Goal: Task Accomplishment & Management: Manage account settings

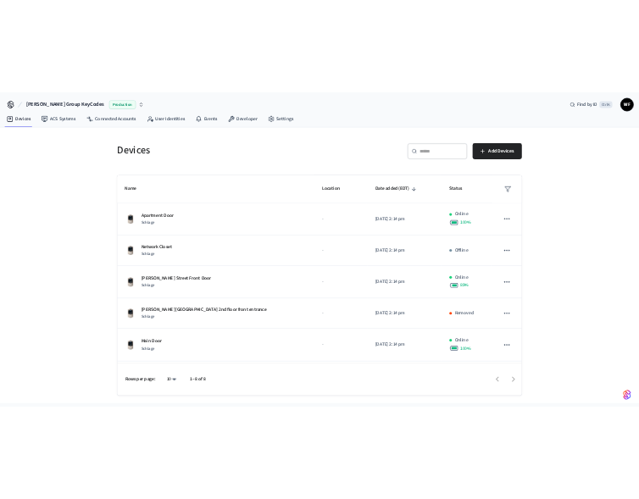
scroll to position [170, 0]
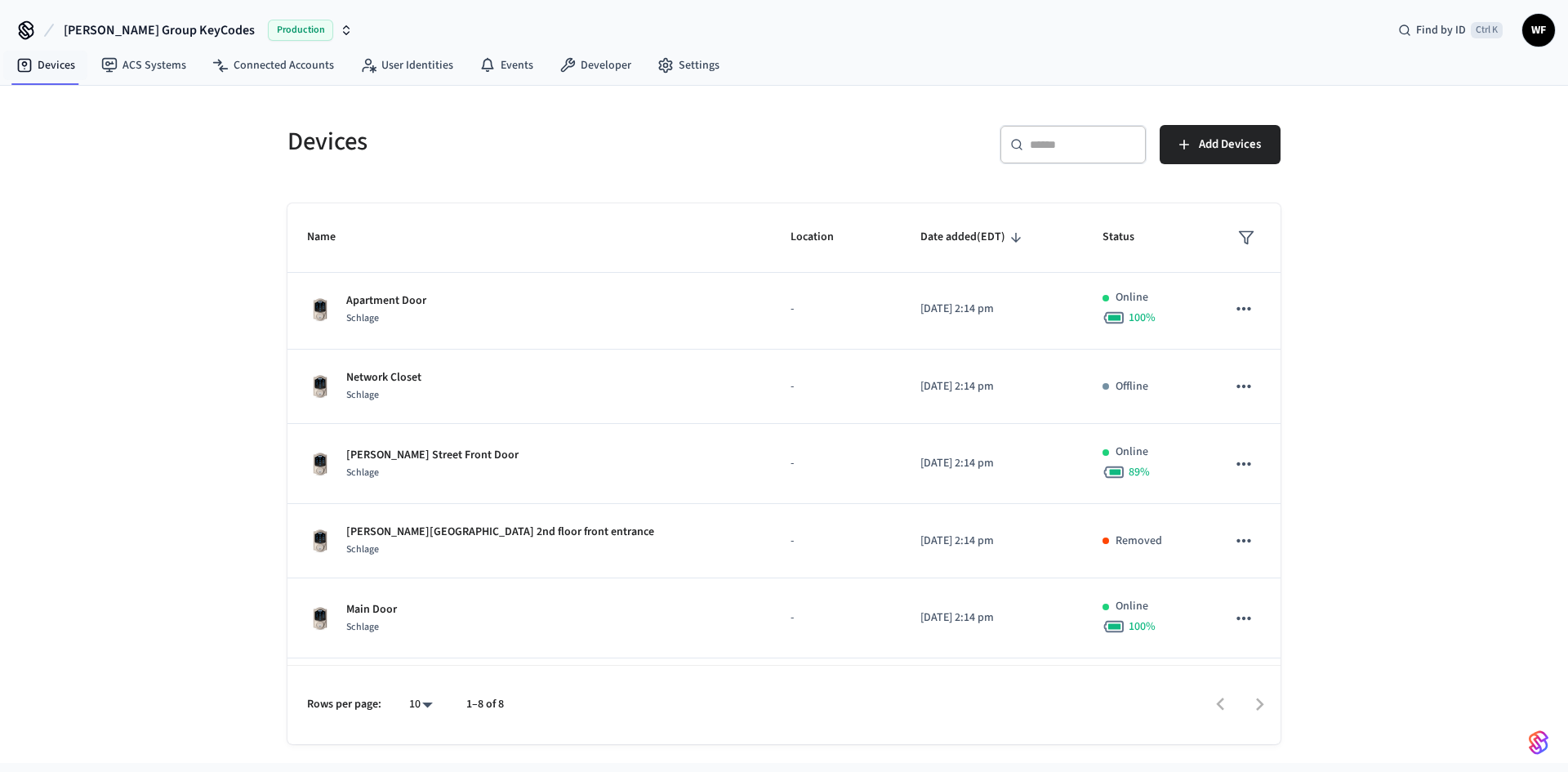
click at [622, 153] on h5 "Devices" at bounding box center [530, 142] width 487 height 34
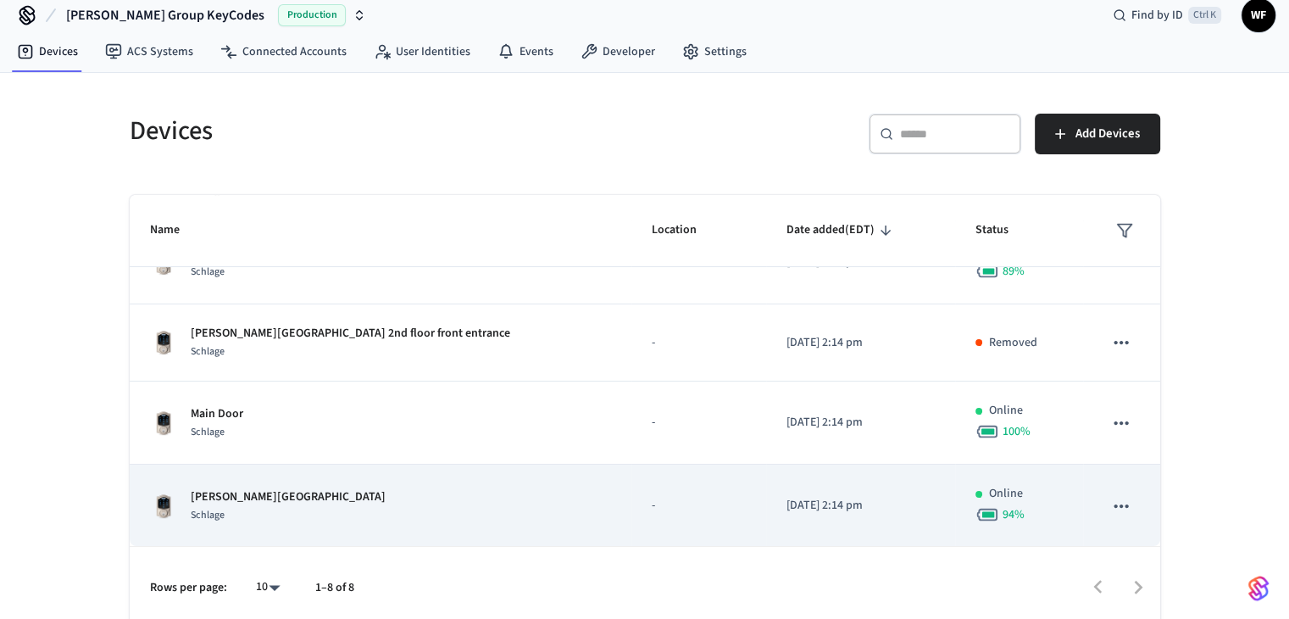
scroll to position [25, 0]
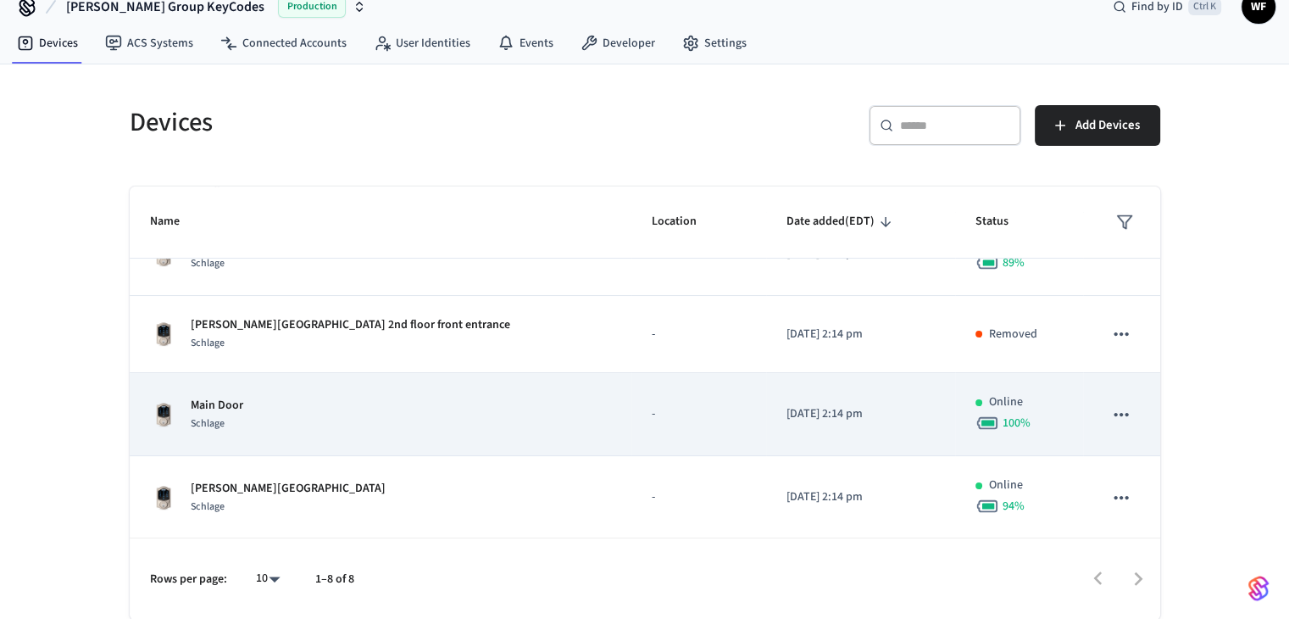
click at [399, 398] on div "Main Door Schlage" at bounding box center [380, 415] width 461 height 36
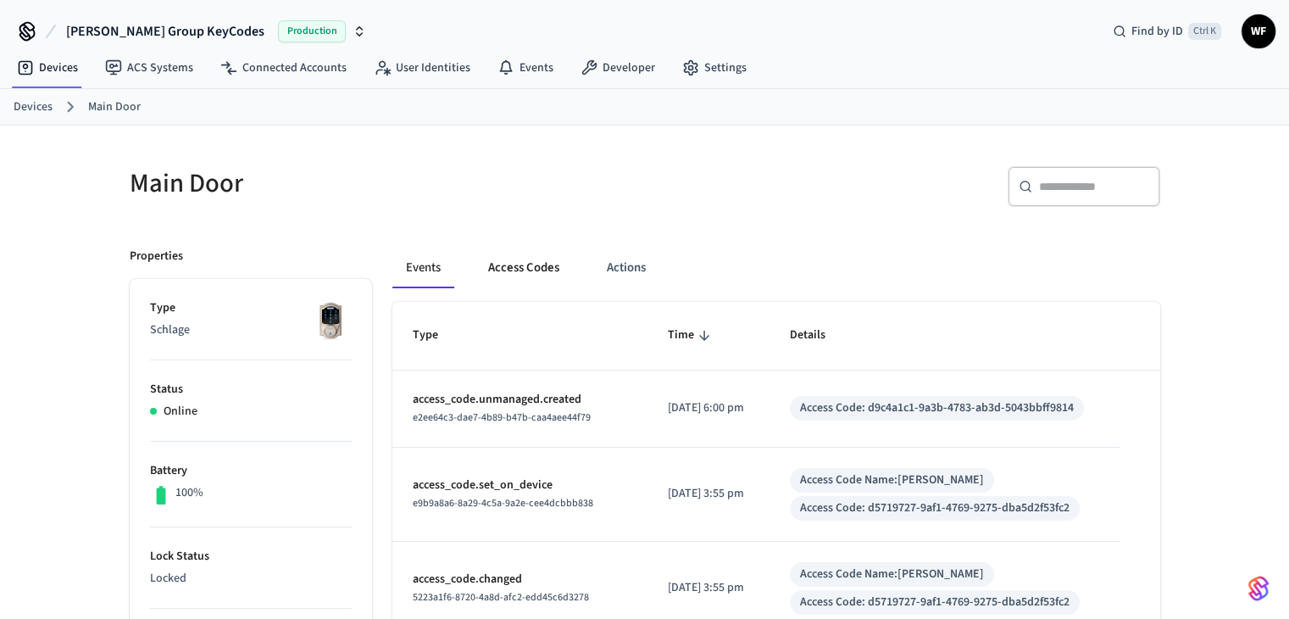
click at [522, 275] on button "Access Codes" at bounding box center [524, 267] width 98 height 41
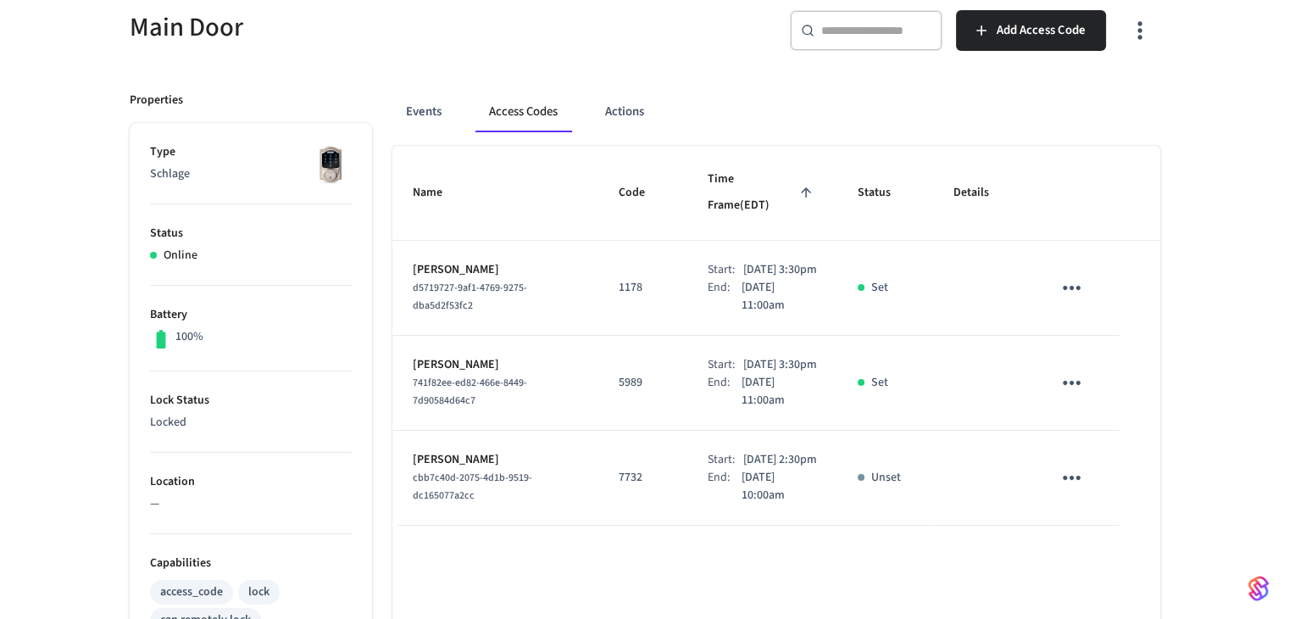
scroll to position [85, 0]
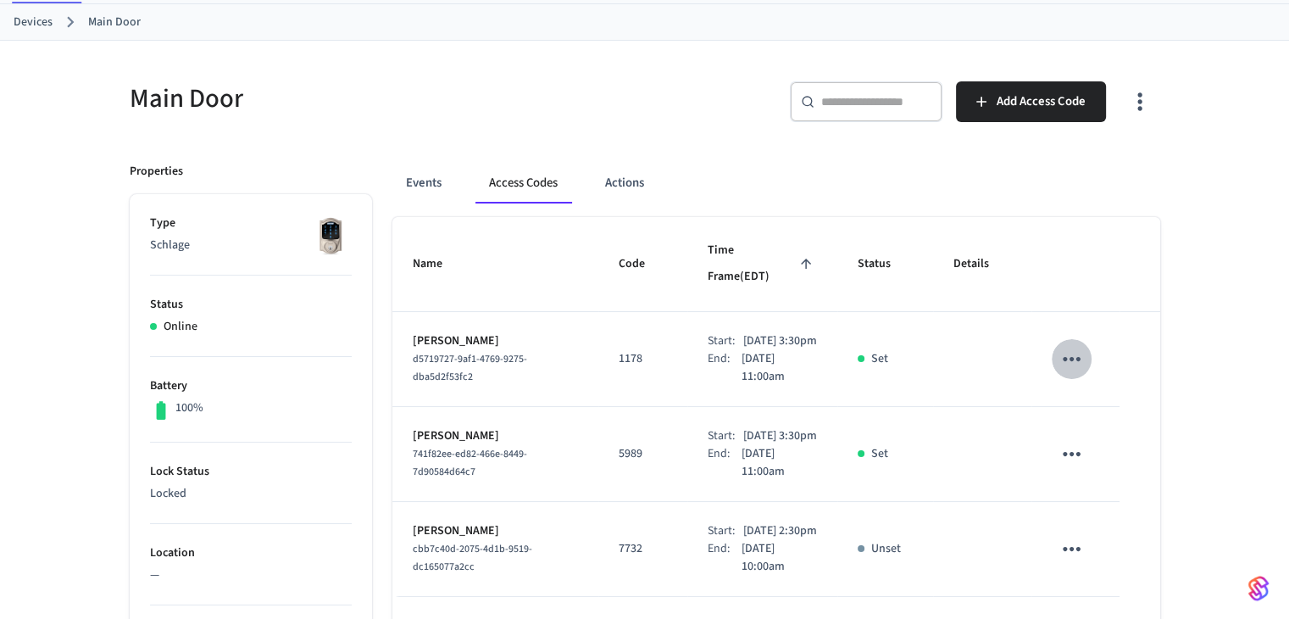
click at [1065, 349] on icon "sticky table" at bounding box center [1072, 359] width 26 height 26
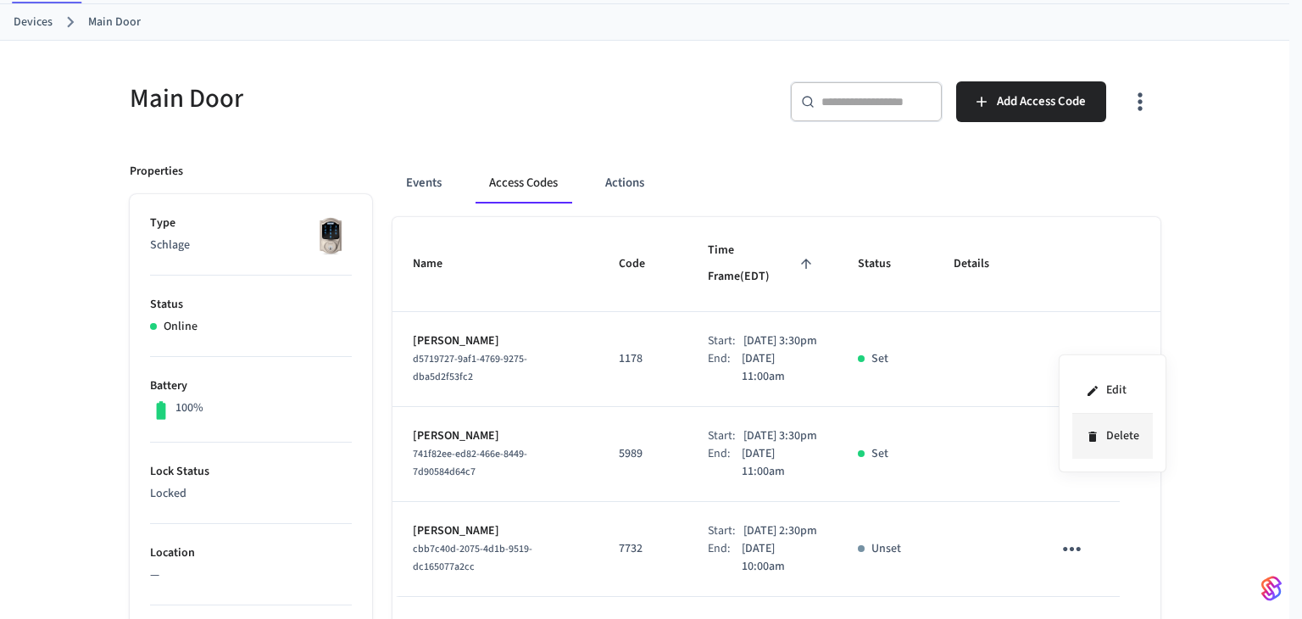
click at [1120, 448] on li "Delete" at bounding box center [1112, 436] width 81 height 45
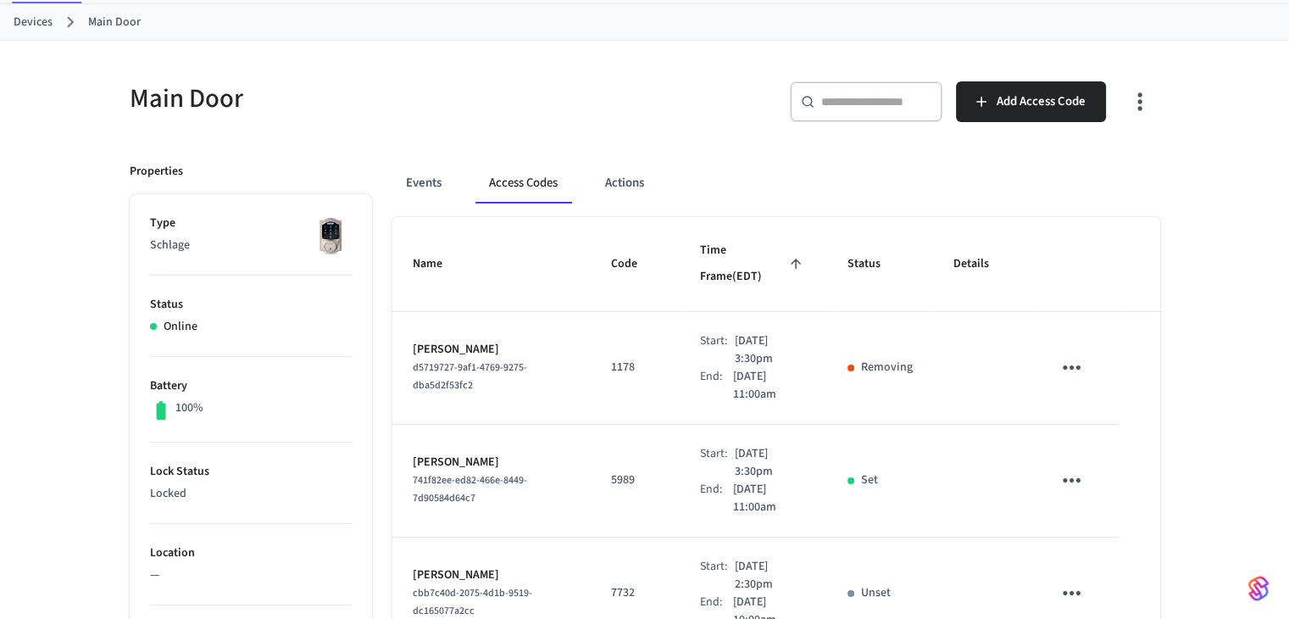
click at [1083, 467] on icon "sticky table" at bounding box center [1072, 480] width 26 height 26
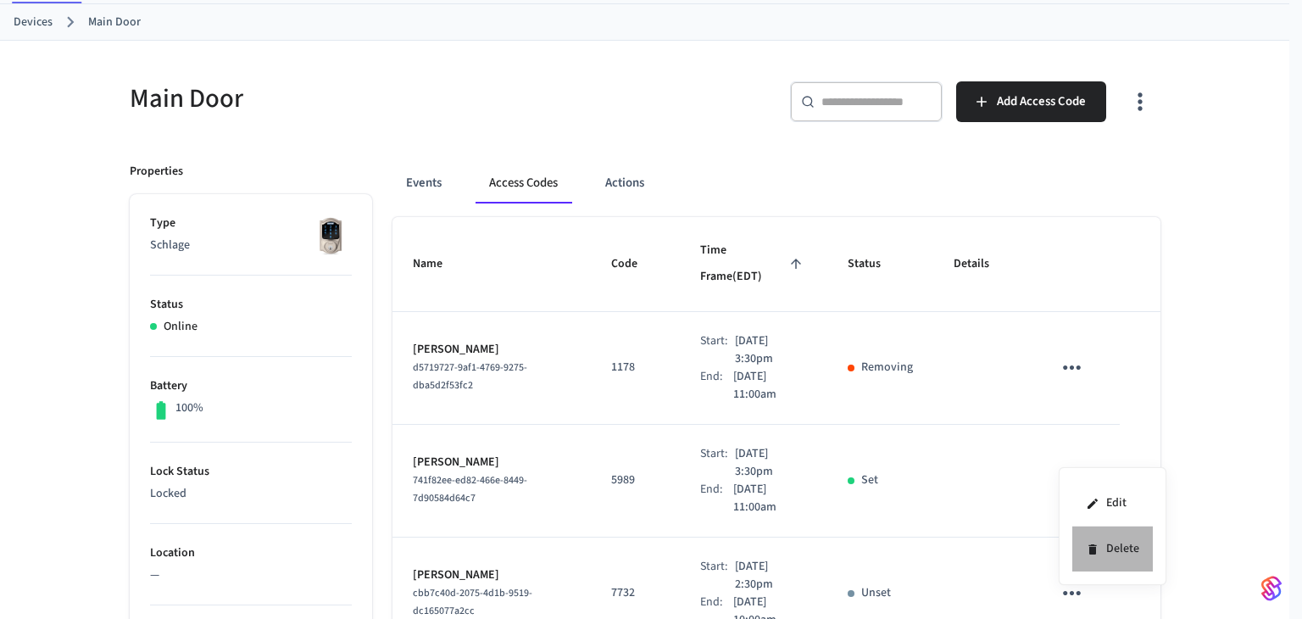
click at [1098, 537] on li "Delete" at bounding box center [1112, 548] width 81 height 45
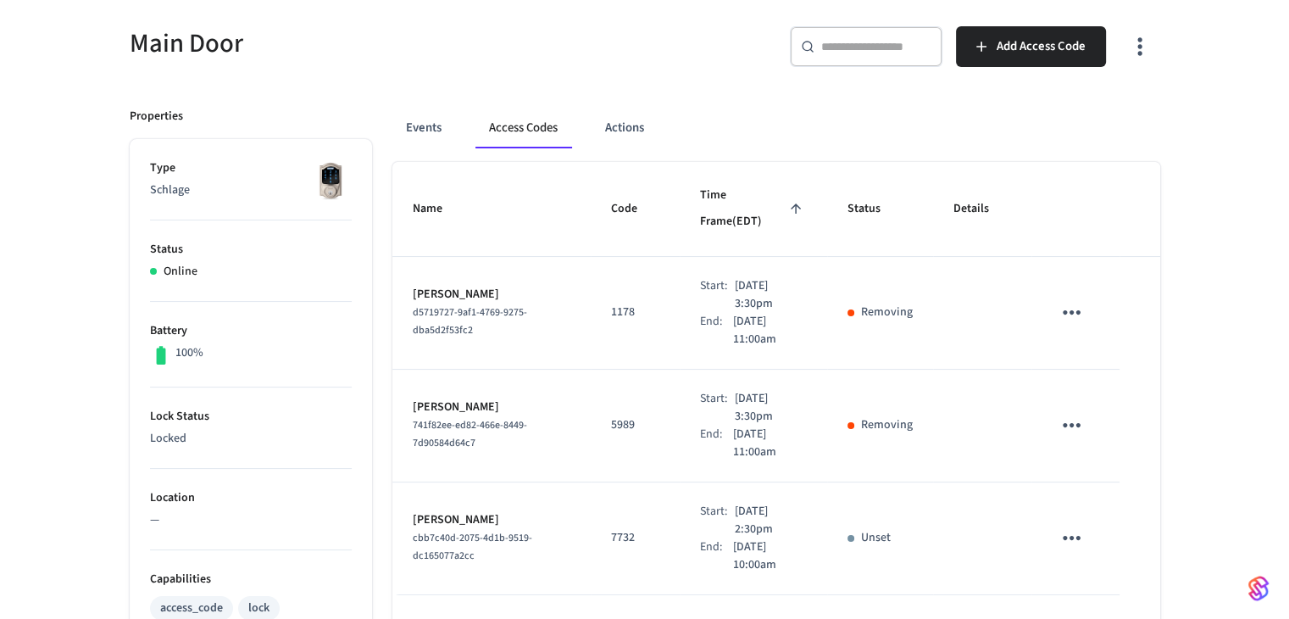
scroll to position [170, 0]
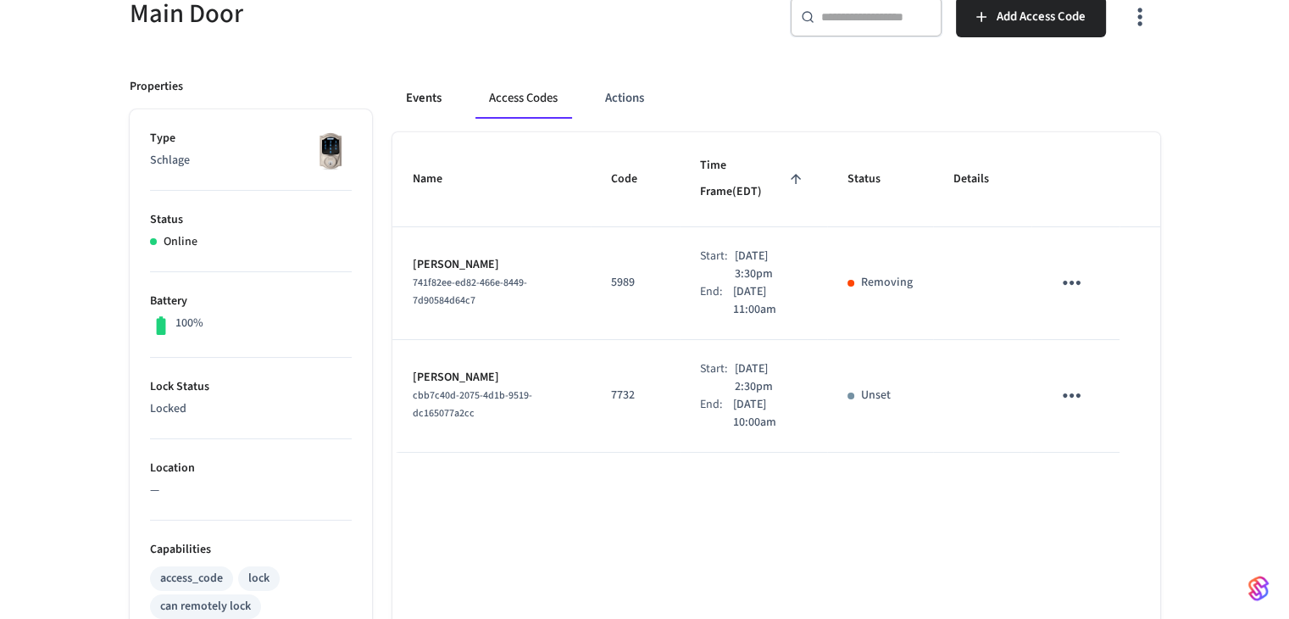
click at [416, 99] on button "Events" at bounding box center [423, 98] width 63 height 41
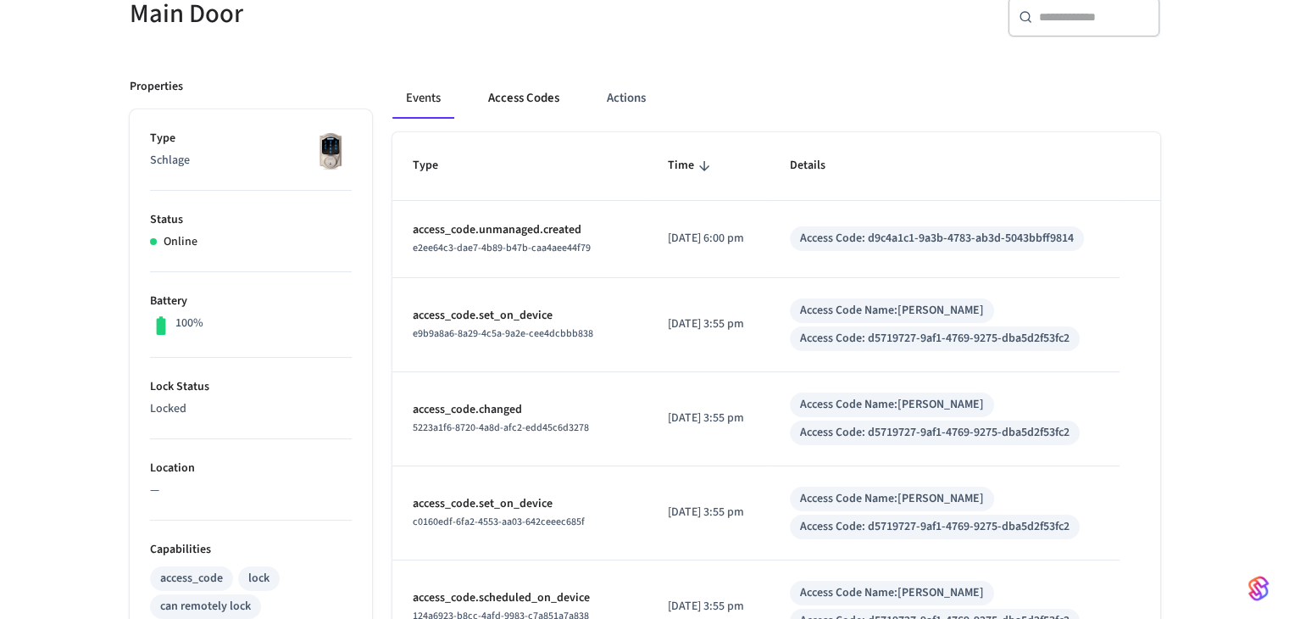
click at [549, 108] on button "Access Codes" at bounding box center [524, 98] width 98 height 41
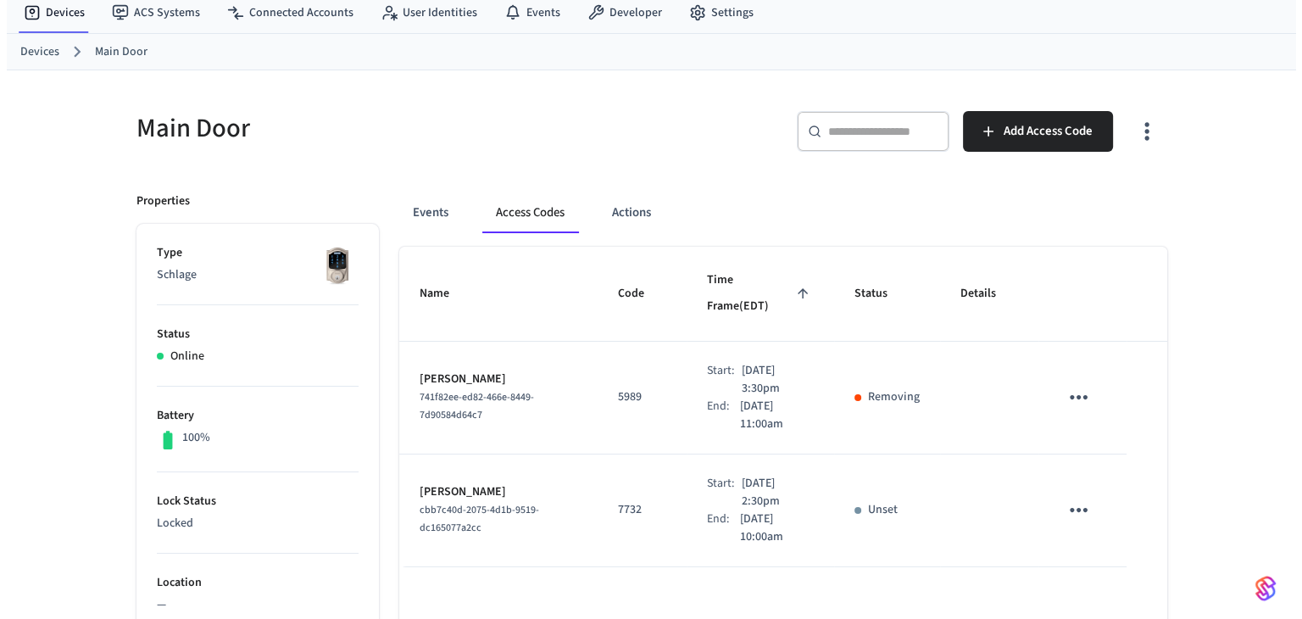
scroll to position [85, 0]
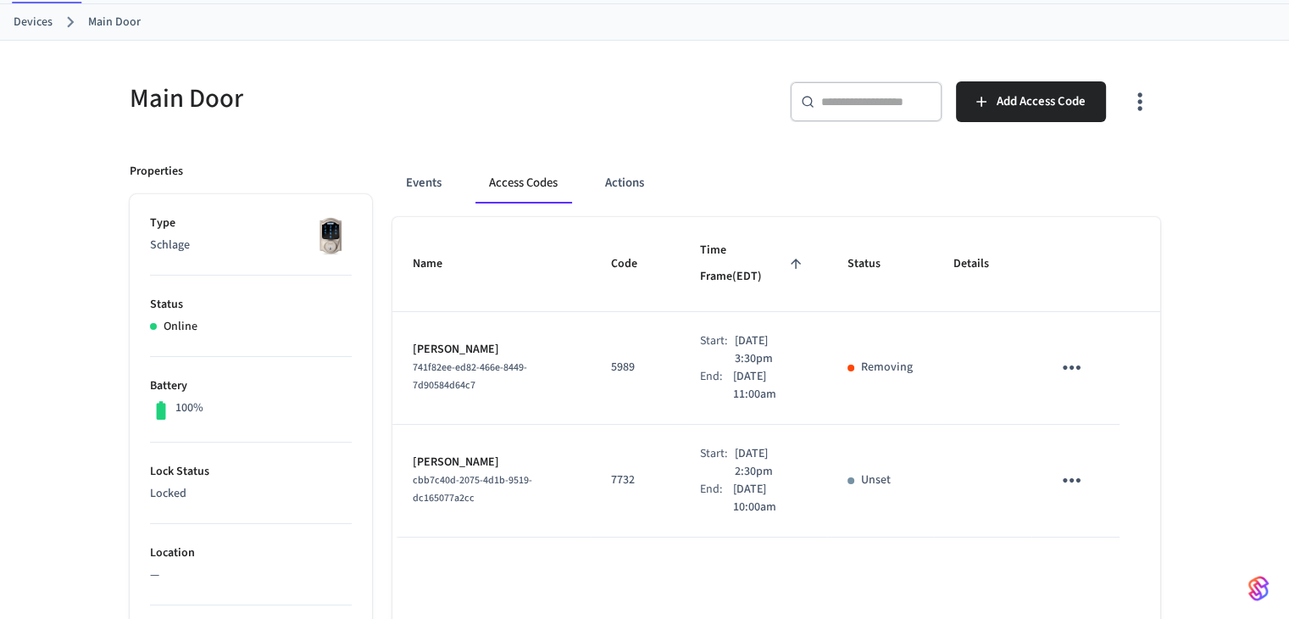
click at [1072, 478] on icon "sticky table" at bounding box center [1072, 480] width 18 height 4
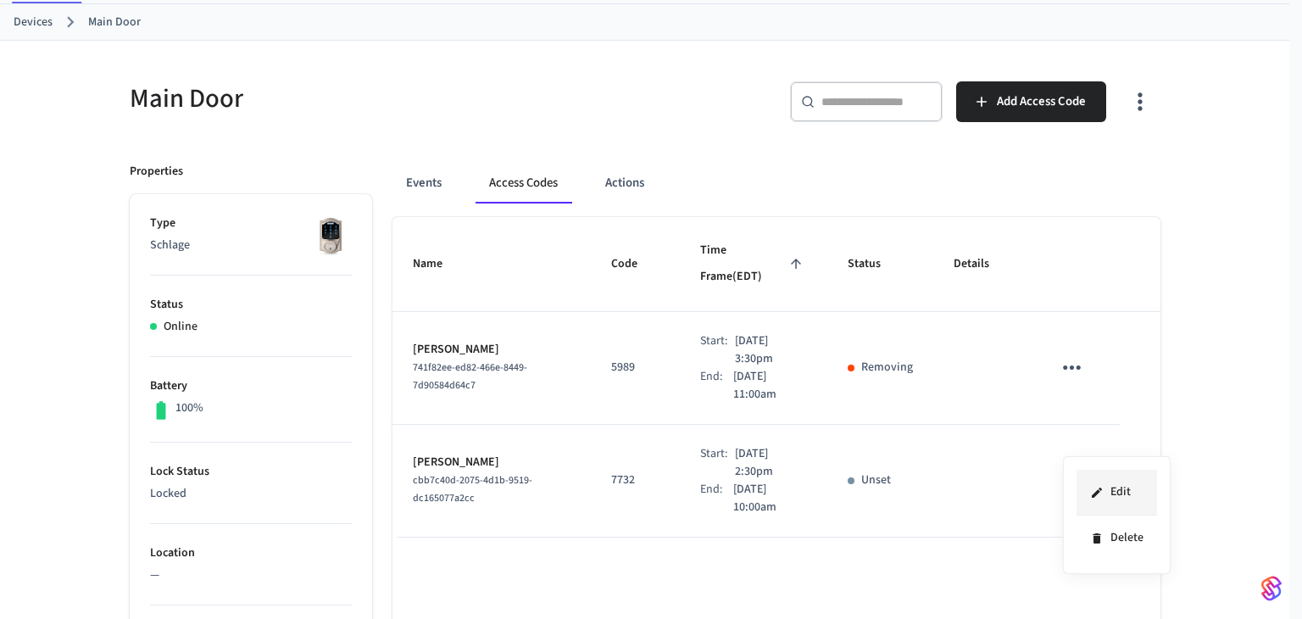
click at [1090, 493] on icon at bounding box center [1097, 493] width 14 height 14
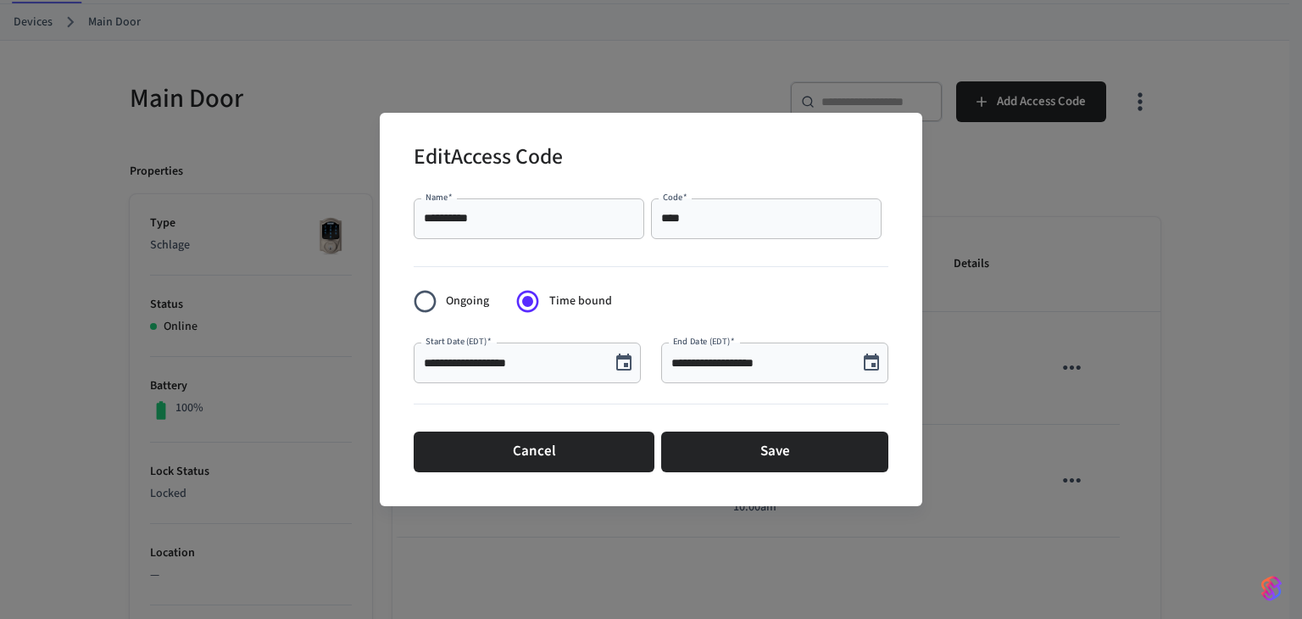
click at [547, 360] on input "**********" at bounding box center [512, 362] width 176 height 17
click at [539, 360] on input "**********" at bounding box center [512, 362] width 176 height 17
click at [520, 364] on input "**********" at bounding box center [512, 362] width 176 height 17
click at [629, 370] on icon "Choose date, selected date is Nov 26, 2025" at bounding box center [623, 361] width 15 height 17
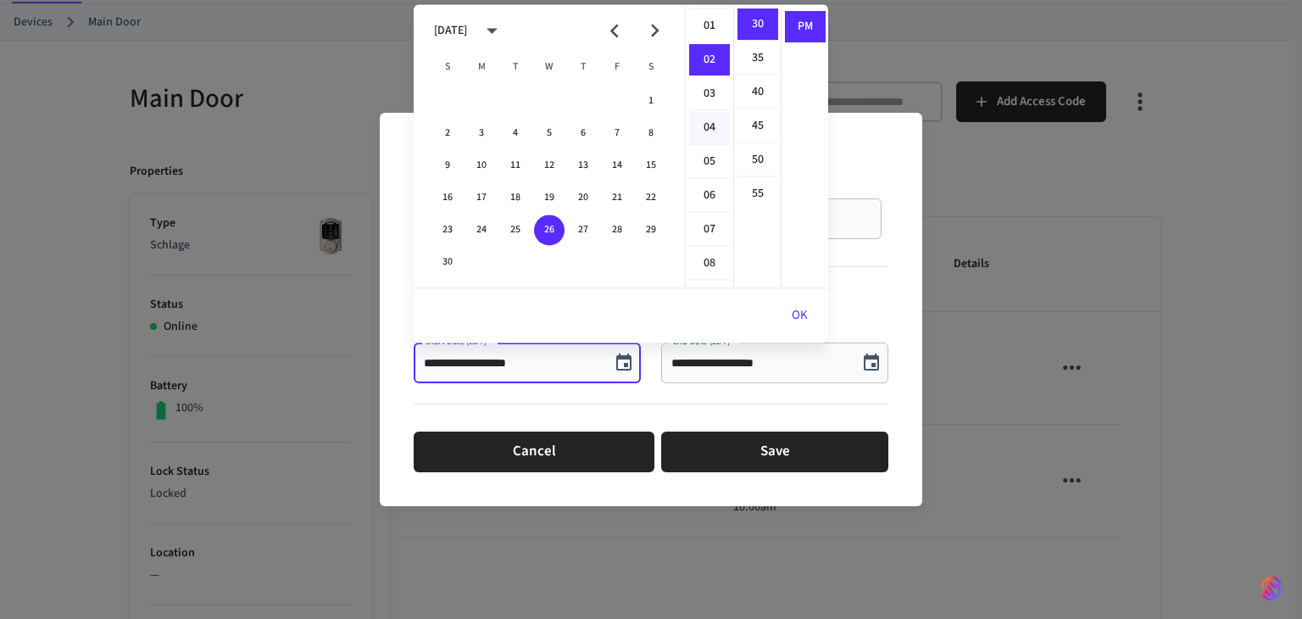
scroll to position [0, 0]
click at [709, 113] on li "11" at bounding box center [709, 112] width 41 height 31
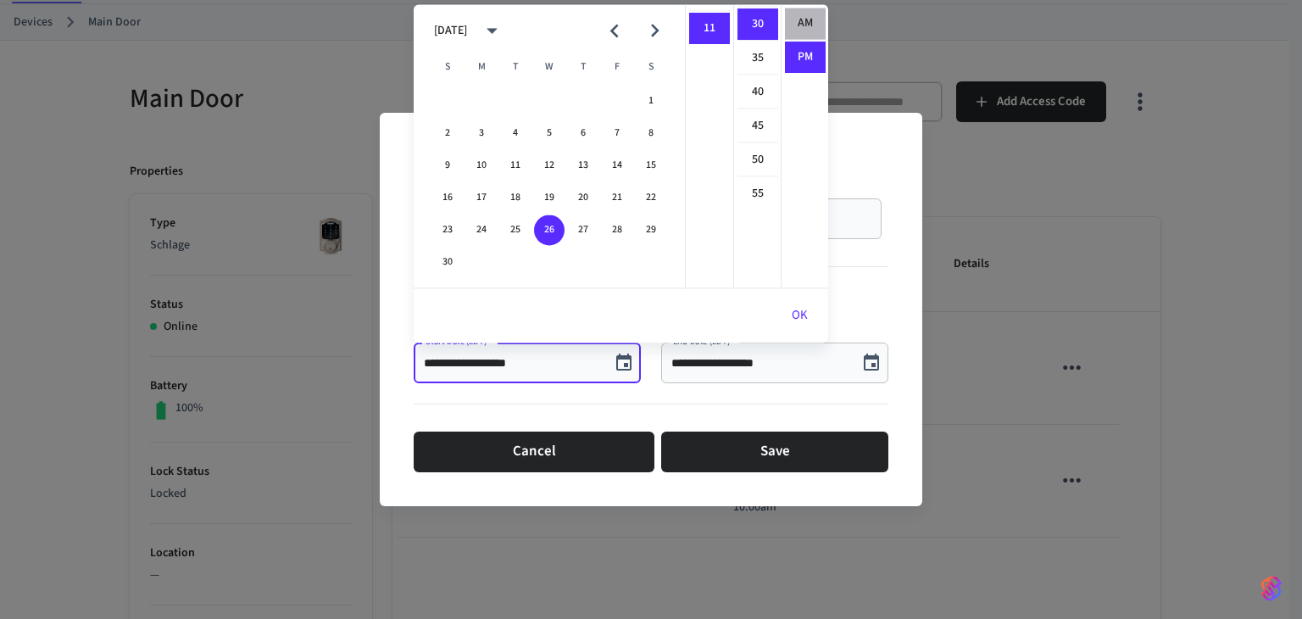
click at [797, 25] on li "AM" at bounding box center [805, 24] width 41 height 32
type input "**********"
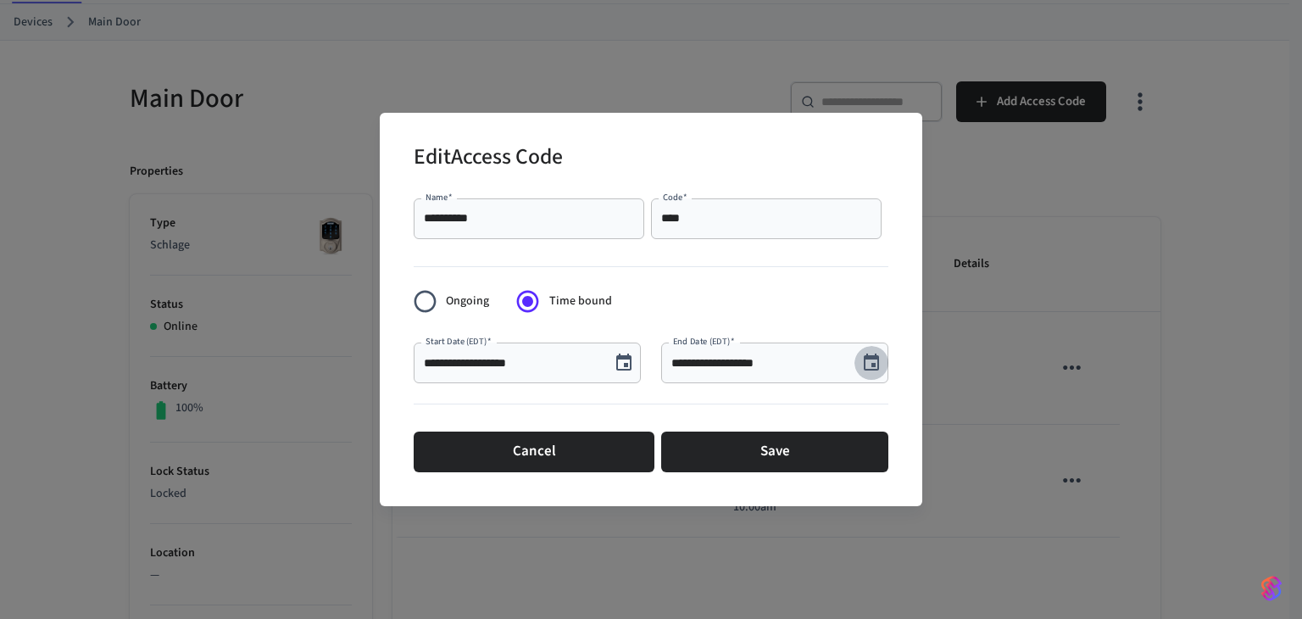
click at [872, 367] on icon "Choose date, selected date is Nov 29, 2025" at bounding box center [871, 361] width 15 height 17
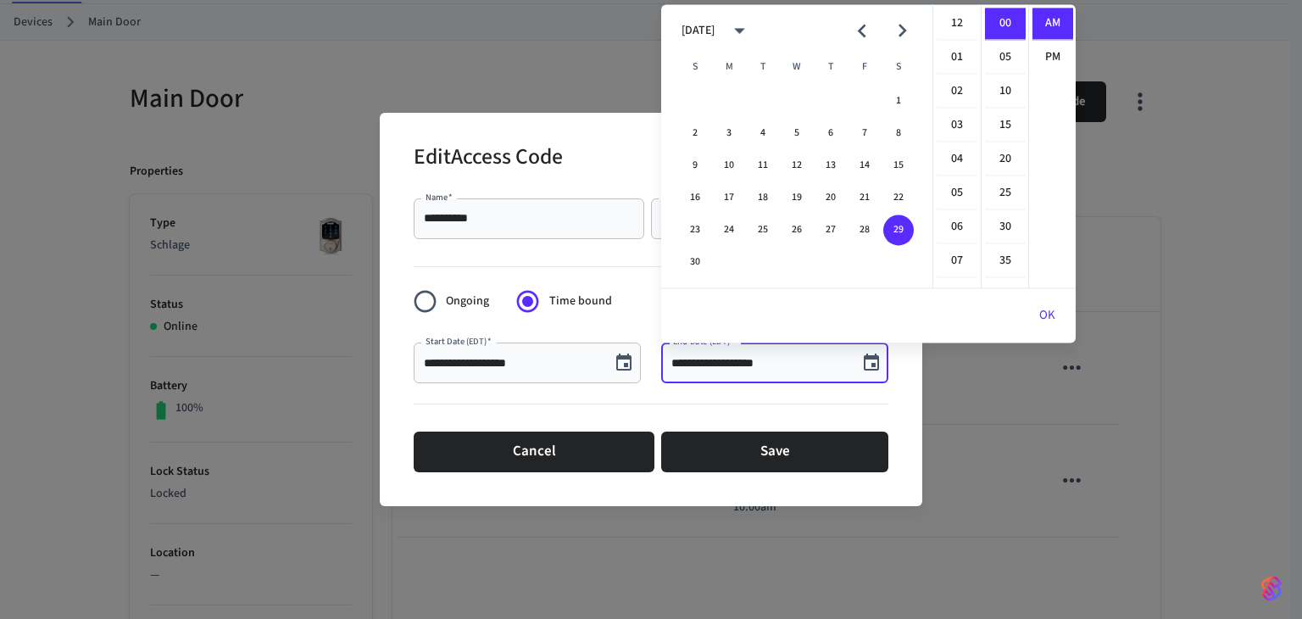
scroll to position [337, 0]
click at [957, 59] on li "11" at bounding box center [957, 58] width 41 height 31
type input "**********"
click at [1044, 315] on button "OK" at bounding box center [1047, 315] width 57 height 41
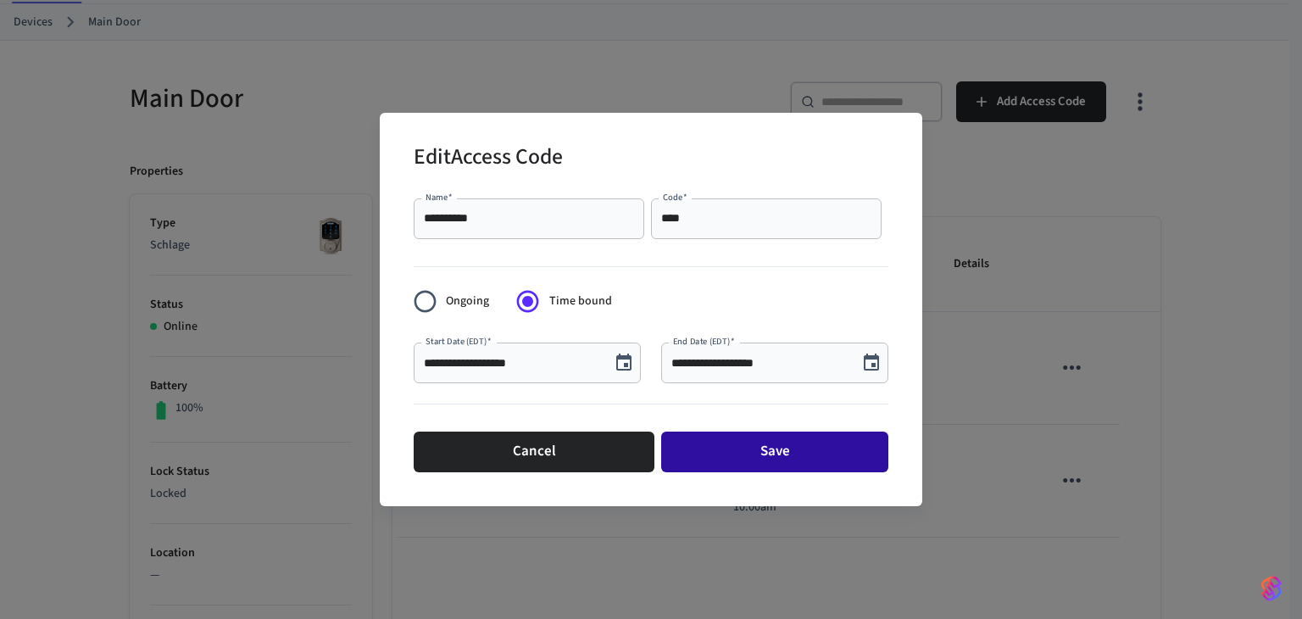
click at [826, 459] on button "Save" at bounding box center [774, 451] width 227 height 41
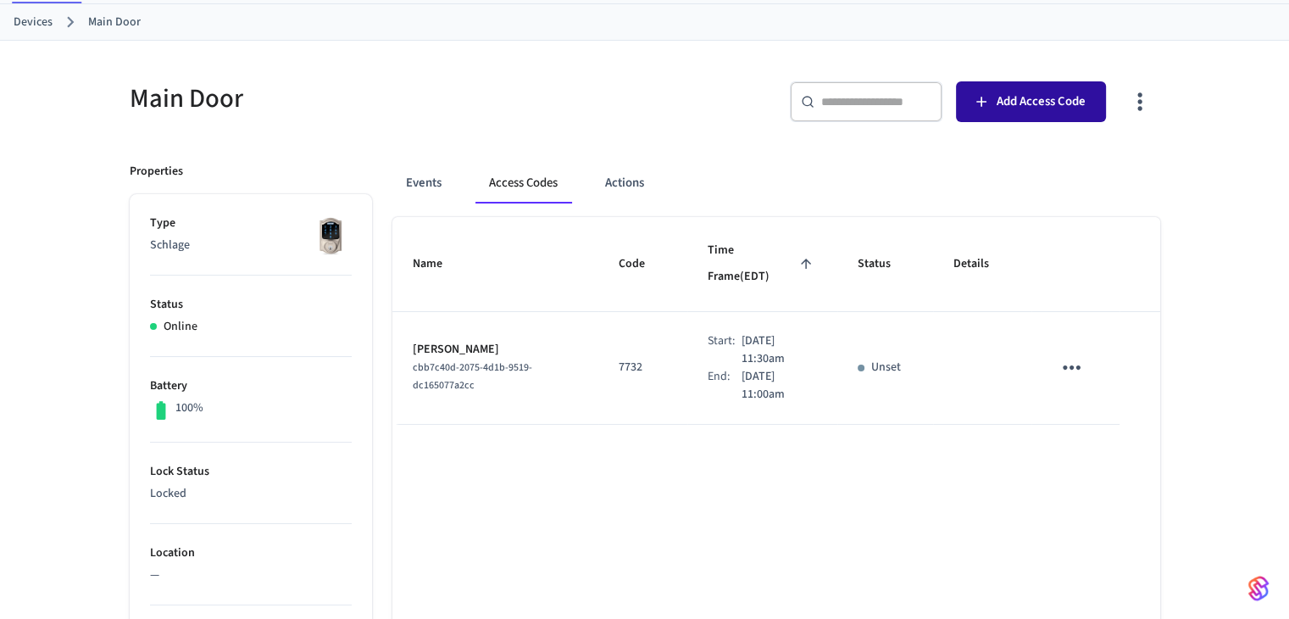
click at [1000, 108] on span "Add Access Code" at bounding box center [1041, 102] width 89 height 22
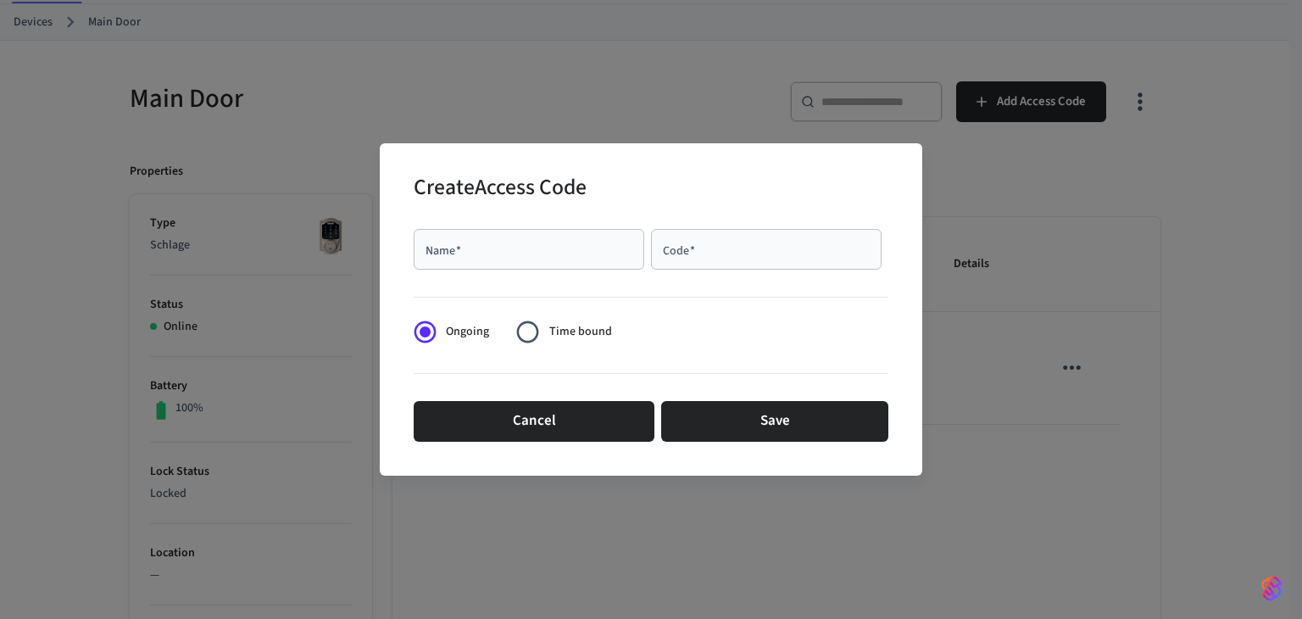
click at [465, 267] on div "Name   *" at bounding box center [529, 249] width 231 height 41
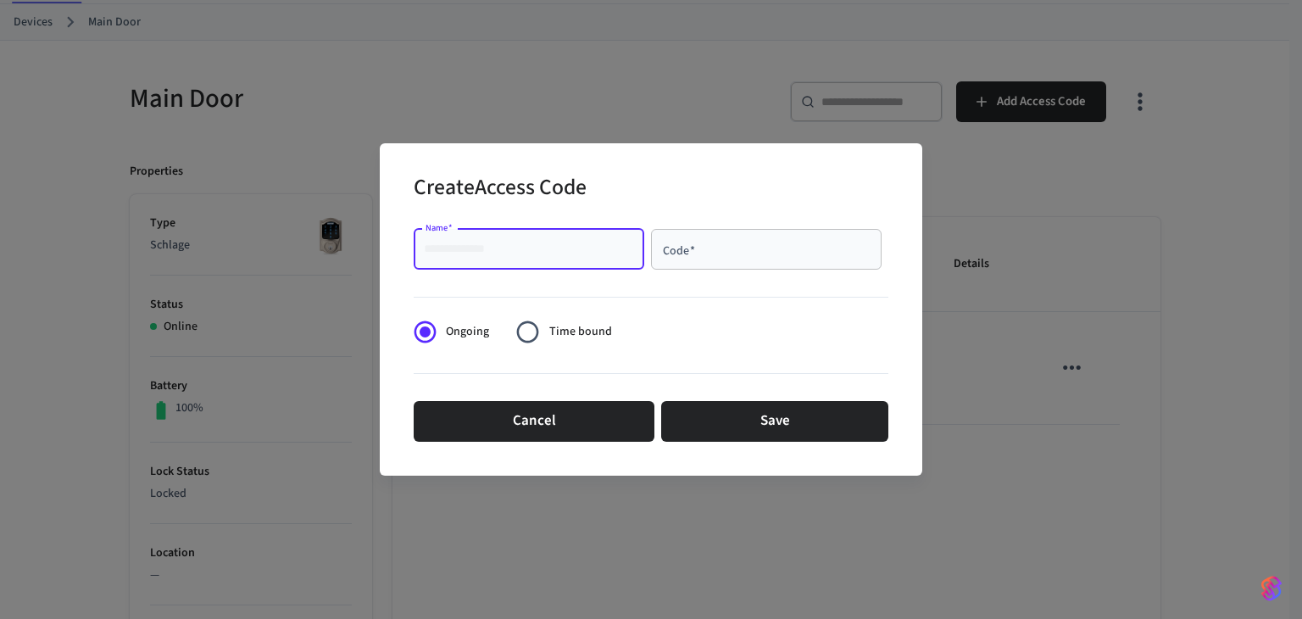
paste input "**********"
type input "**********"
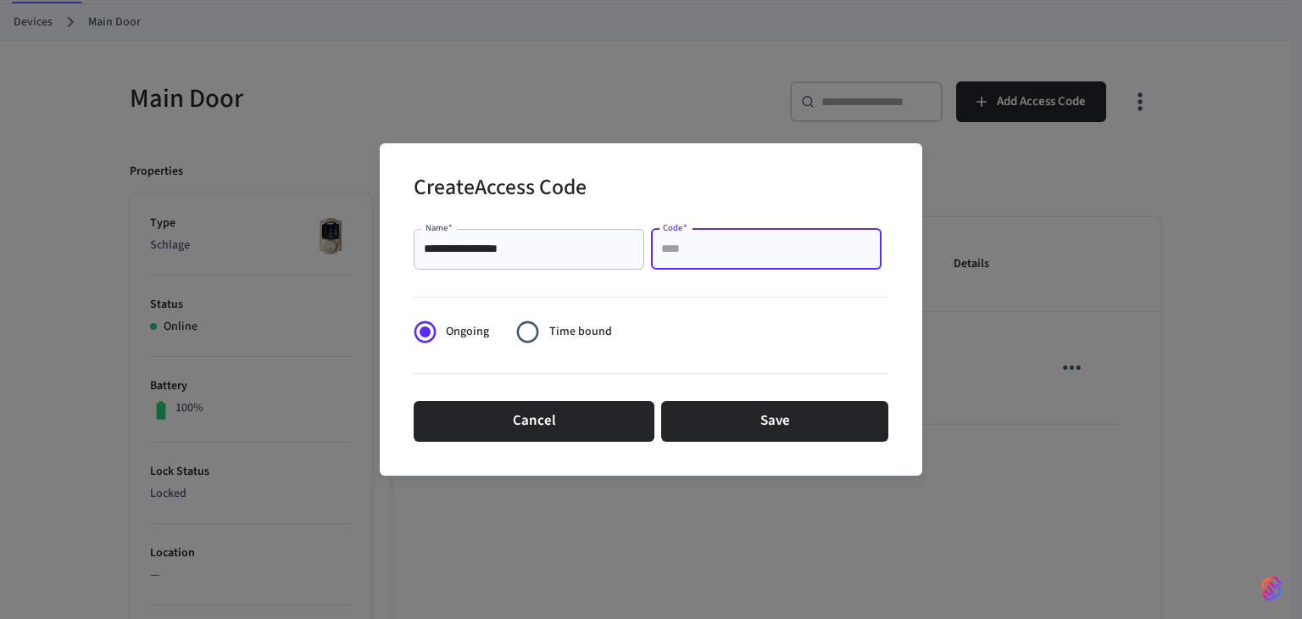
click at [698, 242] on input "Code   *" at bounding box center [766, 249] width 210 height 17
type input "****"
click at [559, 325] on span "Time bound" at bounding box center [580, 332] width 63 height 18
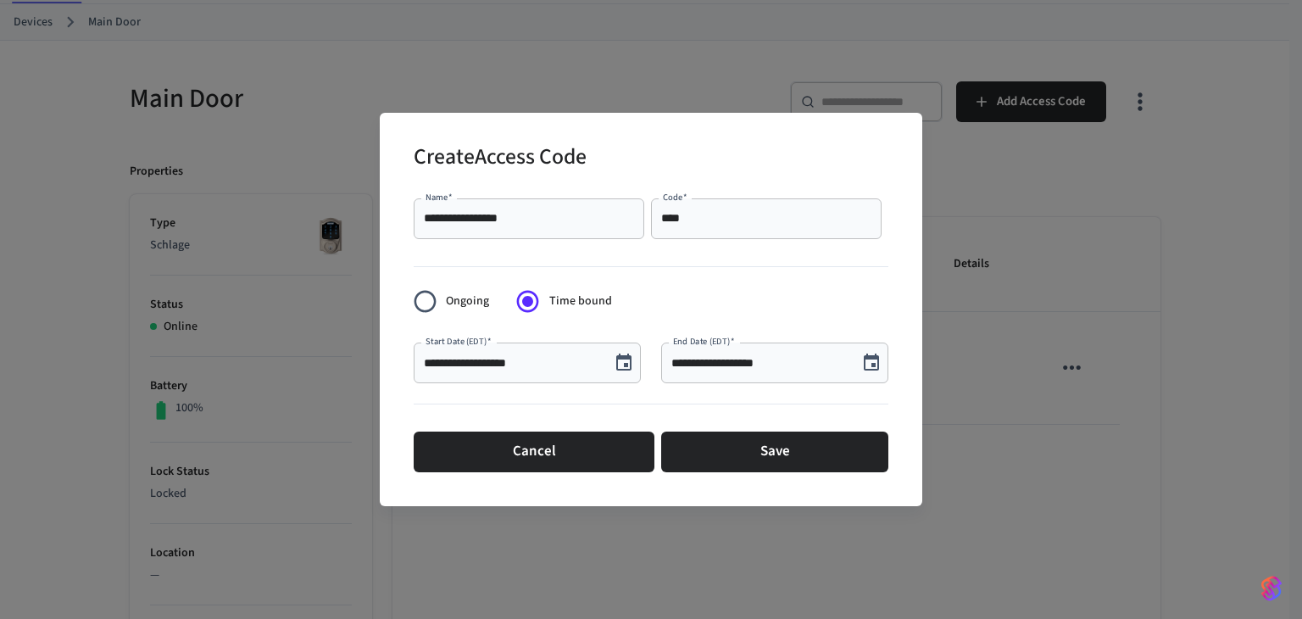
click at [623, 368] on icon "Choose date, selected date is Sep 10, 2025" at bounding box center [624, 363] width 20 height 20
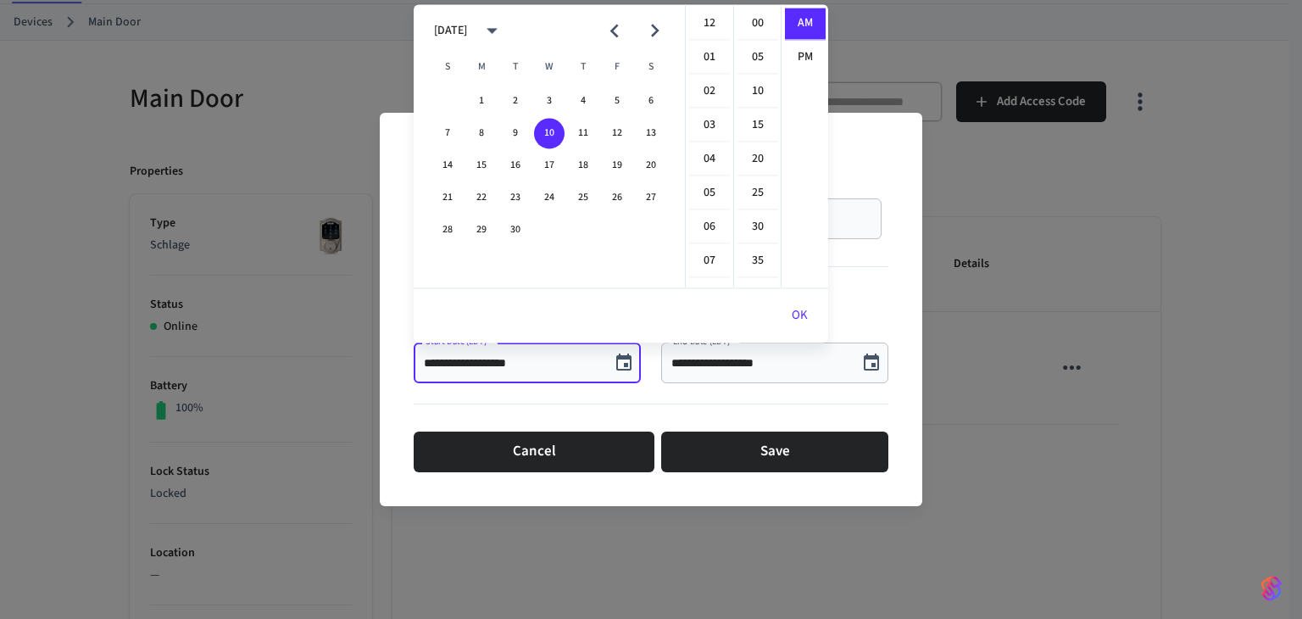
scroll to position [337, 0]
click at [618, 133] on button "12" at bounding box center [617, 133] width 31 height 31
click at [705, 54] on li "11" at bounding box center [709, 58] width 41 height 31
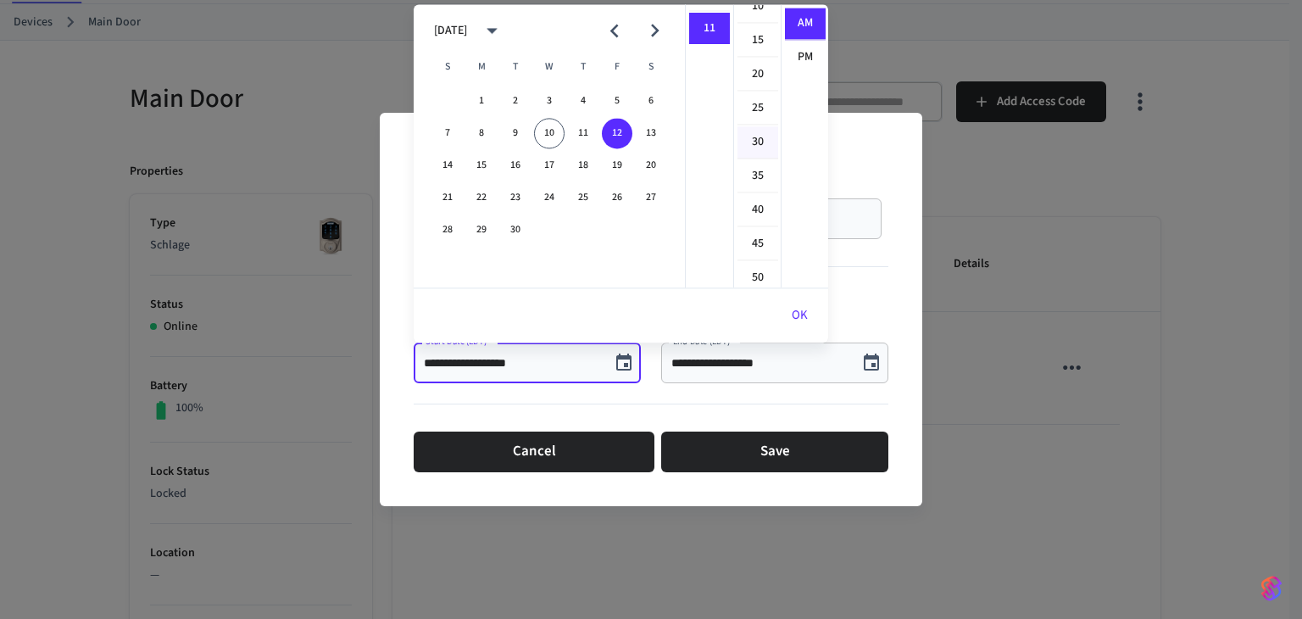
click at [753, 141] on li "30" at bounding box center [757, 142] width 41 height 32
type input "**********"
click at [866, 358] on icon "Choose date, selected date is Sep 10, 2025" at bounding box center [871, 361] width 15 height 17
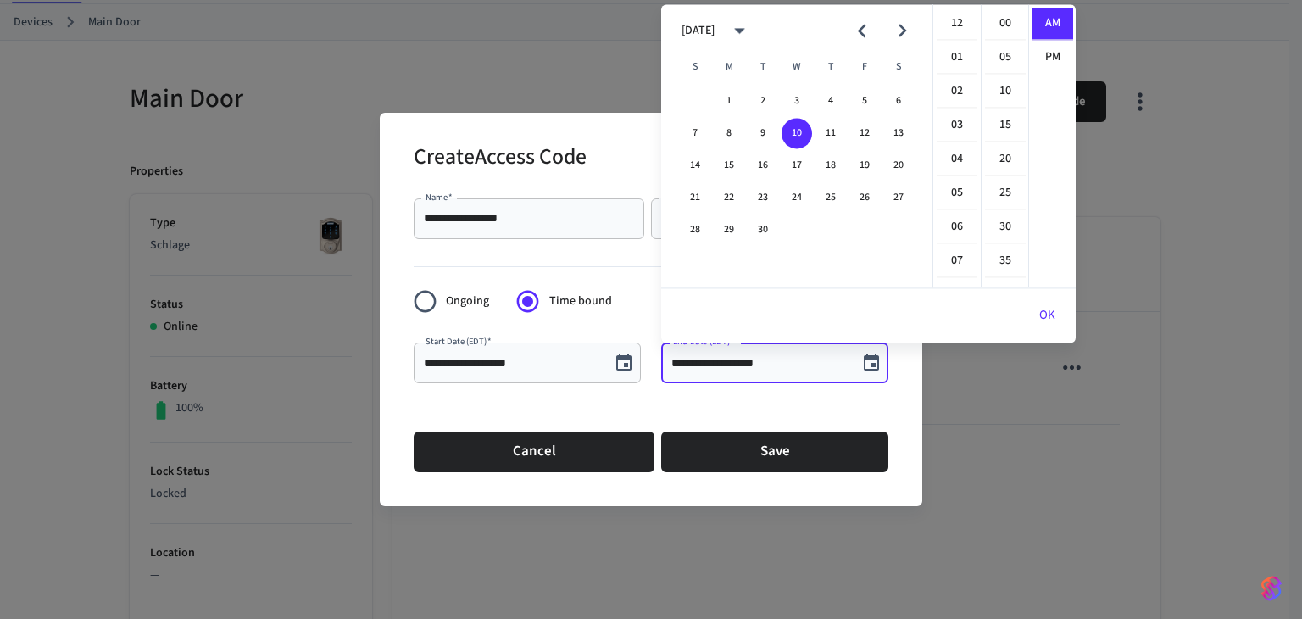
scroll to position [337, 0]
click at [692, 168] on button "14" at bounding box center [695, 165] width 31 height 31
click at [963, 56] on li "11" at bounding box center [957, 58] width 41 height 31
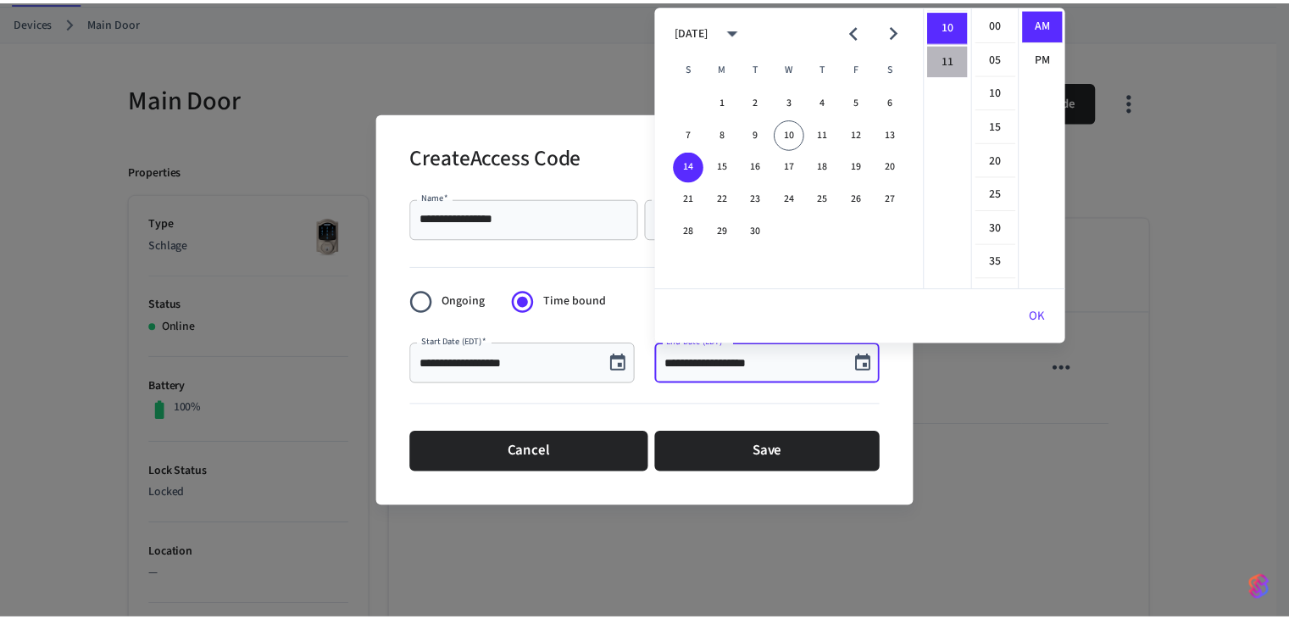
scroll to position [368, 0]
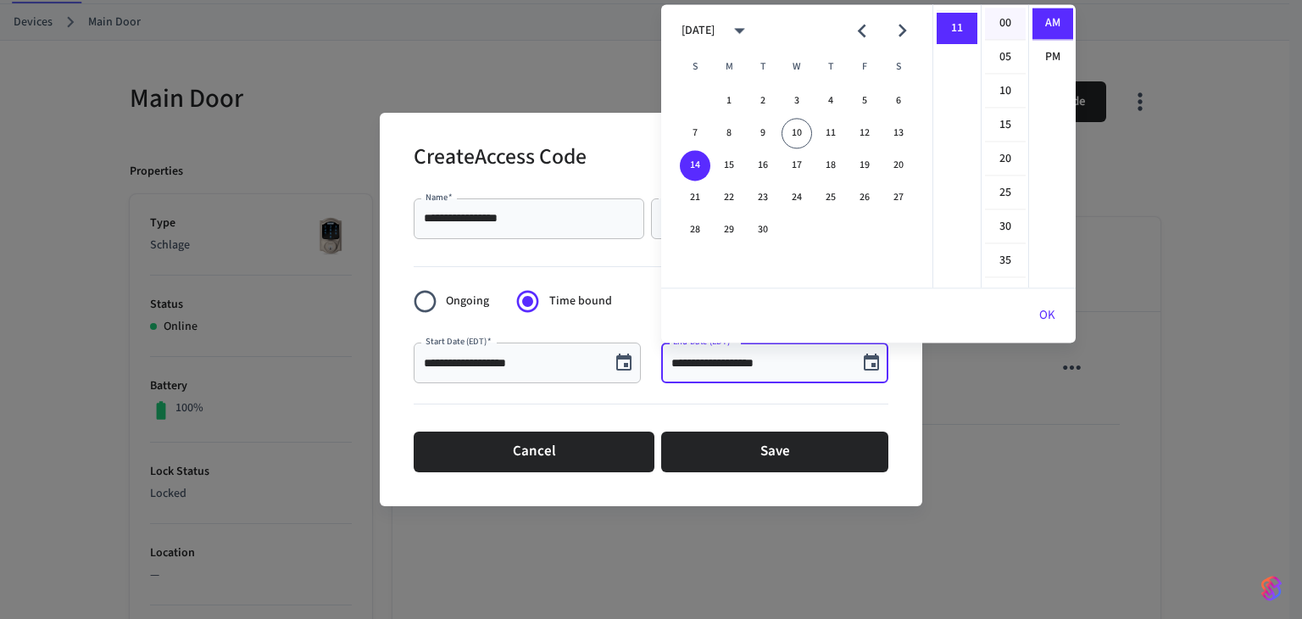
click at [994, 18] on li "00" at bounding box center [1005, 24] width 41 height 32
type input "**********"
click at [1048, 308] on button "OK" at bounding box center [1047, 315] width 57 height 41
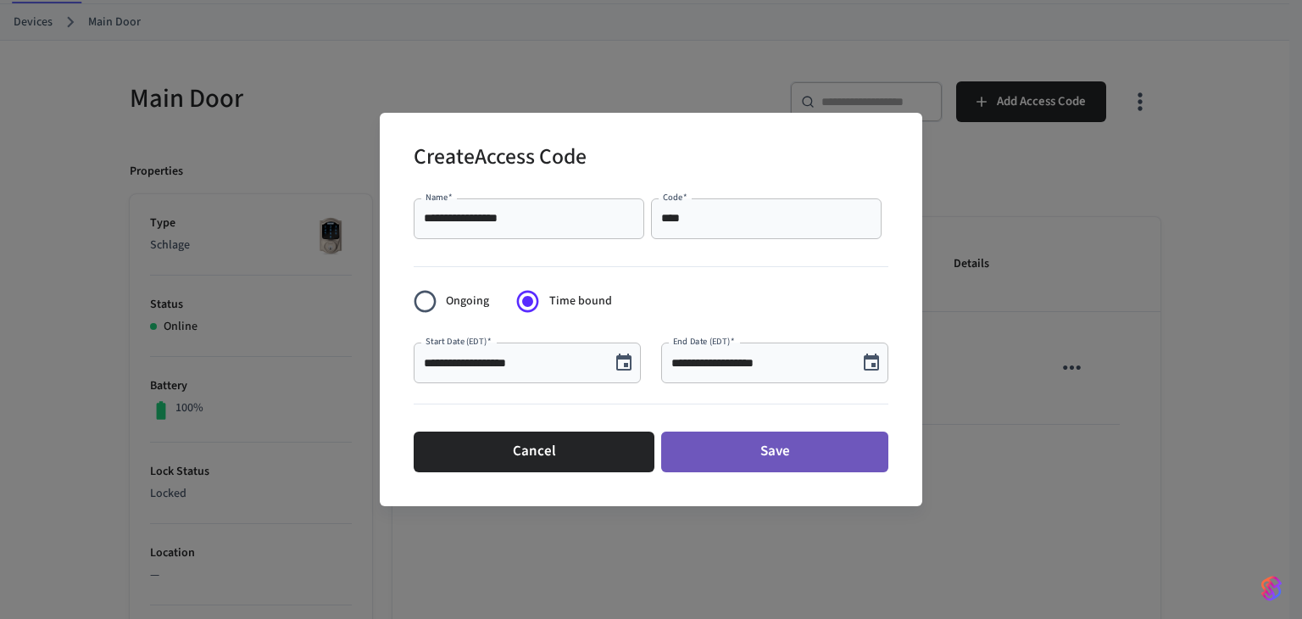
click at [821, 458] on button "Save" at bounding box center [774, 451] width 227 height 41
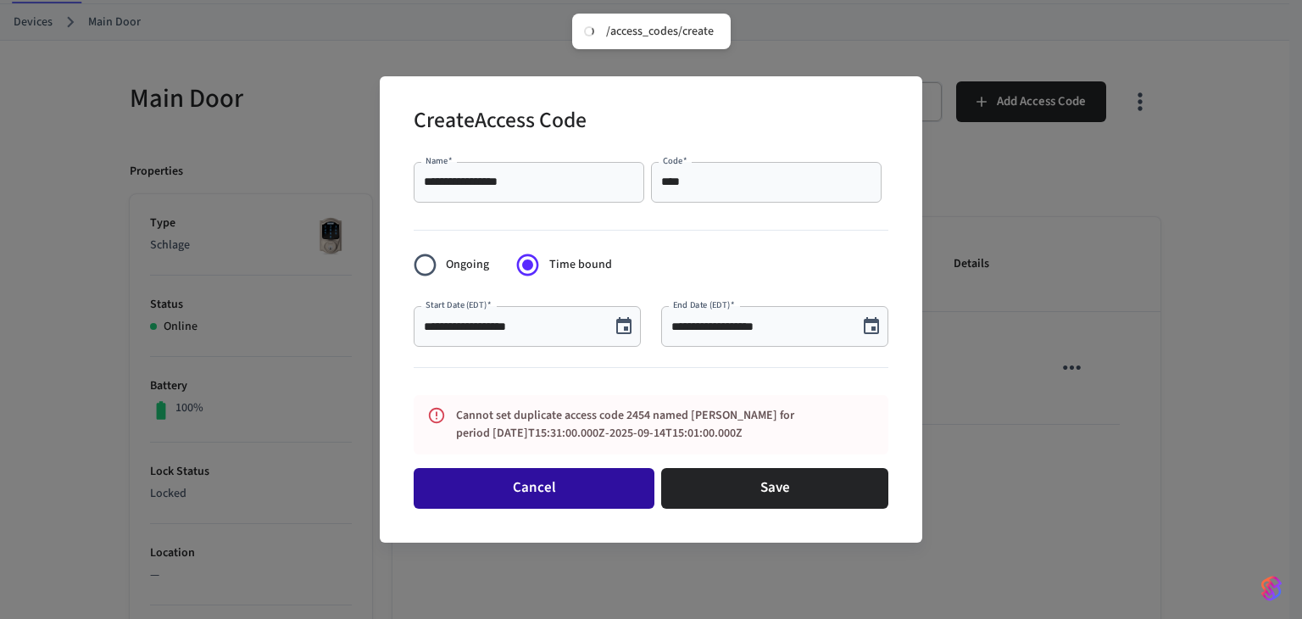
click at [620, 500] on button "Cancel" at bounding box center [534, 488] width 241 height 41
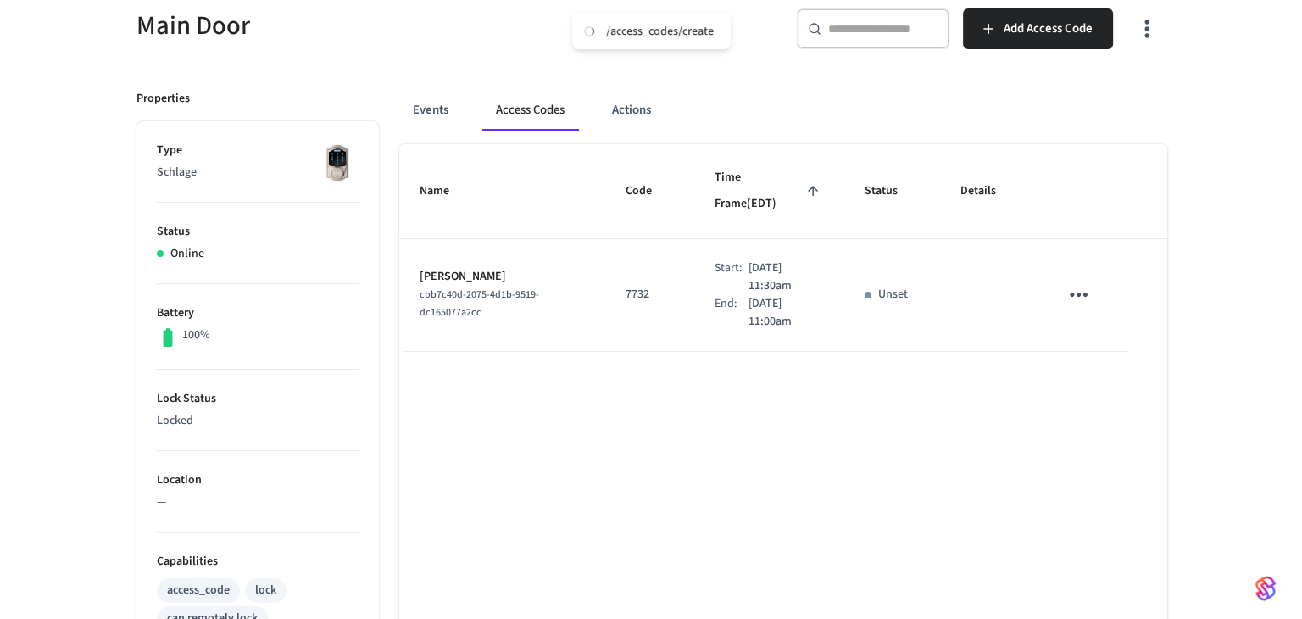
scroll to position [85, 0]
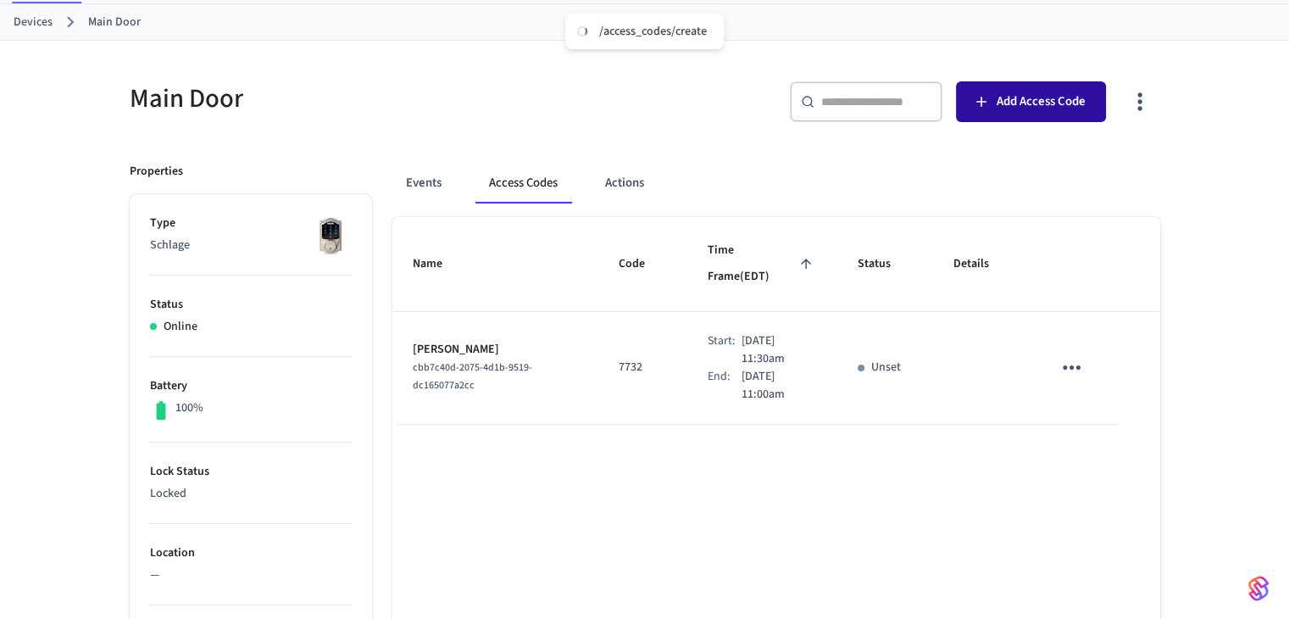
click at [1031, 110] on span "Add Access Code" at bounding box center [1041, 102] width 89 height 22
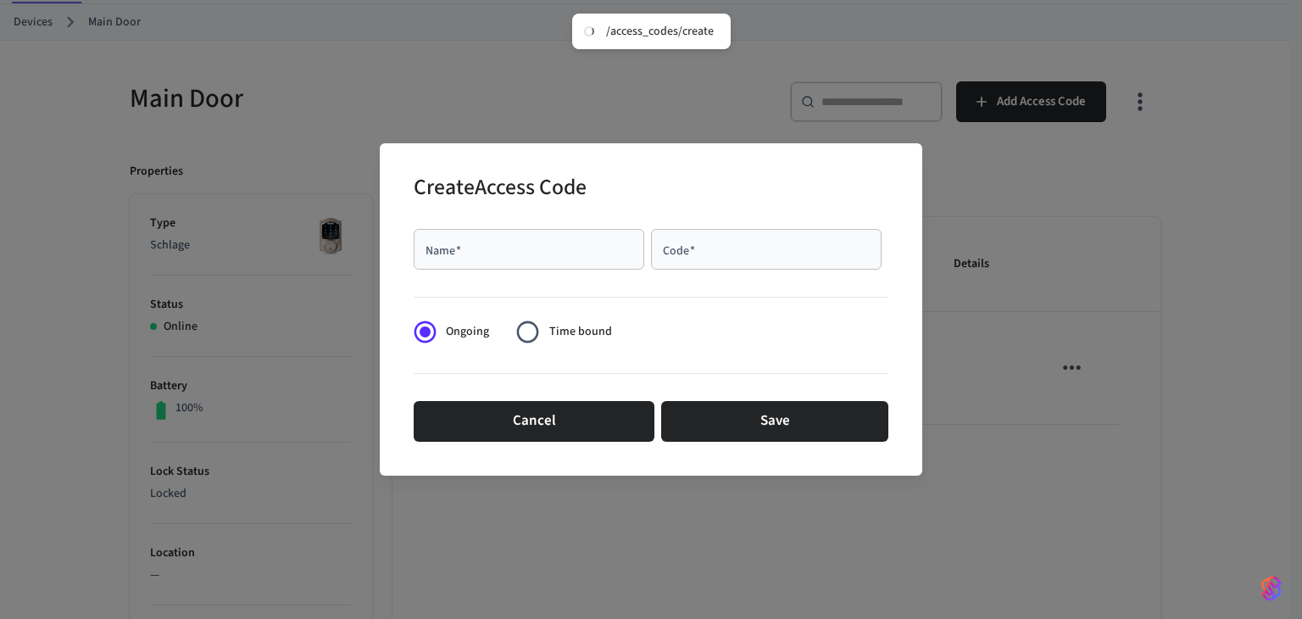
click at [570, 239] on div "Name   *" at bounding box center [529, 249] width 231 height 41
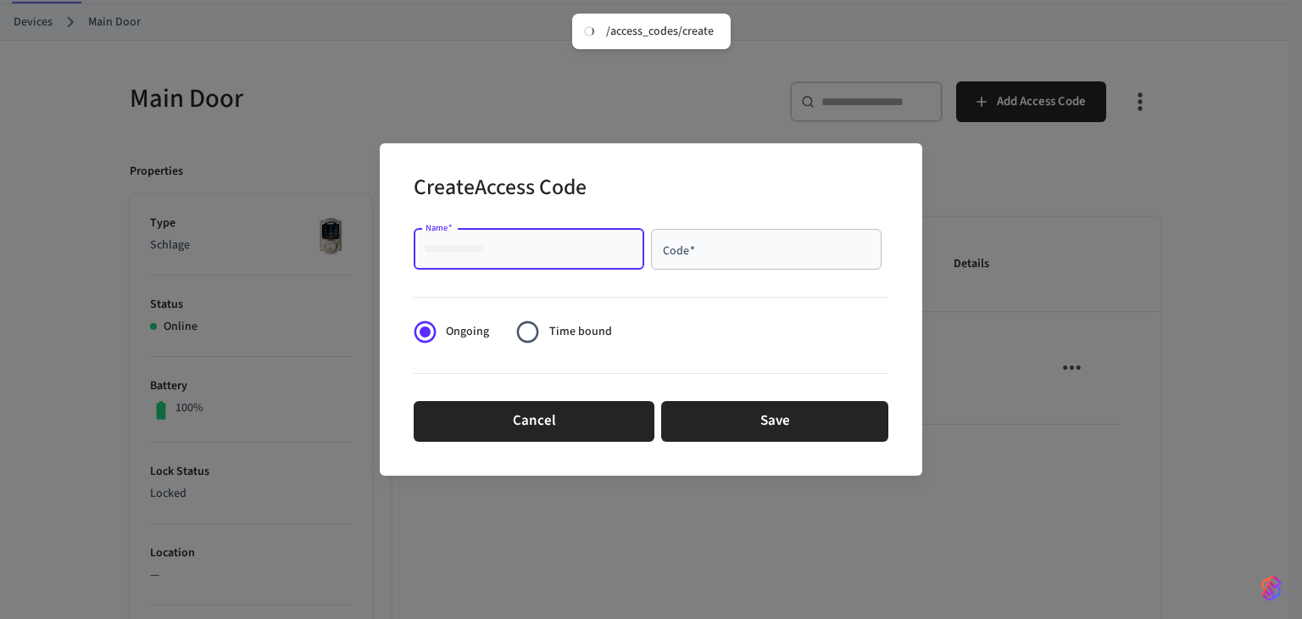
paste input "**********"
type input "**********"
click at [717, 255] on input "Code   *" at bounding box center [766, 249] width 210 height 17
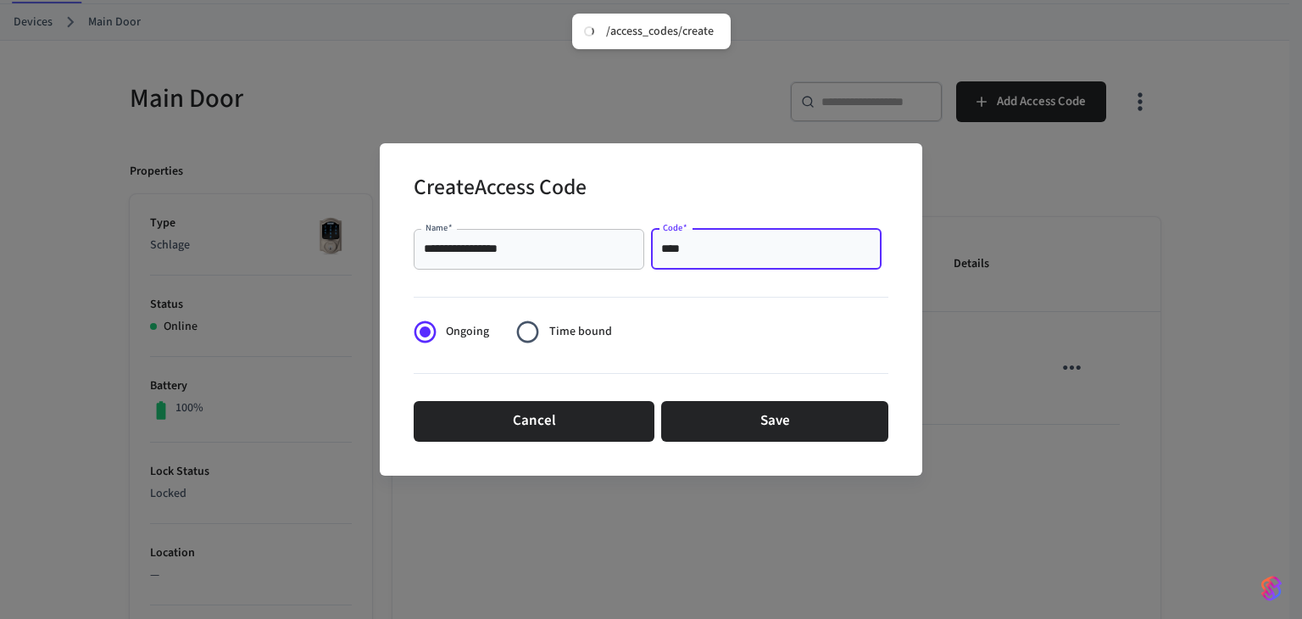
type input "****"
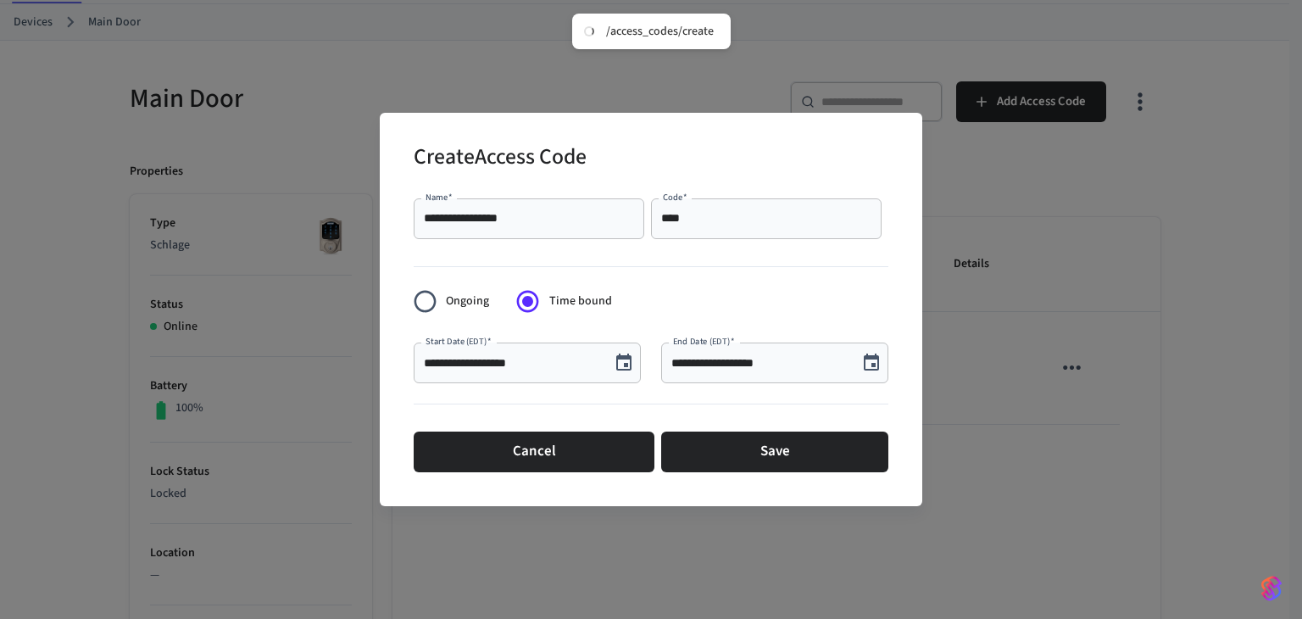
click at [614, 368] on icon "Choose date, selected date is Sep 10, 2025" at bounding box center [624, 363] width 20 height 20
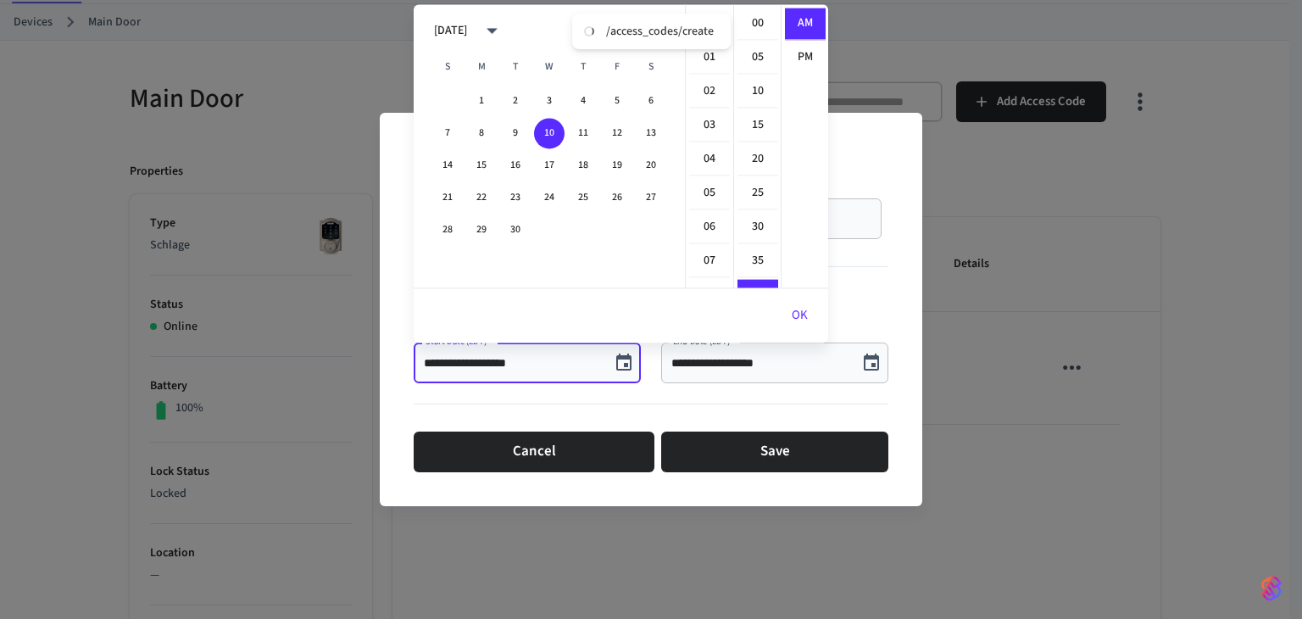
scroll to position [270, 0]
click at [614, 133] on button "12" at bounding box center [617, 133] width 31 height 31
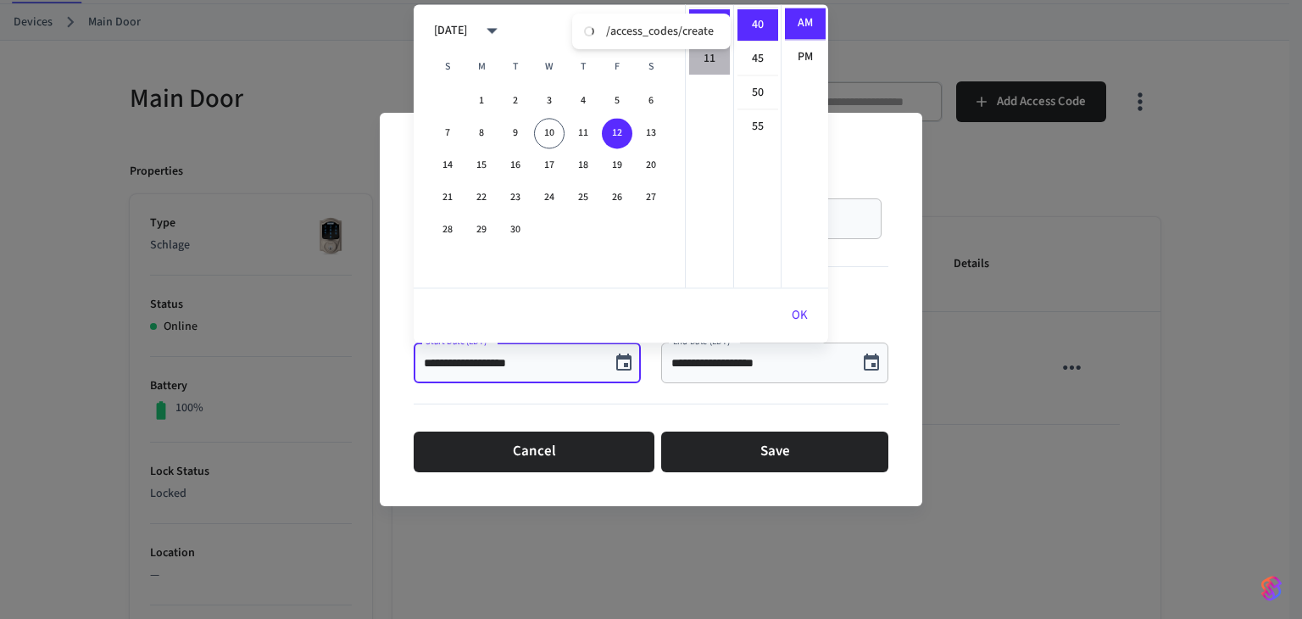
click at [713, 60] on li "11" at bounding box center [709, 58] width 41 height 31
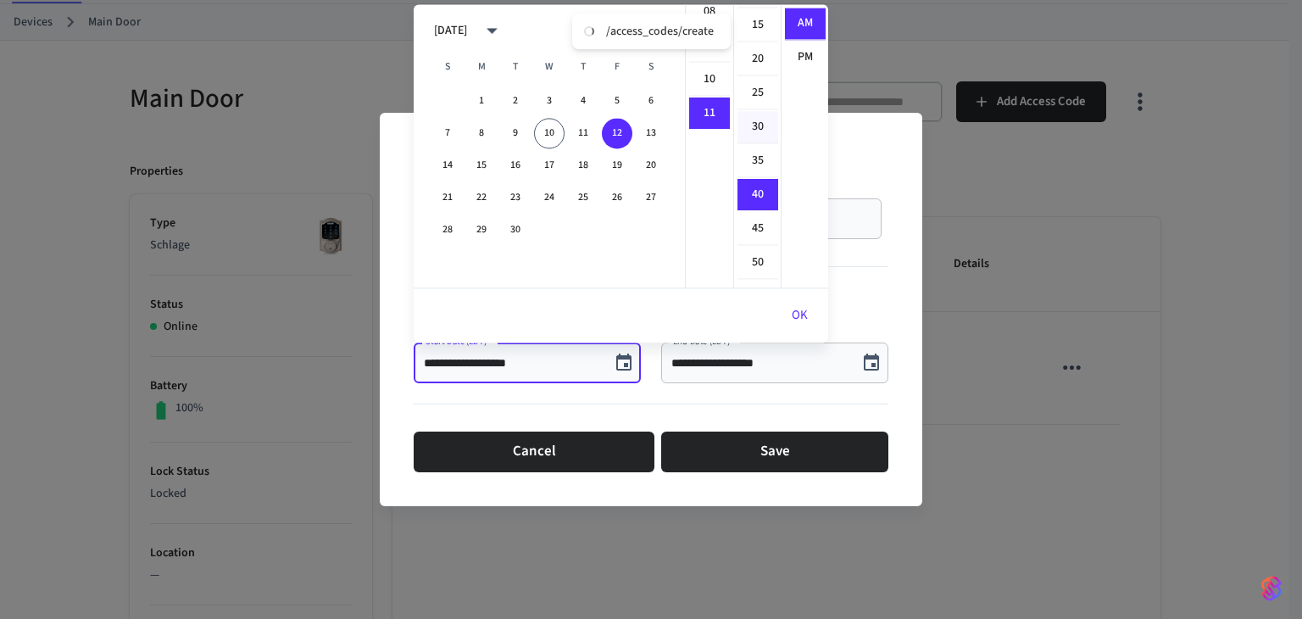
click at [746, 131] on li "30" at bounding box center [757, 127] width 41 height 32
type input "**********"
click at [796, 323] on button "OK" at bounding box center [799, 315] width 57 height 41
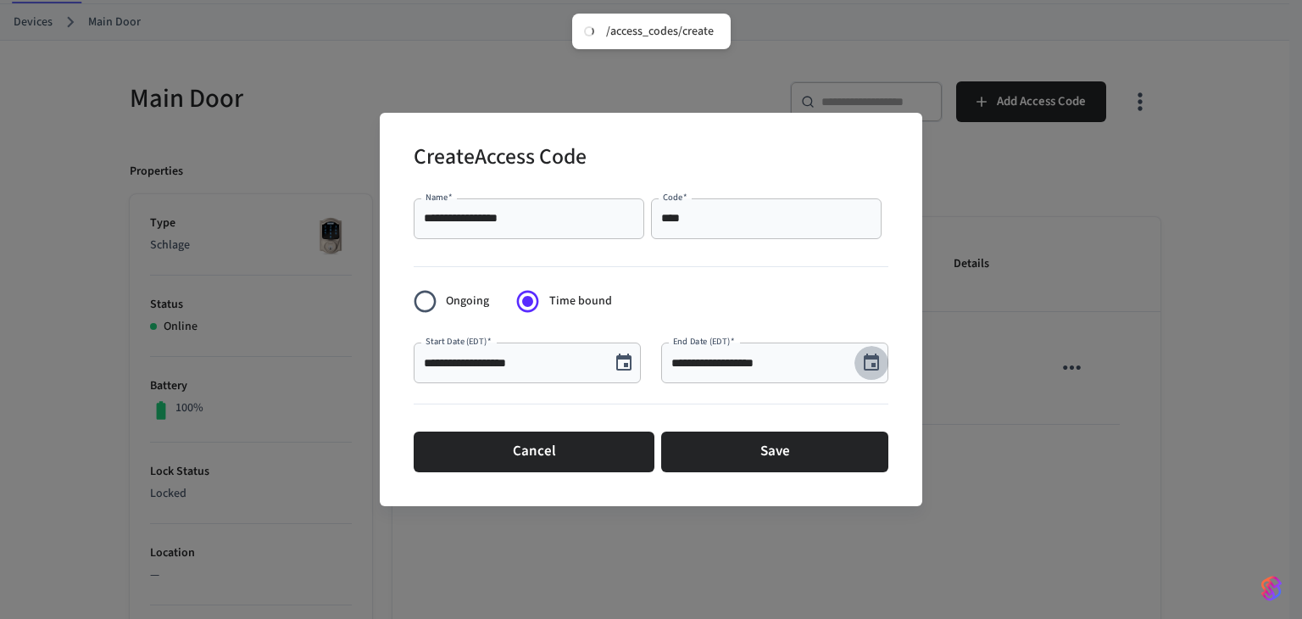
click at [875, 367] on icon "Choose date, selected date is Sep 10, 2025" at bounding box center [871, 363] width 20 height 20
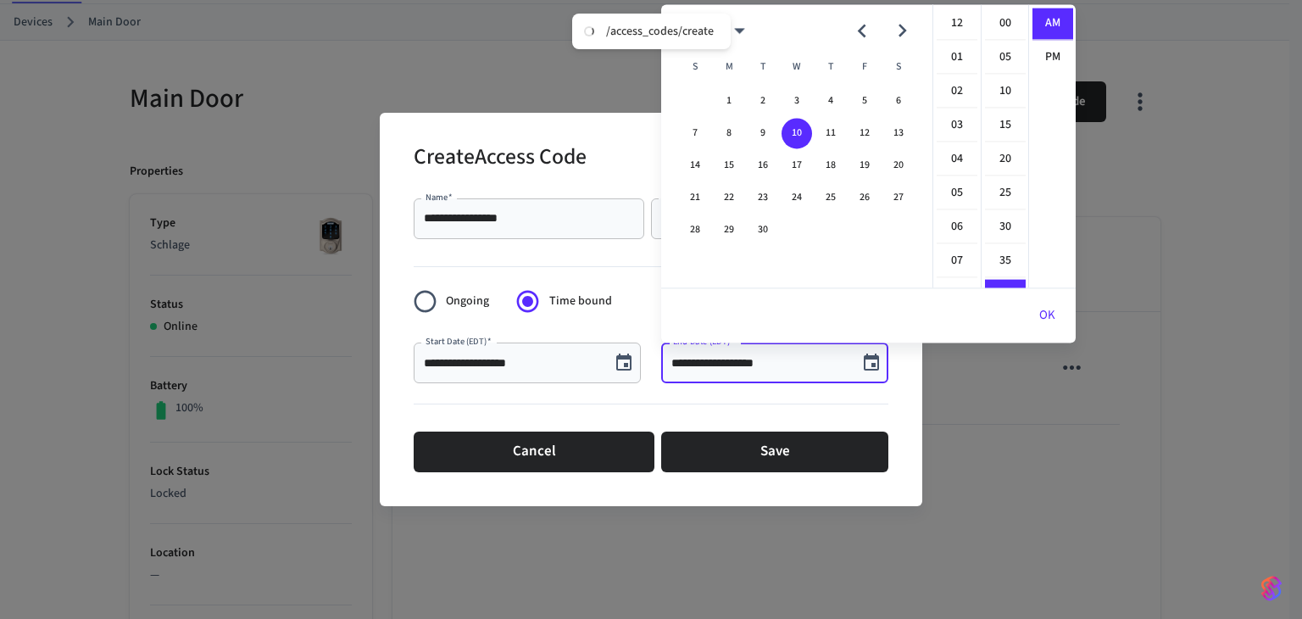
scroll to position [270, 0]
click at [694, 157] on button "14" at bounding box center [695, 165] width 31 height 31
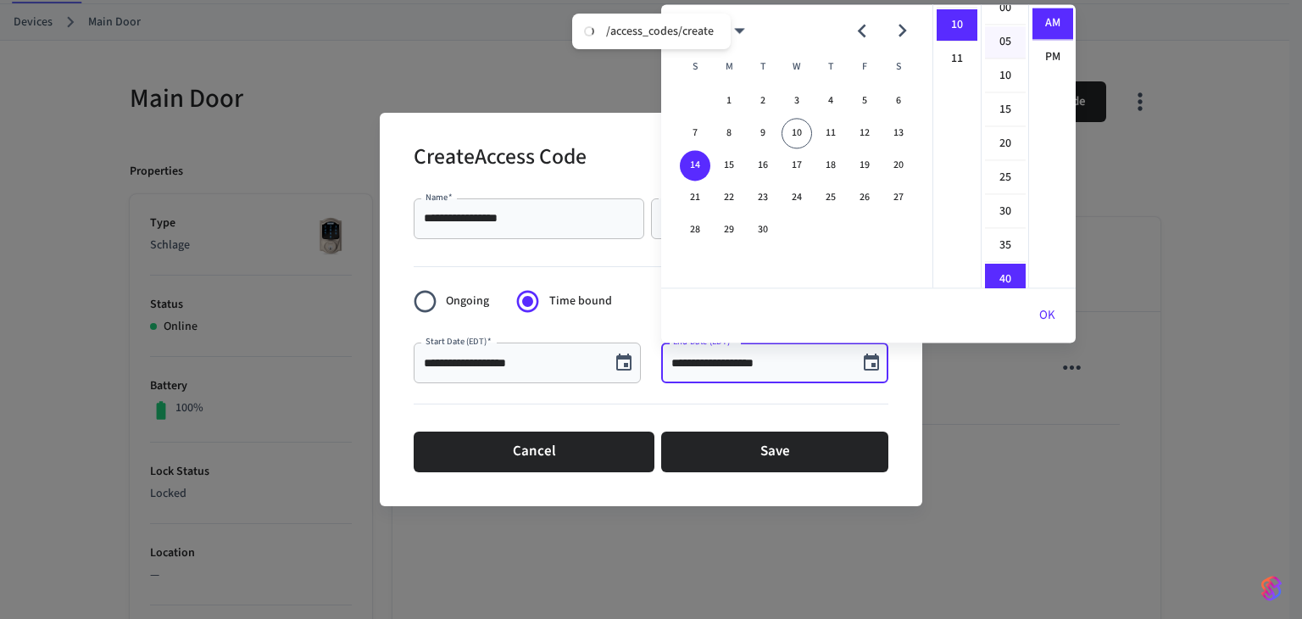
scroll to position [0, 0]
click at [999, 29] on li "00" at bounding box center [1005, 24] width 41 height 32
type input "**********"
click at [1043, 320] on button "OK" at bounding box center [1047, 315] width 57 height 41
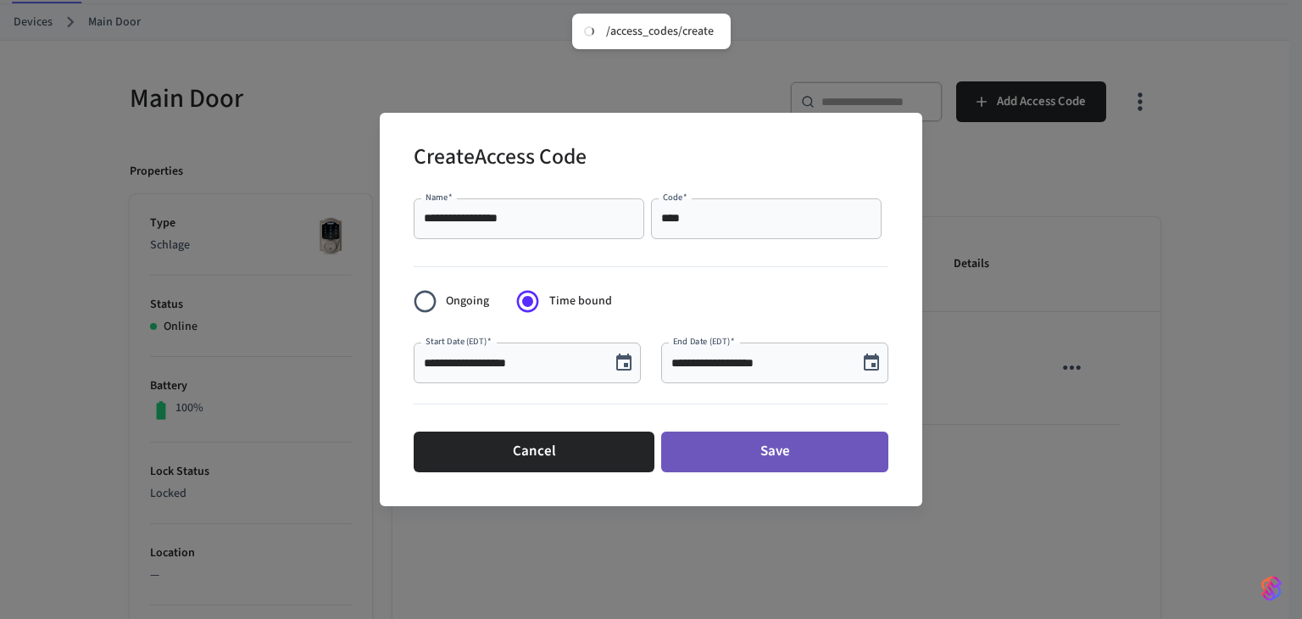
click at [763, 455] on button "Save" at bounding box center [774, 451] width 227 height 41
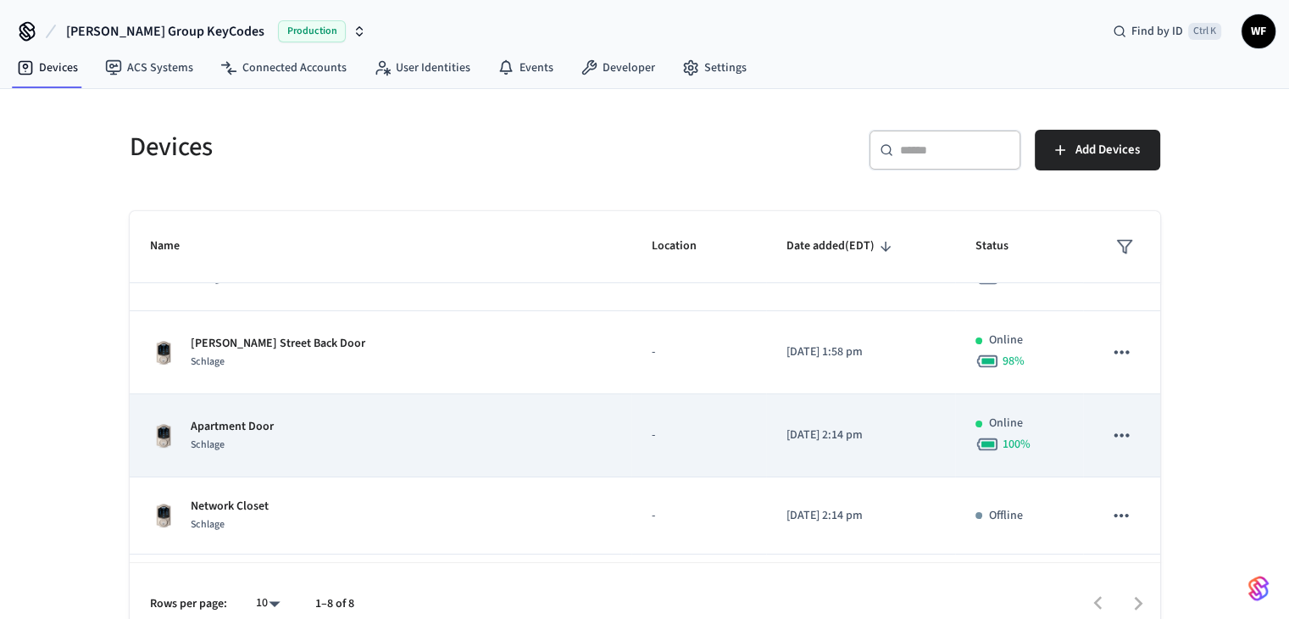
scroll to position [85, 0]
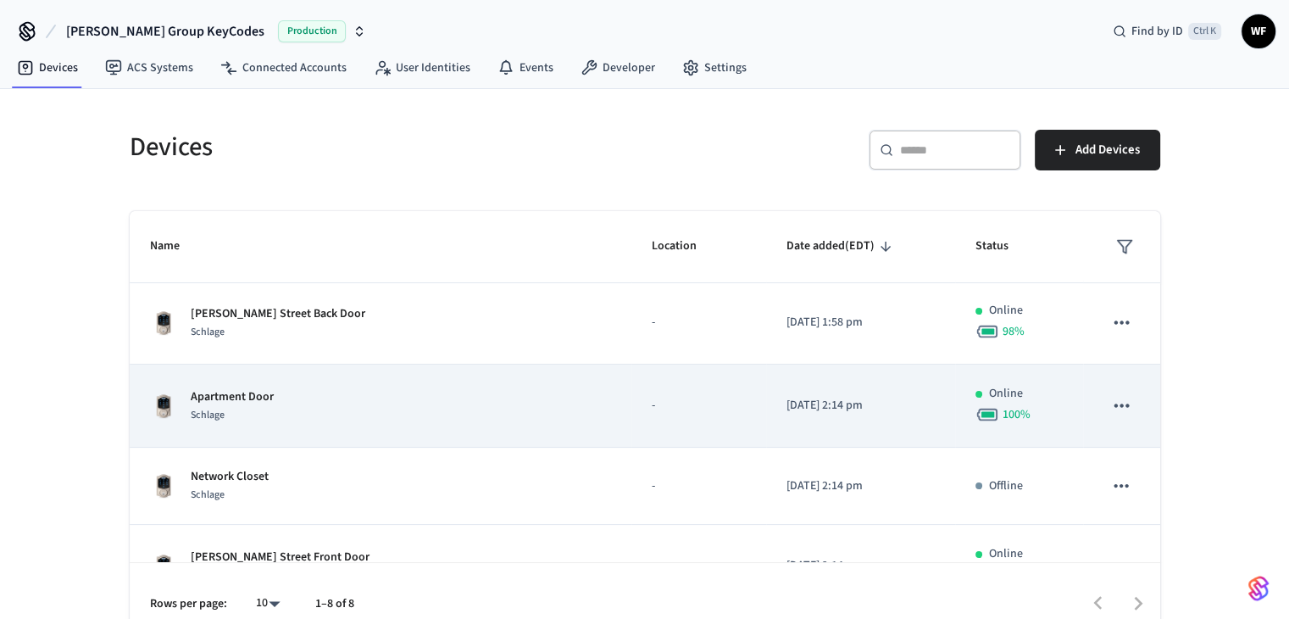
click at [335, 400] on div "Apartment Door Schlage" at bounding box center [380, 406] width 461 height 36
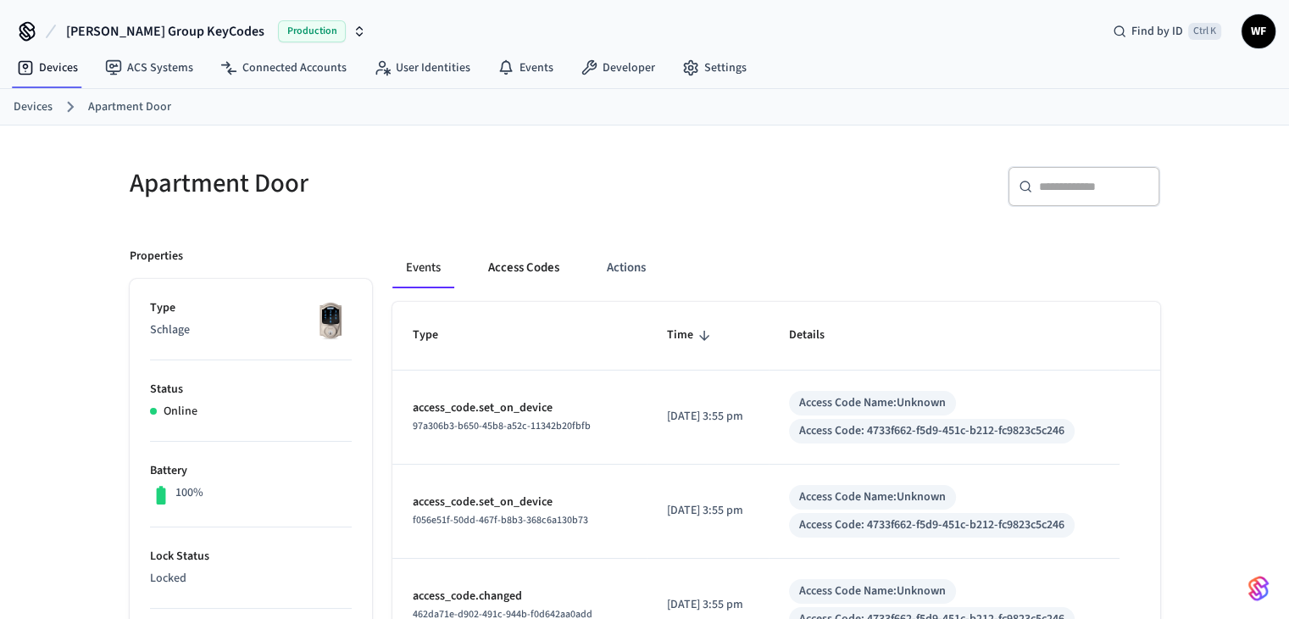
click at [548, 282] on button "Access Codes" at bounding box center [524, 267] width 98 height 41
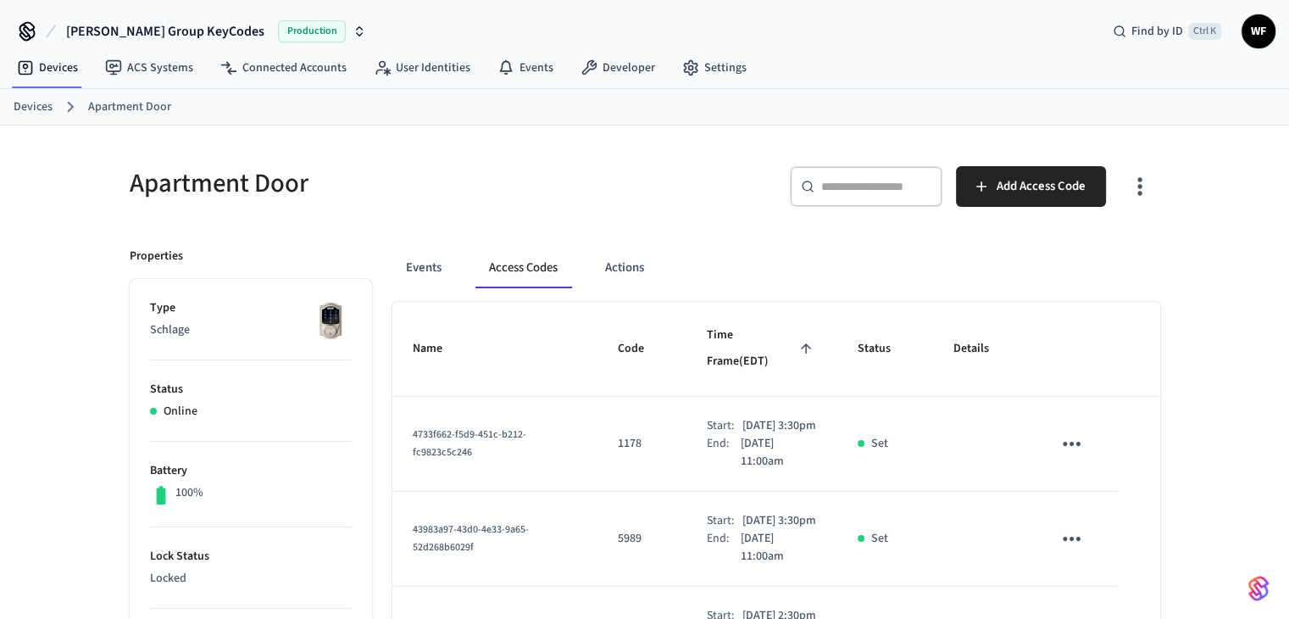
click at [1066, 431] on icon "sticky table" at bounding box center [1072, 444] width 26 height 26
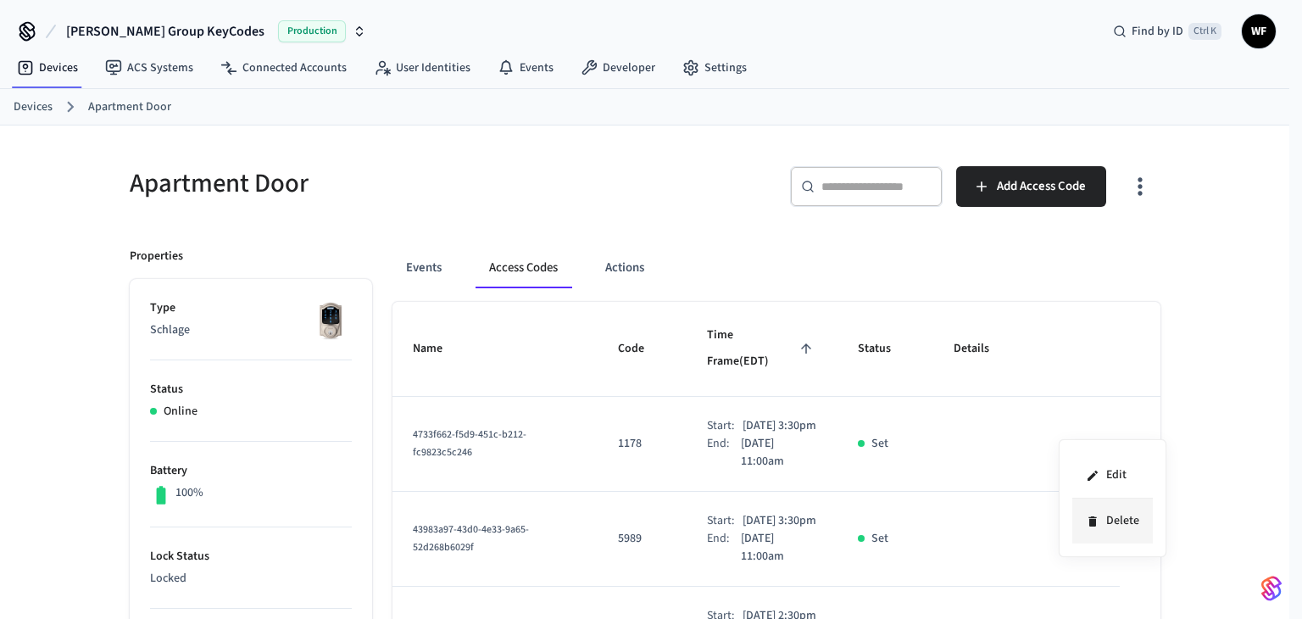
click at [1128, 516] on li "Delete" at bounding box center [1112, 520] width 81 height 45
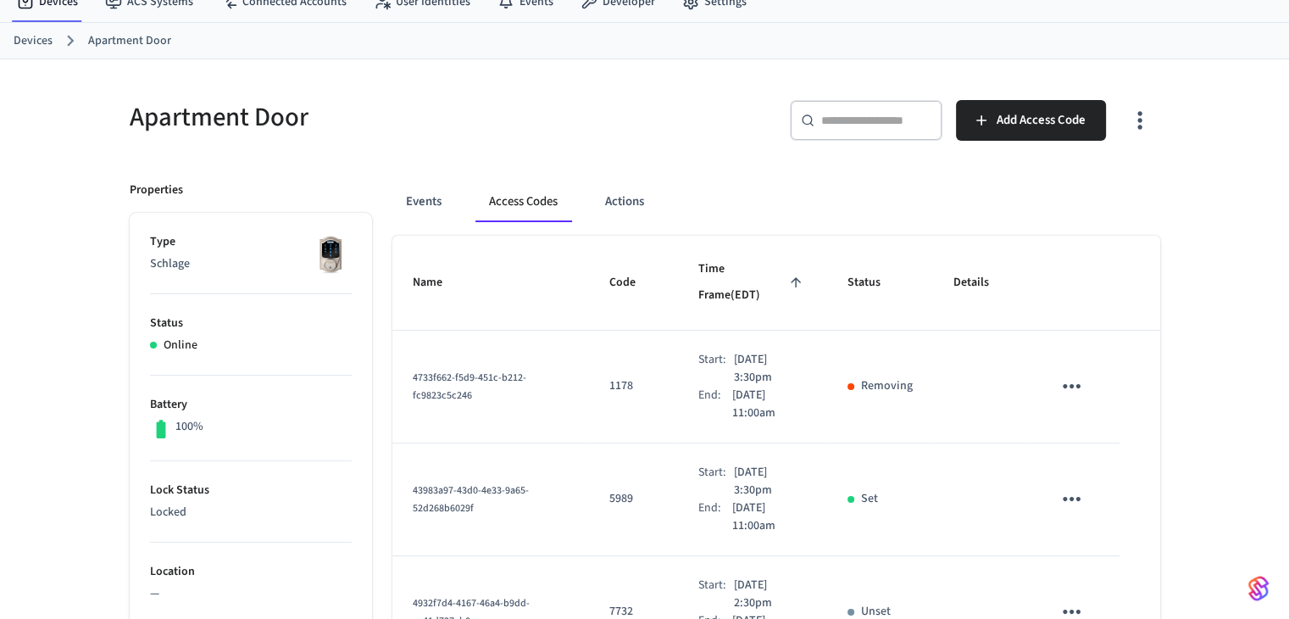
scroll to position [170, 0]
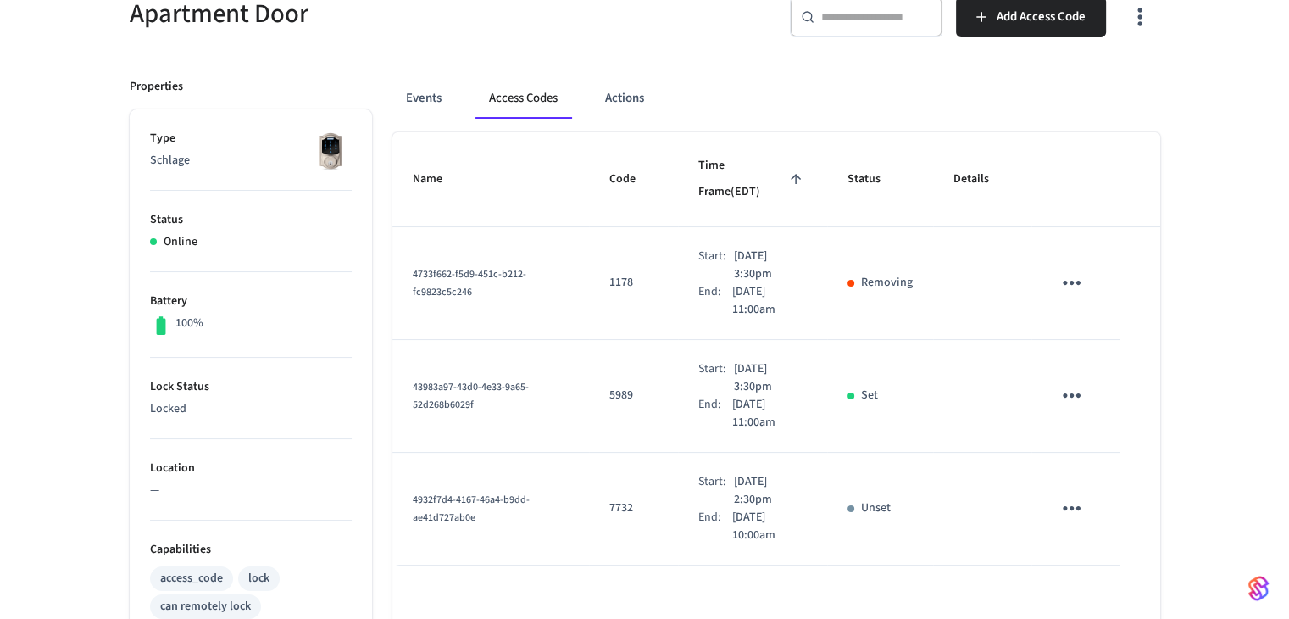
click at [1078, 382] on icon "sticky table" at bounding box center [1072, 395] width 26 height 26
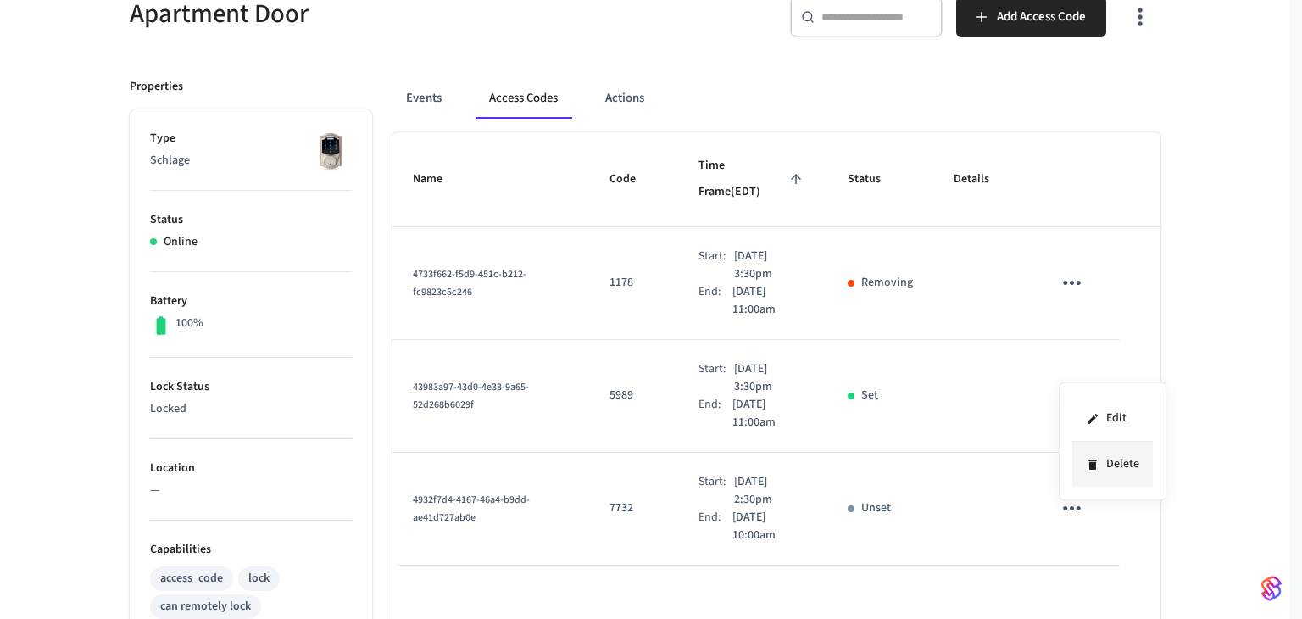
click at [1104, 470] on li "Delete" at bounding box center [1112, 464] width 81 height 45
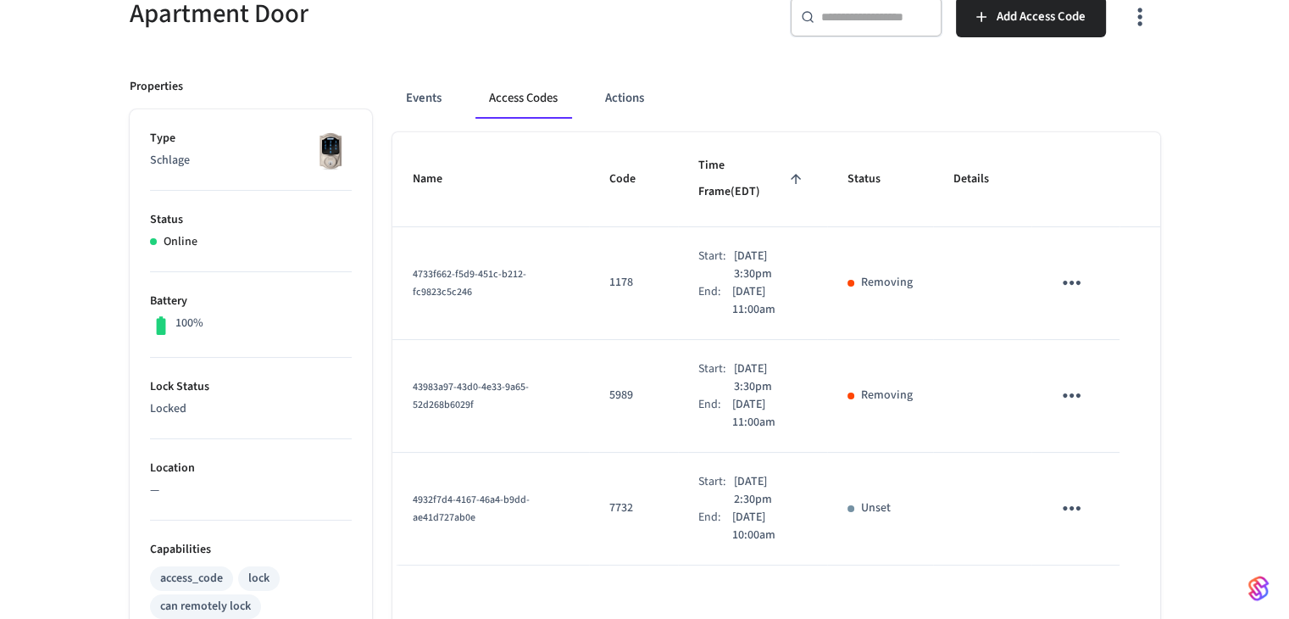
click at [1085, 488] on button "sticky table" at bounding box center [1072, 508] width 40 height 40
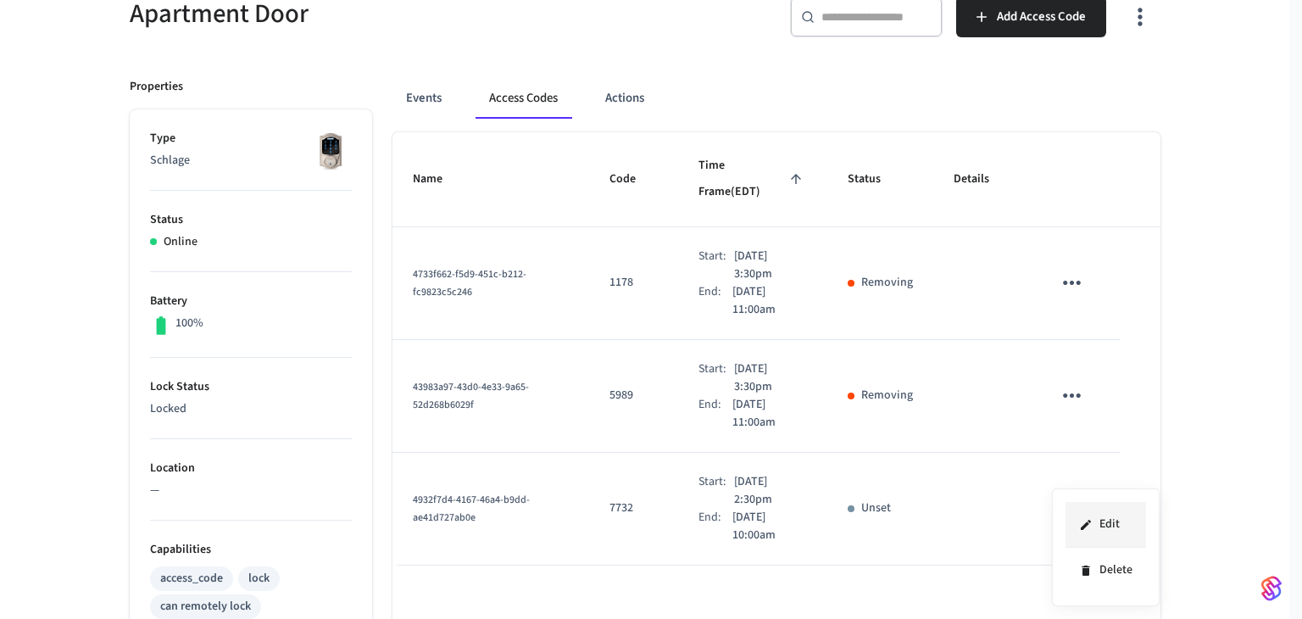
click at [1119, 531] on li "Edit" at bounding box center [1105, 525] width 81 height 46
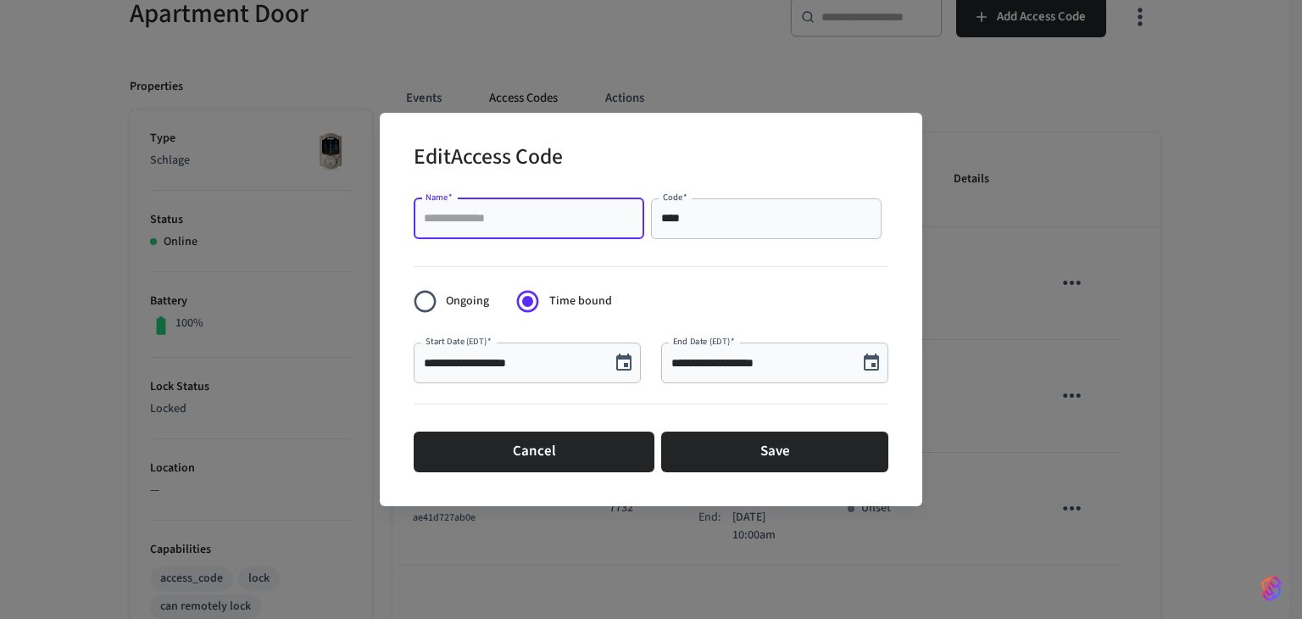
click at [564, 217] on input "Name   *" at bounding box center [529, 218] width 210 height 17
type input "**********"
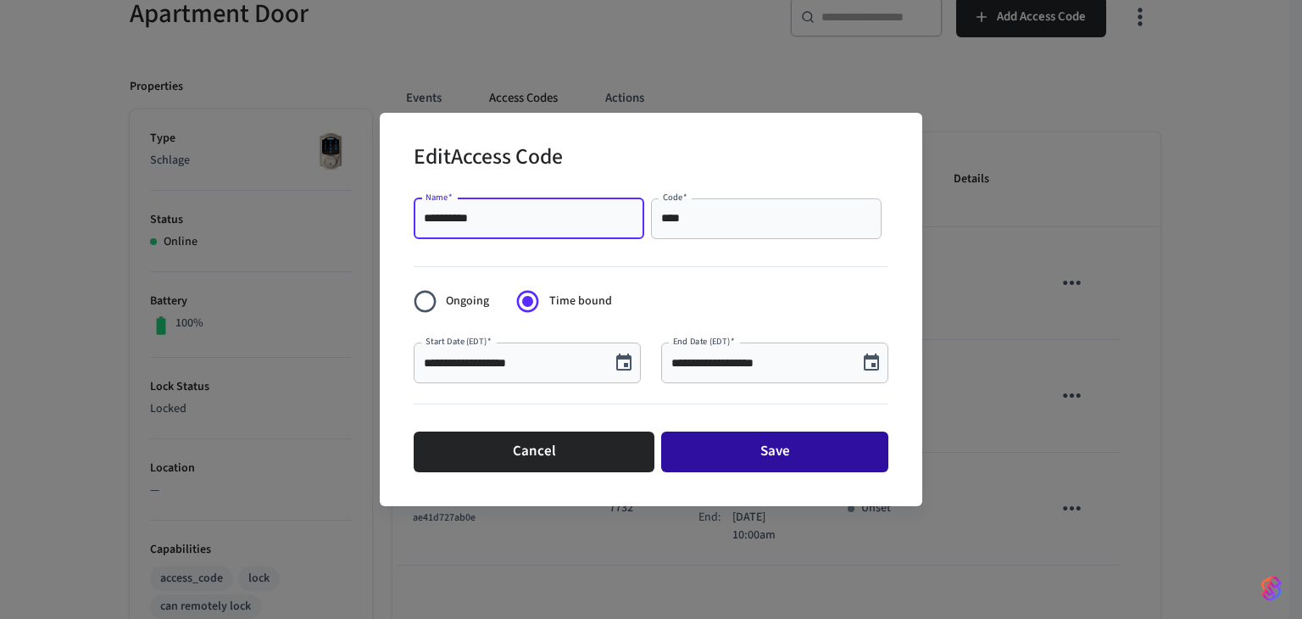
click at [798, 467] on button "Save" at bounding box center [774, 451] width 227 height 41
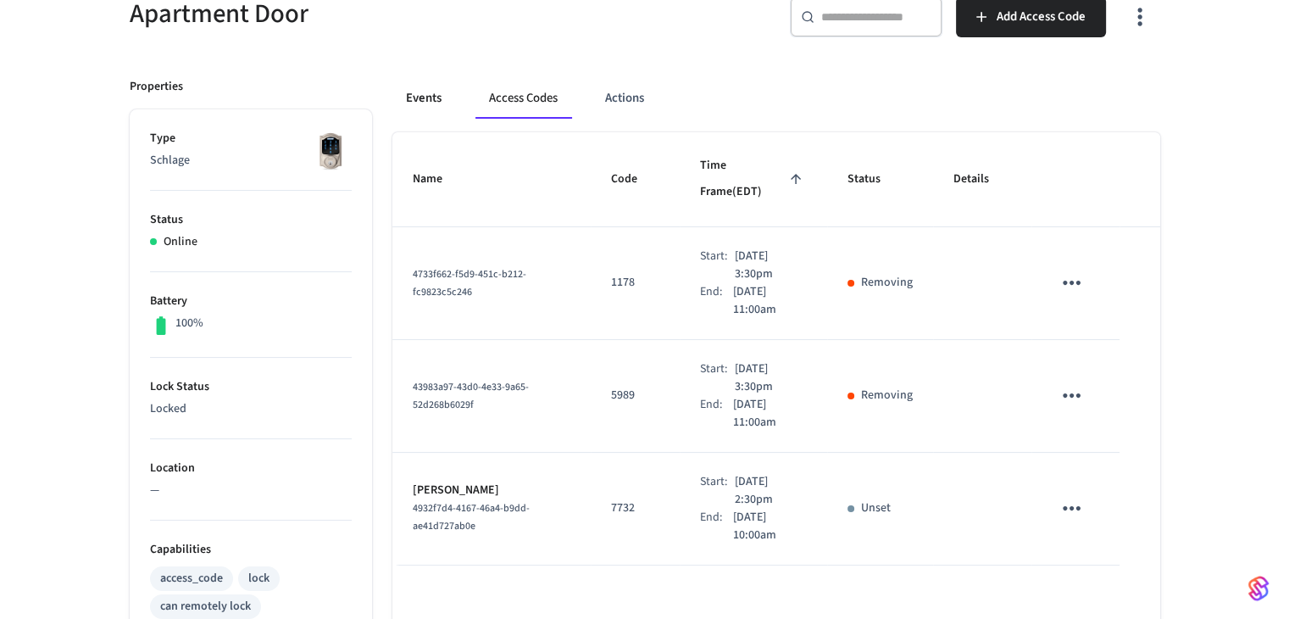
click at [419, 92] on button "Events" at bounding box center [423, 98] width 63 height 41
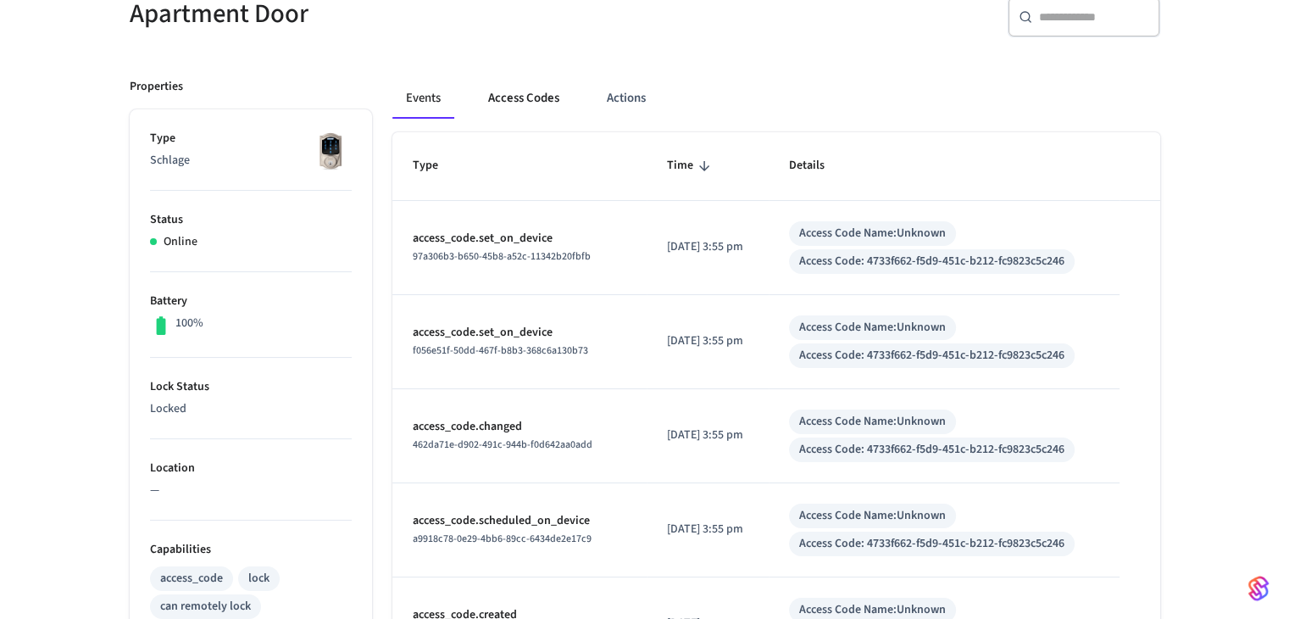
click at [563, 100] on button "Access Codes" at bounding box center [524, 98] width 98 height 41
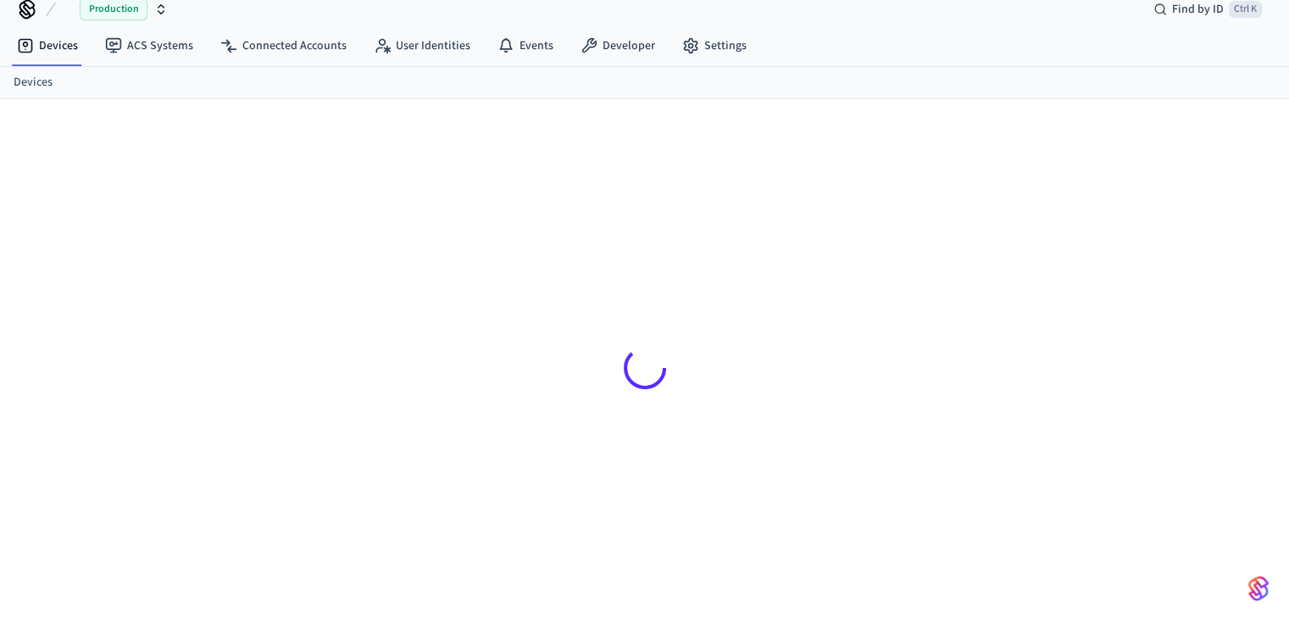
scroll to position [22, 0]
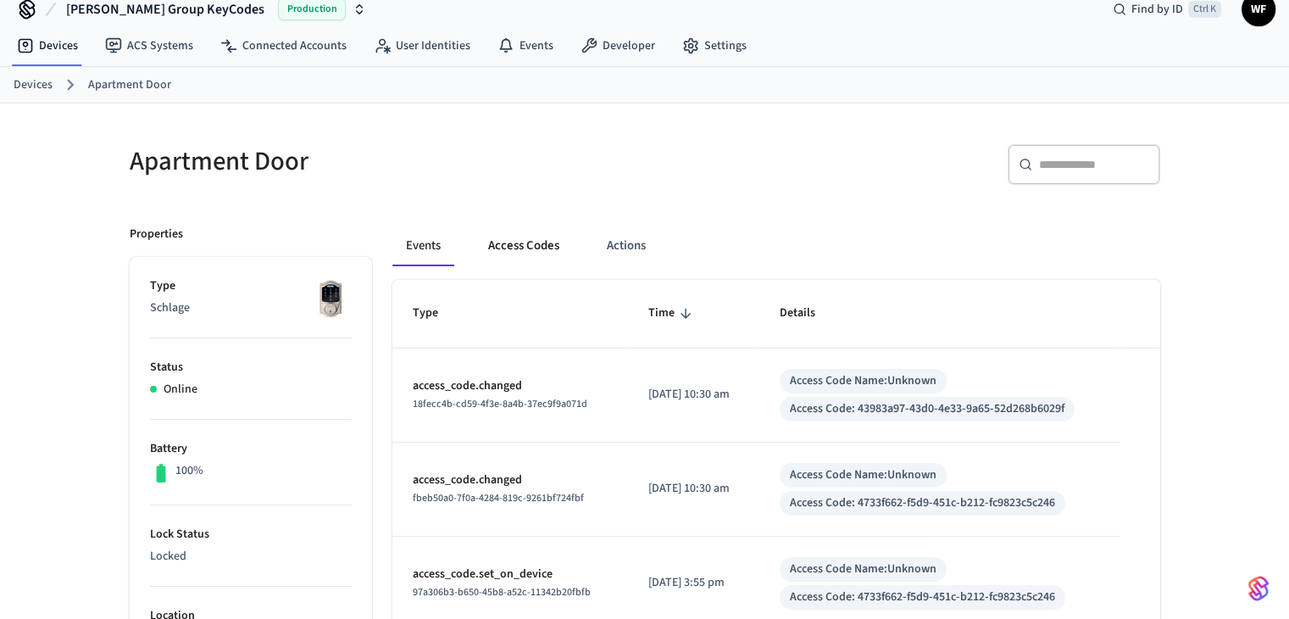
click at [506, 235] on button "Access Codes" at bounding box center [524, 245] width 98 height 41
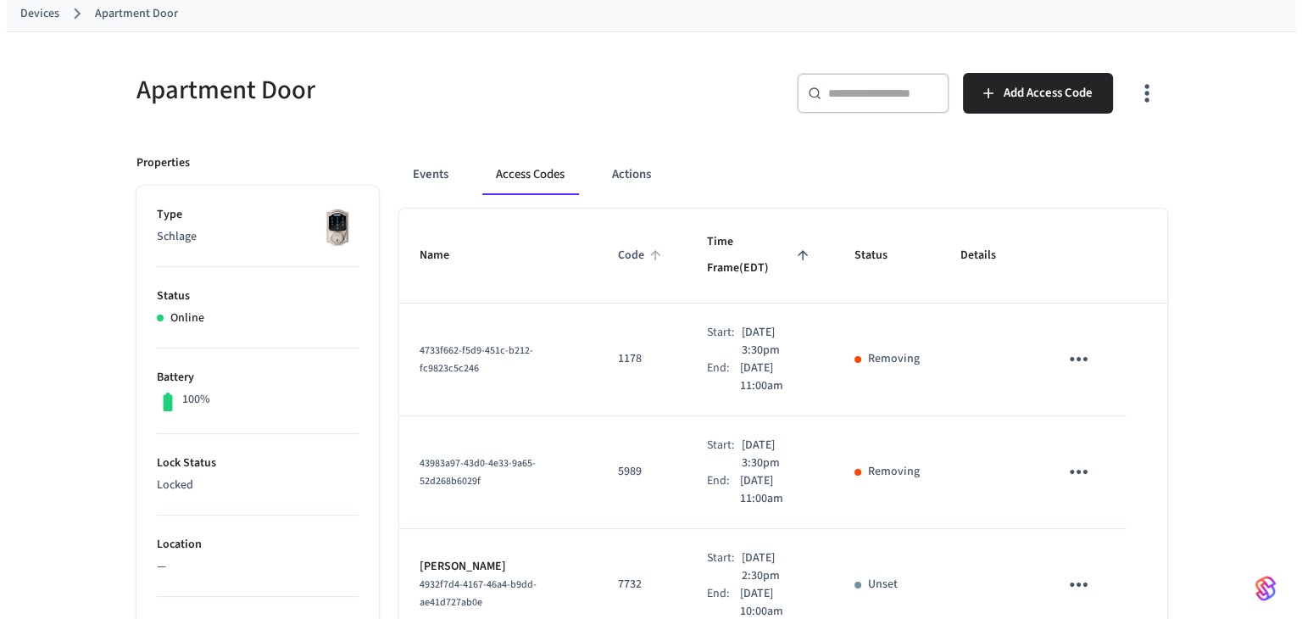
scroll to position [192, 0]
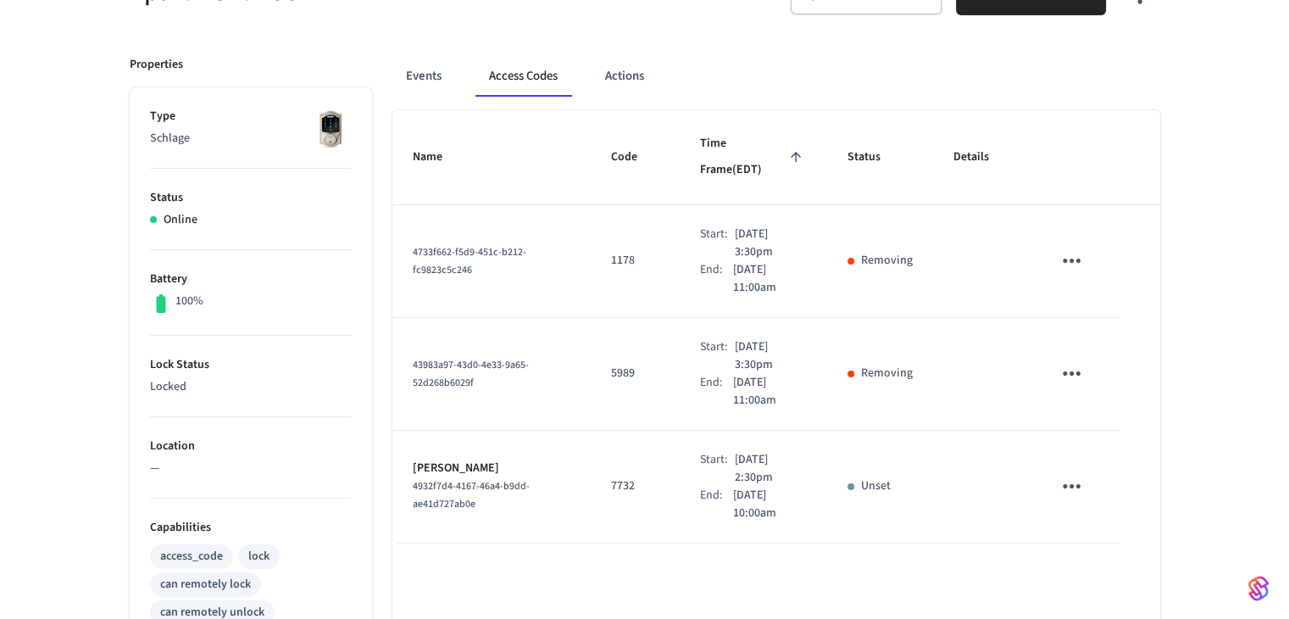
click at [1070, 473] on icon "sticky table" at bounding box center [1072, 486] width 26 height 26
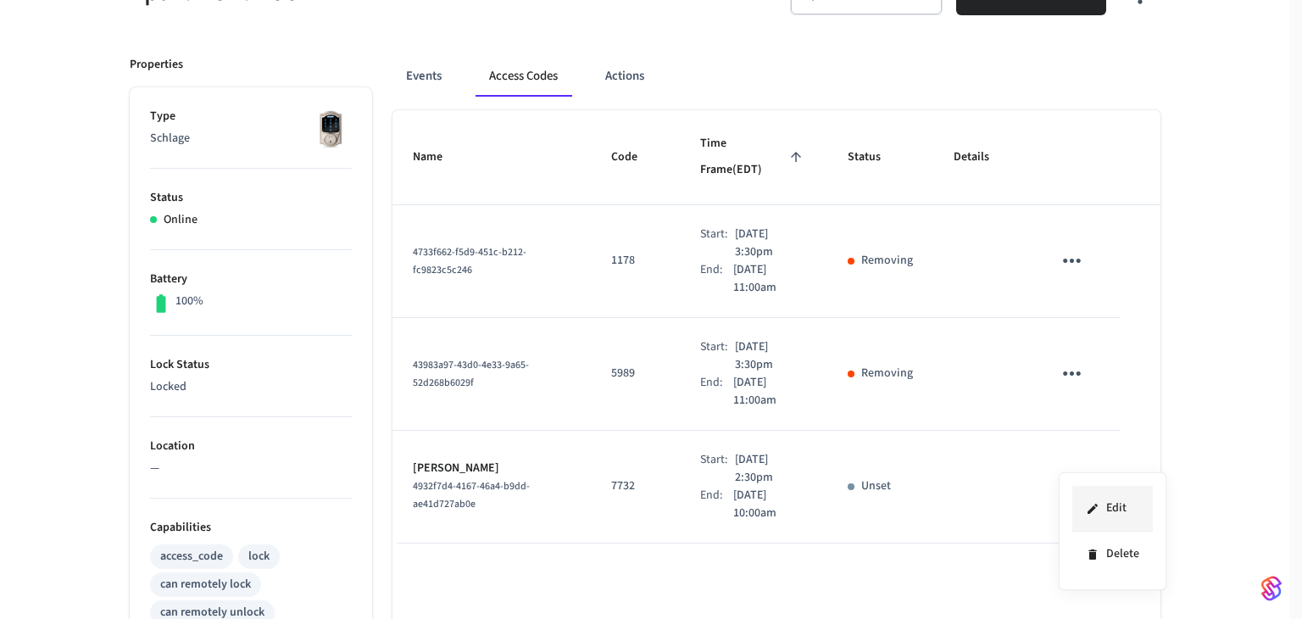
click at [1095, 510] on icon at bounding box center [1093, 509] width 14 height 14
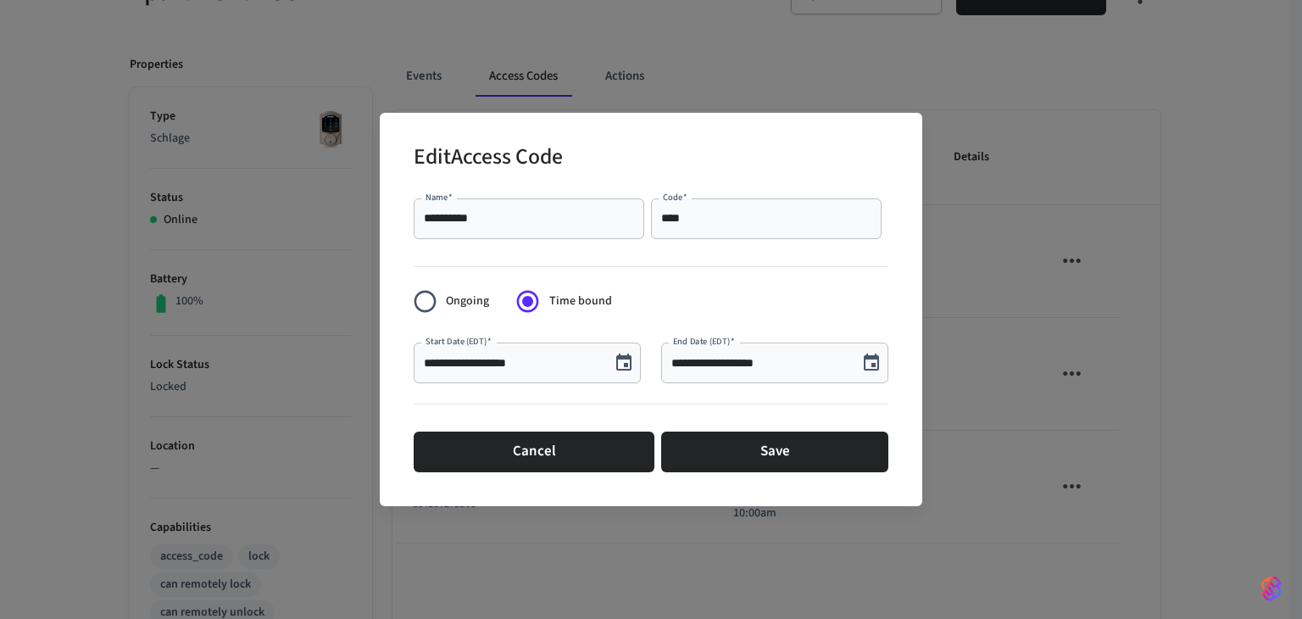
click at [614, 362] on icon "Choose date, selected date is Nov 26, 2025" at bounding box center [624, 363] width 20 height 20
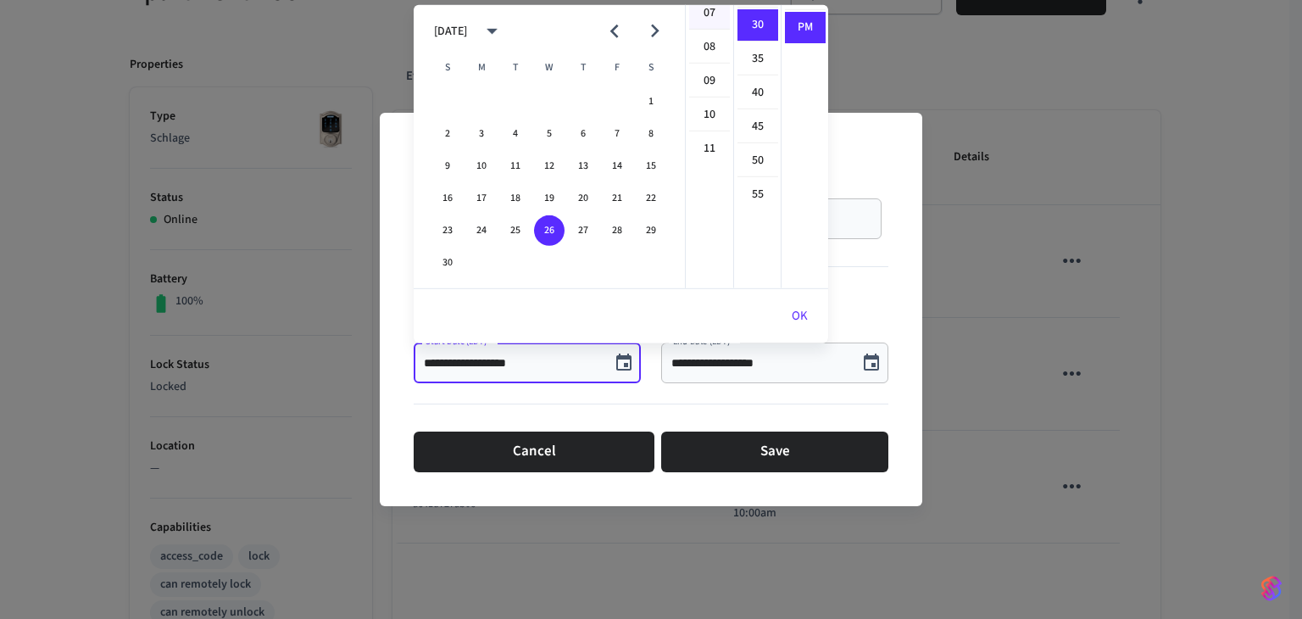
scroll to position [368, 0]
click at [698, 30] on li "11" at bounding box center [709, 29] width 41 height 31
click at [808, 9] on li "AM" at bounding box center [805, 24] width 41 height 32
type input "**********"
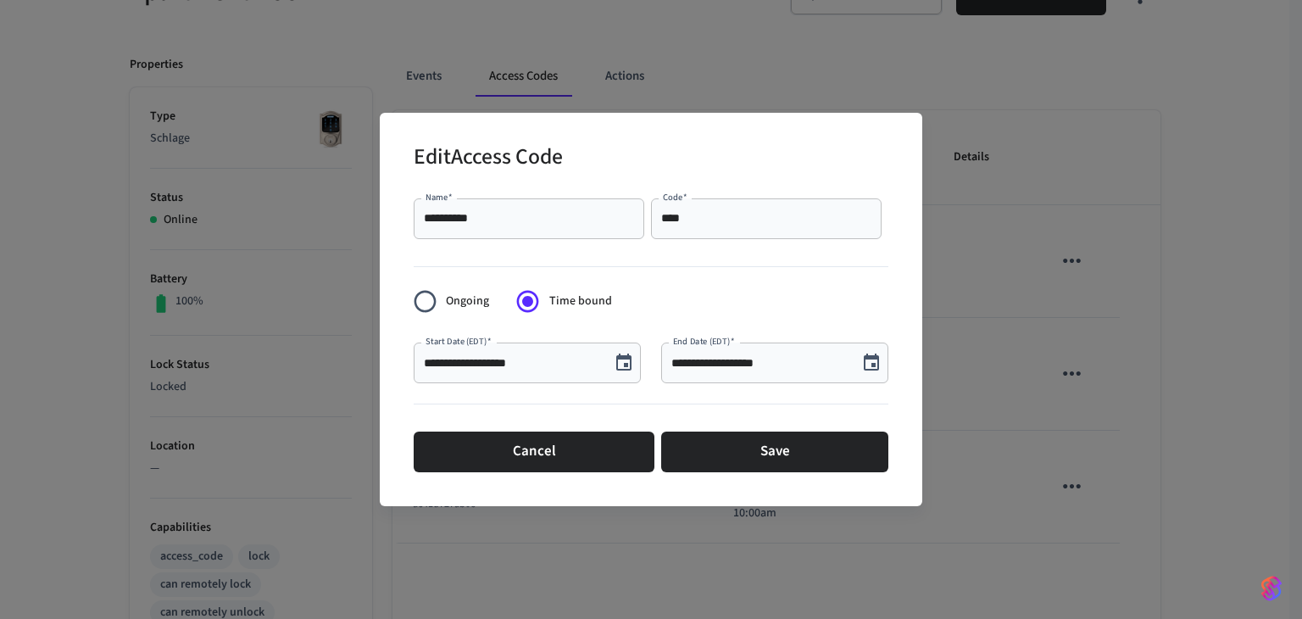
click at [759, 371] on div "**********" at bounding box center [774, 362] width 227 height 41
click at [865, 370] on icon "Choose date, selected date is Nov 29, 2025" at bounding box center [871, 361] width 15 height 17
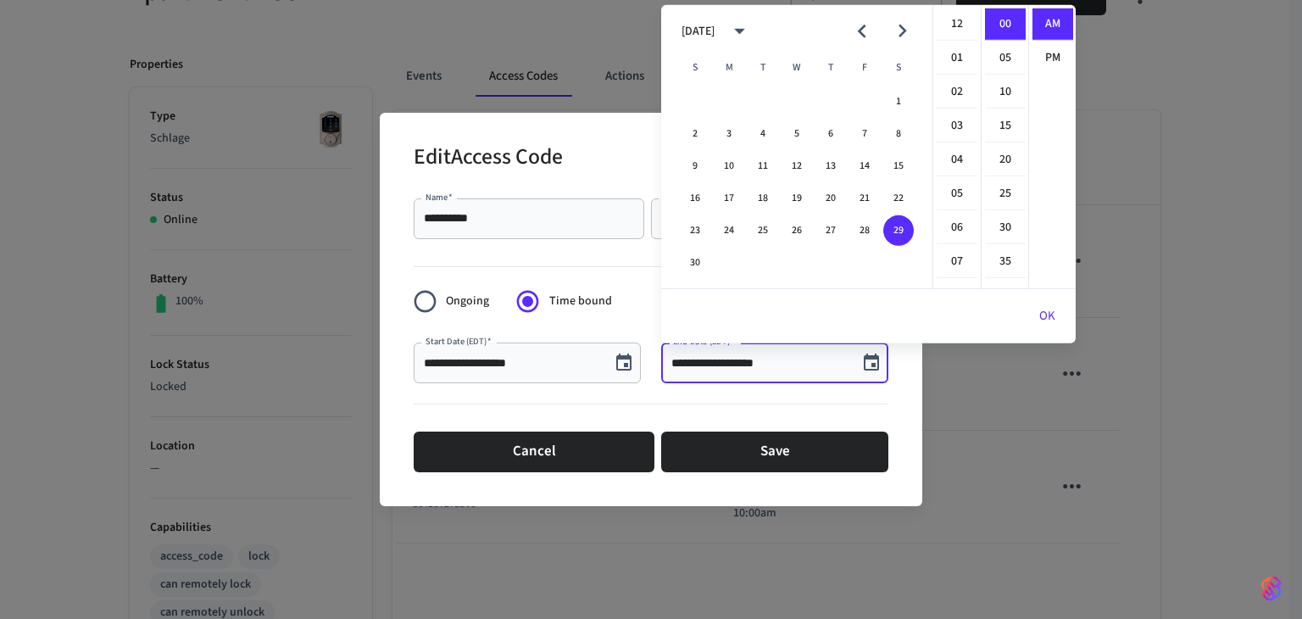
scroll to position [337, 0]
click at [953, 53] on li "11" at bounding box center [957, 59] width 41 height 31
type input "**********"
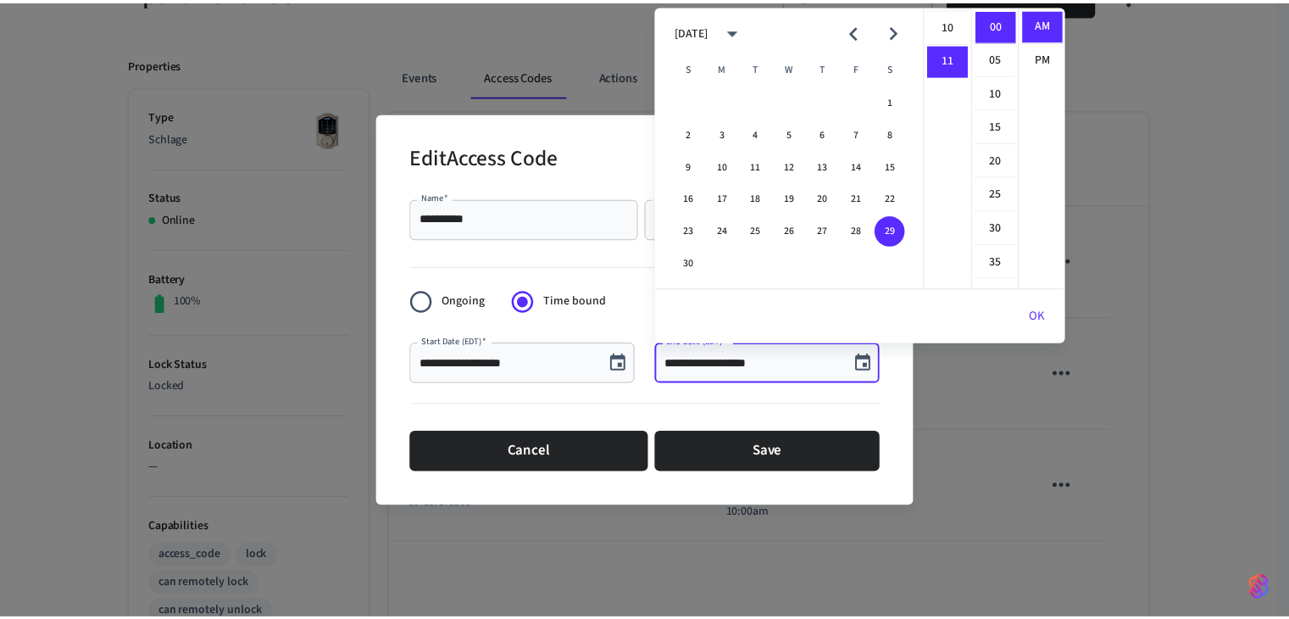
scroll to position [368, 0]
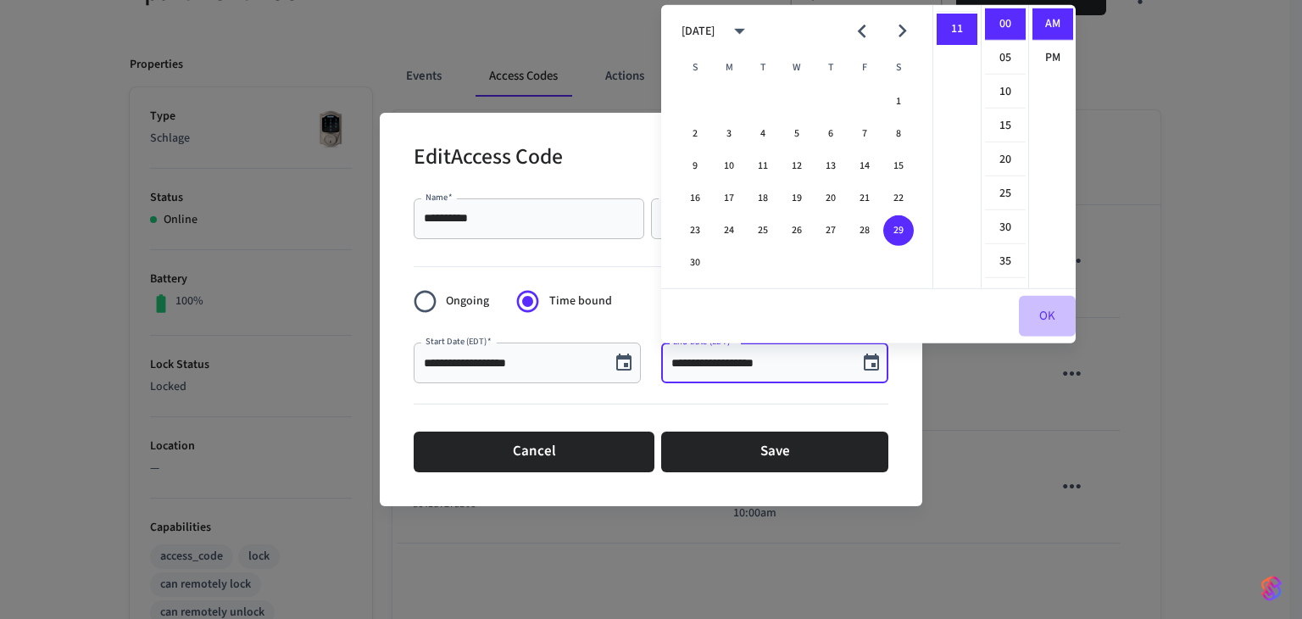
click at [1037, 310] on button "OK" at bounding box center [1047, 316] width 57 height 41
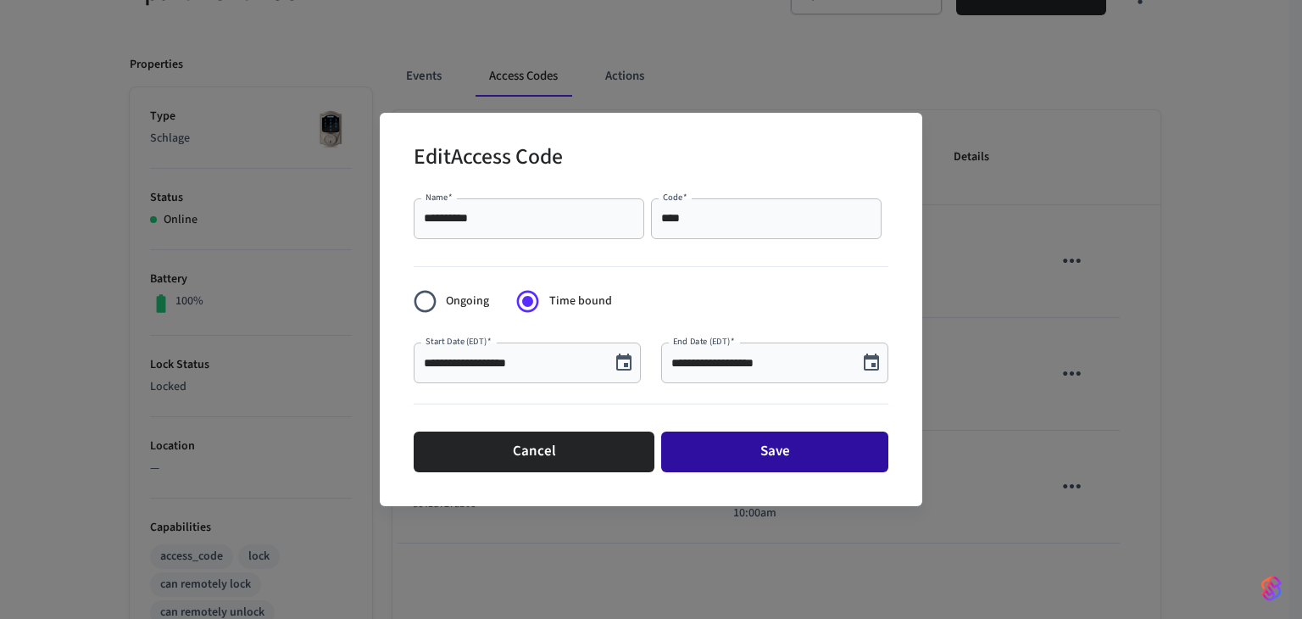
click at [828, 453] on button "Save" at bounding box center [774, 451] width 227 height 41
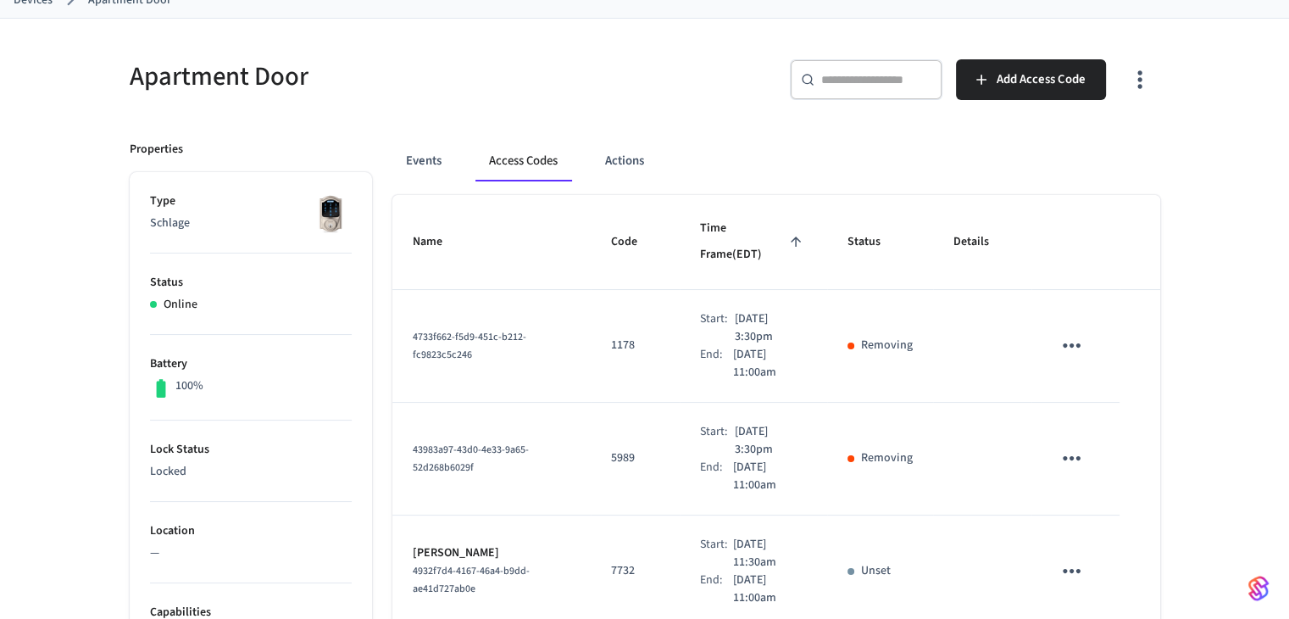
scroll to position [0, 0]
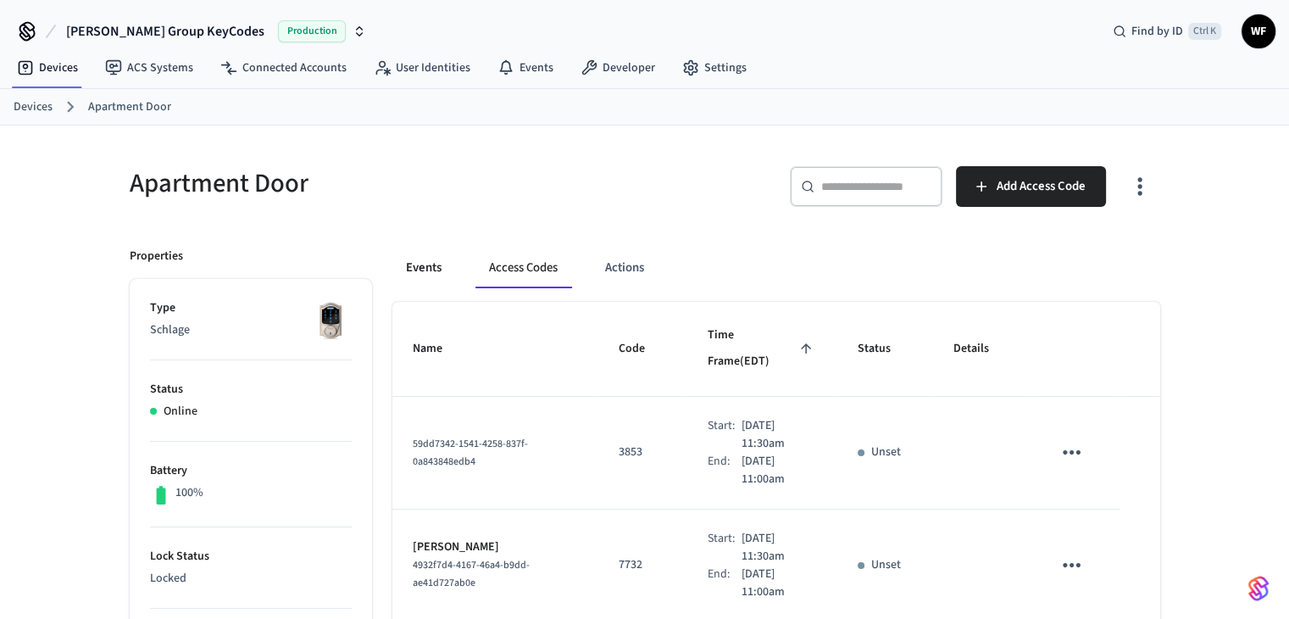
click at [441, 271] on button "Events" at bounding box center [423, 267] width 63 height 41
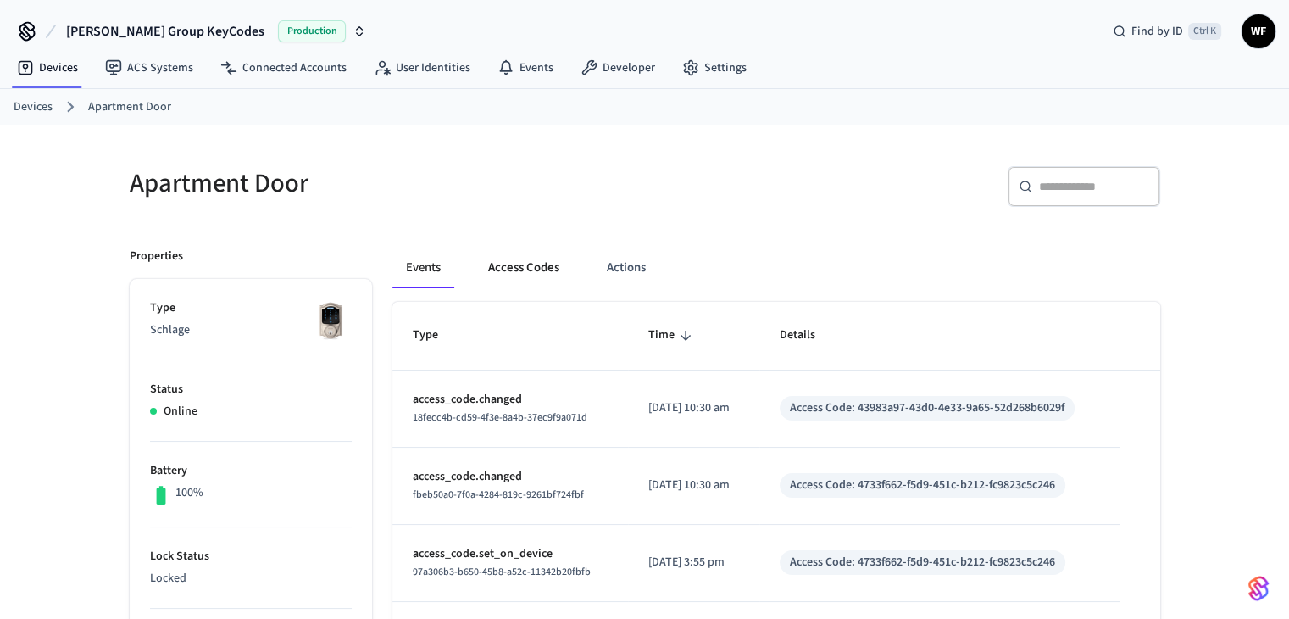
click at [532, 276] on button "Access Codes" at bounding box center [524, 267] width 98 height 41
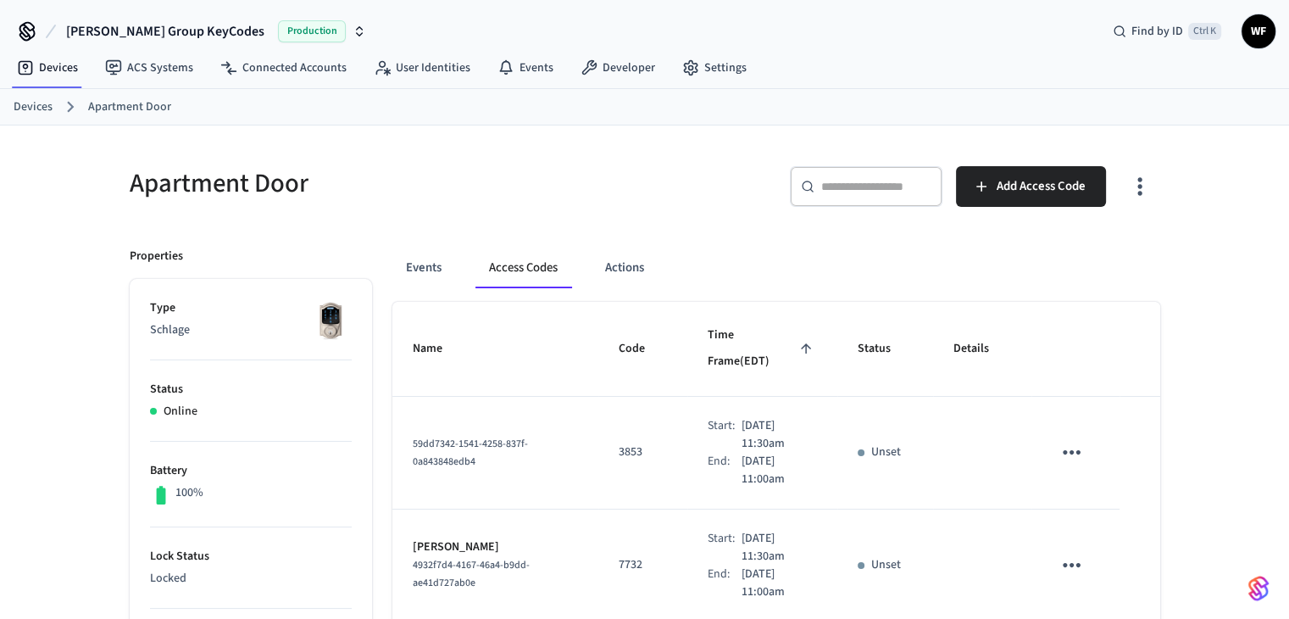
click at [1086, 432] on button "sticky table" at bounding box center [1072, 452] width 40 height 40
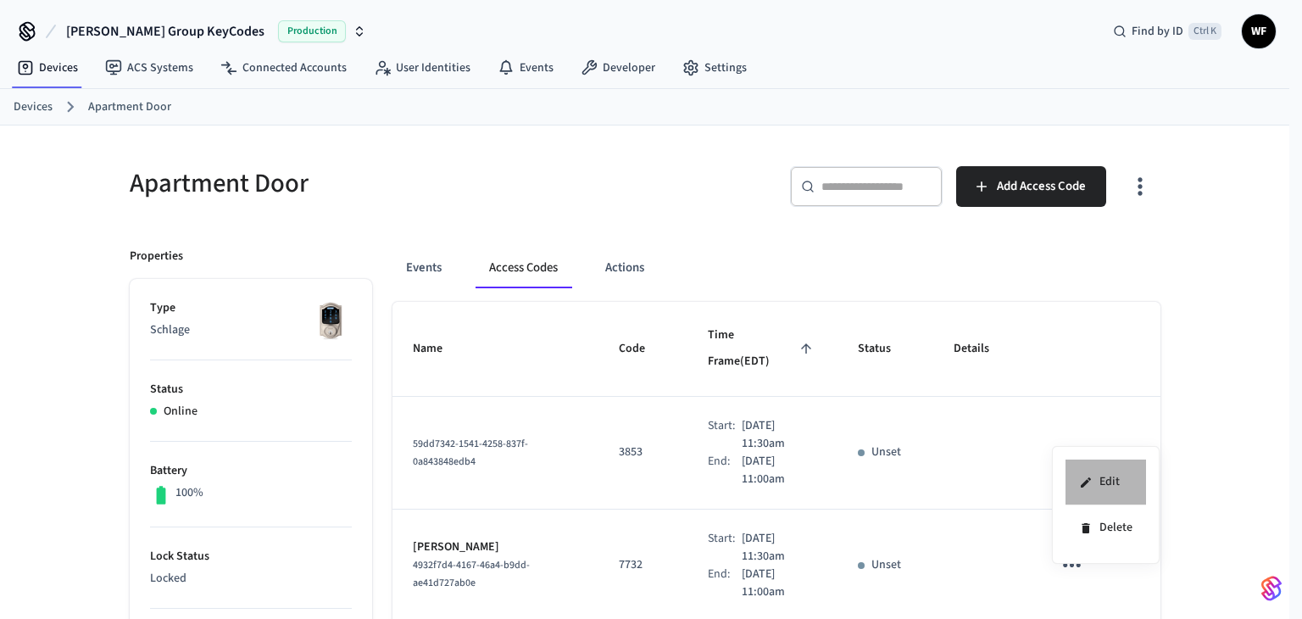
click at [1096, 479] on li "Edit" at bounding box center [1105, 482] width 81 height 46
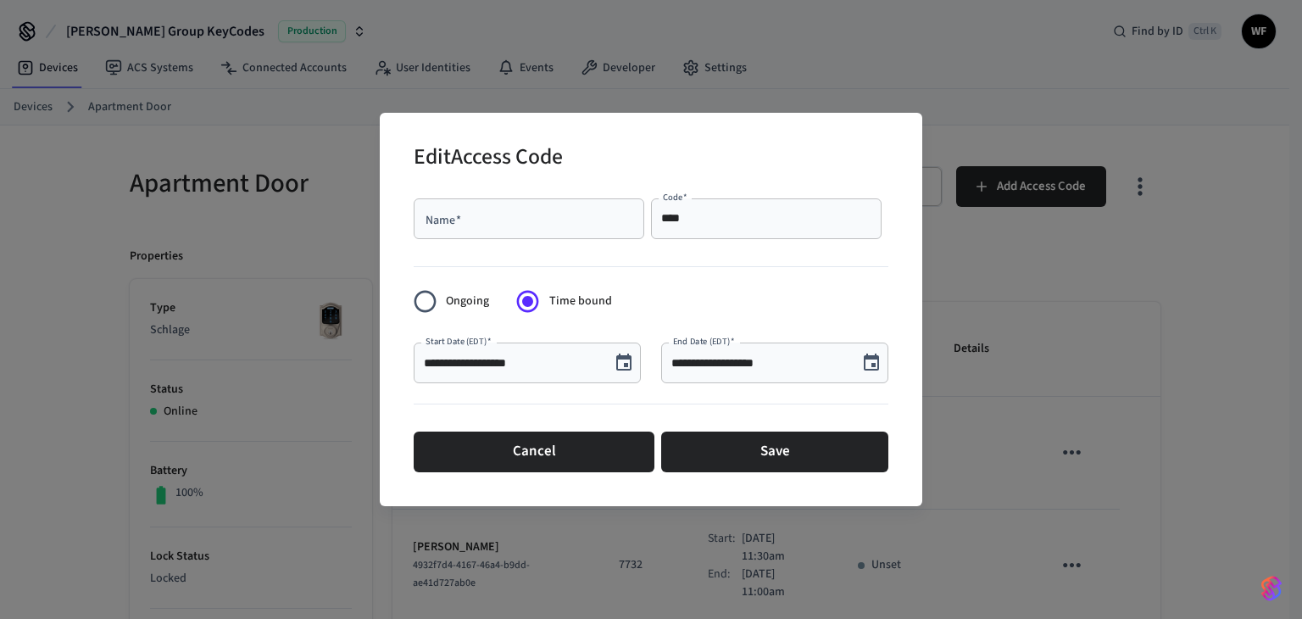
click at [603, 231] on div "Name   *" at bounding box center [529, 218] width 231 height 41
type input "*********"
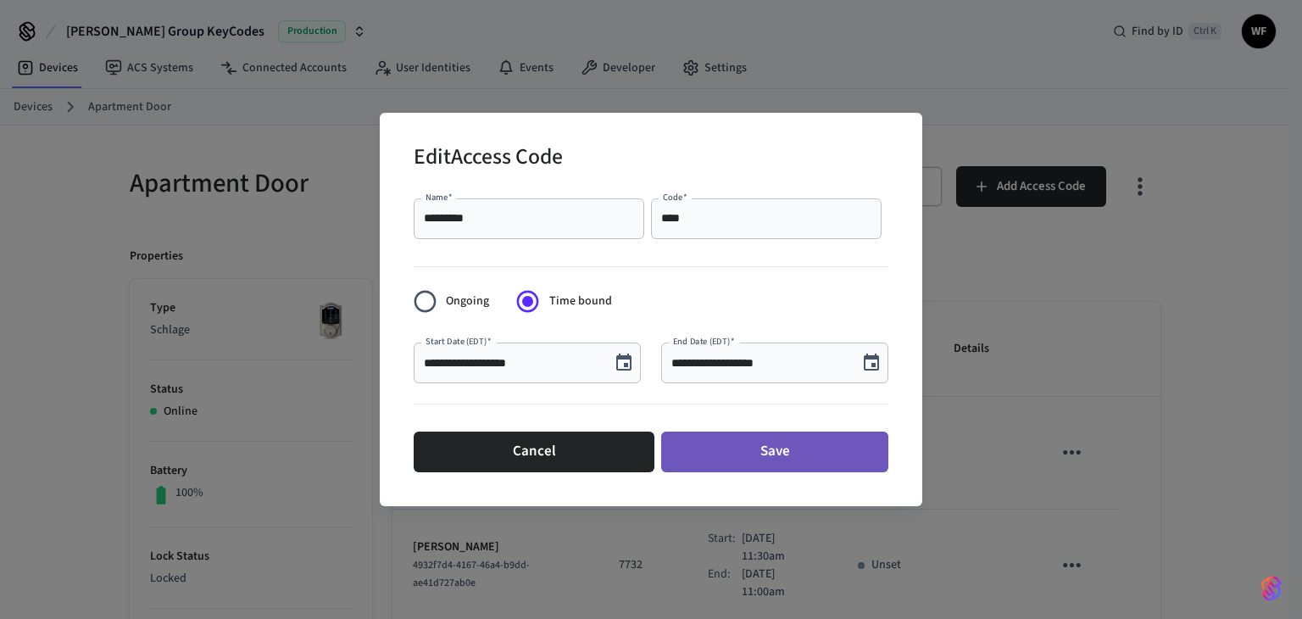
click at [784, 466] on button "Save" at bounding box center [774, 451] width 227 height 41
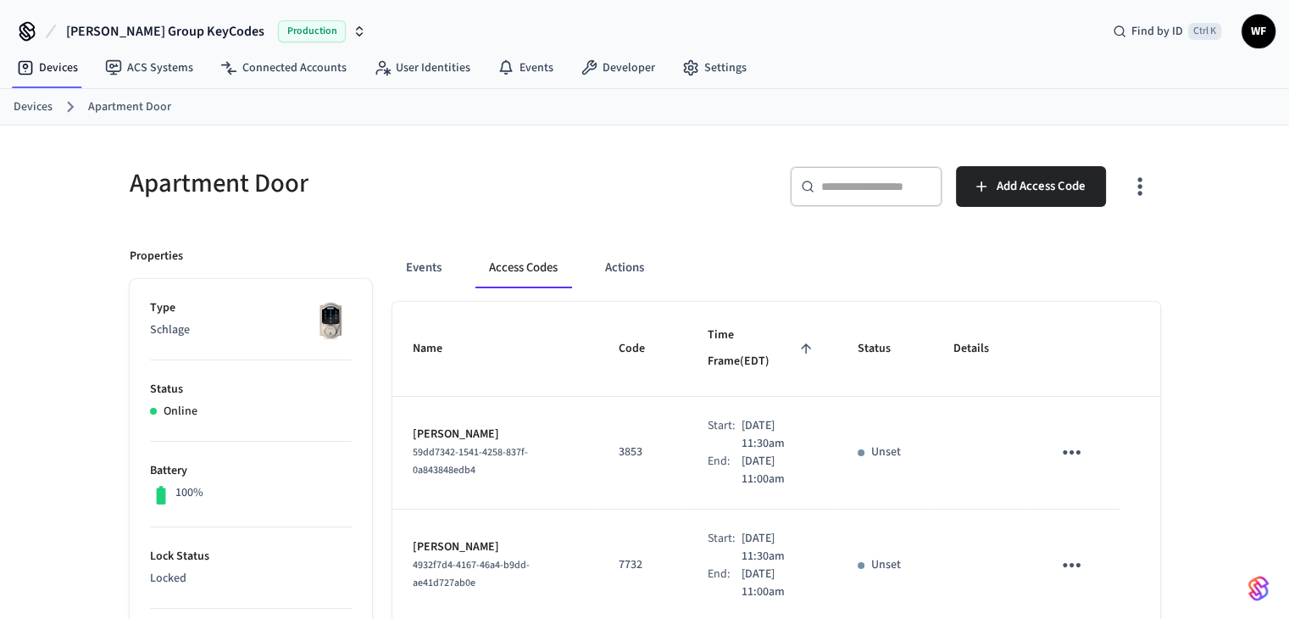
scroll to position [170, 0]
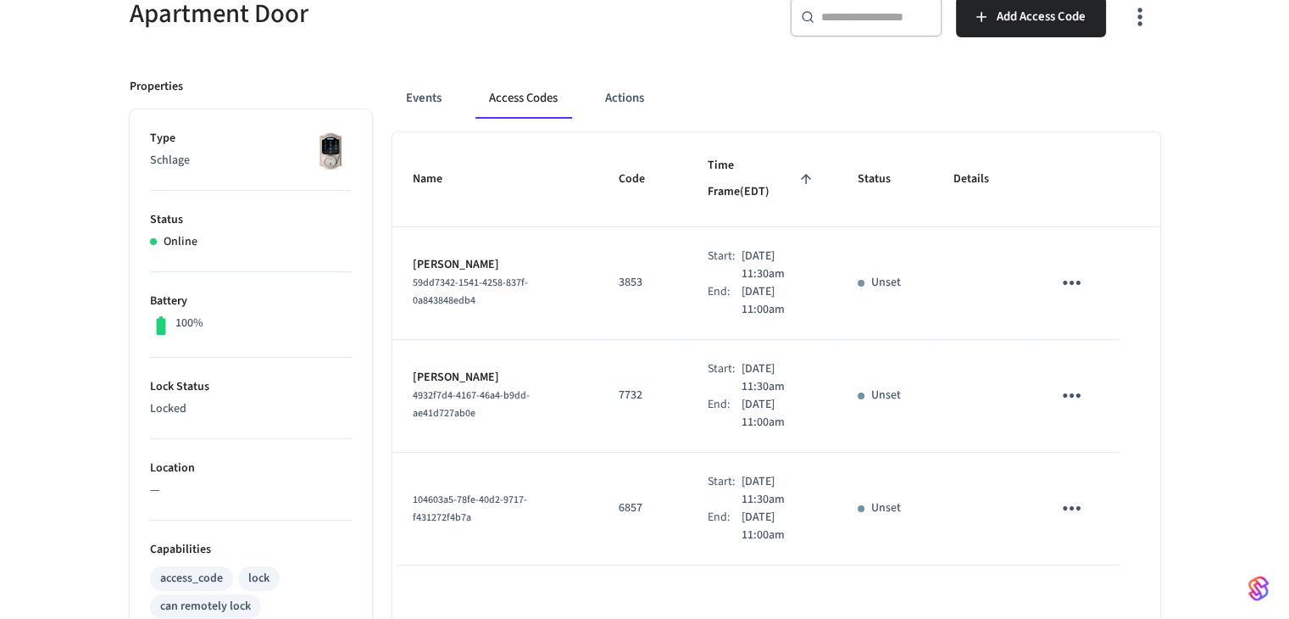
click at [1071, 506] on icon "sticky table" at bounding box center [1072, 508] width 18 height 4
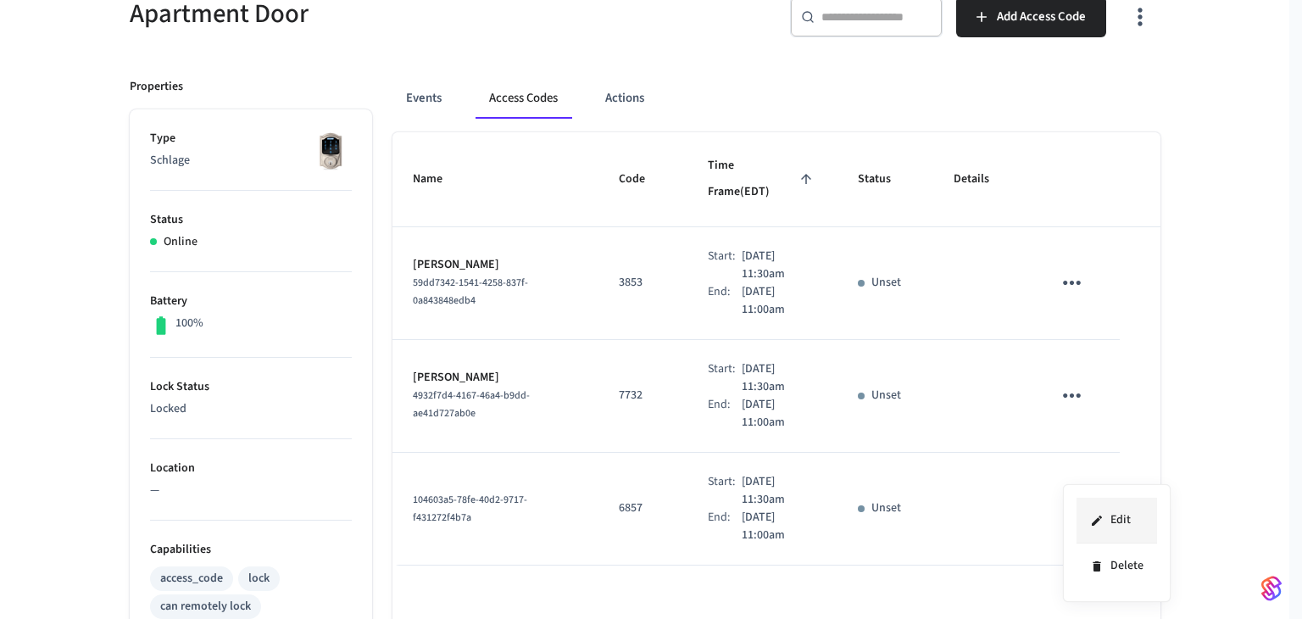
click at [1115, 526] on li "Edit" at bounding box center [1116, 521] width 81 height 46
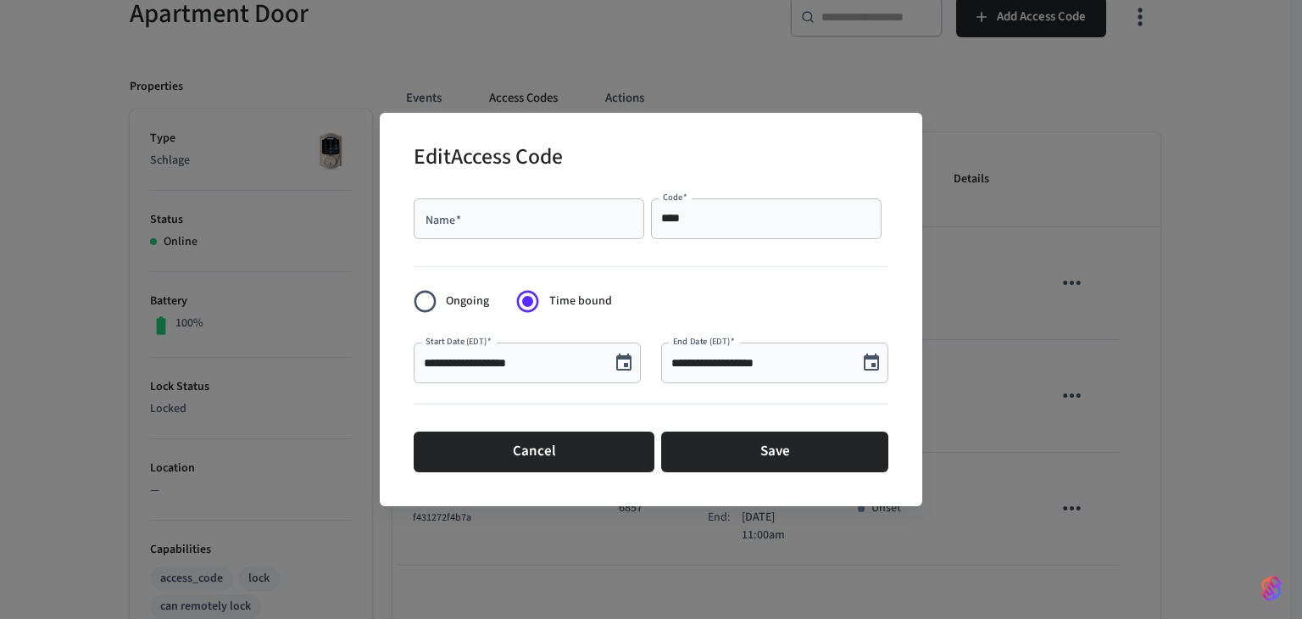
click at [528, 220] on input "Name   *" at bounding box center [529, 218] width 210 height 17
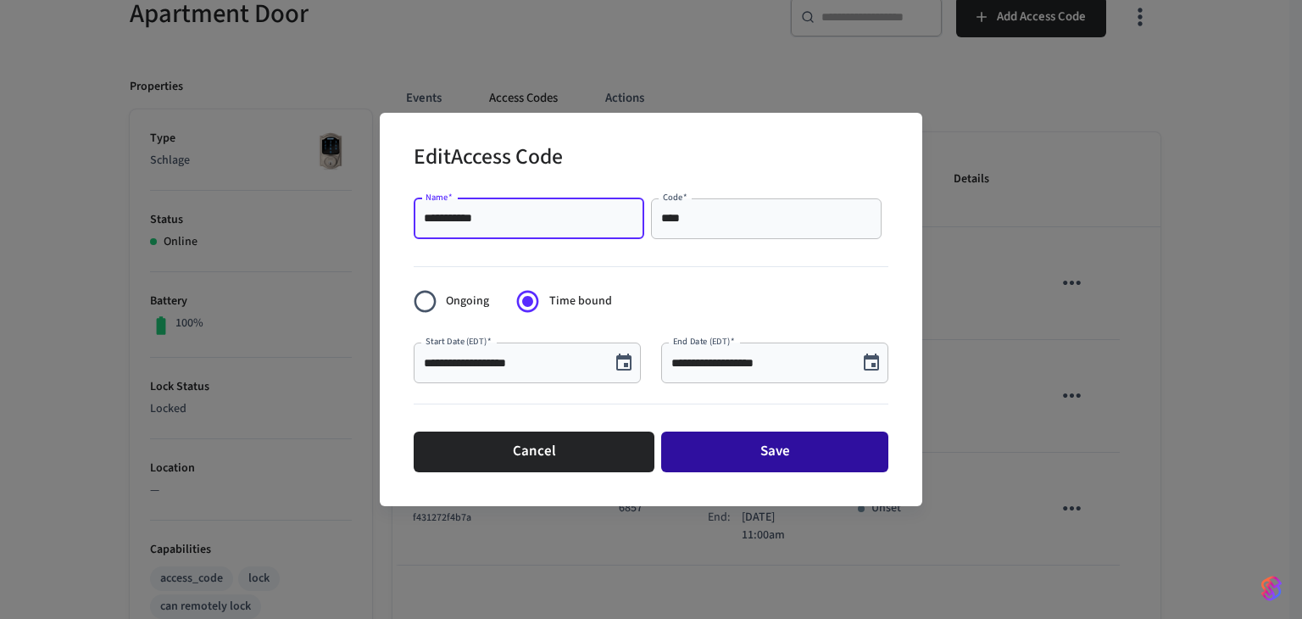
type input "**********"
click at [841, 460] on button "Save" at bounding box center [774, 451] width 227 height 41
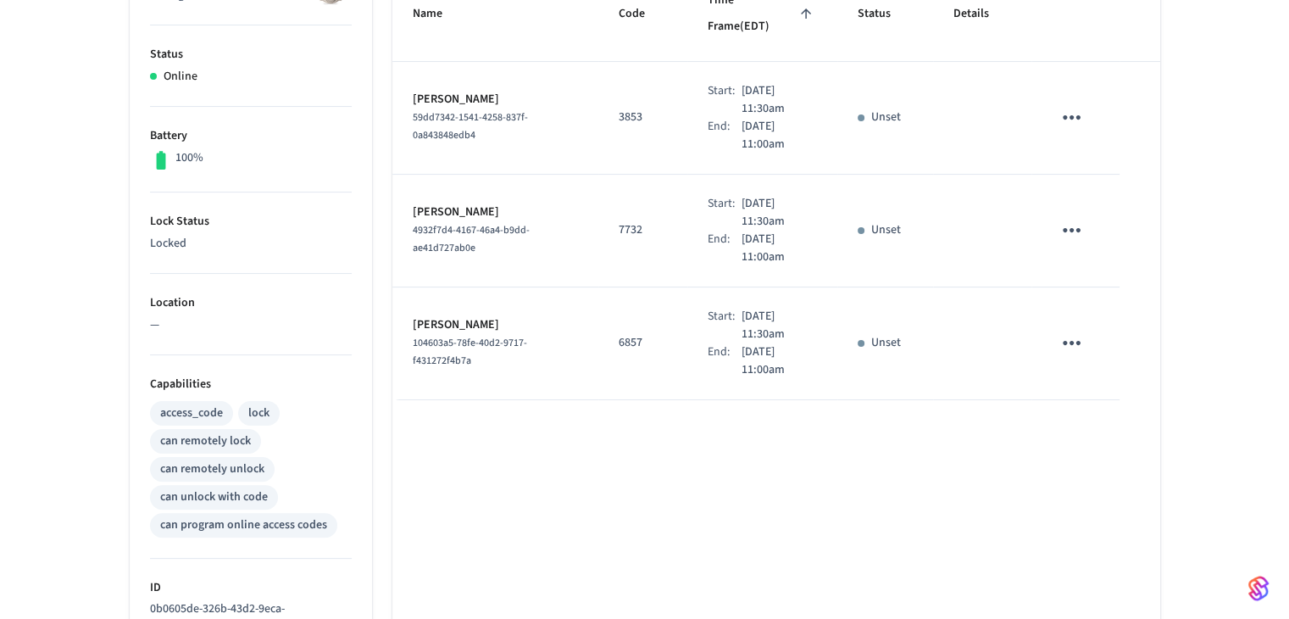
scroll to position [339, 0]
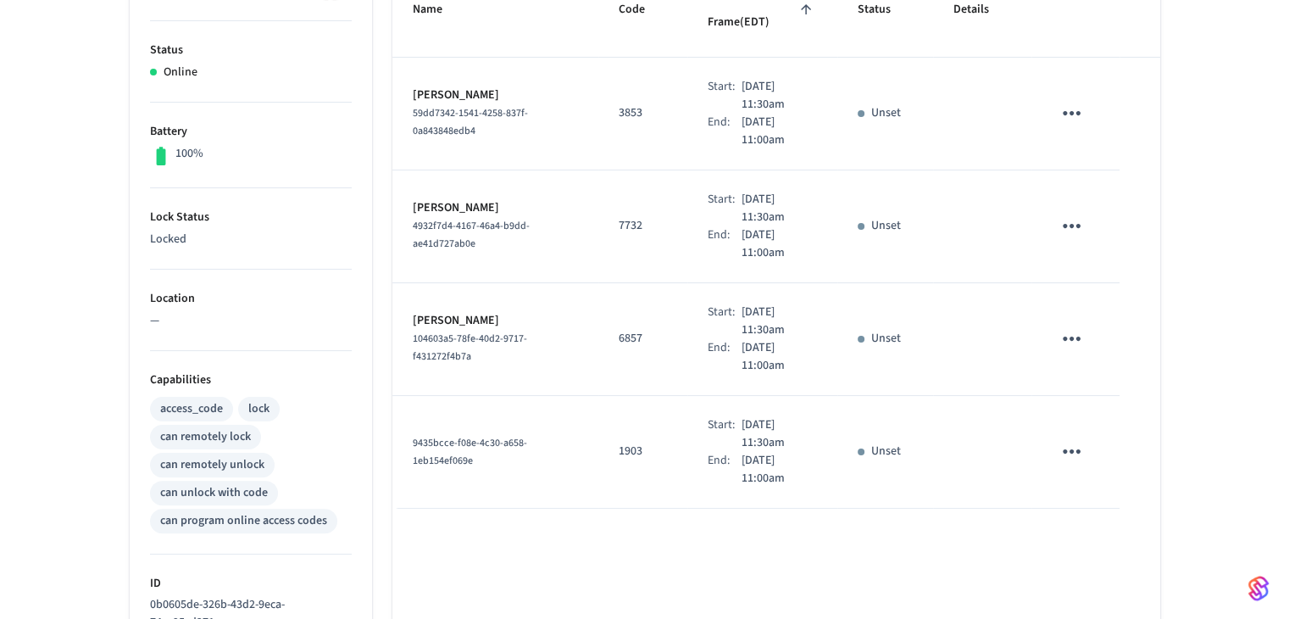
click at [1063, 438] on icon "sticky table" at bounding box center [1072, 451] width 26 height 26
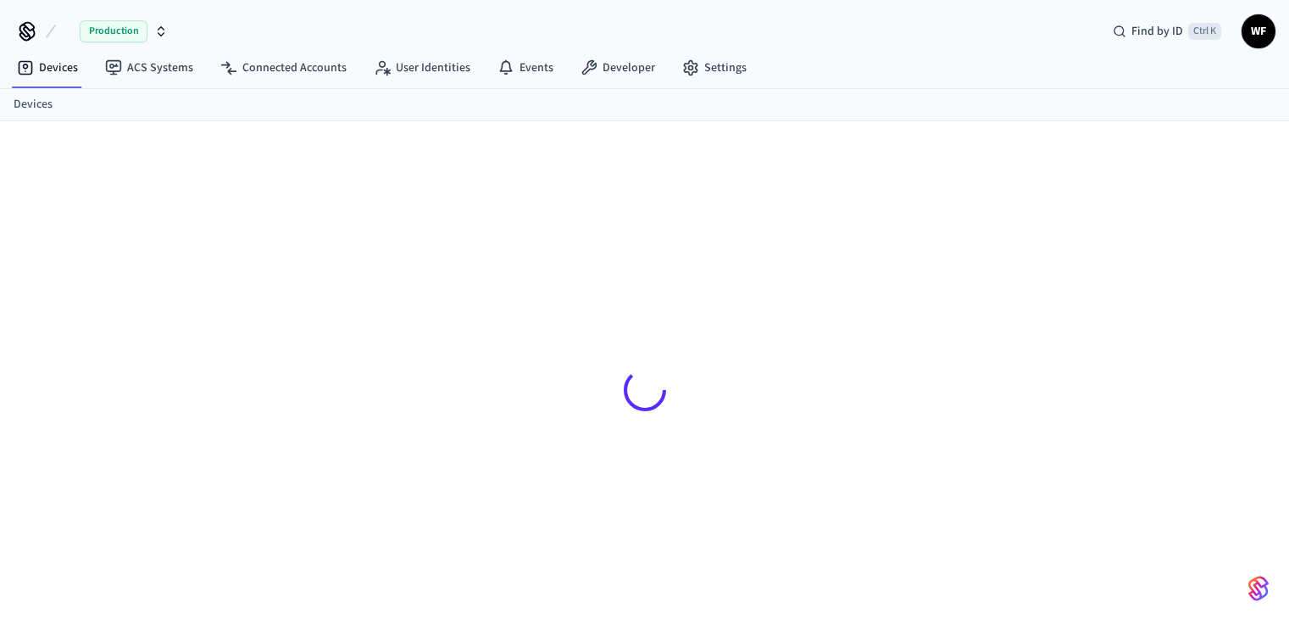
scroll to position [26, 0]
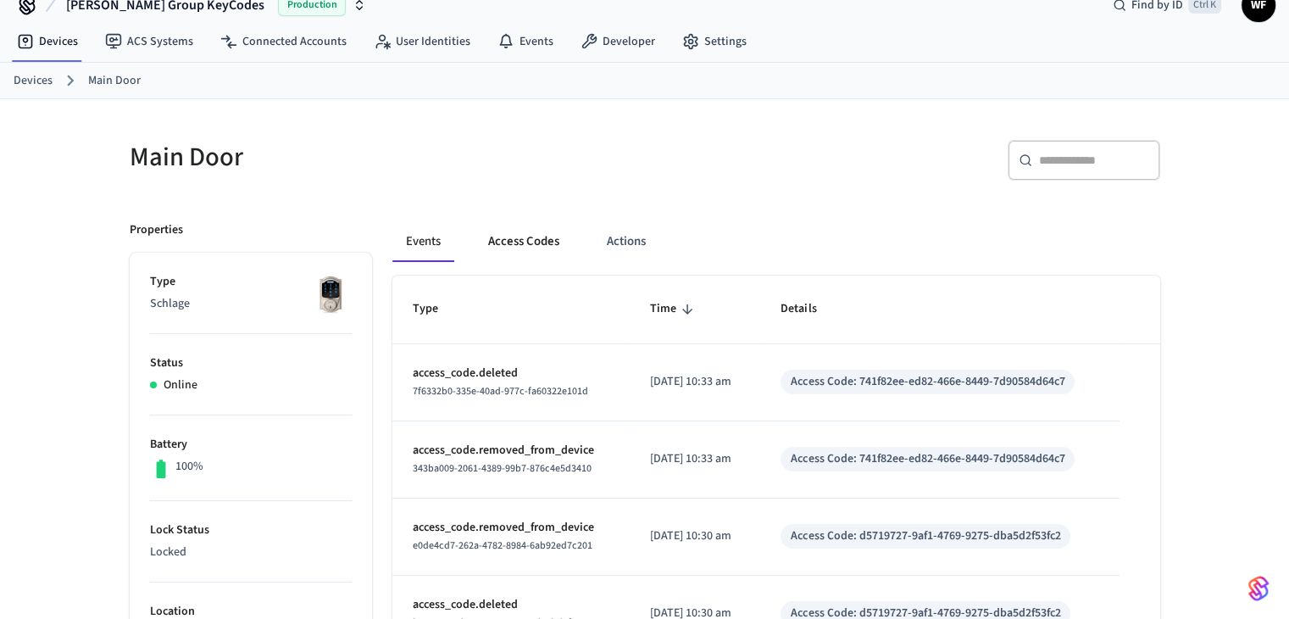
click at [512, 235] on button "Access Codes" at bounding box center [524, 241] width 98 height 41
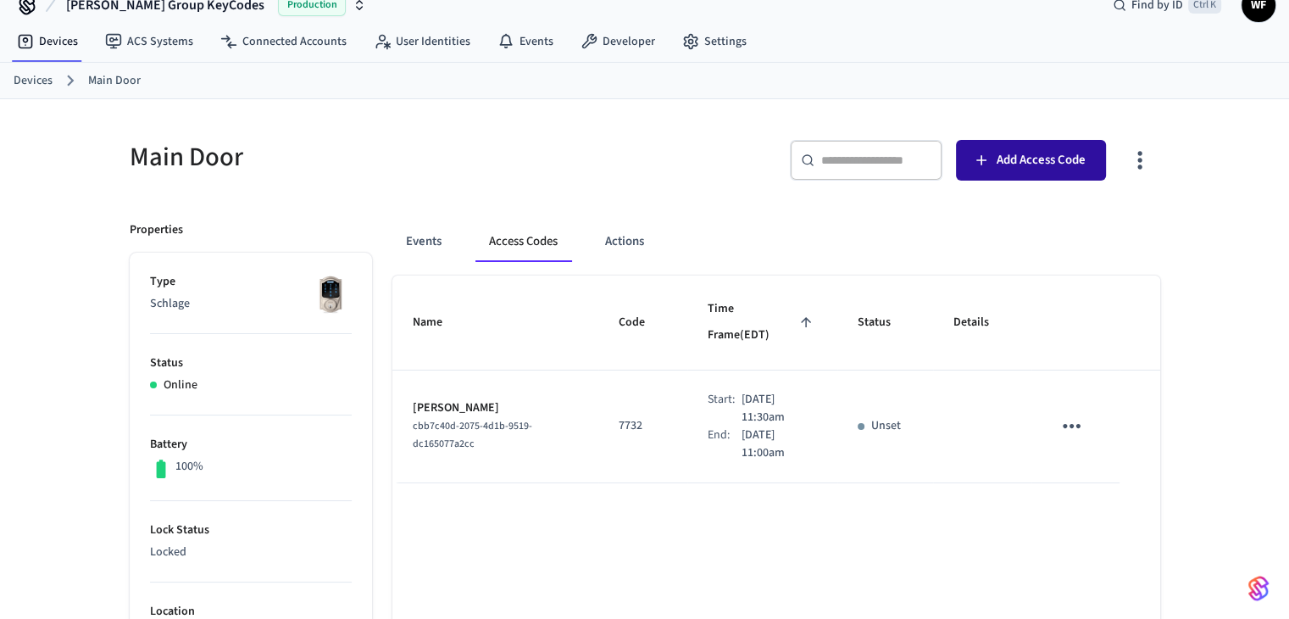
click at [1032, 146] on button "Add Access Code" at bounding box center [1031, 160] width 150 height 41
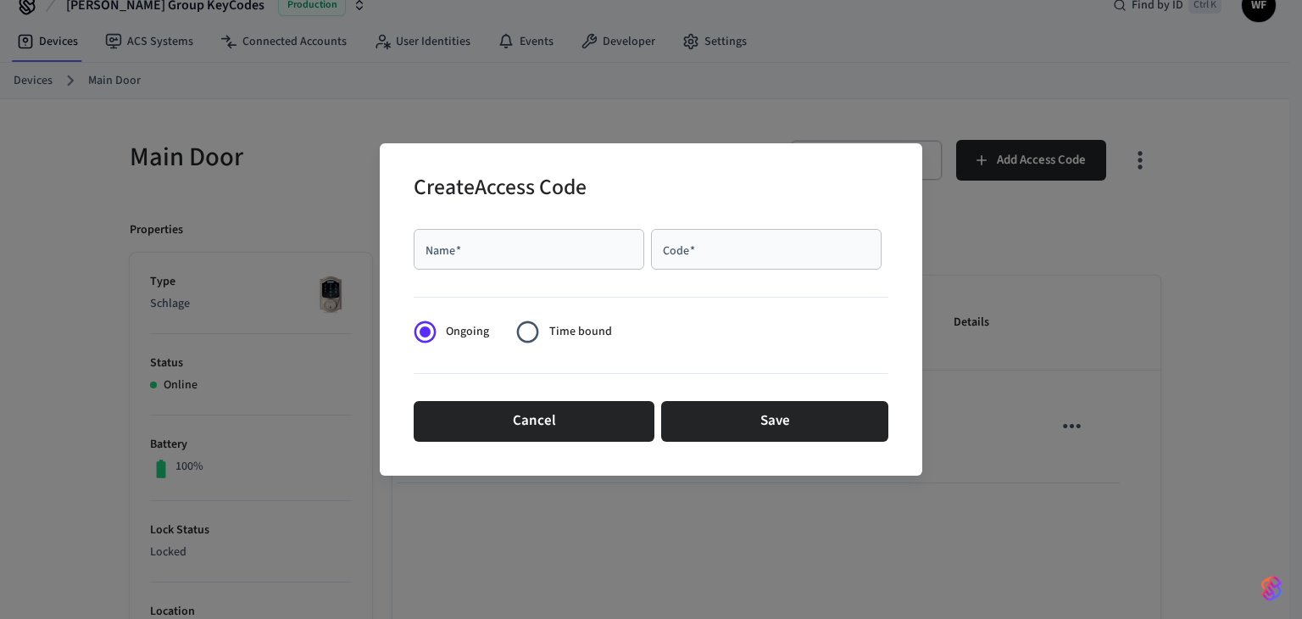
click at [1026, 90] on div "Create Access Code Name   * Name   * Code   * Code   * Ongoing Time bound Cance…" at bounding box center [651, 309] width 1302 height 619
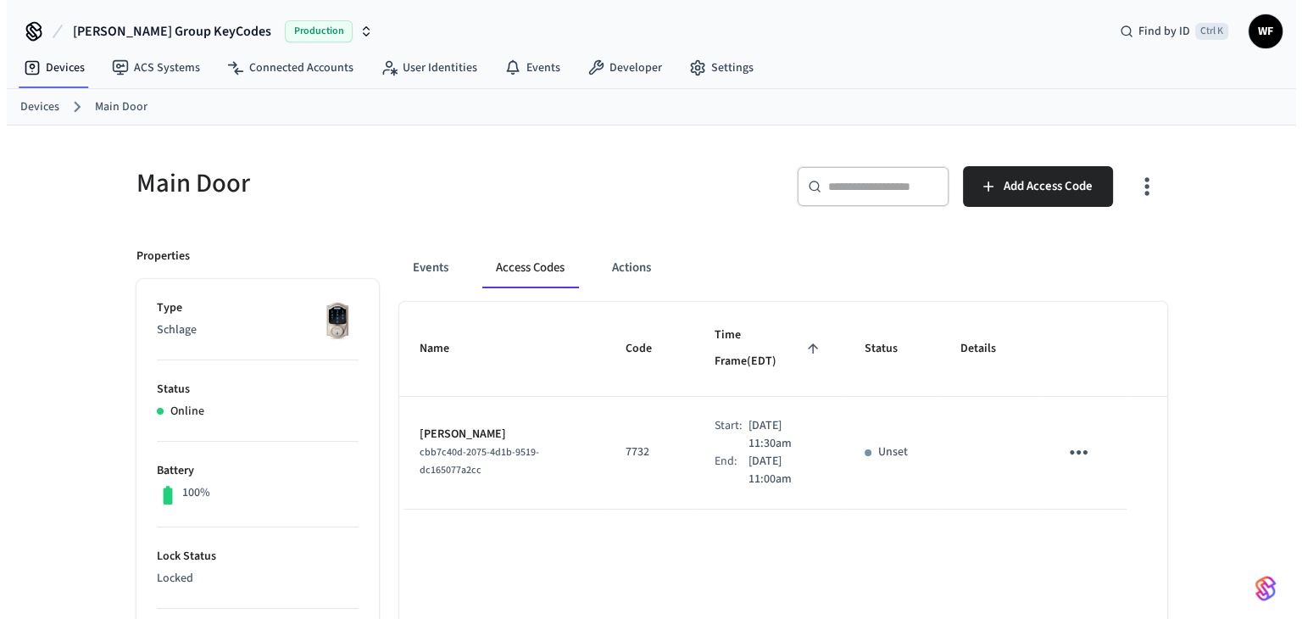
scroll to position [85, 0]
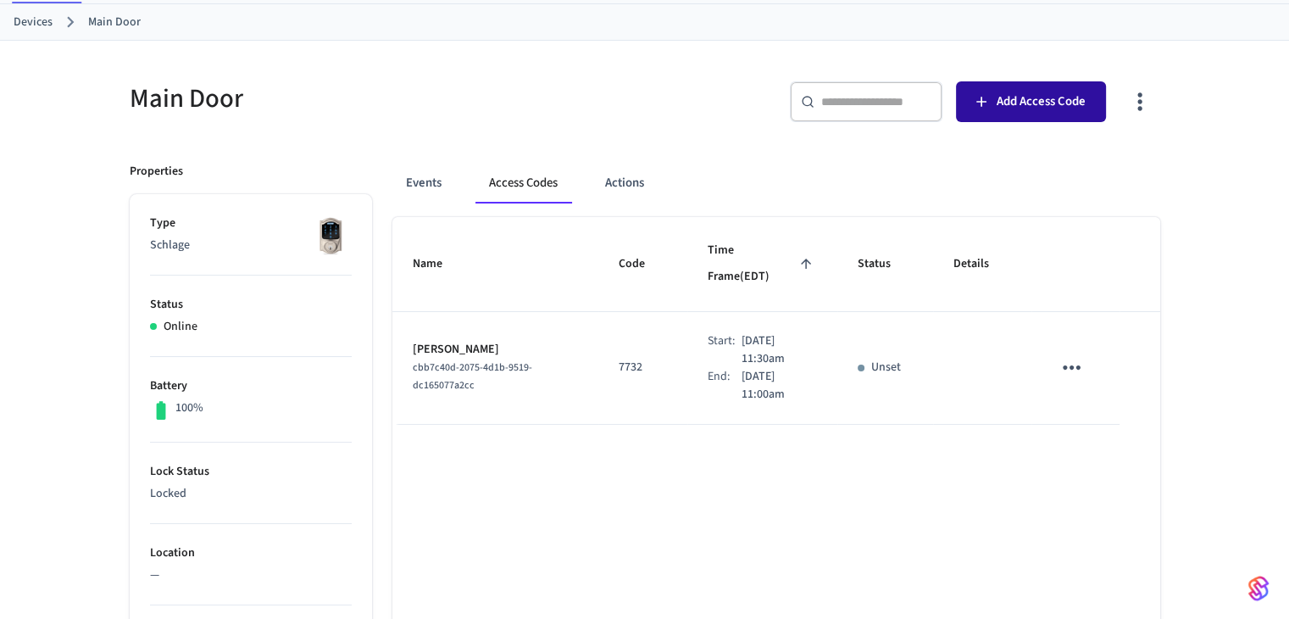
click at [1004, 106] on span "Add Access Code" at bounding box center [1041, 102] width 89 height 22
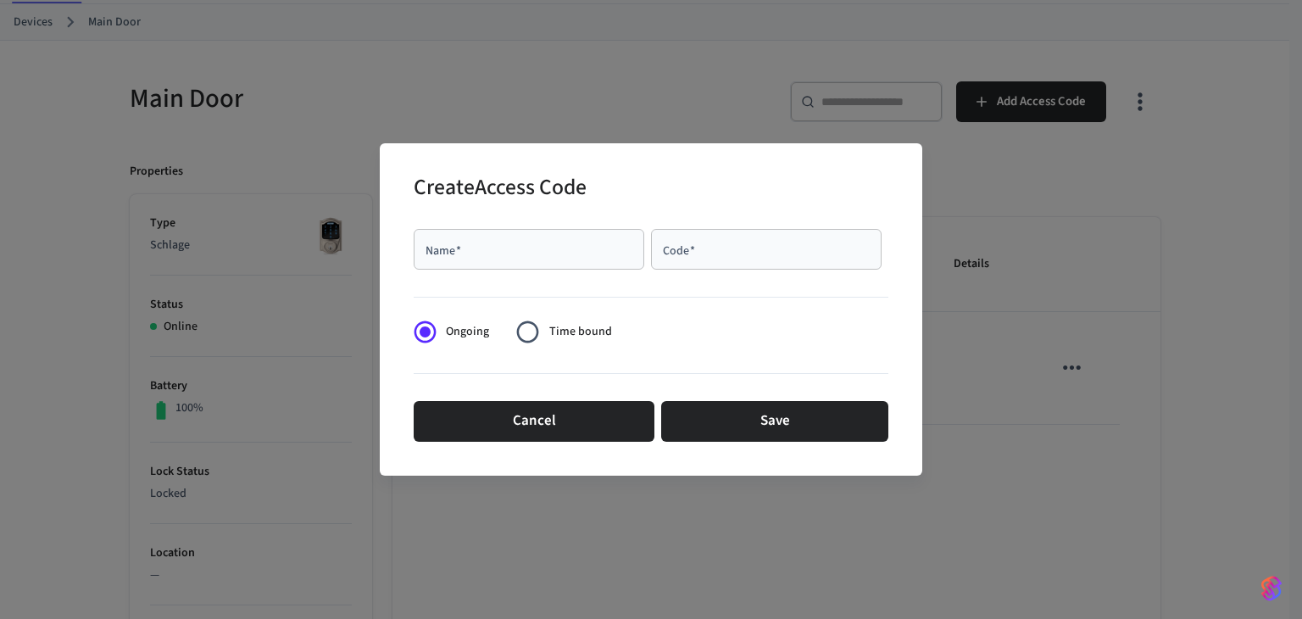
click at [515, 259] on div "Name   *" at bounding box center [529, 249] width 231 height 41
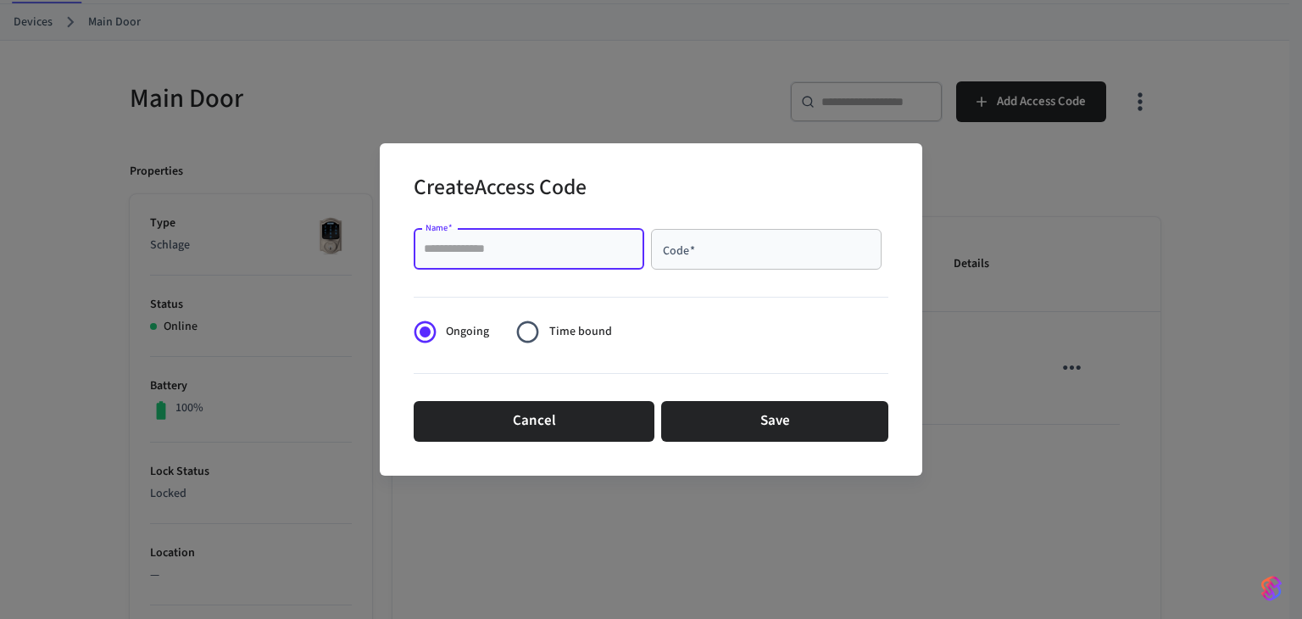
paste input "**********"
type input "**********"
click at [730, 256] on input "Code   *" at bounding box center [766, 249] width 210 height 17
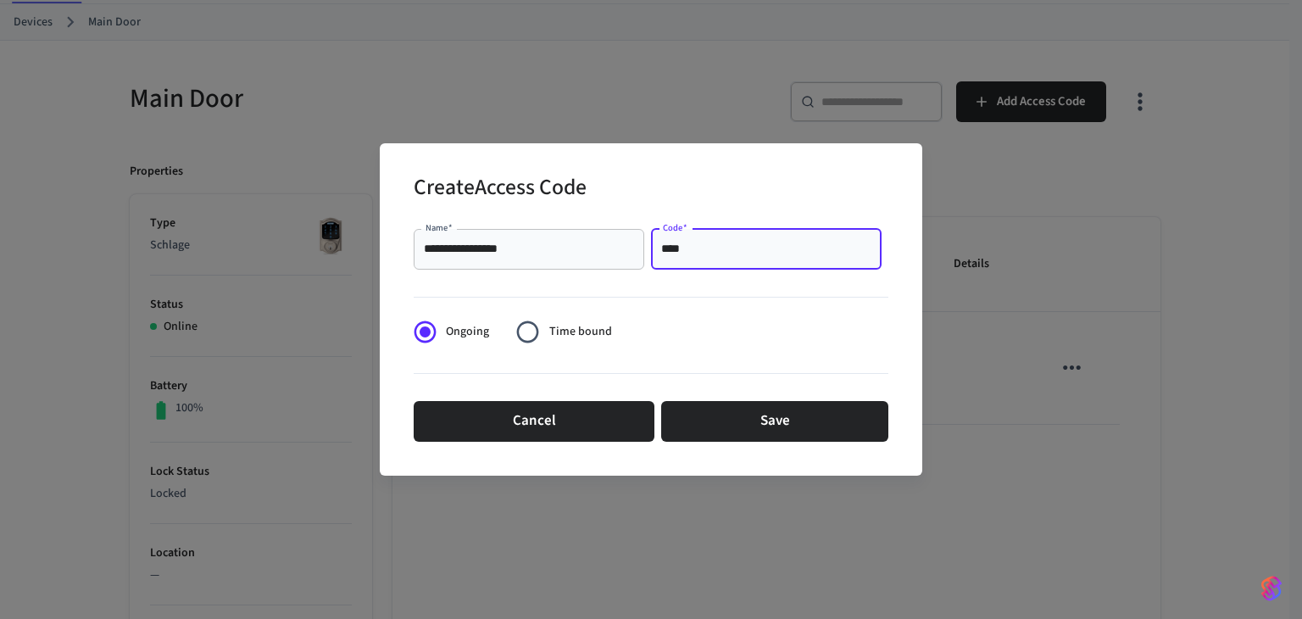
type input "****"
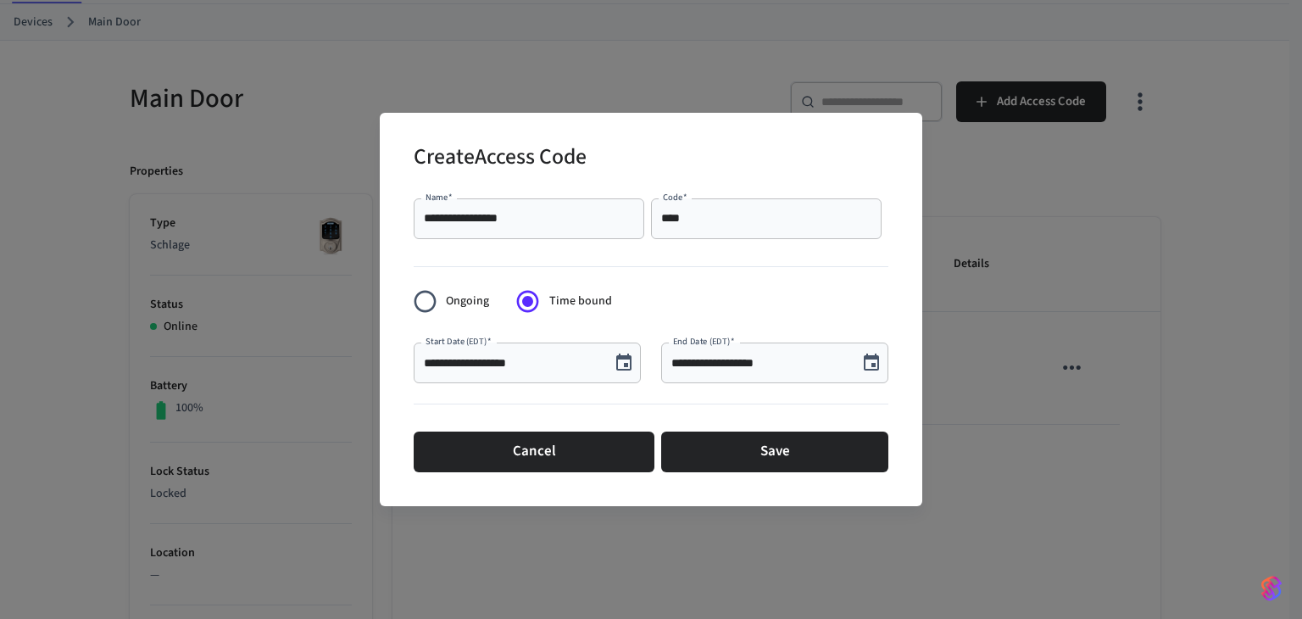
click at [625, 374] on button "Choose date, selected date is Sep 10, 2025" at bounding box center [624, 363] width 34 height 34
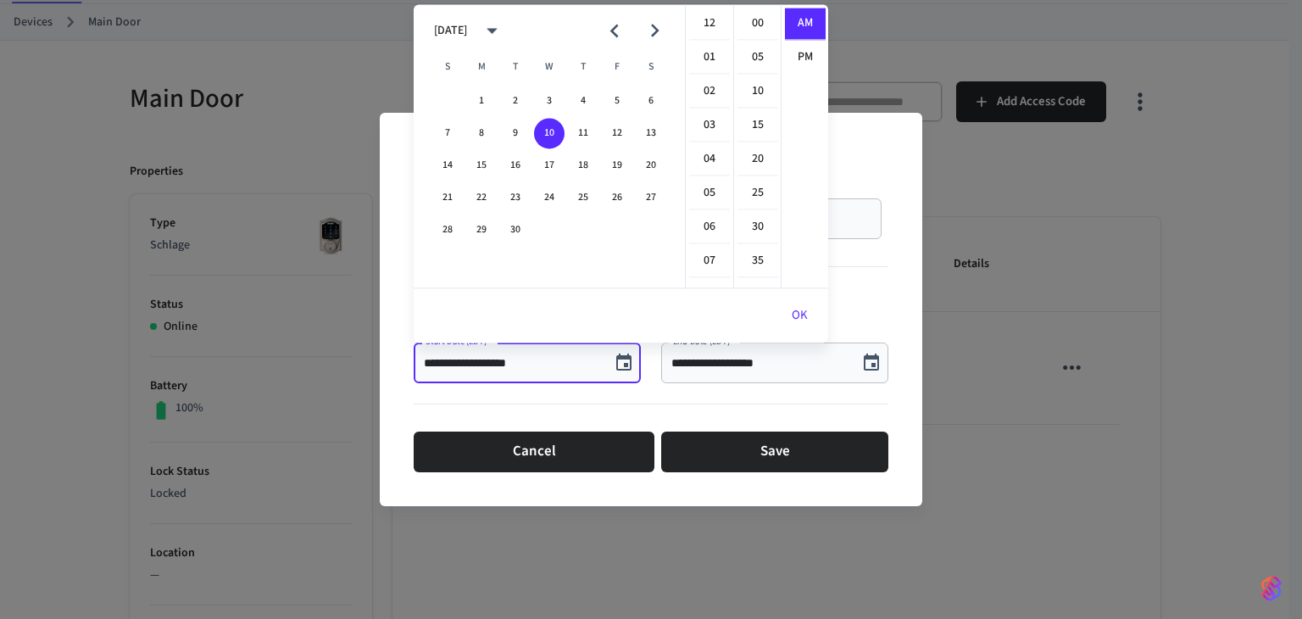
scroll to position [337, 0]
click at [704, 61] on li "11" at bounding box center [709, 58] width 41 height 31
click at [748, 222] on li "30" at bounding box center [757, 227] width 41 height 32
type input "**********"
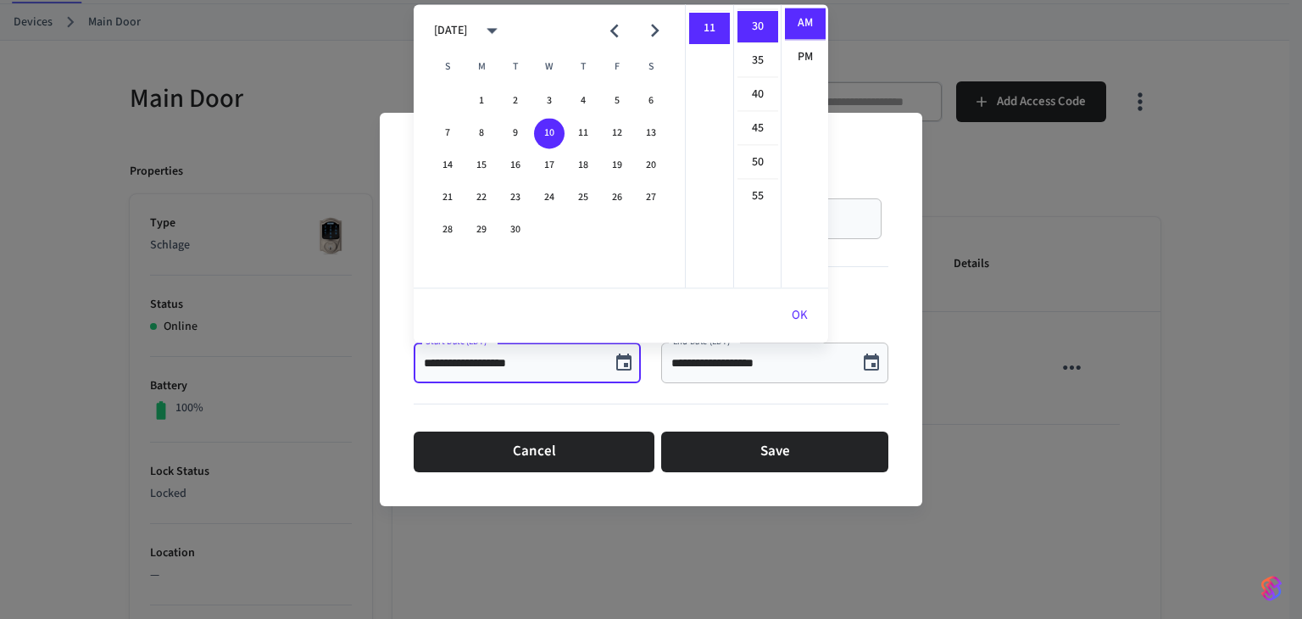
scroll to position [203, 0]
click at [790, 308] on button "OK" at bounding box center [799, 315] width 57 height 41
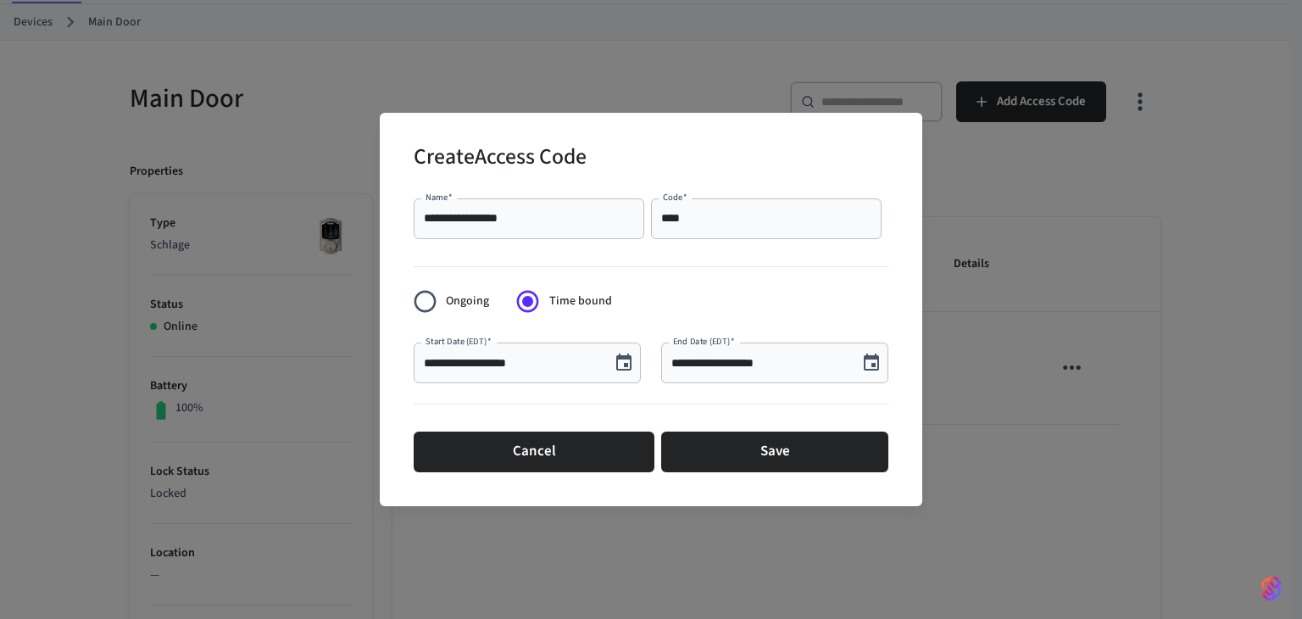
click at [882, 370] on button "Choose date, selected date is Sep 10, 2025" at bounding box center [871, 363] width 34 height 34
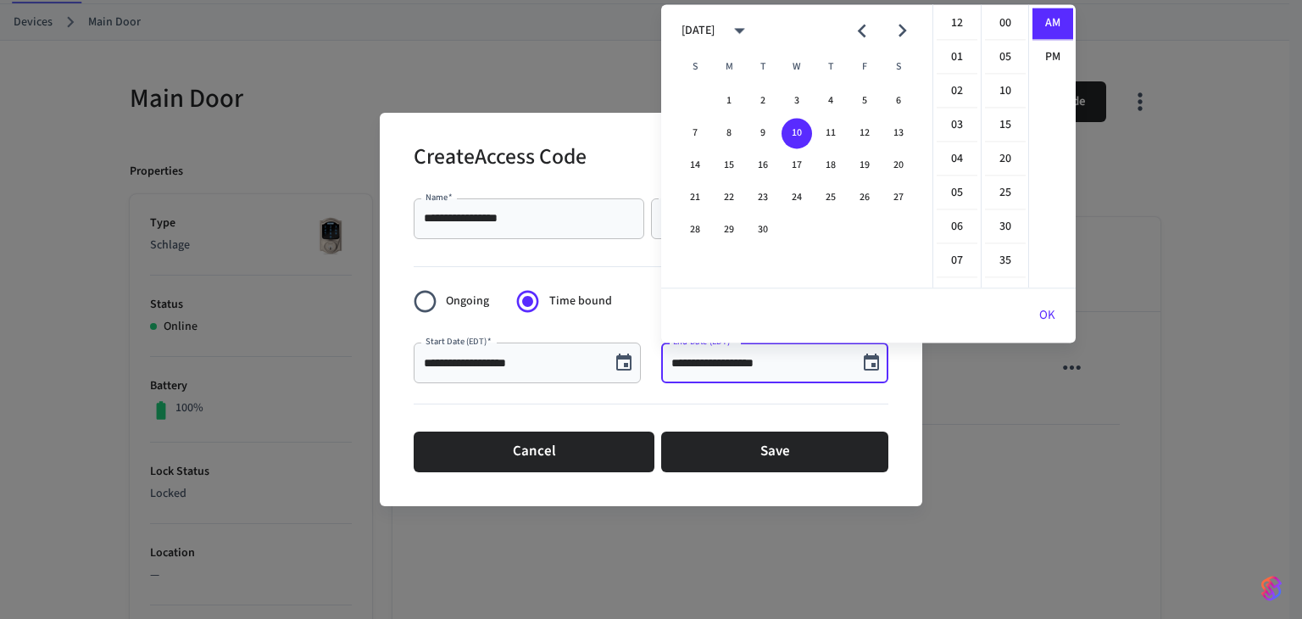
scroll to position [337, 0]
click at [699, 164] on button "14" at bounding box center [695, 165] width 31 height 31
click at [959, 62] on li "11" at bounding box center [957, 58] width 41 height 31
click at [995, 36] on li "00" at bounding box center [1005, 24] width 41 height 32
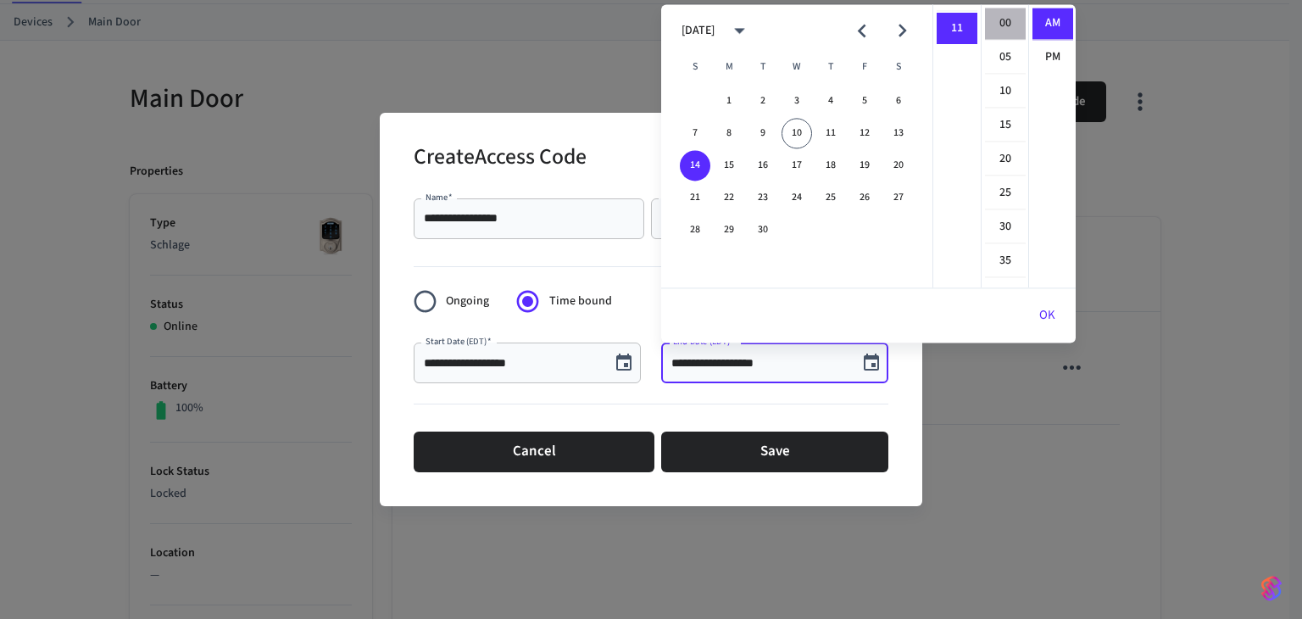
type input "**********"
click at [1043, 318] on button "OK" at bounding box center [1047, 315] width 57 height 41
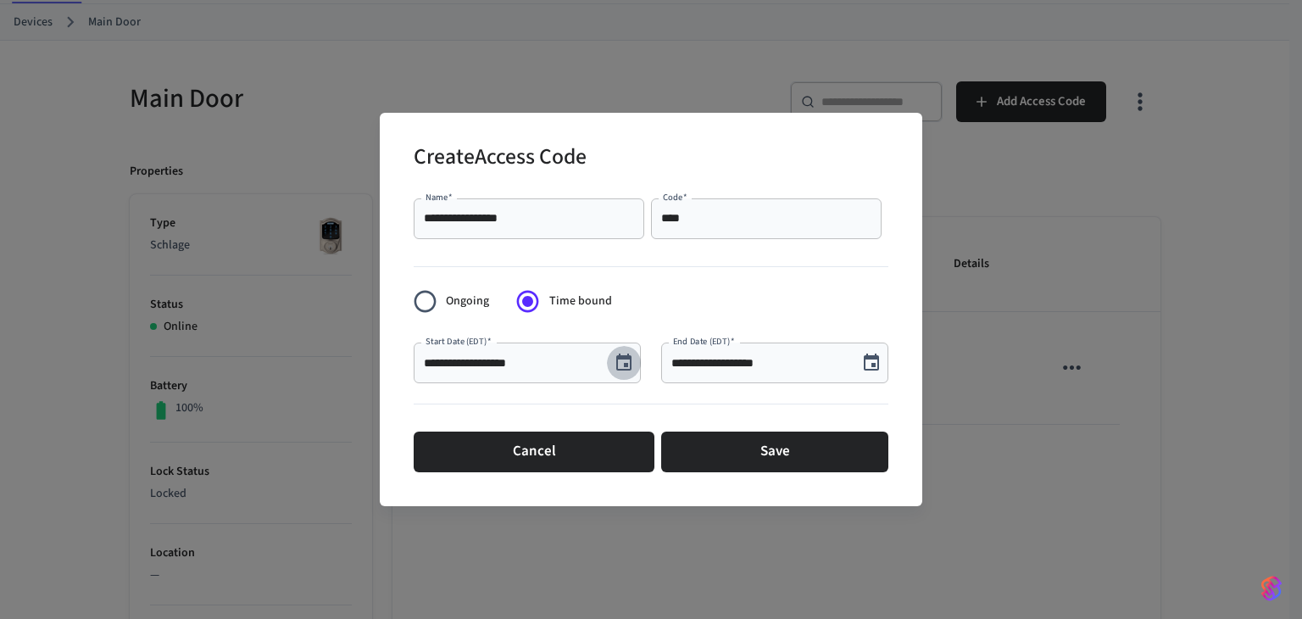
click at [626, 359] on icon "Choose date, selected date is Sep 10, 2025" at bounding box center [624, 363] width 20 height 20
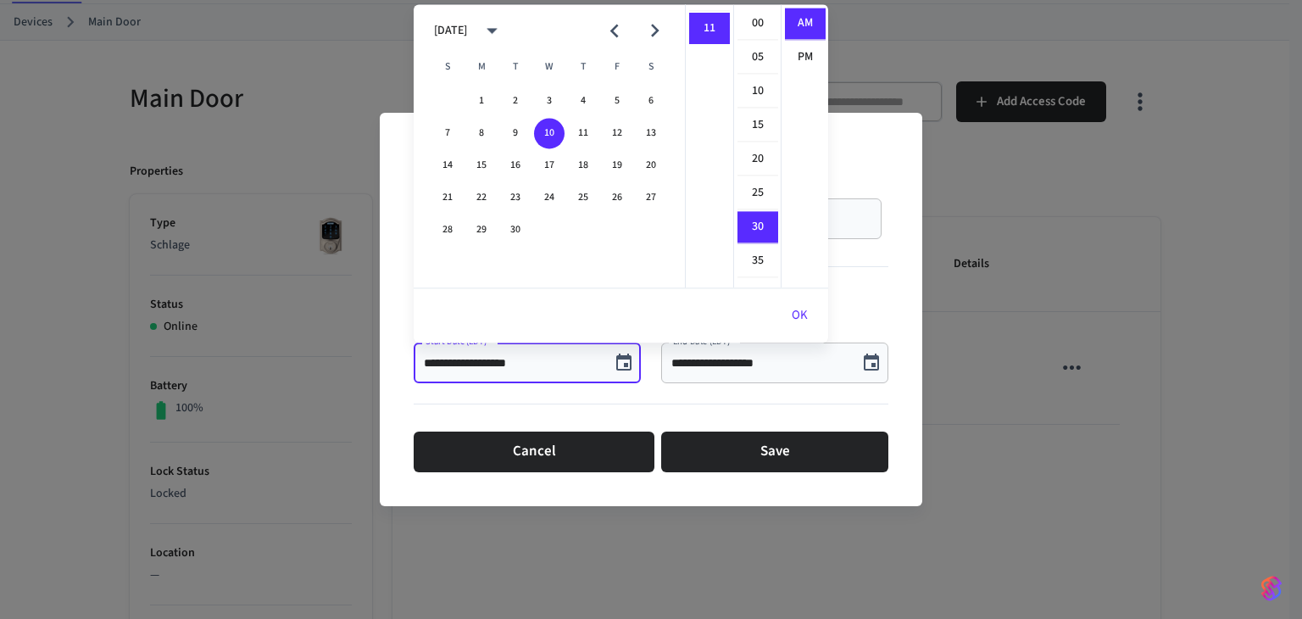
scroll to position [203, 0]
click at [619, 135] on button "12" at bounding box center [617, 133] width 31 height 31
type input "**********"
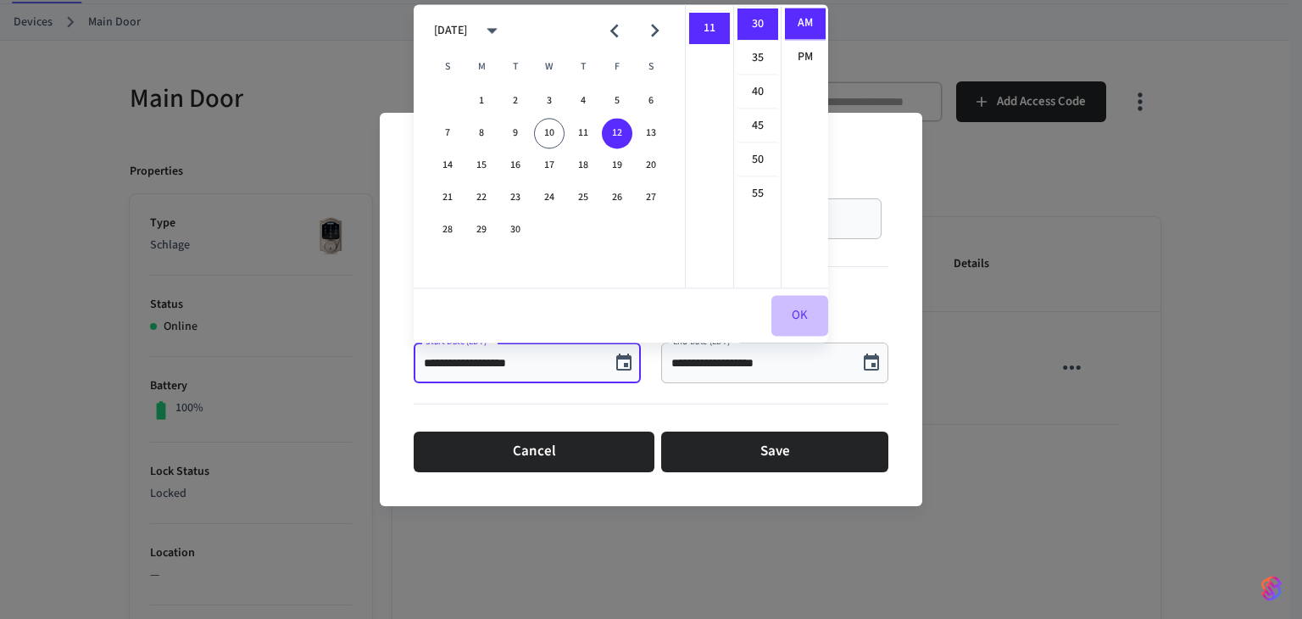
click at [783, 314] on button "OK" at bounding box center [799, 315] width 57 height 41
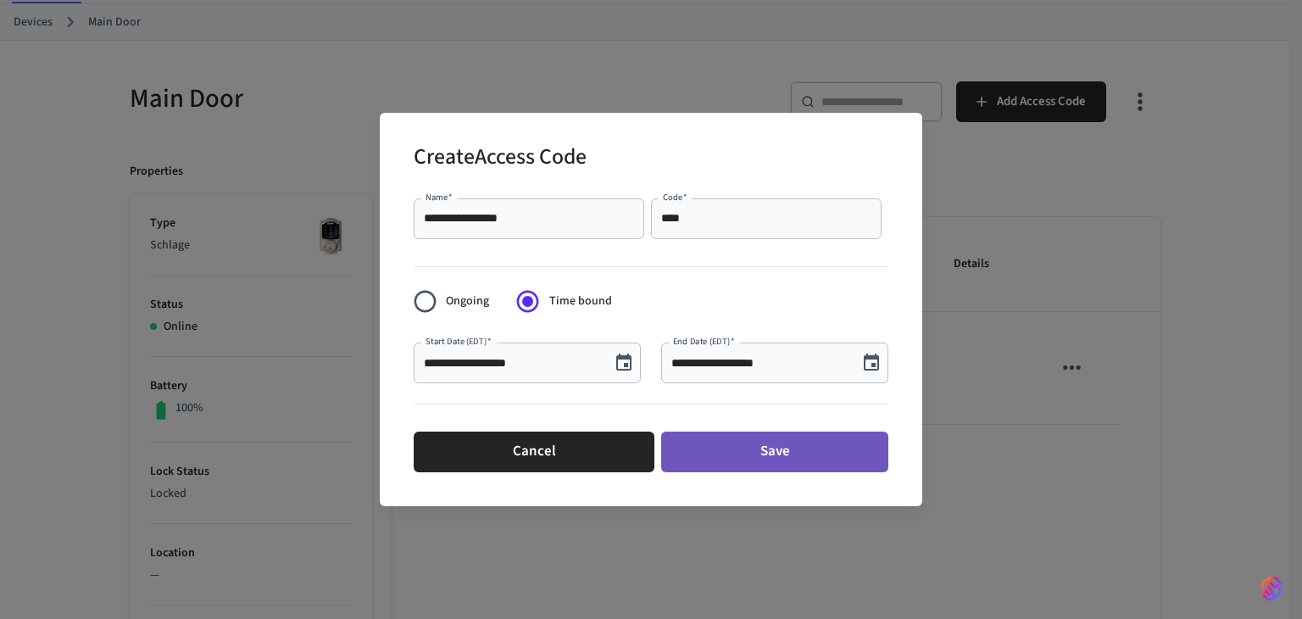
click at [775, 454] on button "Save" at bounding box center [774, 451] width 227 height 41
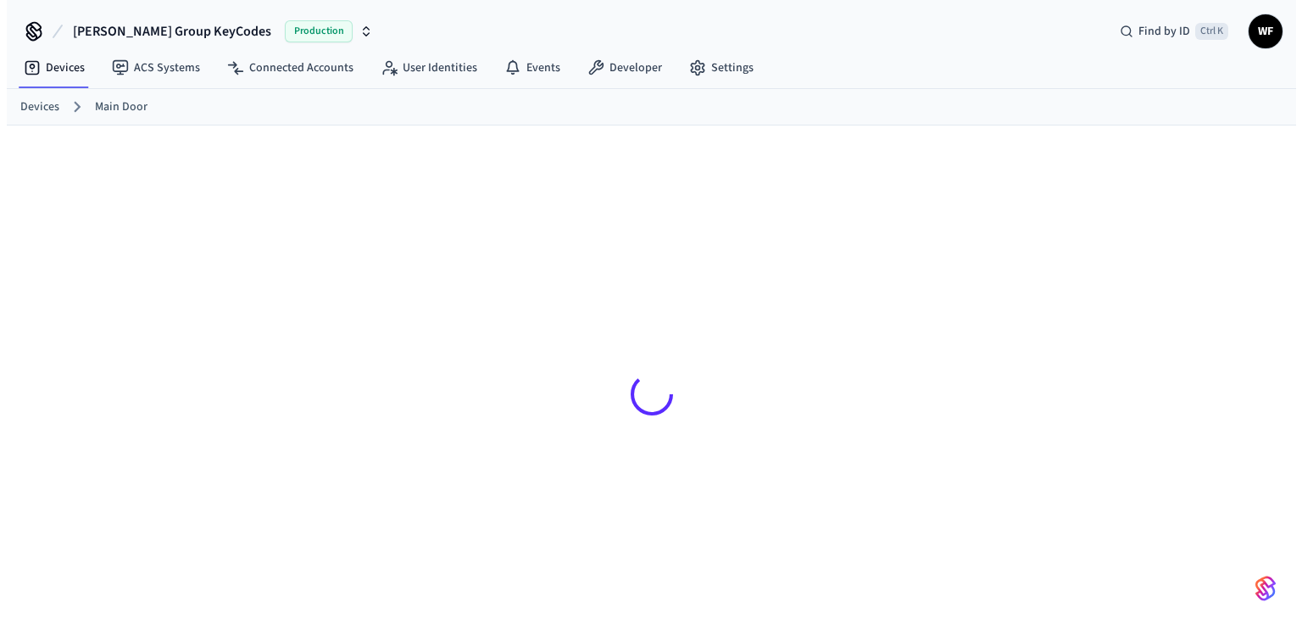
scroll to position [26, 0]
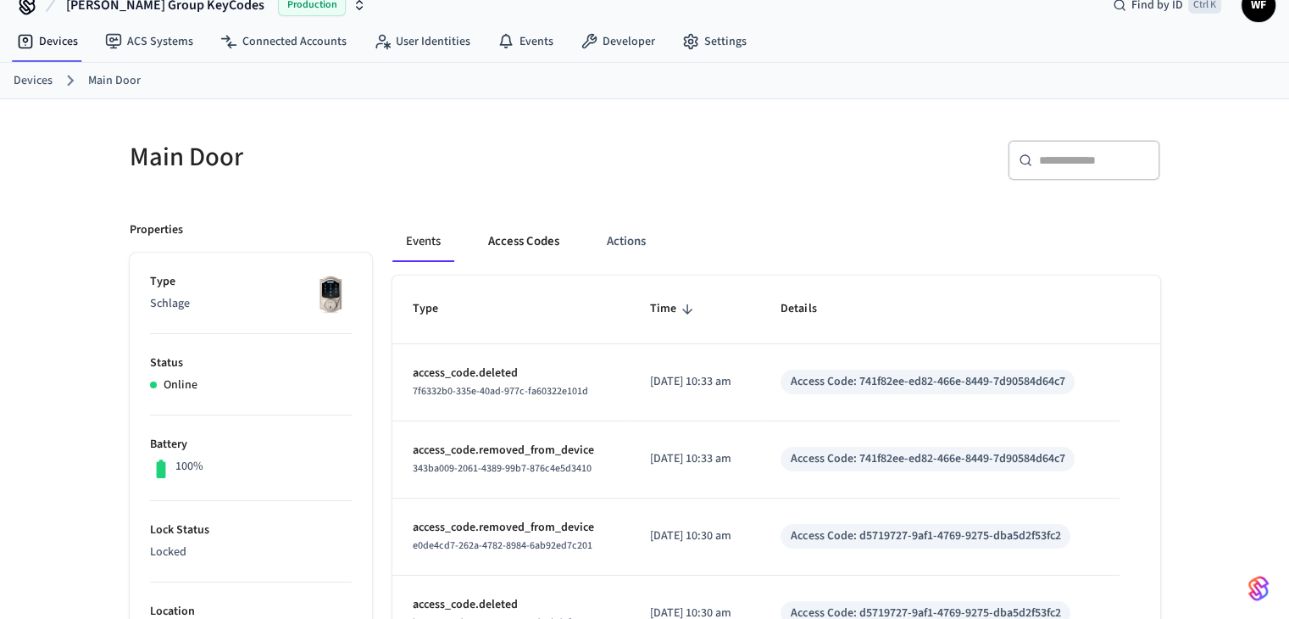
click at [531, 243] on button "Access Codes" at bounding box center [524, 241] width 98 height 41
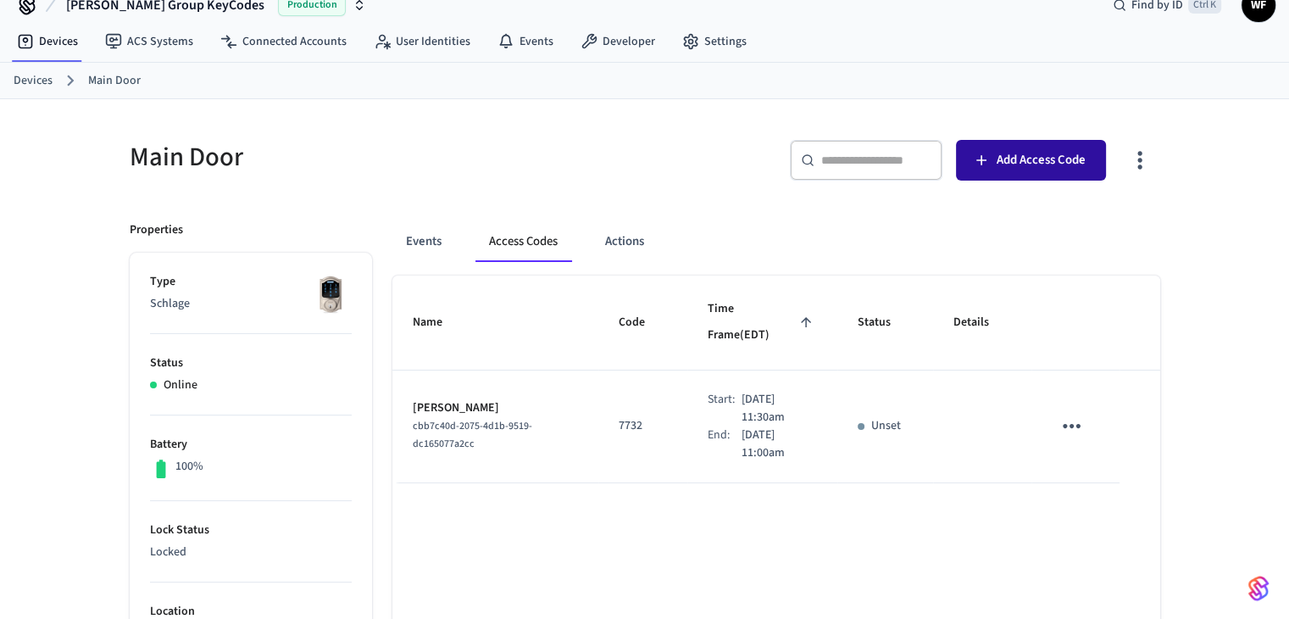
click at [1068, 168] on span "Add Access Code" at bounding box center [1041, 160] width 89 height 22
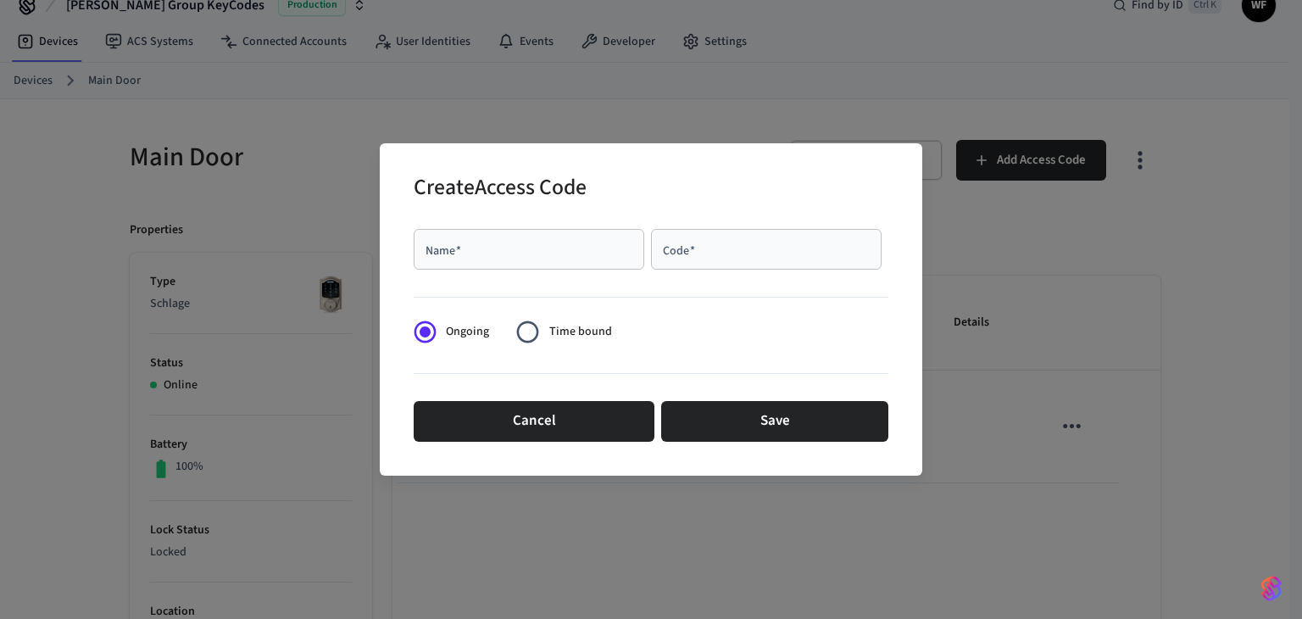
click at [444, 256] on input "Name   *" at bounding box center [529, 249] width 210 height 17
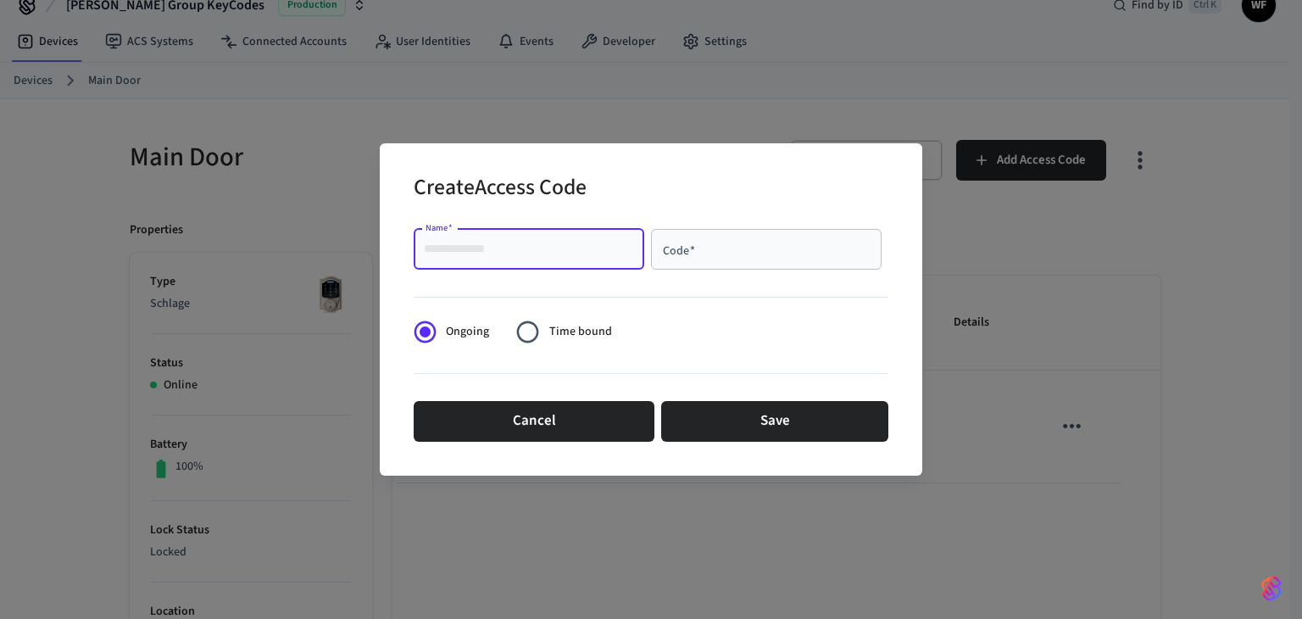
paste input "**********"
type input "**********"
click at [728, 259] on div "Code   *" at bounding box center [766, 249] width 231 height 41
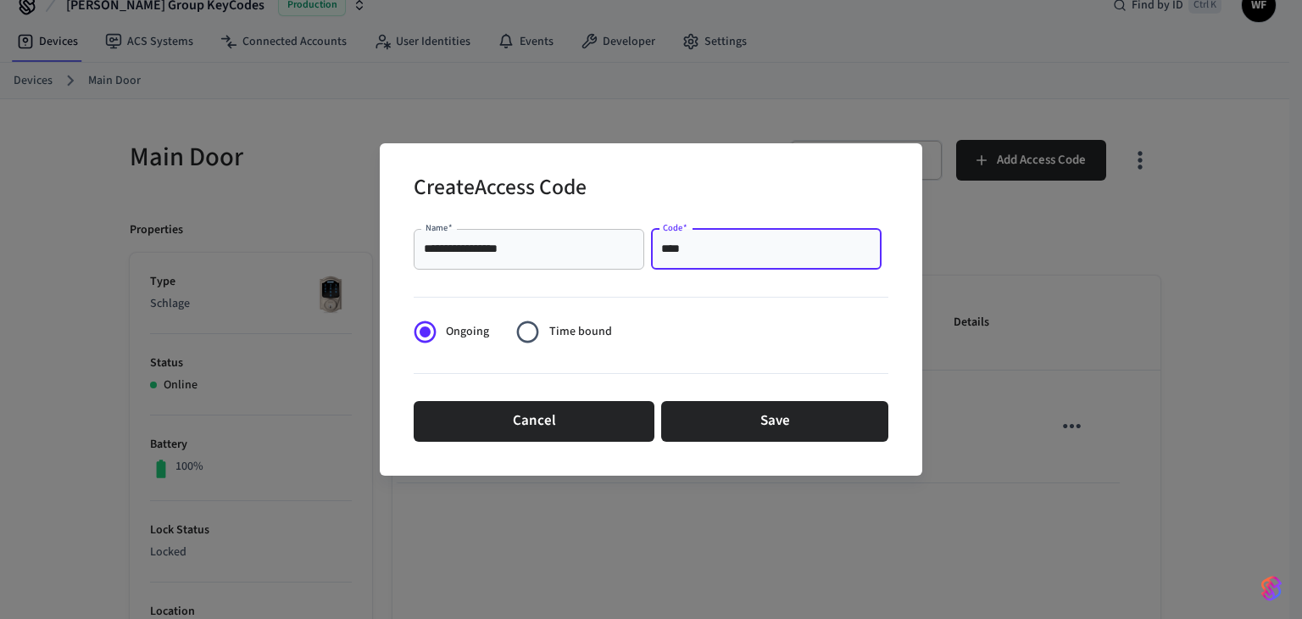
type input "****"
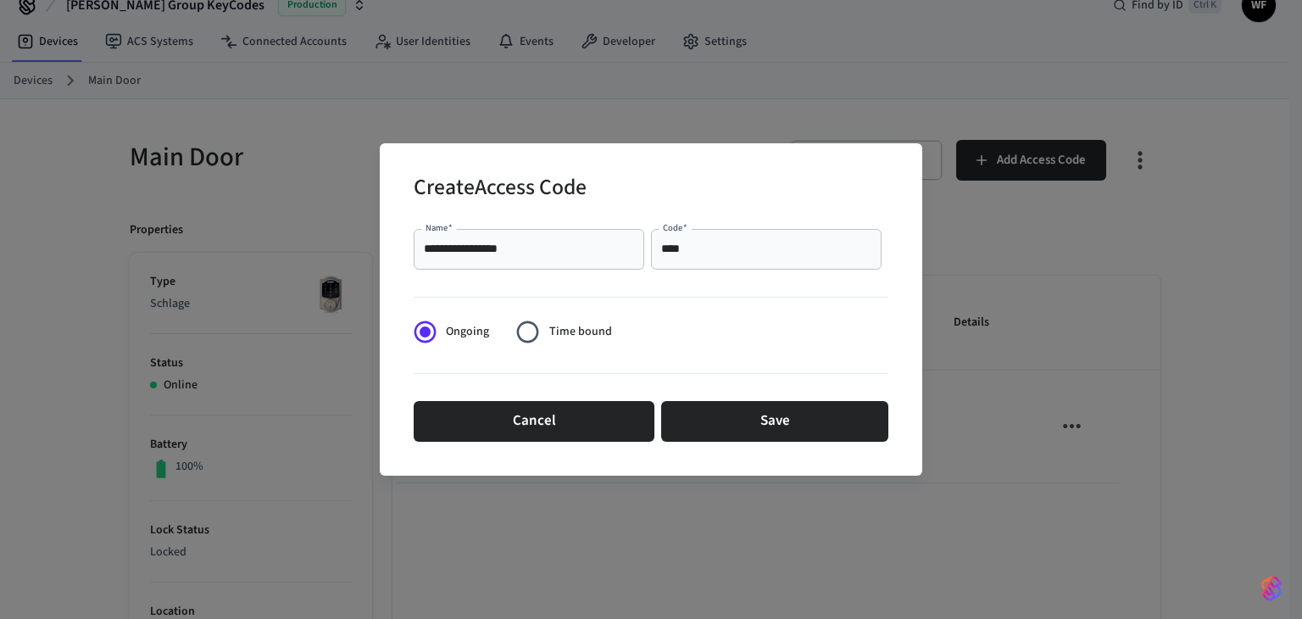
click at [557, 336] on span "Time bound" at bounding box center [580, 332] width 63 height 18
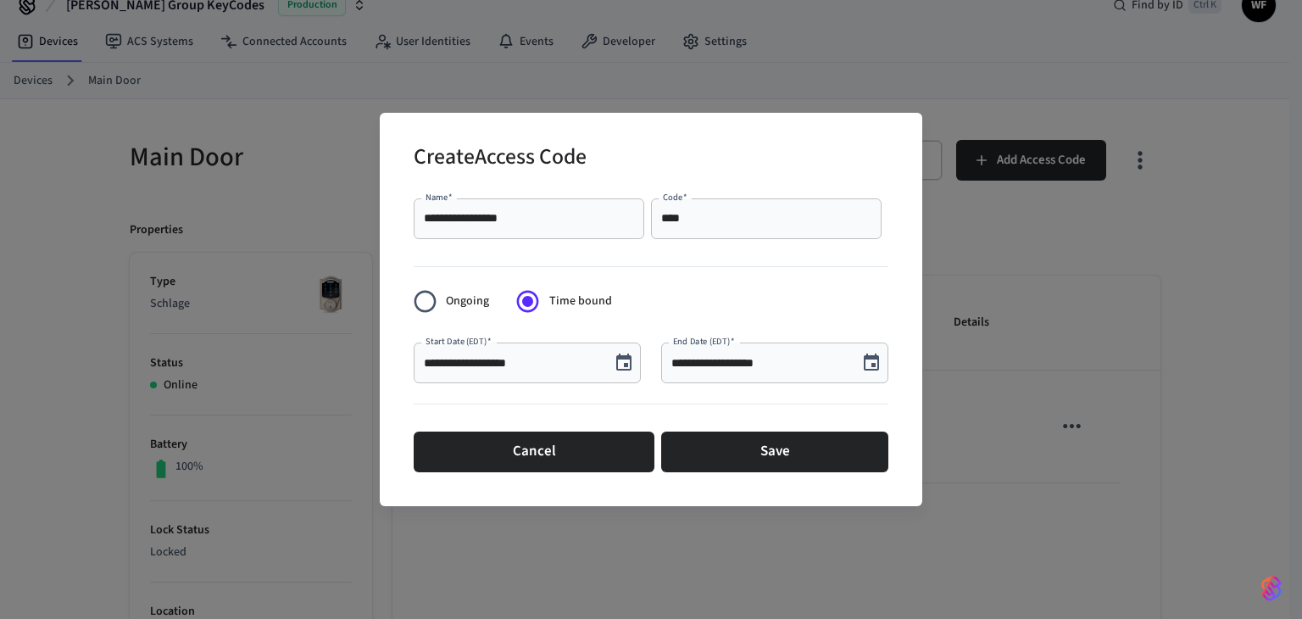
click at [624, 364] on icon "Choose date, selected date is Sep 10, 2025" at bounding box center [623, 361] width 15 height 17
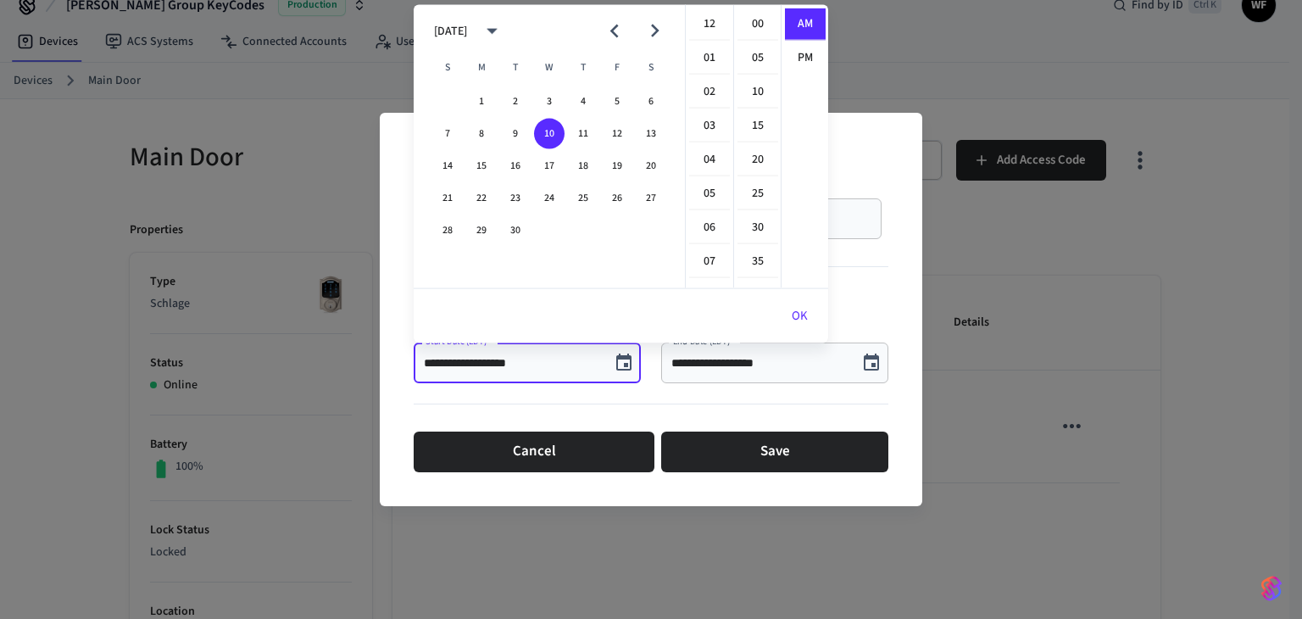
scroll to position [337, 0]
click at [610, 137] on button "12" at bounding box center [617, 134] width 31 height 31
click at [704, 60] on li "11" at bounding box center [709, 59] width 41 height 31
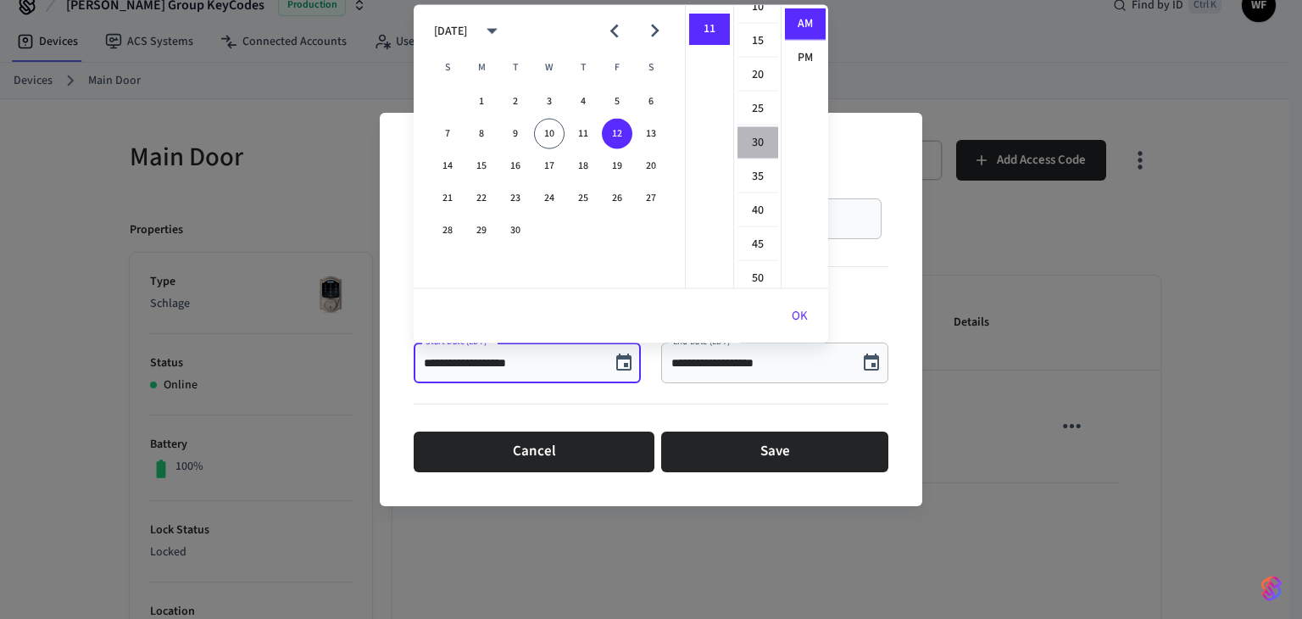
click at [751, 136] on li "30" at bounding box center [757, 143] width 41 height 32
type input "**********"
click at [794, 328] on button "OK" at bounding box center [799, 316] width 57 height 41
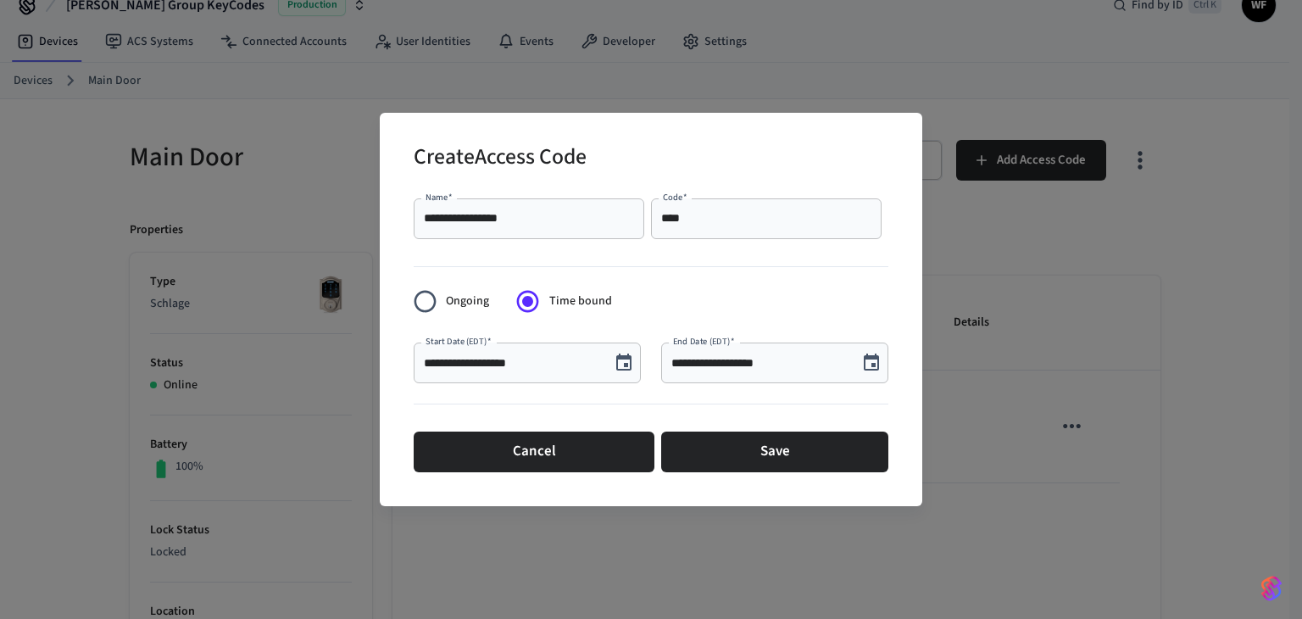
click at [861, 361] on icon "Choose date, selected date is Sep 10, 2025" at bounding box center [871, 363] width 20 height 20
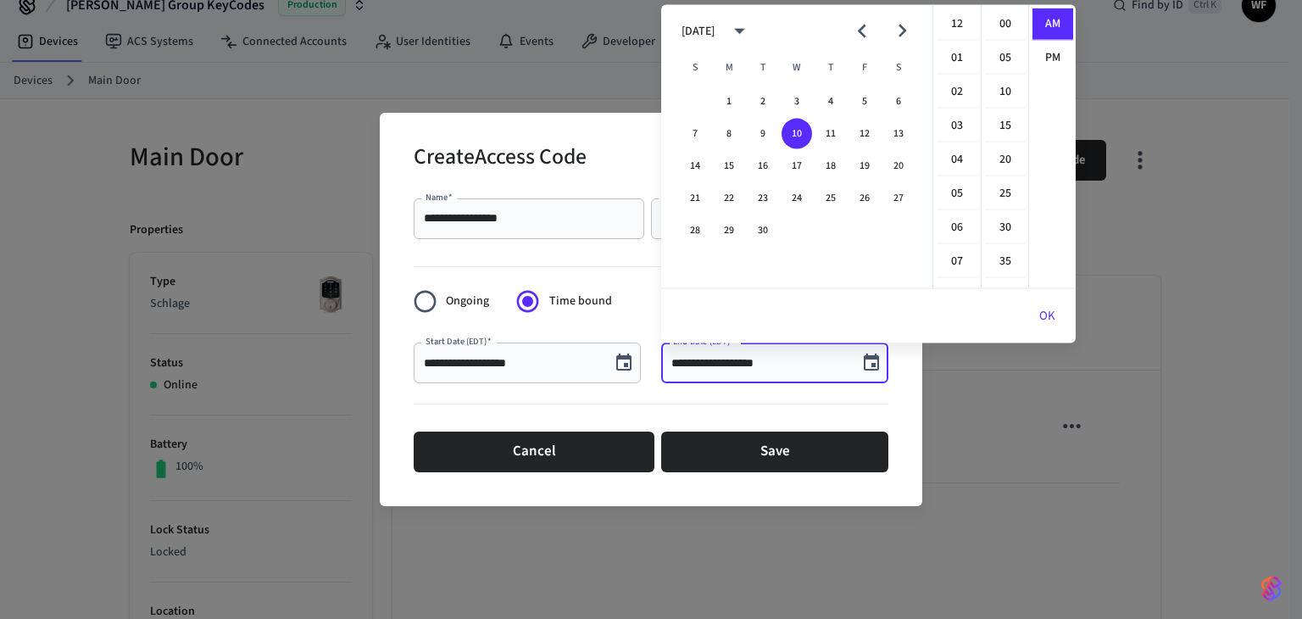
scroll to position [337, 0]
click at [692, 158] on button "14" at bounding box center [695, 166] width 31 height 31
click at [946, 51] on li "11" at bounding box center [957, 59] width 41 height 31
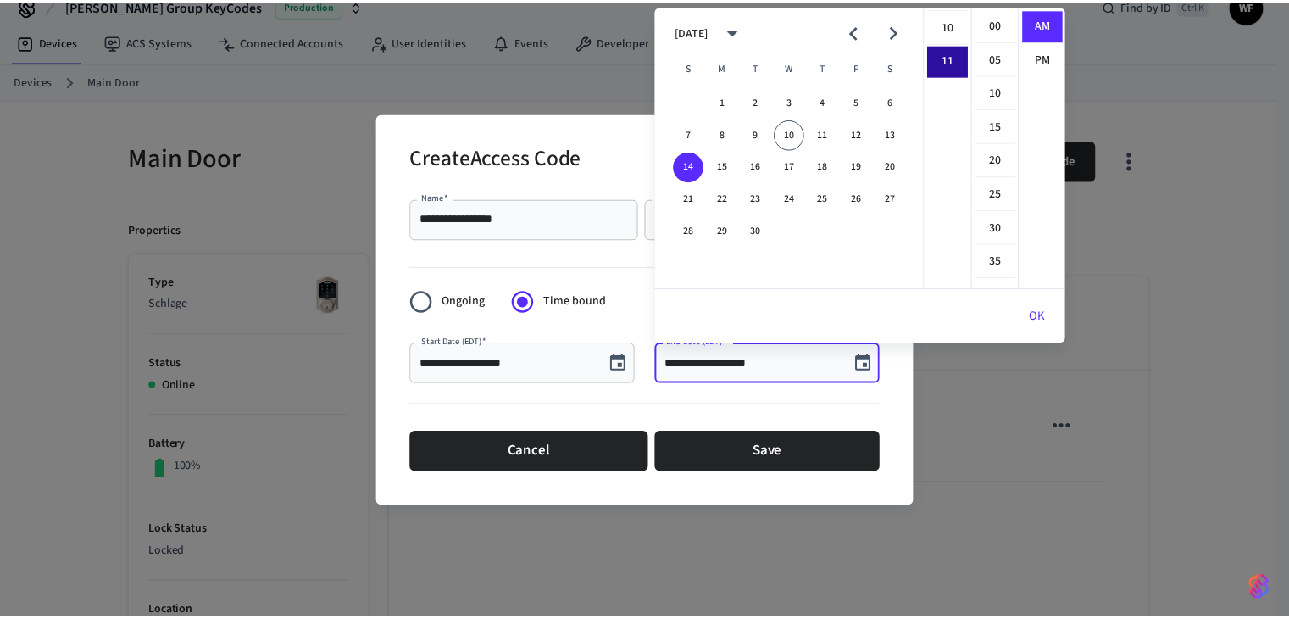
scroll to position [368, 0]
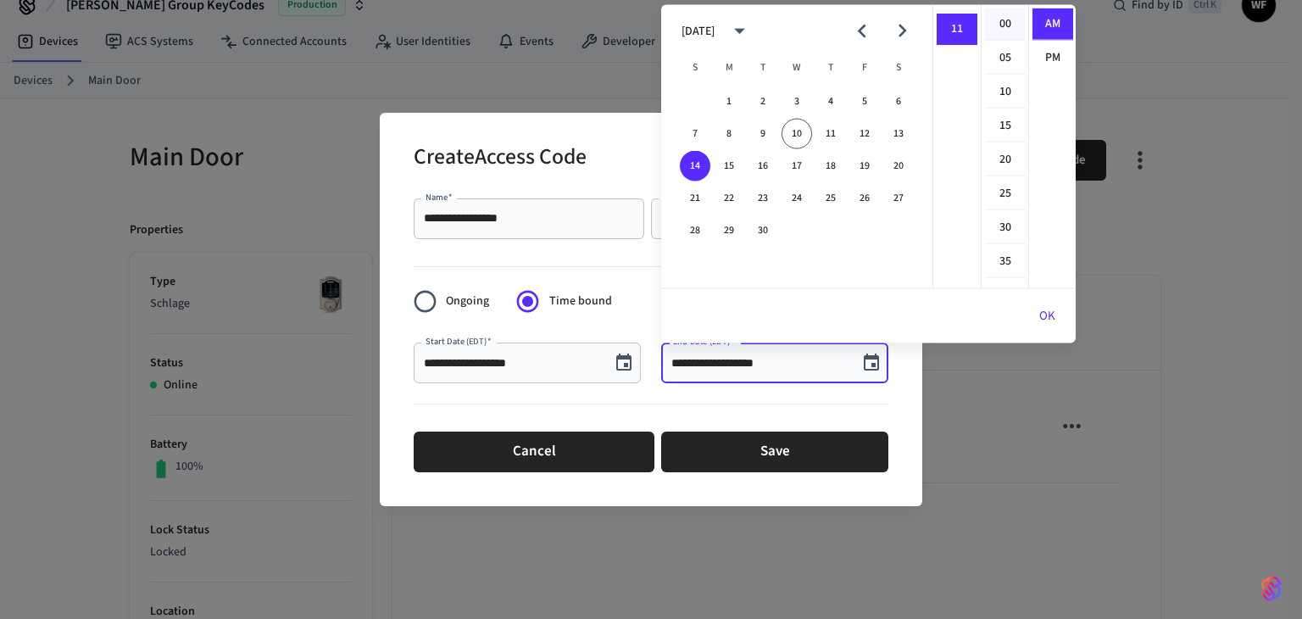
click at [997, 26] on li "00" at bounding box center [1005, 24] width 41 height 32
type input "**********"
click at [1044, 313] on button "OK" at bounding box center [1047, 316] width 57 height 41
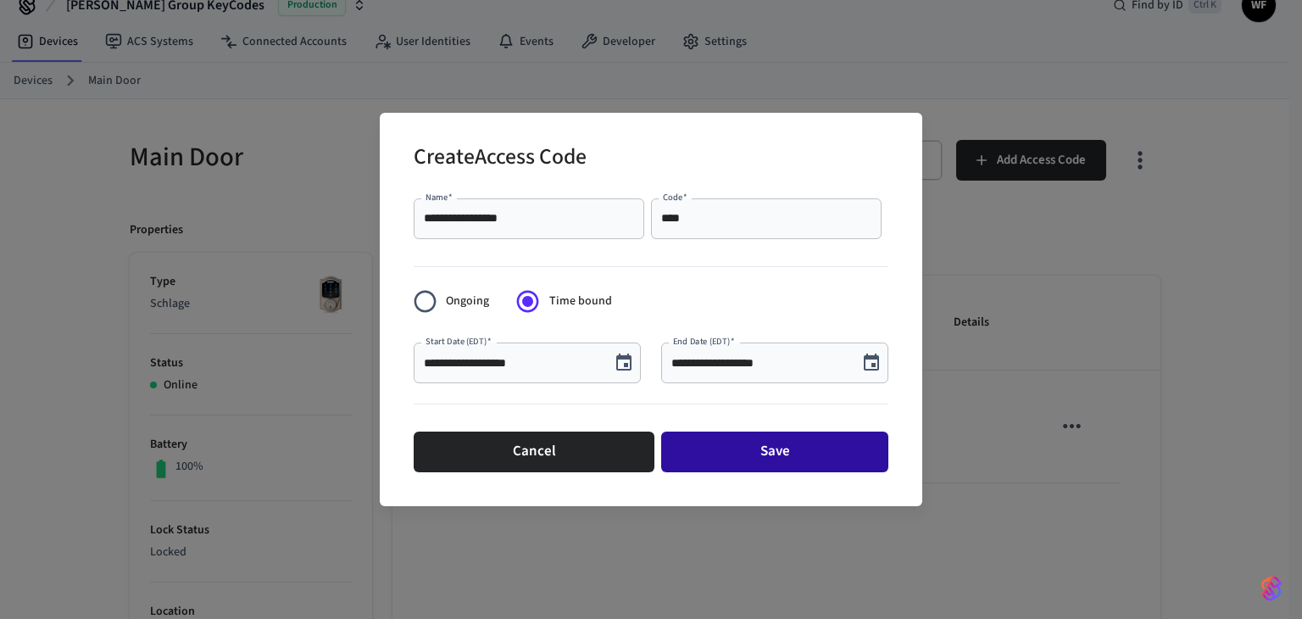
click at [788, 462] on button "Save" at bounding box center [774, 451] width 227 height 41
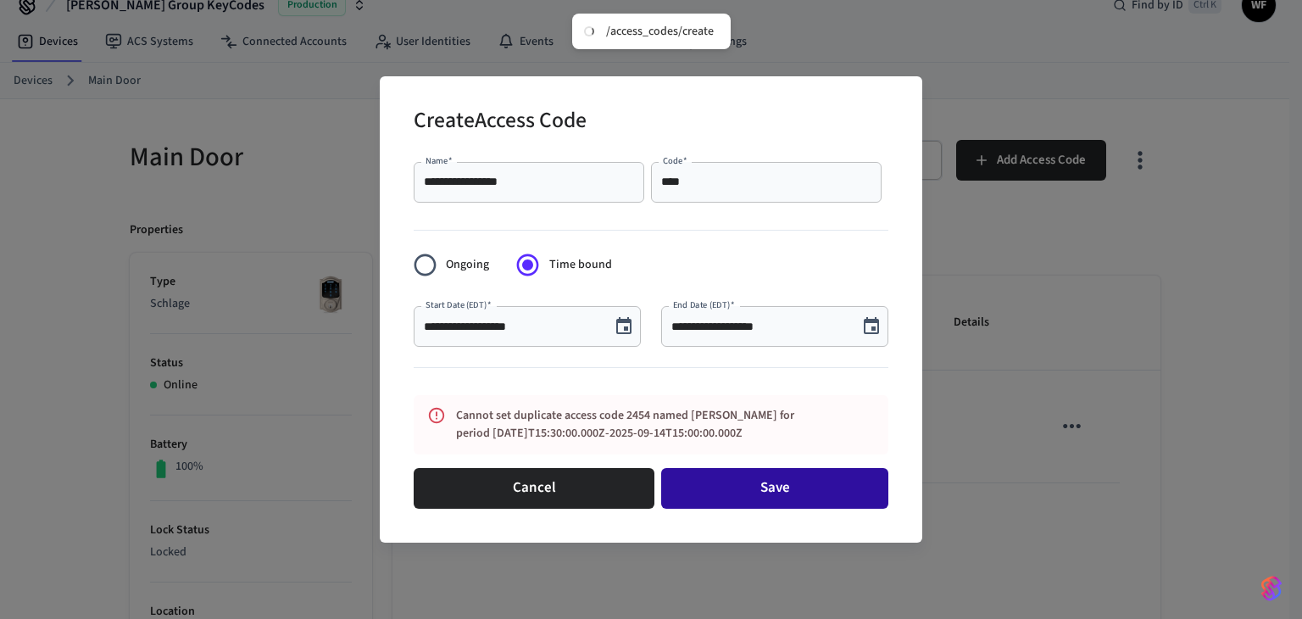
click at [786, 489] on button "Save" at bounding box center [774, 488] width 227 height 41
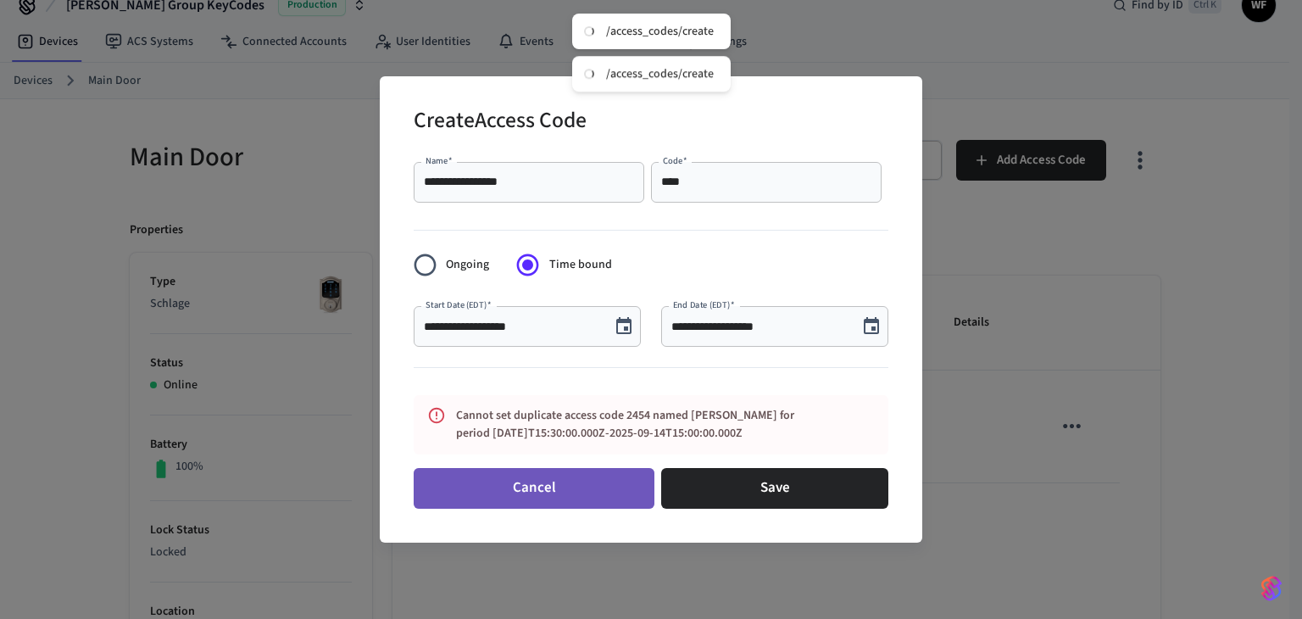
click at [613, 487] on button "Cancel" at bounding box center [534, 488] width 241 height 41
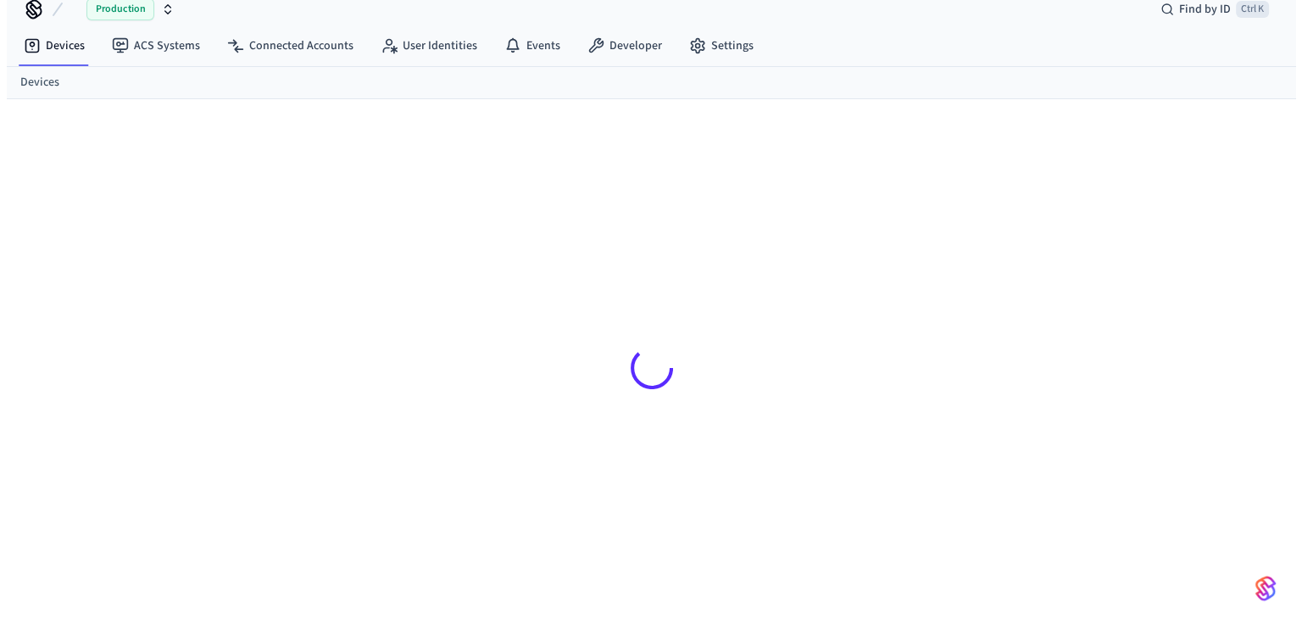
scroll to position [22, 0]
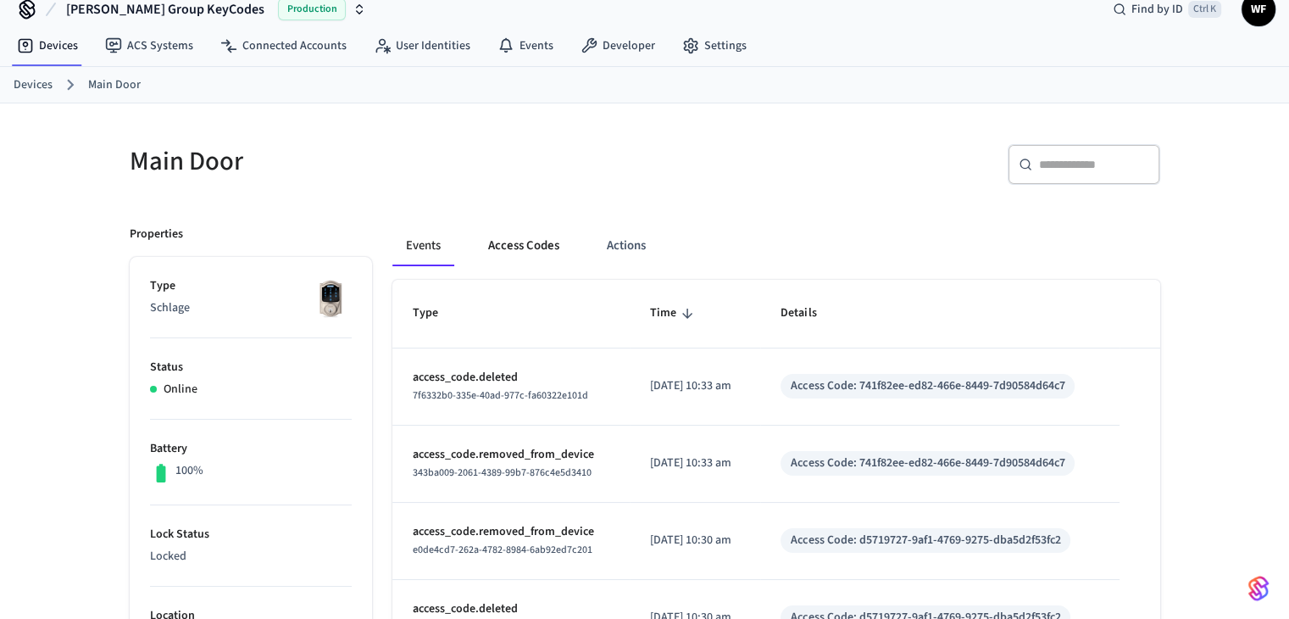
click at [553, 244] on button "Access Codes" at bounding box center [524, 245] width 98 height 41
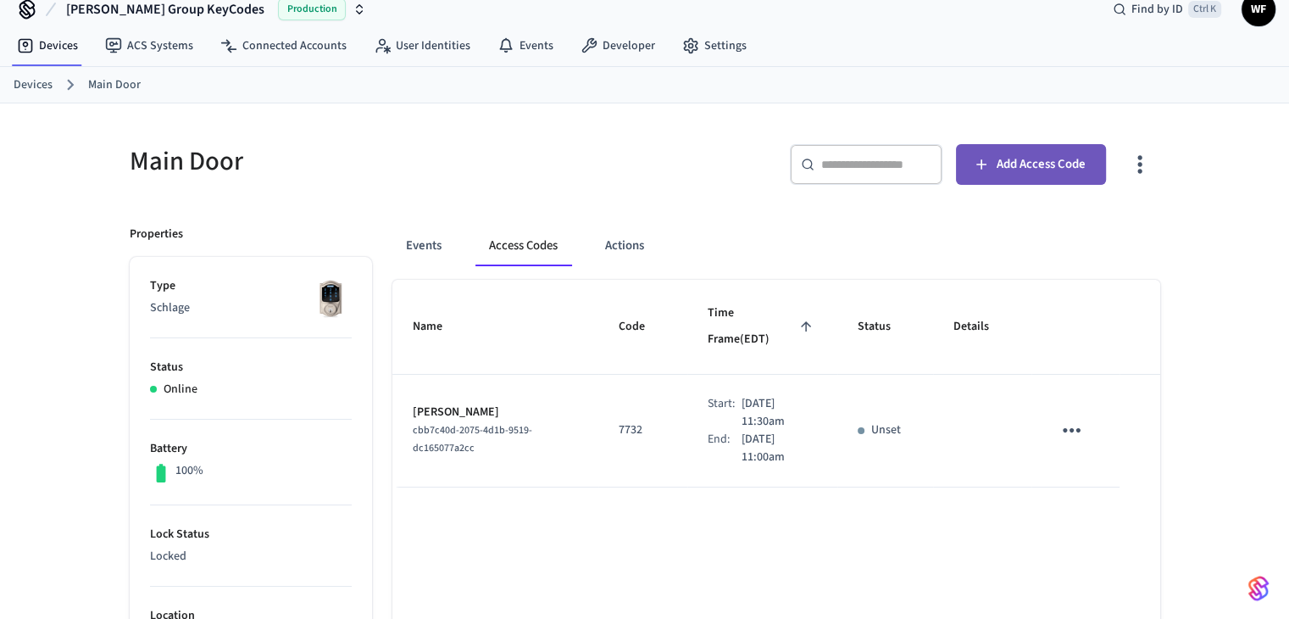
click at [1053, 167] on span "Add Access Code" at bounding box center [1041, 164] width 89 height 22
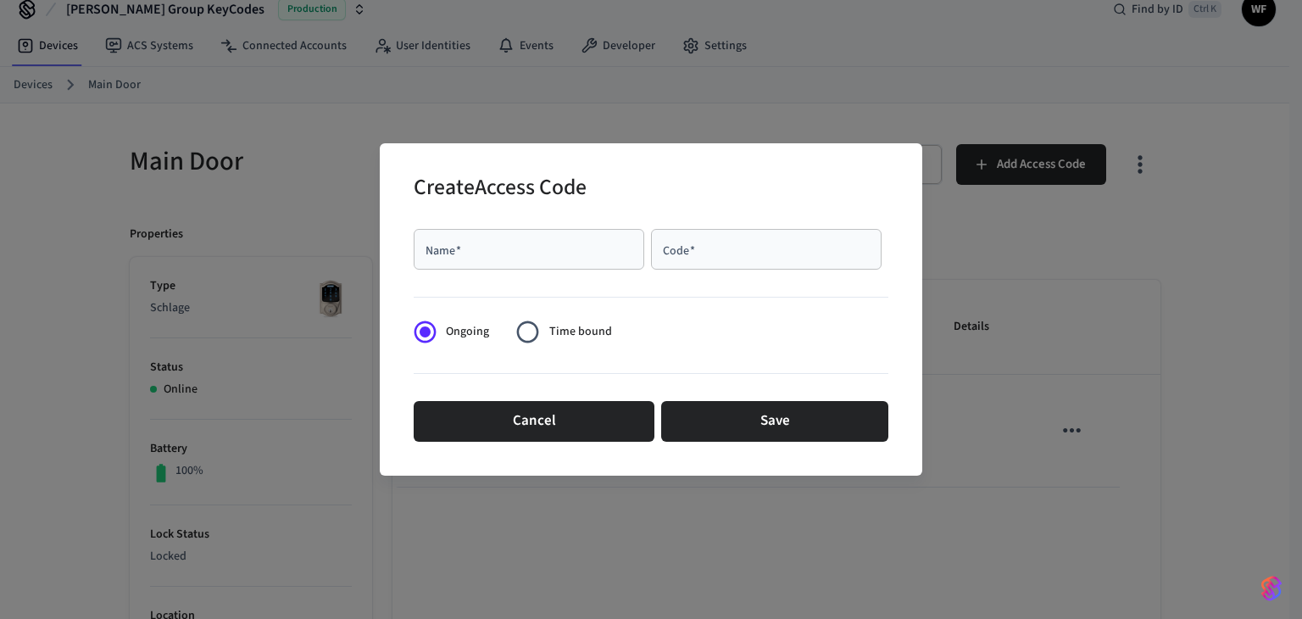
click at [514, 258] on div "Name   *" at bounding box center [529, 249] width 231 height 41
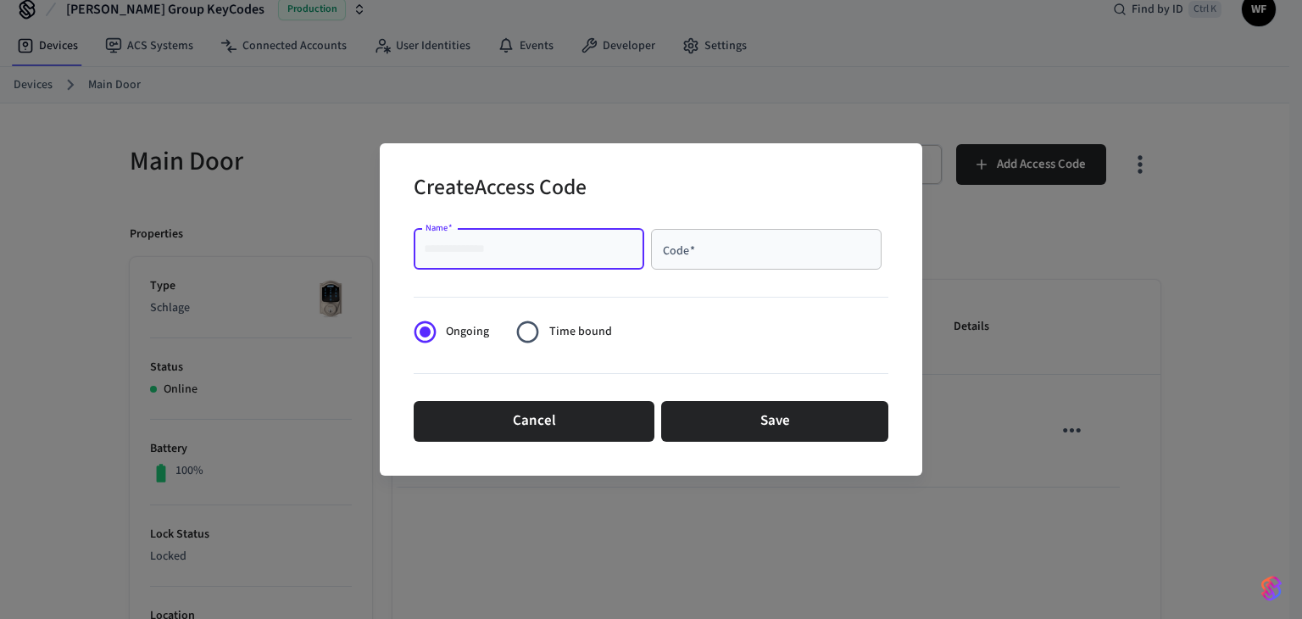
paste input "**********"
type input "**********"
click at [871, 255] on div "Code   *" at bounding box center [766, 249] width 231 height 41
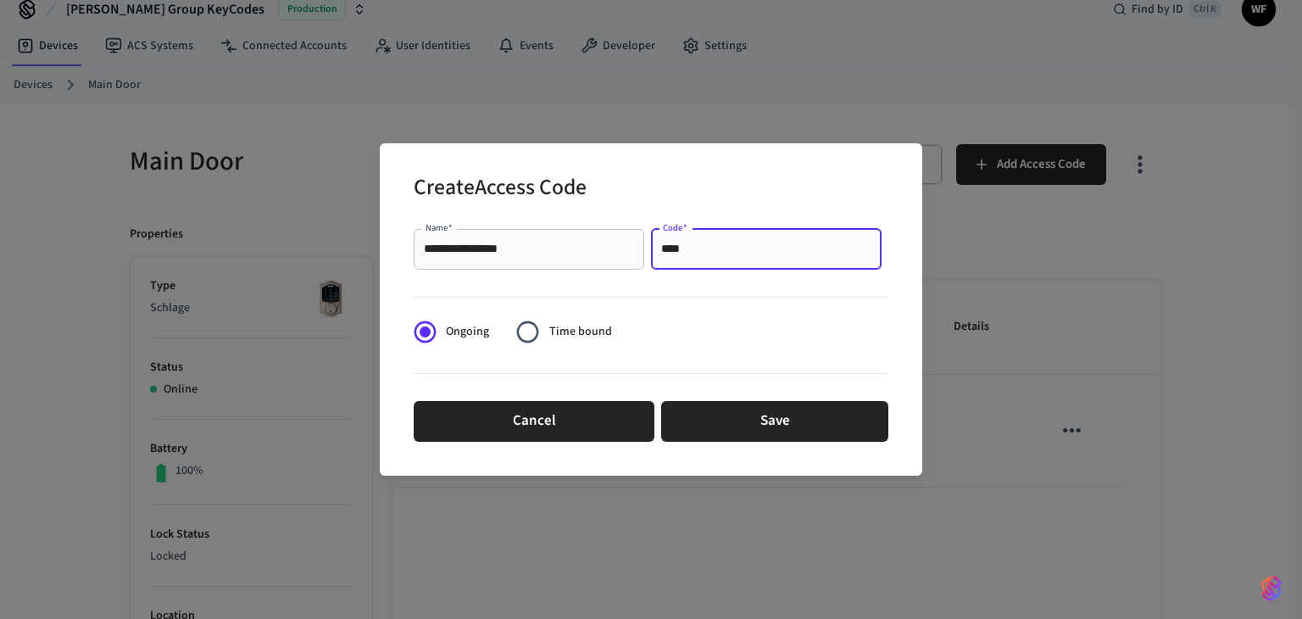
type input "****"
click at [587, 332] on span "Time bound" at bounding box center [580, 332] width 63 height 18
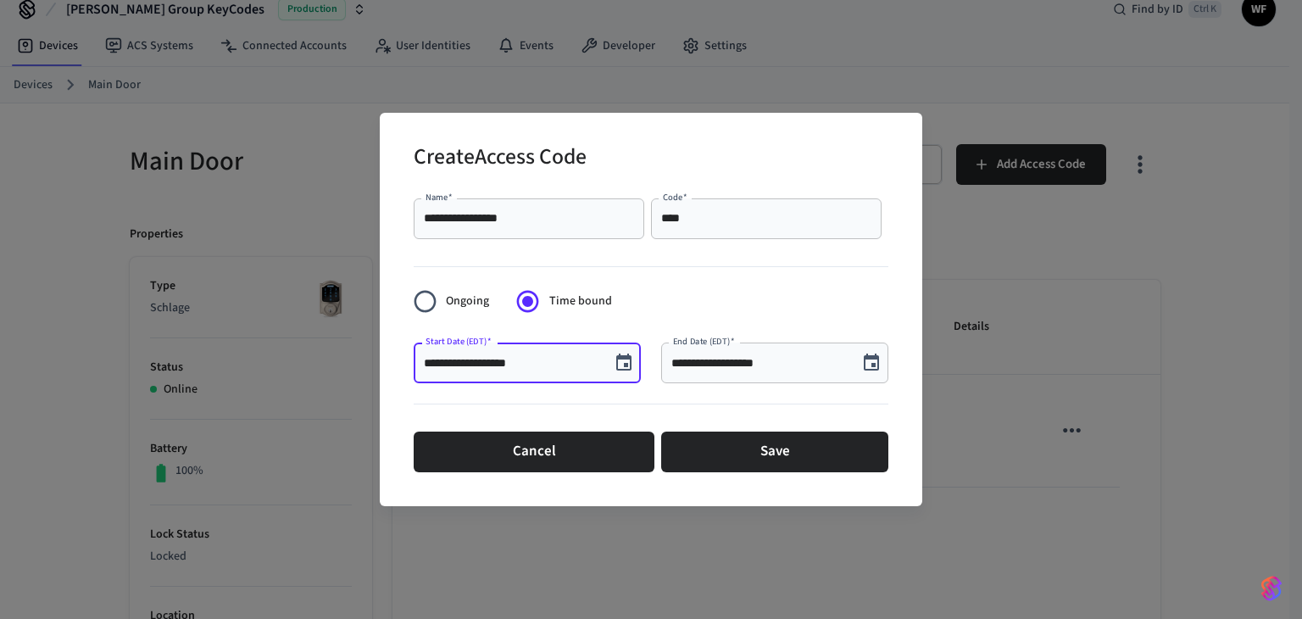
click at [568, 359] on input "**********" at bounding box center [512, 362] width 176 height 17
click at [611, 359] on button "Choose date, selected date is Sep 10, 2025" at bounding box center [624, 363] width 34 height 34
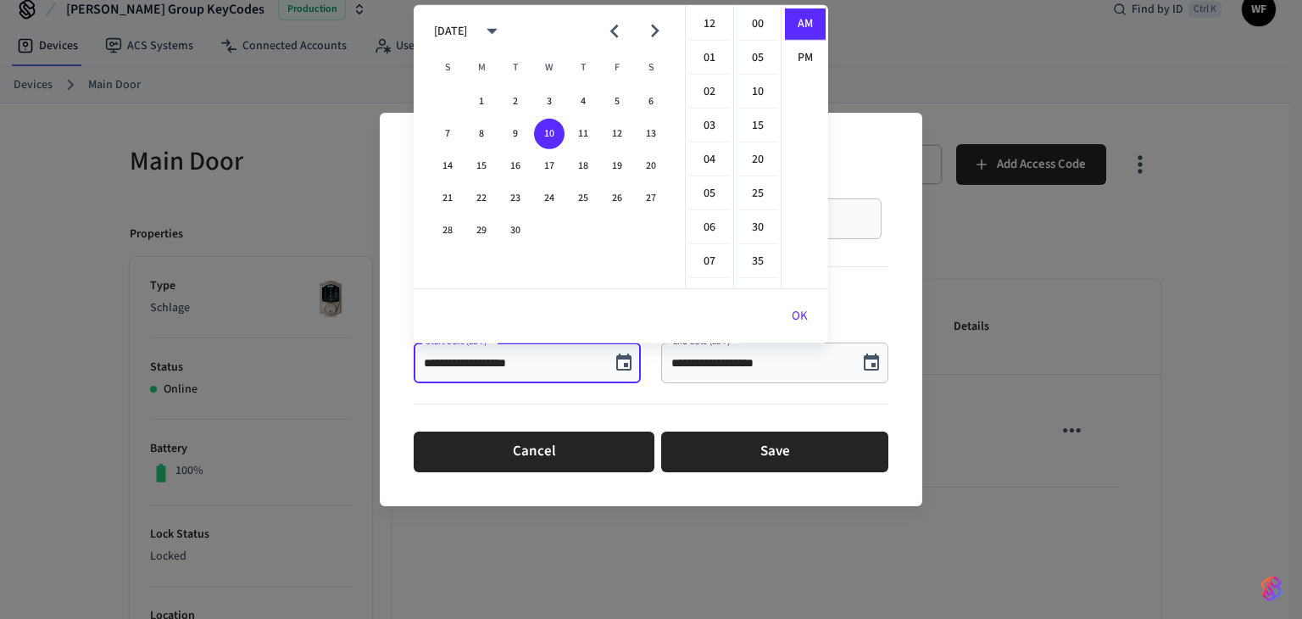
scroll to position [337, 0]
click at [620, 135] on button "12" at bounding box center [617, 134] width 31 height 31
click at [706, 58] on li "11" at bounding box center [709, 59] width 41 height 31
click at [754, 219] on li "30" at bounding box center [757, 228] width 41 height 32
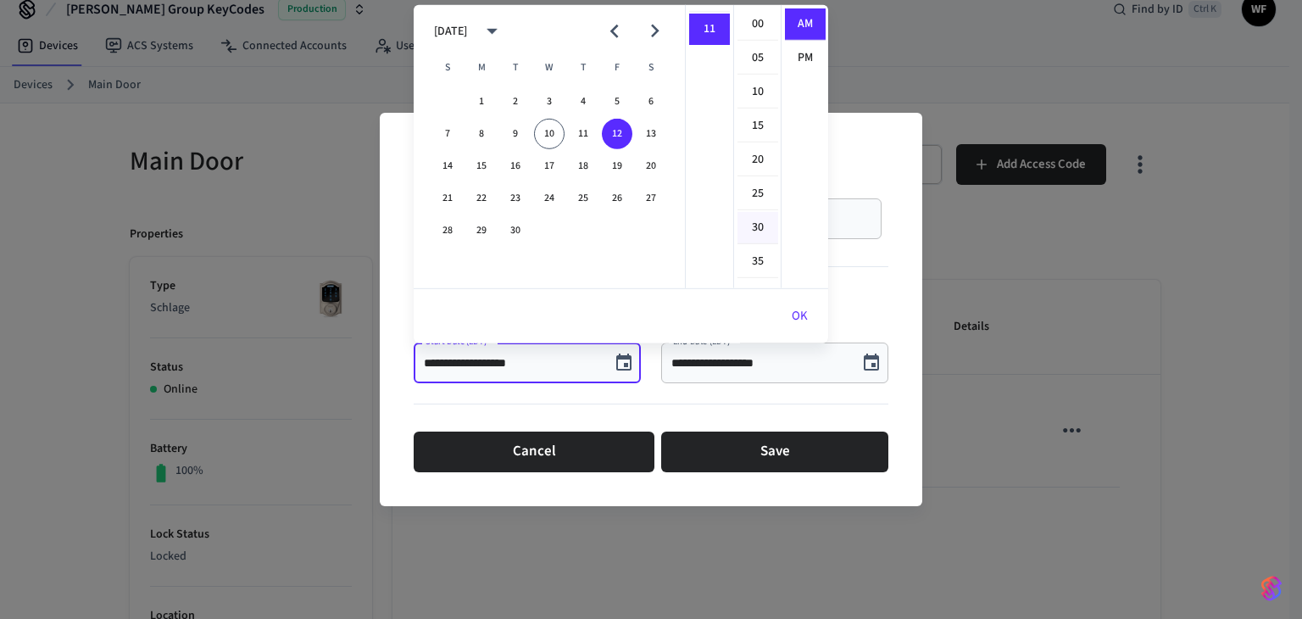
type input "**********"
click at [792, 317] on button "OK" at bounding box center [799, 316] width 57 height 41
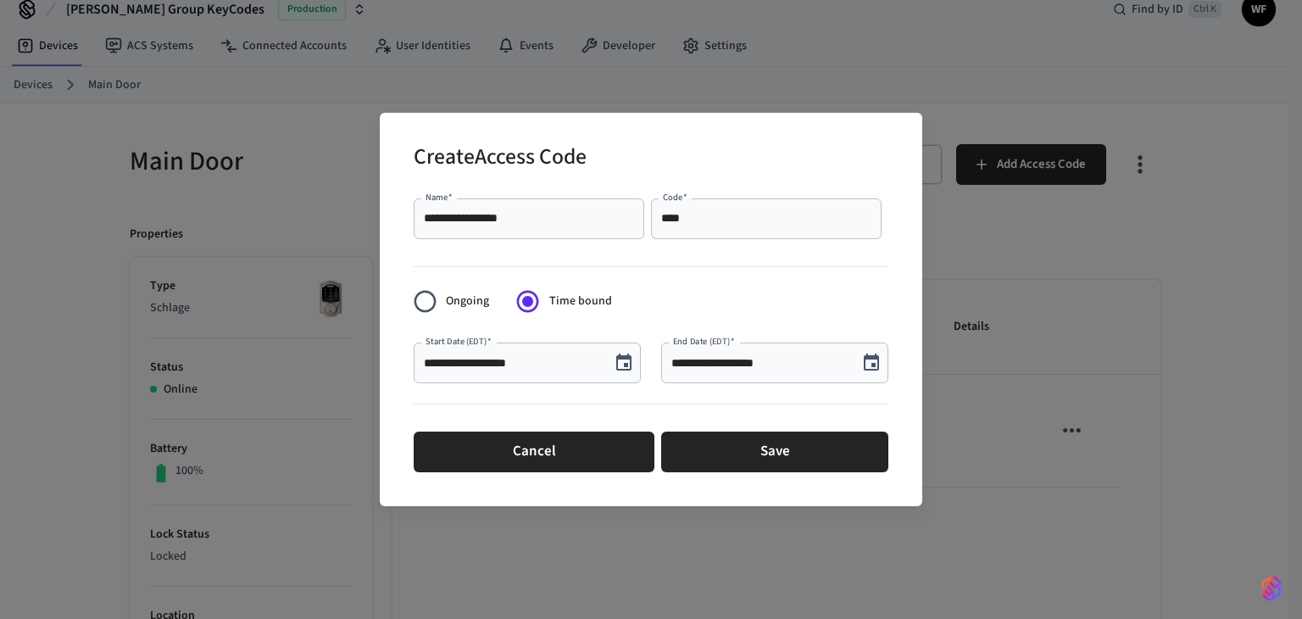
click at [815, 357] on input "**********" at bounding box center [759, 362] width 176 height 17
click at [865, 364] on icon "Choose date, selected date is Sep 10, 2025" at bounding box center [871, 363] width 20 height 20
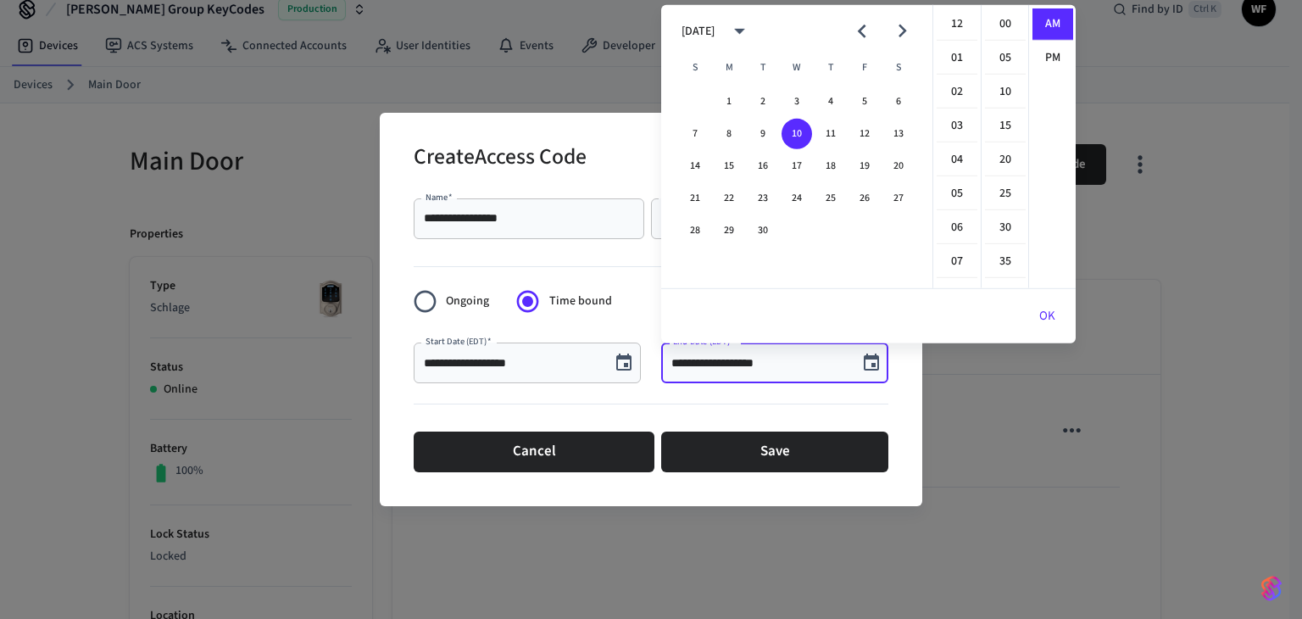
scroll to position [337, 0]
click at [702, 174] on button "14" at bounding box center [695, 166] width 31 height 31
click at [951, 47] on li "11" at bounding box center [957, 59] width 41 height 31
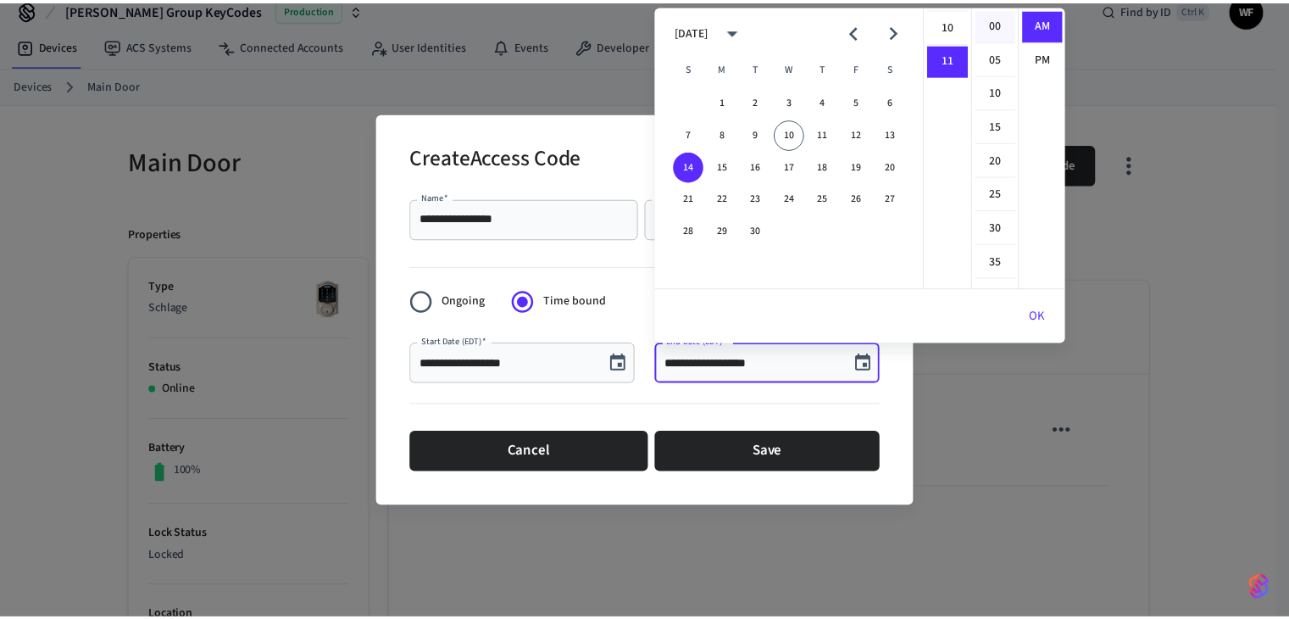
scroll to position [368, 0]
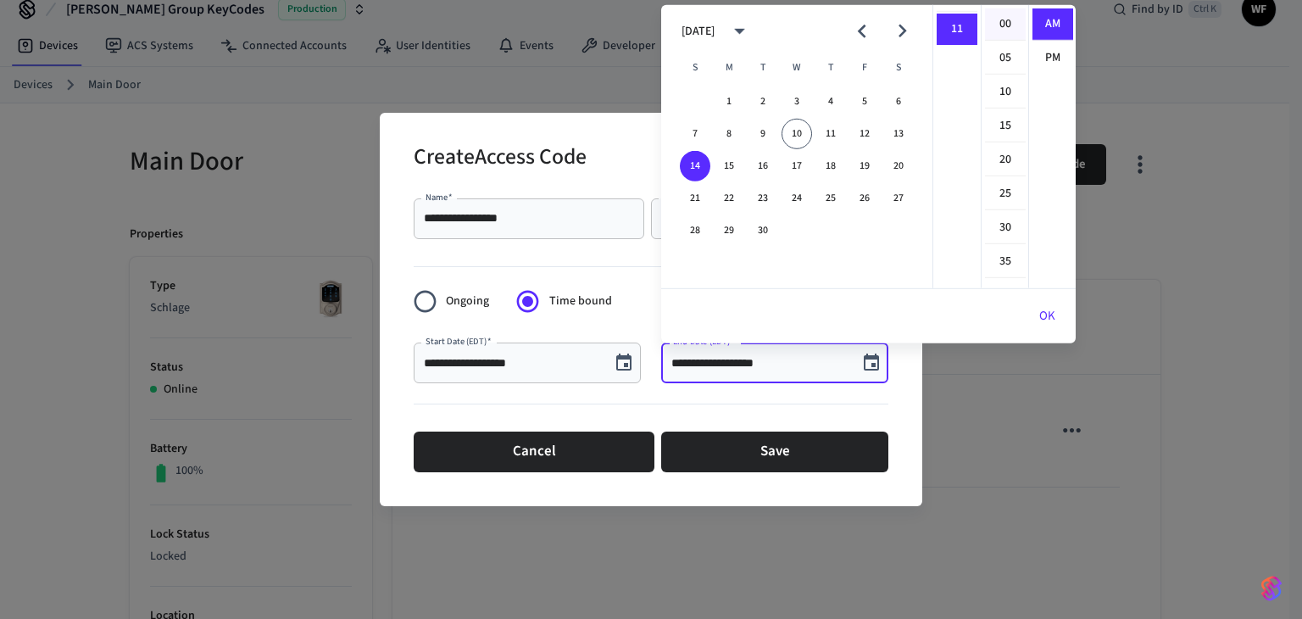
click at [998, 20] on li "00" at bounding box center [1005, 24] width 41 height 32
type input "**********"
click at [1044, 311] on button "OK" at bounding box center [1047, 316] width 57 height 41
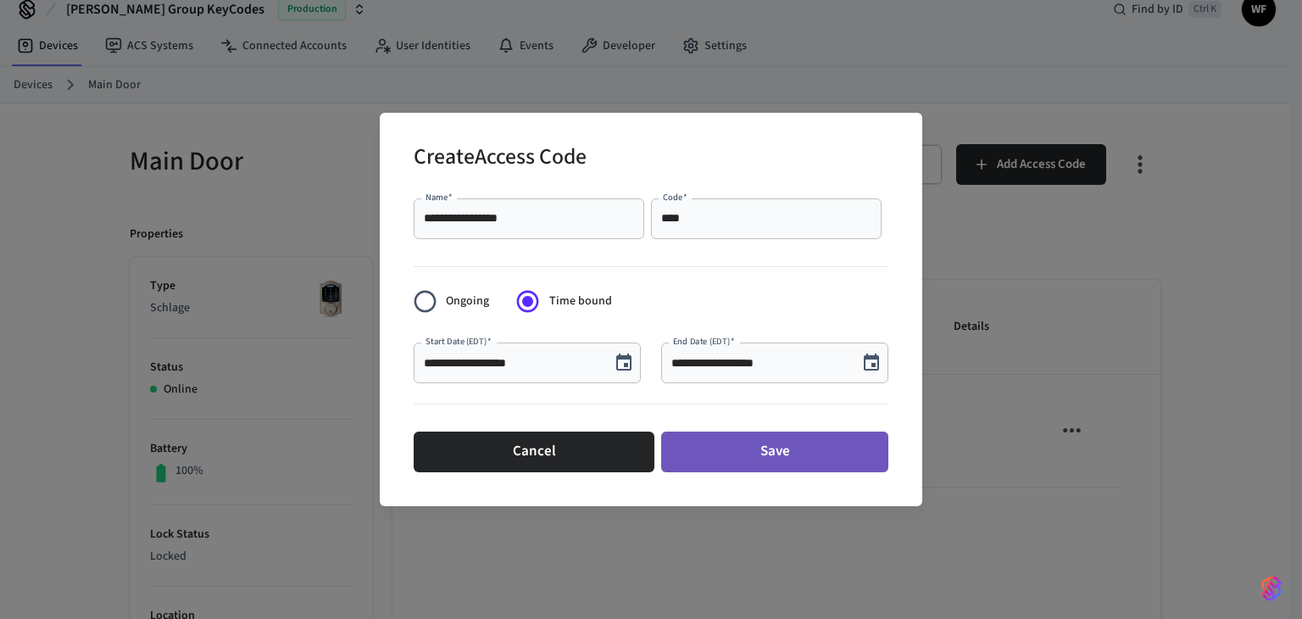
click at [776, 434] on button "Save" at bounding box center [774, 451] width 227 height 41
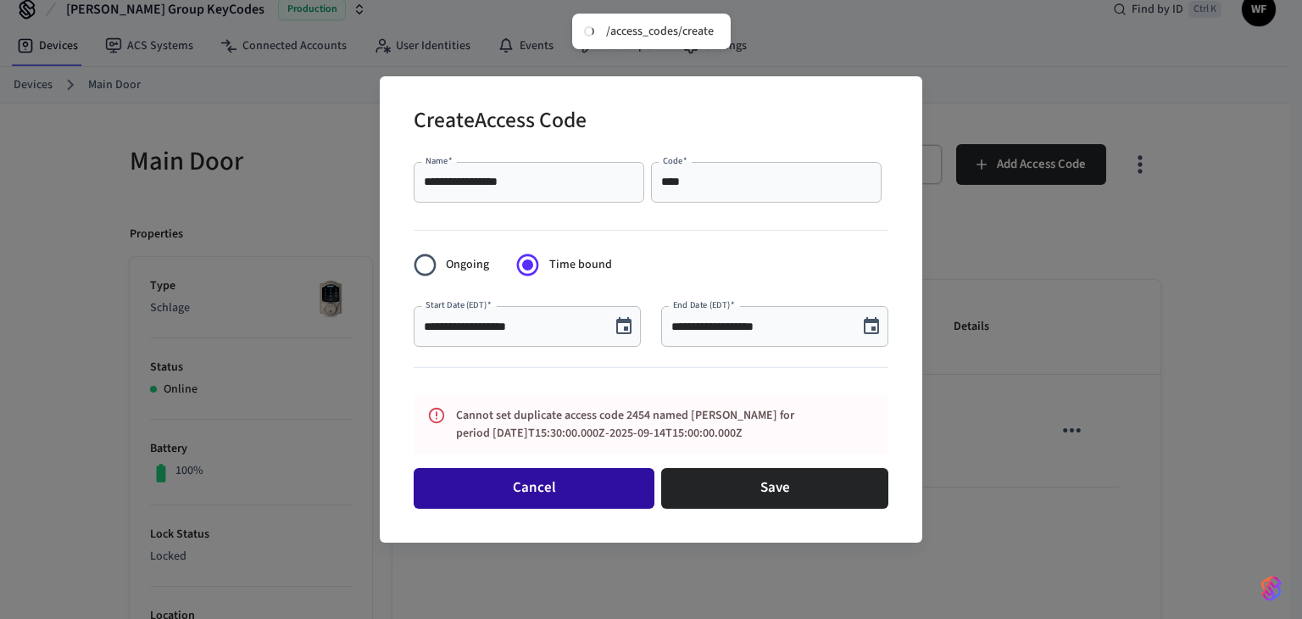
click at [576, 500] on button "Cancel" at bounding box center [534, 488] width 241 height 41
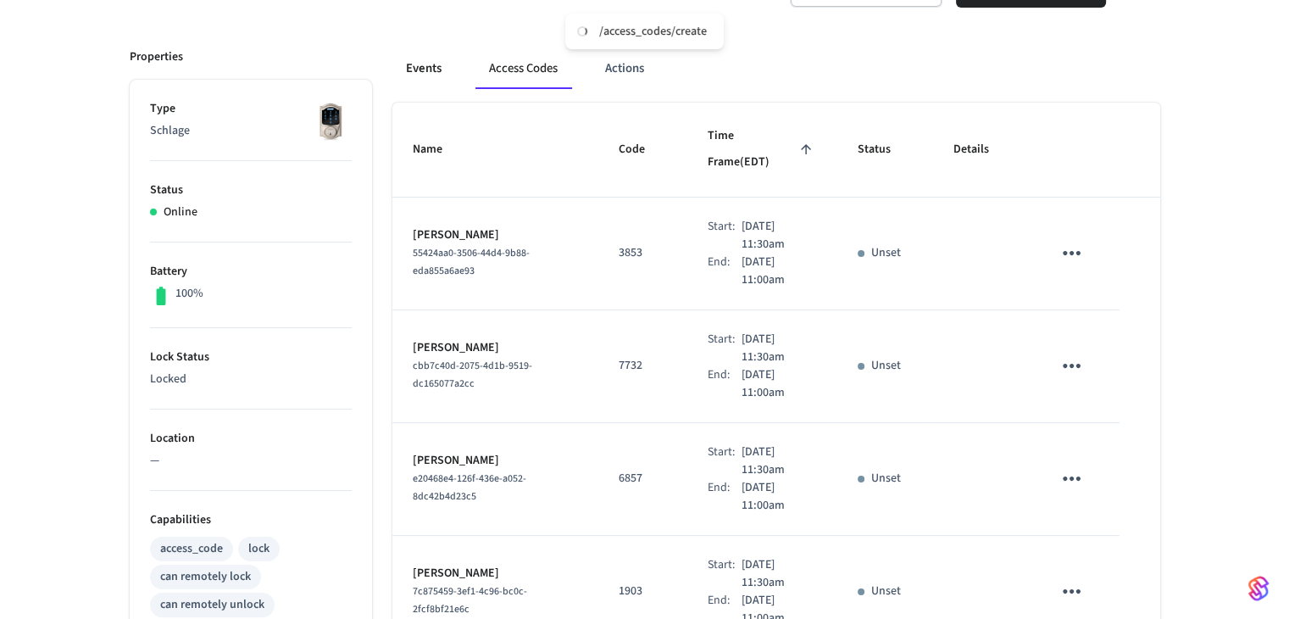
scroll to position [0, 0]
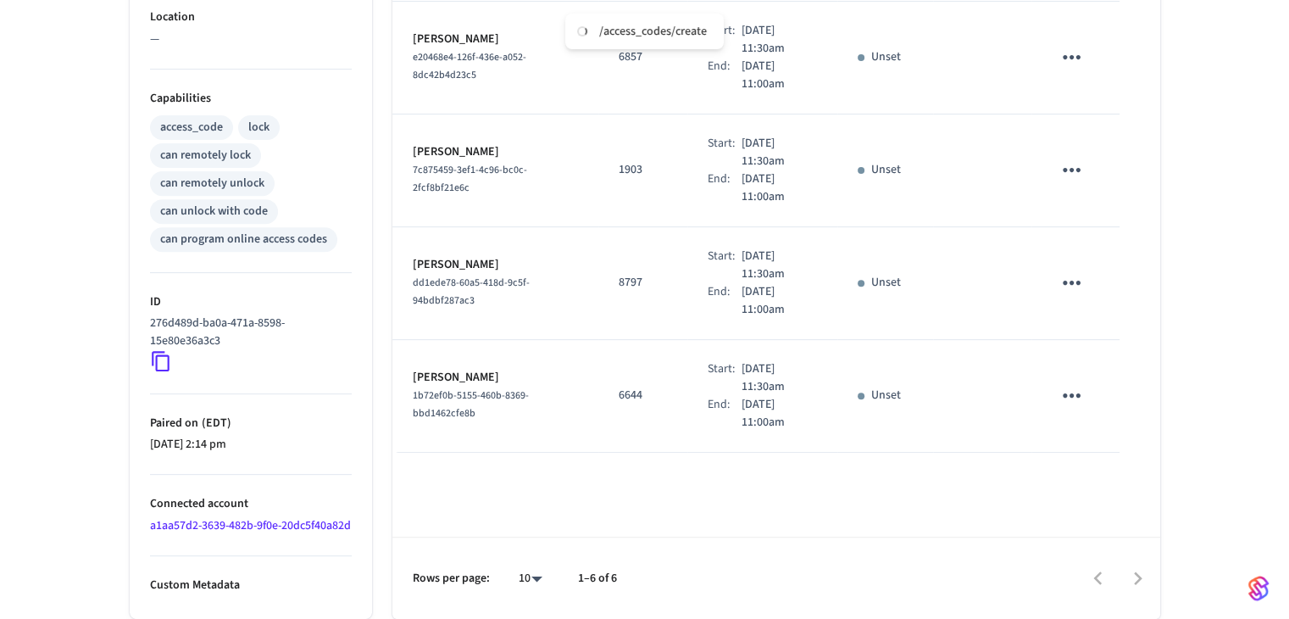
scroll to position [637, 0]
click at [1085, 375] on button "sticky table" at bounding box center [1072, 395] width 40 height 40
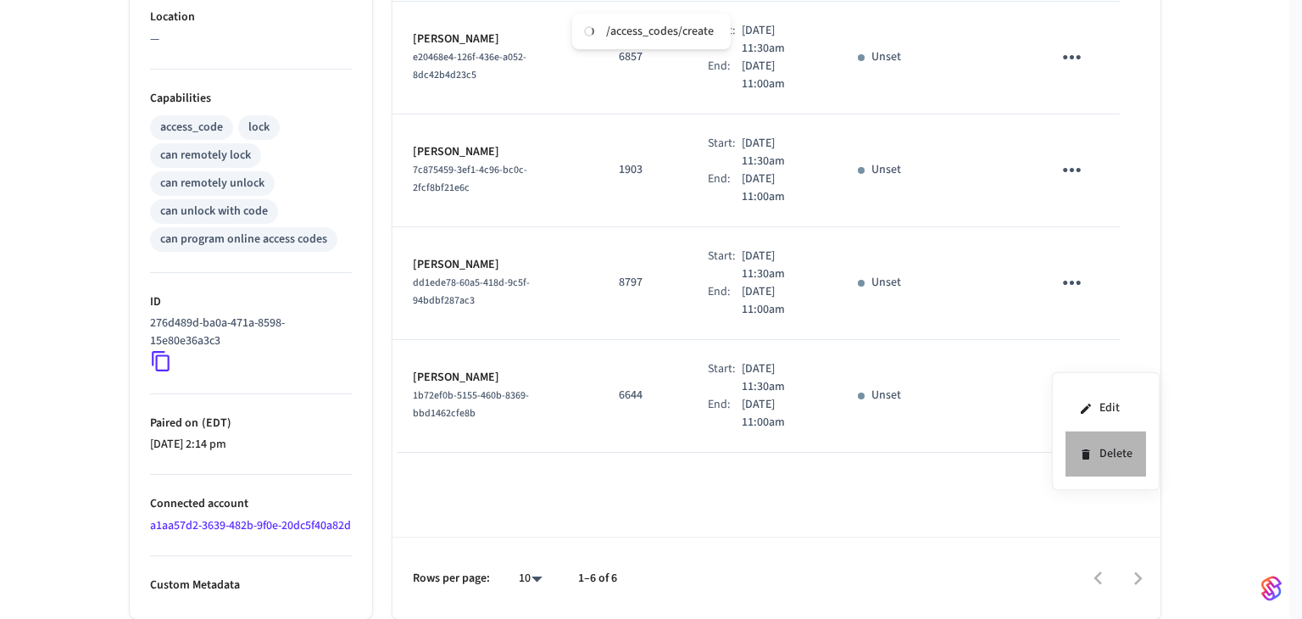
click at [1114, 442] on li "Delete" at bounding box center [1105, 453] width 81 height 45
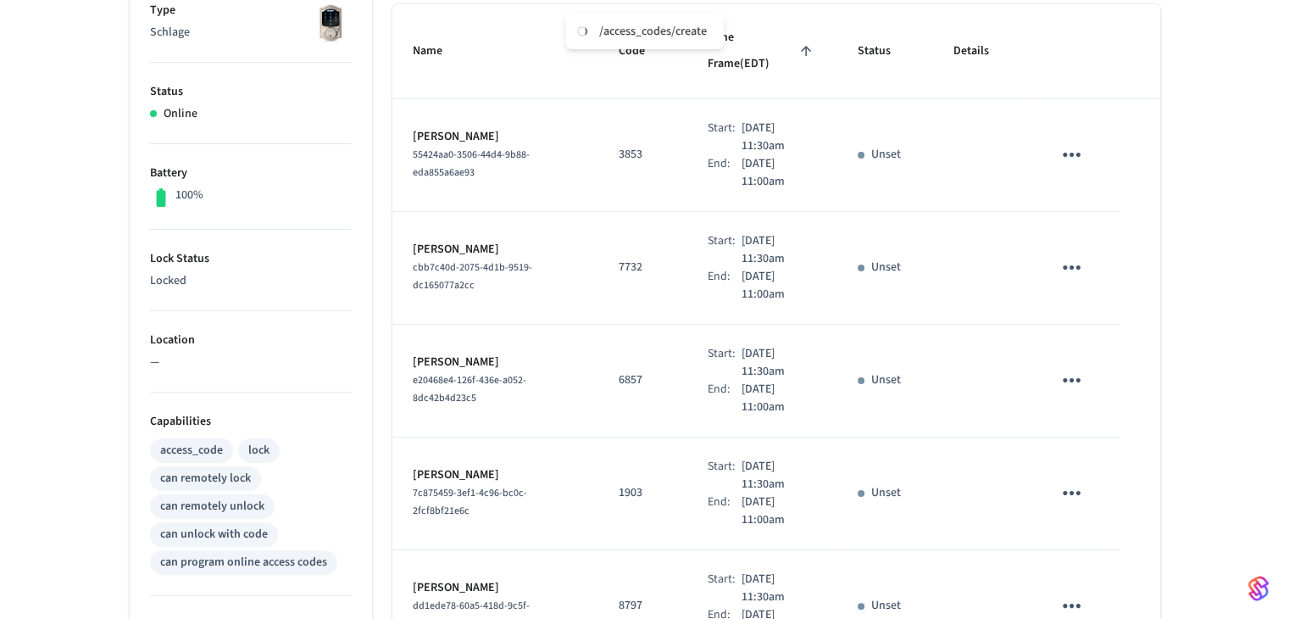
scroll to position [467, 0]
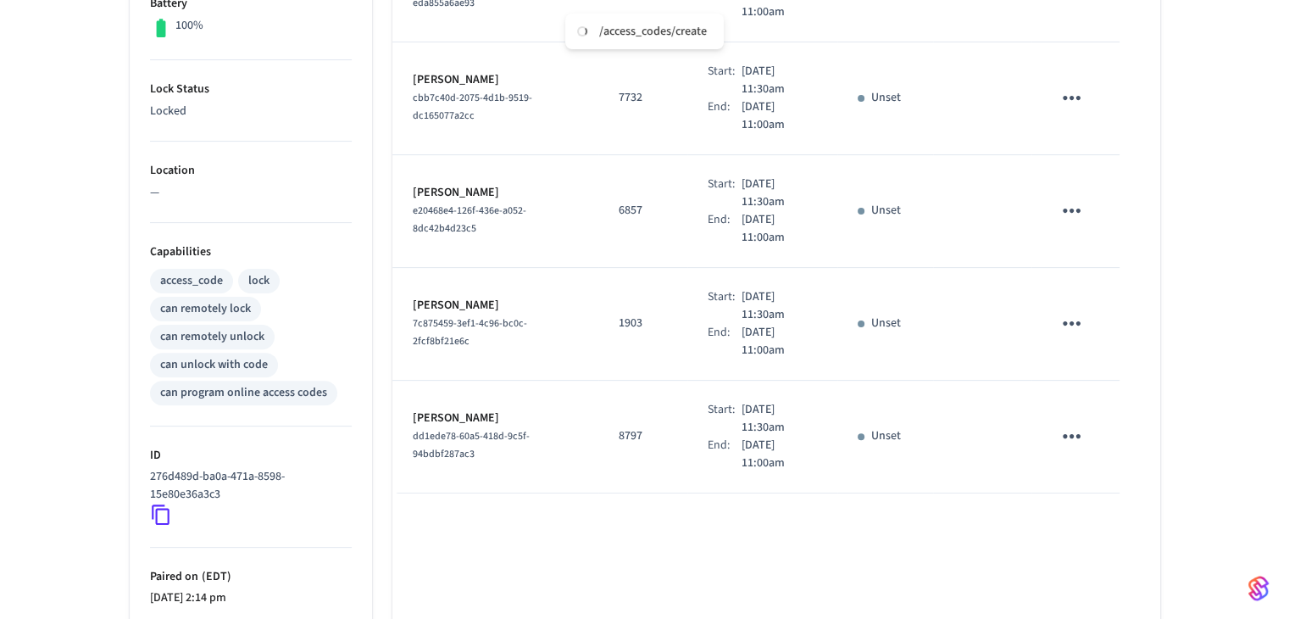
drag, startPoint x: 517, startPoint y: 388, endPoint x: 399, endPoint y: 375, distance: 118.6
click at [399, 381] on td "Elizabeth McDonagh dd1ede78-60a5-418d-9c5f-94bdbf287ac3" at bounding box center [495, 437] width 207 height 113
copy p "[PERSON_NAME]"
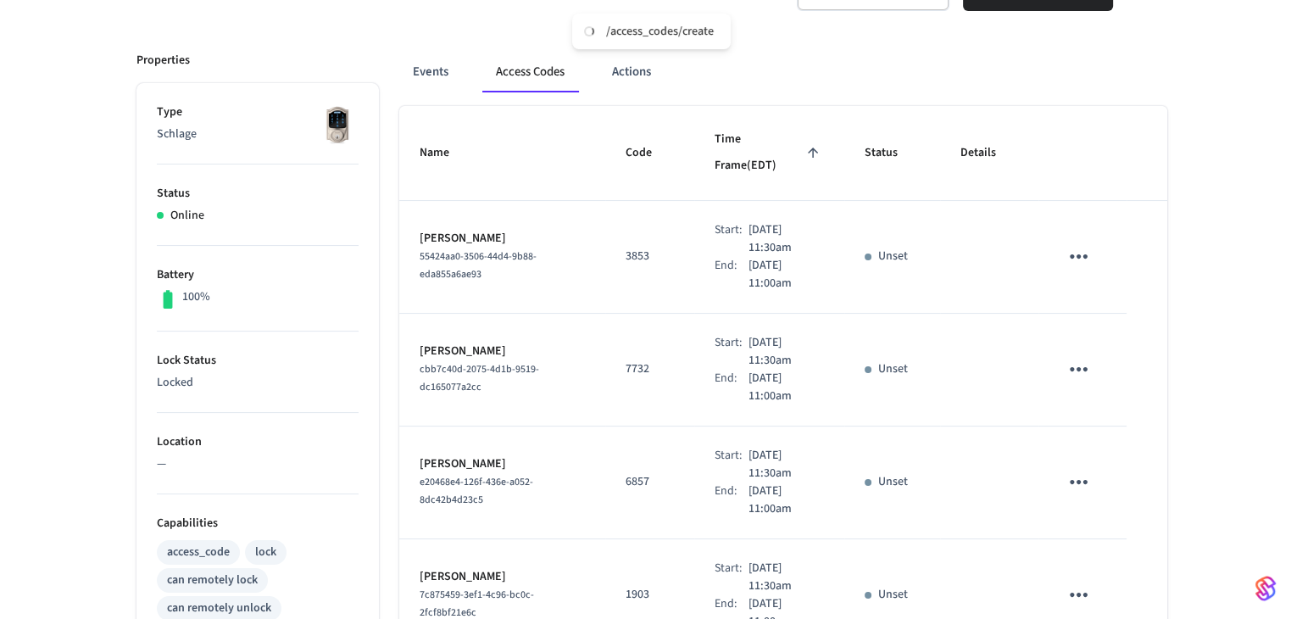
scroll to position [170, 0]
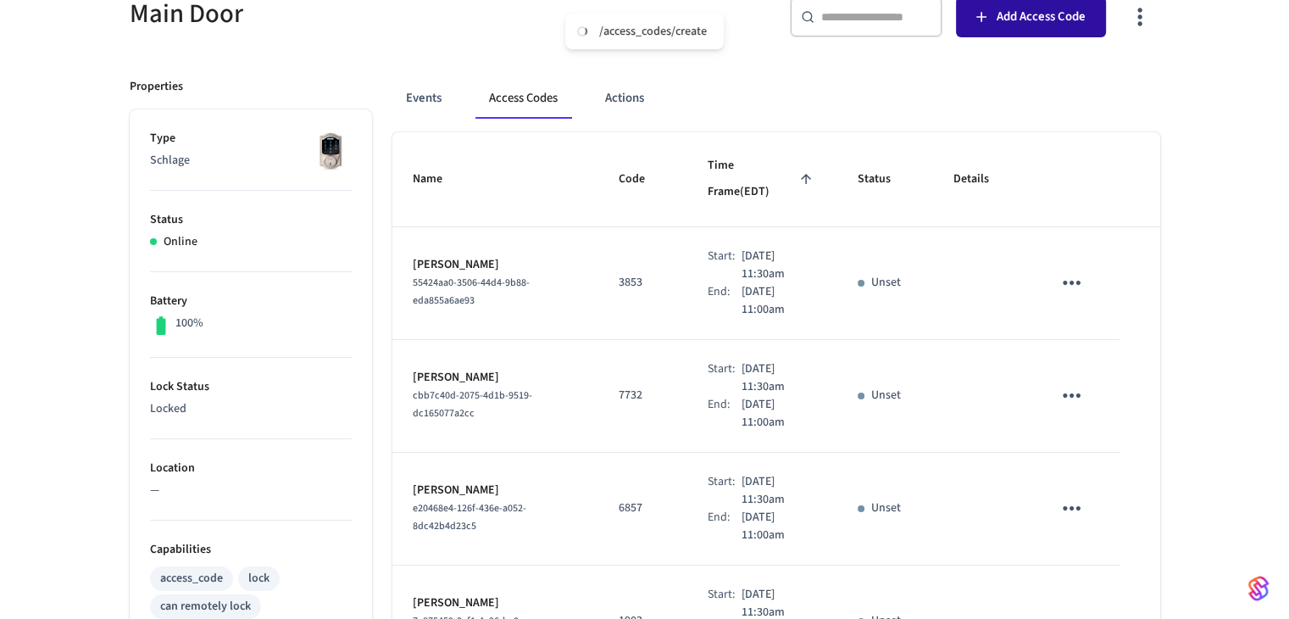
click at [1024, 28] on button "Add Access Code" at bounding box center [1031, 17] width 150 height 41
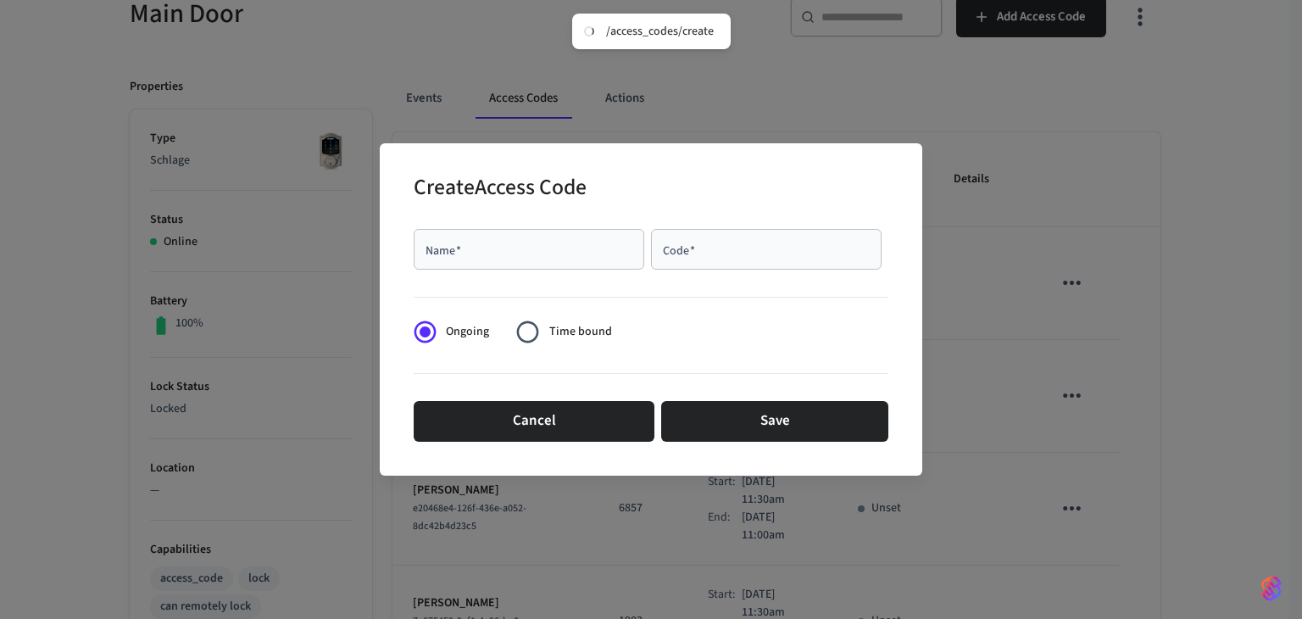
click at [570, 244] on input "Name   *" at bounding box center [529, 249] width 210 height 17
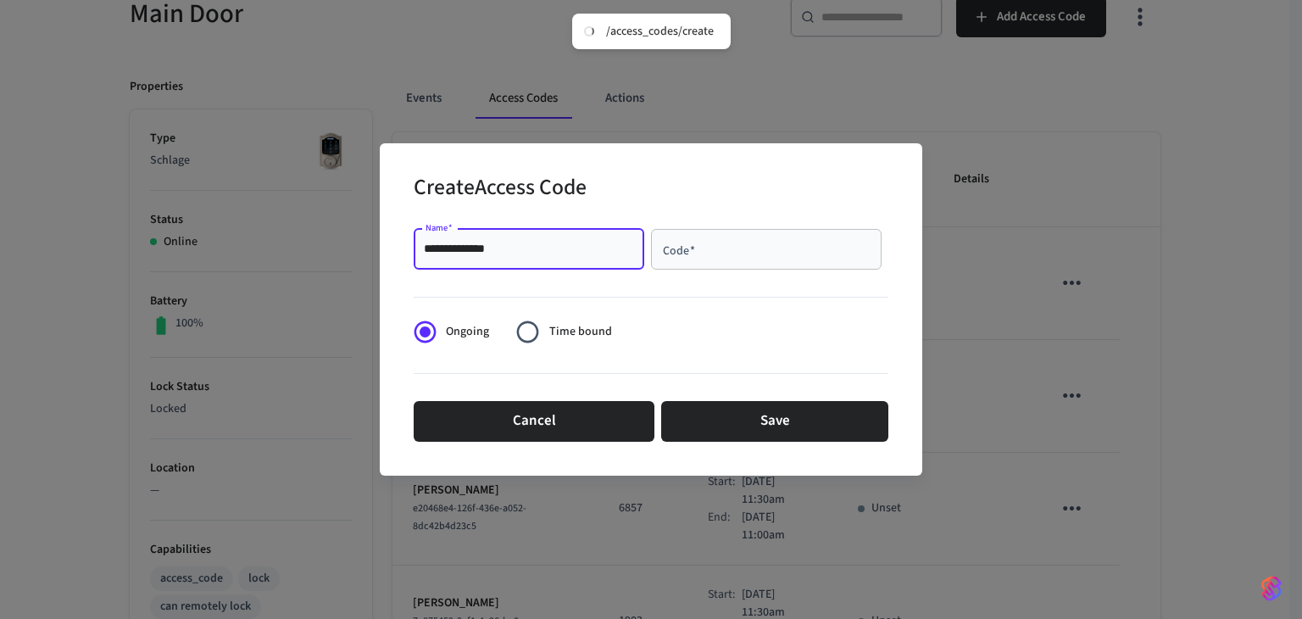
type input "**********"
click at [733, 256] on input "Code   *" at bounding box center [766, 249] width 210 height 17
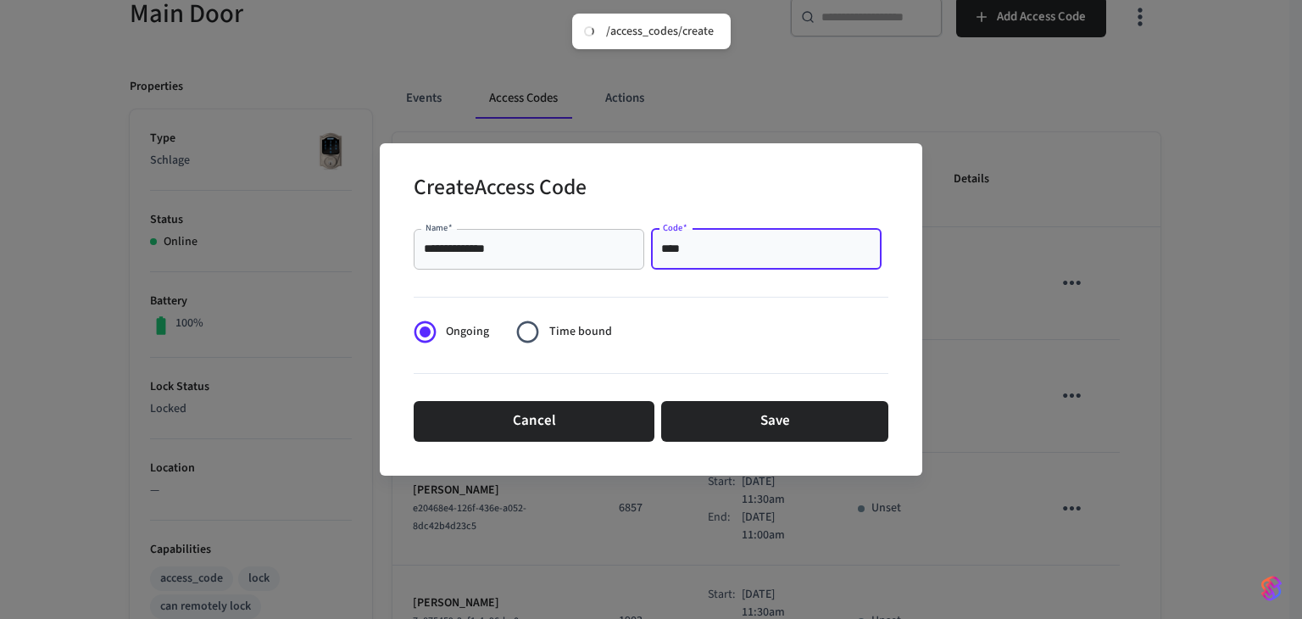
type input "****"
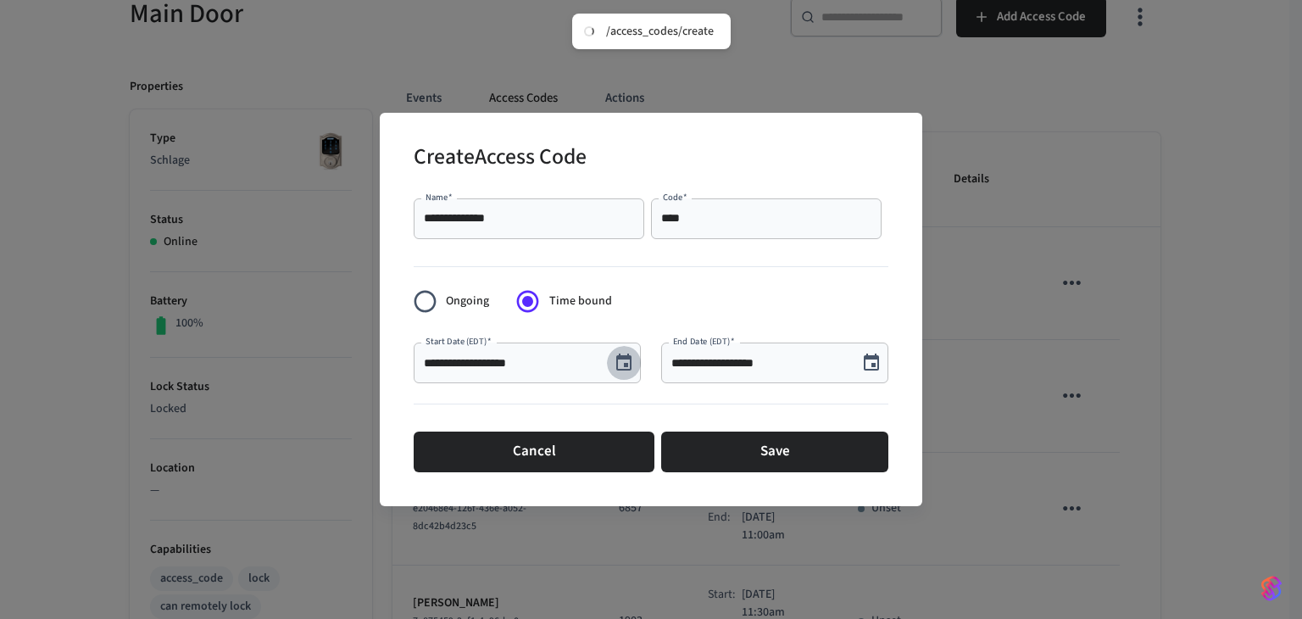
click at [610, 364] on button "Choose date, selected date is Sep 10, 2025" at bounding box center [624, 363] width 34 height 34
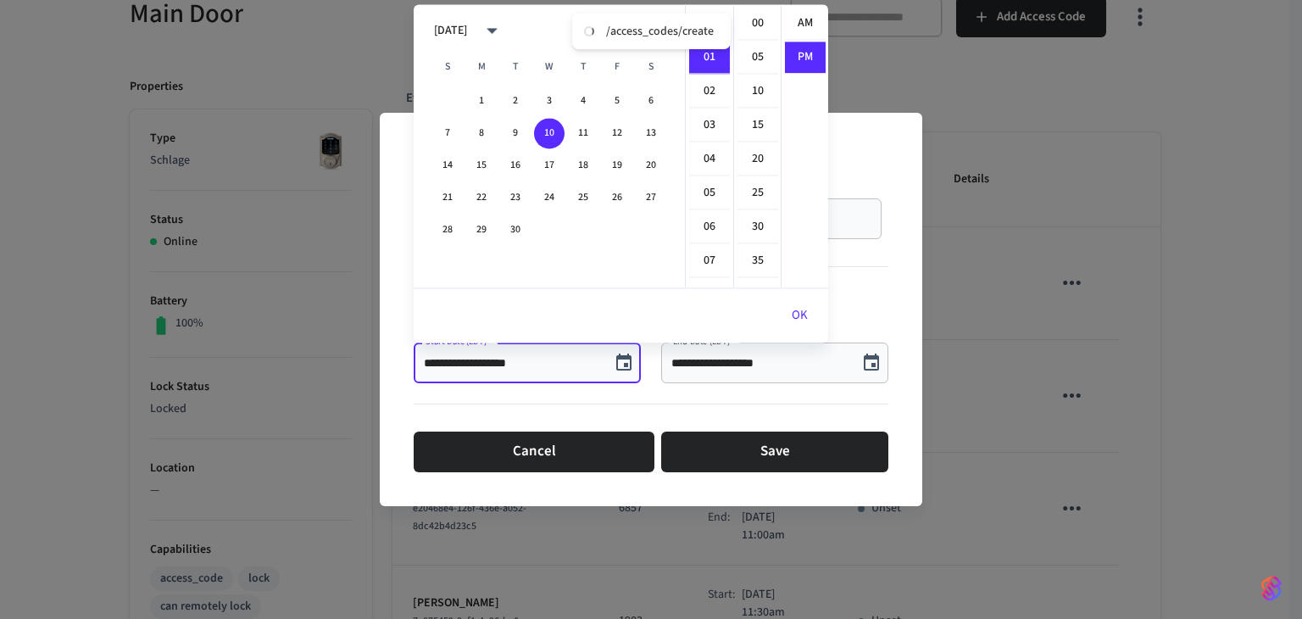
scroll to position [31, 0]
click at [505, 24] on icon "calendar view is open, switch to year view" at bounding box center [492, 31] width 26 height 26
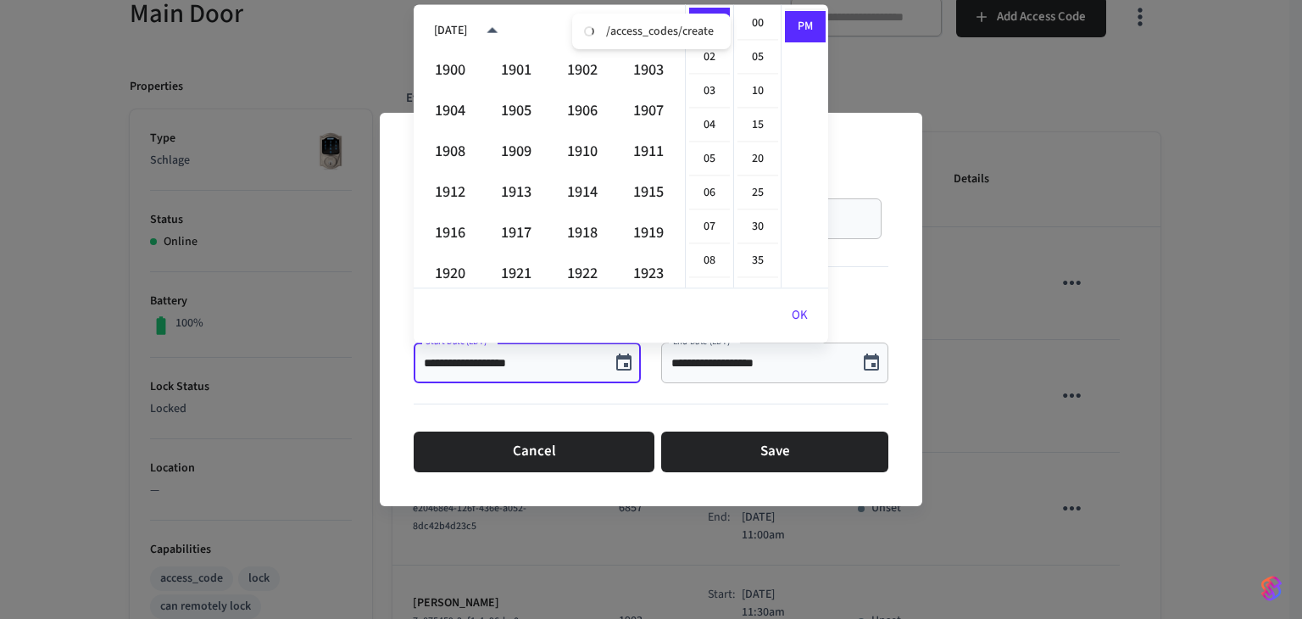
scroll to position [1163, 0]
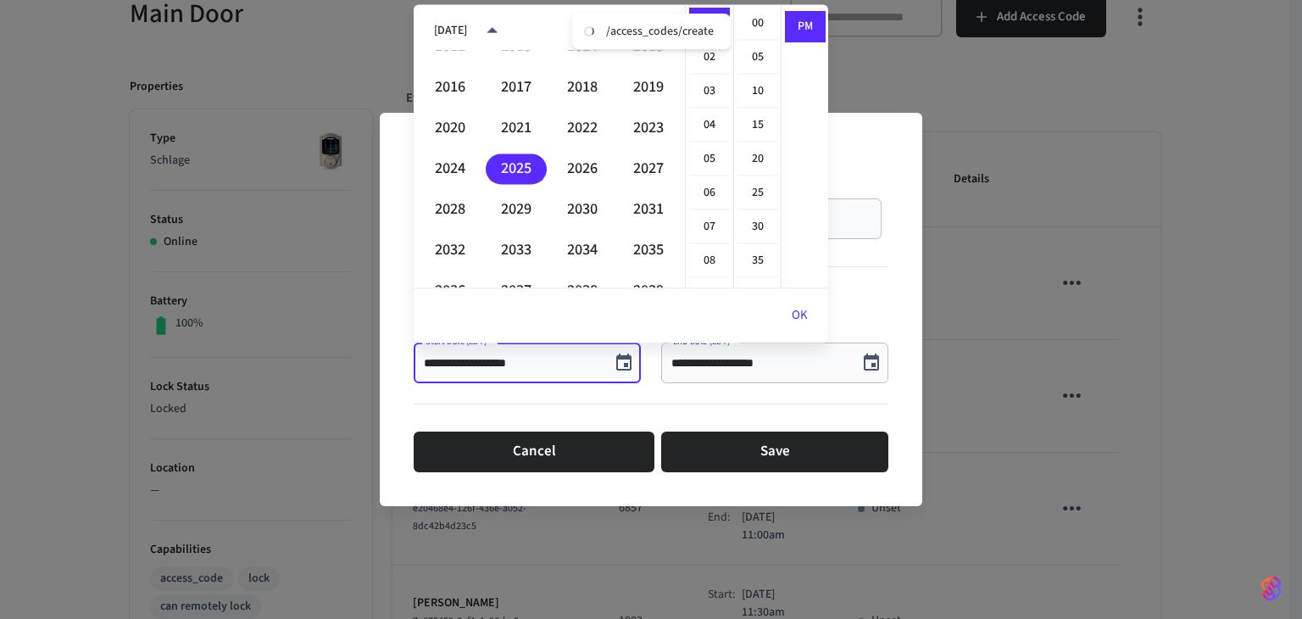
click at [505, 32] on icon "year view is open, switch to calendar view" at bounding box center [492, 31] width 26 height 26
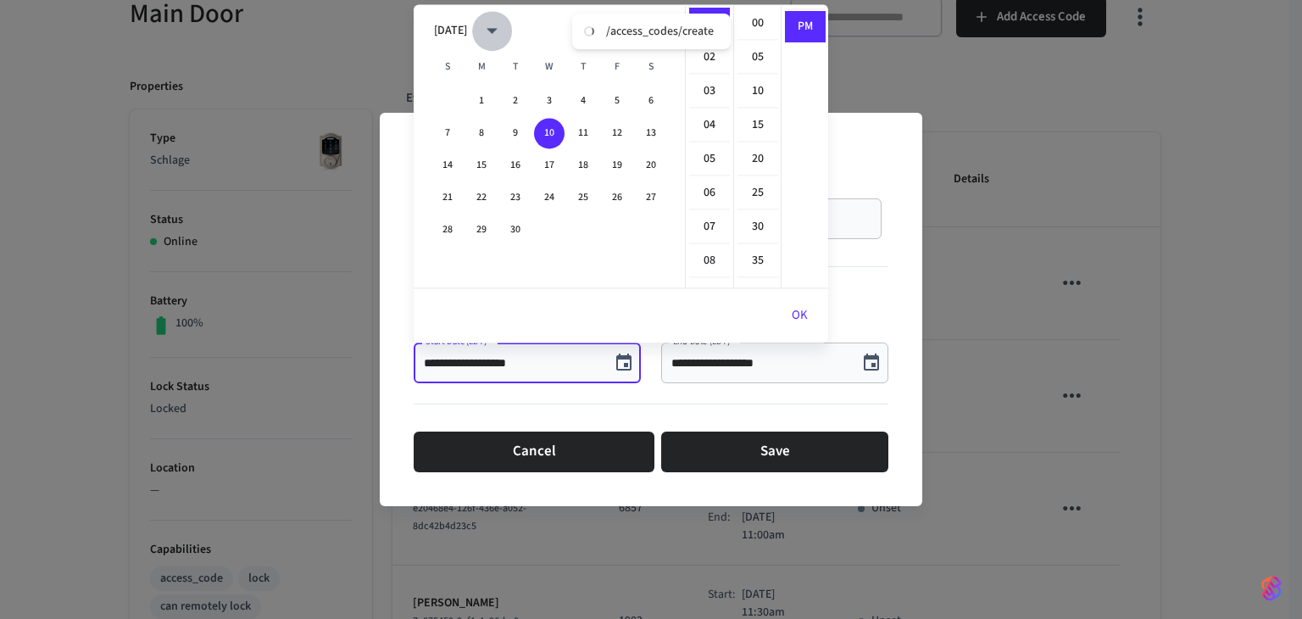
drag, startPoint x: 557, startPoint y: 34, endPoint x: 555, endPoint y: 42, distance: 8.6
click at [512, 42] on button "calendar view is open, switch to year view" at bounding box center [492, 31] width 40 height 40
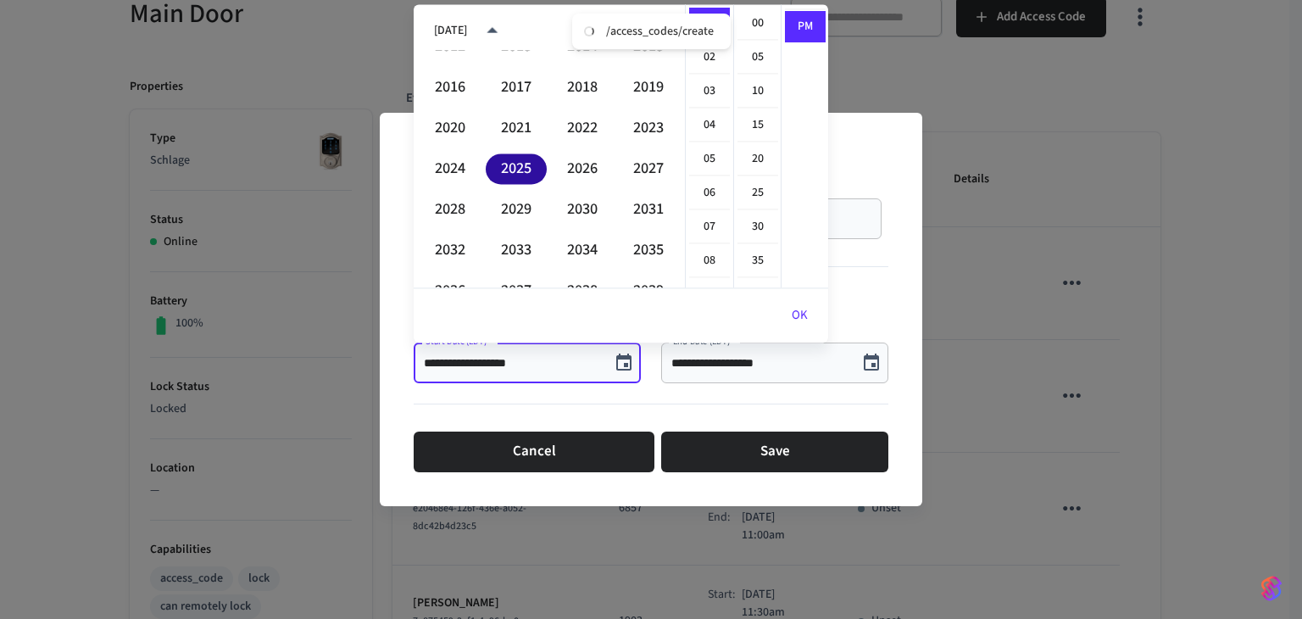
click at [531, 167] on button "2025" at bounding box center [516, 168] width 61 height 31
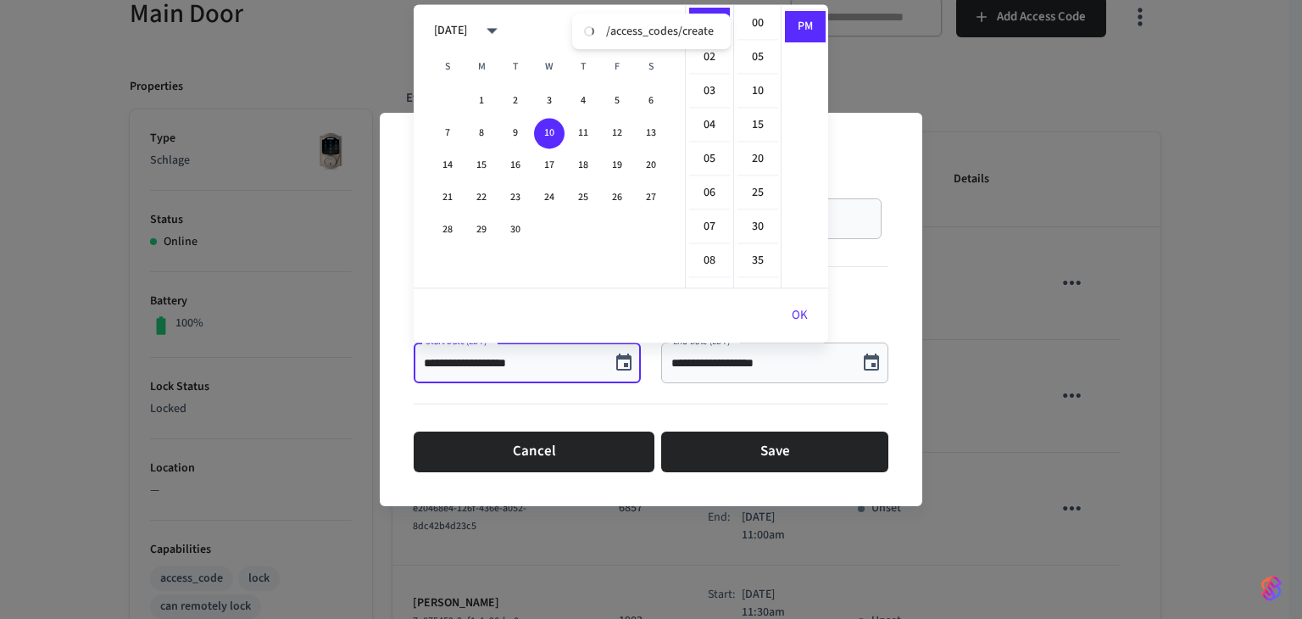
click at [461, 22] on div "[DATE]" at bounding box center [450, 31] width 33 height 18
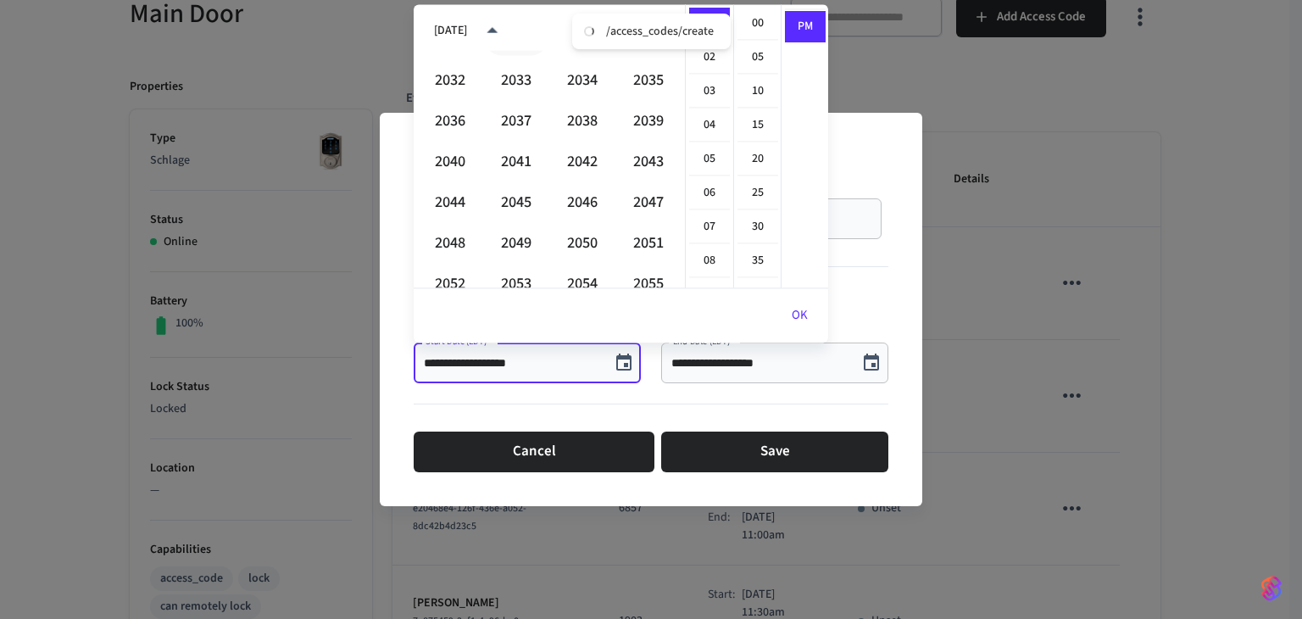
scroll to position [1078, 0]
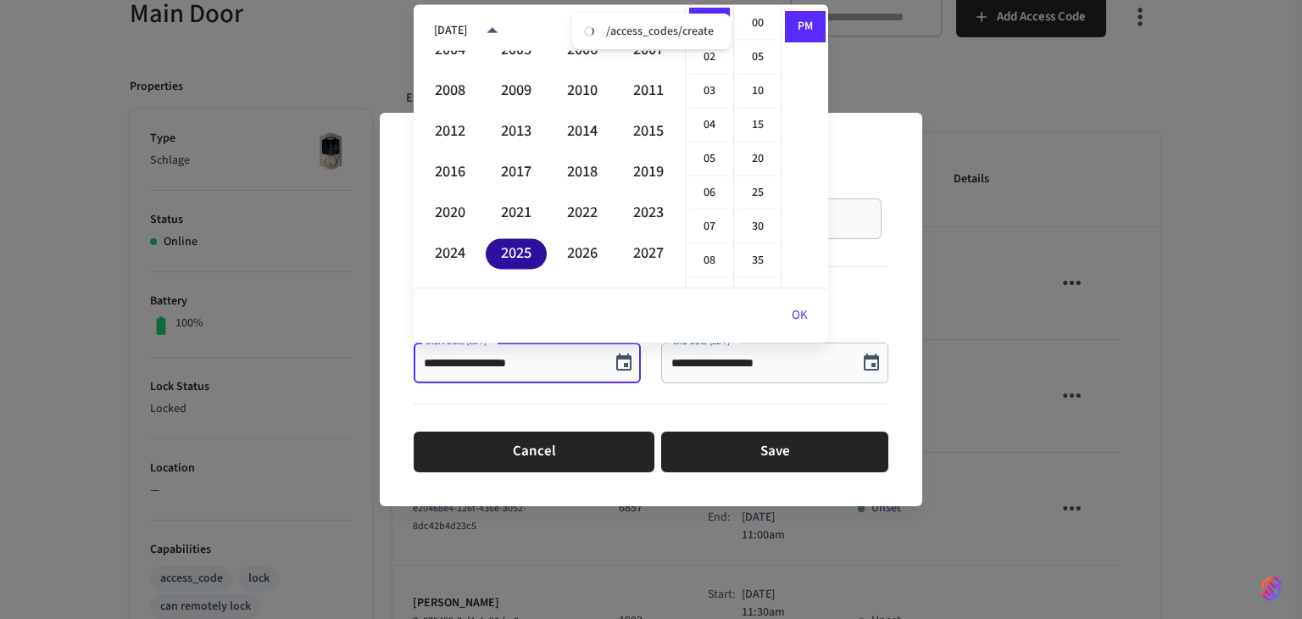
click at [521, 259] on button "2025" at bounding box center [516, 253] width 61 height 31
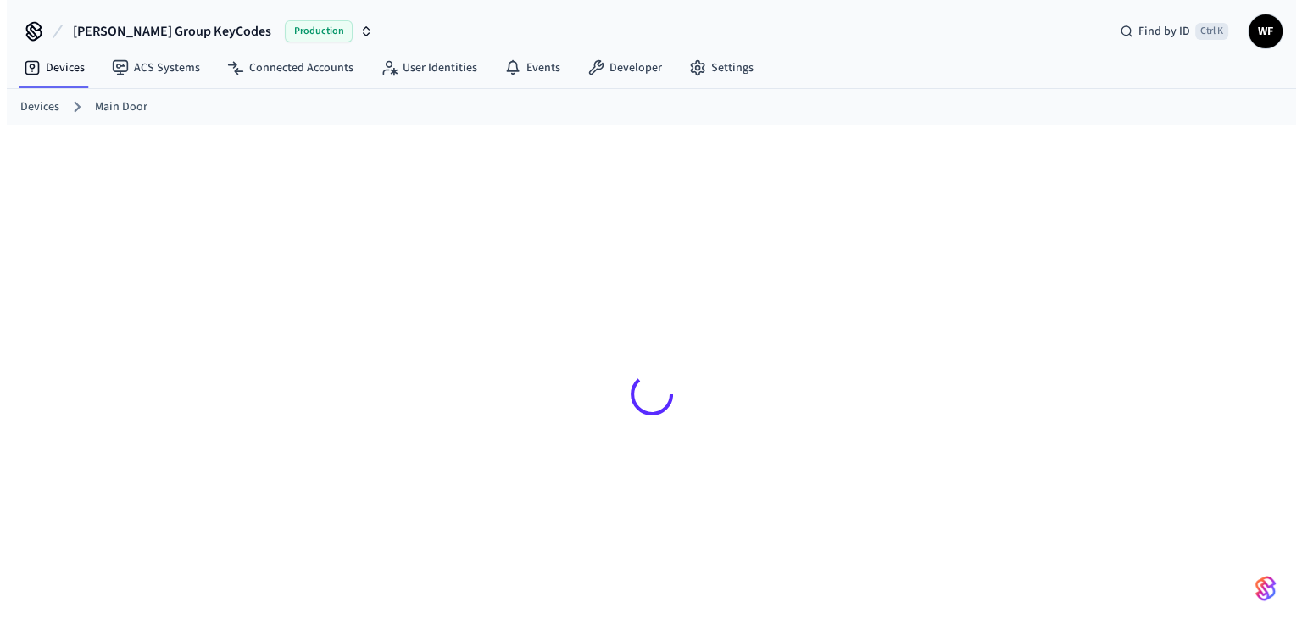
scroll to position [170, 0]
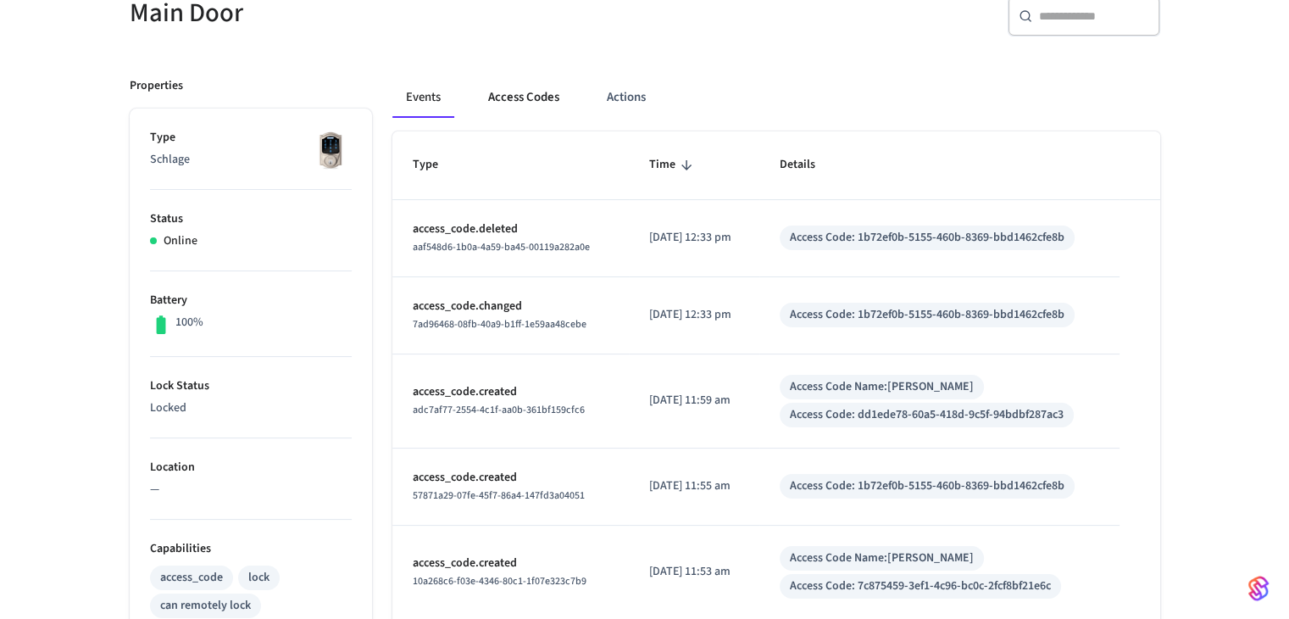
click at [564, 99] on button "Access Codes" at bounding box center [524, 97] width 98 height 41
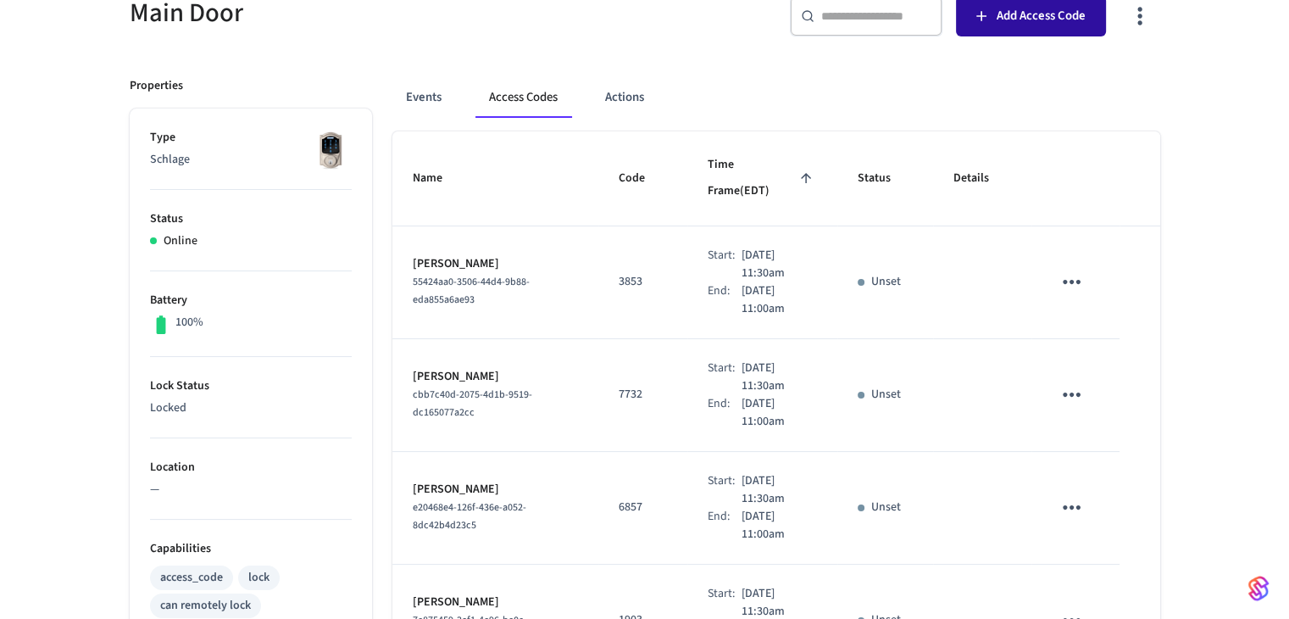
click at [996, 20] on button "Add Access Code" at bounding box center [1031, 16] width 150 height 41
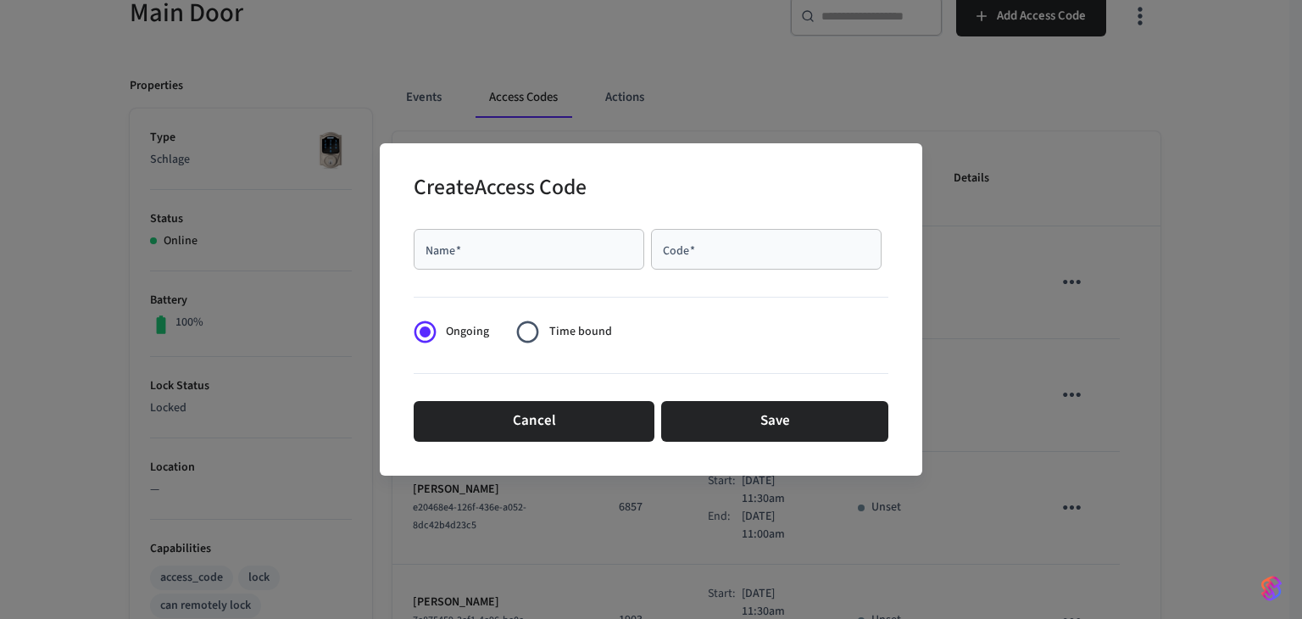
scroll to position [170, 0]
click at [606, 250] on input "Name   *" at bounding box center [529, 249] width 210 height 17
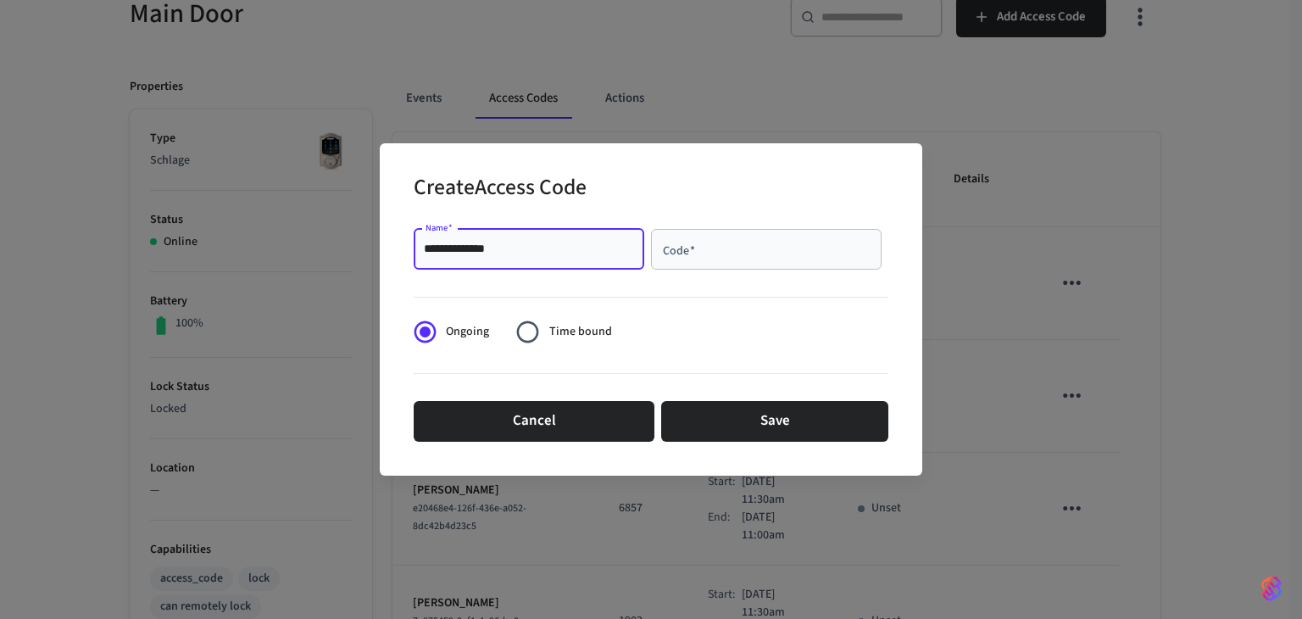
type input "**********"
click at [695, 245] on input "Code   *" at bounding box center [766, 249] width 210 height 17
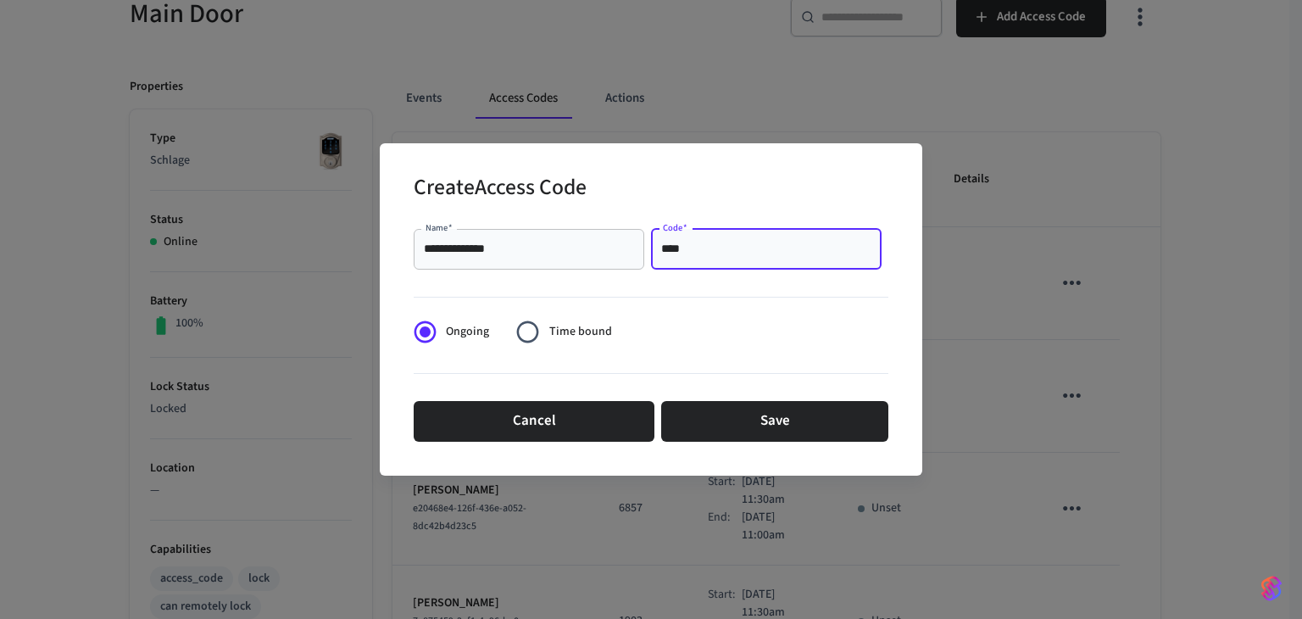
type input "****"
click at [572, 320] on label "Time bound" at bounding box center [559, 332] width 104 height 42
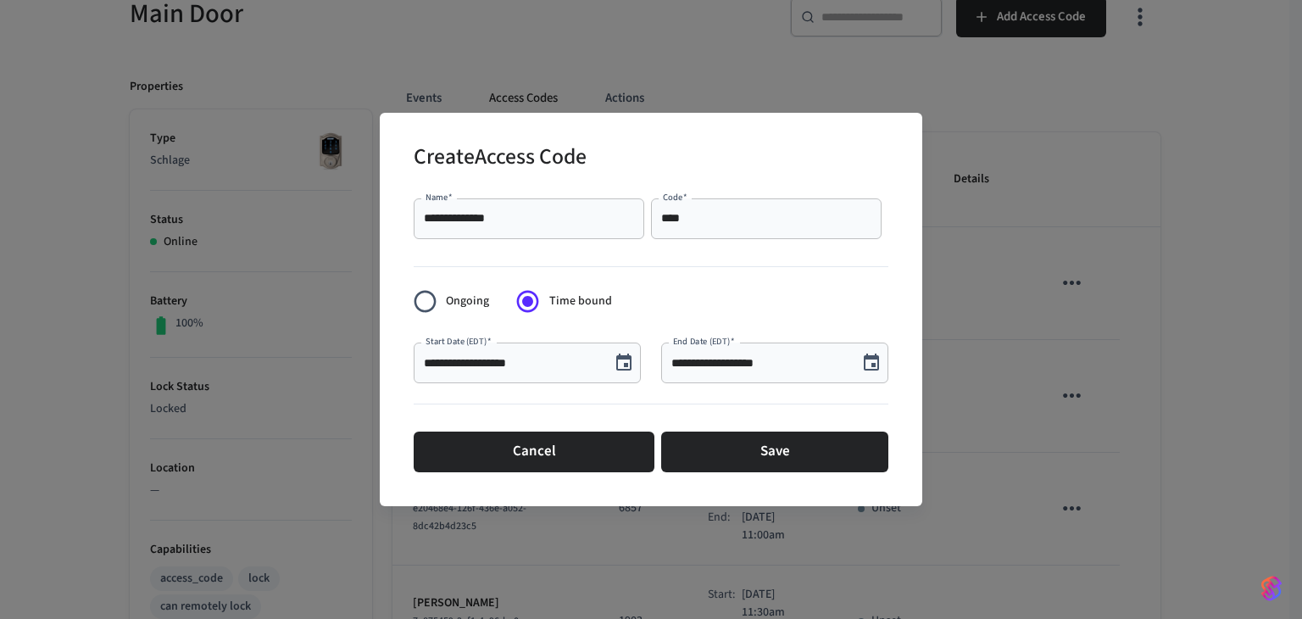
click at [581, 371] on div "**********" at bounding box center [527, 362] width 227 height 41
click at [614, 368] on icon "Choose date, selected date is Sep 10, 2025" at bounding box center [624, 363] width 20 height 20
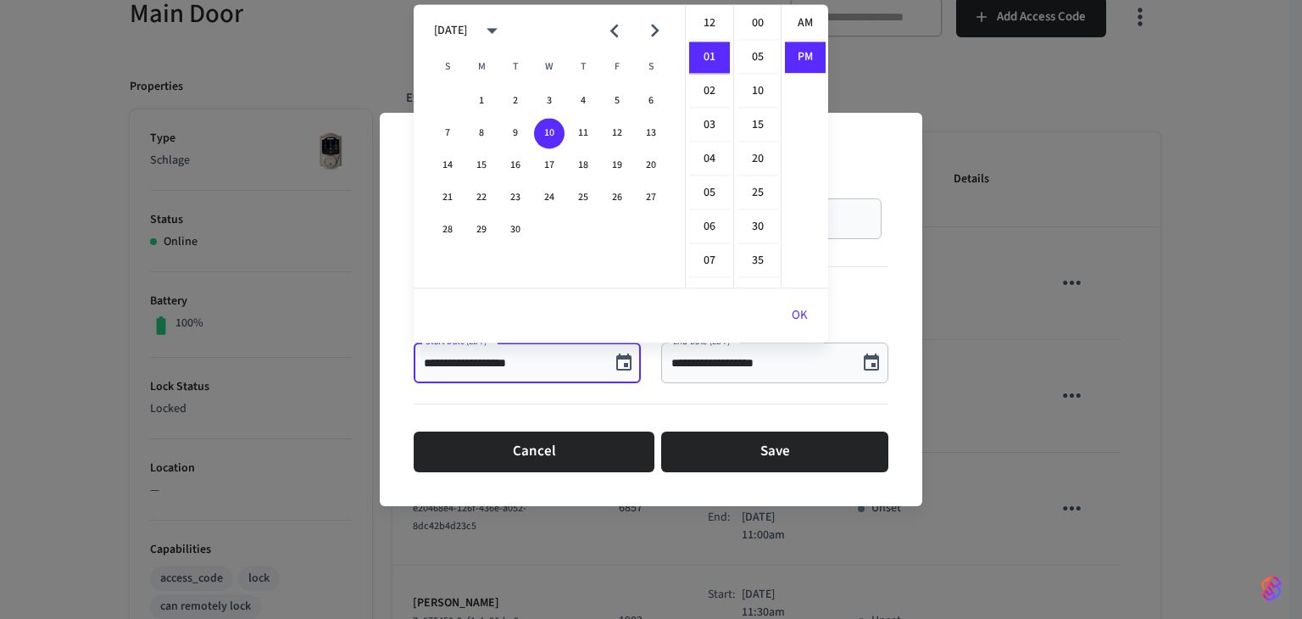
scroll to position [31, 0]
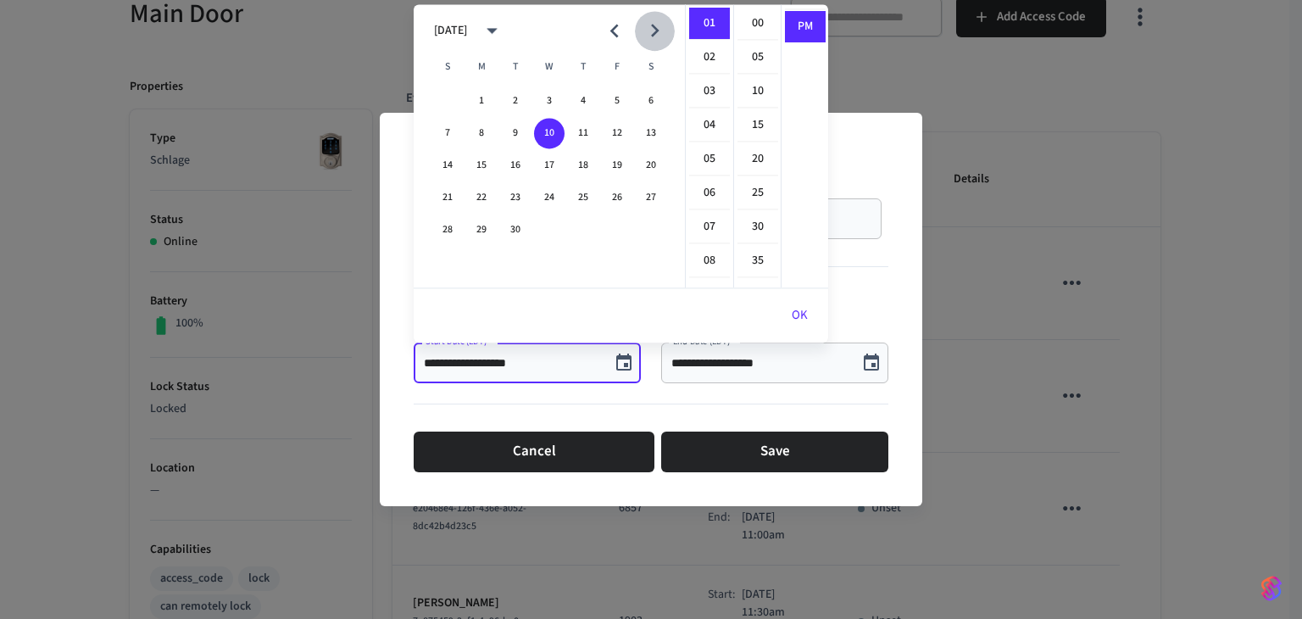
click at [658, 32] on icon "Next month" at bounding box center [655, 31] width 26 height 26
click at [609, 125] on button "10" at bounding box center [617, 133] width 31 height 31
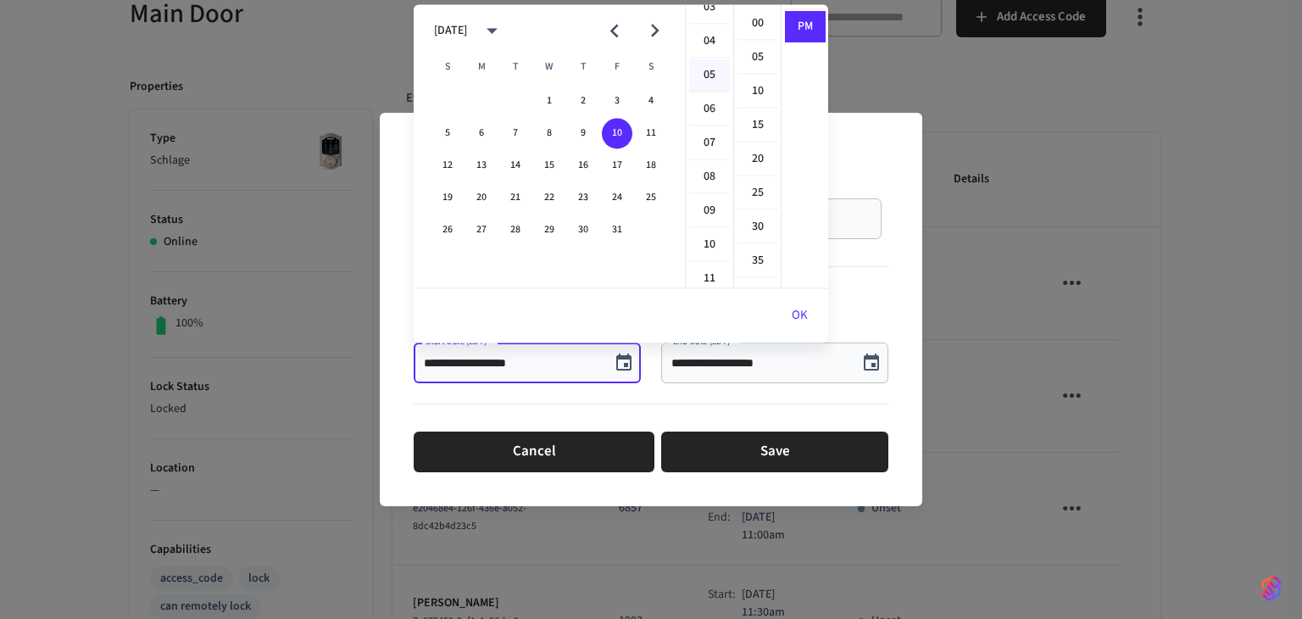
scroll to position [119, 0]
click at [705, 231] on li "10" at bounding box center [709, 244] width 41 height 32
click at [701, 58] on li "11" at bounding box center [709, 58] width 41 height 31
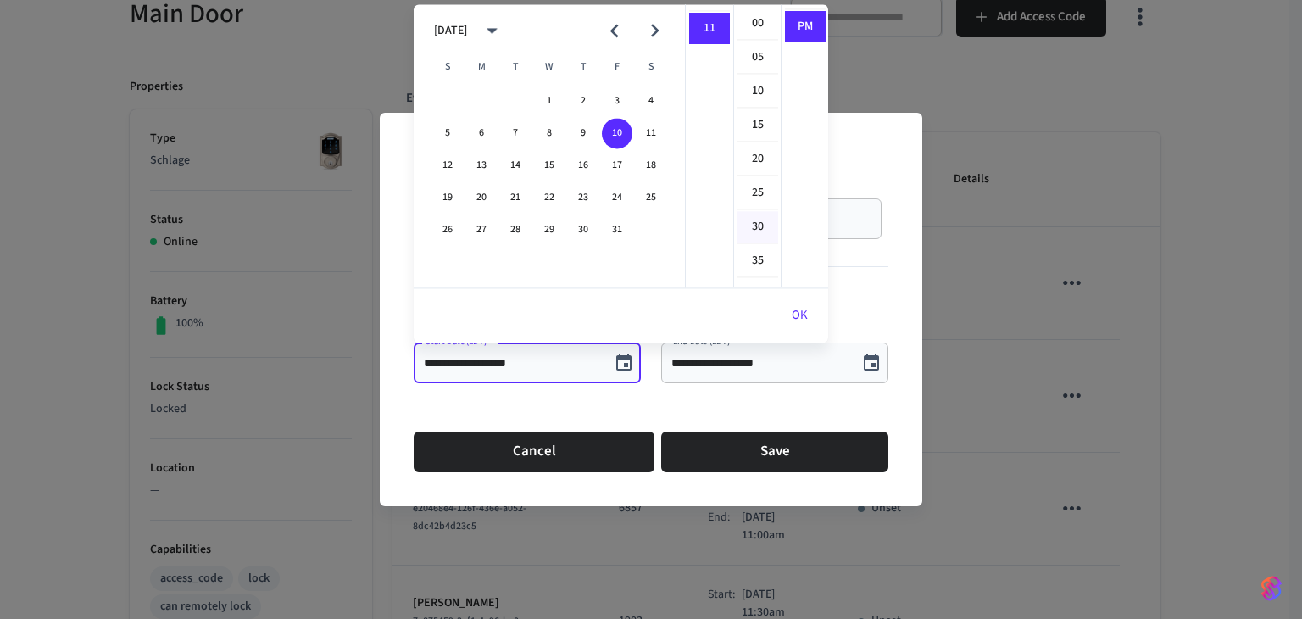
click at [759, 229] on li "30" at bounding box center [757, 227] width 41 height 32
click at [804, 30] on li "AM" at bounding box center [805, 24] width 41 height 32
type input "**********"
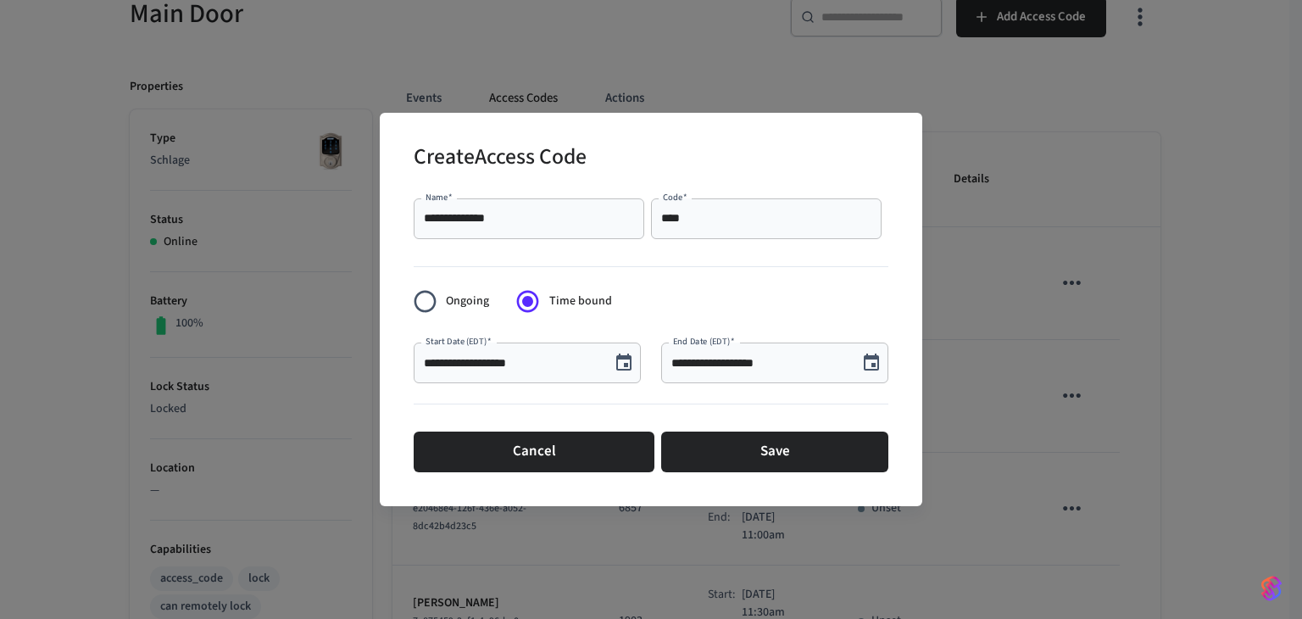
click at [856, 368] on button "Choose date, selected date is Sep 10, 2025" at bounding box center [871, 363] width 34 height 34
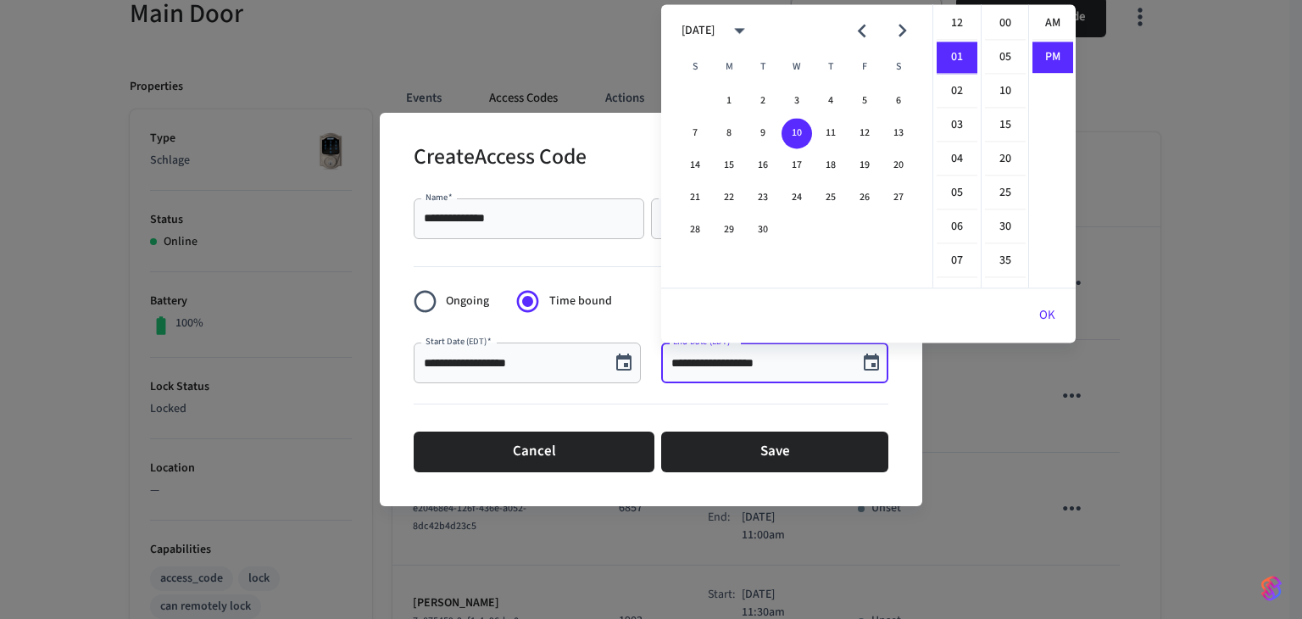
scroll to position [31, 0]
click at [906, 31] on icon "Next month" at bounding box center [902, 31] width 26 height 26
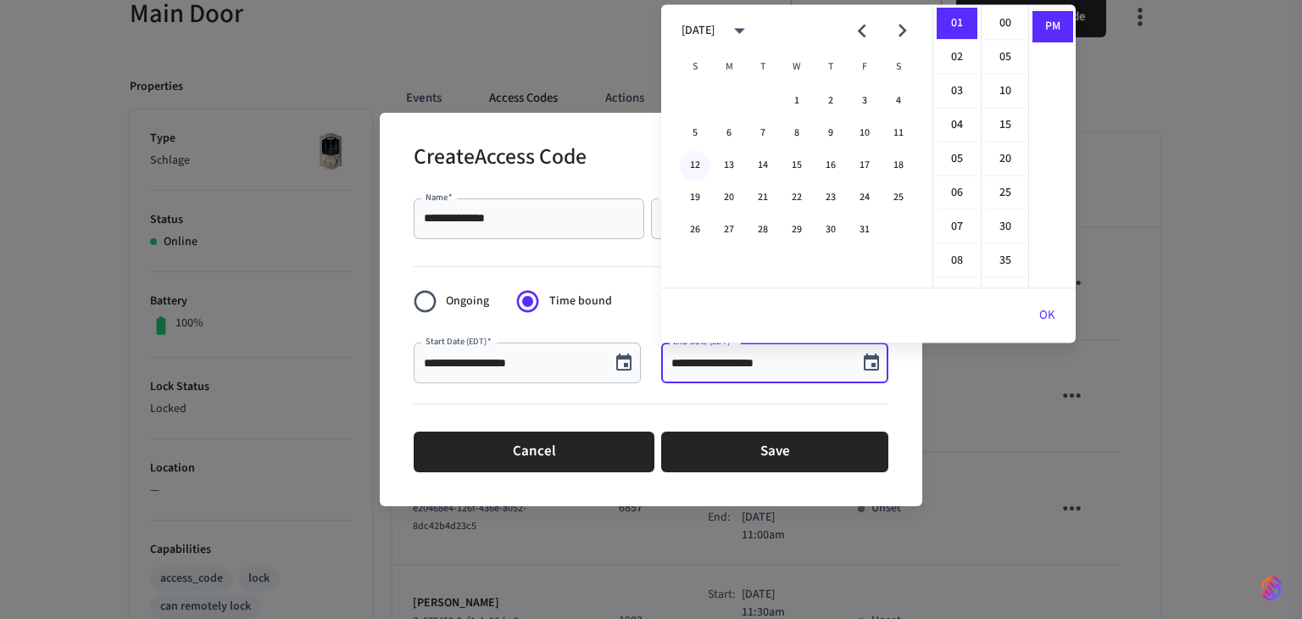
click at [692, 160] on button "12" at bounding box center [695, 165] width 31 height 31
click at [958, 264] on li "11" at bounding box center [957, 277] width 41 height 31
click at [1001, 26] on li "00" at bounding box center [1005, 24] width 41 height 32
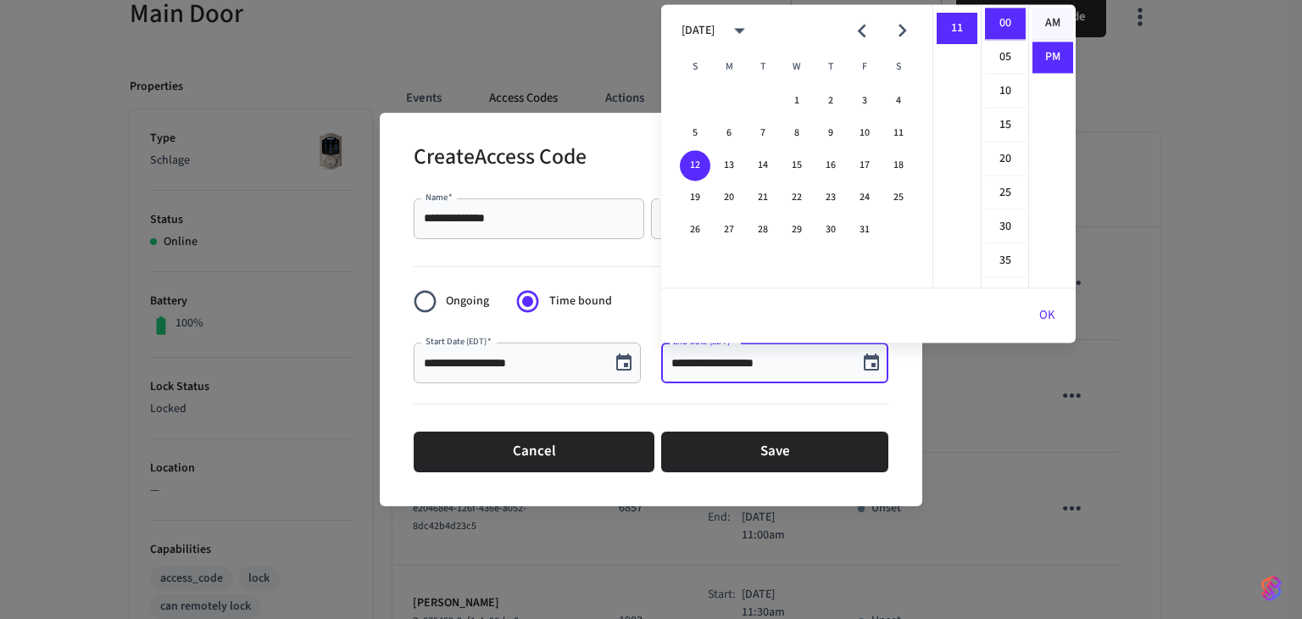
click at [1045, 20] on li "AM" at bounding box center [1052, 24] width 41 height 32
type input "**********"
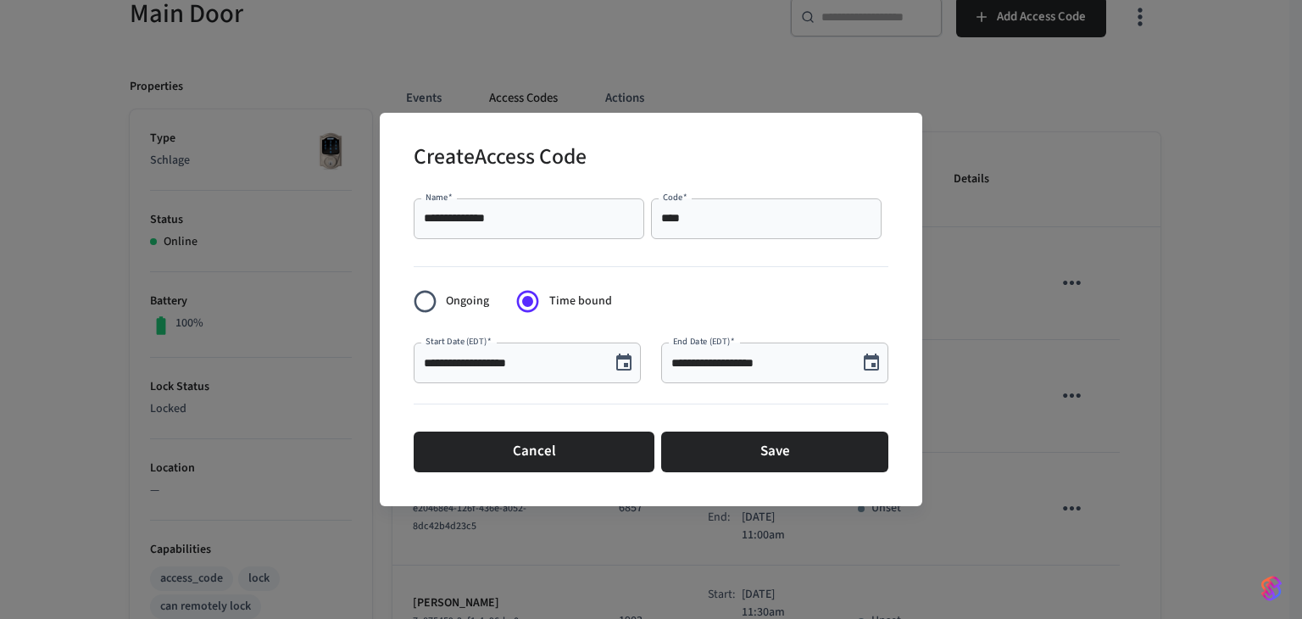
click at [531, 218] on input "**********" at bounding box center [529, 218] width 210 height 17
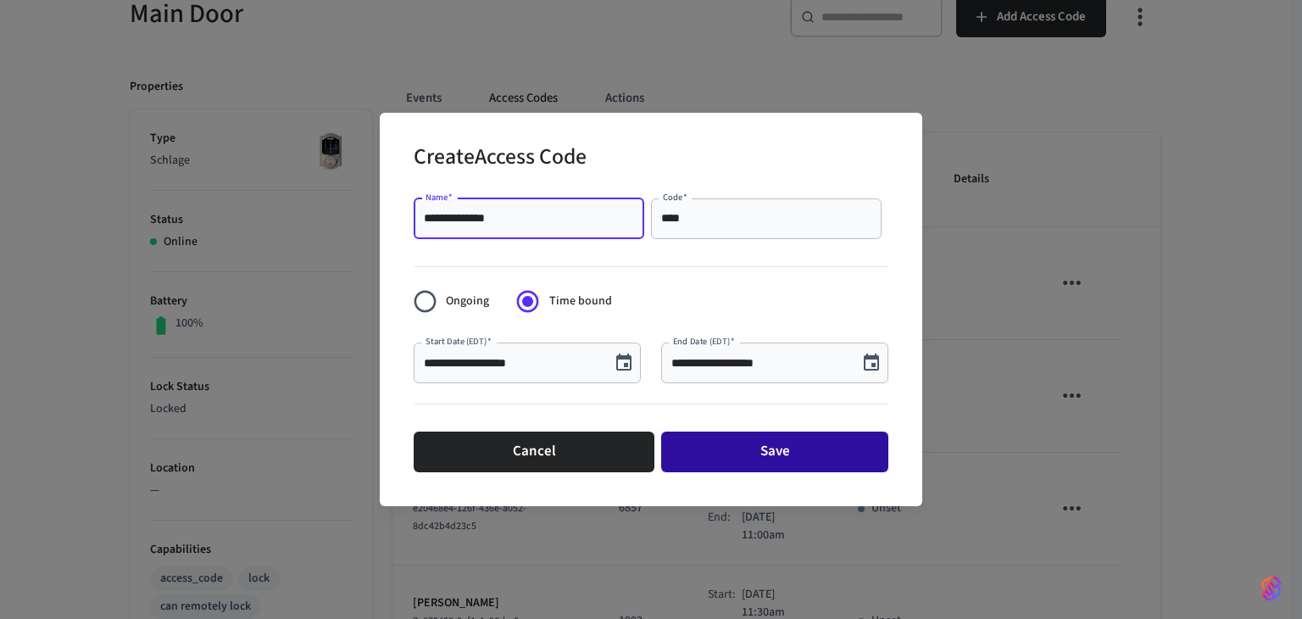
click at [740, 453] on button "Save" at bounding box center [774, 451] width 227 height 41
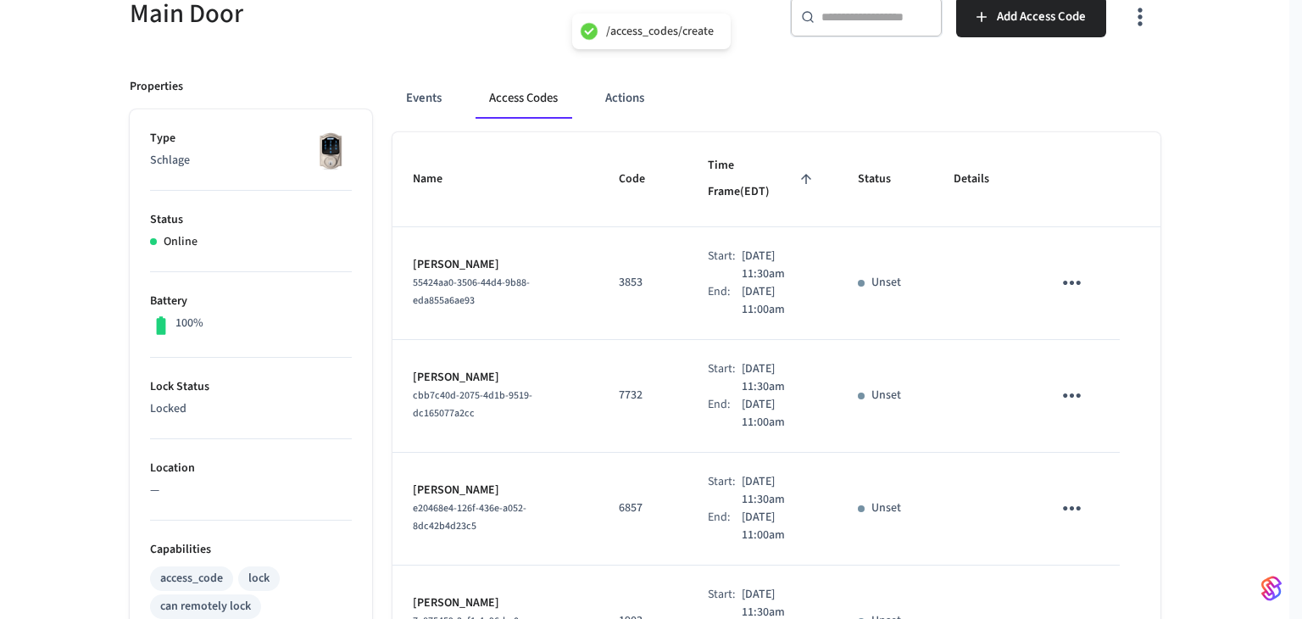
scroll to position [165, 0]
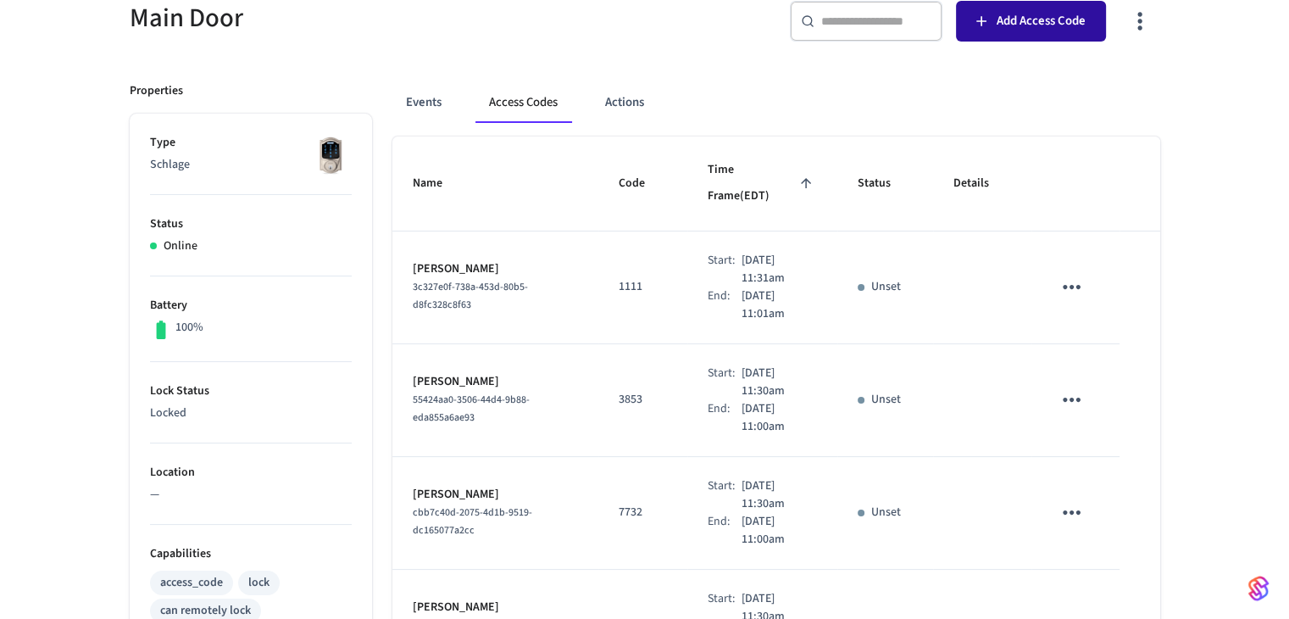
click at [1058, 14] on span "Add Access Code" at bounding box center [1041, 21] width 89 height 22
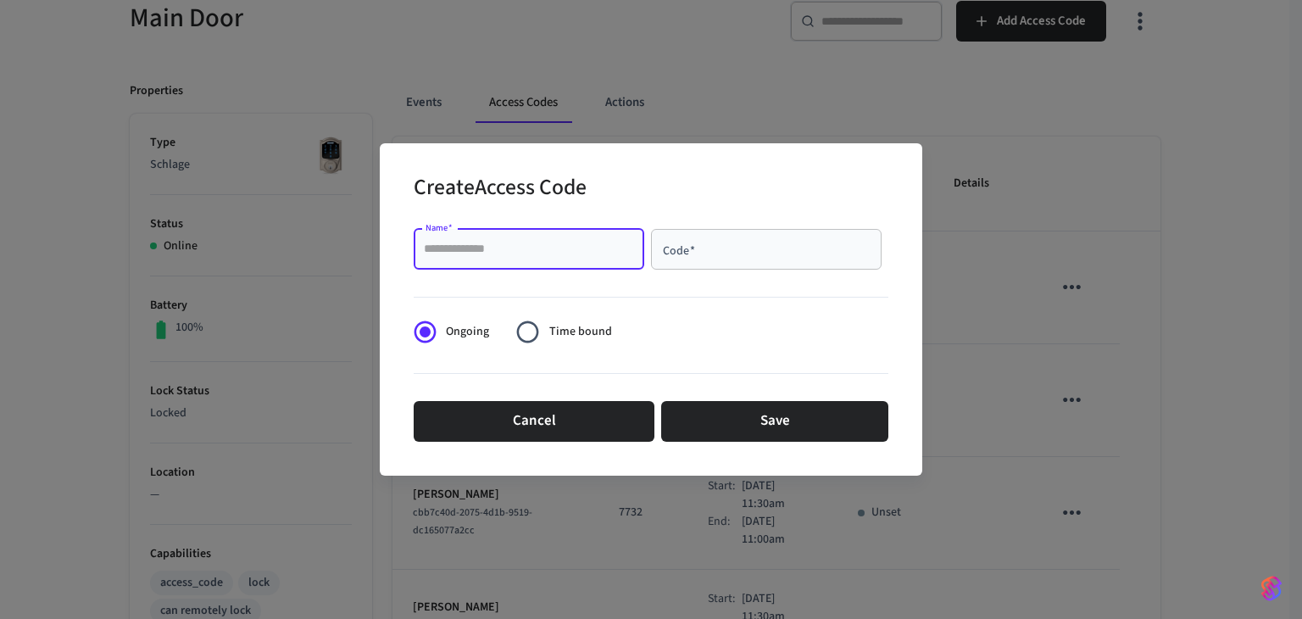
click at [602, 255] on input "Name   *" at bounding box center [529, 249] width 210 height 17
type input "**********"
click at [760, 260] on div "Code   *" at bounding box center [766, 249] width 231 height 41
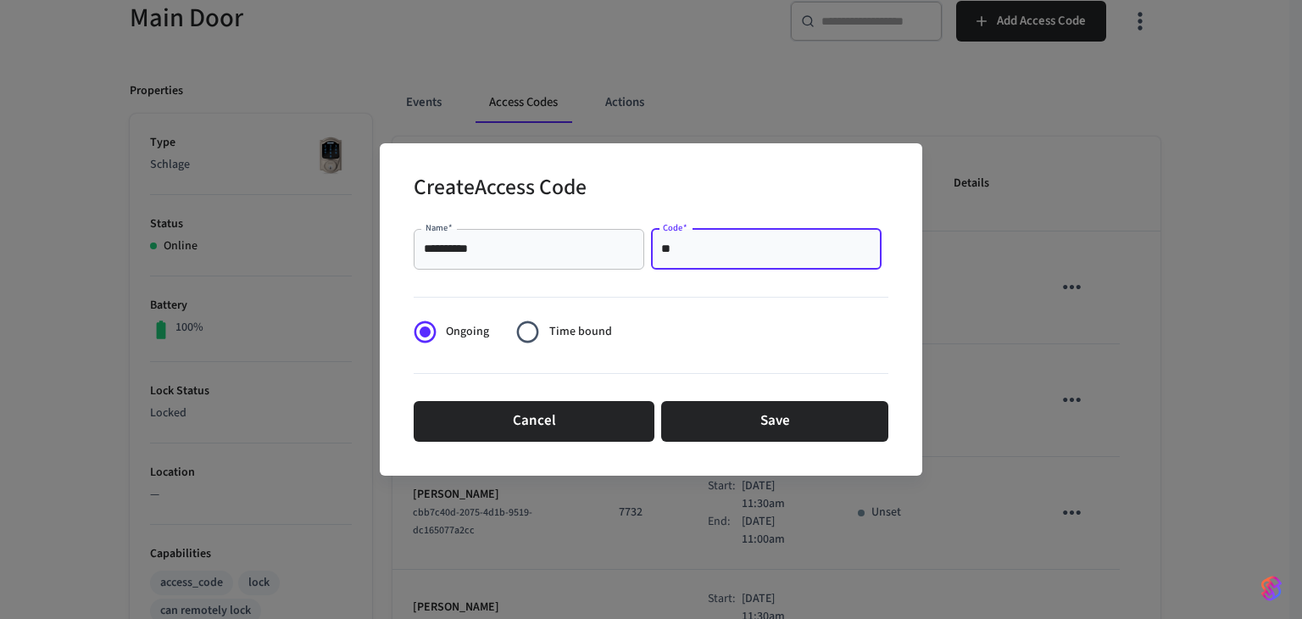
type input "*"
type input "****"
click at [559, 334] on span "Time bound" at bounding box center [580, 332] width 63 height 18
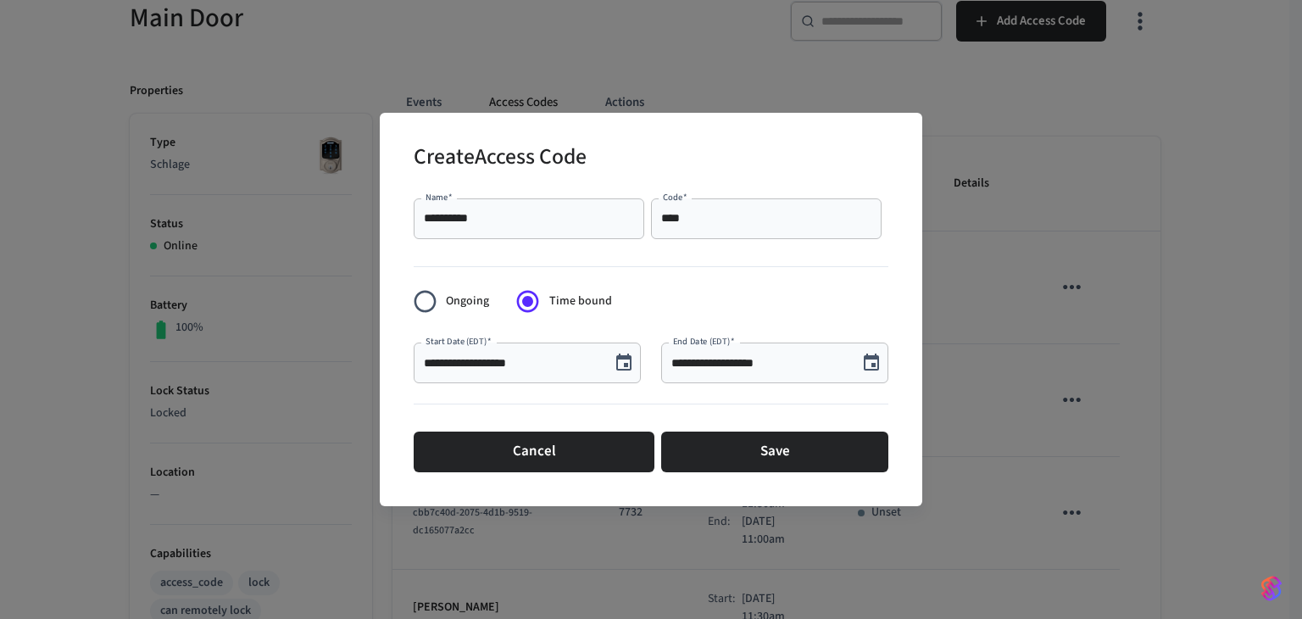
click at [614, 358] on icon "Choose date, selected date is Sep 10, 2025" at bounding box center [624, 363] width 20 height 20
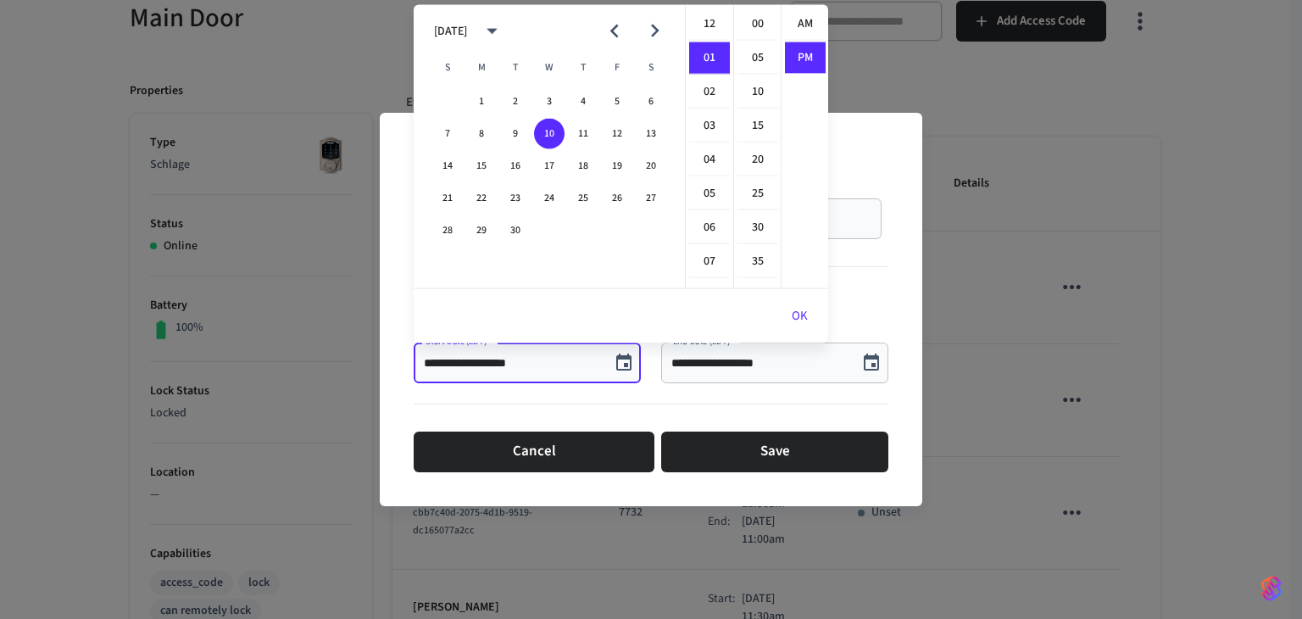
scroll to position [31, 0]
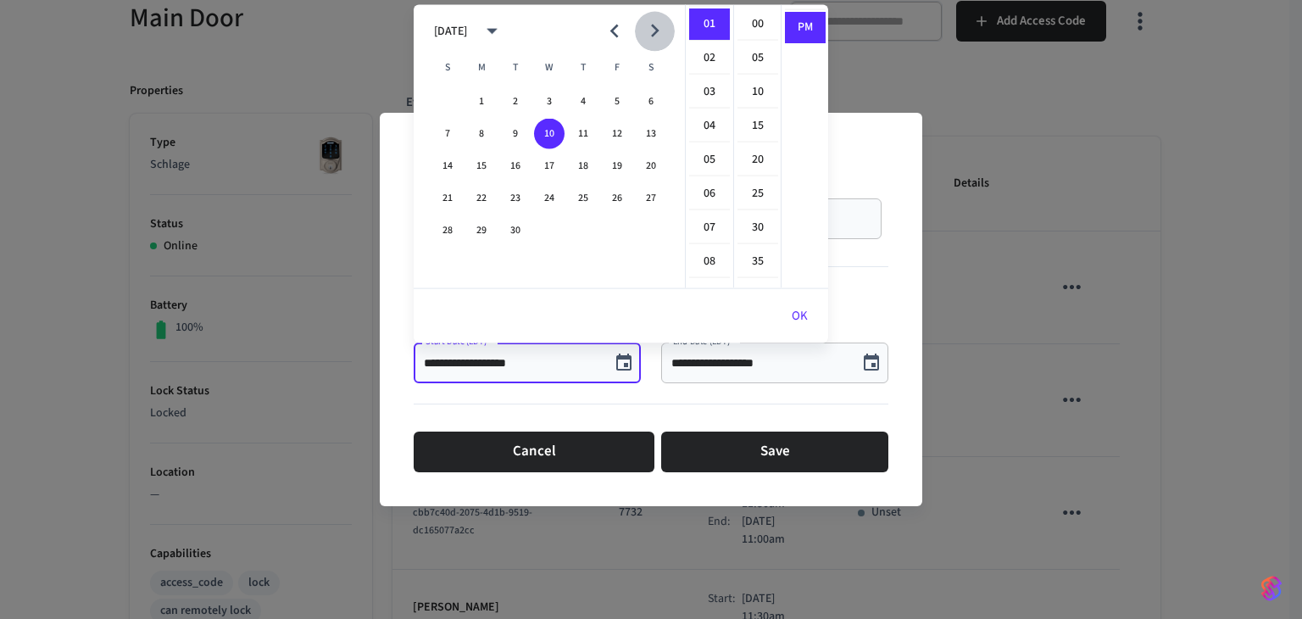
click at [659, 26] on icon "Next month" at bounding box center [655, 31] width 26 height 26
click at [451, 192] on button "19" at bounding box center [447, 198] width 31 height 31
click at [702, 28] on li "11" at bounding box center [709, 29] width 41 height 31
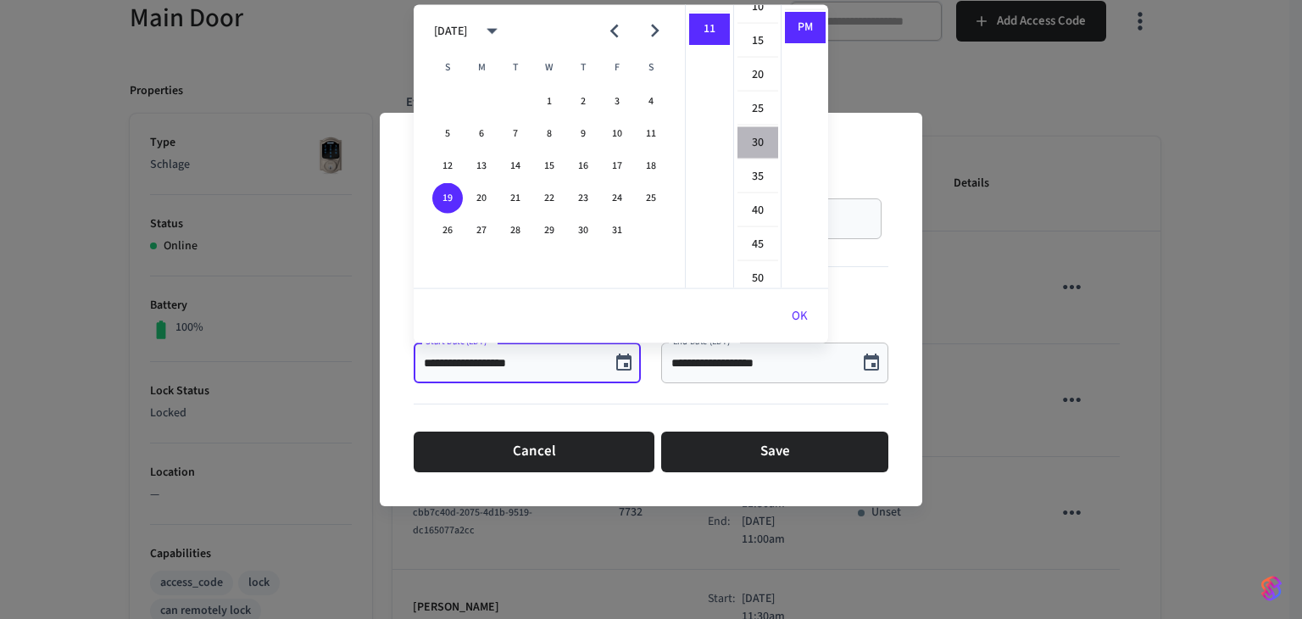
click at [751, 137] on li "30" at bounding box center [757, 143] width 41 height 32
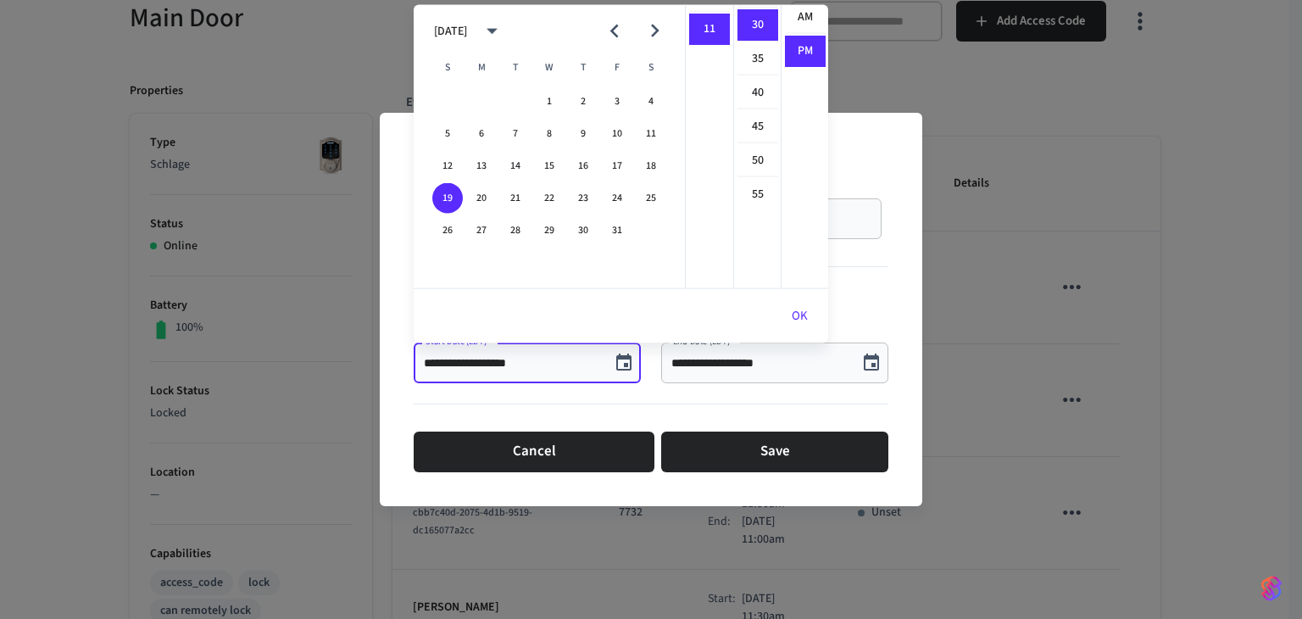
scroll to position [0, 0]
click at [807, 28] on li "AM" at bounding box center [805, 24] width 41 height 32
type input "**********"
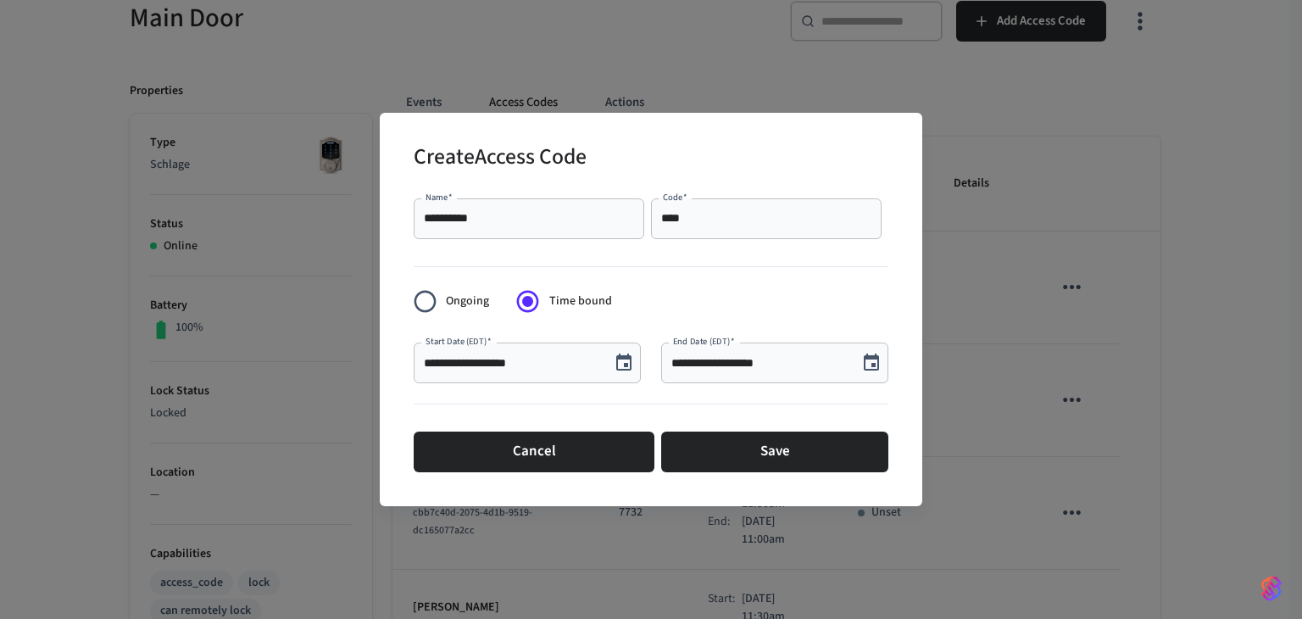
click at [877, 367] on icon "Choose date, selected date is Sep 10, 2025" at bounding box center [871, 361] width 15 height 17
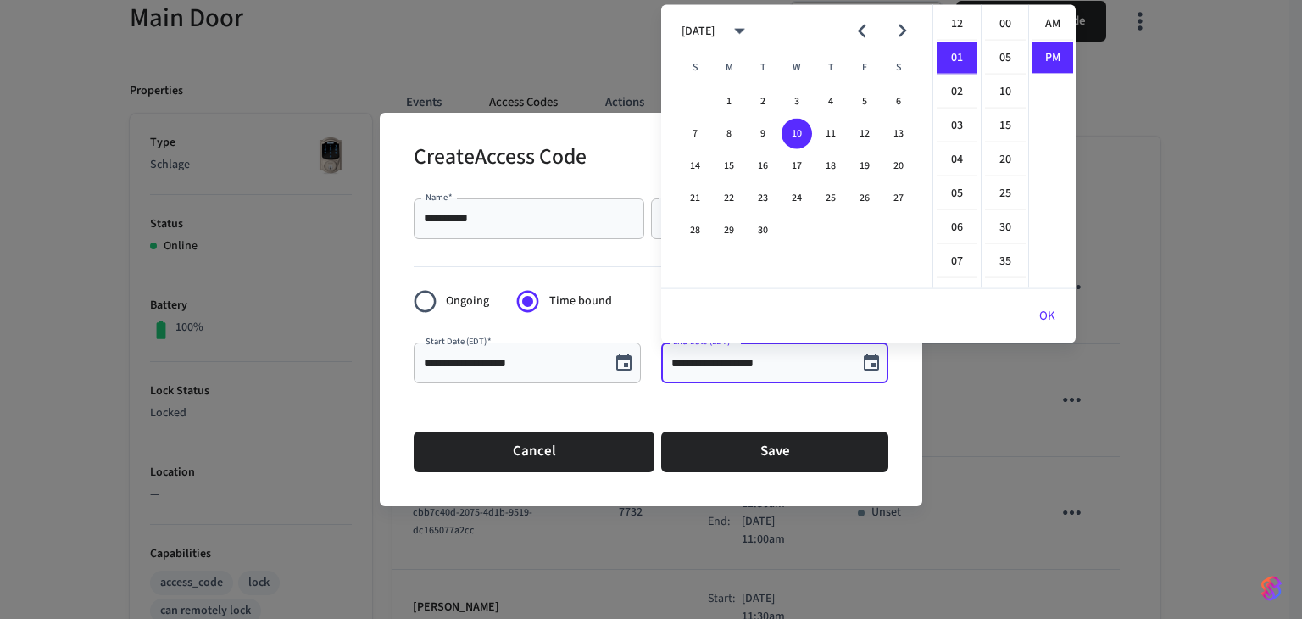
scroll to position [31, 0]
click at [904, 45] on button "Next month" at bounding box center [902, 31] width 40 height 40
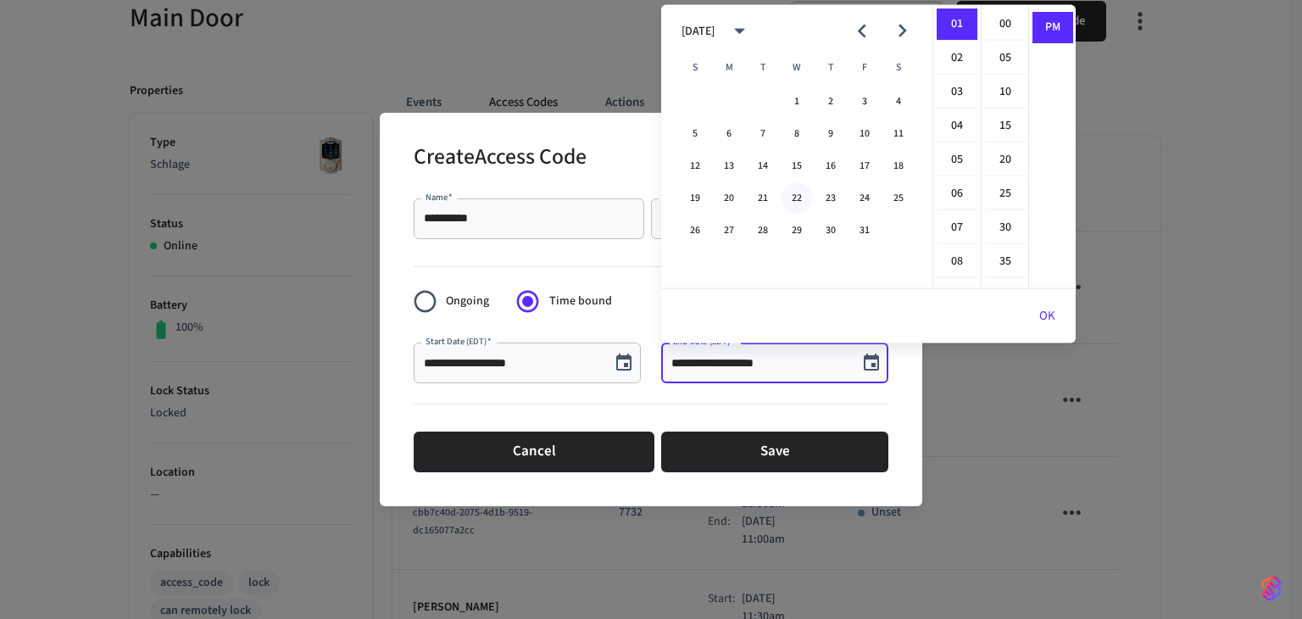
click at [793, 197] on button "22" at bounding box center [796, 198] width 31 height 31
click at [770, 197] on button "21" at bounding box center [763, 198] width 31 height 31
click at [953, 99] on li "11" at bounding box center [957, 108] width 41 height 31
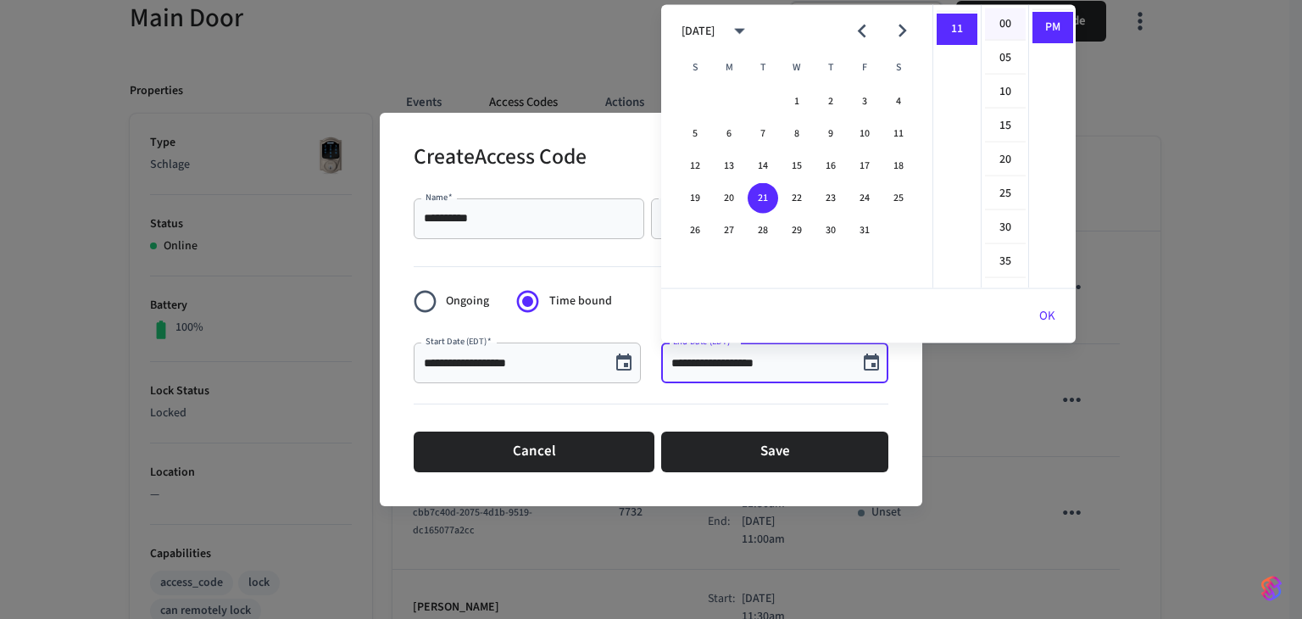
click at [1001, 29] on li "00" at bounding box center [1005, 24] width 41 height 32
click at [1044, 21] on li "AM" at bounding box center [1052, 24] width 41 height 32
type input "**********"
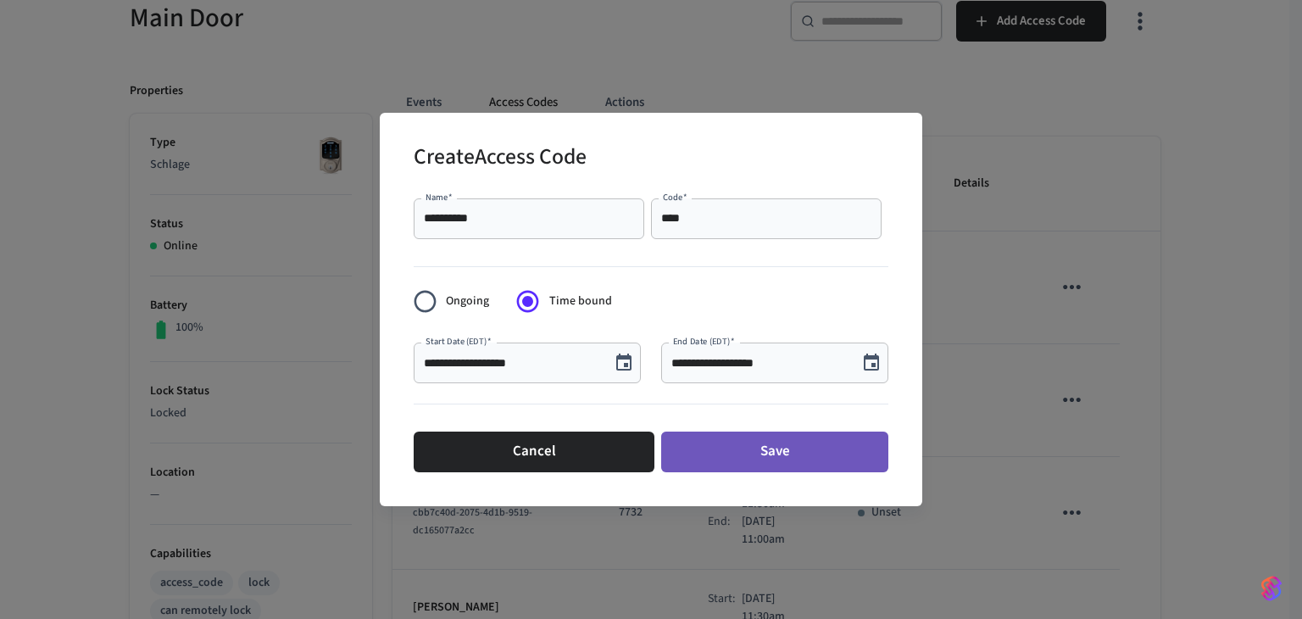
click at [807, 456] on button "Save" at bounding box center [774, 451] width 227 height 41
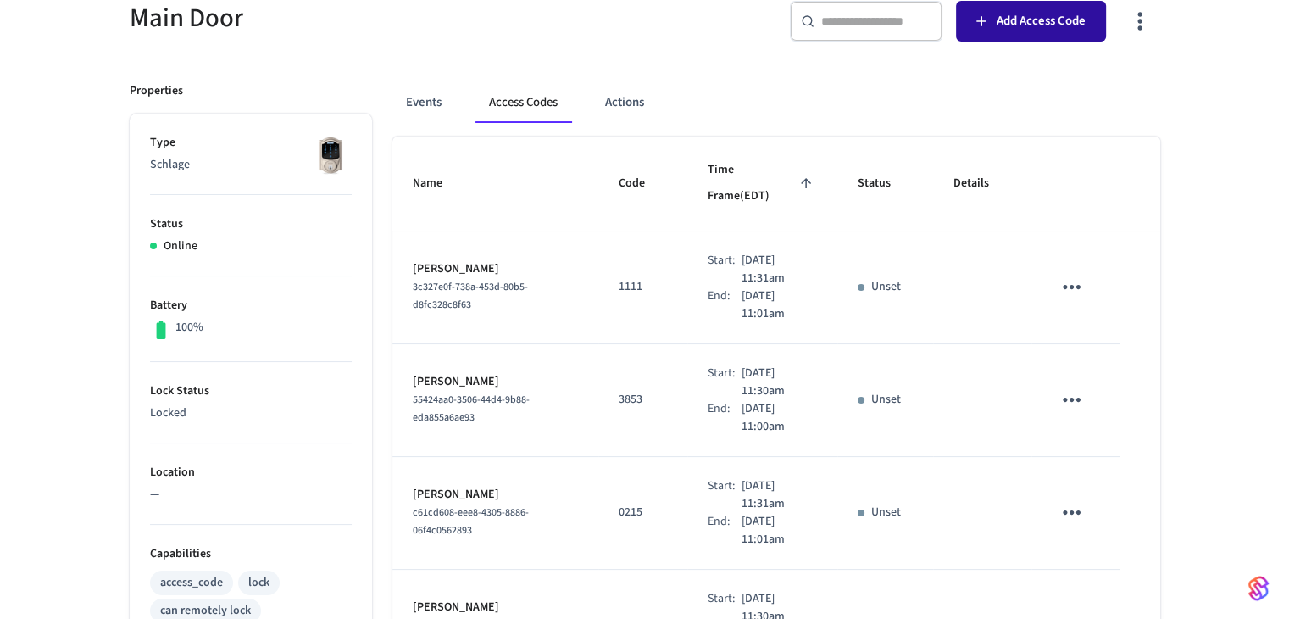
click at [1003, 26] on span "Add Access Code" at bounding box center [1041, 21] width 89 height 22
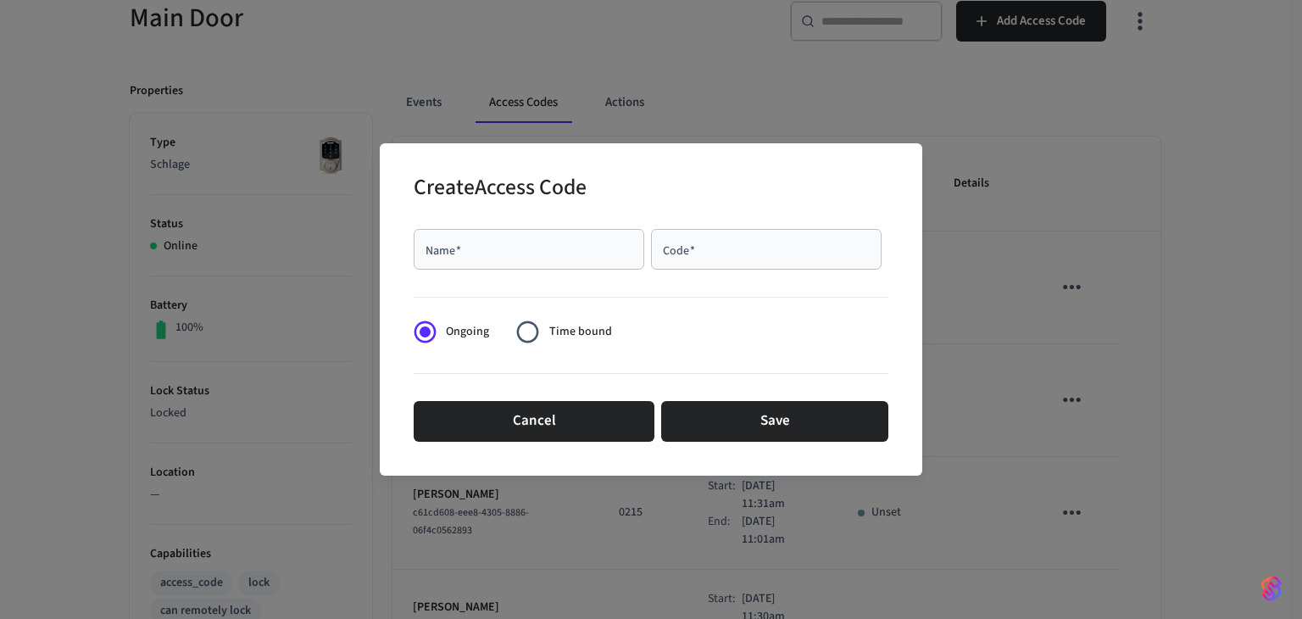
click at [571, 242] on input "Name   *" at bounding box center [529, 249] width 210 height 17
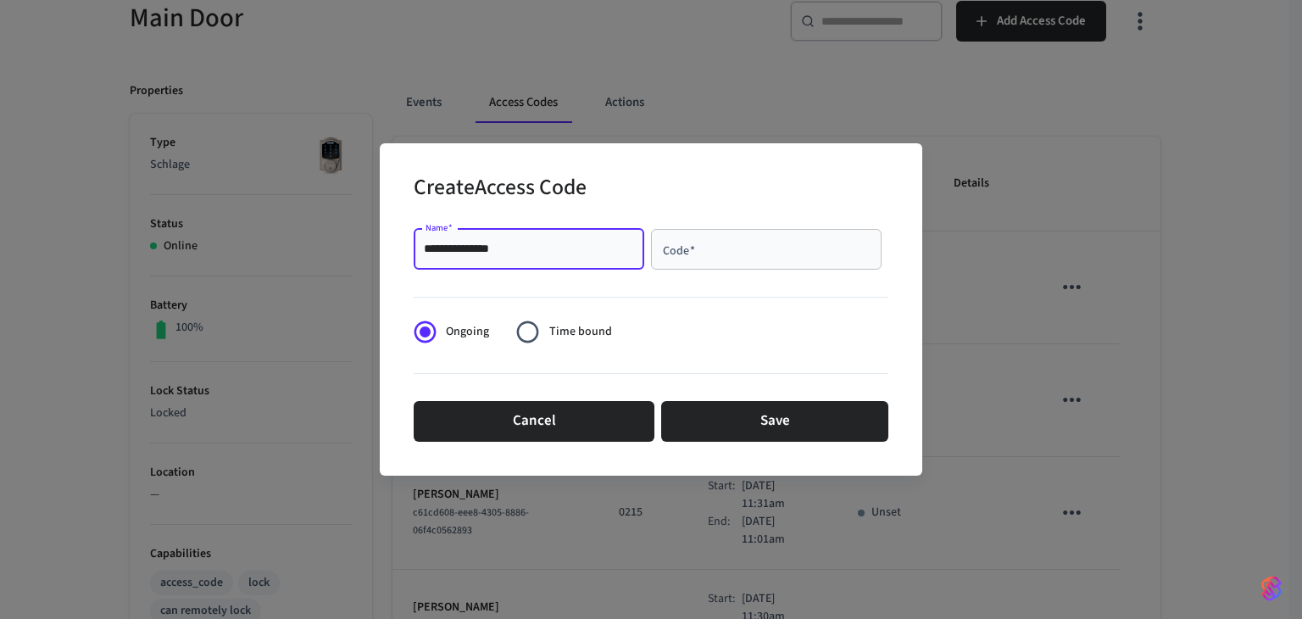
type input "**********"
click at [687, 253] on input "Code   *" at bounding box center [766, 249] width 210 height 17
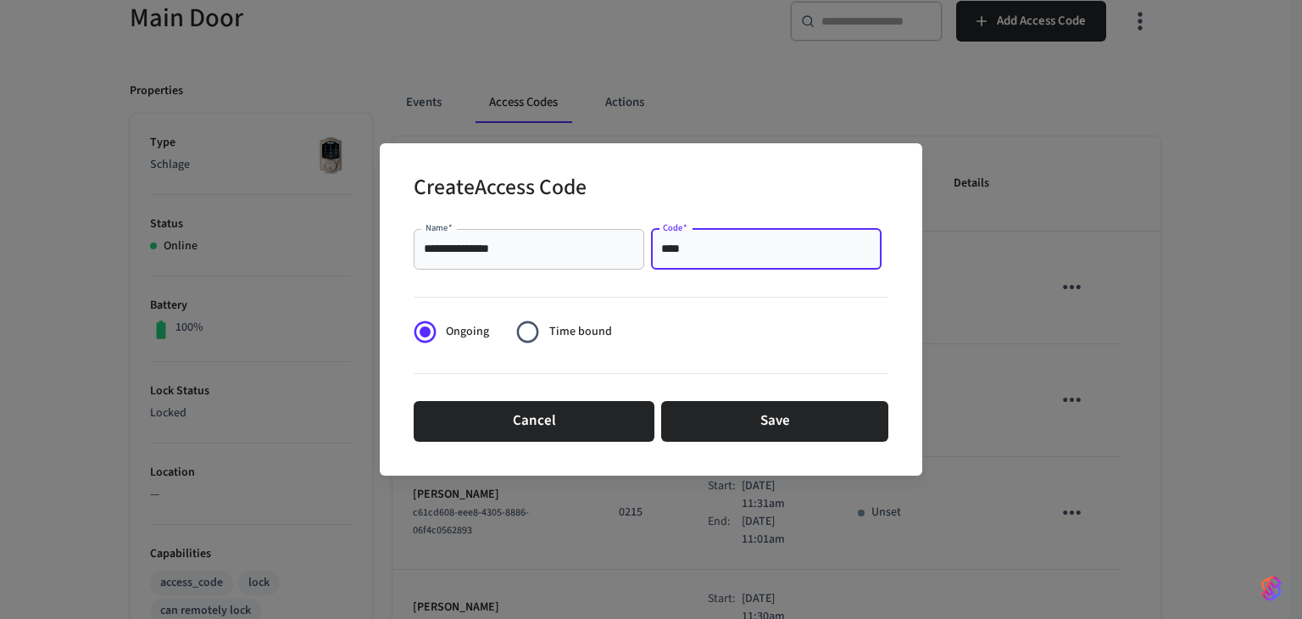
type input "****"
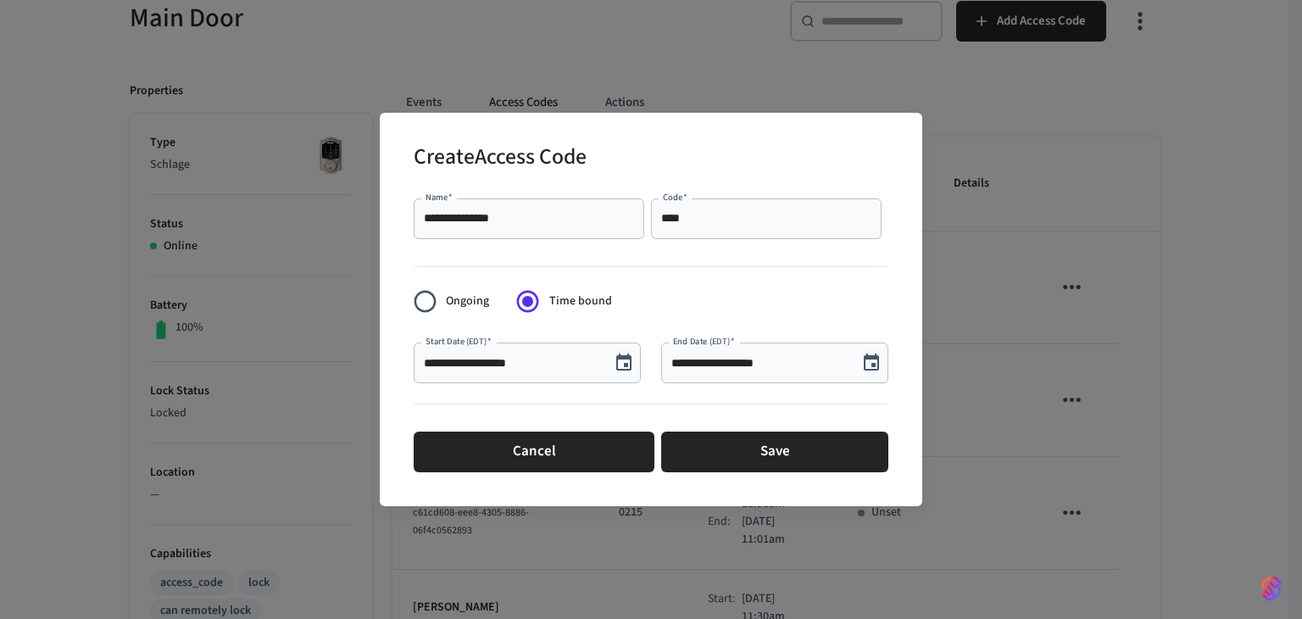
click at [492, 374] on div "**********" at bounding box center [527, 362] width 227 height 41
click at [637, 362] on button "Choose date, selected date is Sep 10, 2025" at bounding box center [624, 363] width 34 height 34
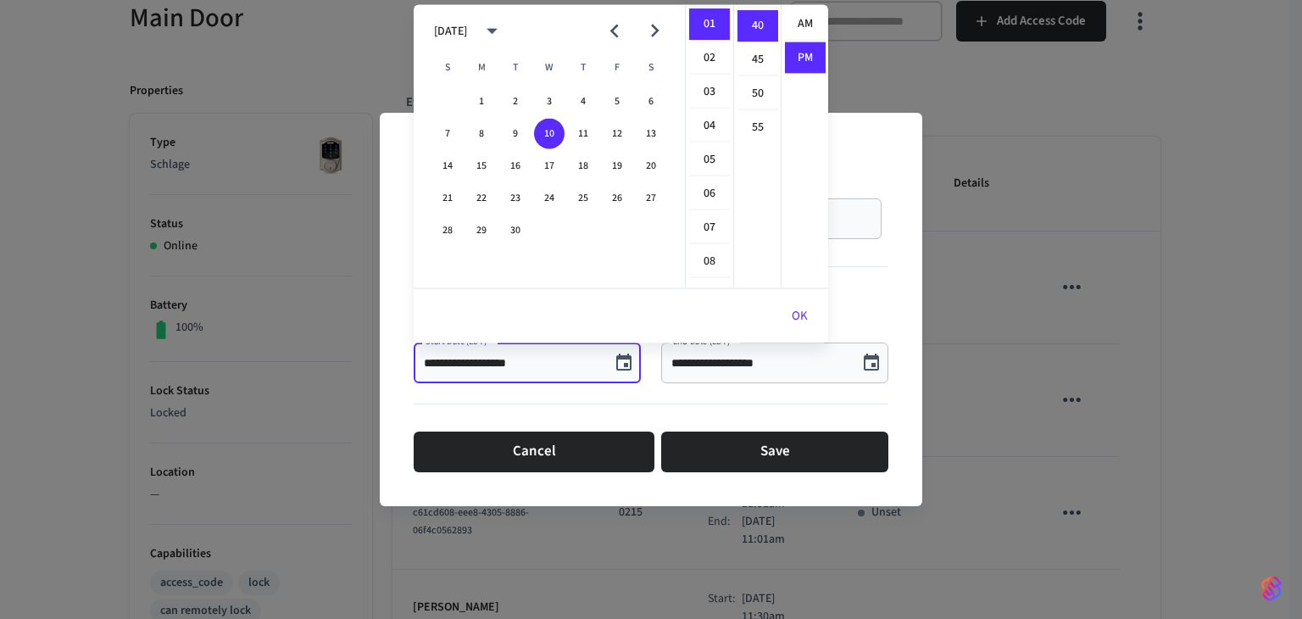
scroll to position [31, 0]
click at [650, 38] on icon "Next month" at bounding box center [655, 31] width 26 height 26
click at [516, 197] on button "21" at bounding box center [515, 198] width 31 height 31
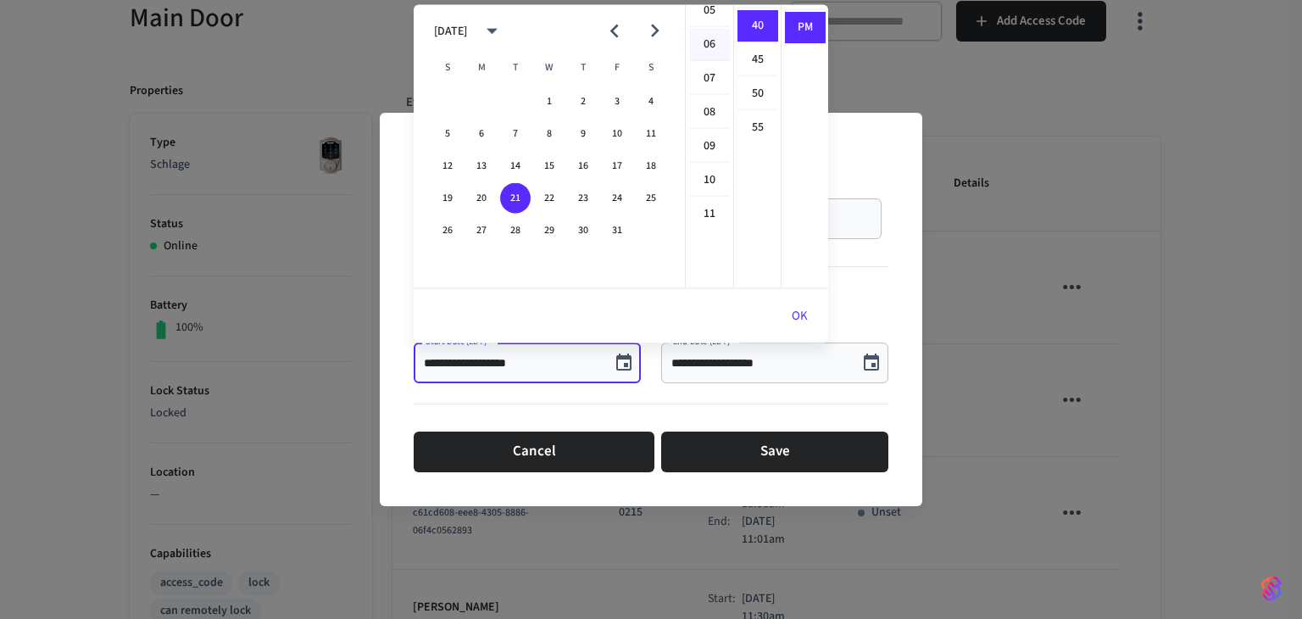
scroll to position [203, 0]
click at [709, 188] on li "11" at bounding box center [709, 193] width 41 height 31
click at [760, 135] on li "30" at bounding box center [757, 128] width 41 height 32
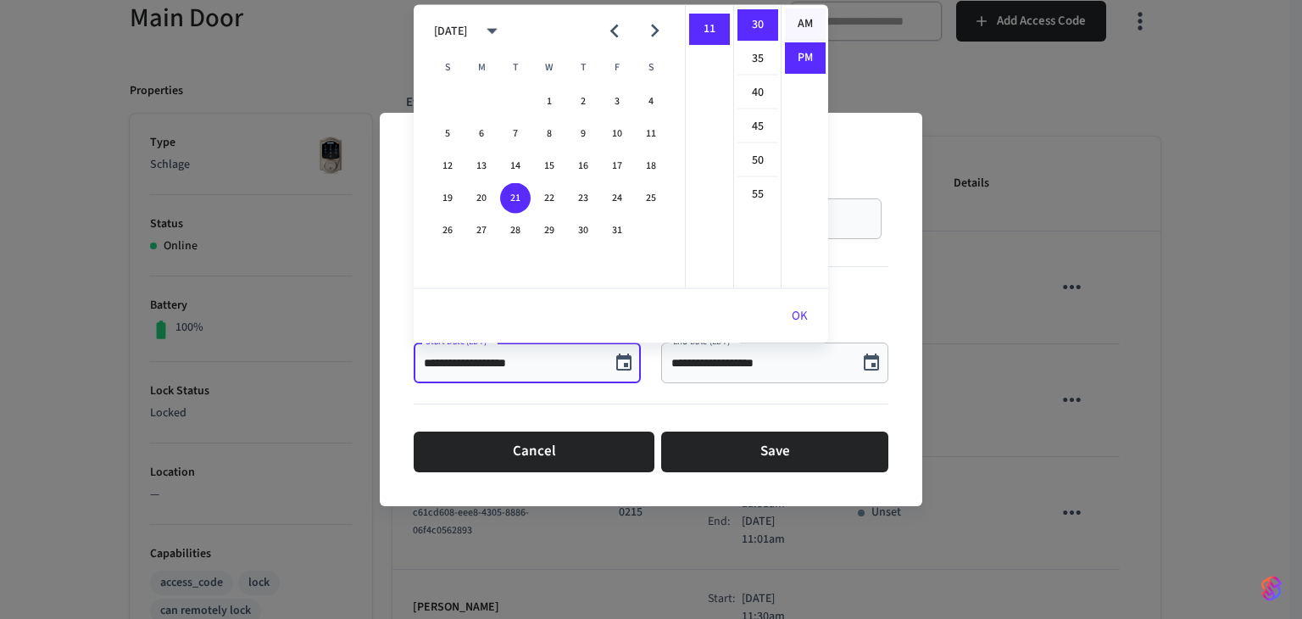
click at [807, 22] on li "AM" at bounding box center [805, 24] width 41 height 32
type input "**********"
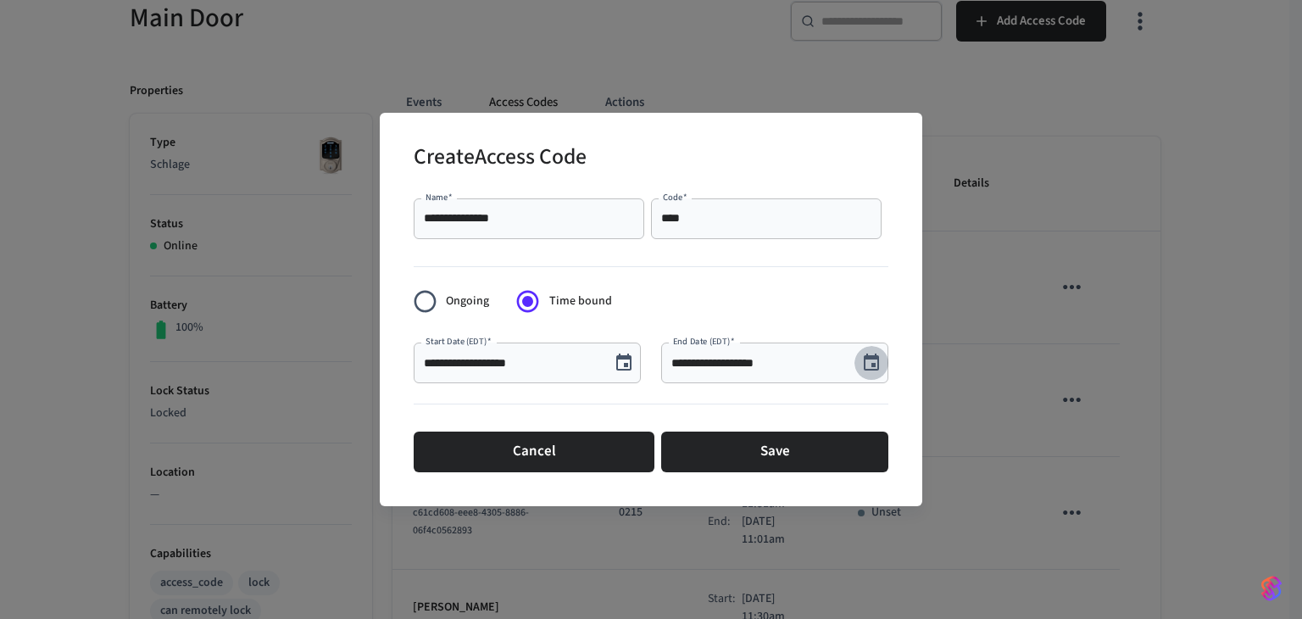
click at [865, 363] on icon "Choose date, selected date is Sep 10, 2025" at bounding box center [871, 363] width 20 height 20
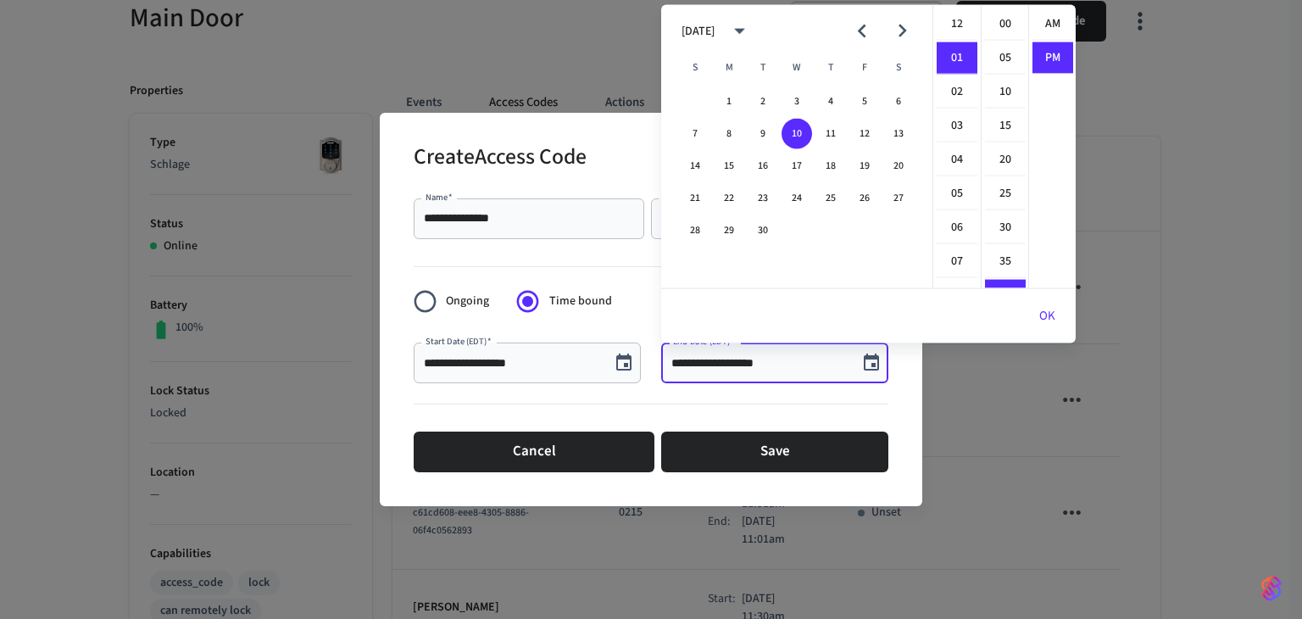
scroll to position [31, 0]
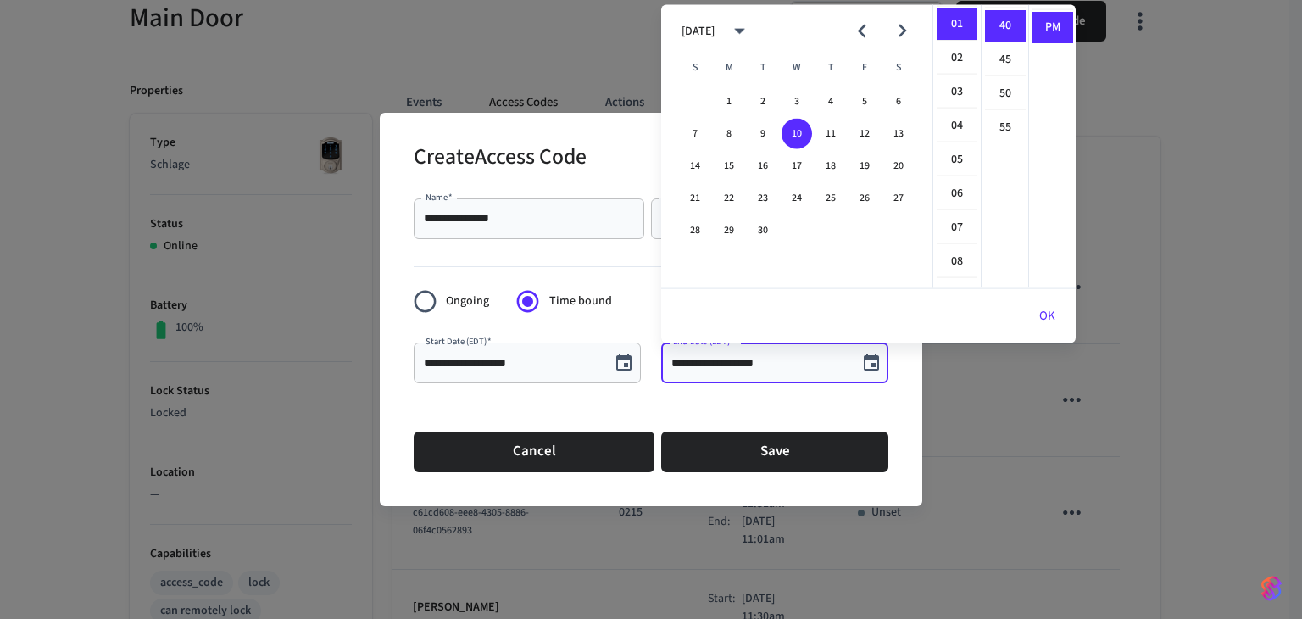
click at [909, 37] on icon "Next month" at bounding box center [902, 31] width 26 height 26
click at [833, 187] on button "23" at bounding box center [830, 198] width 31 height 31
click at [962, 269] on li "11" at bounding box center [957, 278] width 41 height 31
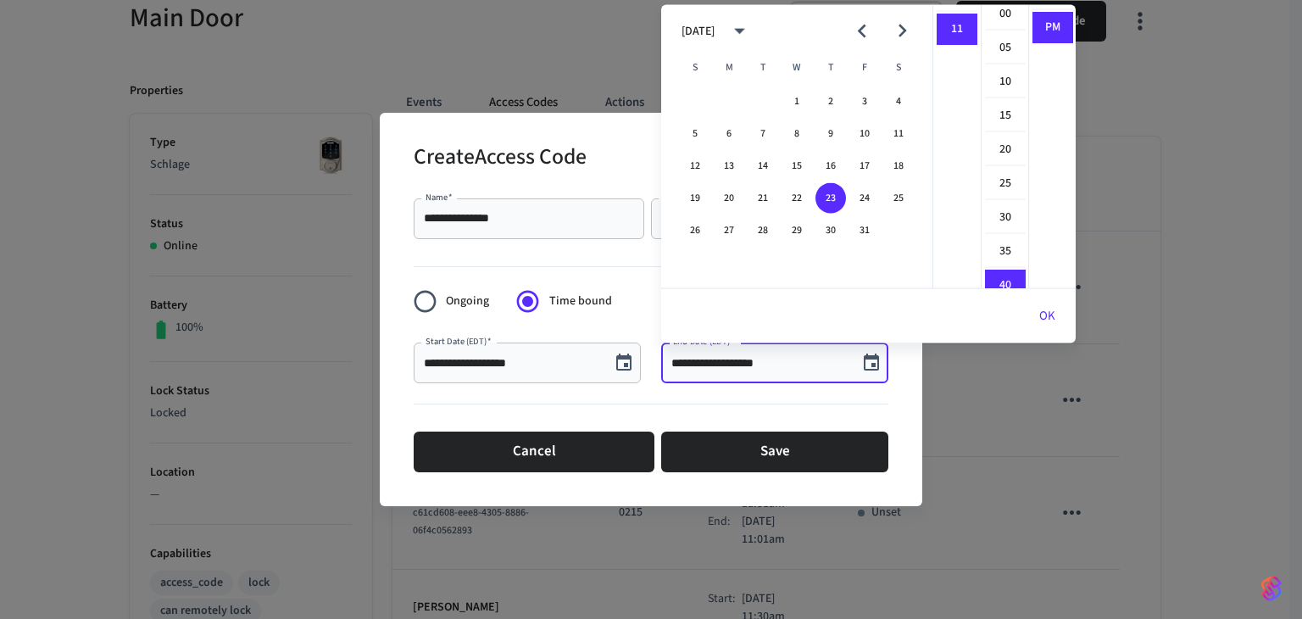
scroll to position [0, 0]
click at [1004, 20] on li "00" at bounding box center [1005, 24] width 41 height 32
click at [1042, 24] on li "AM" at bounding box center [1052, 24] width 41 height 32
type input "**********"
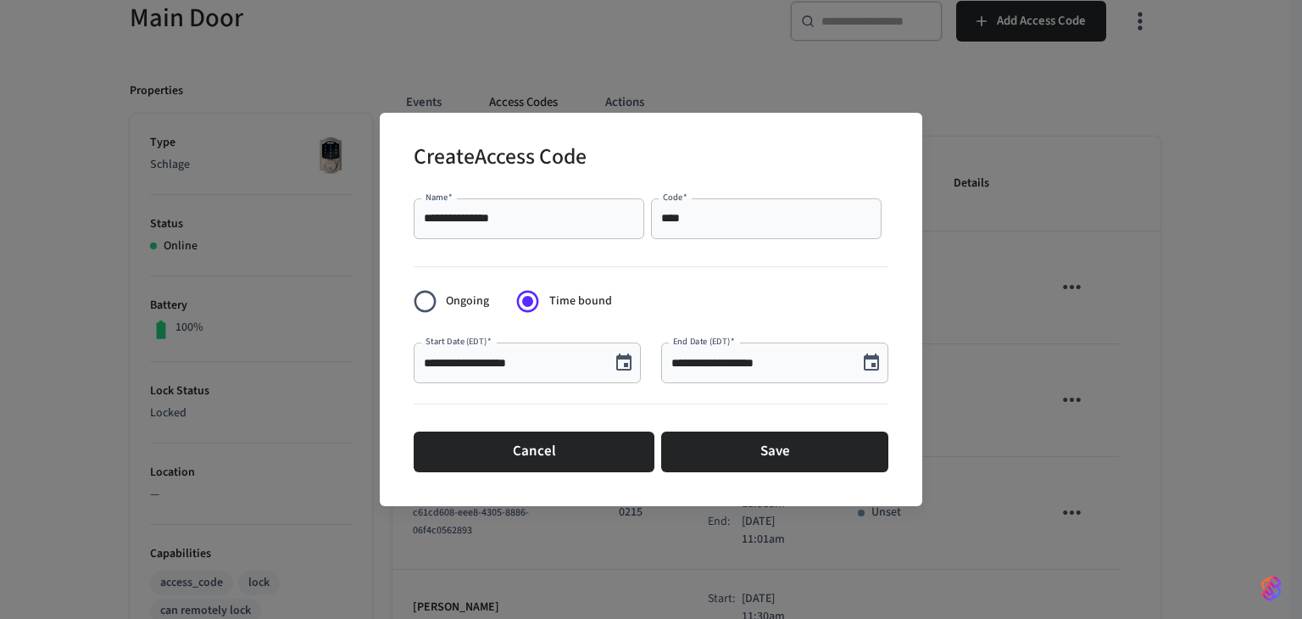
click at [544, 206] on div "**********" at bounding box center [529, 218] width 231 height 41
click at [544, 216] on input "**********" at bounding box center [529, 218] width 210 height 17
click at [544, 217] on input "**********" at bounding box center [529, 218] width 210 height 17
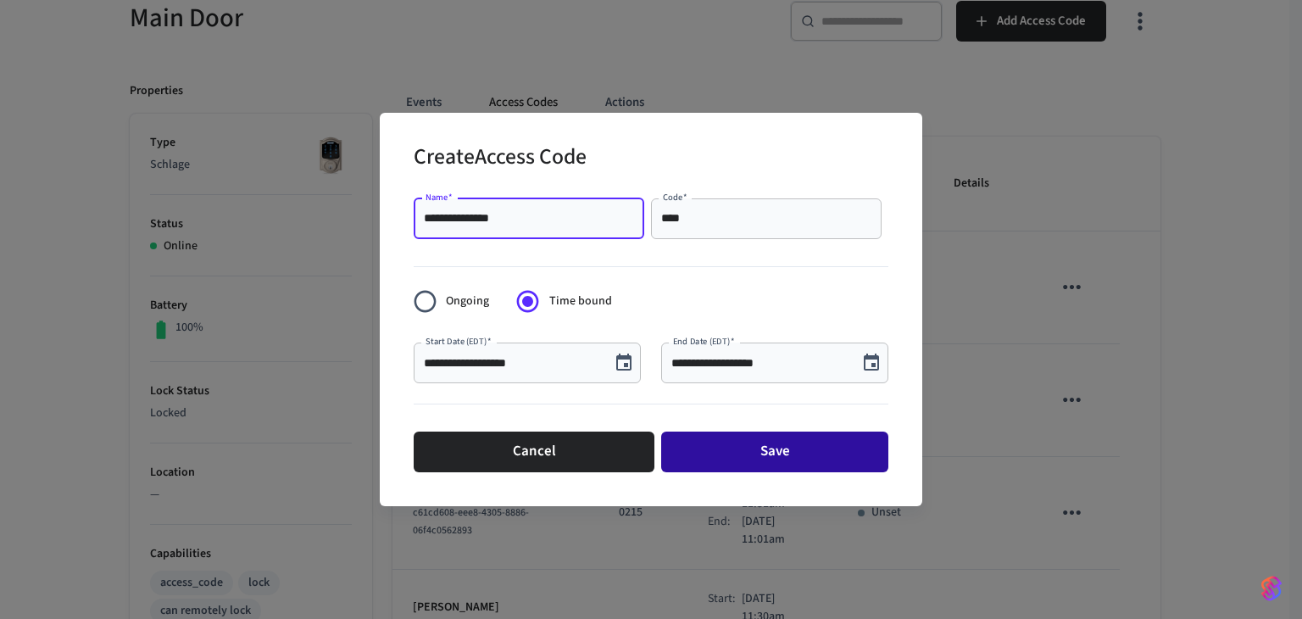
click at [746, 455] on button "Save" at bounding box center [774, 451] width 227 height 41
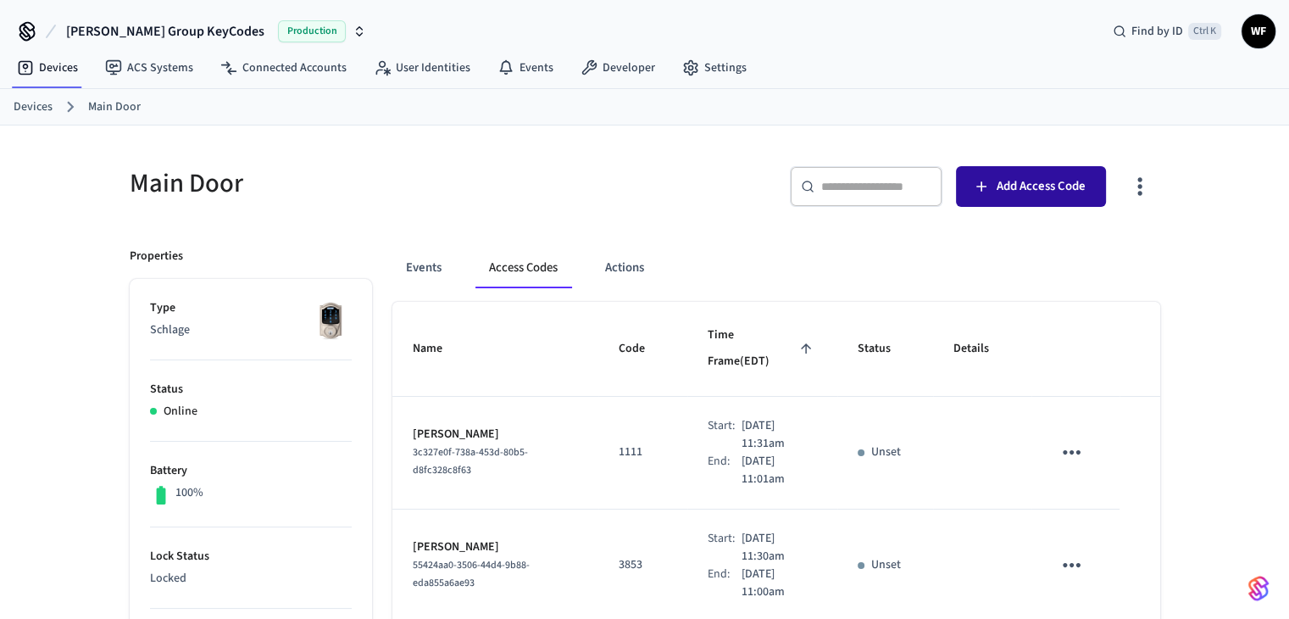
click at [1017, 186] on span "Add Access Code" at bounding box center [1041, 186] width 89 height 22
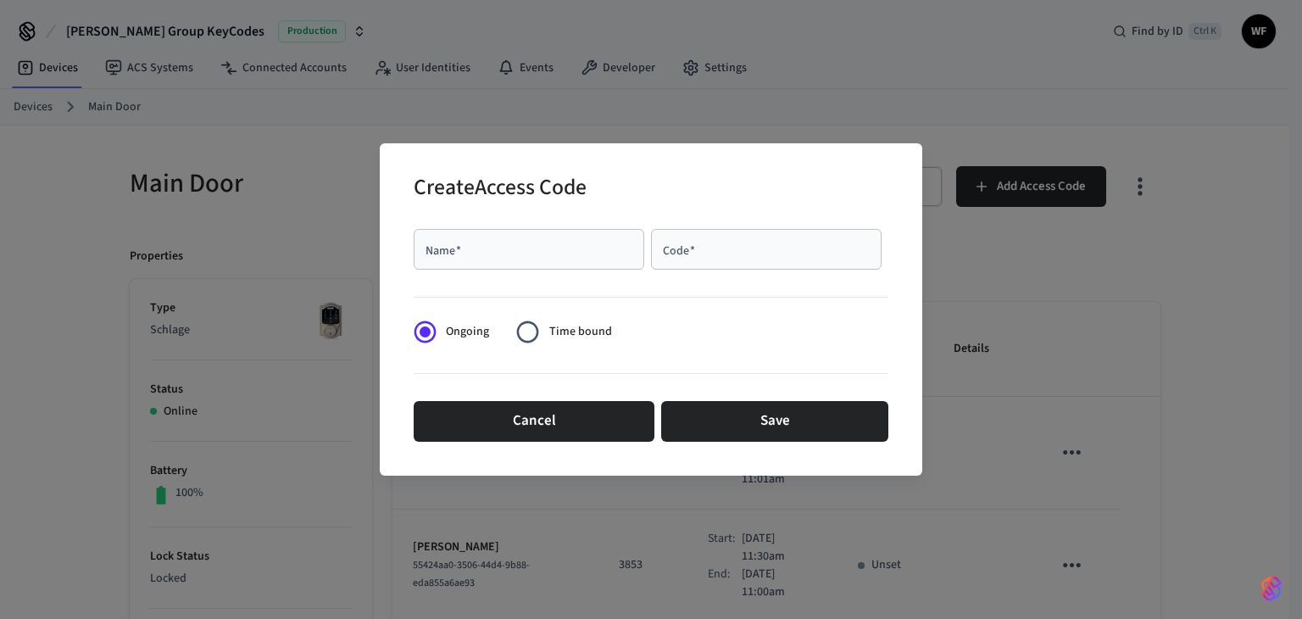
click at [571, 259] on div "Name   *" at bounding box center [529, 249] width 231 height 41
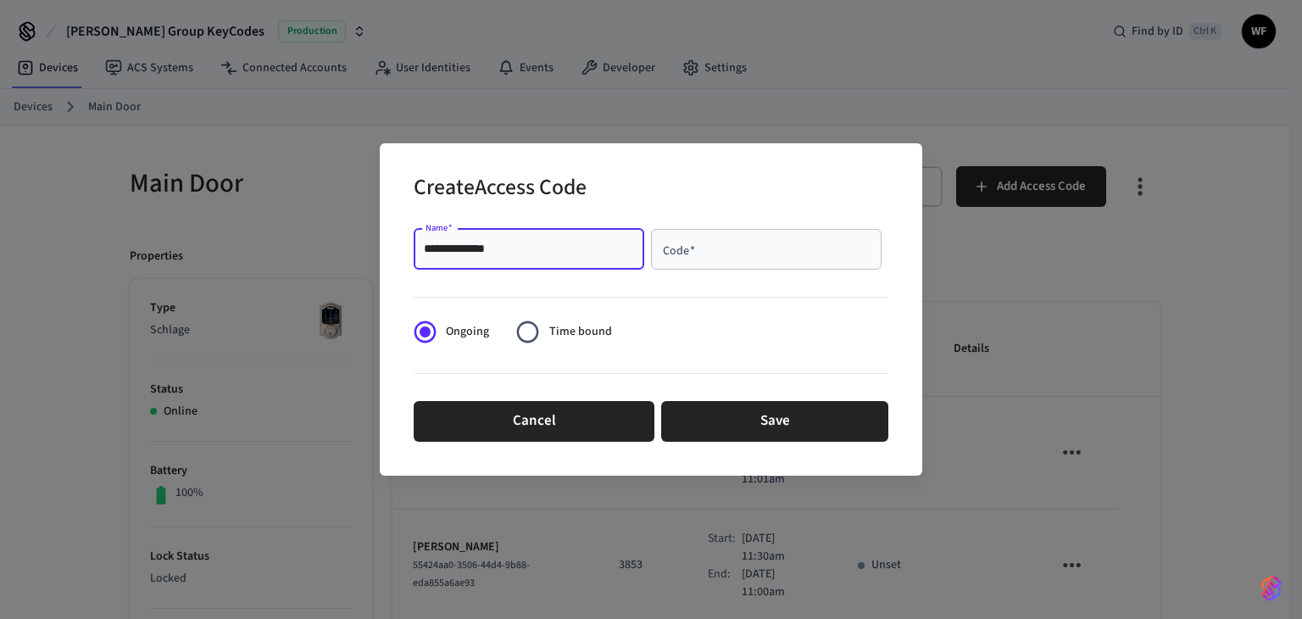
type input "**********"
click at [715, 268] on div "Code   *" at bounding box center [766, 249] width 231 height 41
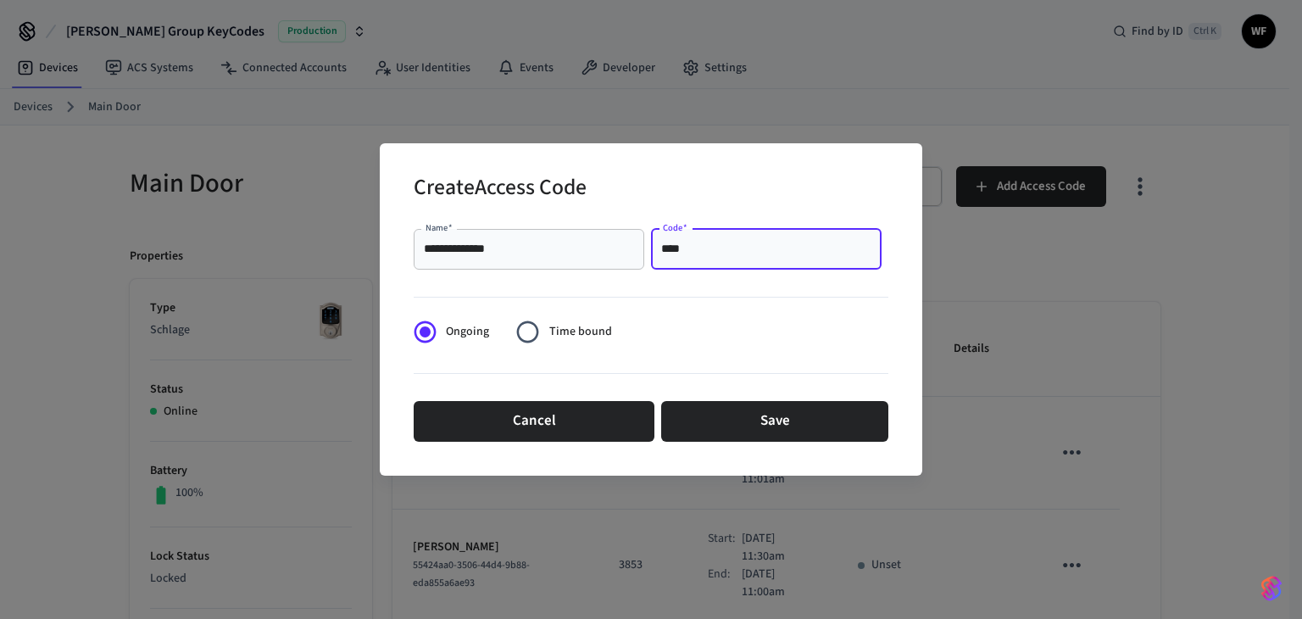
type input "****"
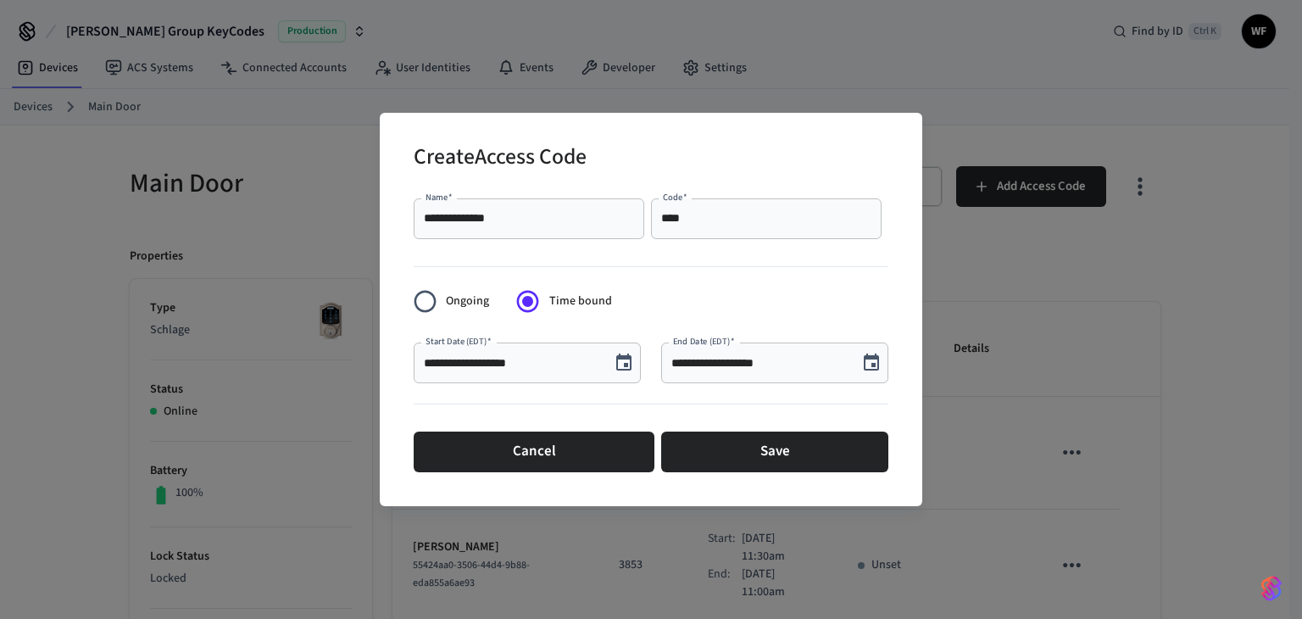
click at [624, 359] on icon "Choose date, selected date is Sep 10, 2025" at bounding box center [624, 363] width 20 height 20
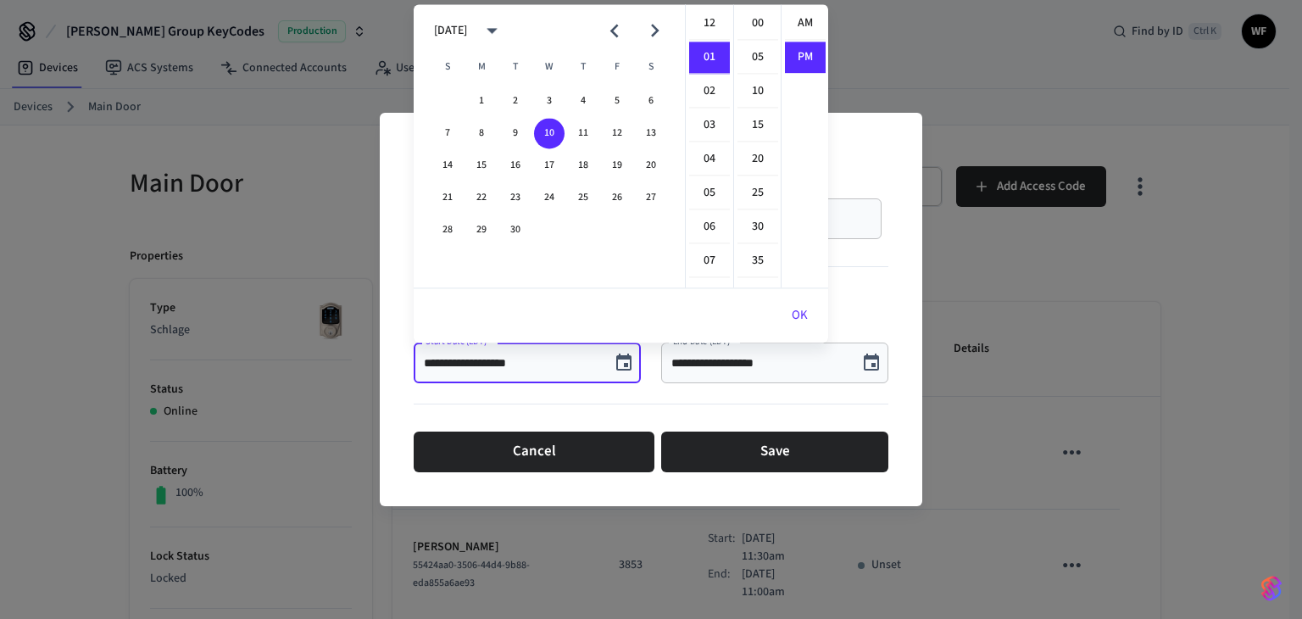
scroll to position [31, 0]
click at [505, 25] on icon "calendar view is open, switch to year view" at bounding box center [492, 31] width 26 height 26
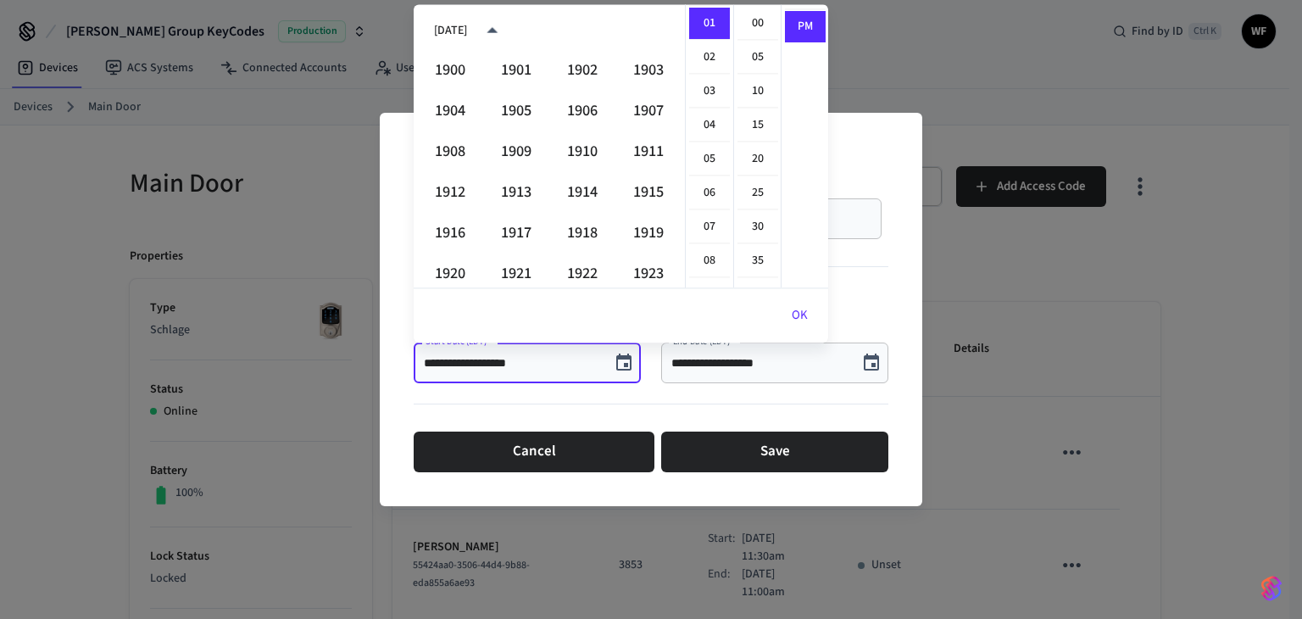
scroll to position [1163, 0]
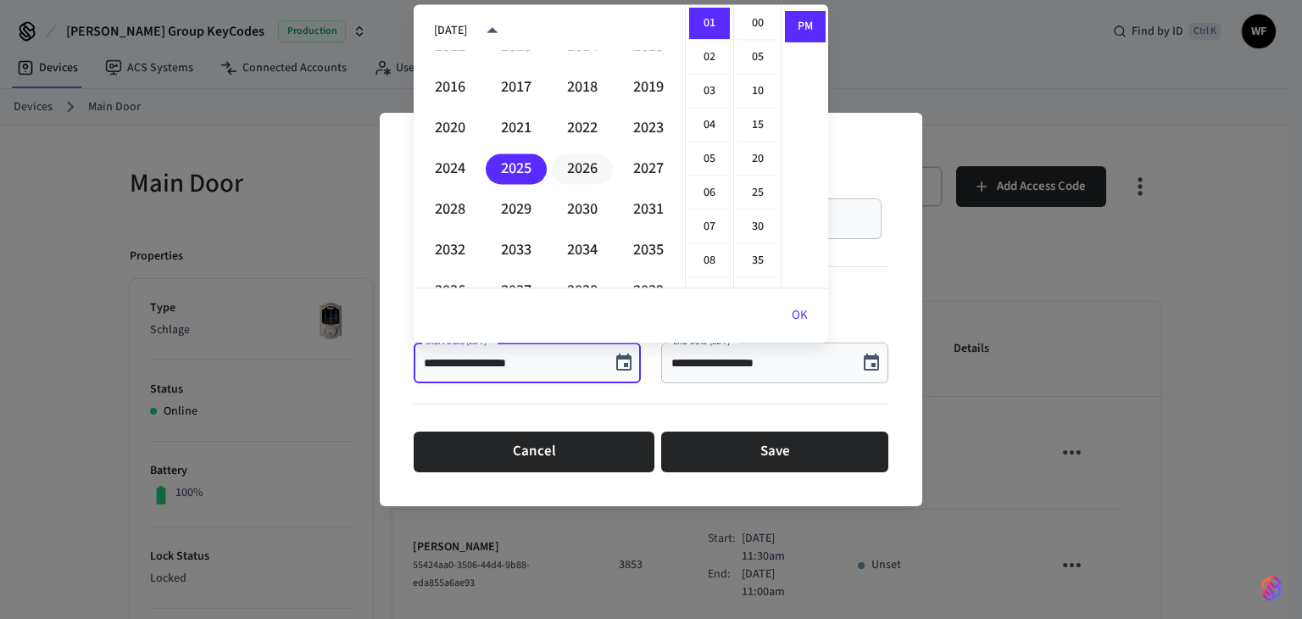
click at [556, 156] on button "2026" at bounding box center [582, 168] width 61 height 31
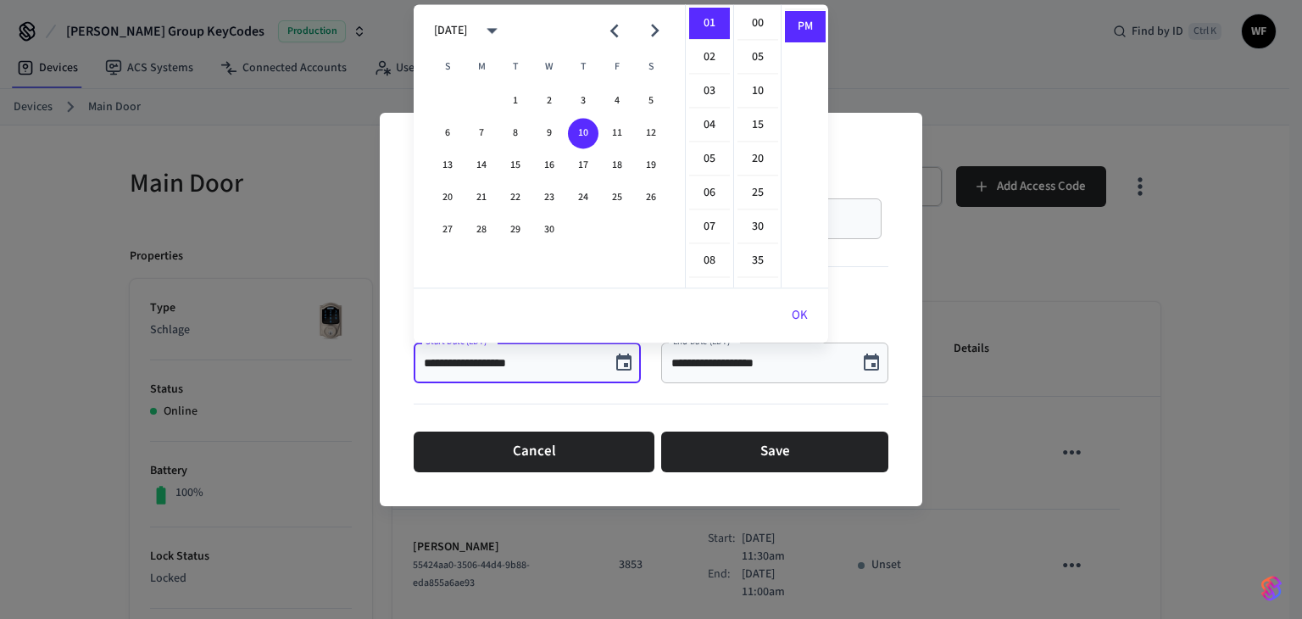
click at [616, 25] on icon "Previous month" at bounding box center [614, 32] width 8 height 14
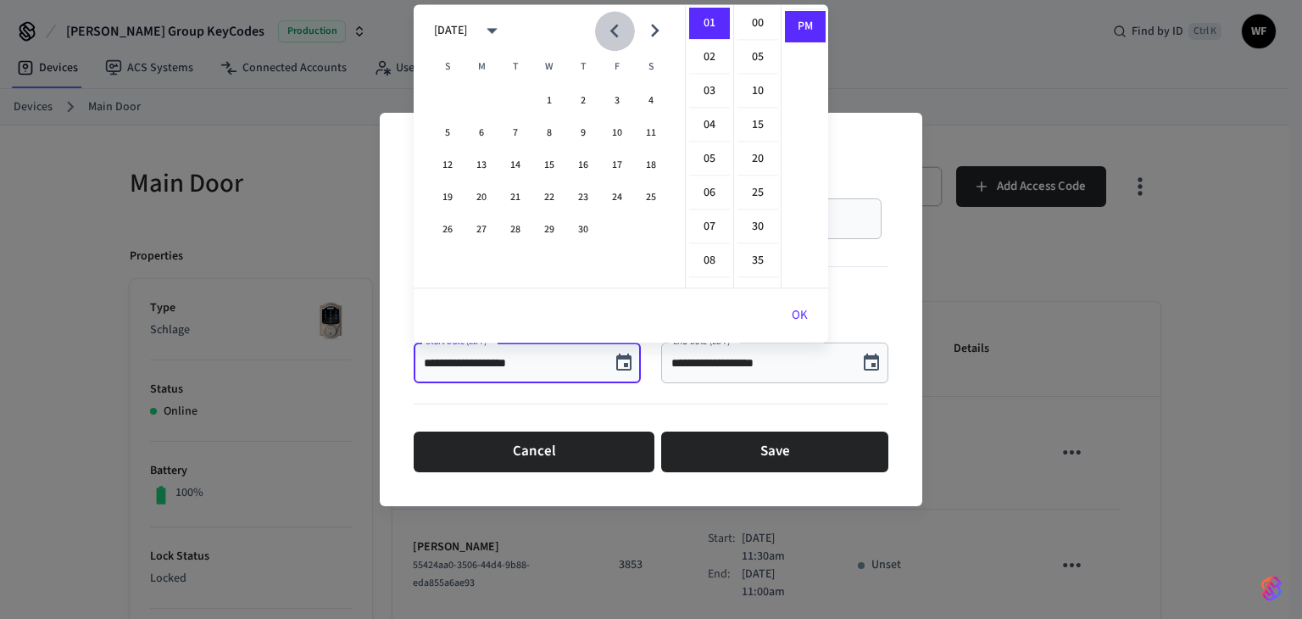
click at [616, 25] on icon "Previous month" at bounding box center [614, 32] width 8 height 14
click at [613, 99] on button "2" at bounding box center [617, 101] width 31 height 31
click at [714, 226] on li "11" at bounding box center [709, 226] width 41 height 31
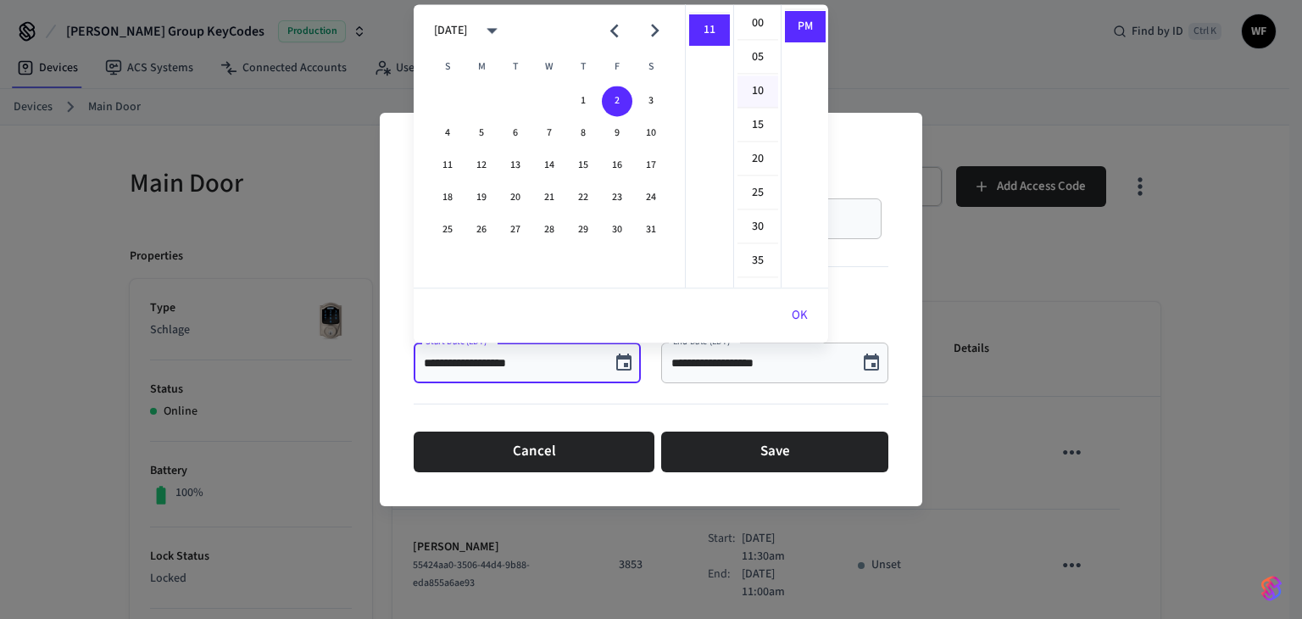
scroll to position [368, 0]
click at [749, 232] on li "30" at bounding box center [757, 227] width 41 height 32
click at [791, 35] on li "AM" at bounding box center [805, 24] width 41 height 32
type input "**********"
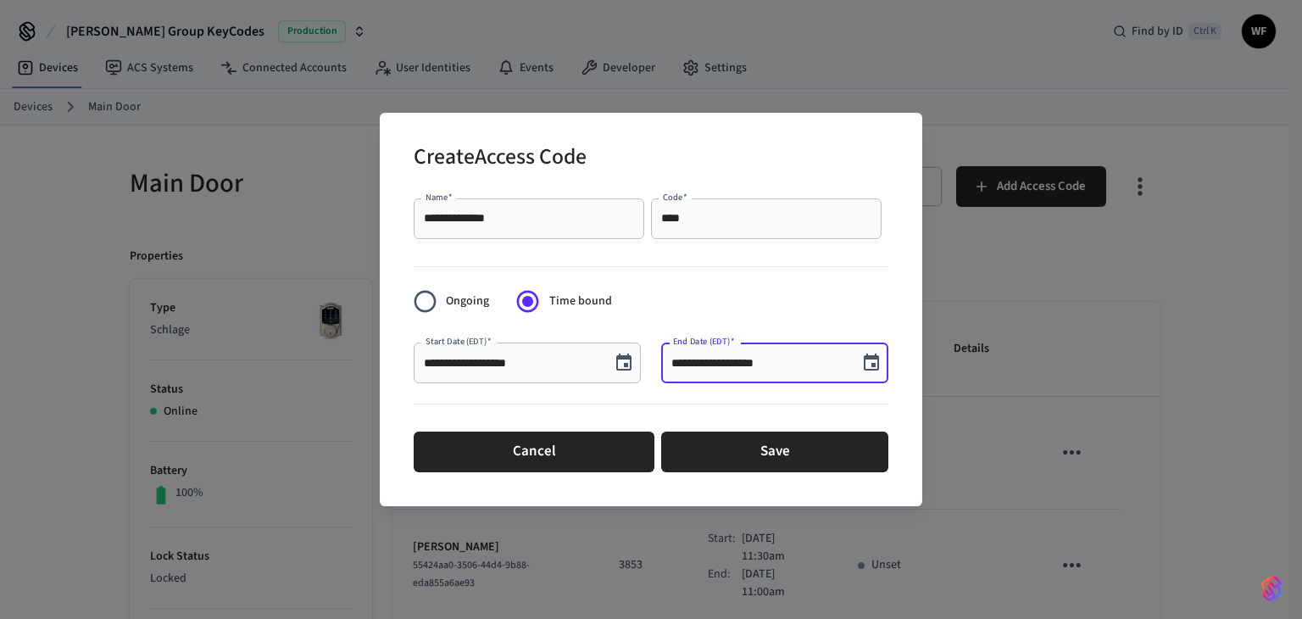
click at [739, 362] on input "**********" at bounding box center [759, 362] width 176 height 17
click at [880, 362] on icon "Choose date, selected date is Sep 10, 2025" at bounding box center [871, 363] width 20 height 20
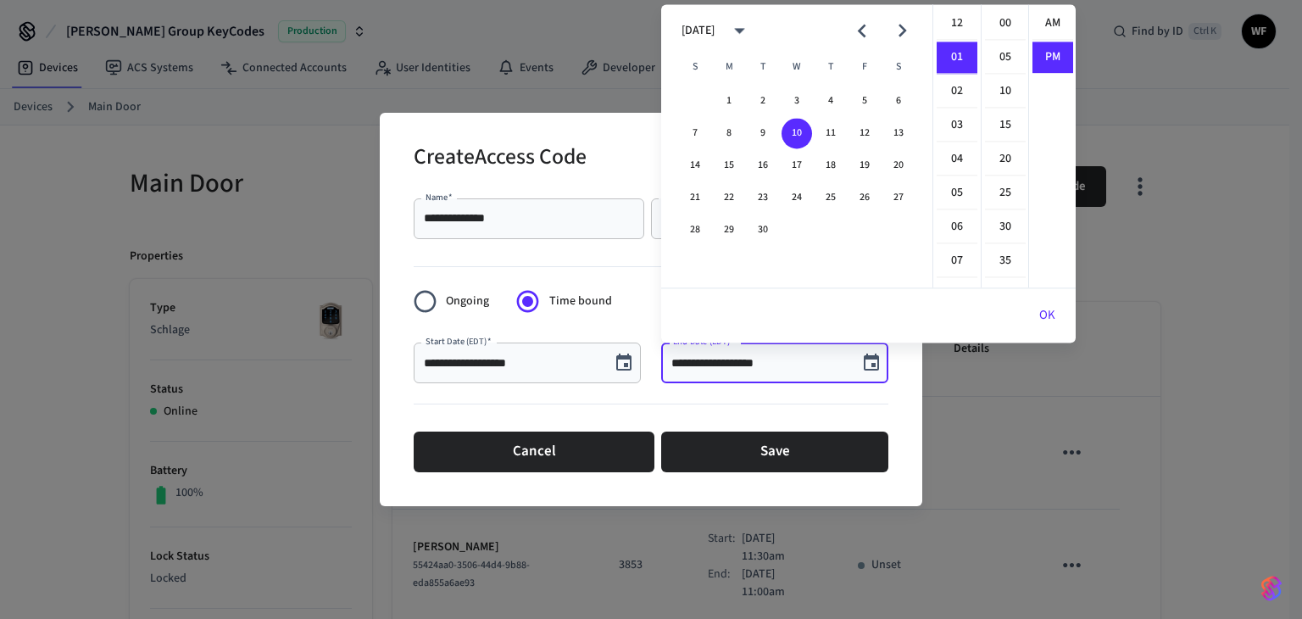
scroll to position [31, 0]
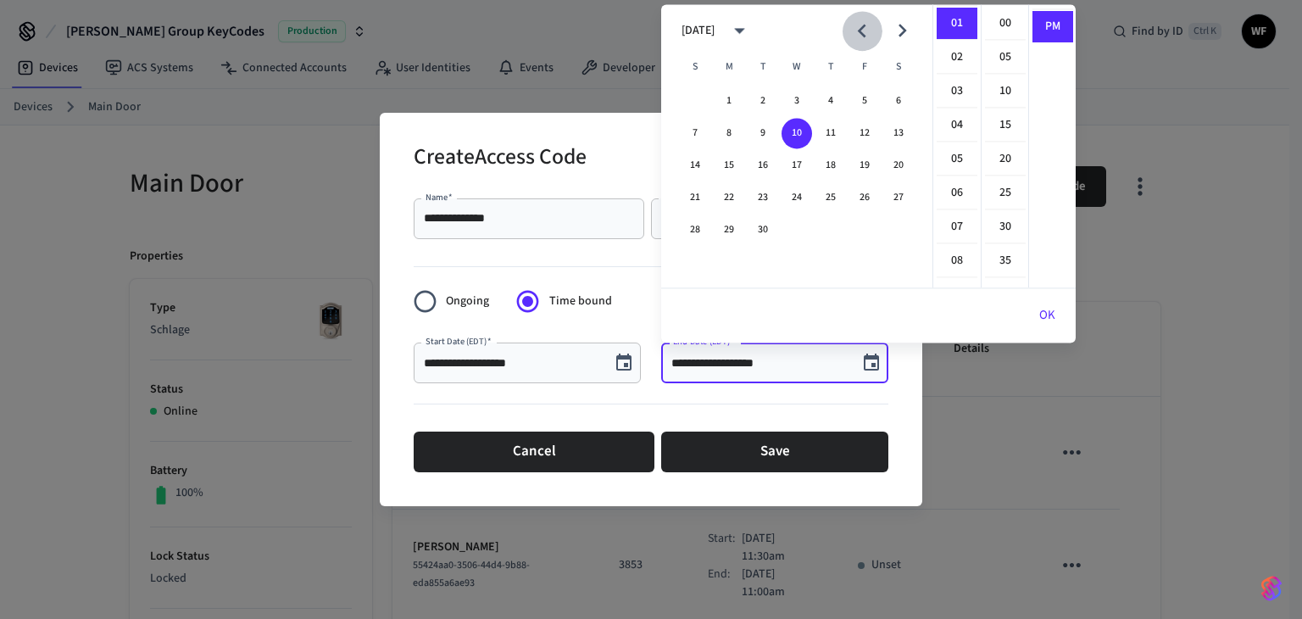
click at [876, 31] on button "Previous month" at bounding box center [862, 31] width 40 height 40
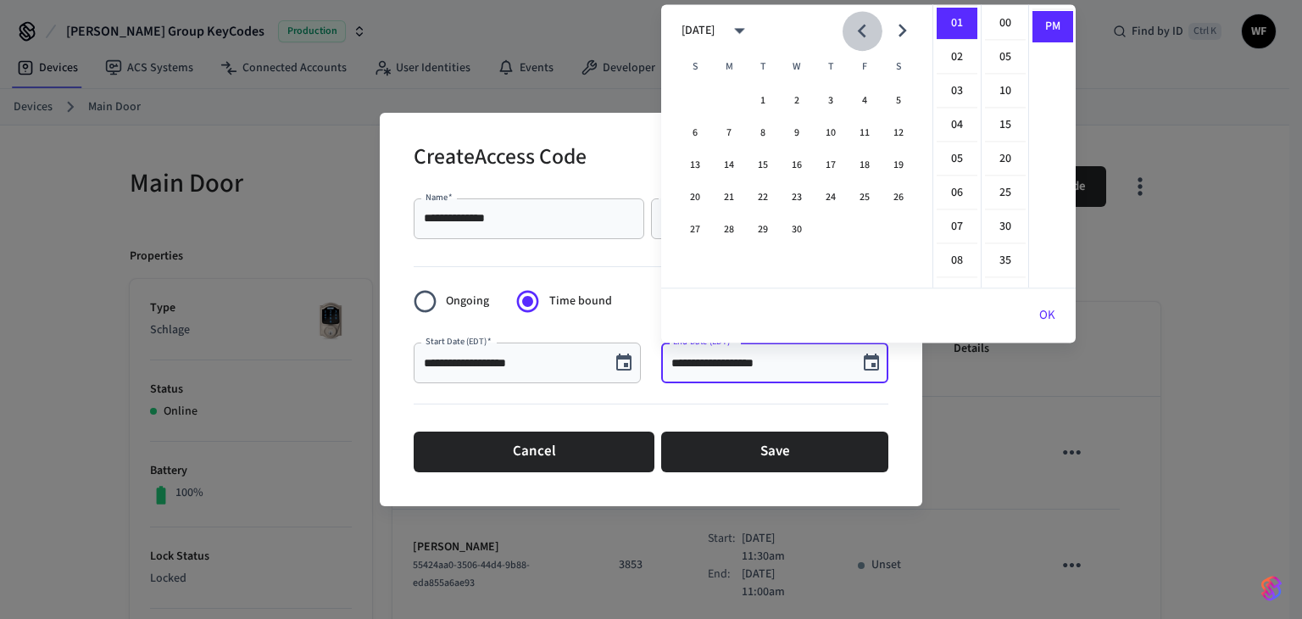
click at [876, 31] on button "Previous month" at bounding box center [862, 31] width 40 height 40
click at [753, 30] on icon "calendar view is open, switch to year view" at bounding box center [739, 31] width 26 height 26
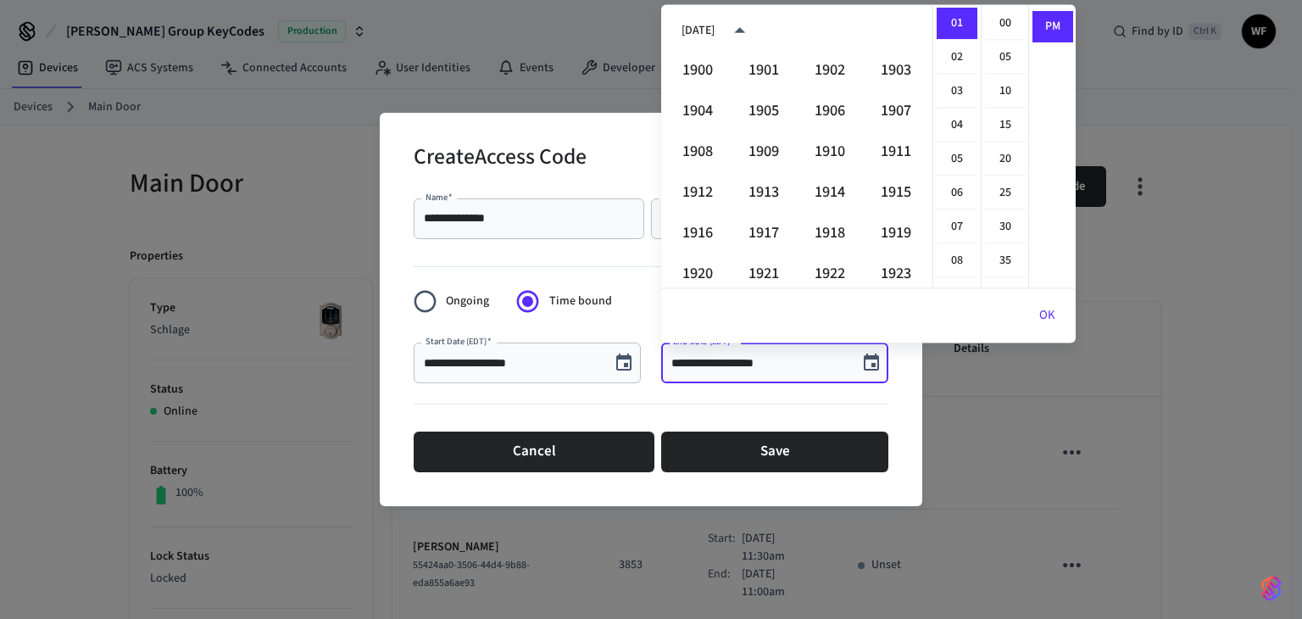
scroll to position [1163, 0]
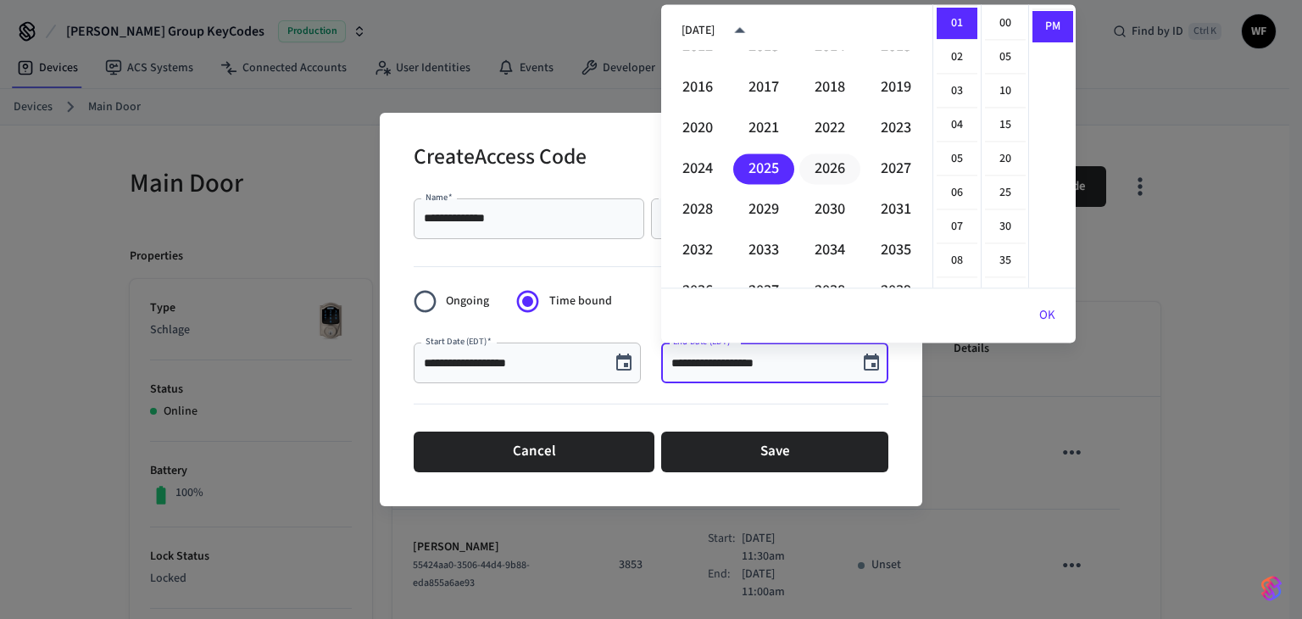
click at [832, 173] on button "2026" at bounding box center [829, 168] width 61 height 31
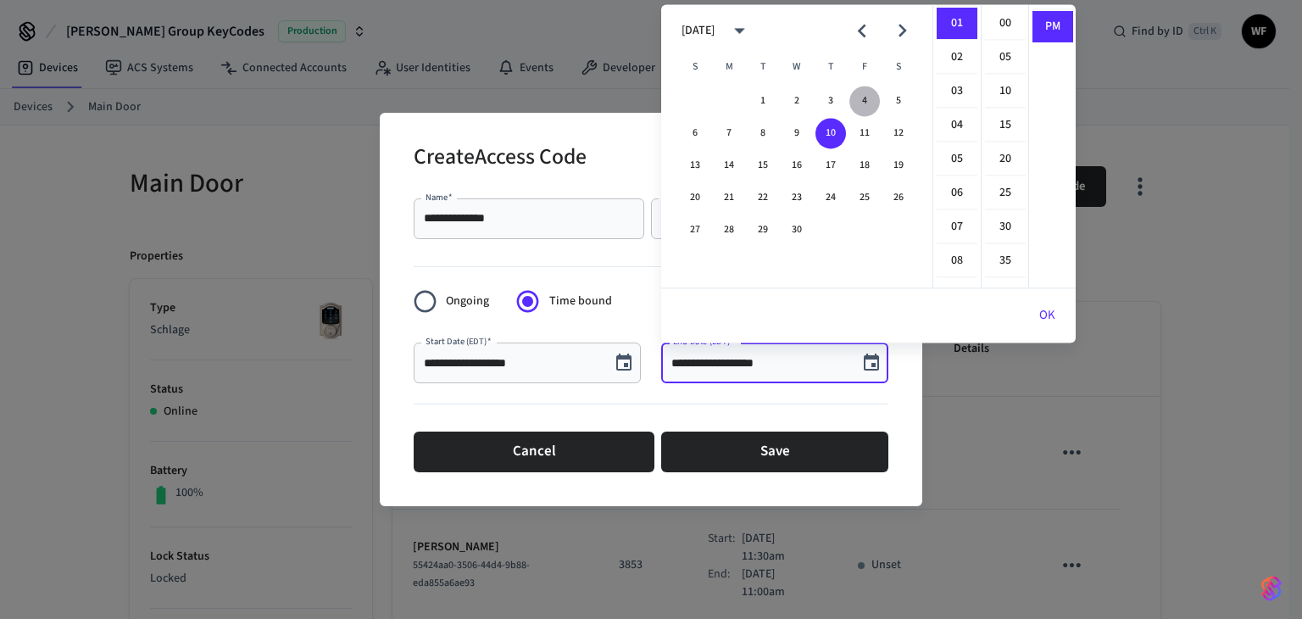
click at [853, 102] on button "4" at bounding box center [864, 101] width 31 height 31
click at [950, 182] on li "11" at bounding box center [957, 192] width 41 height 31
click at [1004, 26] on li "00" at bounding box center [1005, 24] width 41 height 32
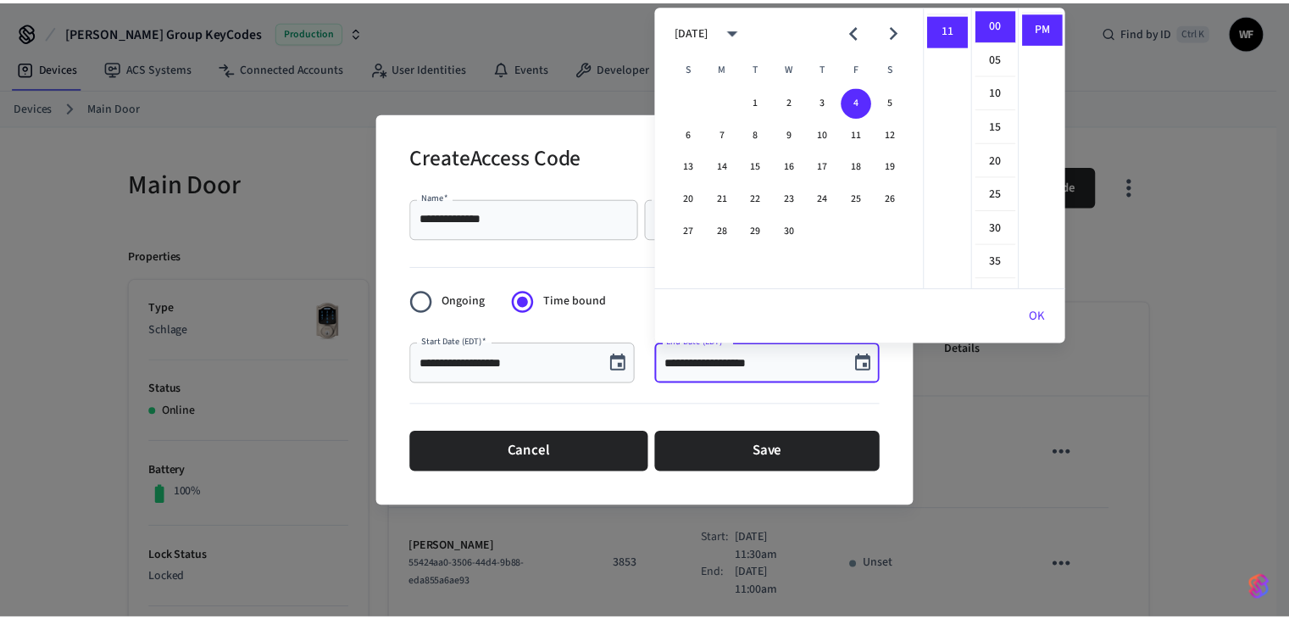
scroll to position [0, 0]
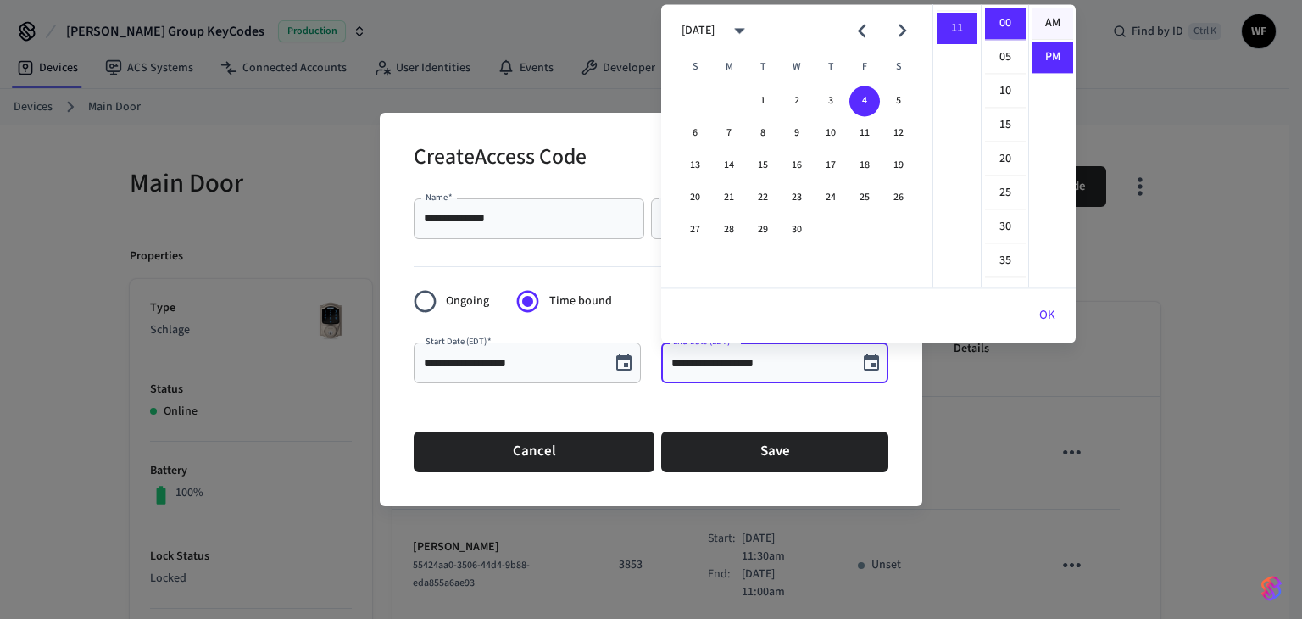
click at [1048, 11] on li "AM" at bounding box center [1052, 24] width 41 height 32
type input "**********"
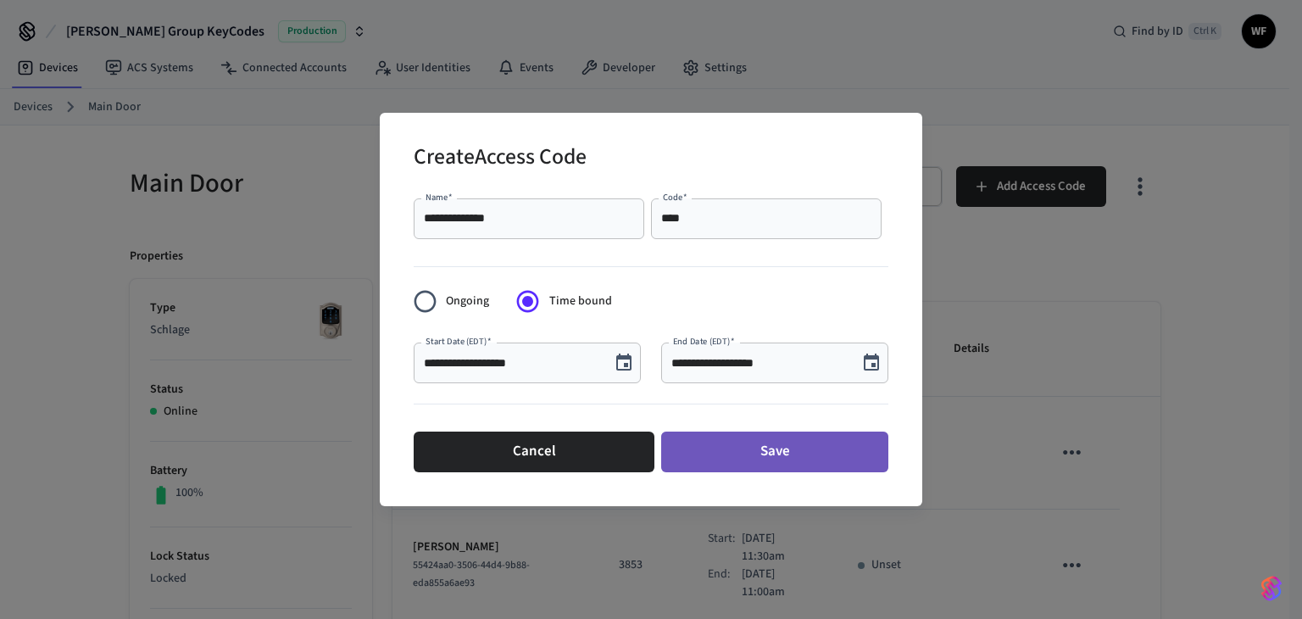
click at [797, 456] on button "Save" at bounding box center [774, 451] width 227 height 41
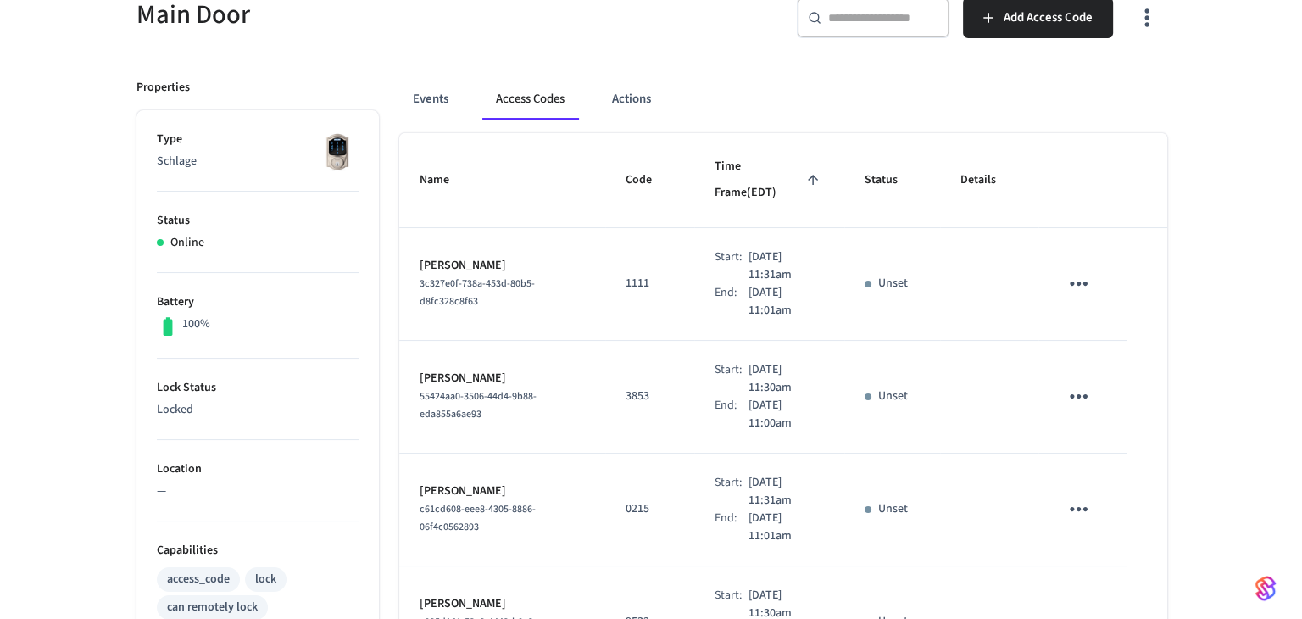
scroll to position [168, 0]
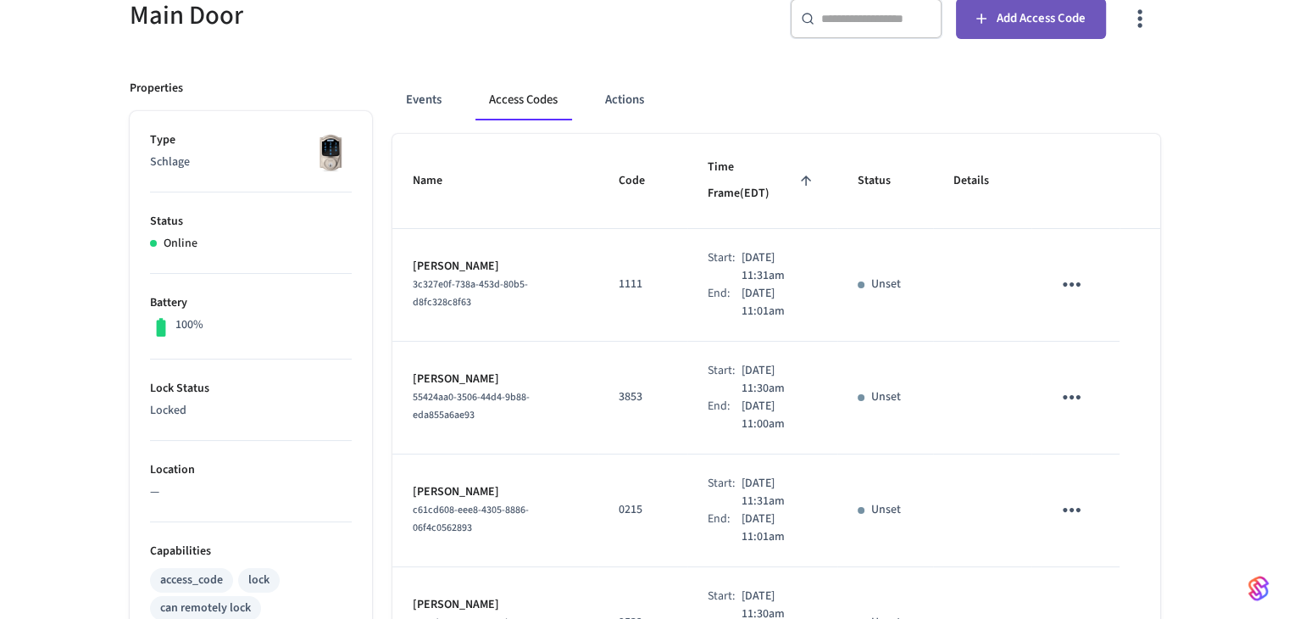
click at [1018, 34] on button "Add Access Code" at bounding box center [1031, 18] width 150 height 41
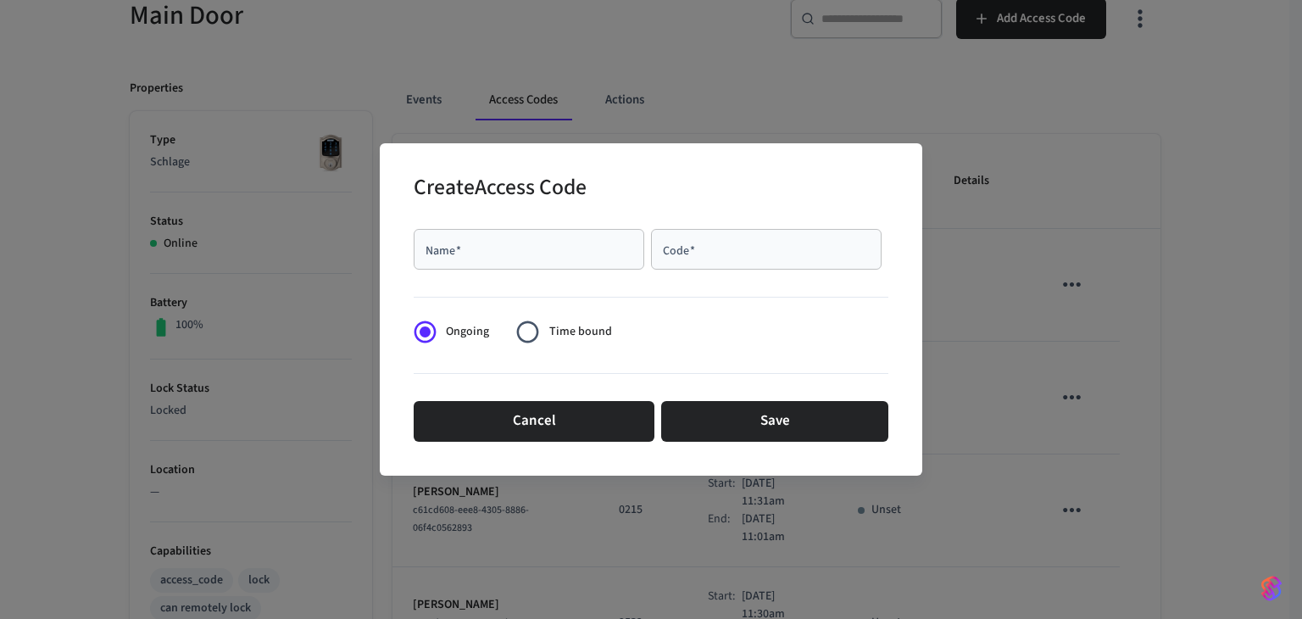
click at [570, 251] on input "Name   *" at bounding box center [529, 249] width 210 height 17
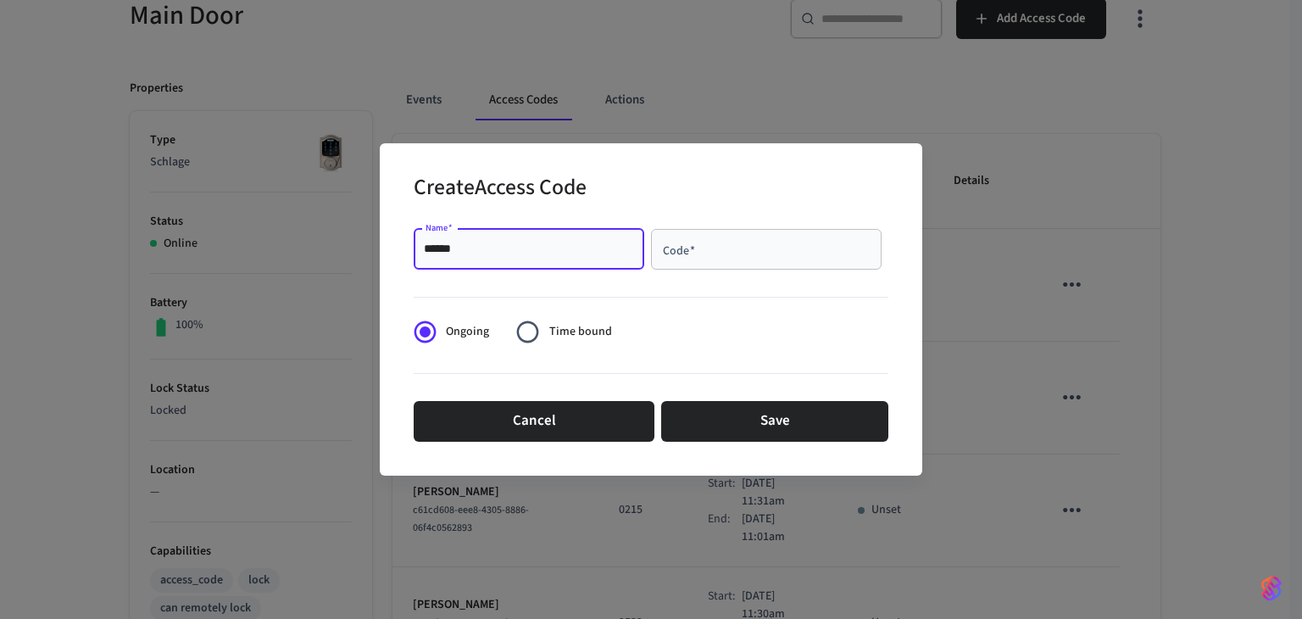
type input "**********"
click at [776, 245] on input "Code   *" at bounding box center [766, 249] width 210 height 17
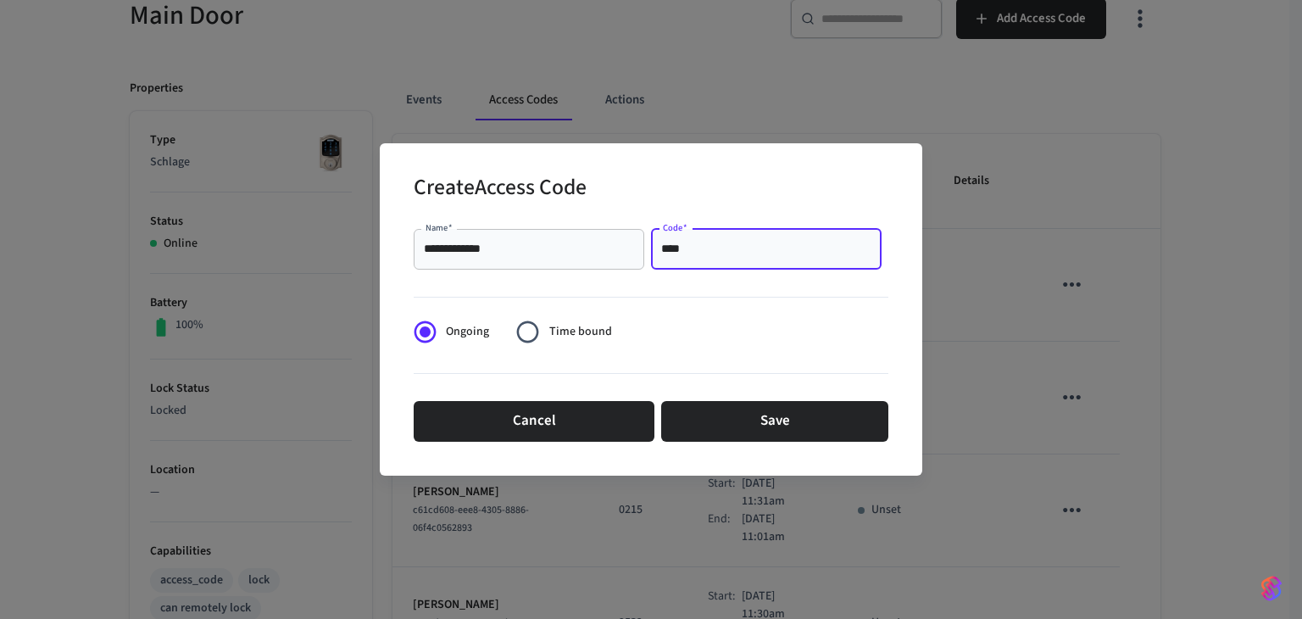
type input "****"
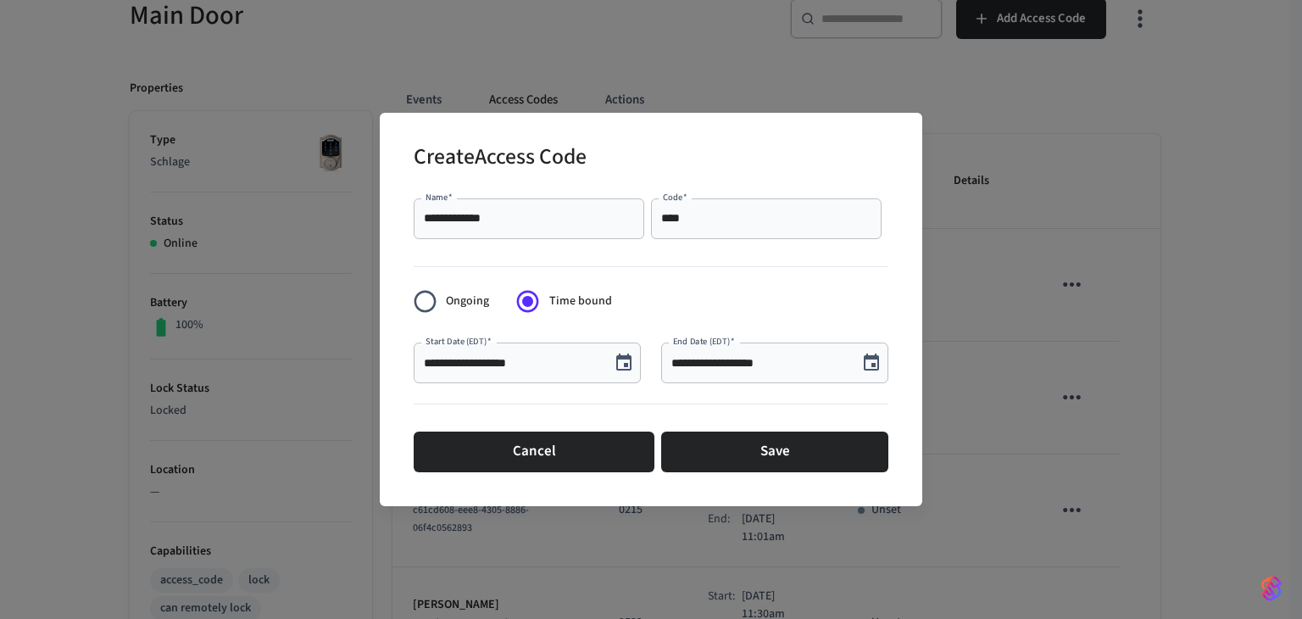
click at [525, 380] on div "**********" at bounding box center [527, 362] width 227 height 41
click at [628, 357] on icon "Choose date, selected date is Sep 10, 2025" at bounding box center [623, 361] width 15 height 17
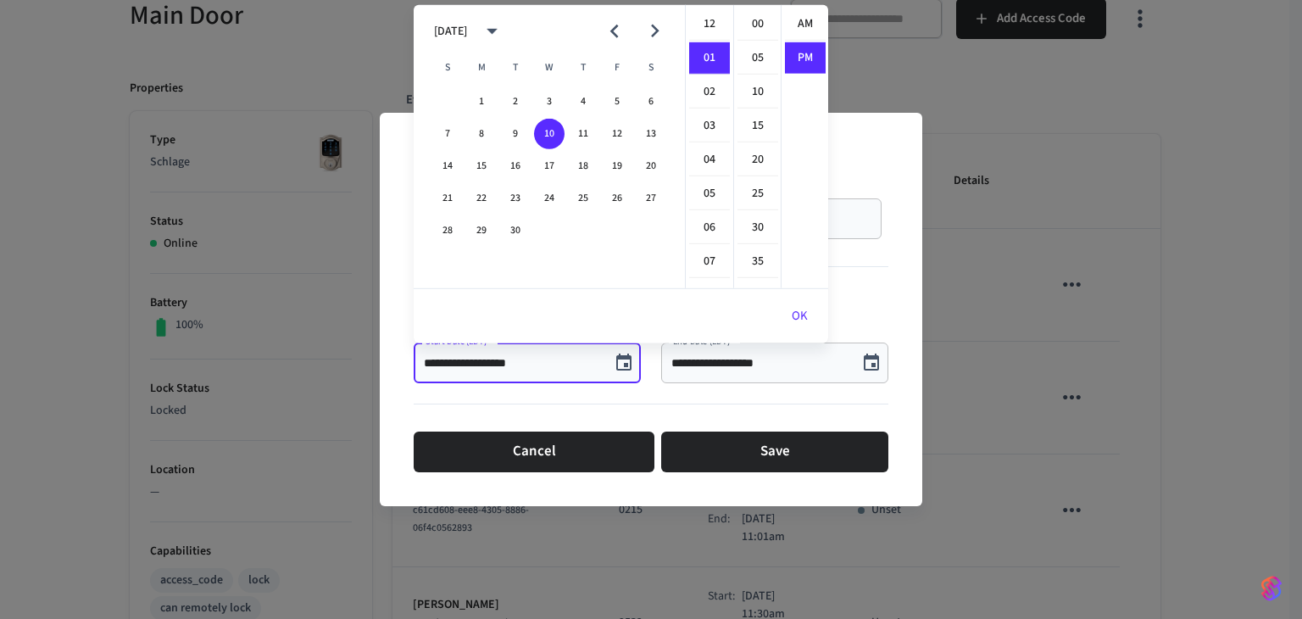
scroll to position [31, 0]
click at [505, 23] on icon "calendar view is open, switch to year view" at bounding box center [492, 31] width 26 height 26
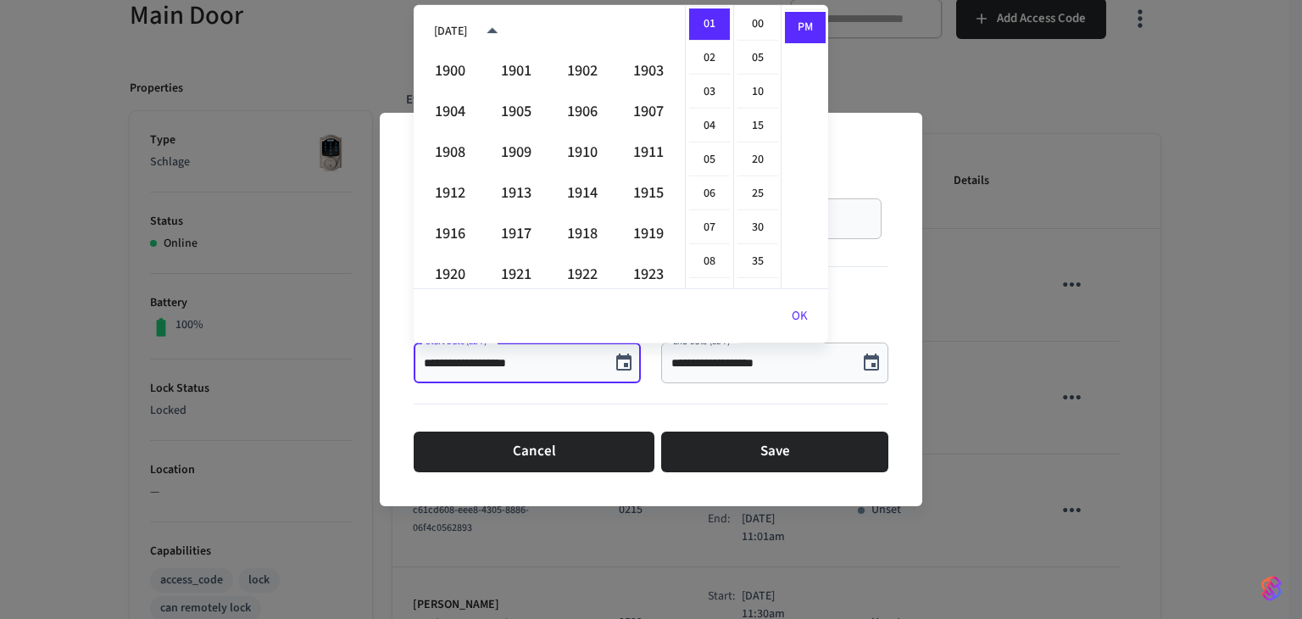
scroll to position [1163, 0]
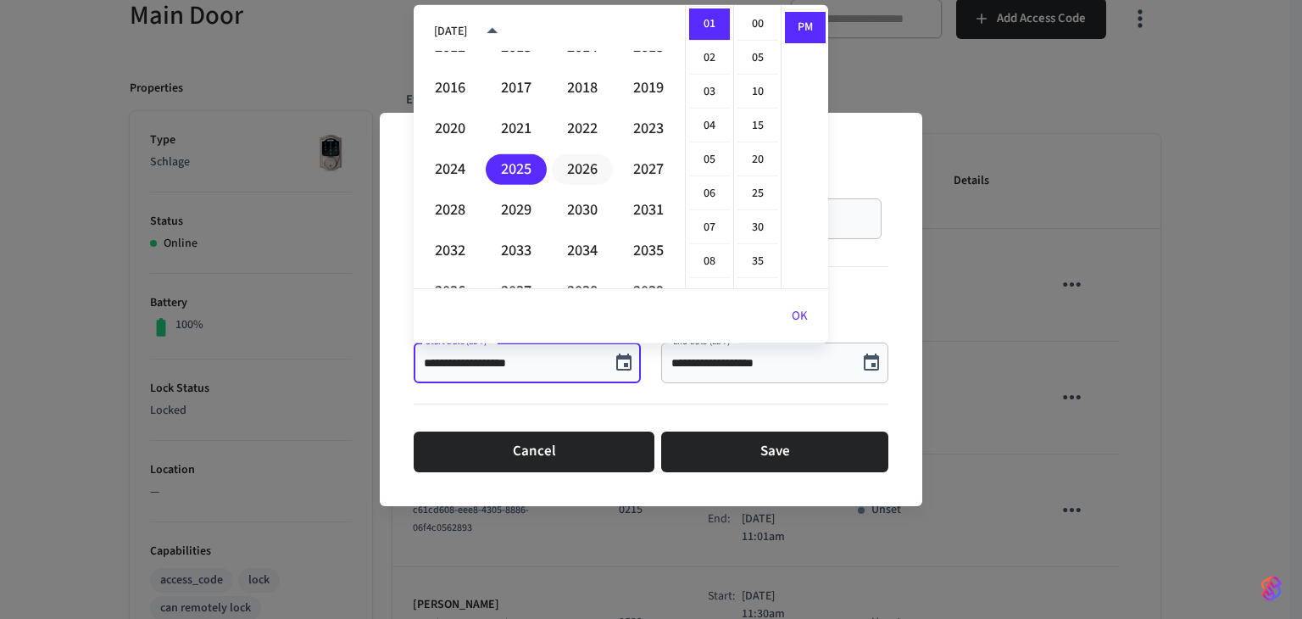
click at [583, 167] on button "2026" at bounding box center [582, 169] width 61 height 31
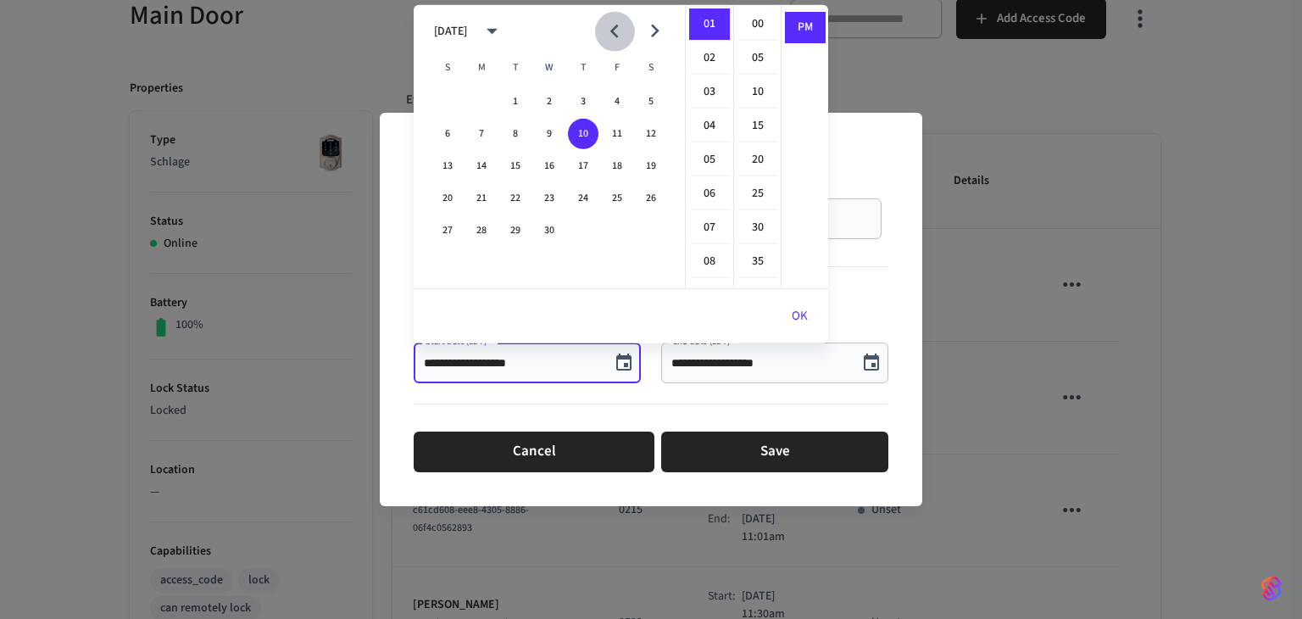
click at [617, 28] on icon "Previous month" at bounding box center [614, 31] width 26 height 26
click at [584, 196] on button "21" at bounding box center [583, 198] width 31 height 31
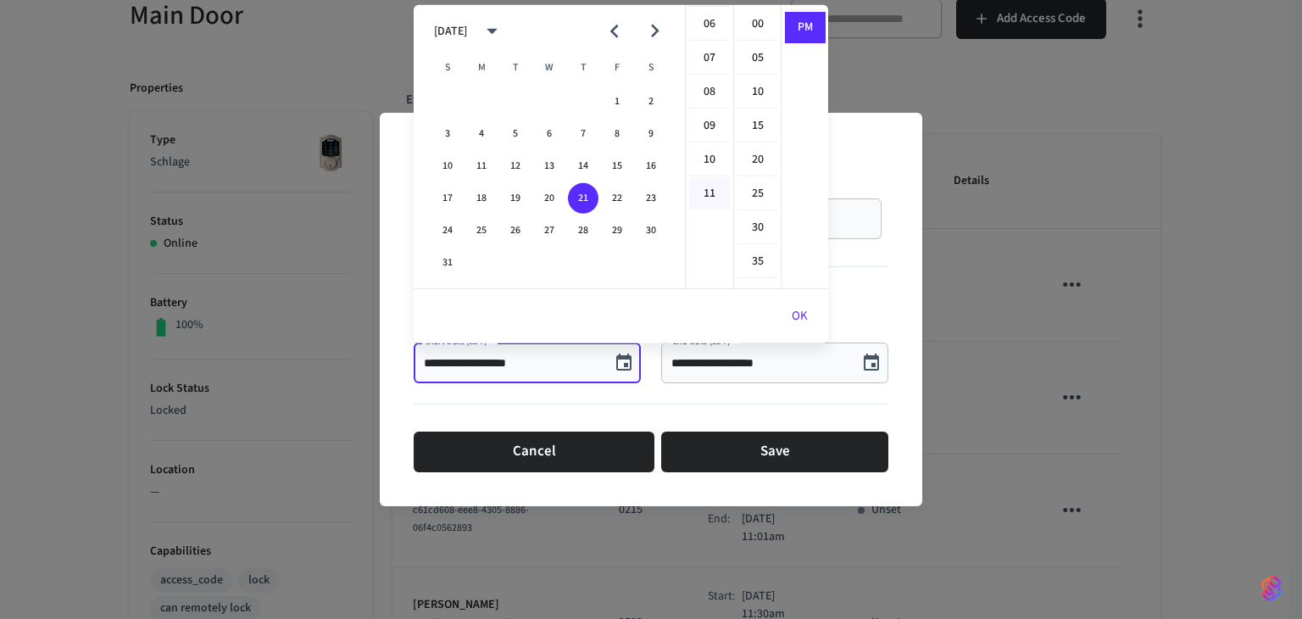
click at [708, 197] on li "11" at bounding box center [709, 193] width 41 height 31
click at [759, 222] on li "30" at bounding box center [757, 228] width 41 height 32
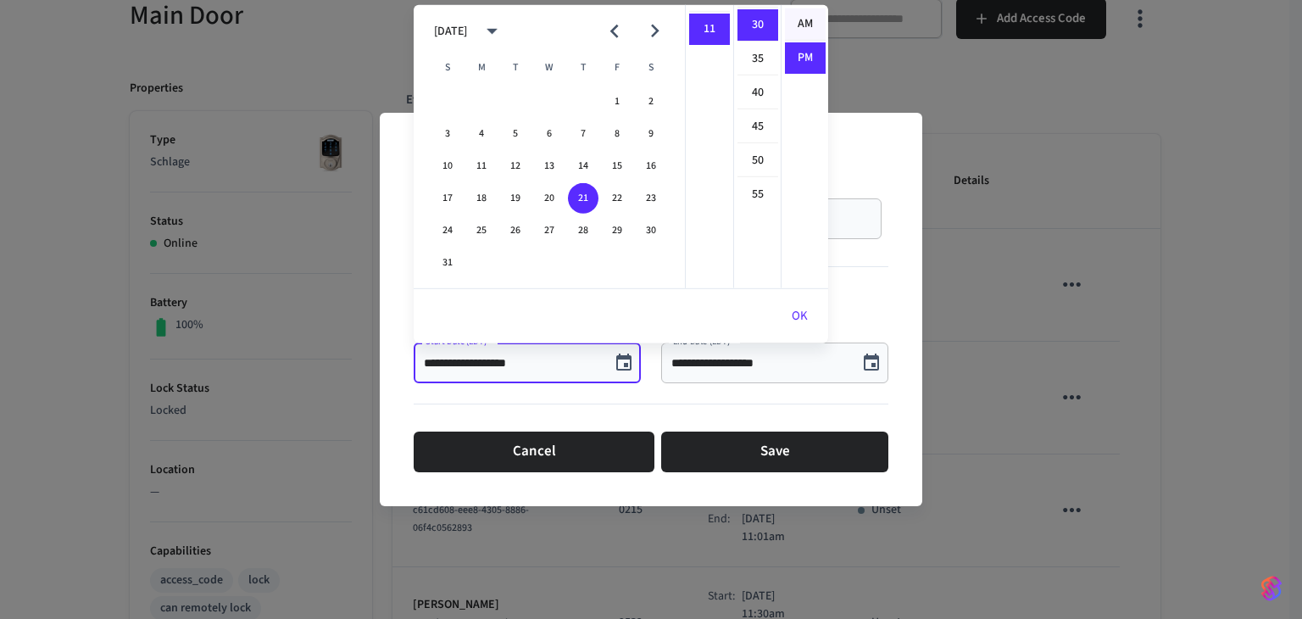
click at [809, 22] on li "AM" at bounding box center [805, 24] width 41 height 32
type input "**********"
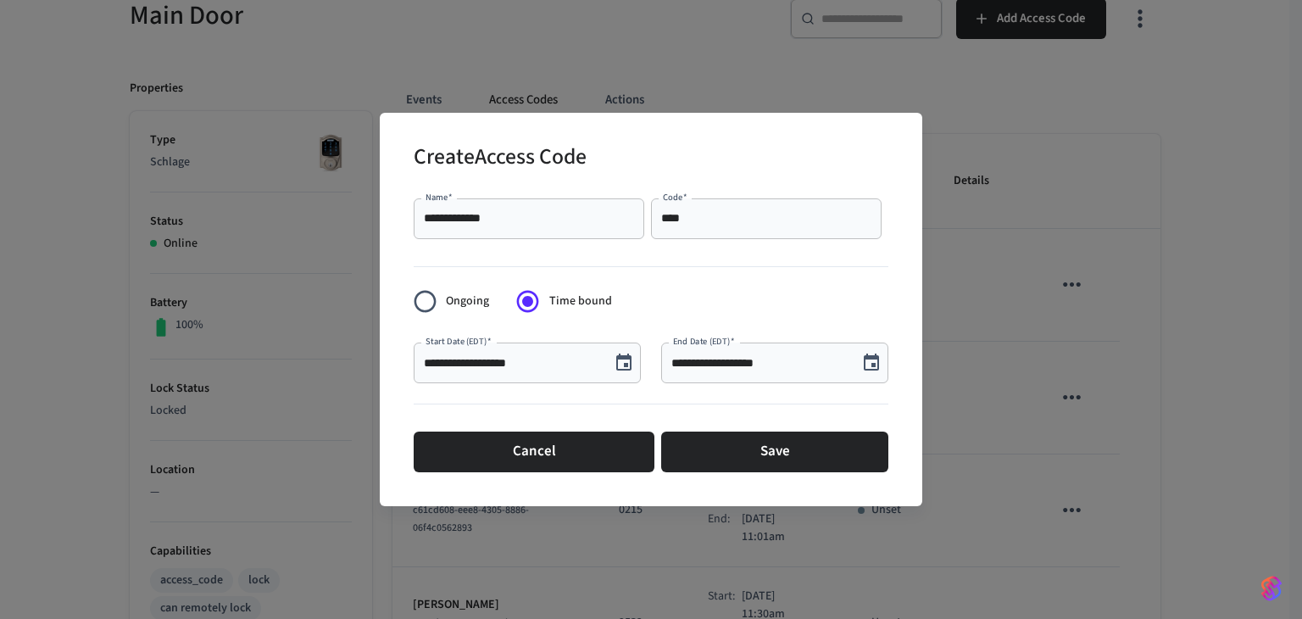
click at [878, 358] on icon "Choose date, selected date is Sep 10, 2025" at bounding box center [871, 361] width 15 height 17
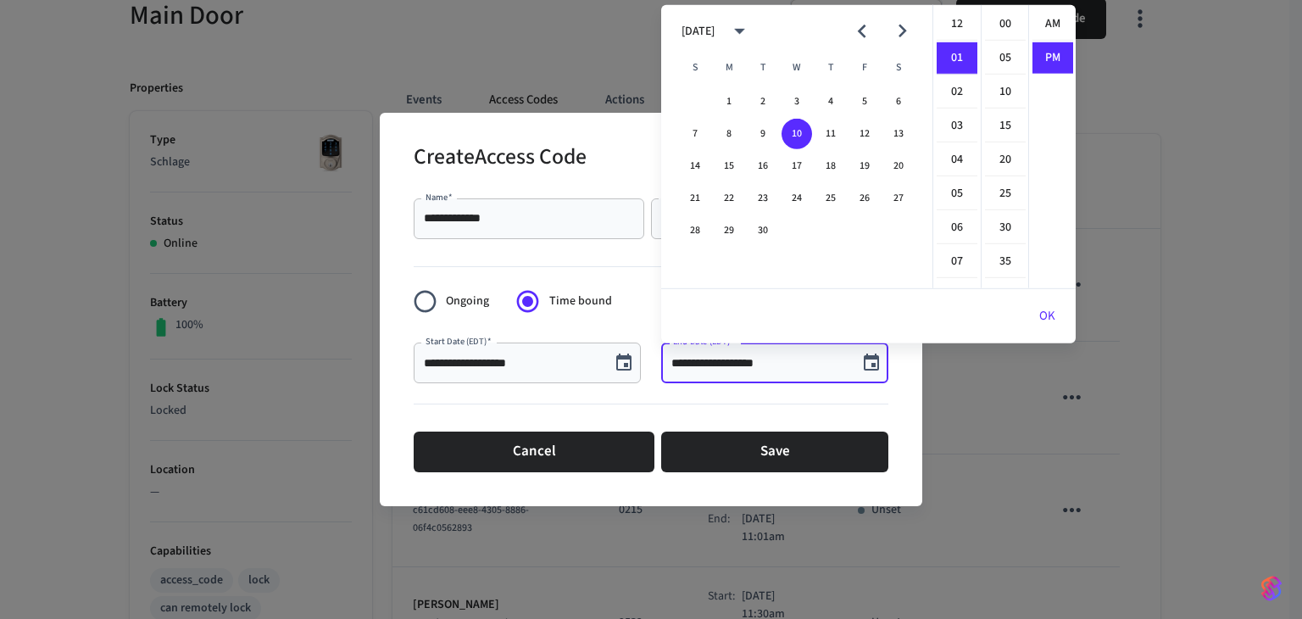
scroll to position [31, 0]
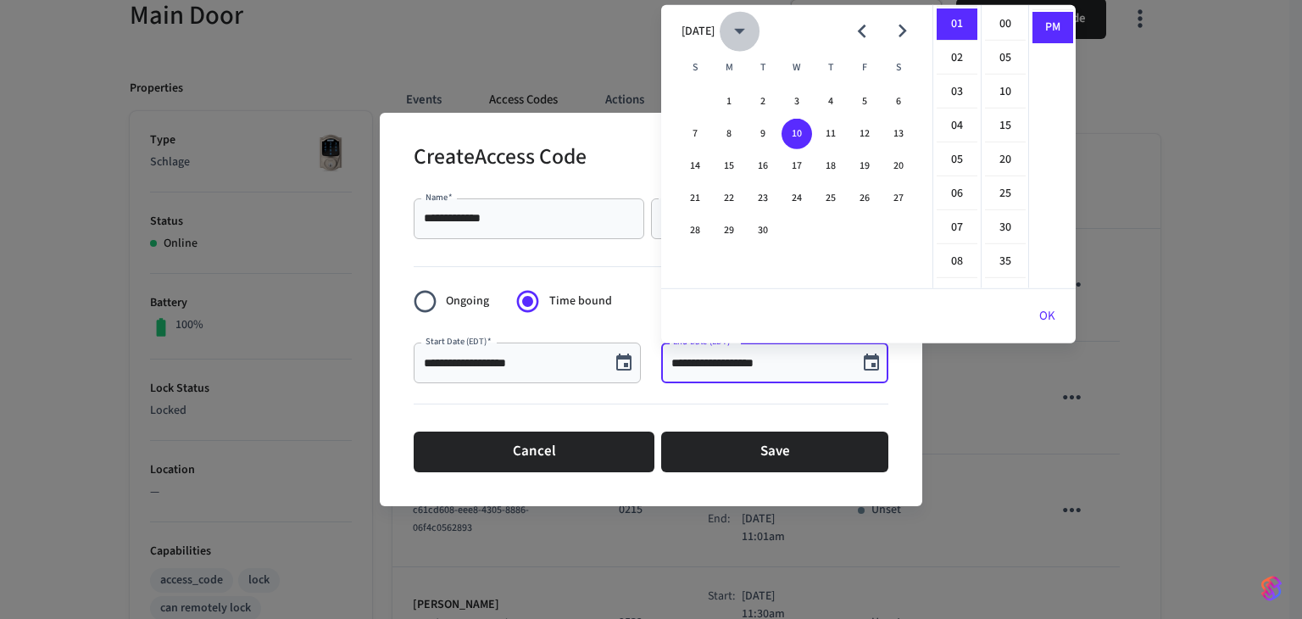
click at [753, 38] on icon "calendar view is open, switch to year view" at bounding box center [739, 31] width 26 height 26
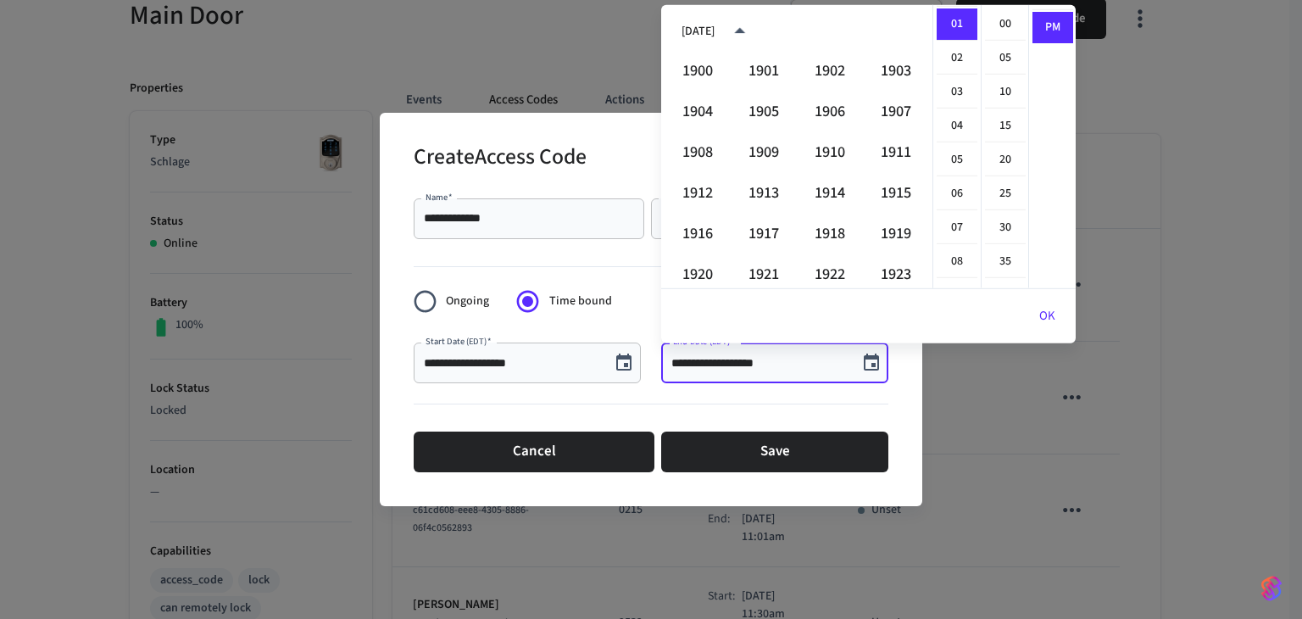
scroll to position [1163, 0]
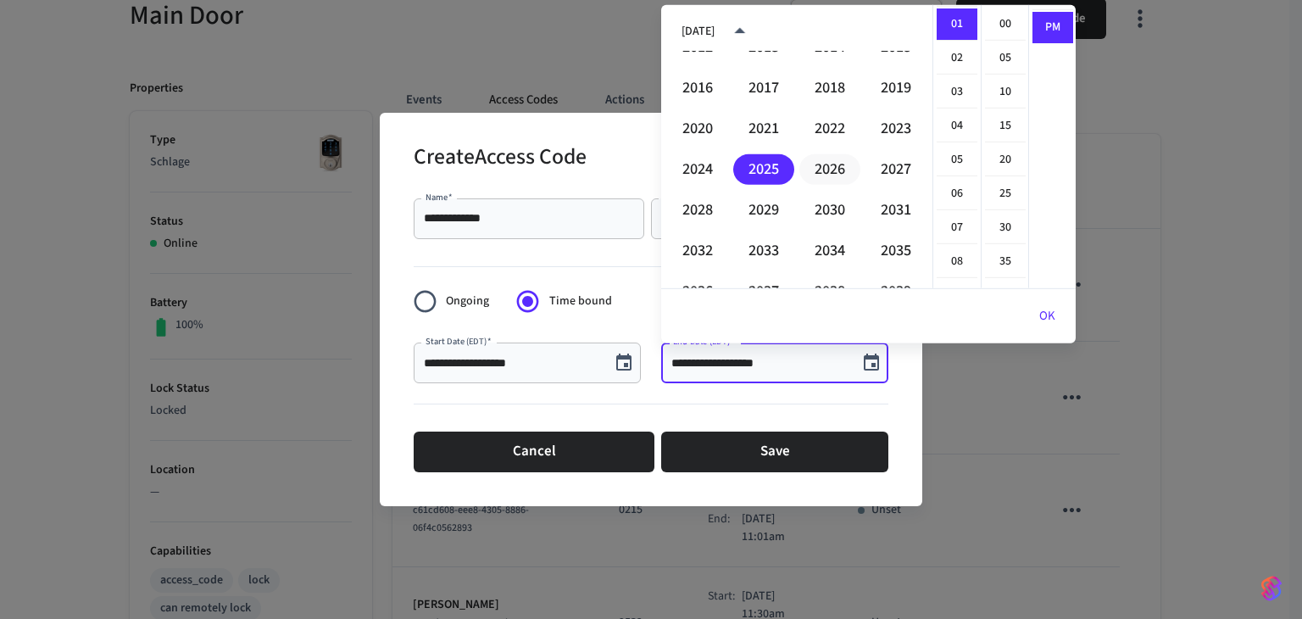
click at [827, 164] on button "2026" at bounding box center [829, 169] width 61 height 31
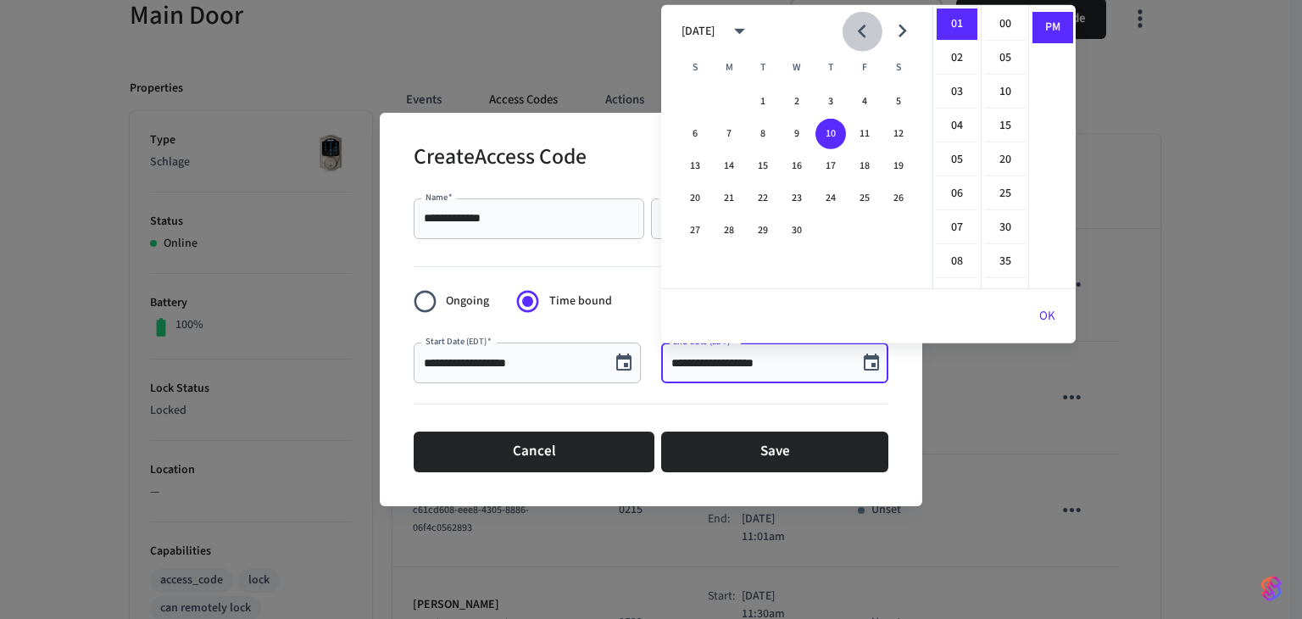
click at [870, 28] on icon "Previous month" at bounding box center [861, 31] width 26 height 26
click at [691, 225] on button "24" at bounding box center [695, 230] width 31 height 31
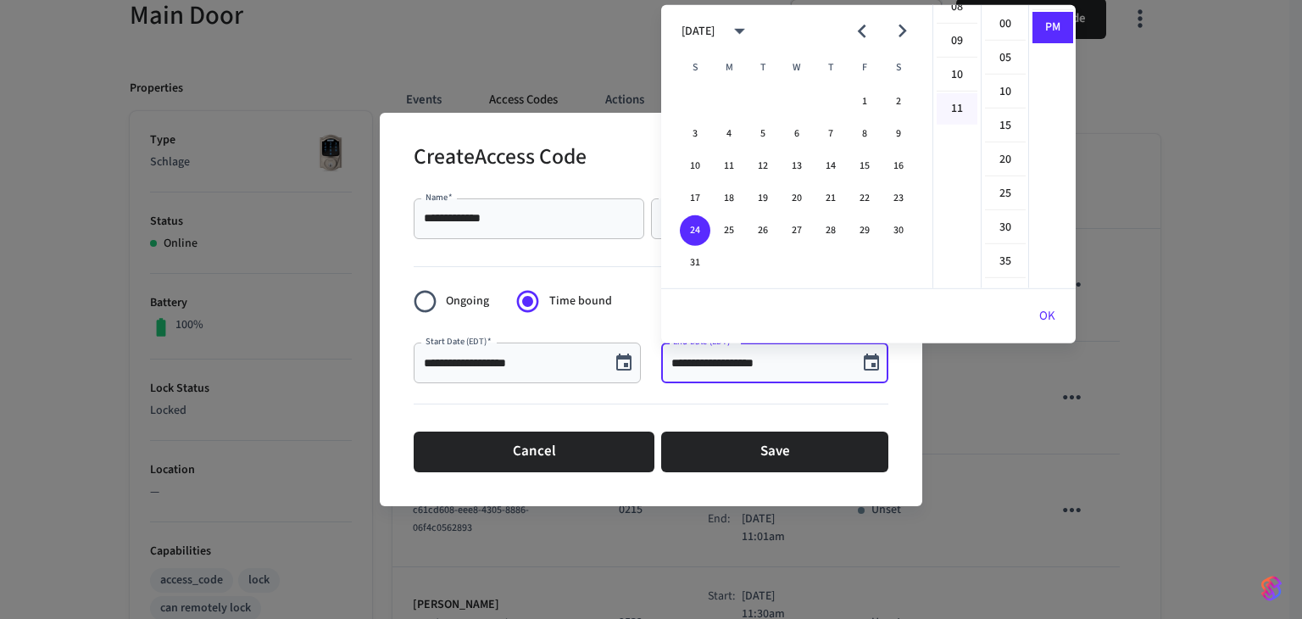
click at [944, 101] on li "11" at bounding box center [957, 108] width 41 height 31
click at [1010, 25] on li "00" at bounding box center [1005, 24] width 41 height 32
click at [1043, 19] on li "AM" at bounding box center [1052, 24] width 41 height 32
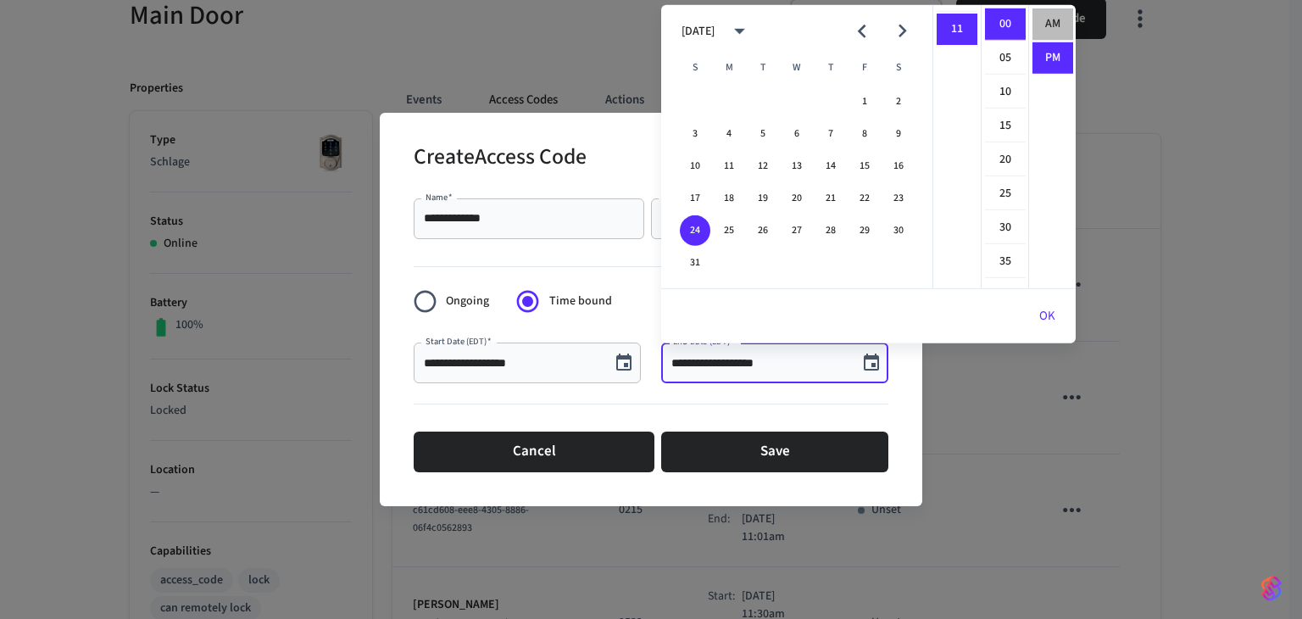
type input "**********"
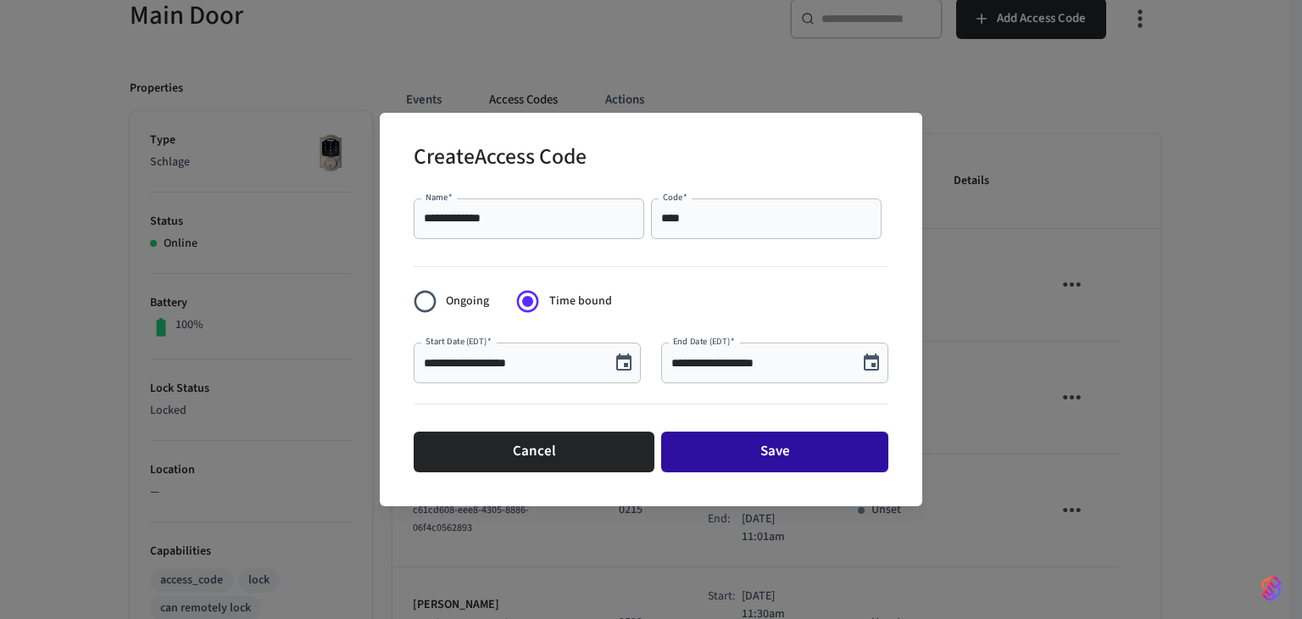
click at [767, 458] on button "Save" at bounding box center [774, 451] width 227 height 41
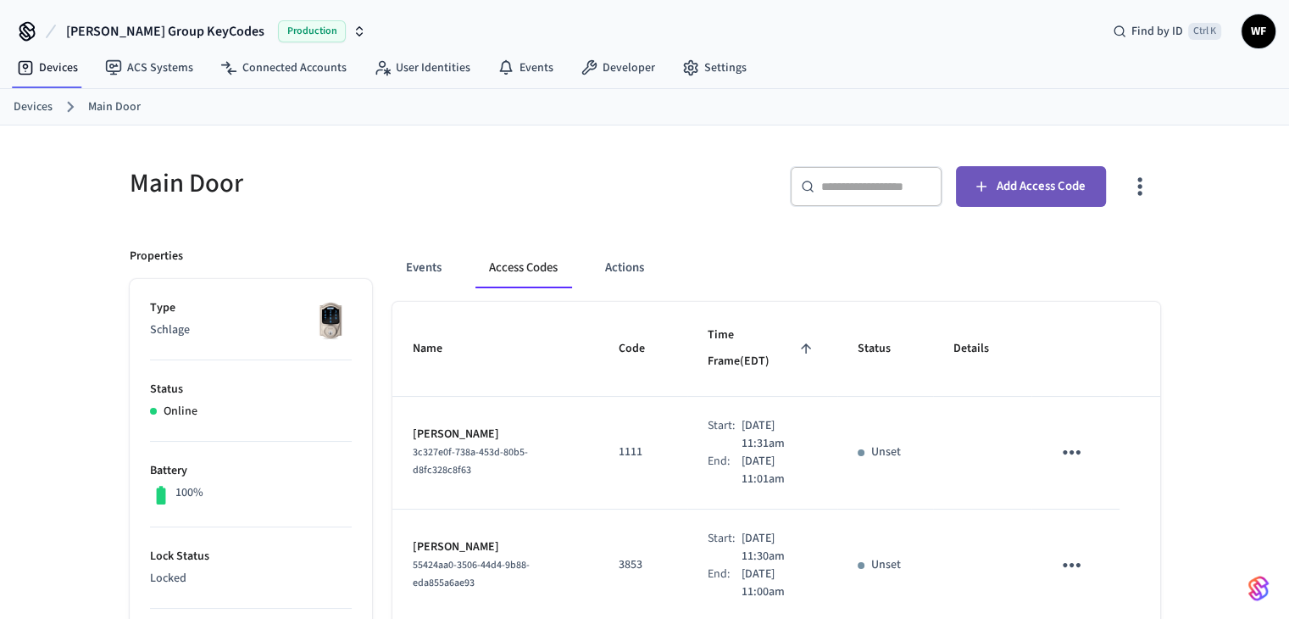
click at [990, 195] on button "Add Access Code" at bounding box center [1031, 186] width 150 height 41
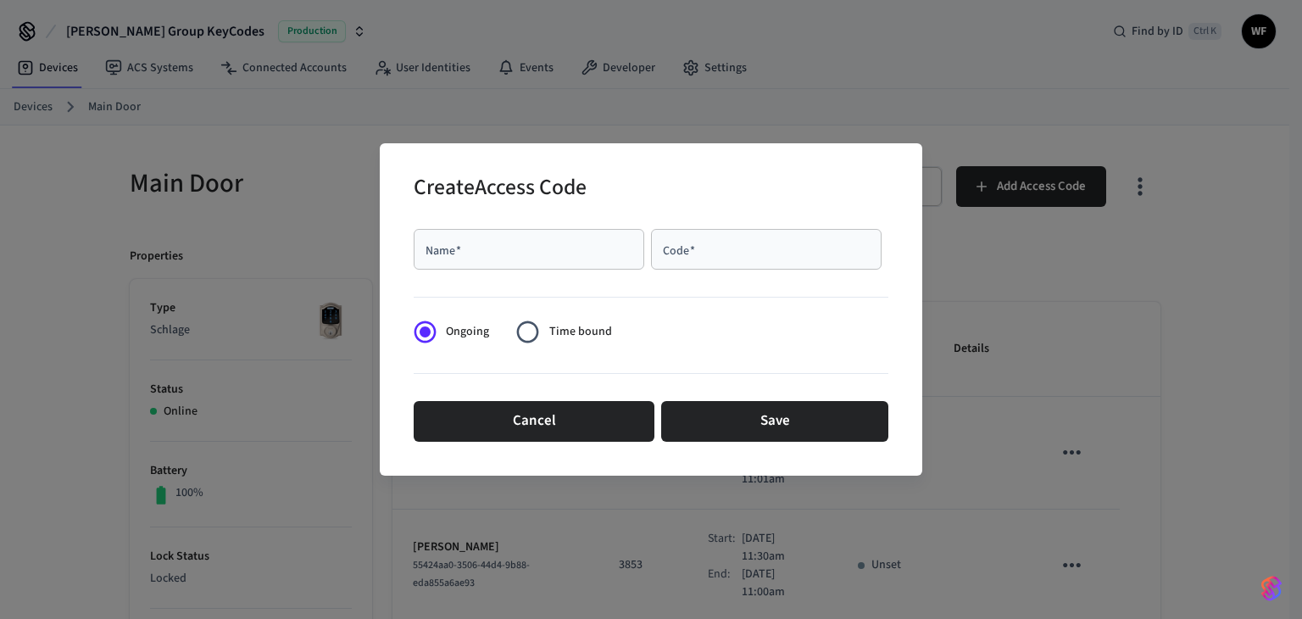
click at [431, 245] on input "Name   *" at bounding box center [529, 249] width 210 height 17
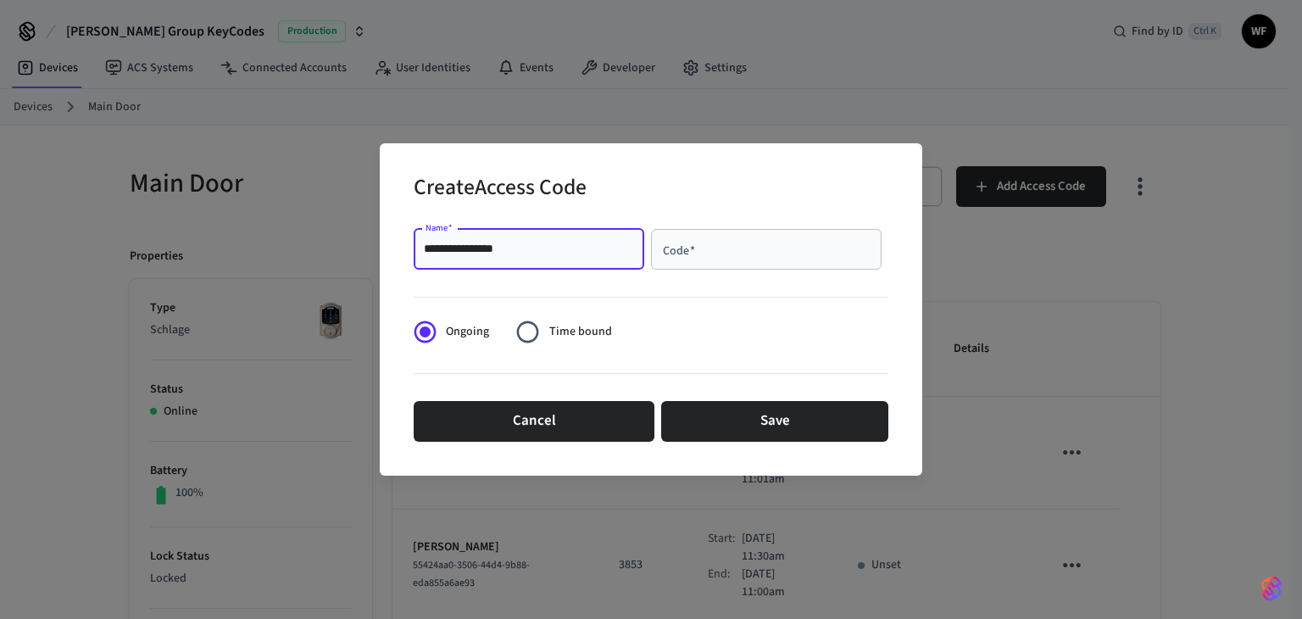
click at [563, 248] on input "**********" at bounding box center [529, 249] width 210 height 17
type input "**********"
click at [691, 266] on div "Code   *" at bounding box center [766, 249] width 231 height 41
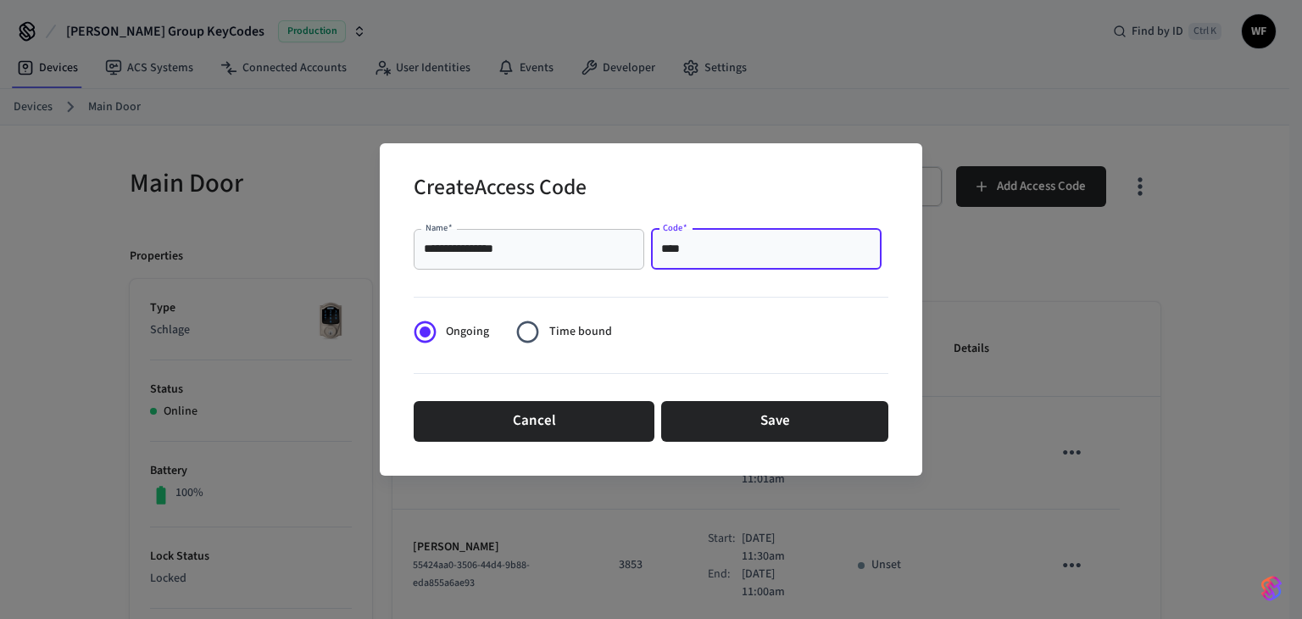
type input "****"
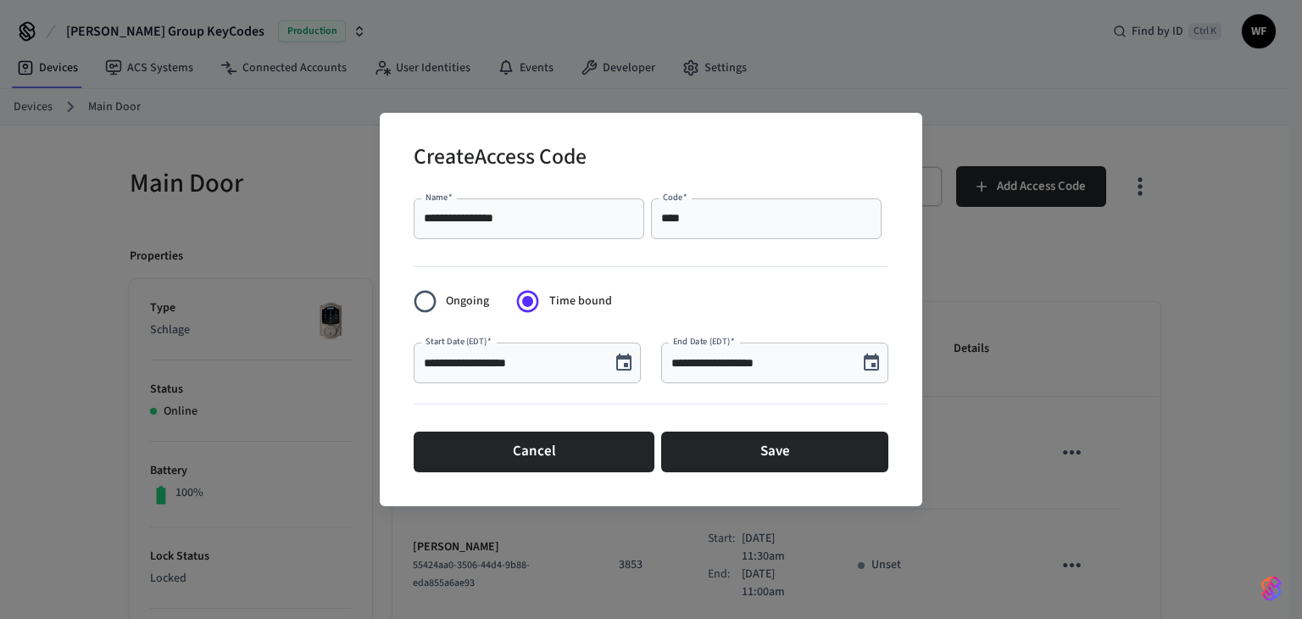
click at [620, 361] on icon "Choose date, selected date is Sep 10, 2025" at bounding box center [624, 363] width 20 height 20
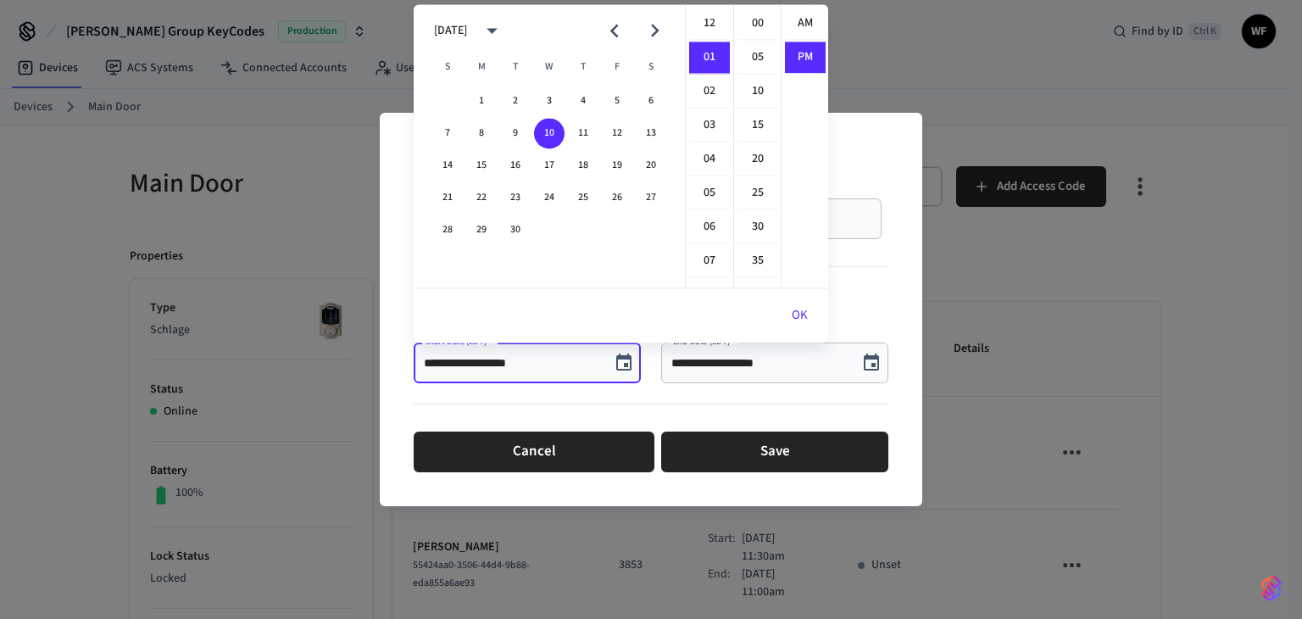
scroll to position [31, 0]
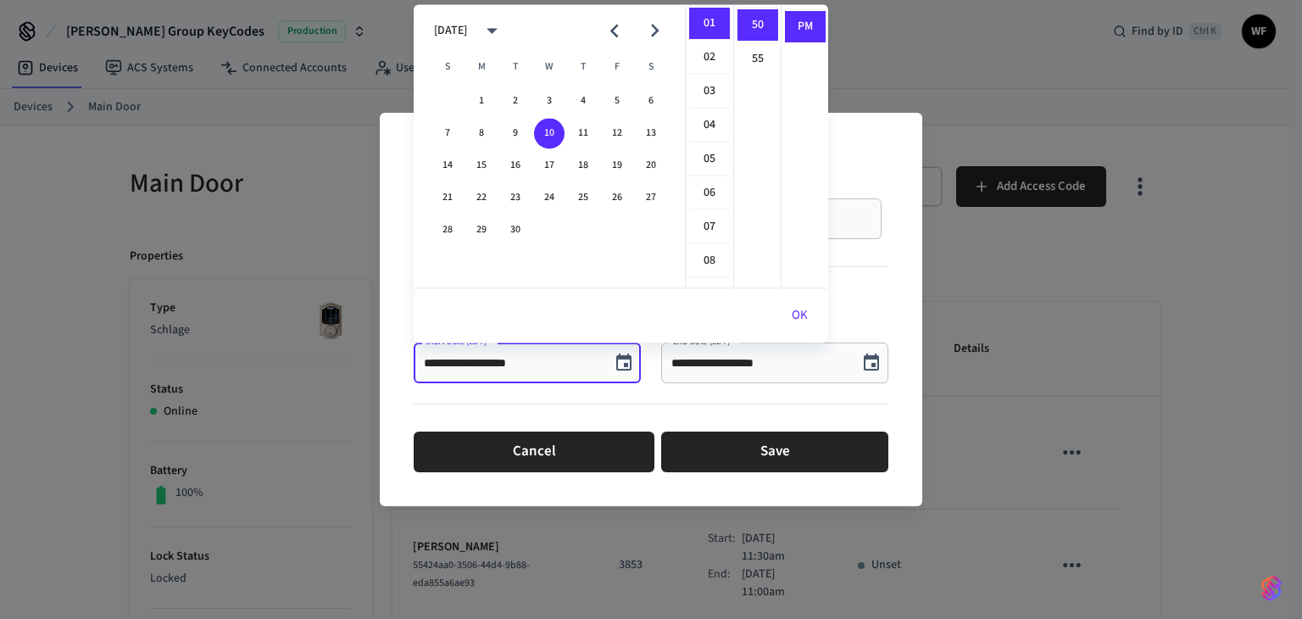
click at [505, 41] on icon "calendar view is open, switch to year view" at bounding box center [492, 31] width 26 height 26
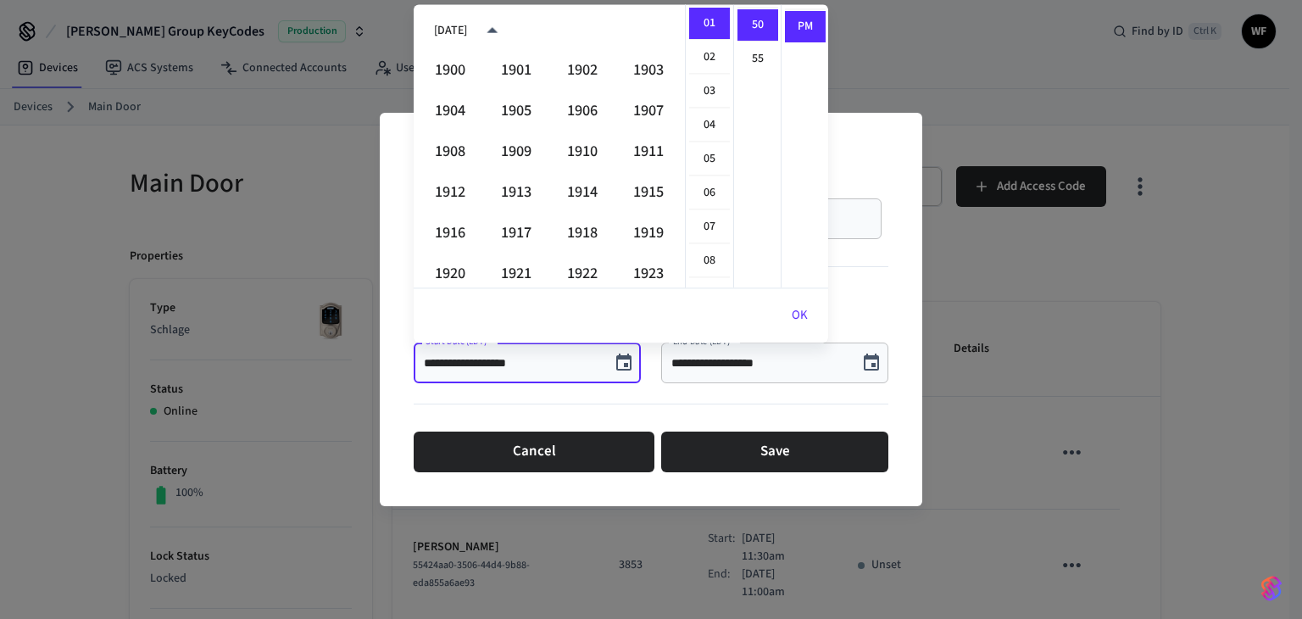
scroll to position [1163, 0]
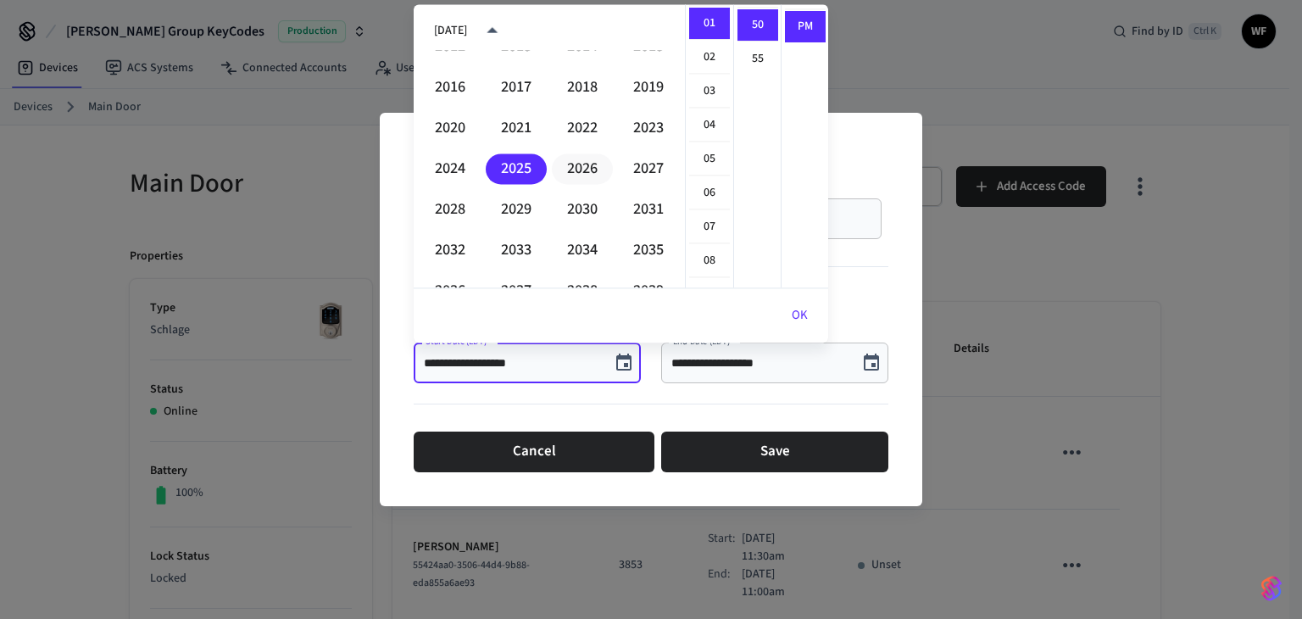
click at [562, 170] on button "2026" at bounding box center [582, 168] width 61 height 31
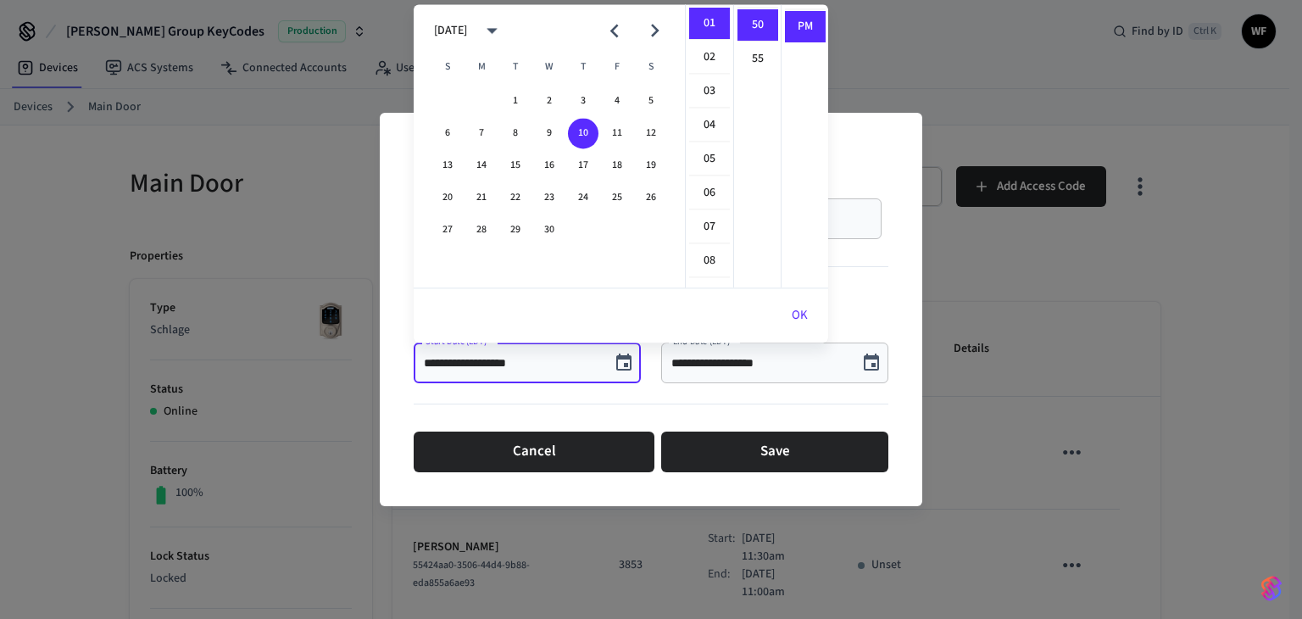
click at [624, 21] on icon "Previous month" at bounding box center [614, 31] width 26 height 26
click at [617, 165] on button "14" at bounding box center [617, 165] width 31 height 31
click at [698, 184] on li "11" at bounding box center [709, 192] width 41 height 31
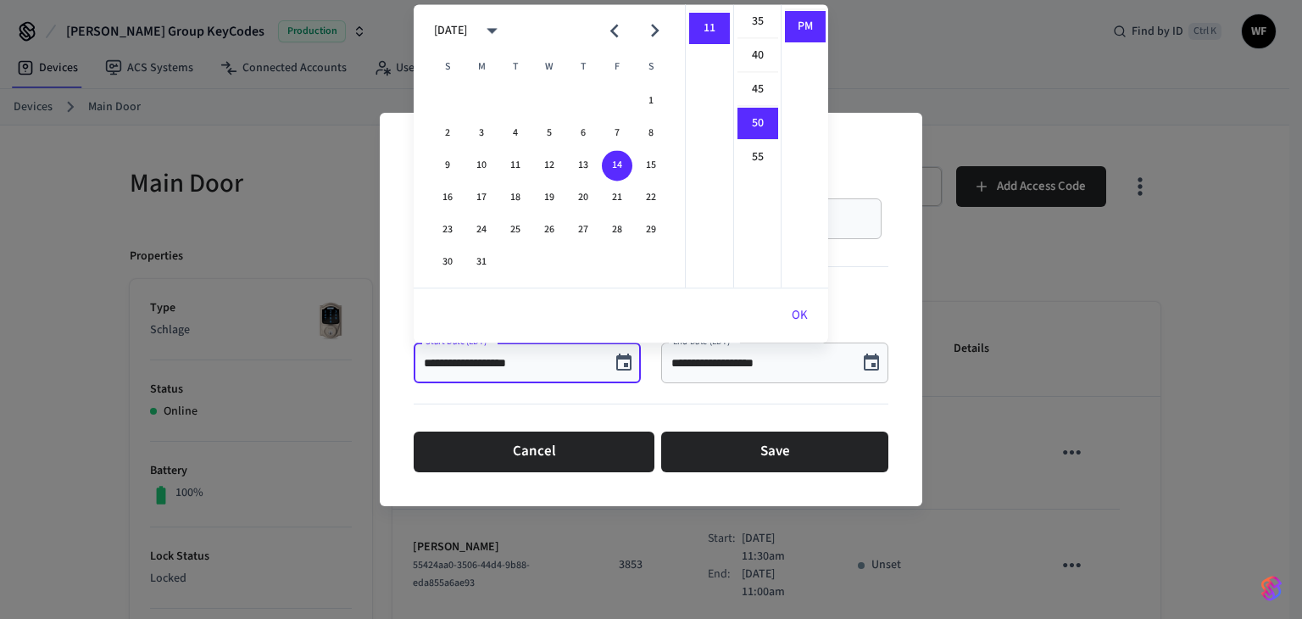
scroll to position [168, 0]
click at [750, 60] on li "30" at bounding box center [757, 59] width 41 height 32
click at [793, 31] on li "AM" at bounding box center [805, 24] width 41 height 32
type input "**********"
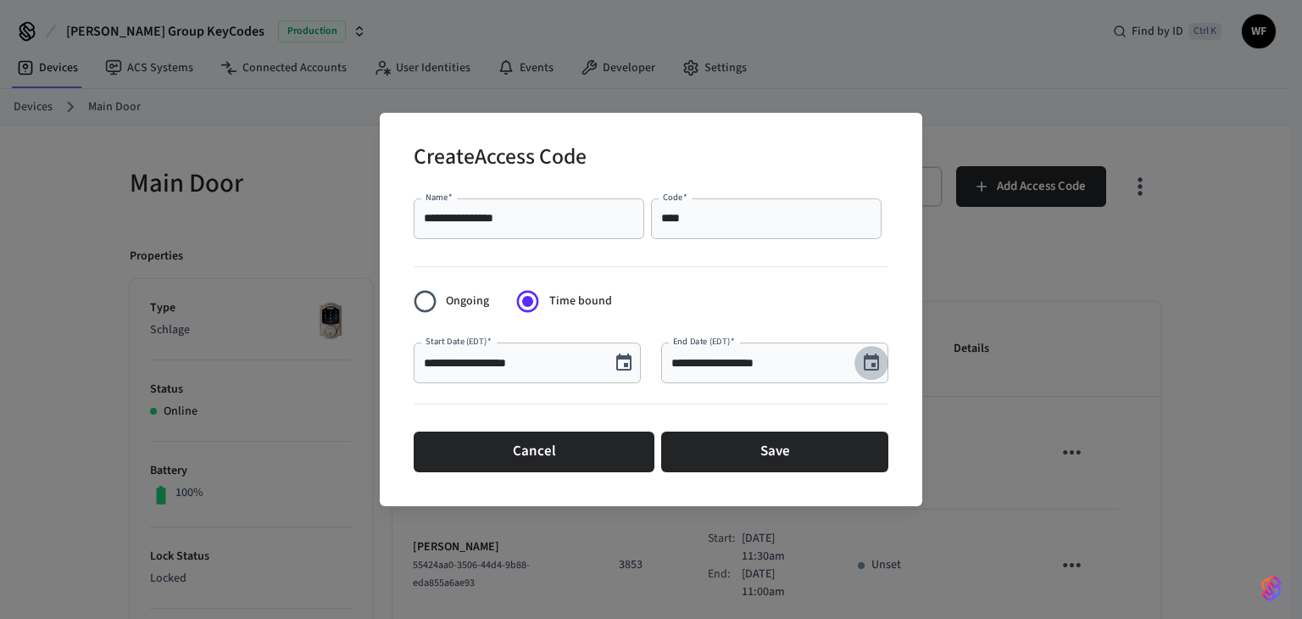
click at [870, 357] on icon "Choose date, selected date is Sep 10, 2025" at bounding box center [871, 361] width 15 height 17
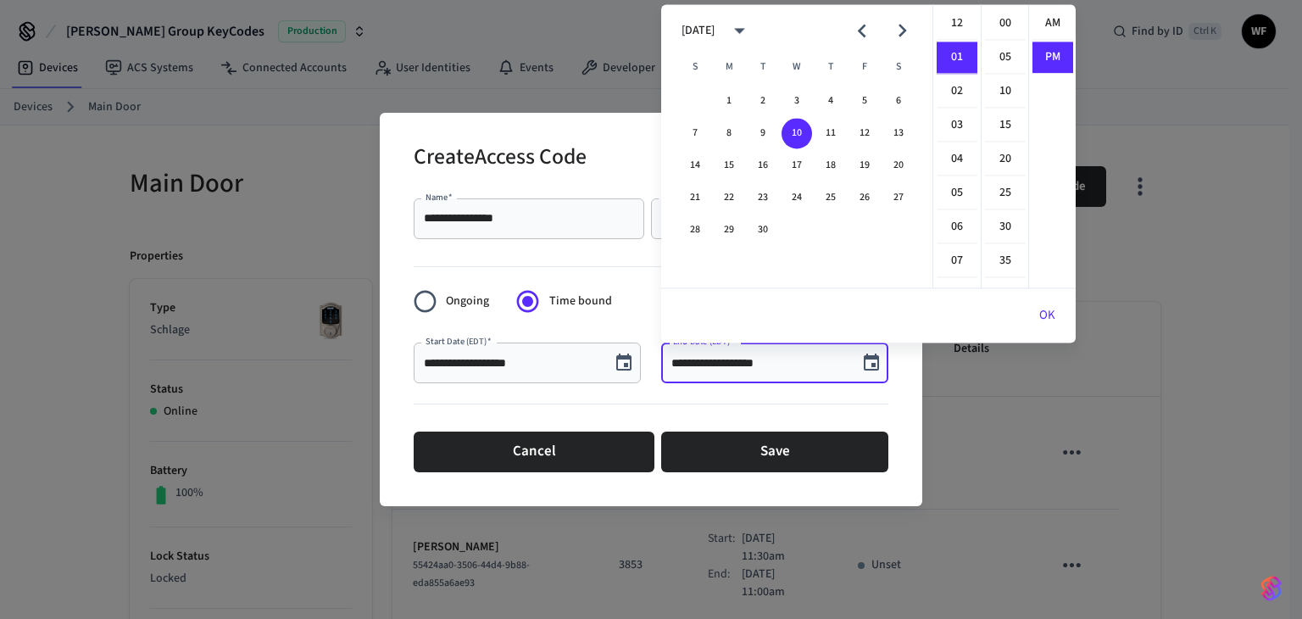
scroll to position [31, 0]
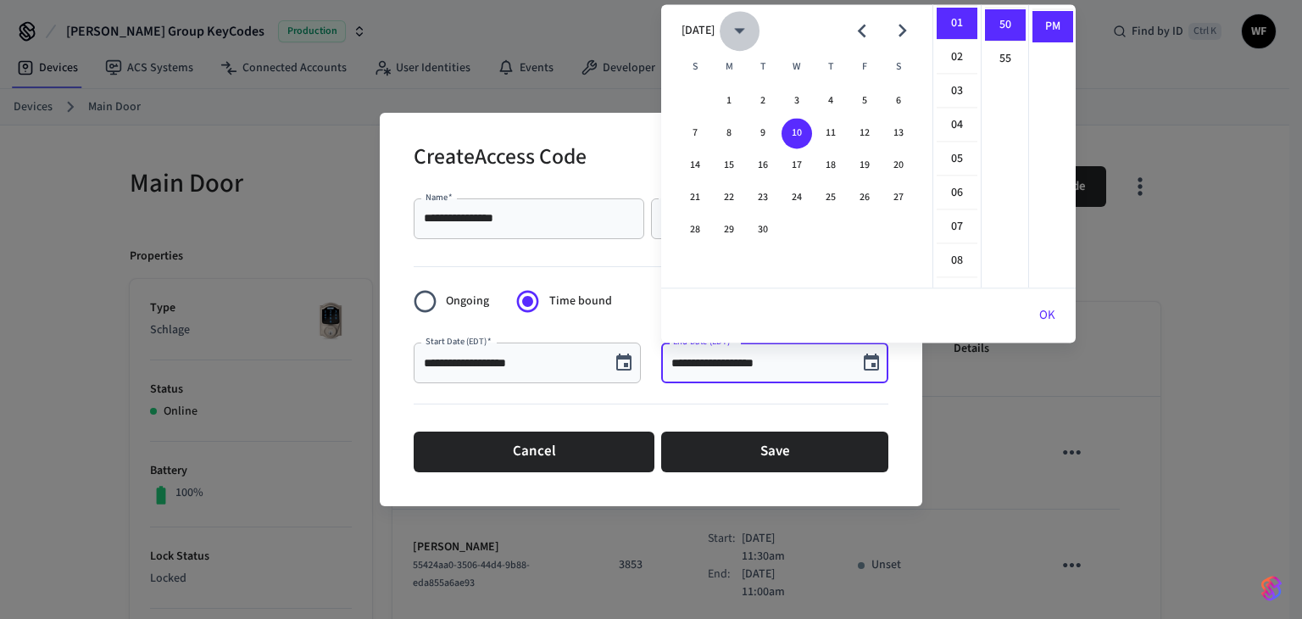
click at [753, 28] on icon "calendar view is open, switch to year view" at bounding box center [739, 31] width 26 height 26
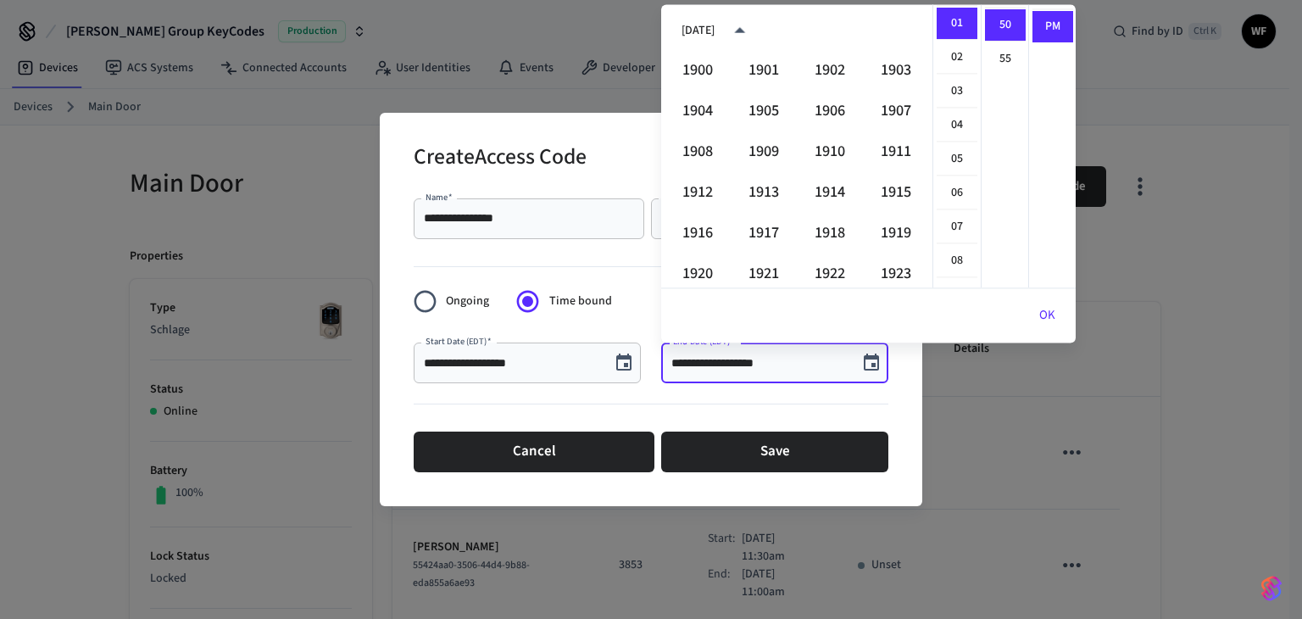
scroll to position [1163, 0]
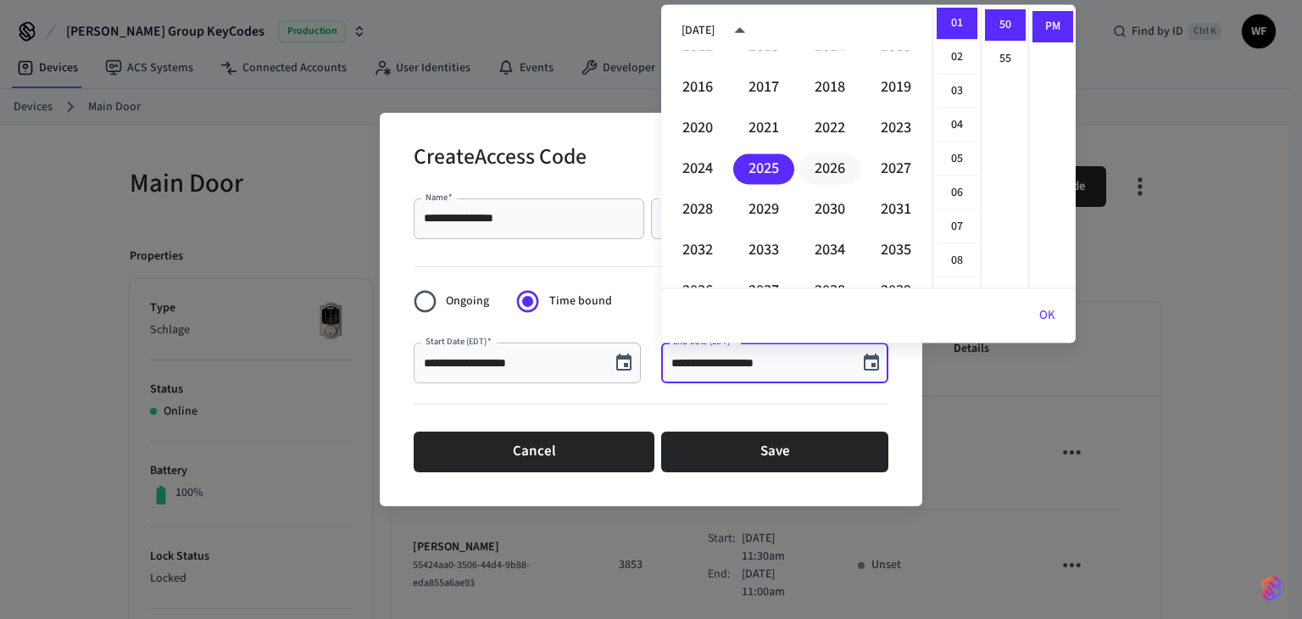
click at [814, 162] on button "2026" at bounding box center [829, 168] width 61 height 31
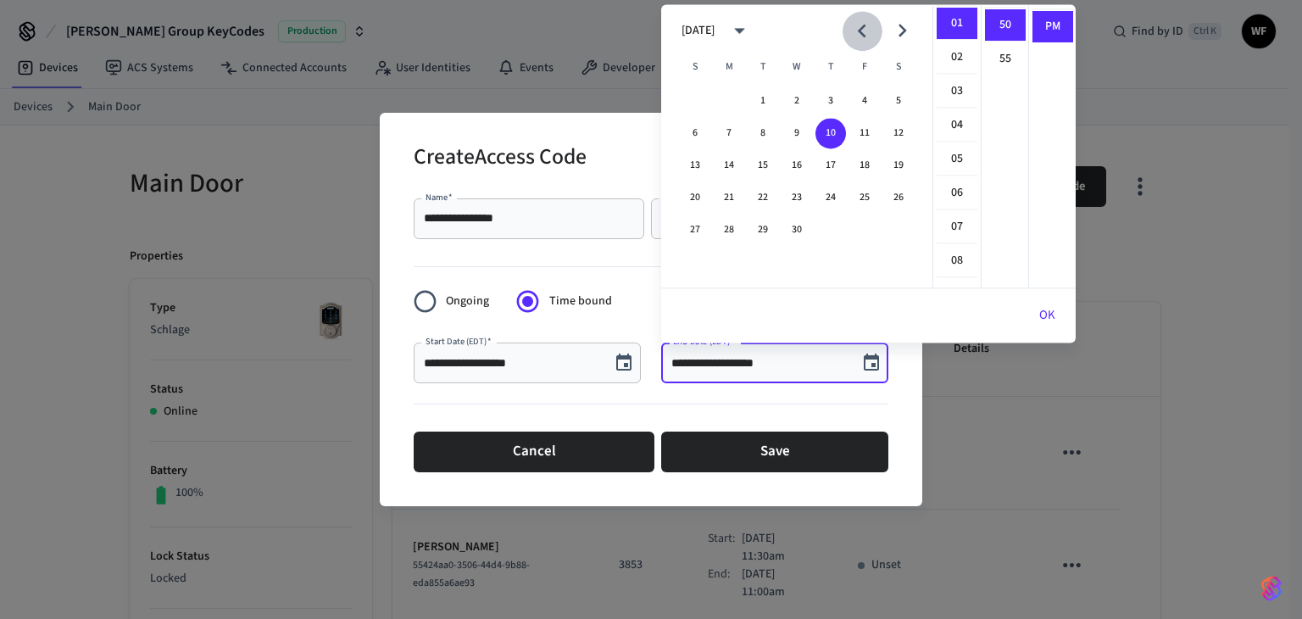
click at [862, 35] on icon "Previous month" at bounding box center [862, 32] width 8 height 14
click at [705, 194] on button "16" at bounding box center [695, 197] width 31 height 31
click at [953, 189] on li "11" at bounding box center [957, 192] width 41 height 31
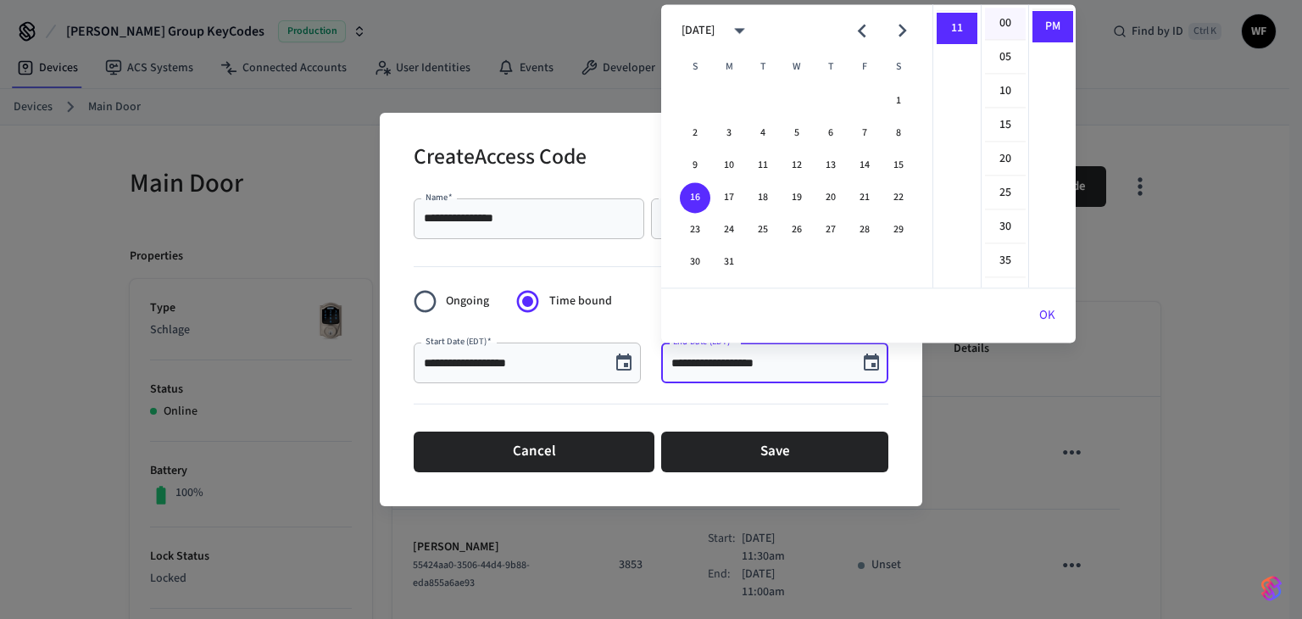
click at [1012, 30] on li "00" at bounding box center [1005, 24] width 41 height 32
click at [1049, 7] on ul "AM PM" at bounding box center [1051, 145] width 47 height 283
click at [1049, 13] on li "AM" at bounding box center [1052, 24] width 41 height 32
type input "**********"
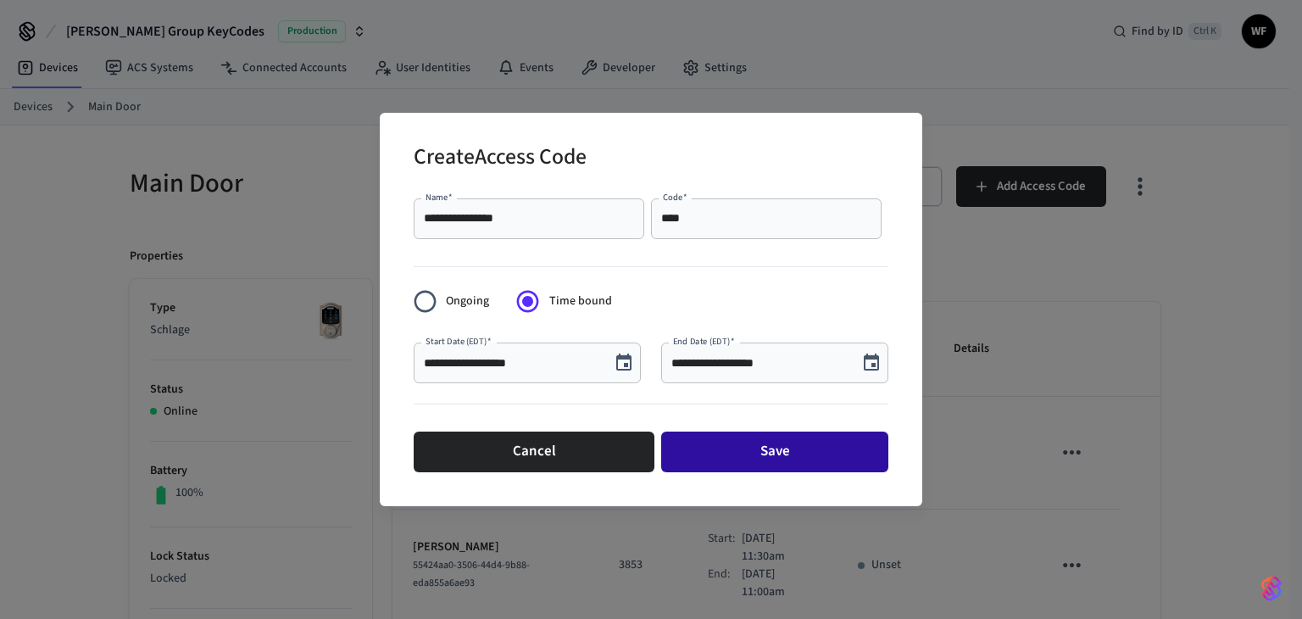
click at [742, 458] on button "Save" at bounding box center [774, 451] width 227 height 41
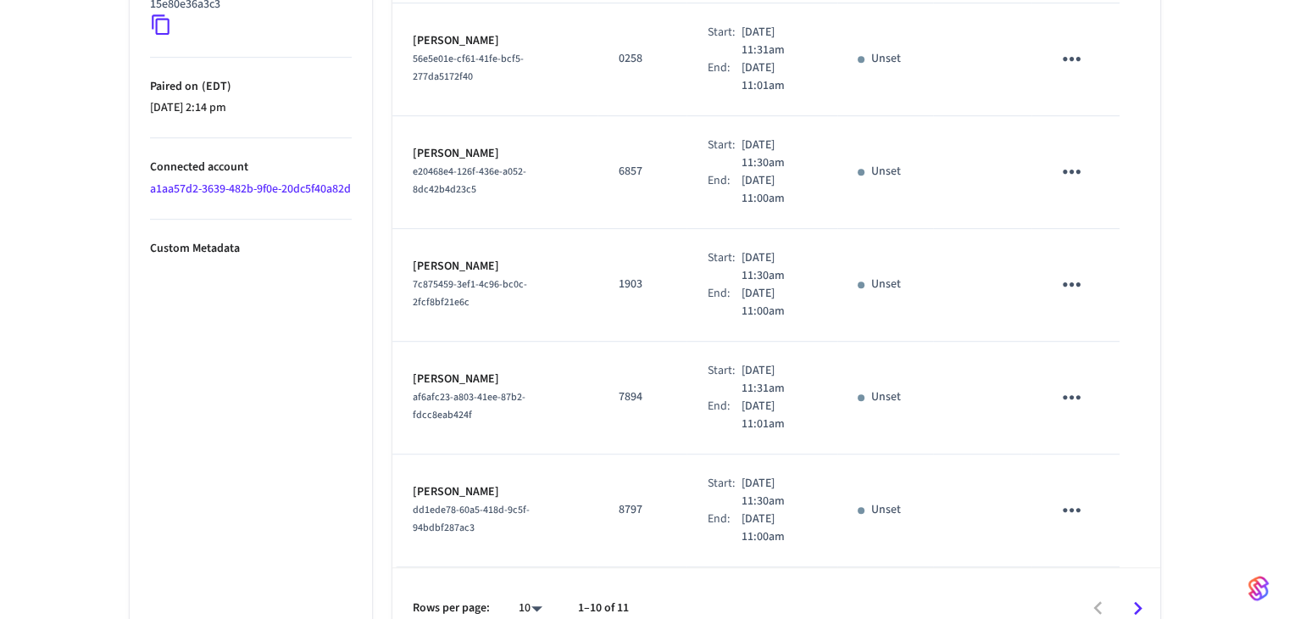
scroll to position [959, 0]
click at [1139, 600] on icon "Go to next page" at bounding box center [1138, 607] width 8 height 14
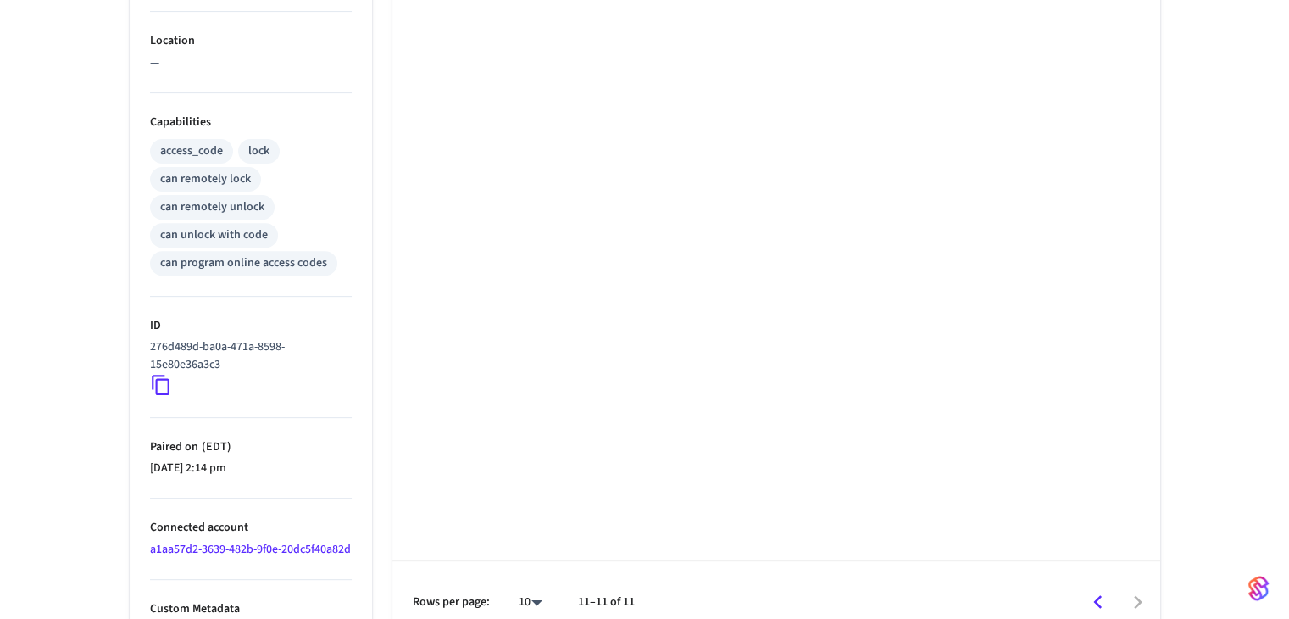
scroll to position [637, 0]
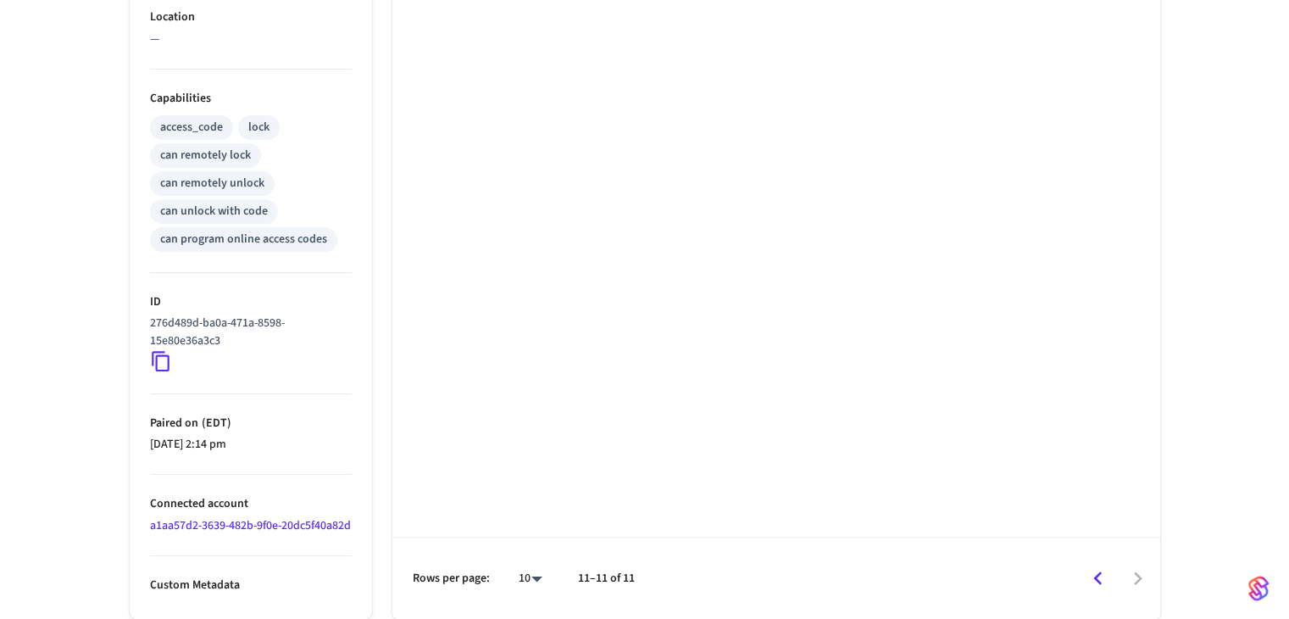
click at [1098, 575] on icon "Go to previous page" at bounding box center [1097, 578] width 8 height 14
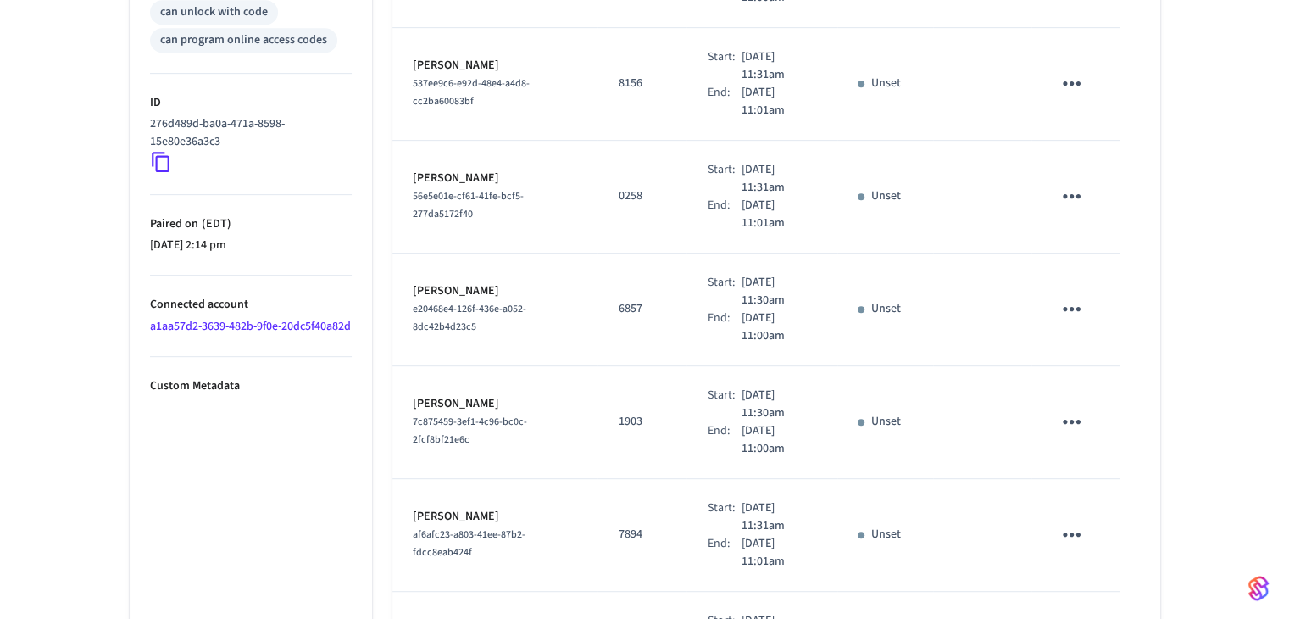
scroll to position [620, 0]
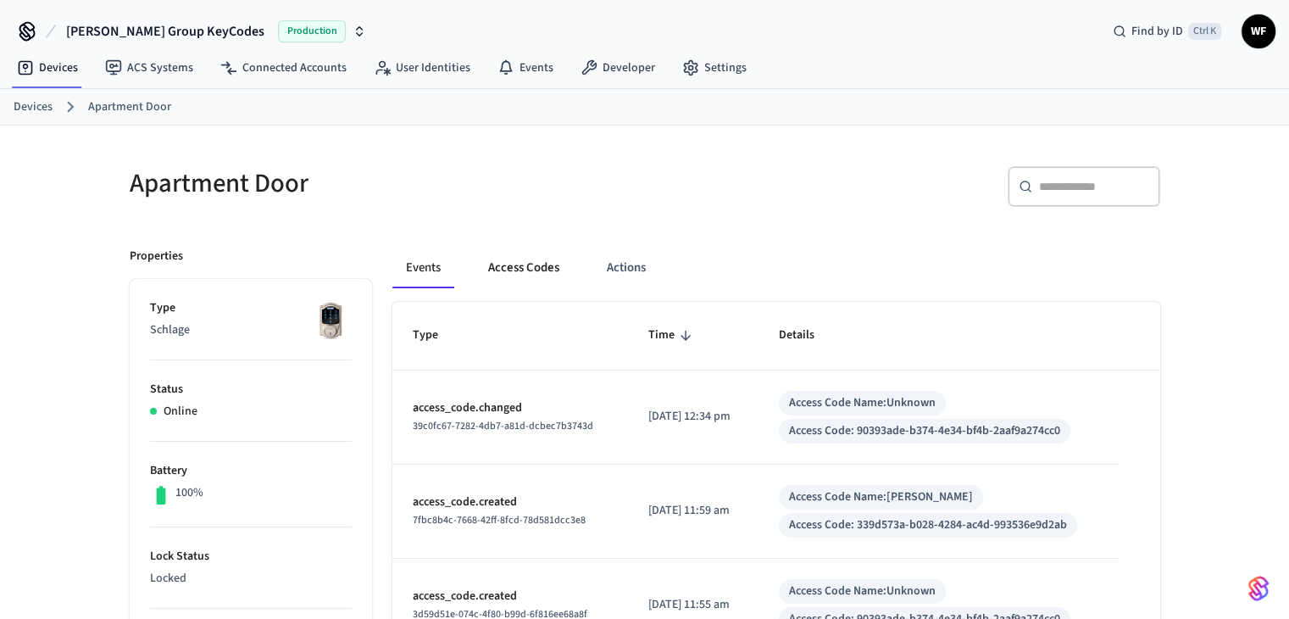
click at [505, 253] on button "Access Codes" at bounding box center [524, 267] width 98 height 41
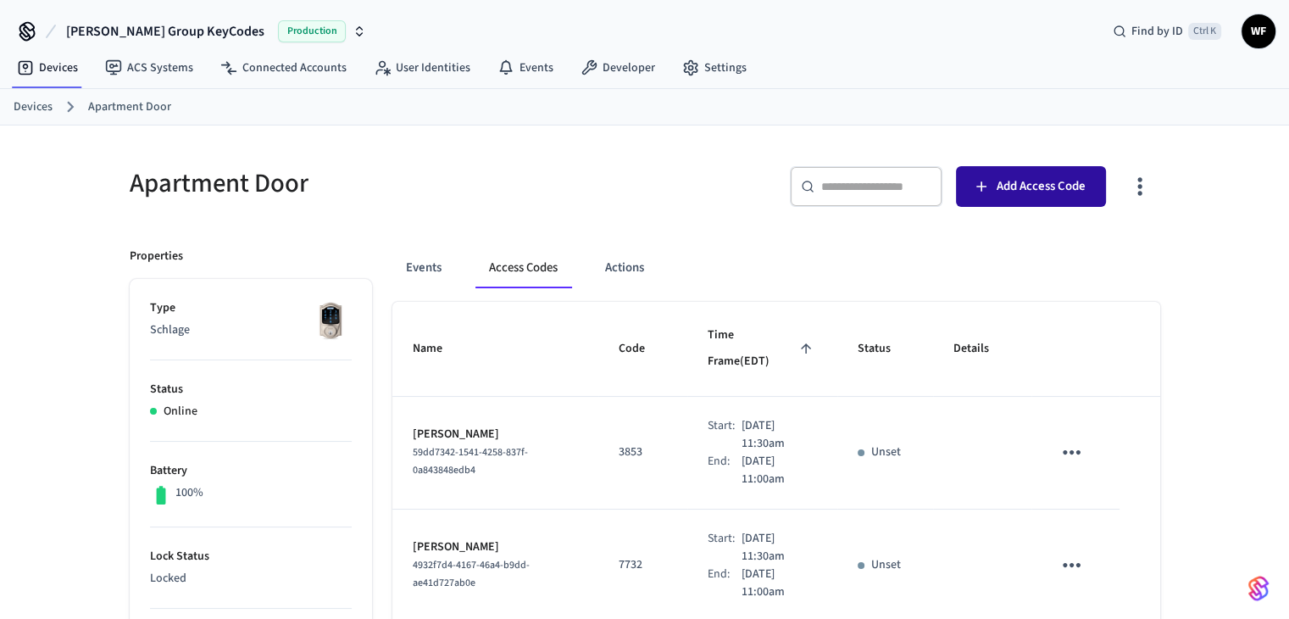
click at [1055, 195] on span "Add Access Code" at bounding box center [1041, 186] width 89 height 22
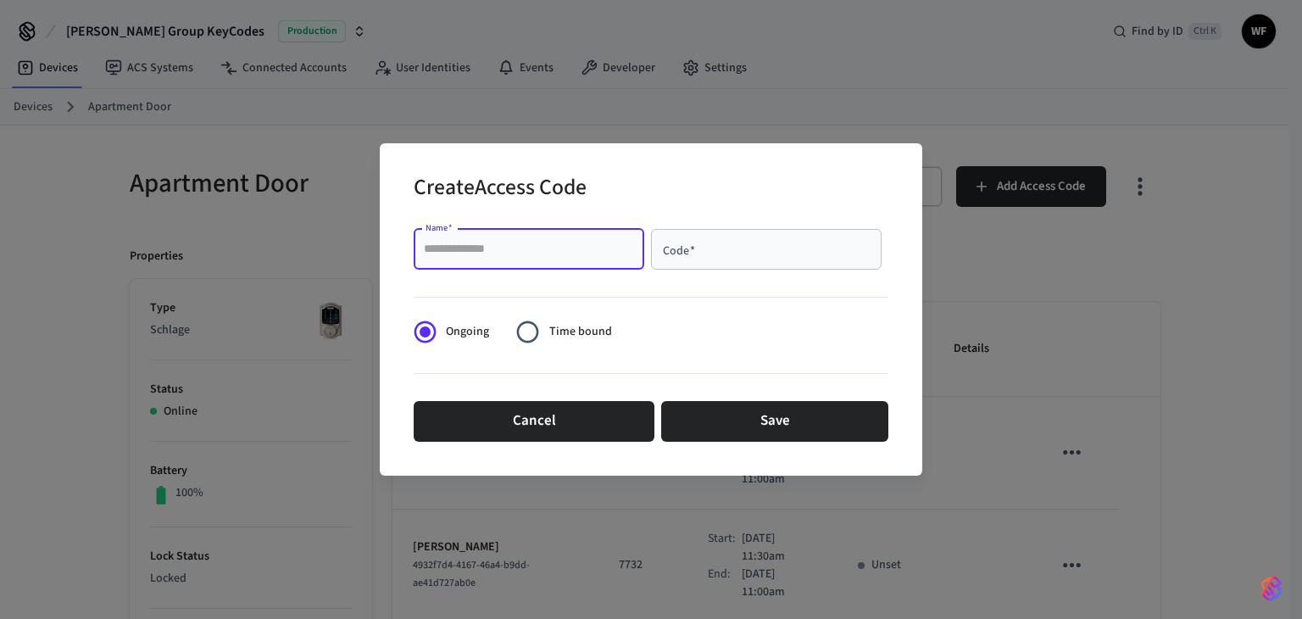
click at [509, 247] on input "Name   *" at bounding box center [529, 249] width 210 height 17
paste input "**********"
type input "**********"
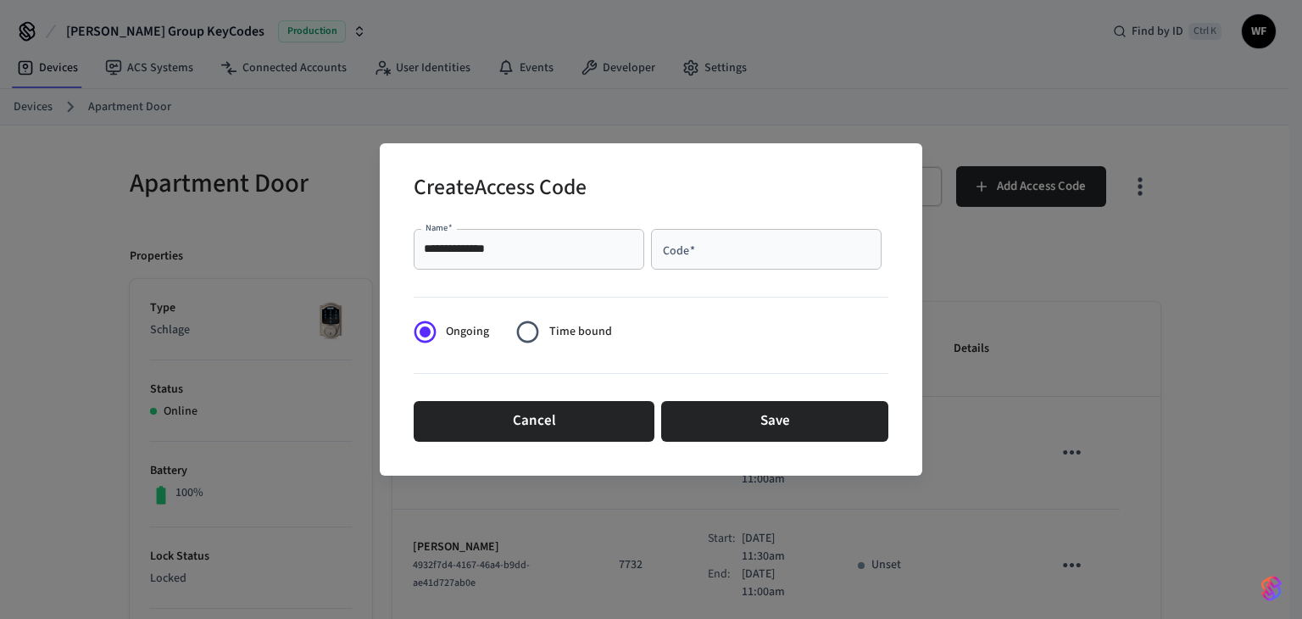
click at [760, 259] on div "Code   *" at bounding box center [766, 249] width 231 height 41
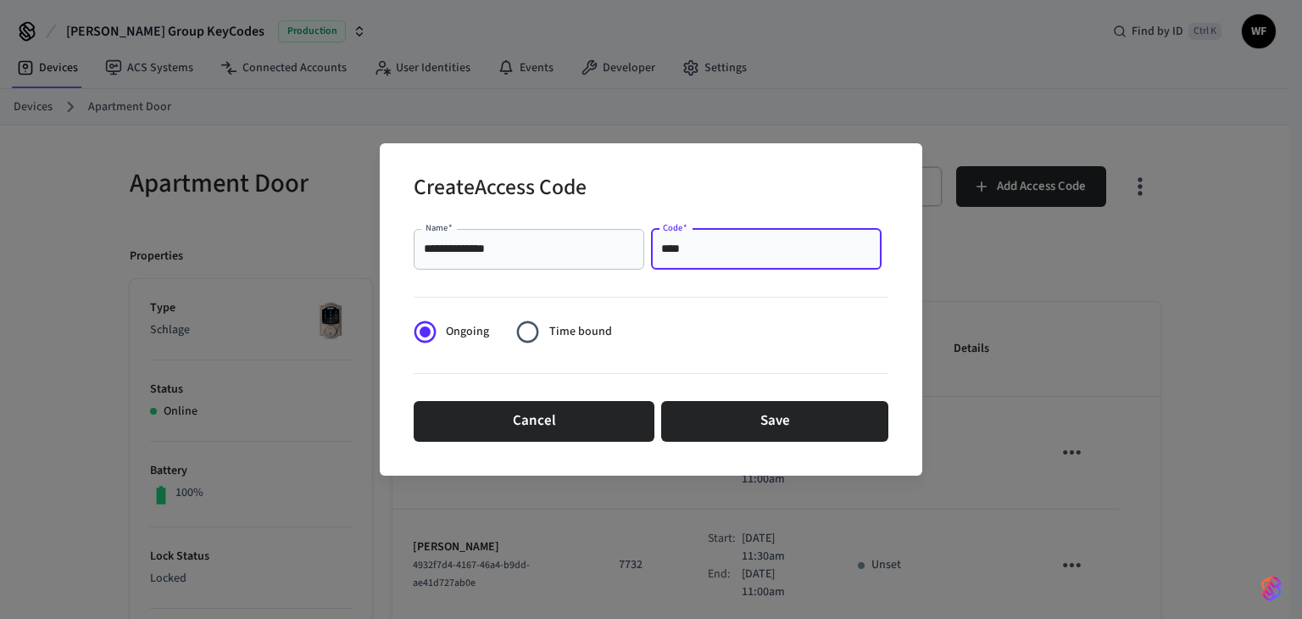
type input "****"
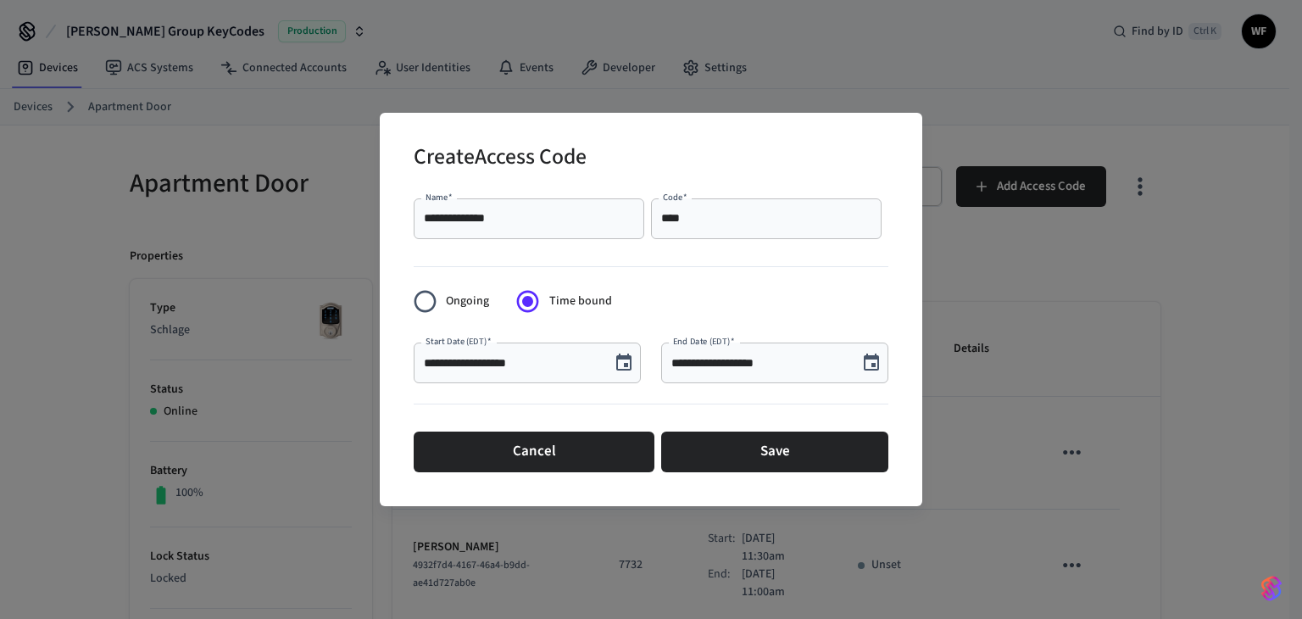
click at [532, 357] on input "**********" at bounding box center [512, 362] width 176 height 17
click at [610, 360] on button "Choose date, selected date is Sep 10, 2025" at bounding box center [624, 363] width 34 height 34
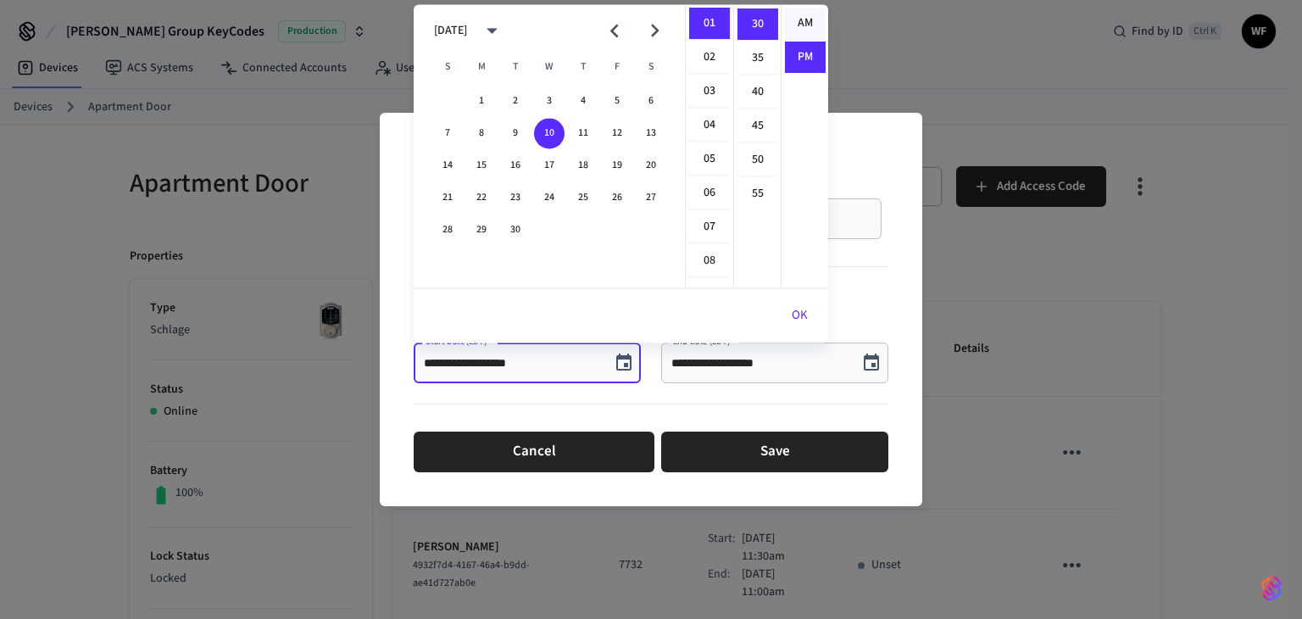
click at [804, 8] on li "AM" at bounding box center [805, 24] width 41 height 32
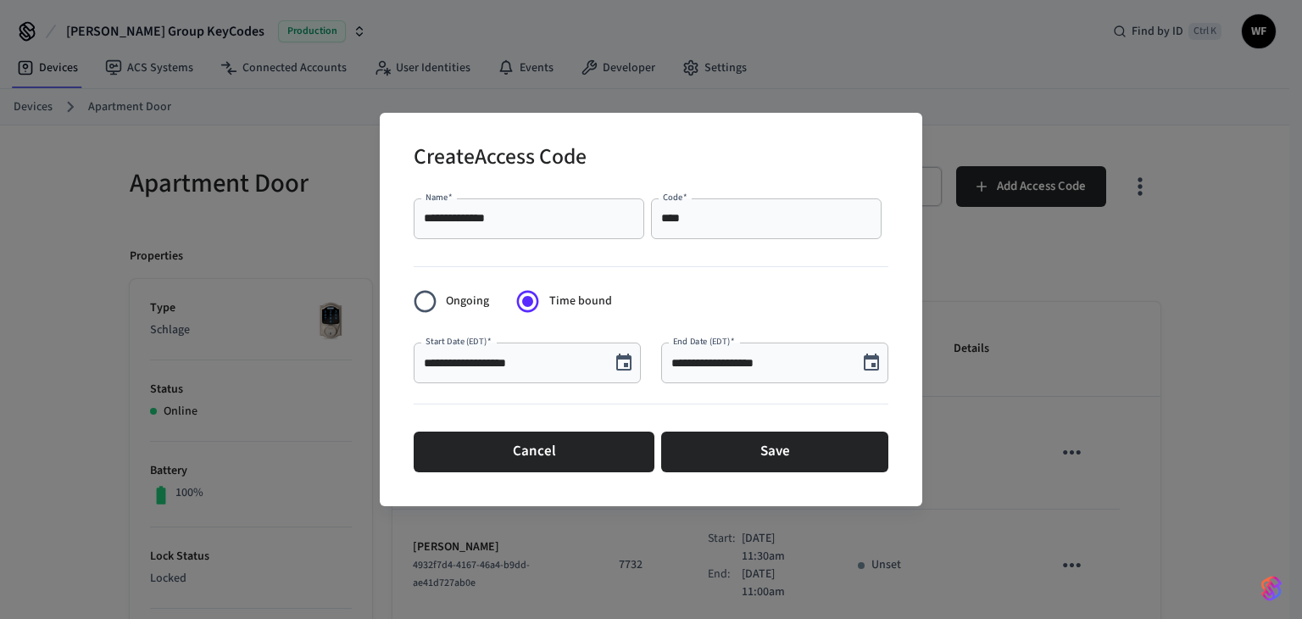
click at [611, 369] on button "Choose date, selected date is Sep 10, 2025" at bounding box center [624, 363] width 34 height 34
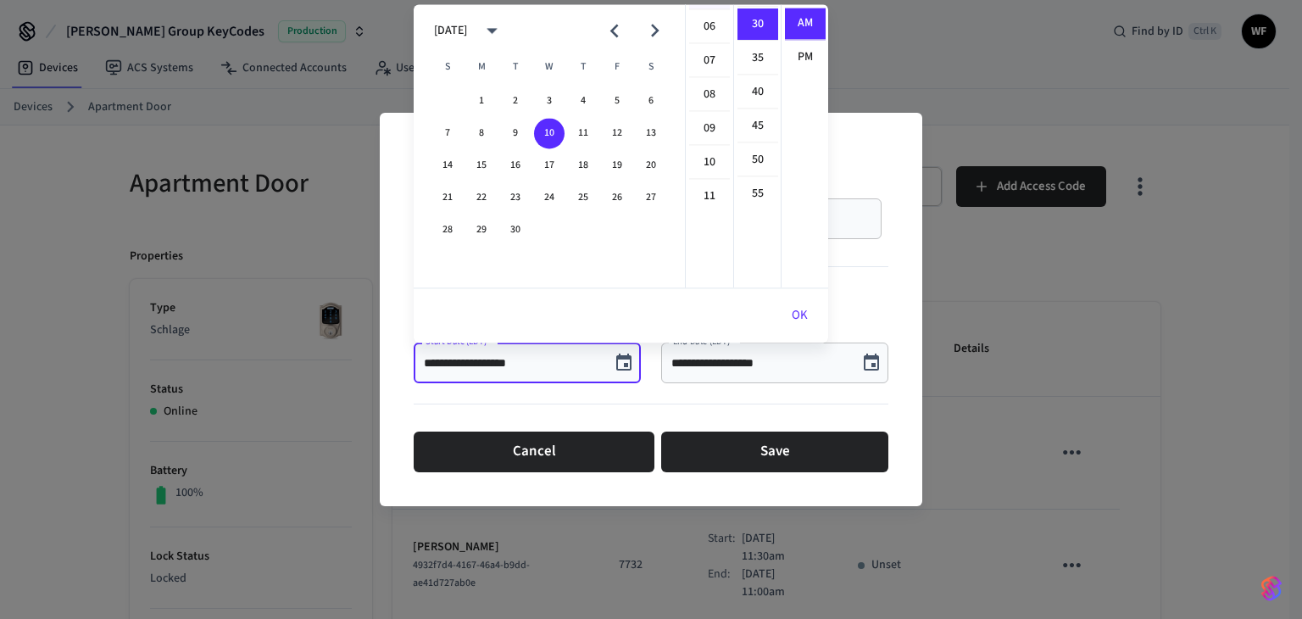
scroll to position [203, 0]
click at [703, 177] on li "11" at bounding box center [709, 192] width 41 height 31
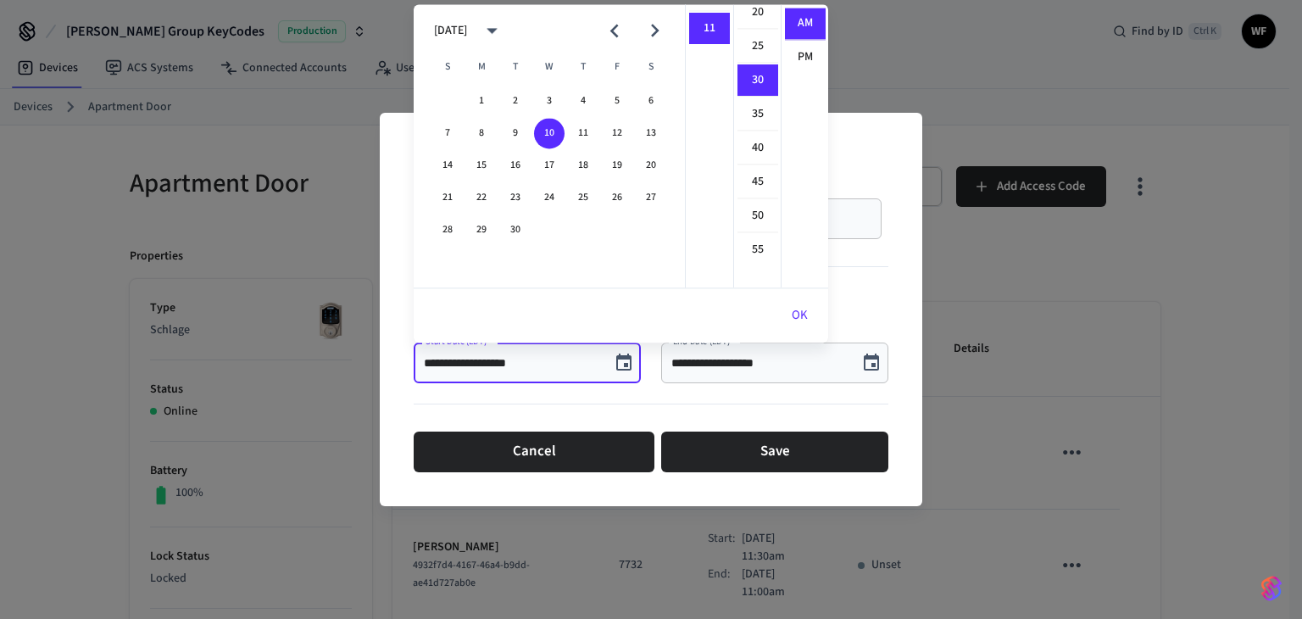
scroll to position [118, 0]
click at [664, 36] on icon "Next month" at bounding box center [655, 31] width 26 height 26
click at [606, 136] on button "10" at bounding box center [617, 133] width 31 height 31
type input "**********"
click at [741, 366] on input "**********" at bounding box center [759, 362] width 176 height 17
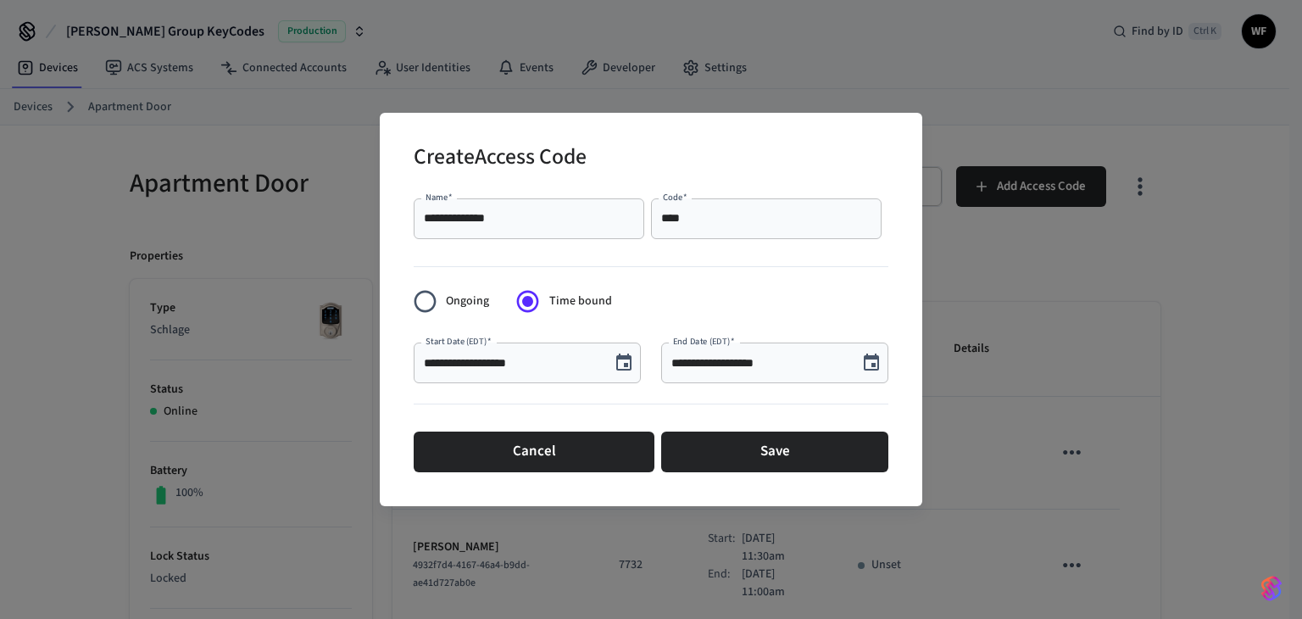
click at [858, 365] on button "Choose date, selected date is Sep 10, 2025" at bounding box center [871, 363] width 34 height 34
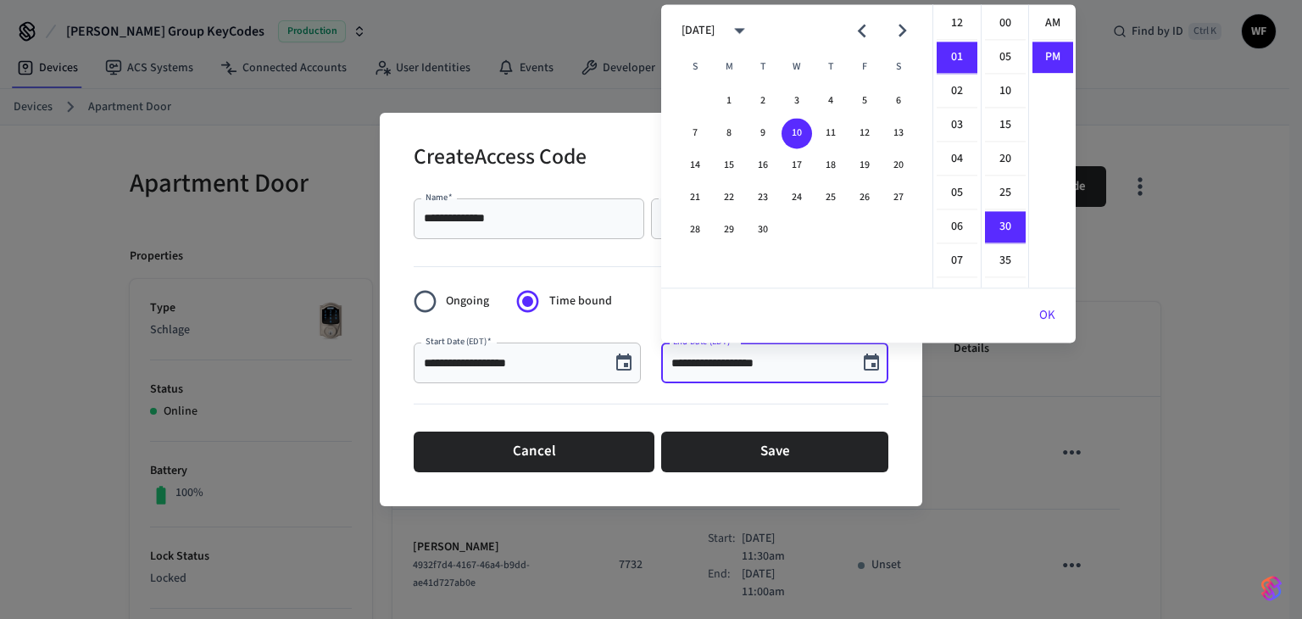
scroll to position [31, 0]
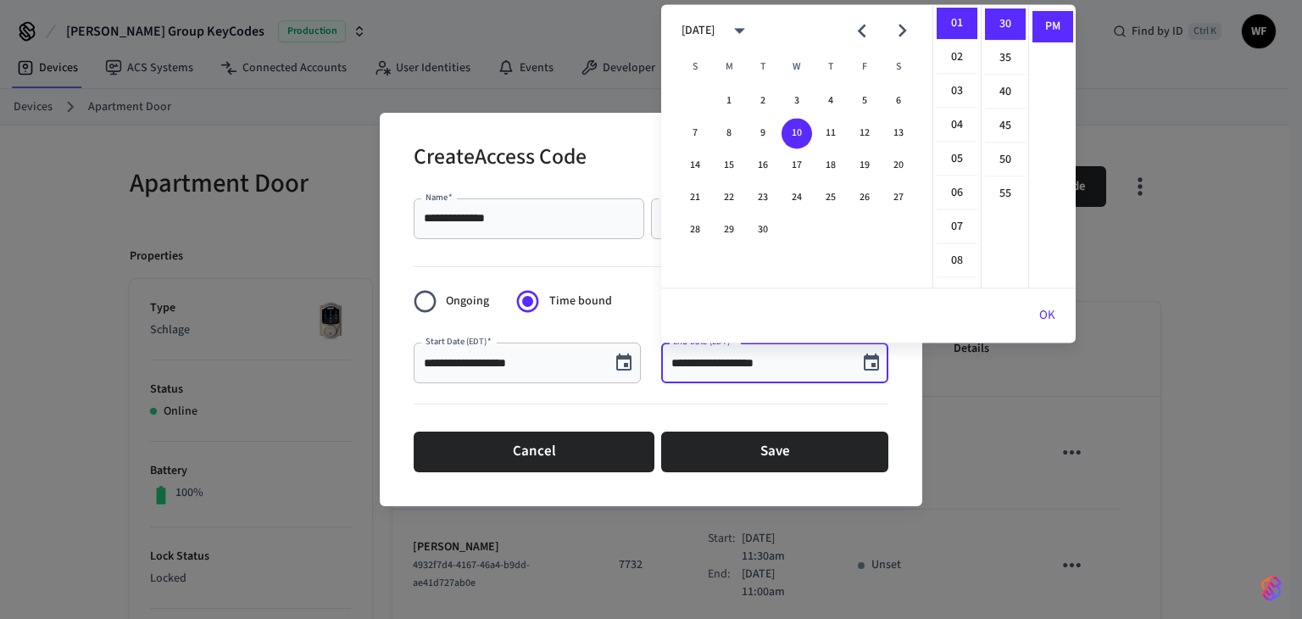
click at [897, 35] on icon "Next month" at bounding box center [902, 31] width 26 height 26
click at [685, 164] on button "12" at bounding box center [695, 165] width 31 height 31
click at [950, 263] on li "11" at bounding box center [957, 277] width 41 height 31
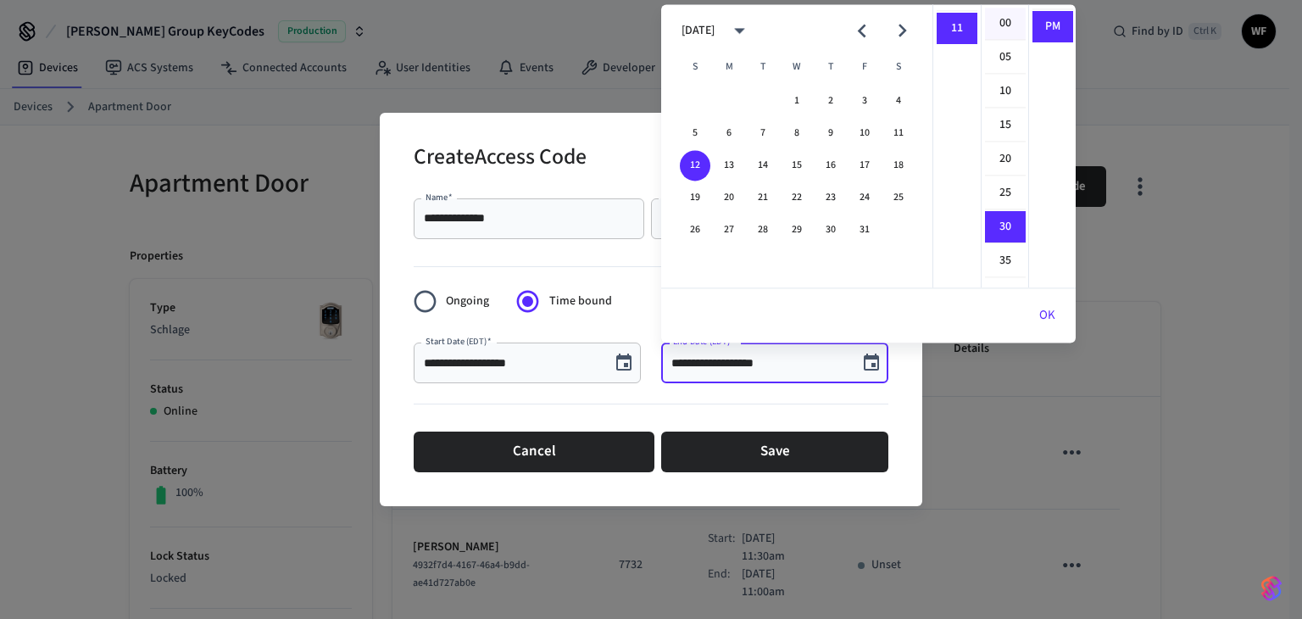
click at [993, 33] on li "00" at bounding box center [1005, 24] width 41 height 32
click at [1043, 24] on li "AM" at bounding box center [1052, 24] width 41 height 32
type input "**********"
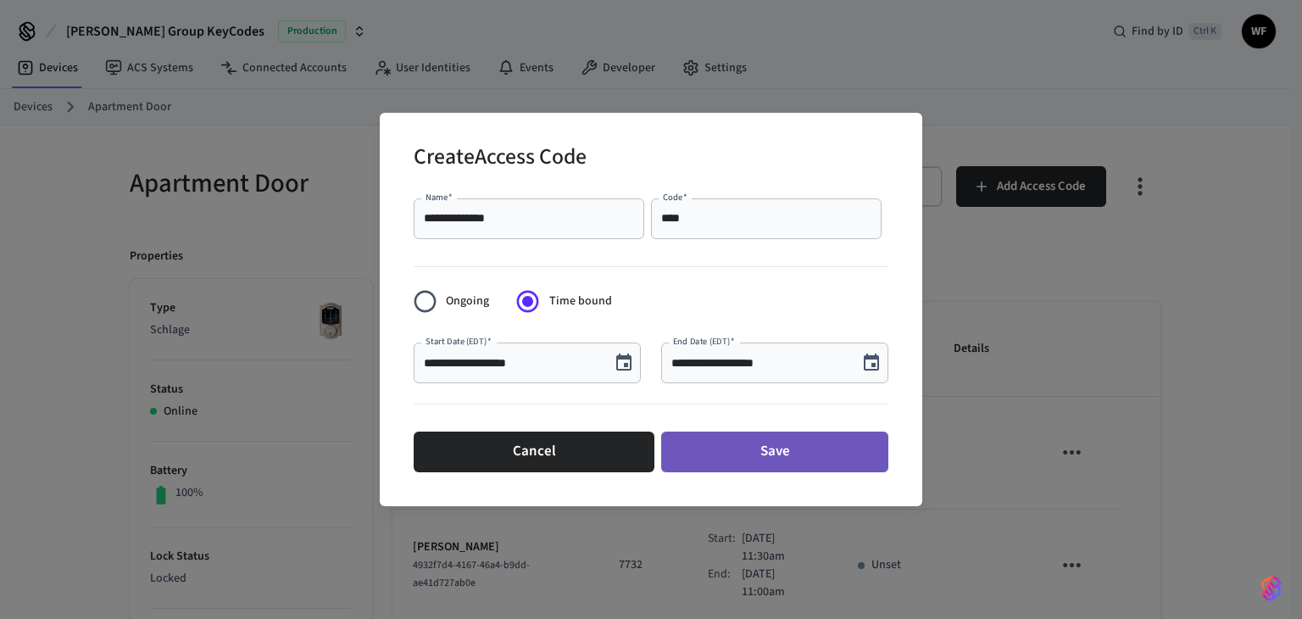
click at [728, 453] on button "Save" at bounding box center [774, 451] width 227 height 41
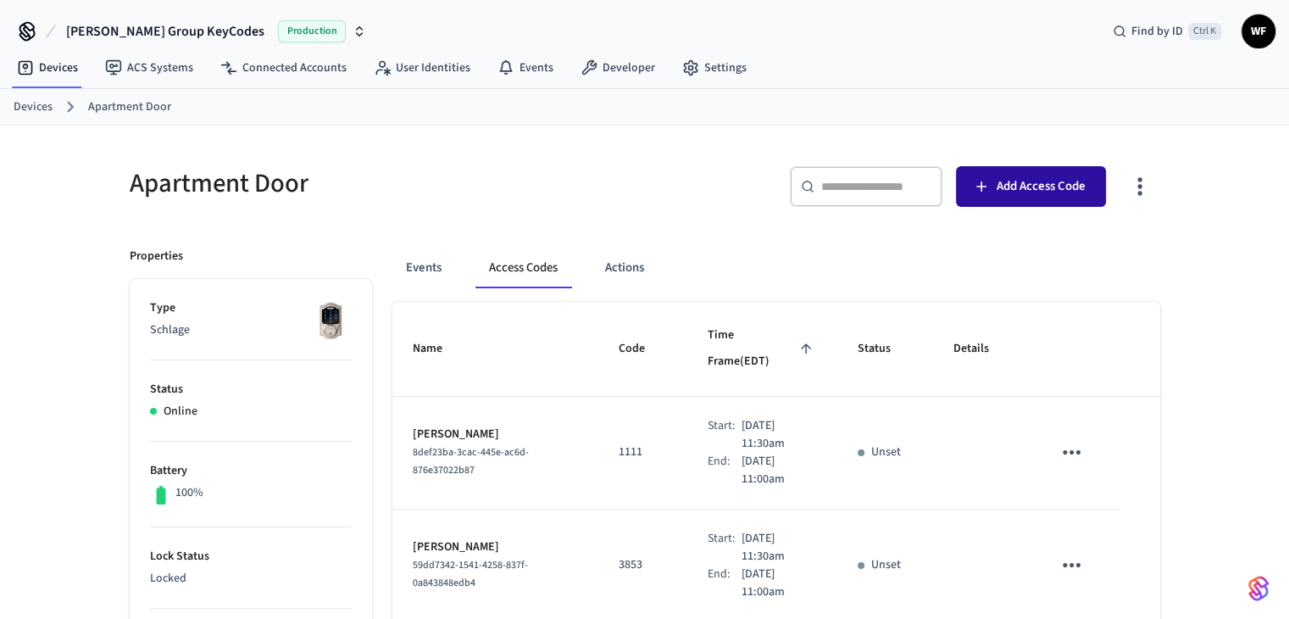
click at [1044, 185] on span "Add Access Code" at bounding box center [1041, 186] width 89 height 22
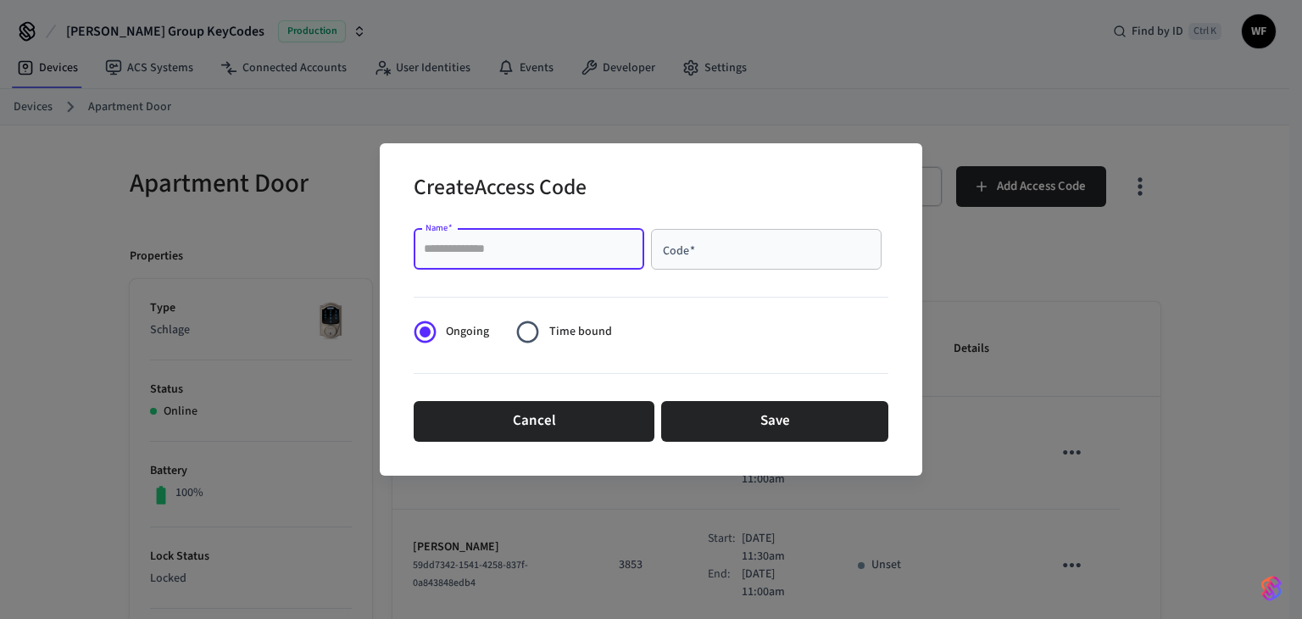
click at [606, 242] on input "Name   *" at bounding box center [529, 249] width 210 height 17
type input "**********"
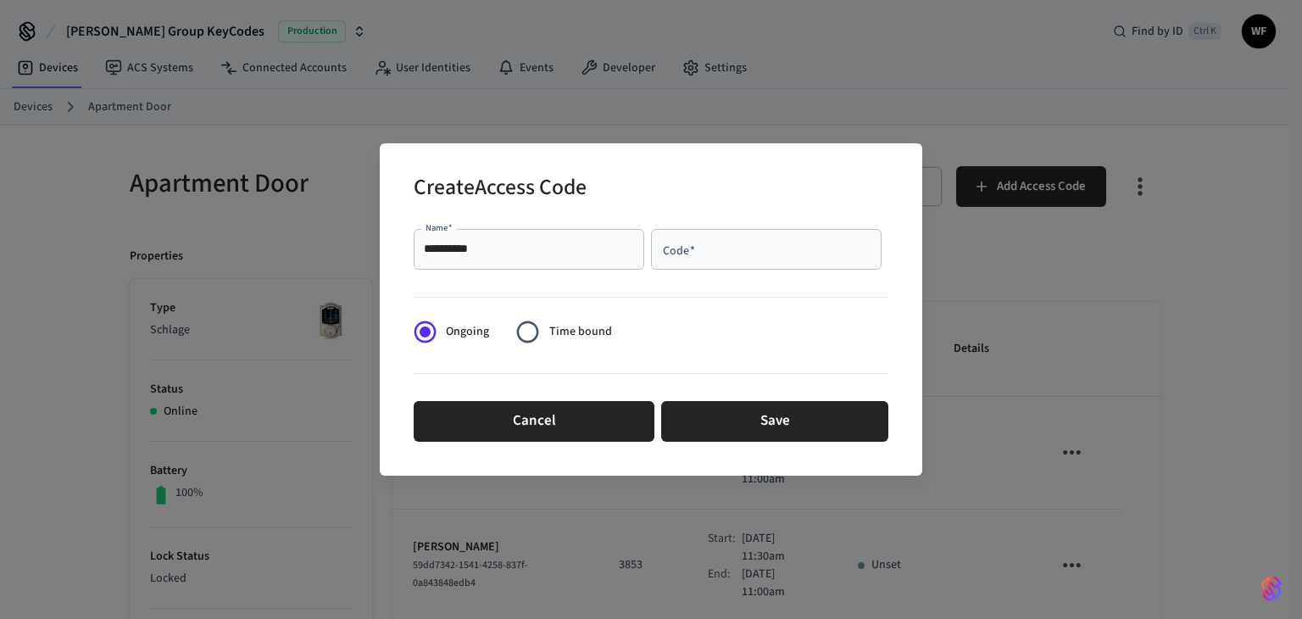
click at [691, 261] on div "Code   *" at bounding box center [766, 249] width 231 height 41
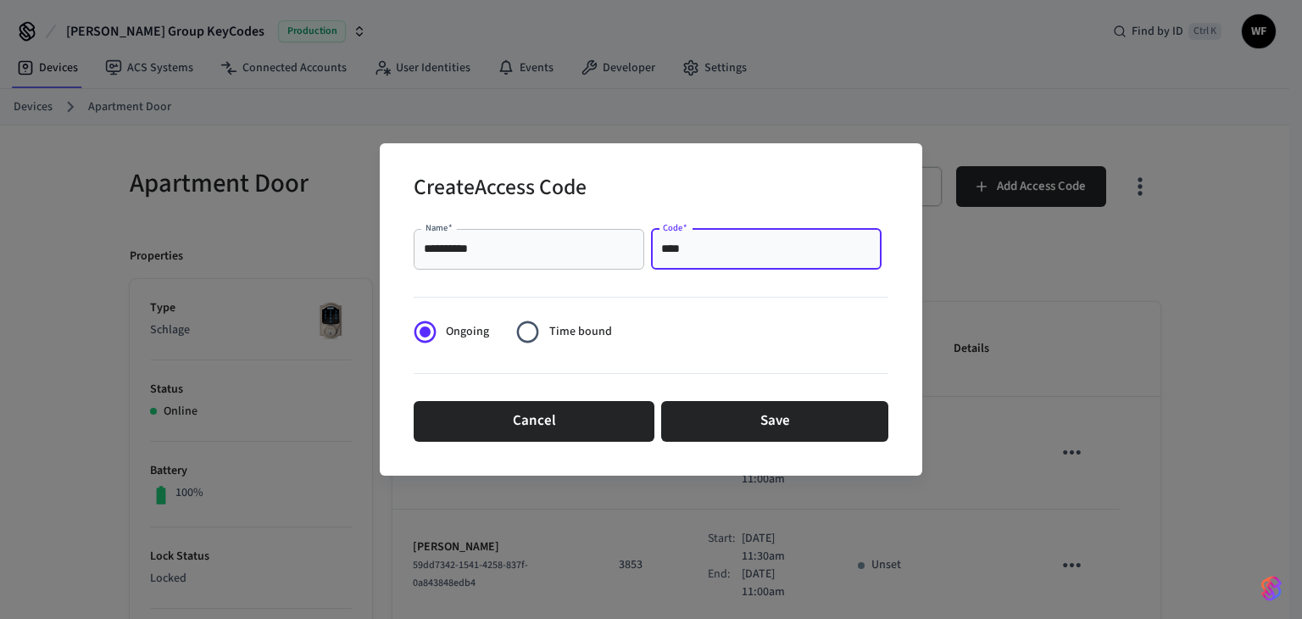
type input "****"
click at [586, 324] on span "Time bound" at bounding box center [580, 332] width 63 height 18
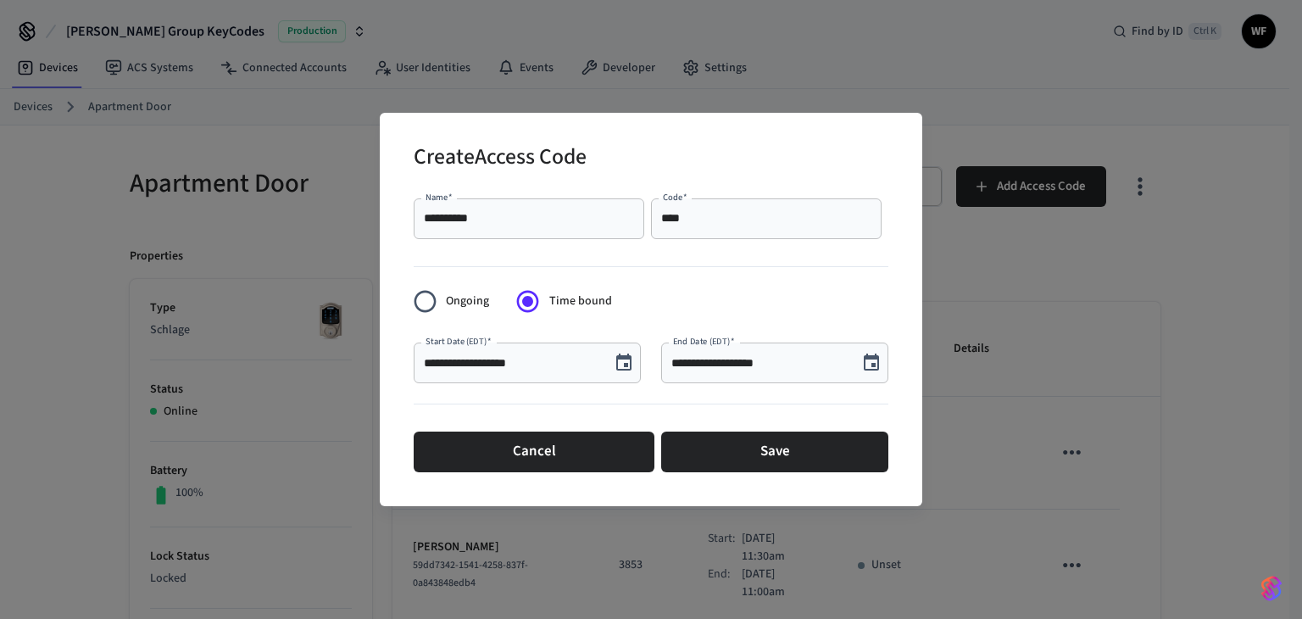
click at [627, 362] on icon "Choose date, selected date is Sep 10, 2025" at bounding box center [624, 363] width 20 height 20
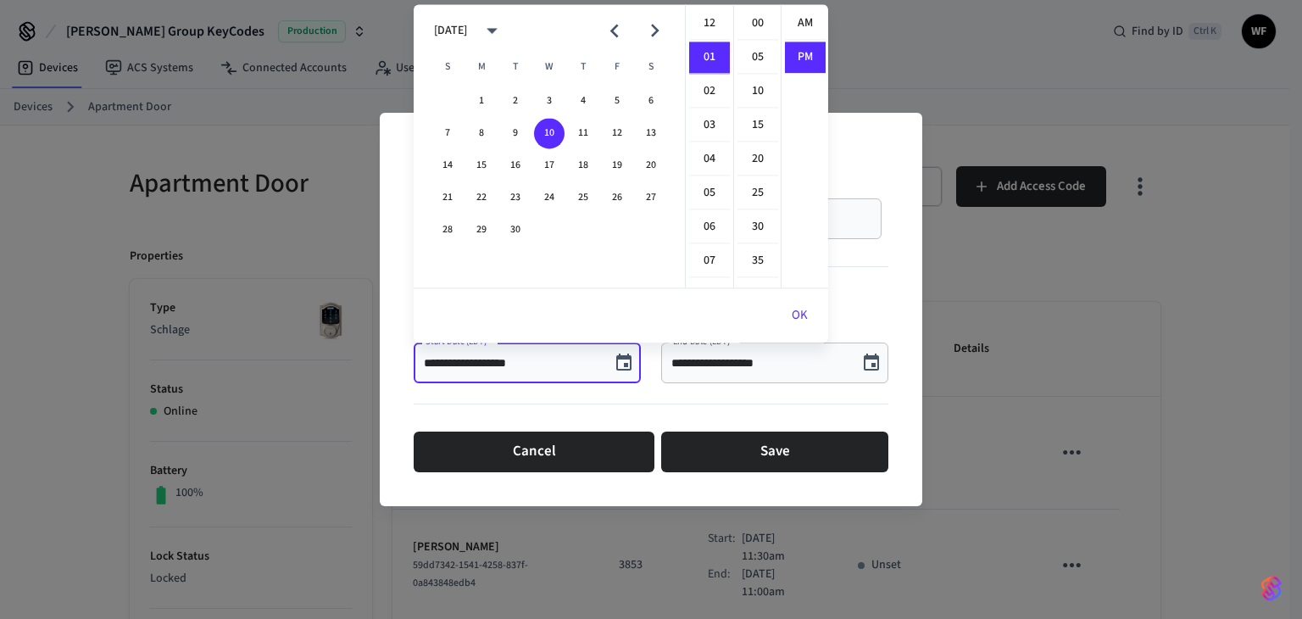
scroll to position [31, 0]
click at [658, 31] on icon "Next month" at bounding box center [655, 31] width 26 height 26
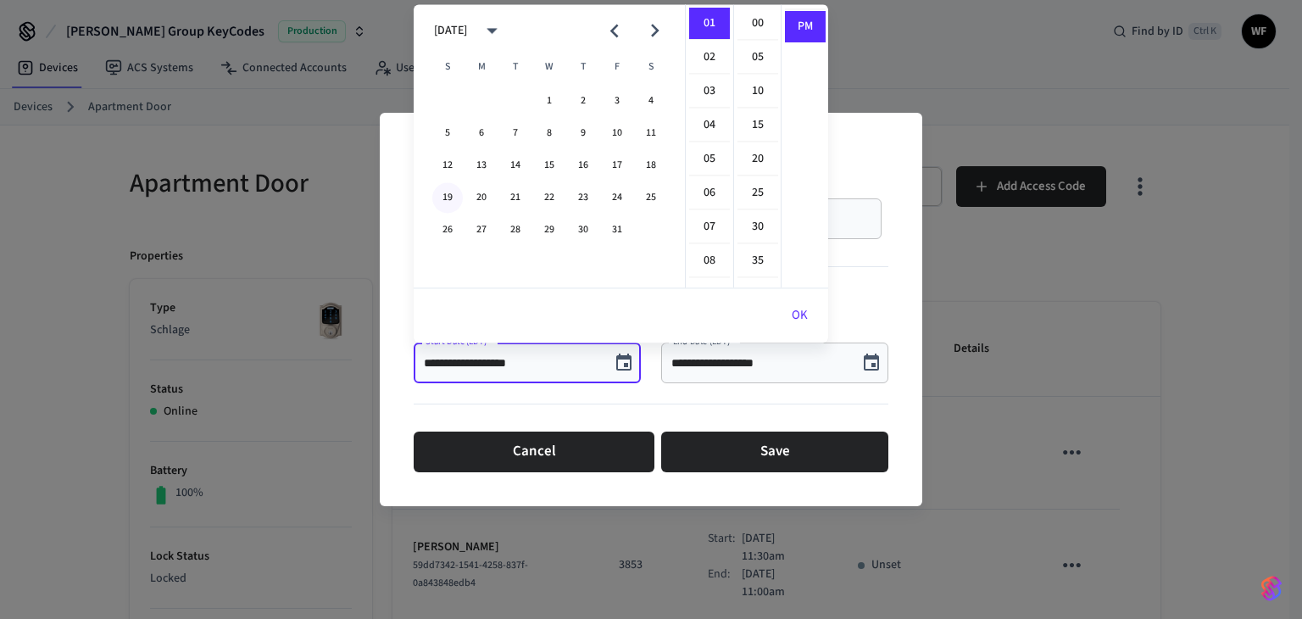
click at [448, 191] on button "19" at bounding box center [447, 197] width 31 height 31
click at [705, 188] on li "11" at bounding box center [709, 192] width 41 height 31
click at [751, 147] on li "30" at bounding box center [757, 142] width 41 height 32
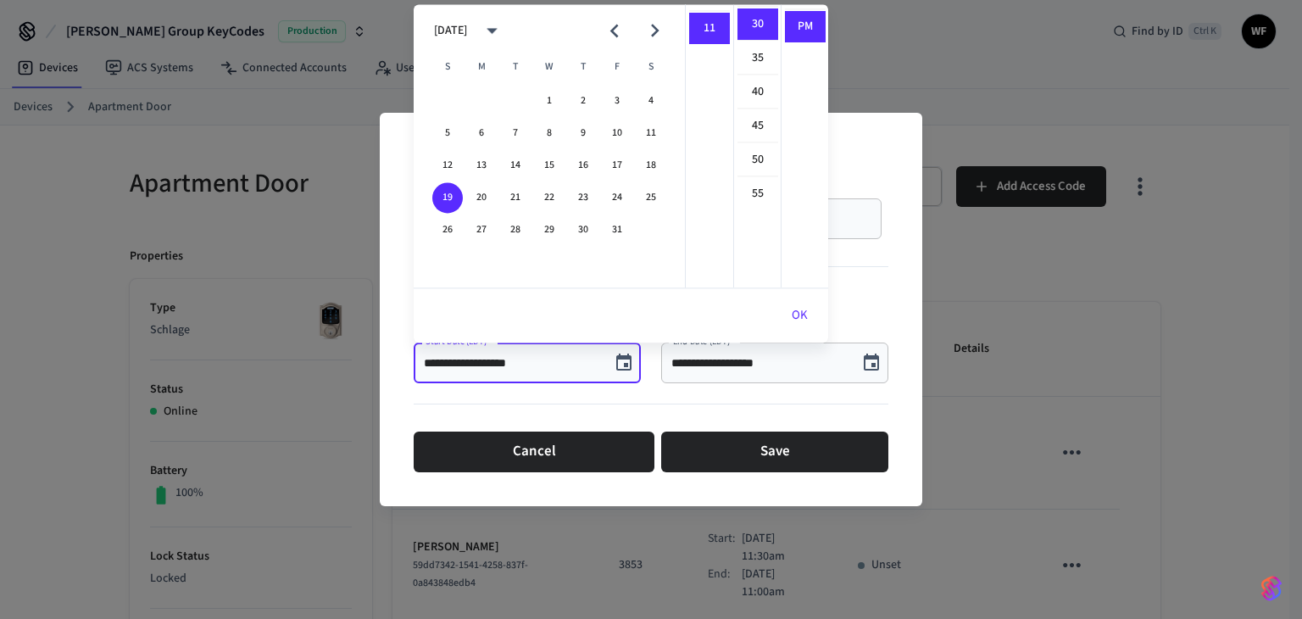
scroll to position [0, 0]
click at [792, 25] on li "AM" at bounding box center [805, 24] width 41 height 32
type input "**********"
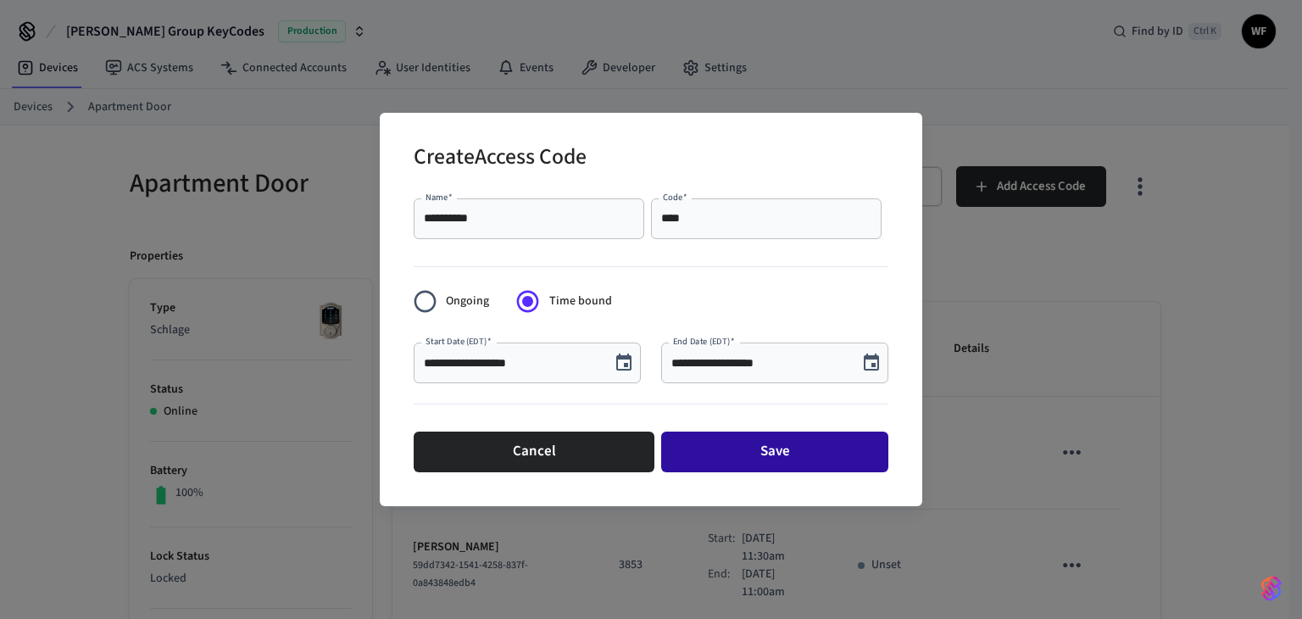
click at [765, 445] on button "Save" at bounding box center [774, 451] width 227 height 41
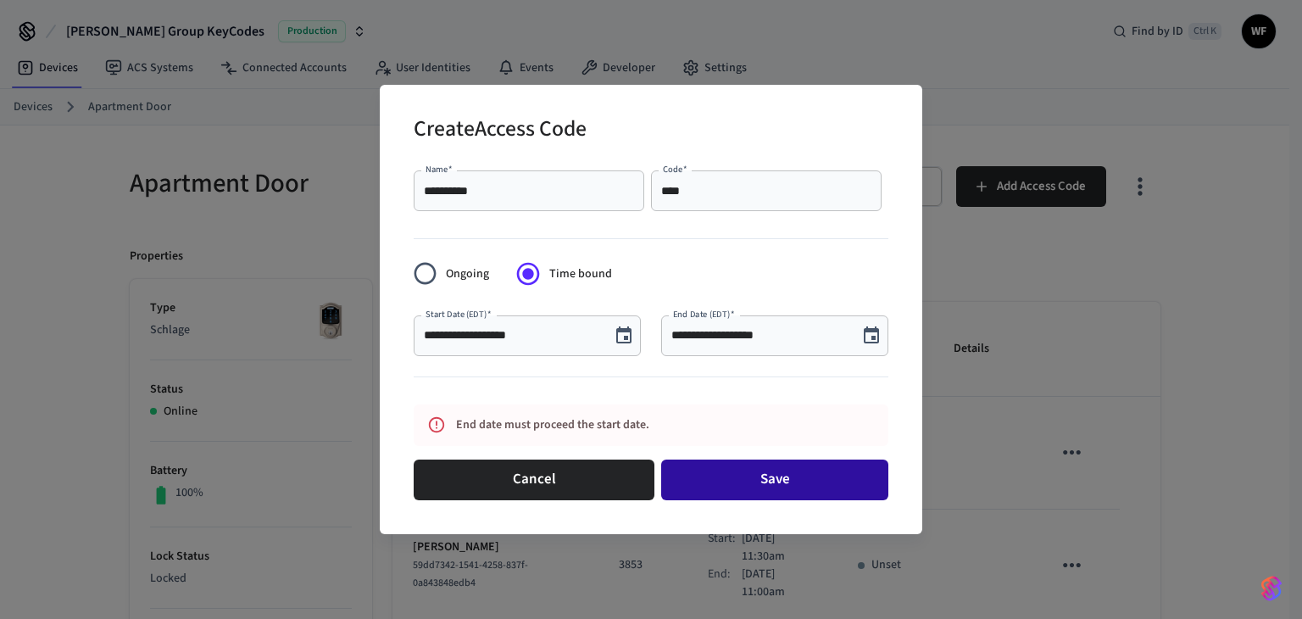
click at [774, 475] on button "Save" at bounding box center [774, 479] width 227 height 41
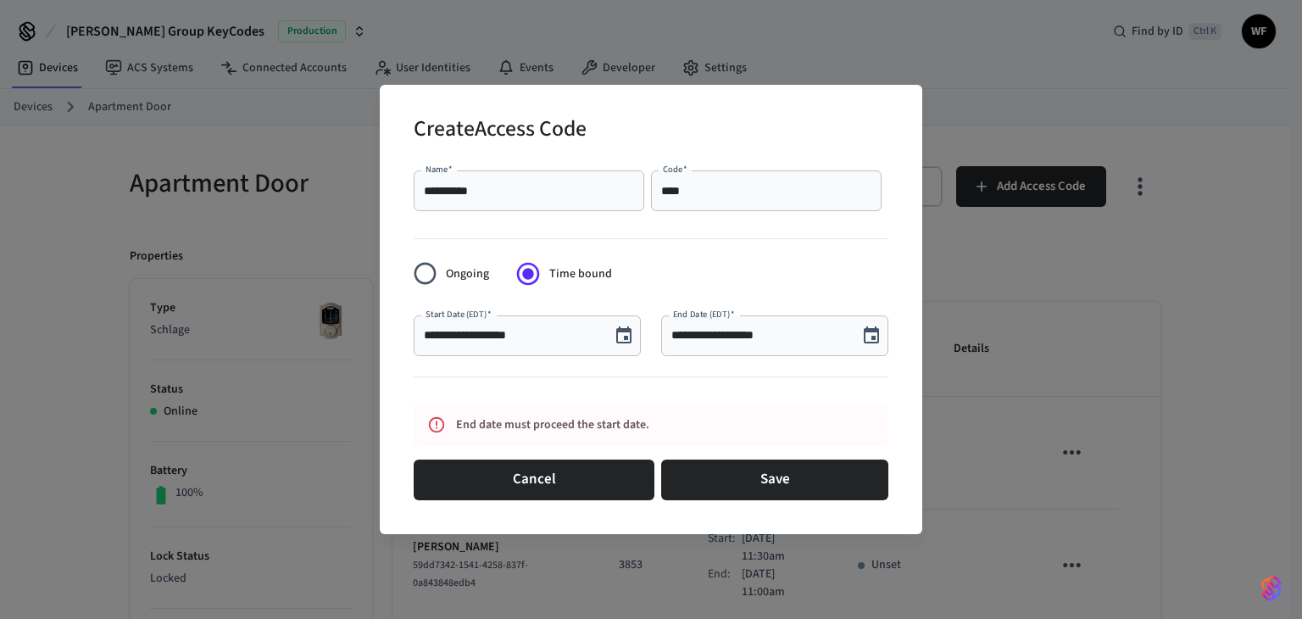
click at [870, 331] on icon "Choose date, selected date is Sep 10, 2025" at bounding box center [871, 334] width 15 height 17
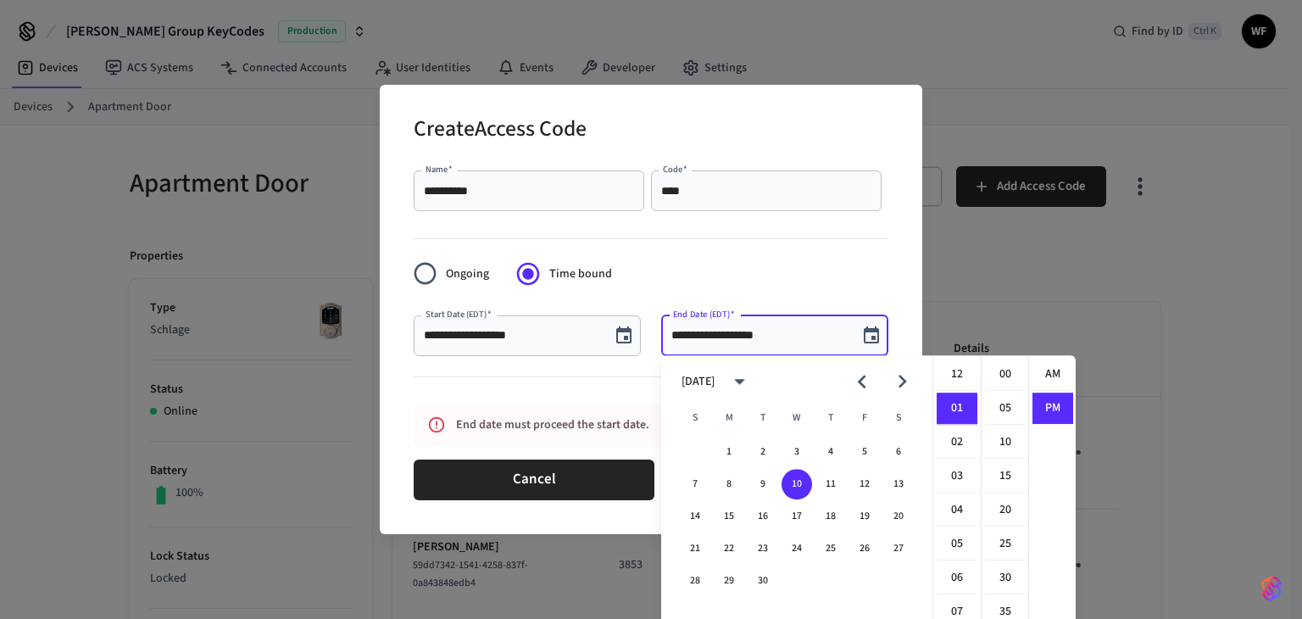
scroll to position [31, 0]
click at [908, 385] on icon "Next month" at bounding box center [902, 382] width 26 height 26
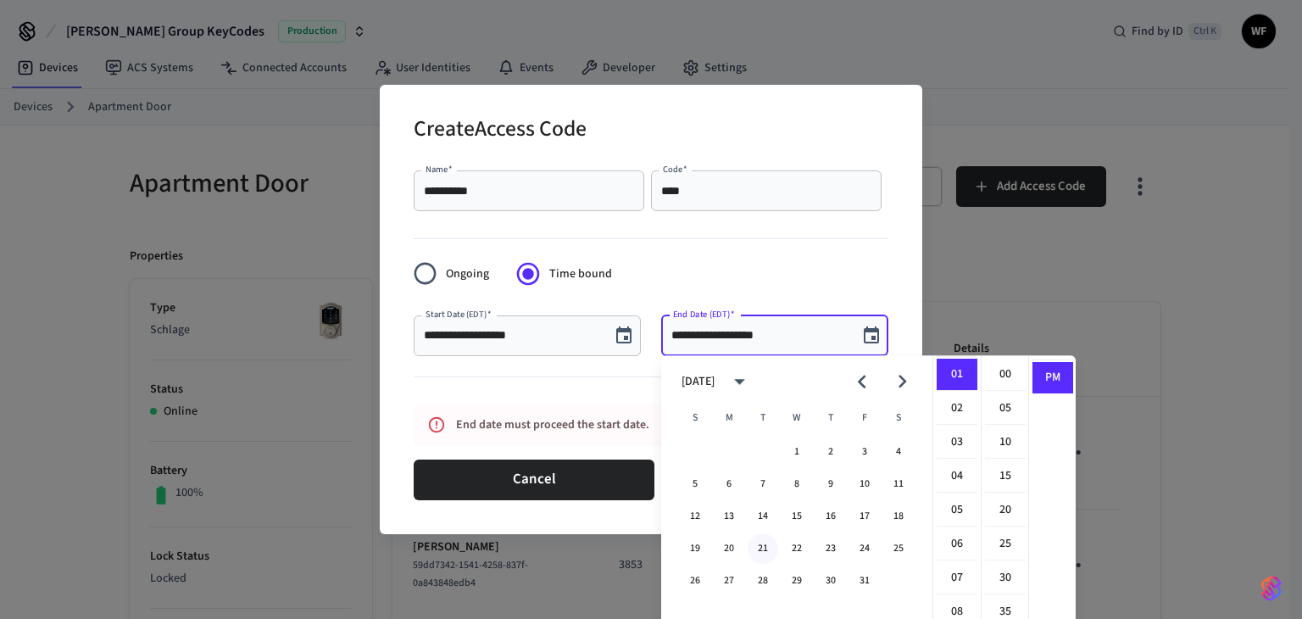
click at [749, 542] on button "21" at bounding box center [763, 548] width 31 height 31
click at [965, 384] on li "11" at bounding box center [957, 379] width 41 height 31
click at [993, 375] on li "00" at bounding box center [1005, 375] width 41 height 32
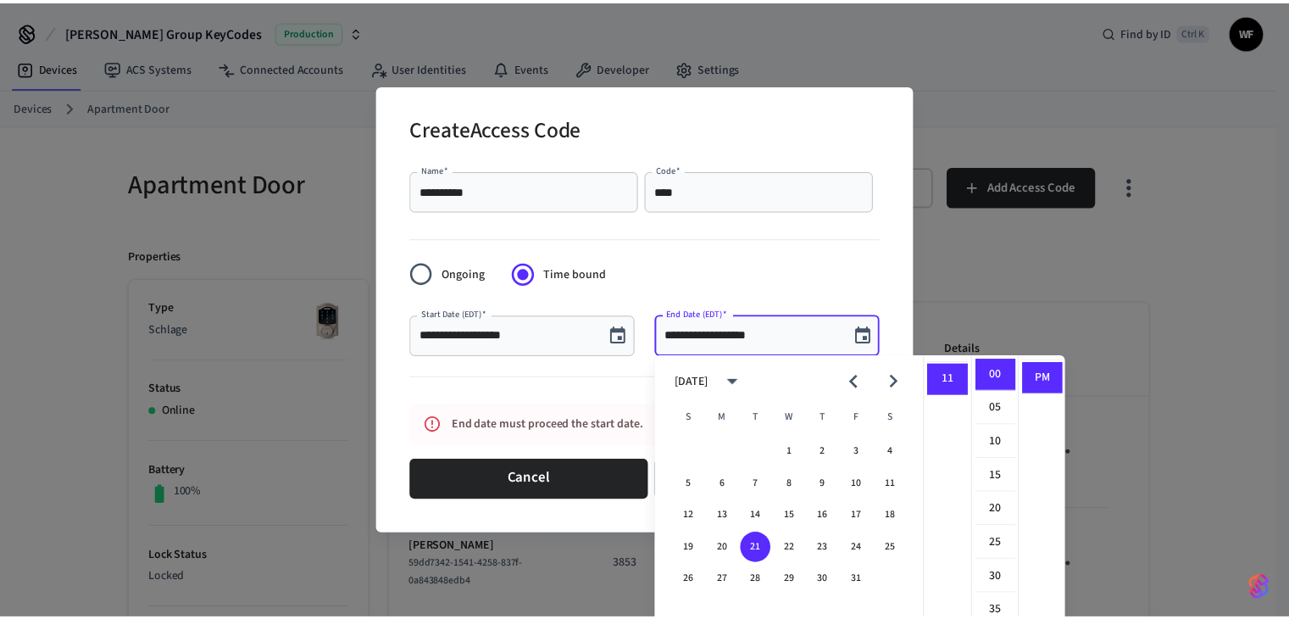
scroll to position [0, 0]
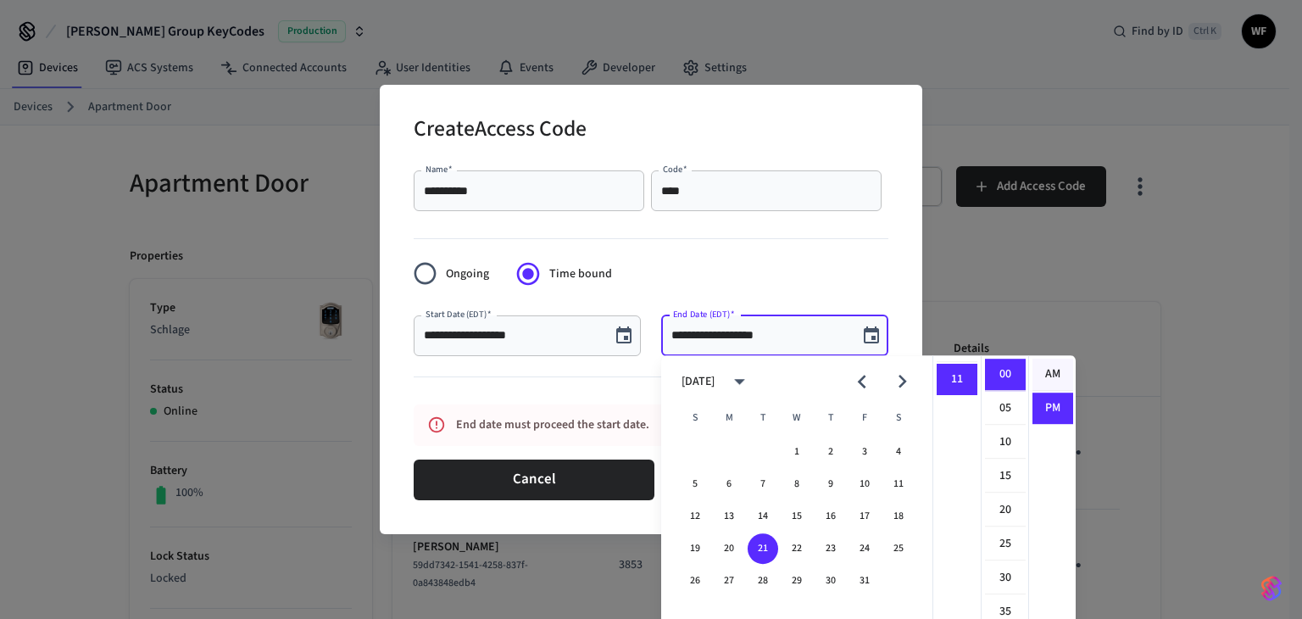
click at [1047, 374] on li "AM" at bounding box center [1052, 375] width 41 height 32
type input "**********"
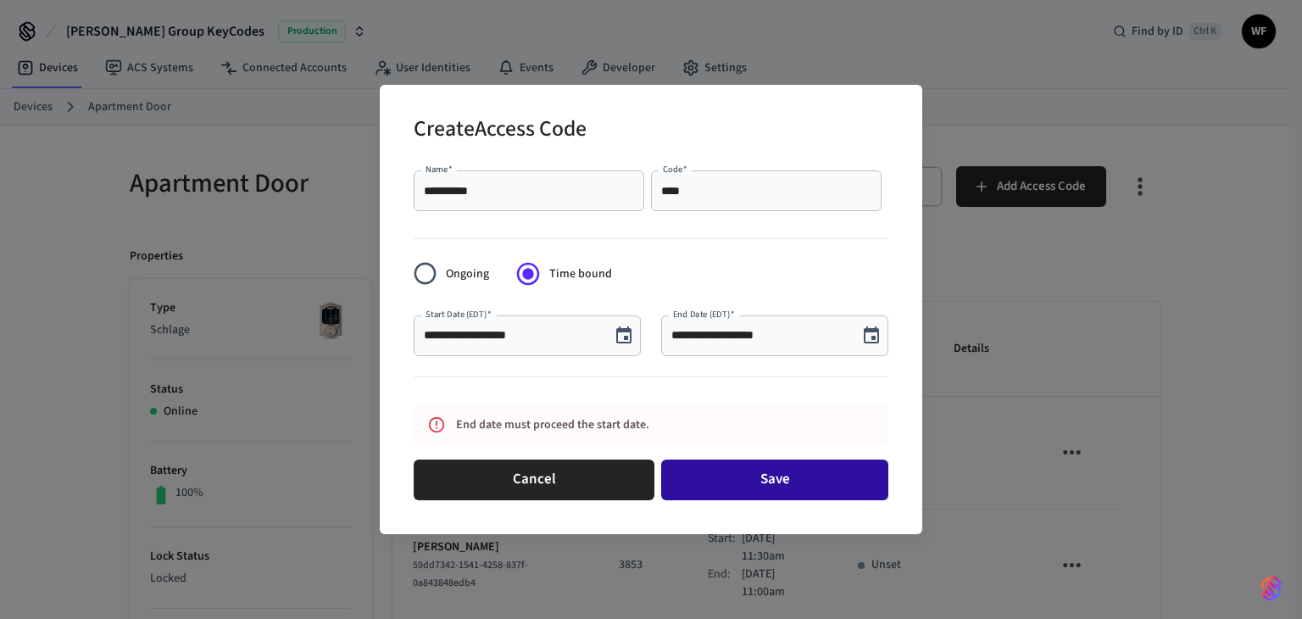
click at [712, 473] on button "Save" at bounding box center [774, 479] width 227 height 41
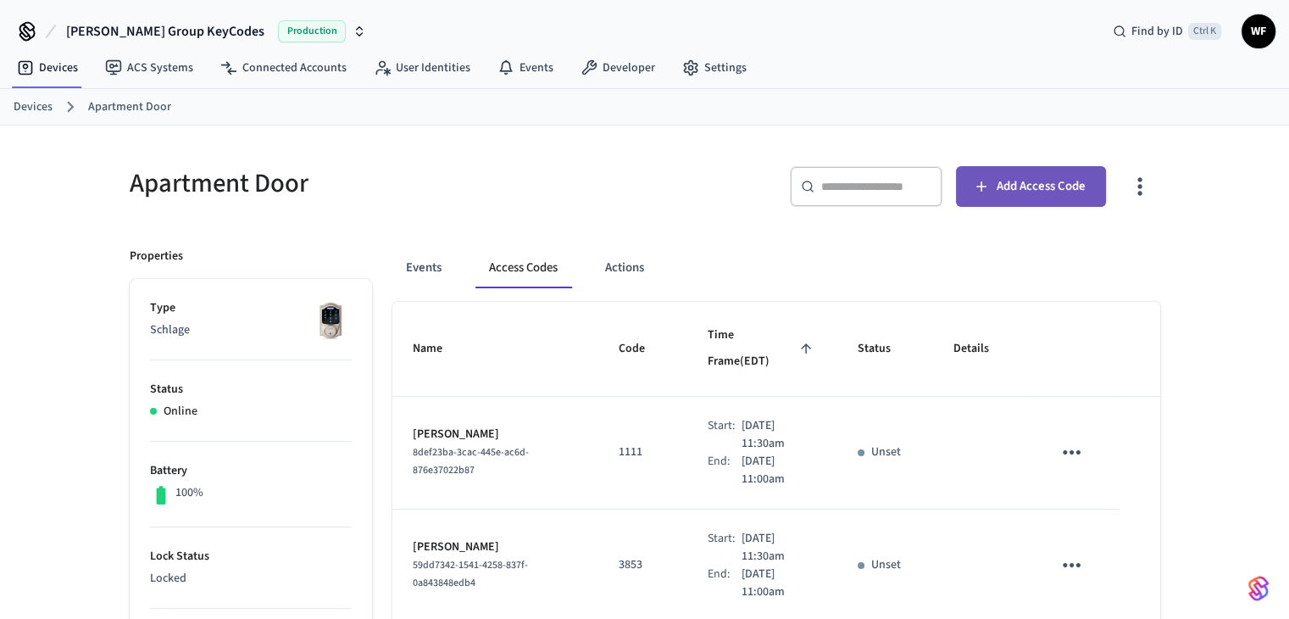
click at [1096, 192] on button "Add Access Code" at bounding box center [1031, 186] width 150 height 41
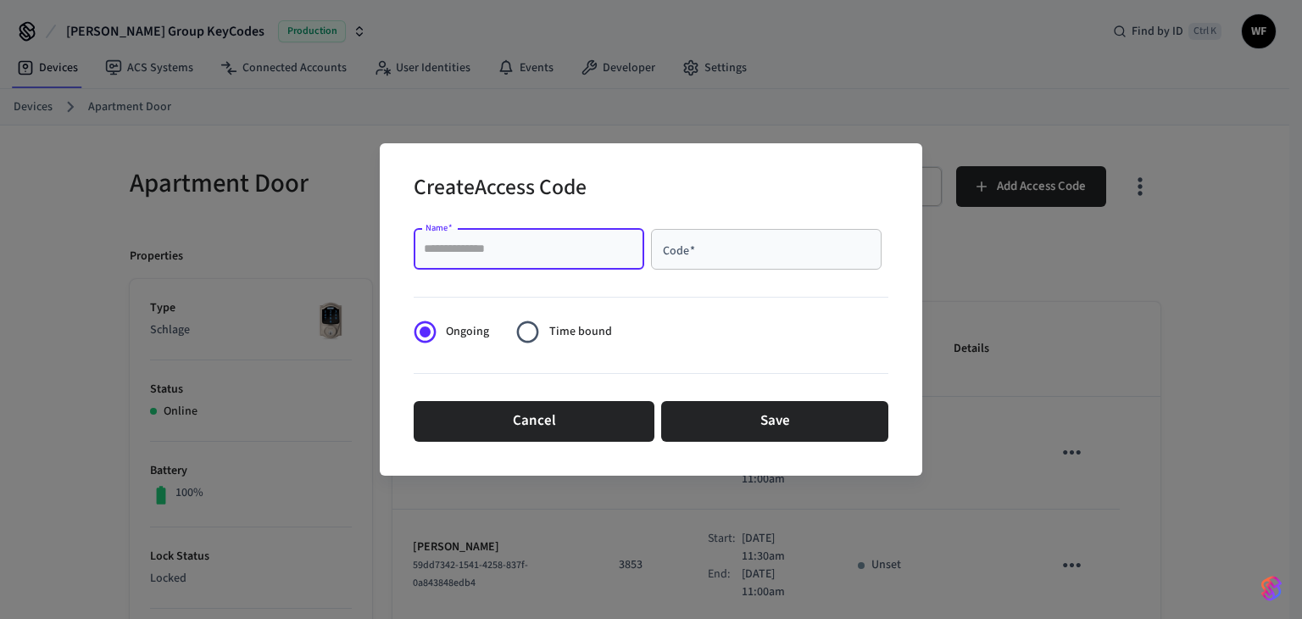
click at [509, 245] on input "Name   *" at bounding box center [529, 249] width 210 height 17
paste input "**********"
type input "**********"
click at [732, 248] on input "Code   *" at bounding box center [766, 249] width 210 height 17
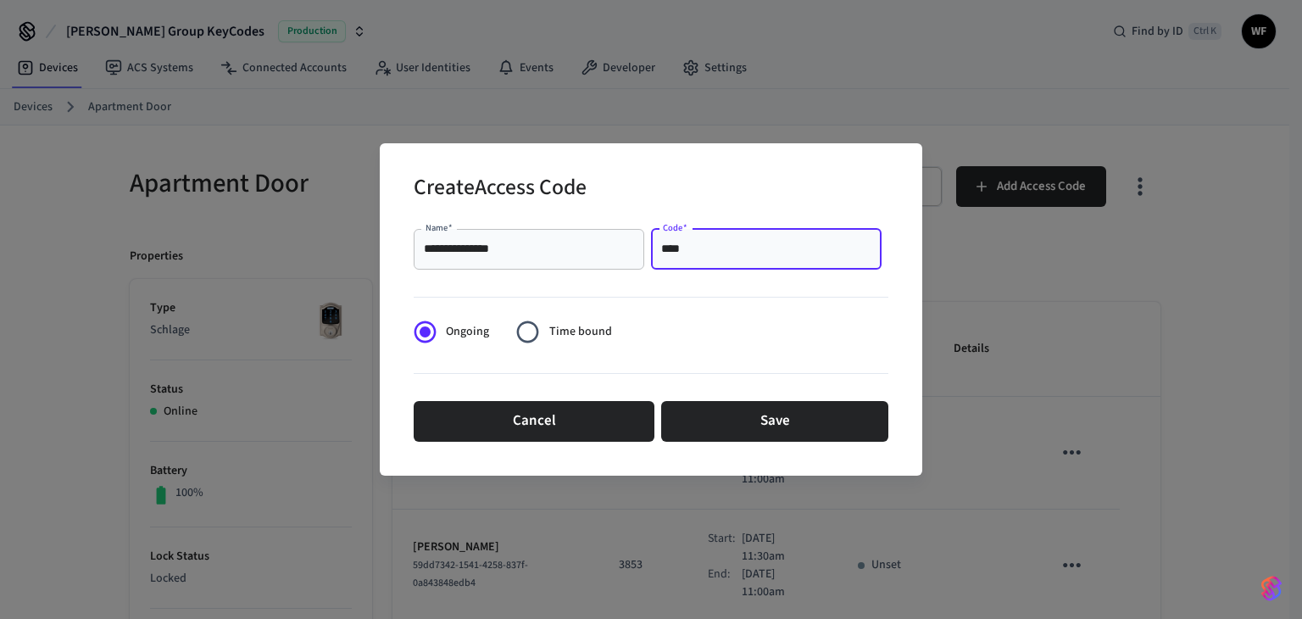
type input "****"
click at [561, 329] on span "Time bound" at bounding box center [580, 332] width 63 height 18
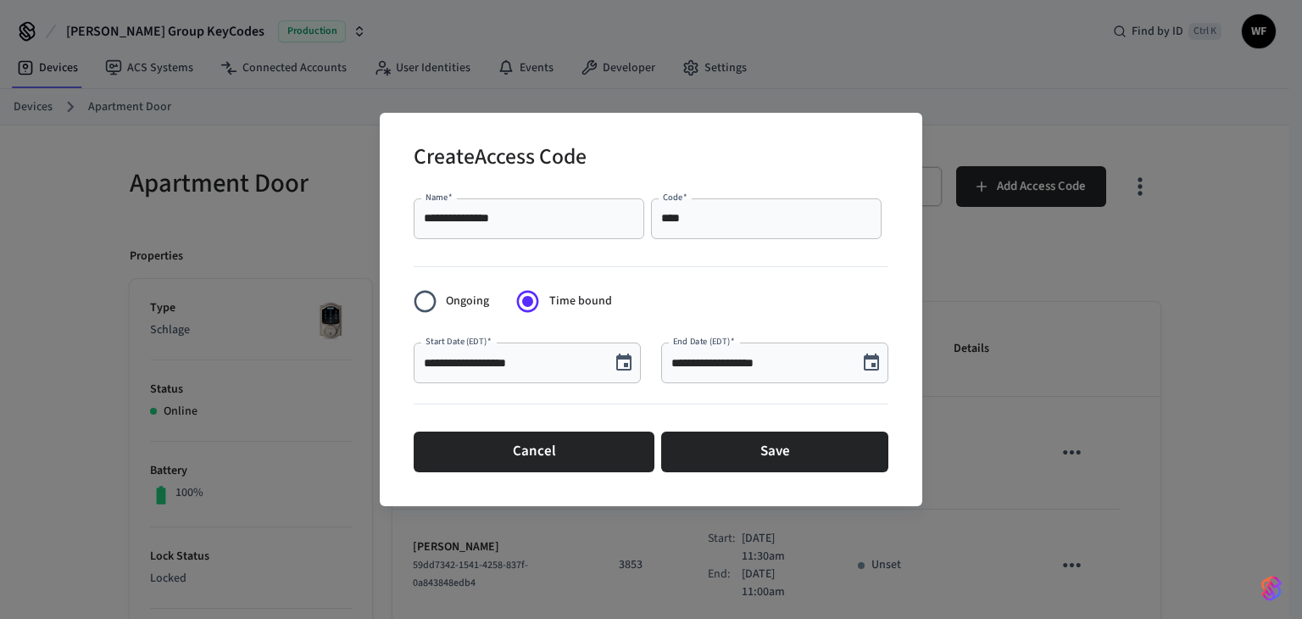
click at [576, 364] on input "**********" at bounding box center [512, 362] width 176 height 17
click at [626, 365] on icon "Choose date, selected date is Sep 10, 2025" at bounding box center [623, 361] width 15 height 17
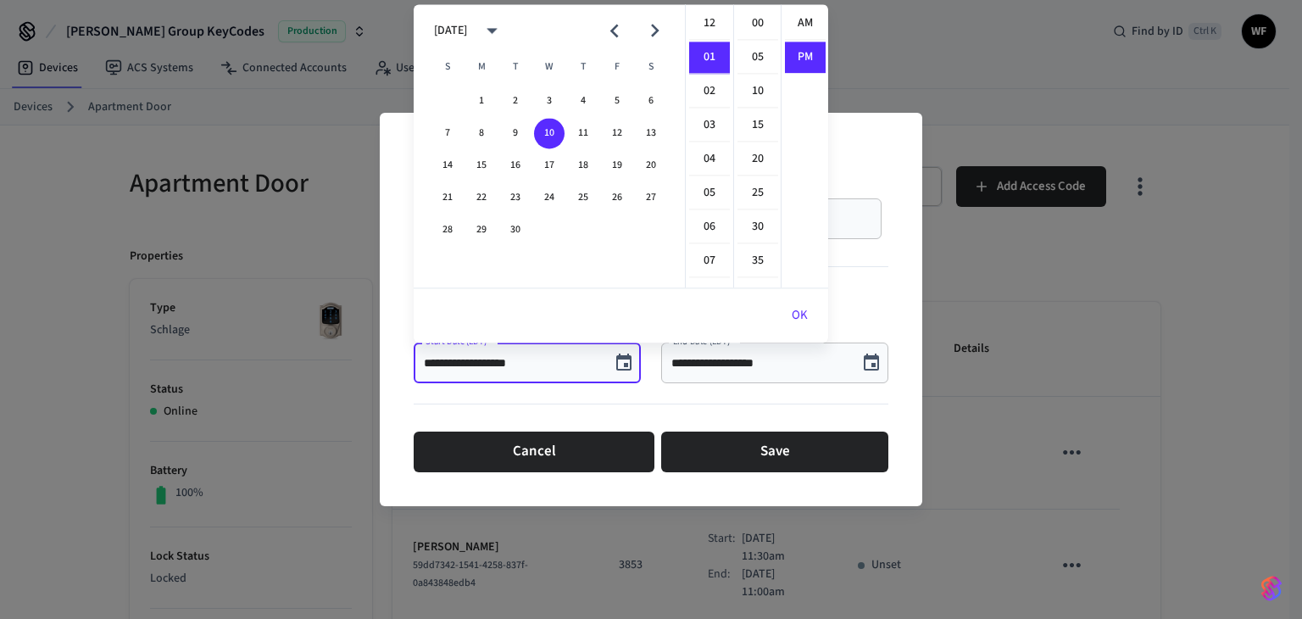
scroll to position [31, 0]
click at [659, 33] on icon "Next month" at bounding box center [655, 31] width 26 height 26
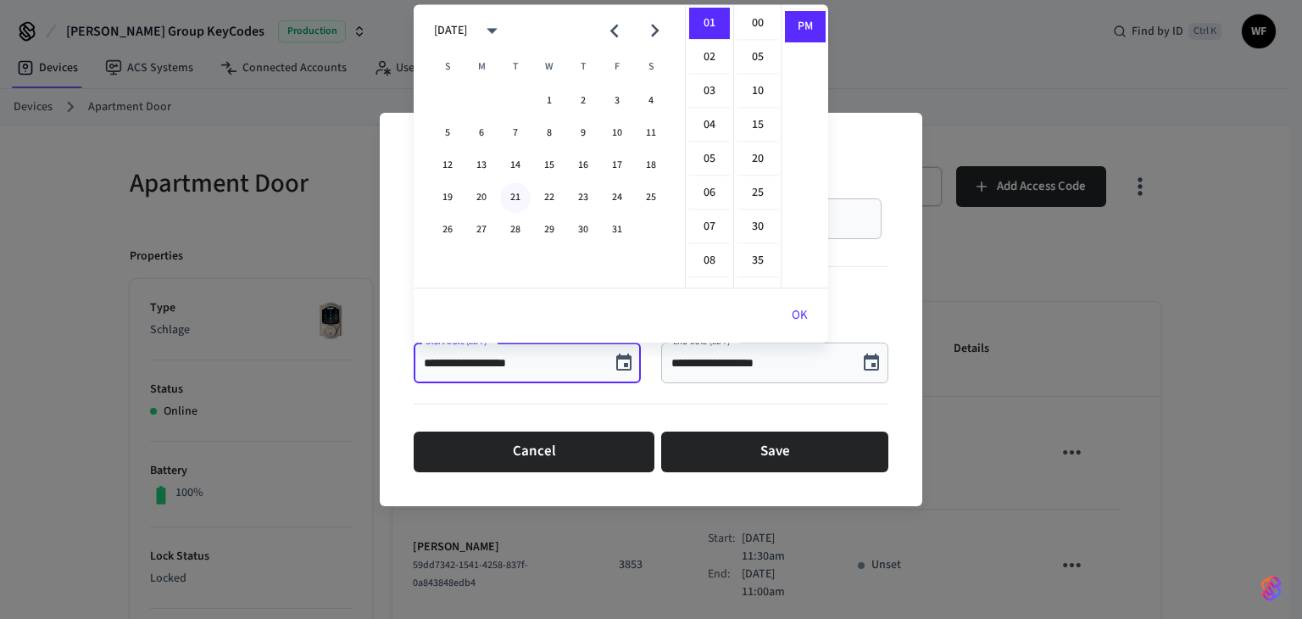
click at [519, 203] on button "21" at bounding box center [515, 197] width 31 height 31
click at [702, 96] on li "11" at bounding box center [709, 107] width 41 height 31
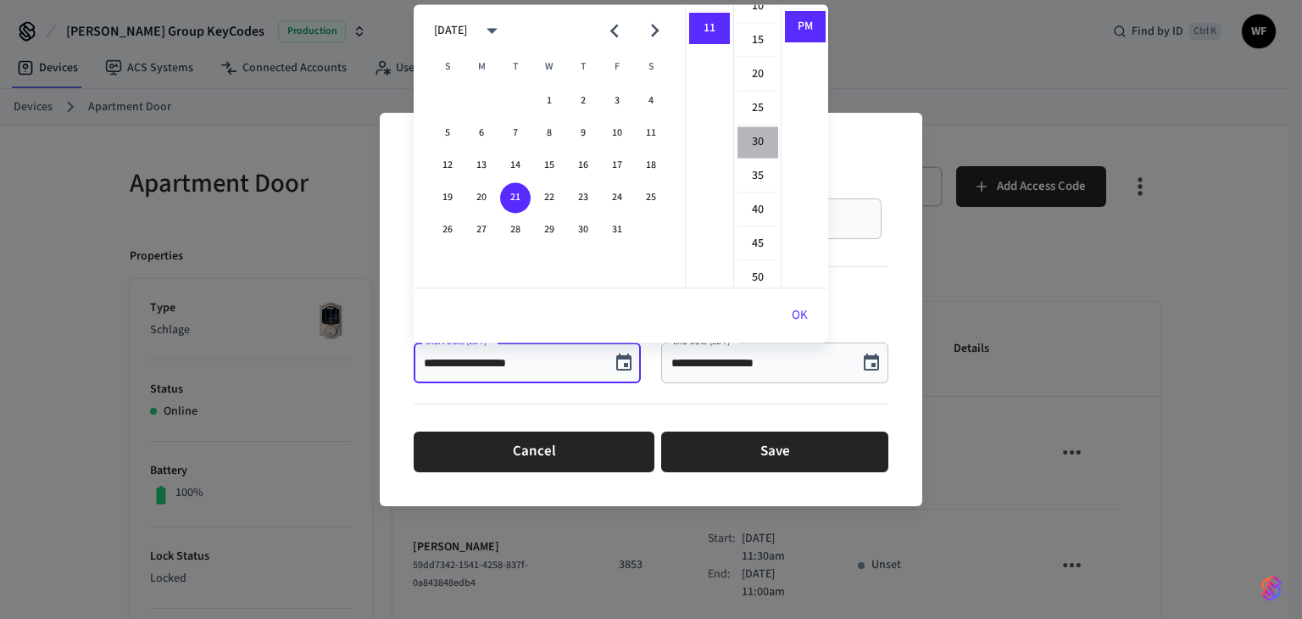
click at [754, 137] on li "30" at bounding box center [757, 142] width 41 height 32
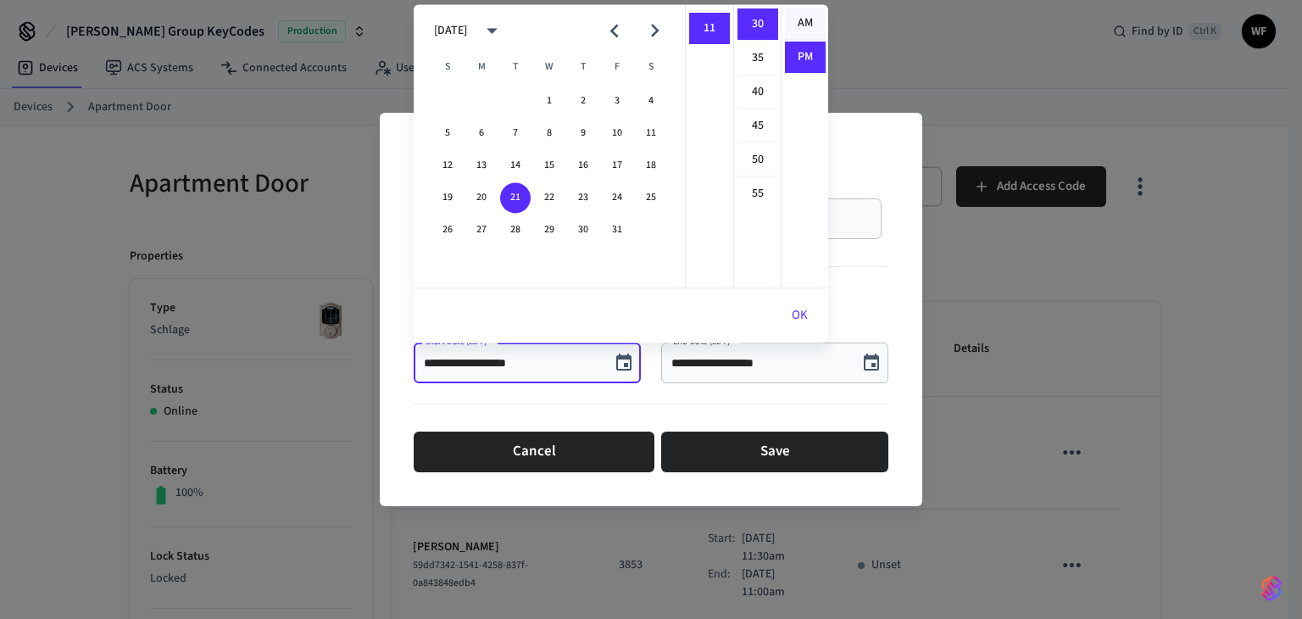
click at [801, 28] on li "AM" at bounding box center [805, 24] width 41 height 32
type input "**********"
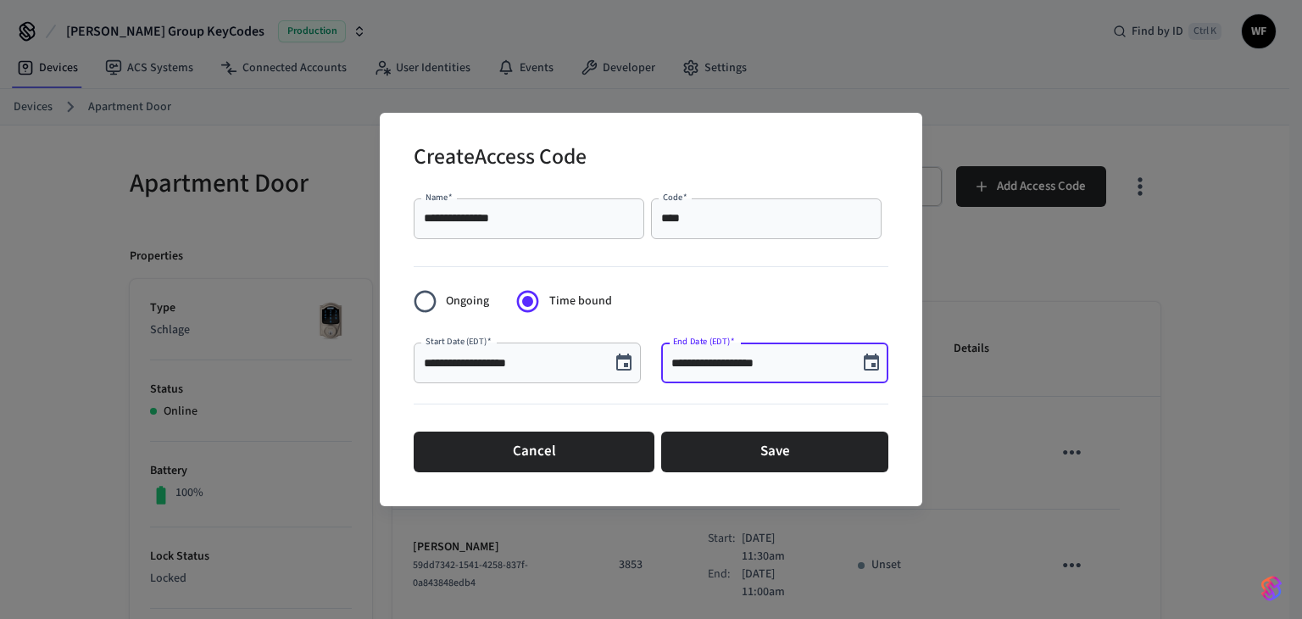
click at [748, 370] on input "**********" at bounding box center [759, 362] width 176 height 17
click at [824, 372] on div "**********" at bounding box center [774, 362] width 227 height 41
click at [879, 354] on icon "Choose date, selected date is Sep 10, 2025" at bounding box center [871, 363] width 20 height 20
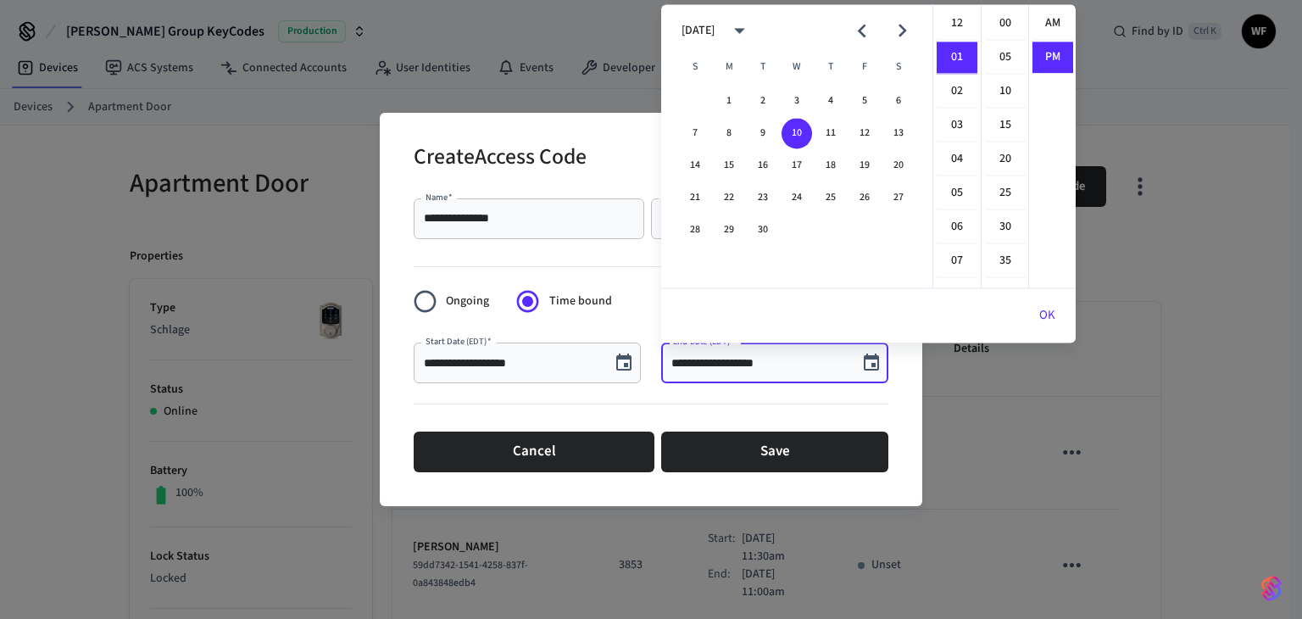
scroll to position [31, 0]
click at [901, 27] on icon "Next month" at bounding box center [902, 32] width 8 height 14
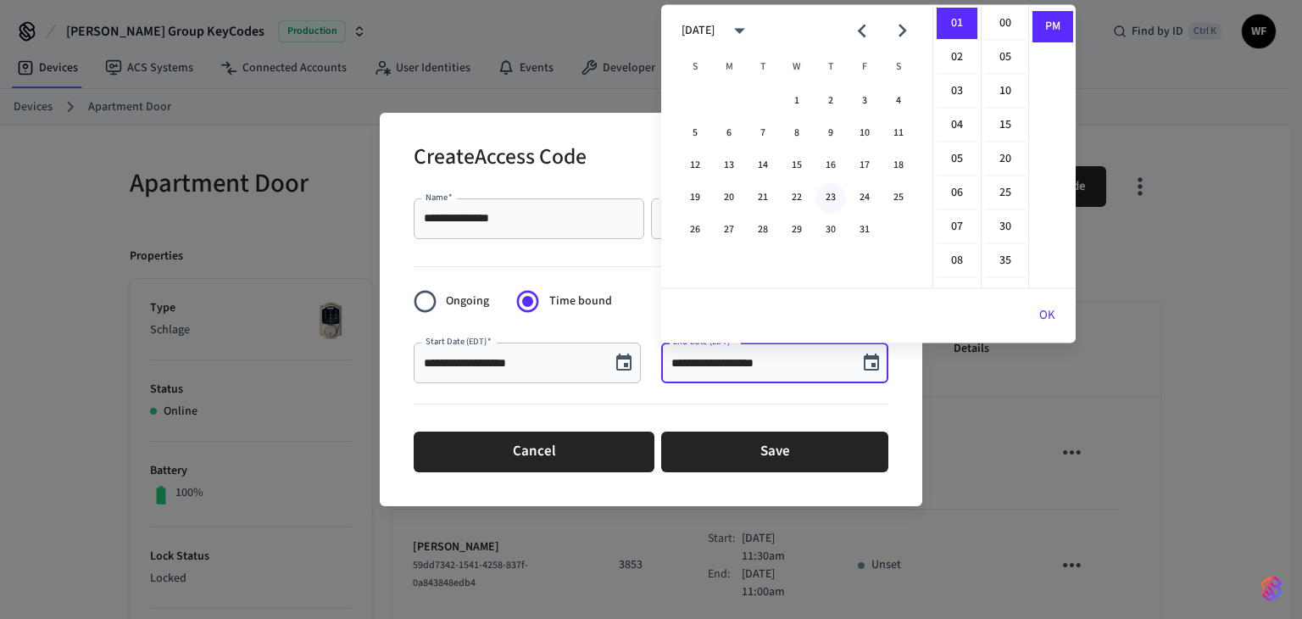
click at [831, 201] on button "23" at bounding box center [830, 197] width 31 height 31
click at [954, 184] on li "11" at bounding box center [957, 192] width 41 height 31
click at [1010, 30] on li "00" at bounding box center [1005, 24] width 41 height 32
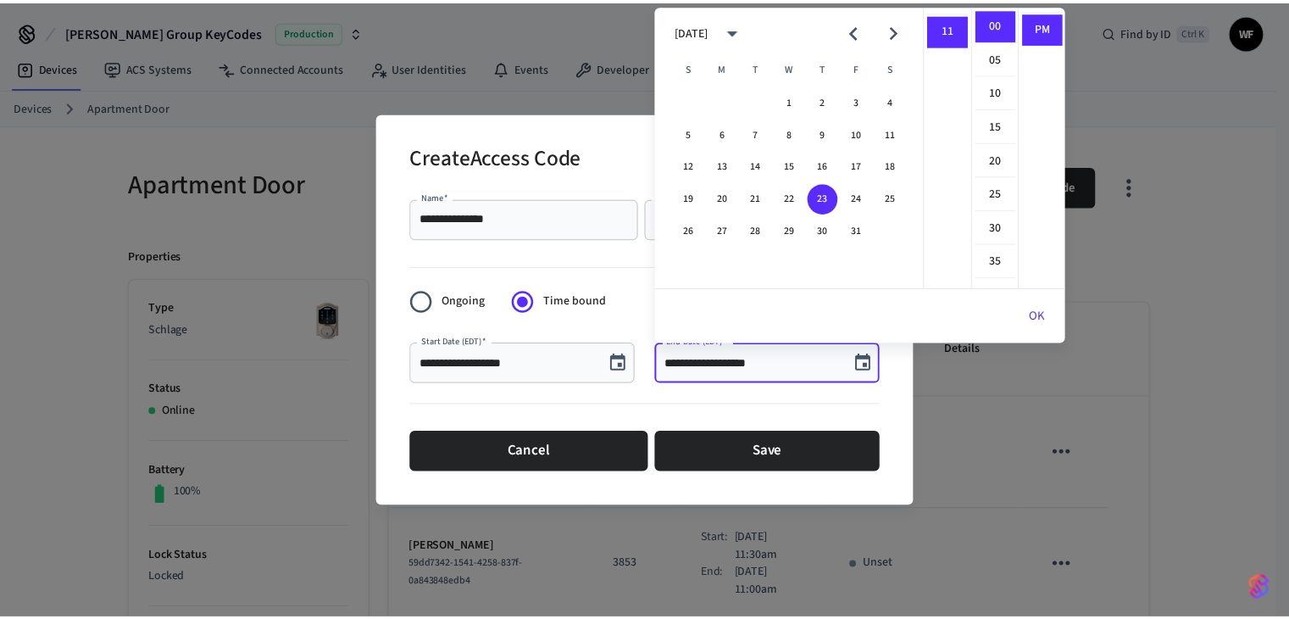
scroll to position [0, 0]
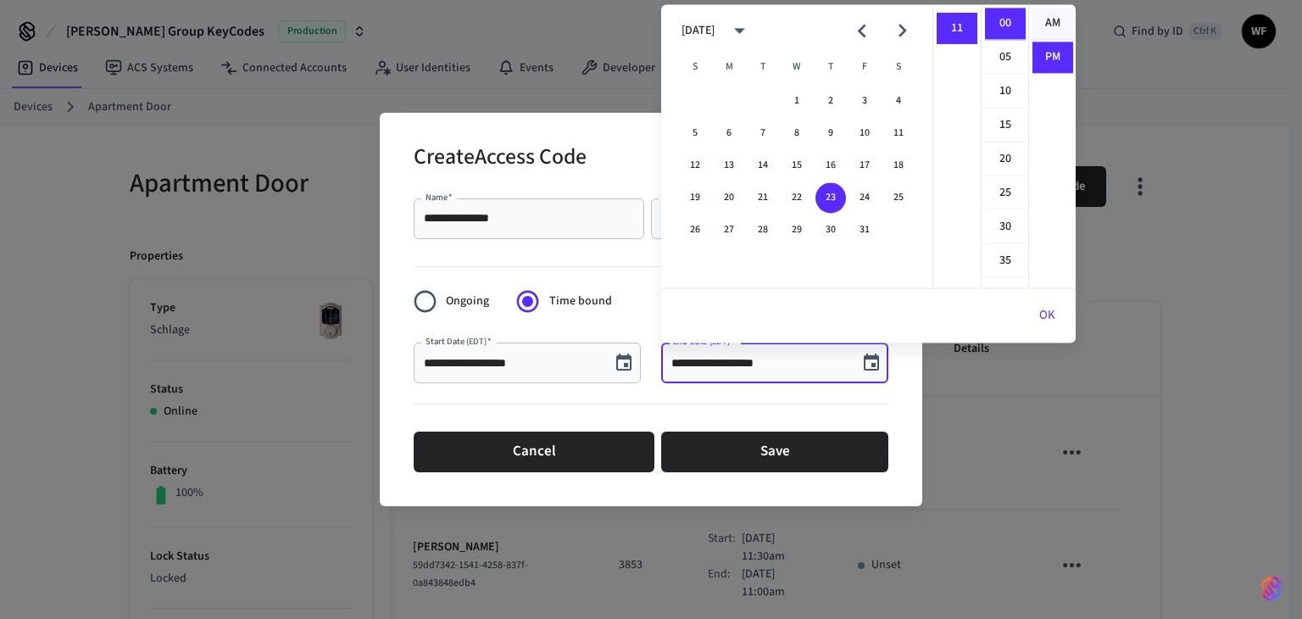
click at [1044, 18] on li "AM" at bounding box center [1052, 24] width 41 height 32
type input "**********"
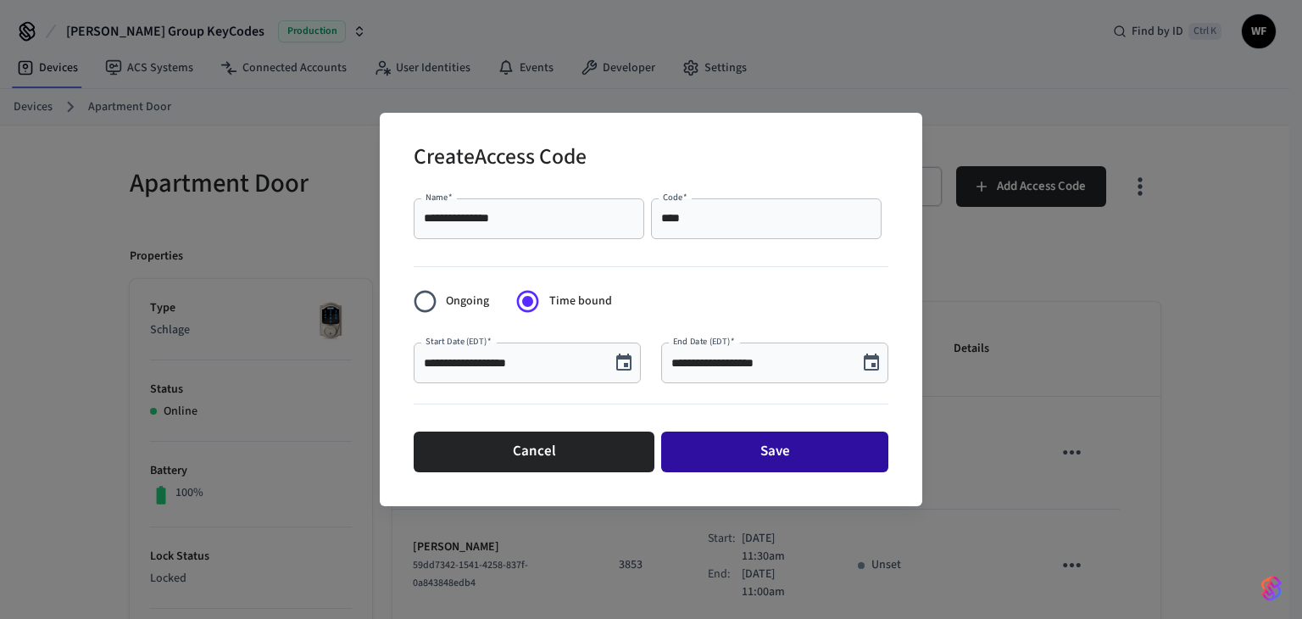
click at [744, 459] on button "Save" at bounding box center [774, 451] width 227 height 41
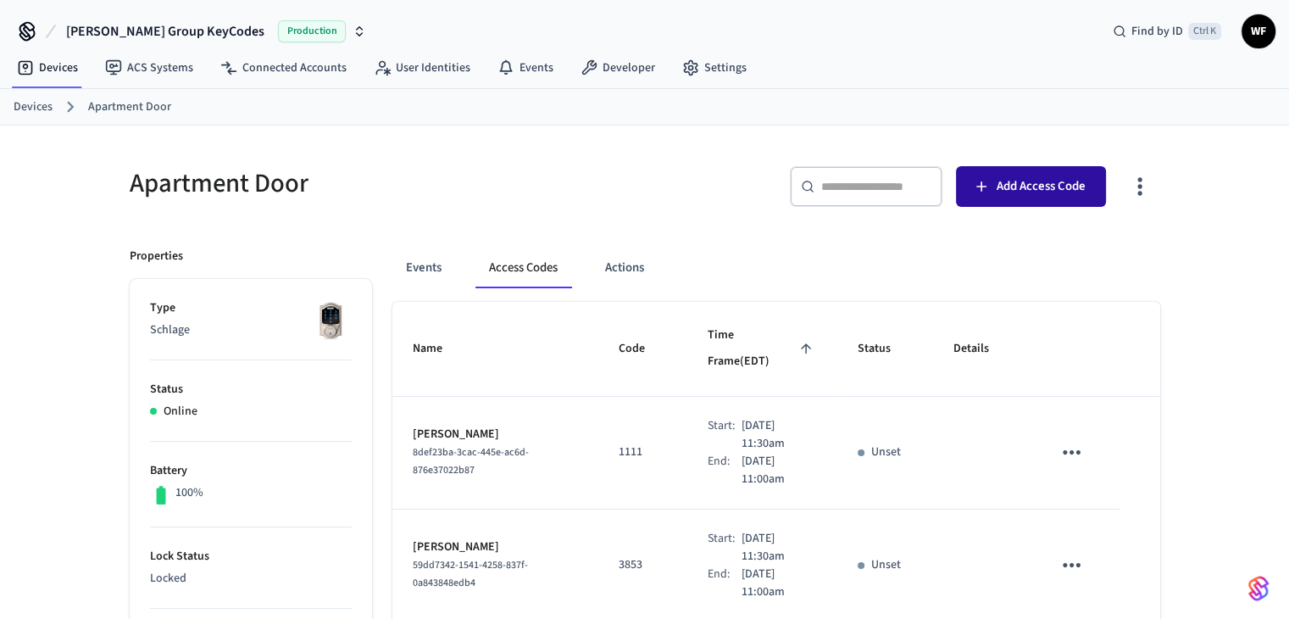
click at [1071, 194] on span "Add Access Code" at bounding box center [1041, 186] width 89 height 22
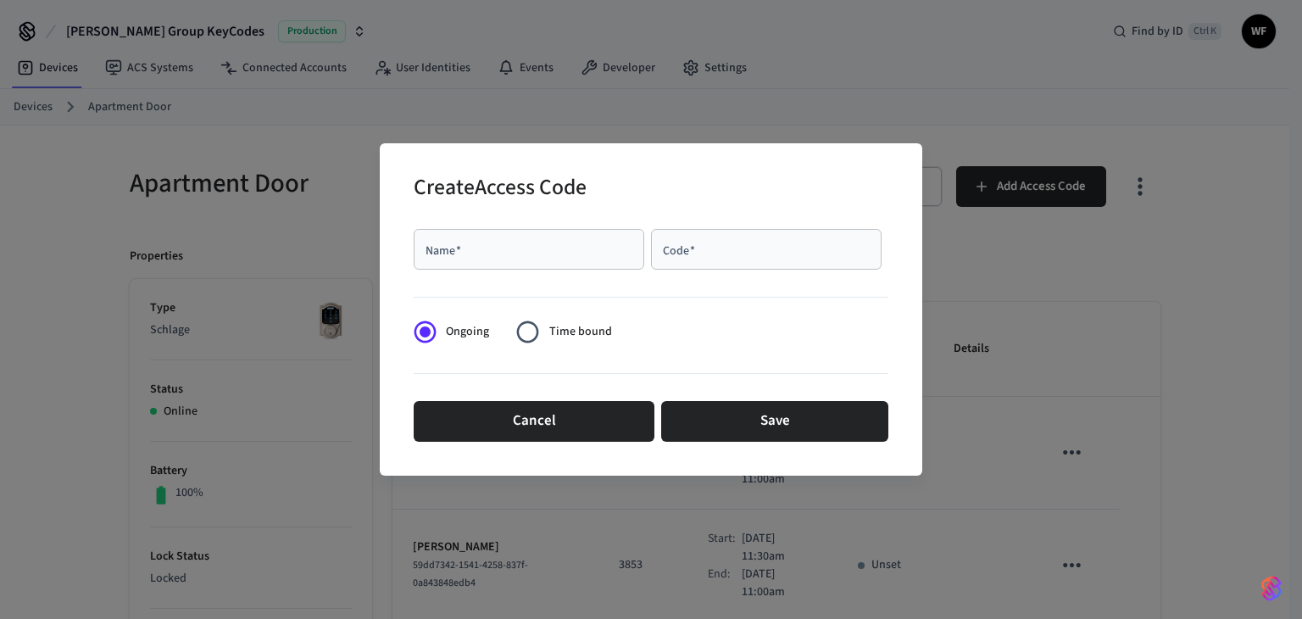
click at [555, 267] on div "Name   *" at bounding box center [529, 249] width 231 height 41
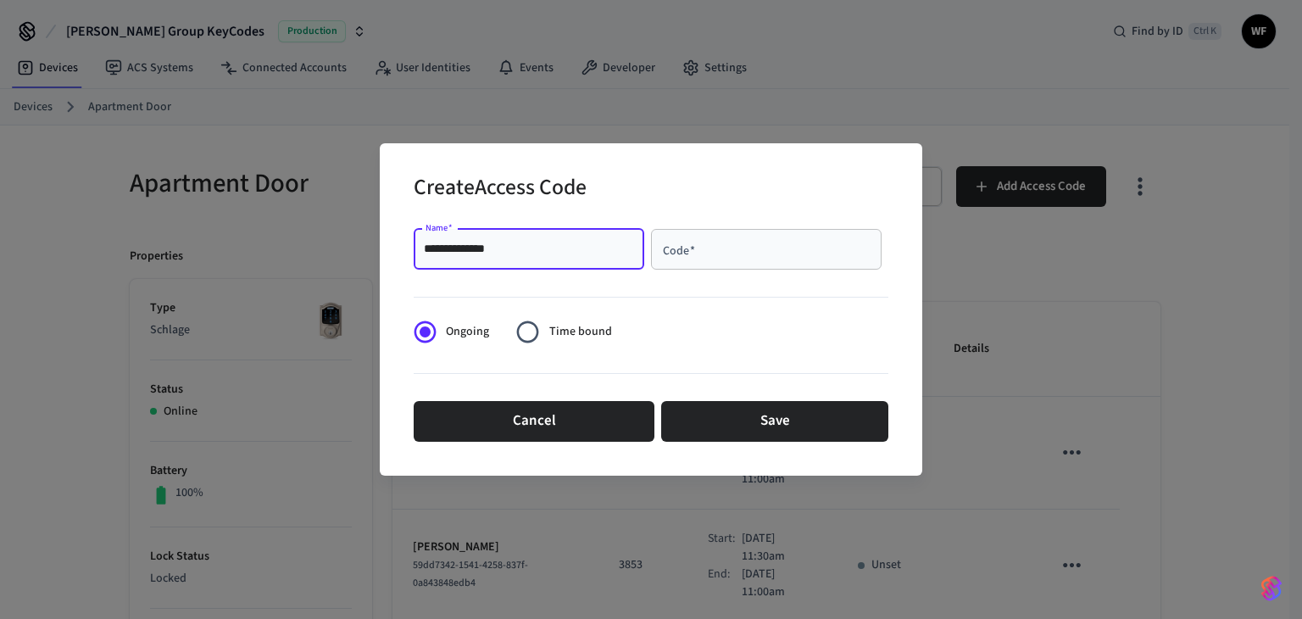
type input "**********"
click at [747, 260] on div "Code   *" at bounding box center [766, 249] width 231 height 41
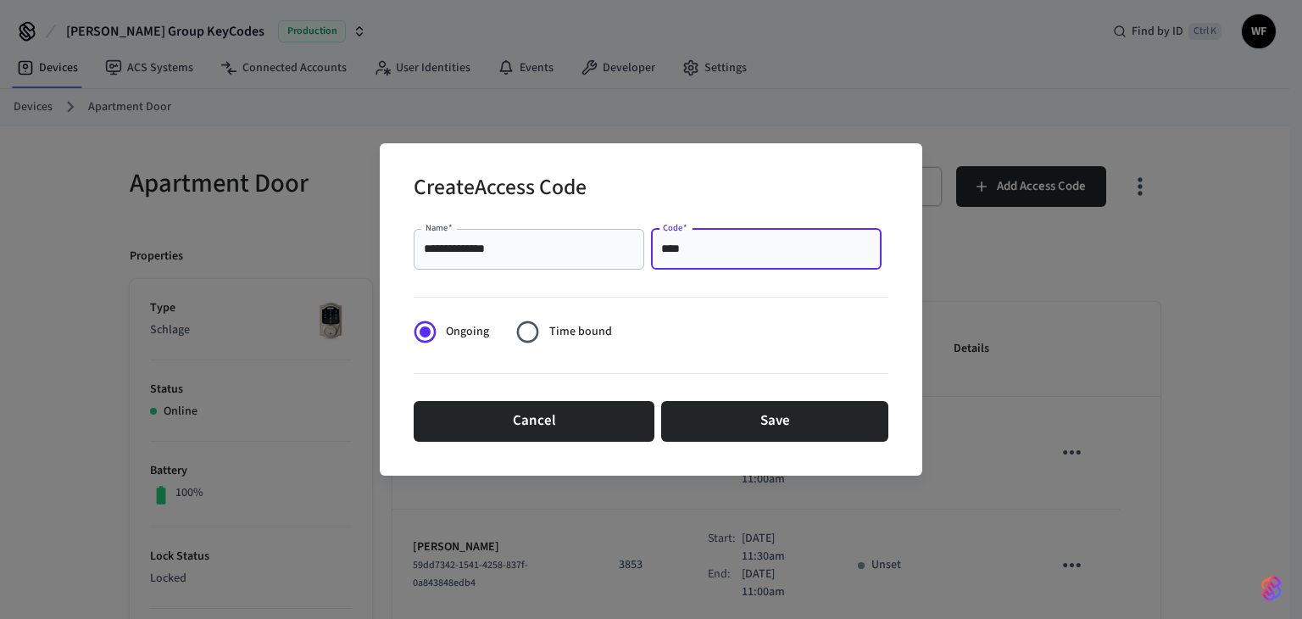
type input "****"
click at [572, 323] on span "Time bound" at bounding box center [580, 332] width 63 height 18
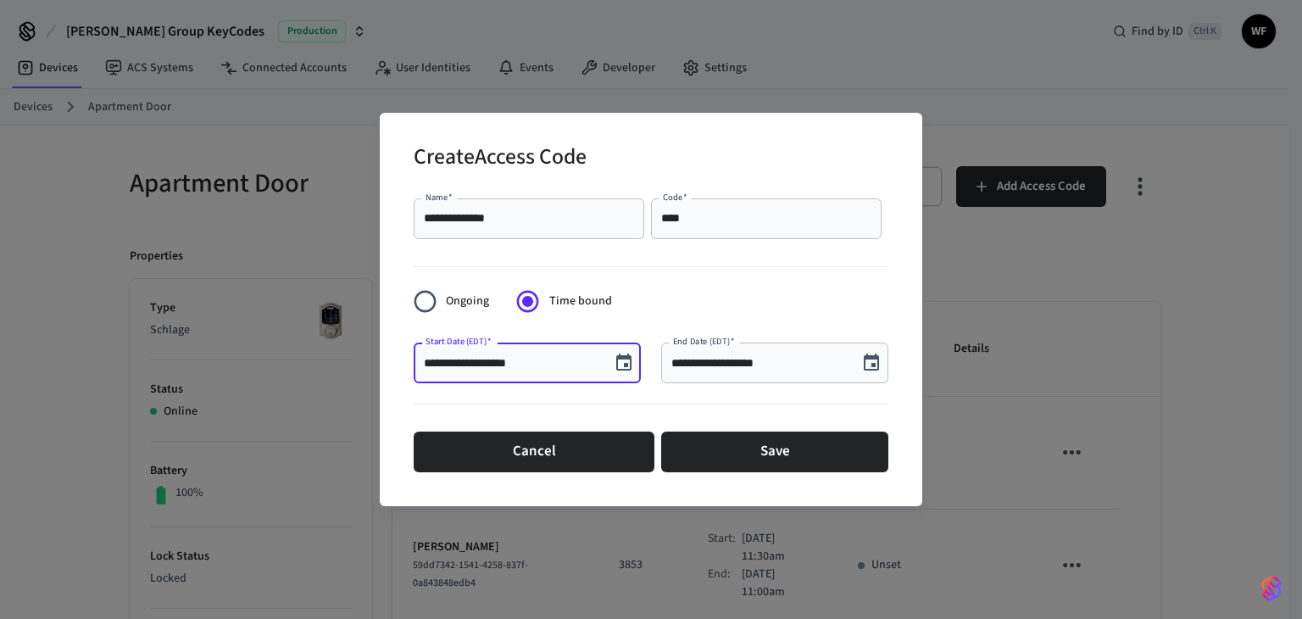
click at [553, 357] on input "**********" at bounding box center [512, 362] width 176 height 17
drag, startPoint x: 543, startPoint y: 364, endPoint x: 416, endPoint y: 361, distance: 127.2
click at [416, 361] on div "**********" at bounding box center [527, 362] width 227 height 41
click at [482, 363] on input "**********" at bounding box center [512, 362] width 176 height 17
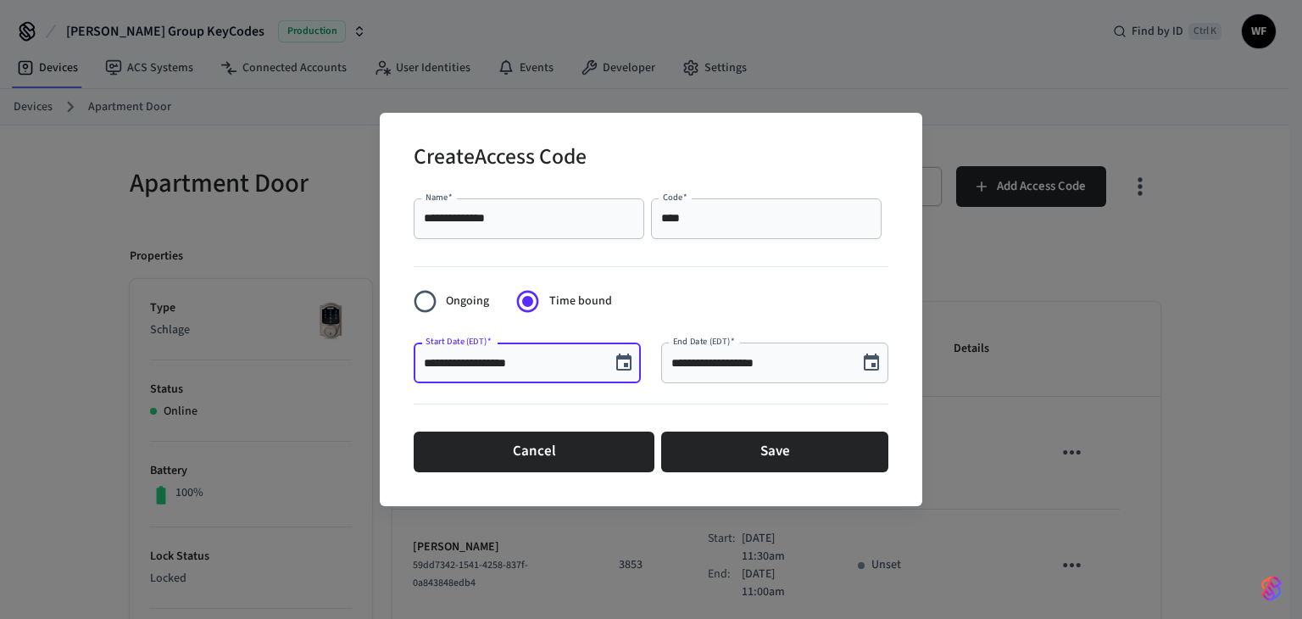
click at [482, 363] on input "**********" at bounding box center [512, 362] width 176 height 17
click at [614, 363] on icon "Choose date, selected date is Sep 10, 2025" at bounding box center [624, 363] width 20 height 20
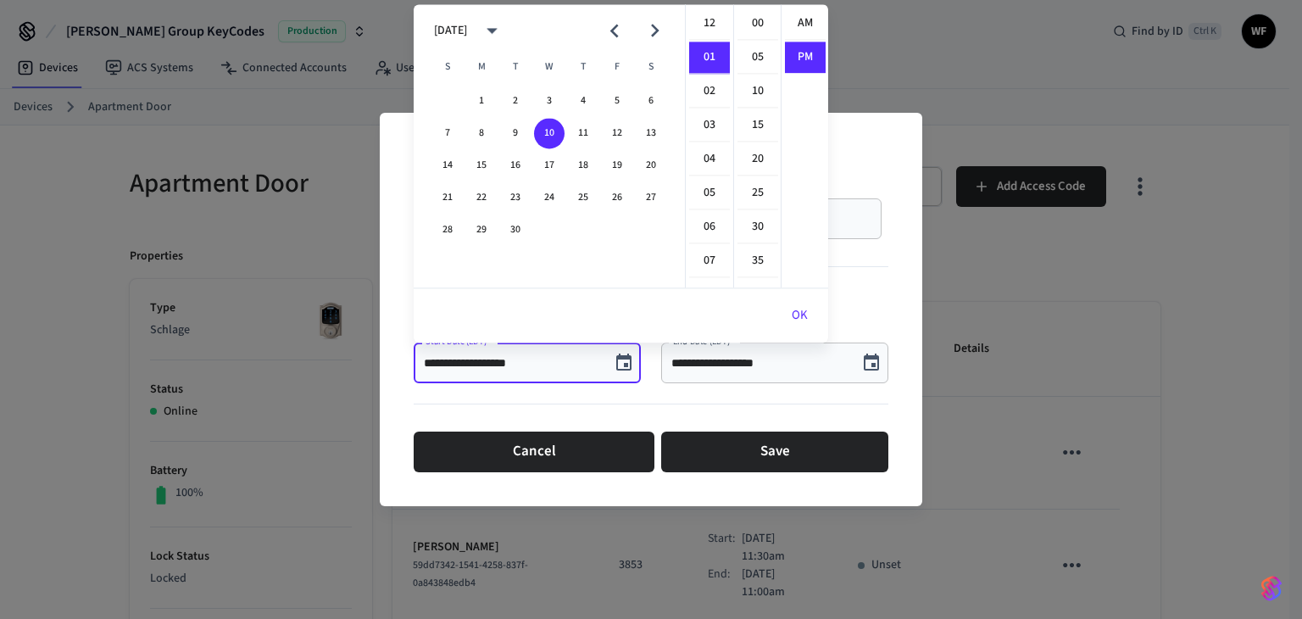
scroll to position [31, 0]
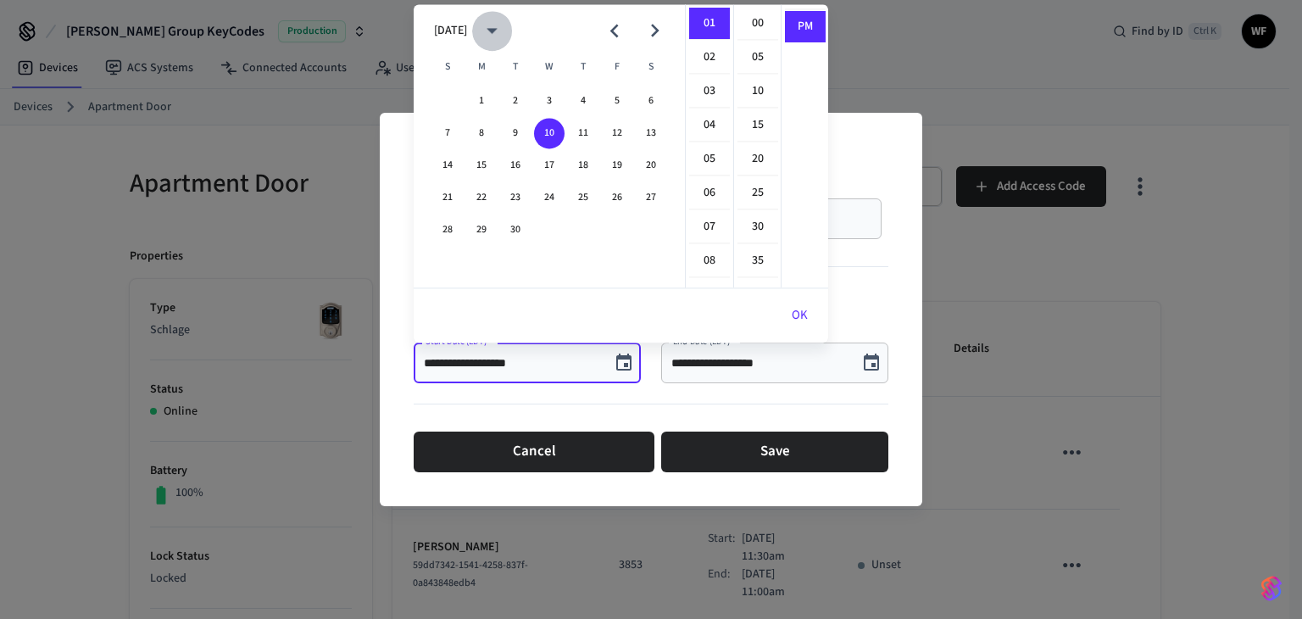
click at [512, 38] on button "calendar view is open, switch to year view" at bounding box center [492, 31] width 40 height 40
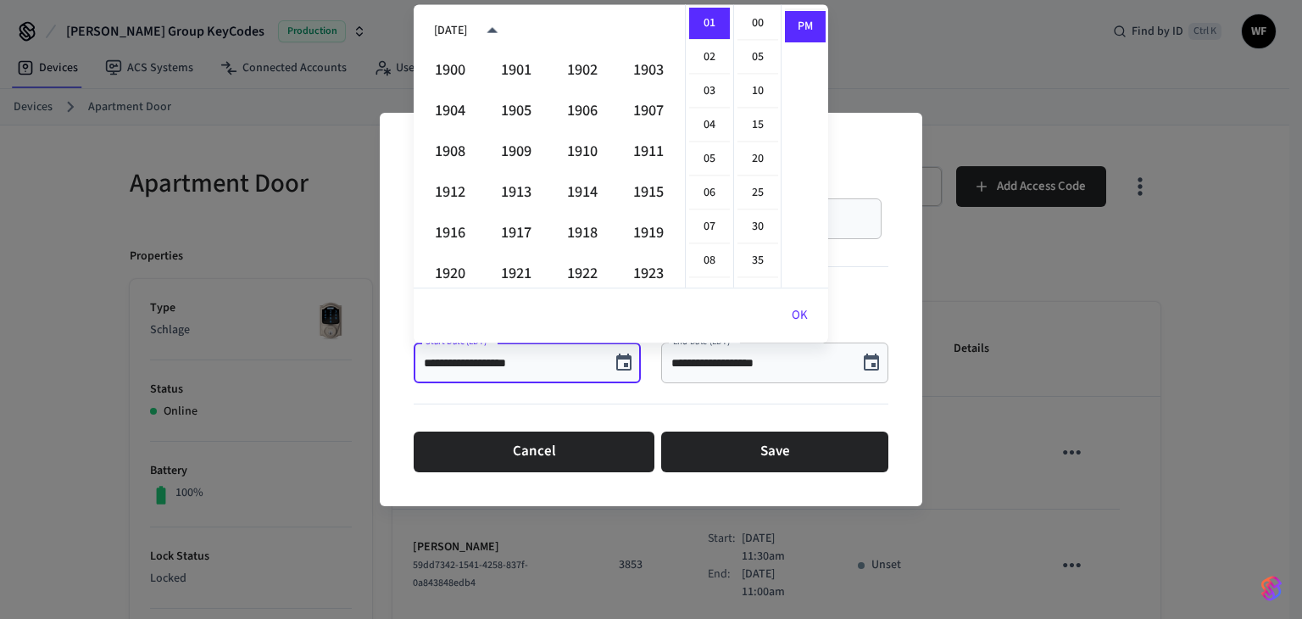
scroll to position [1163, 0]
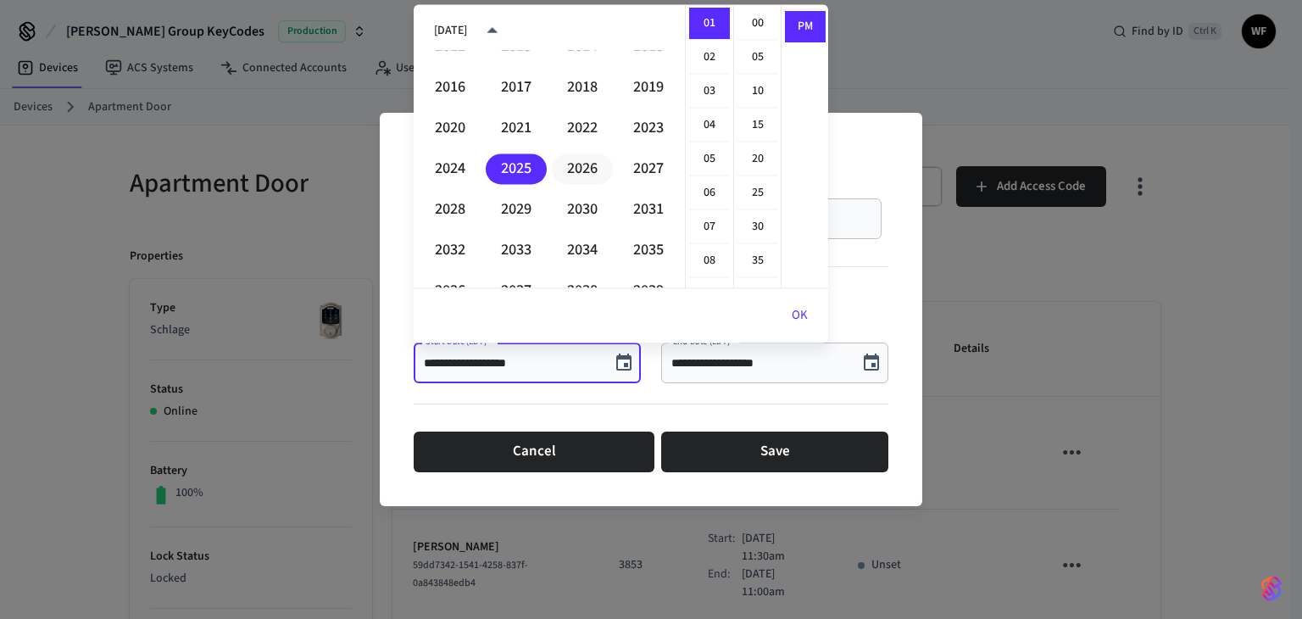
click at [564, 160] on button "2026" at bounding box center [582, 168] width 61 height 31
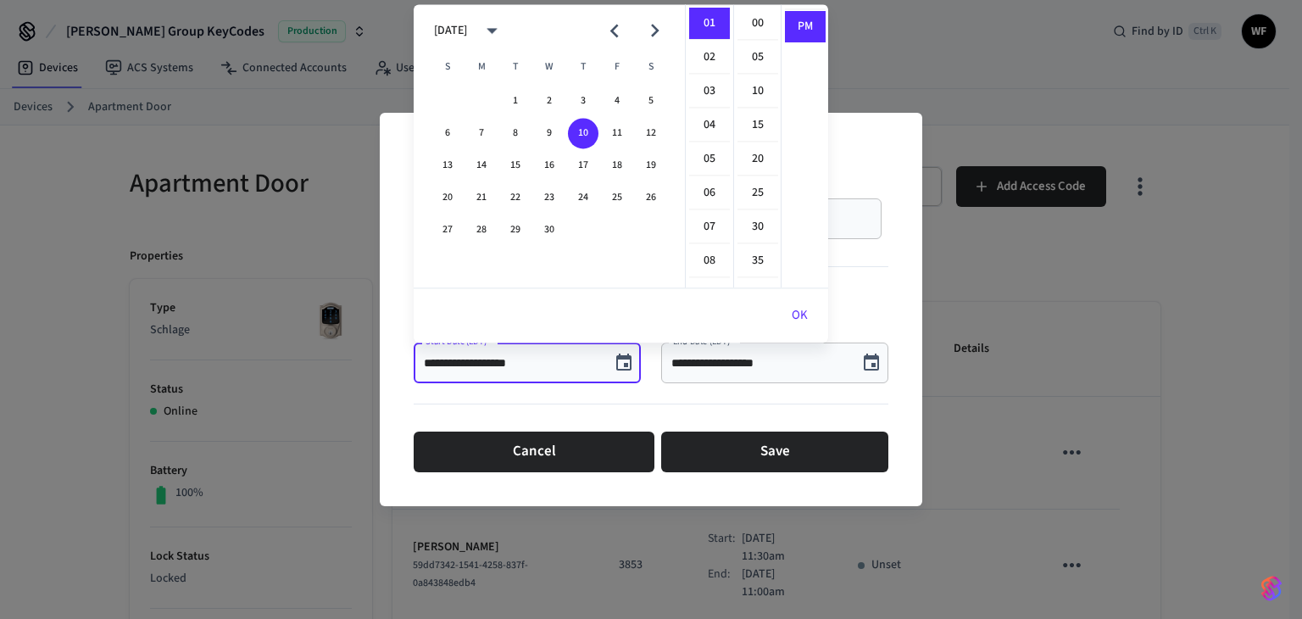
click at [620, 39] on icon "Previous month" at bounding box center [614, 31] width 26 height 26
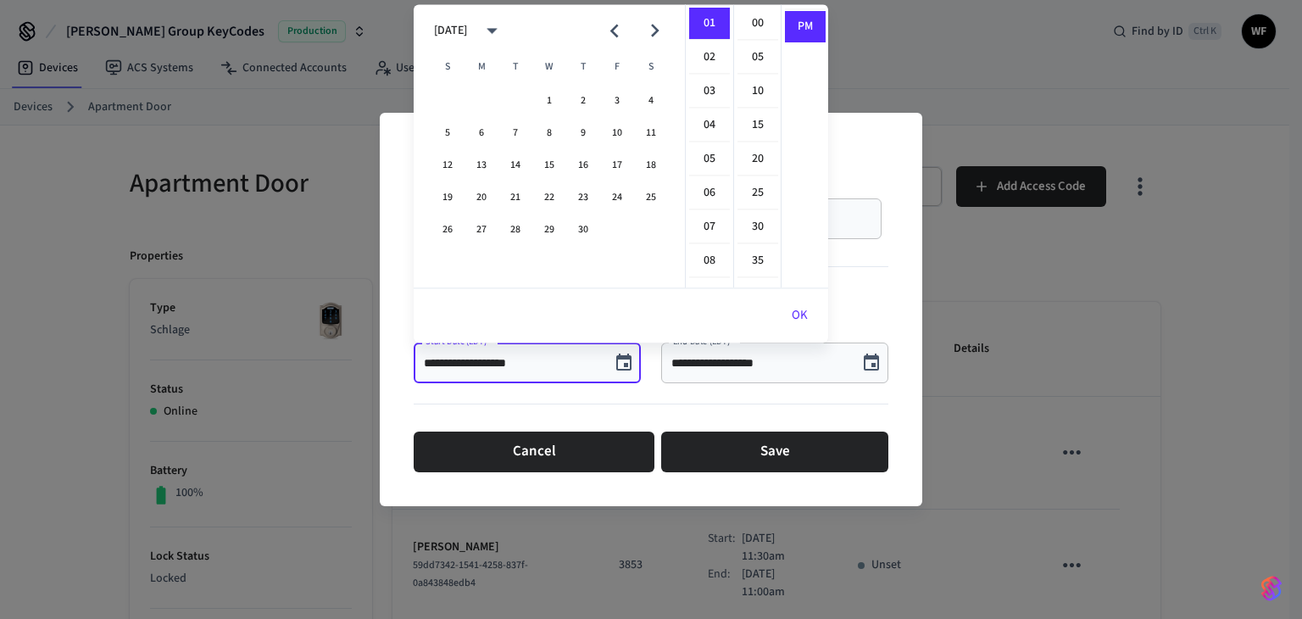
click at [620, 39] on icon "Previous month" at bounding box center [614, 31] width 26 height 26
click at [612, 87] on button "2" at bounding box center [617, 101] width 31 height 31
click at [700, 265] on li "11" at bounding box center [709, 277] width 41 height 31
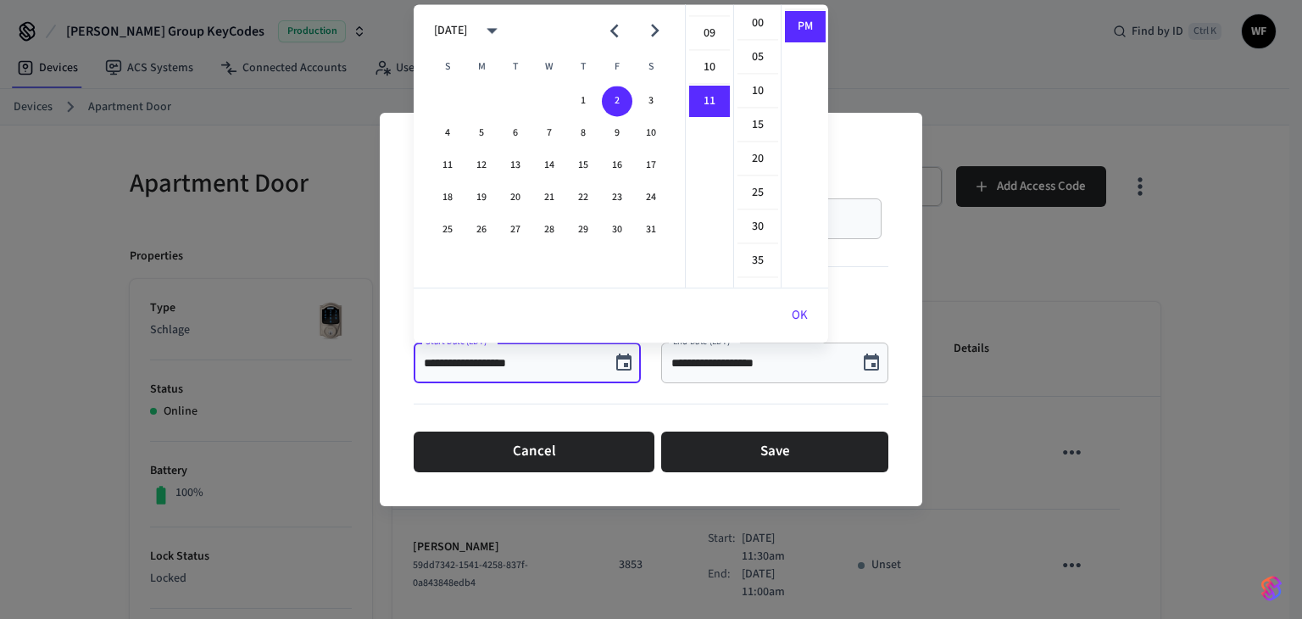
scroll to position [368, 0]
click at [755, 216] on li "30" at bounding box center [757, 227] width 41 height 32
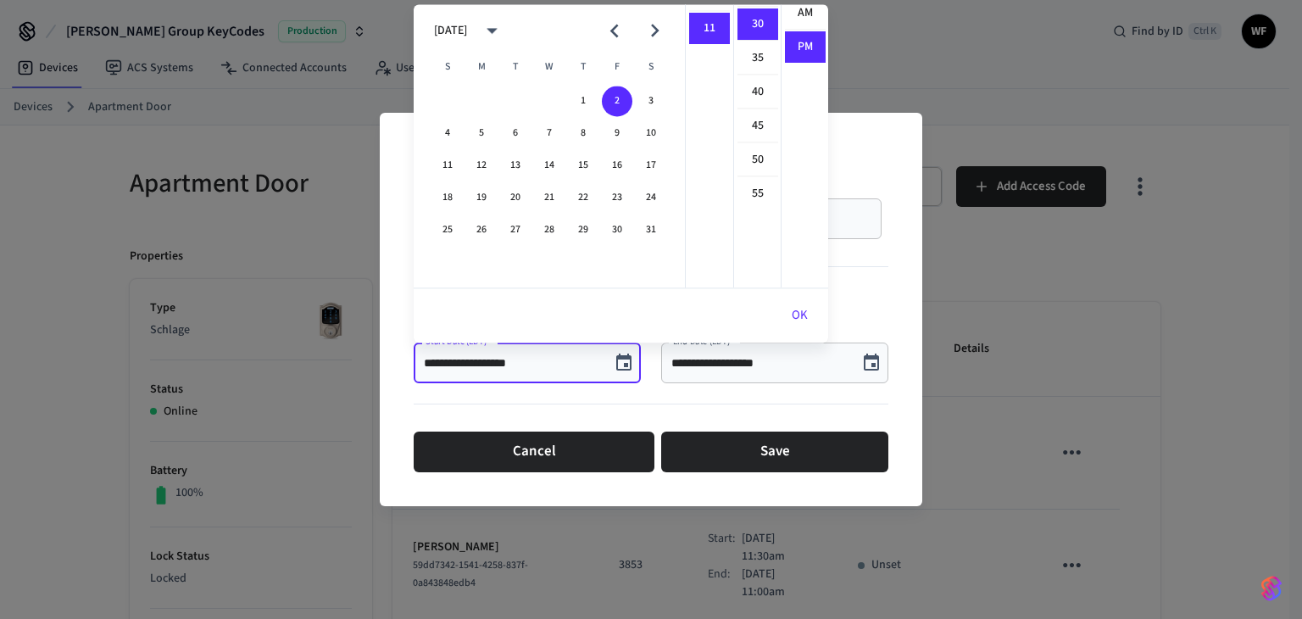
scroll to position [0, 0]
click at [800, 11] on li "AM" at bounding box center [805, 24] width 41 height 32
type input "**********"
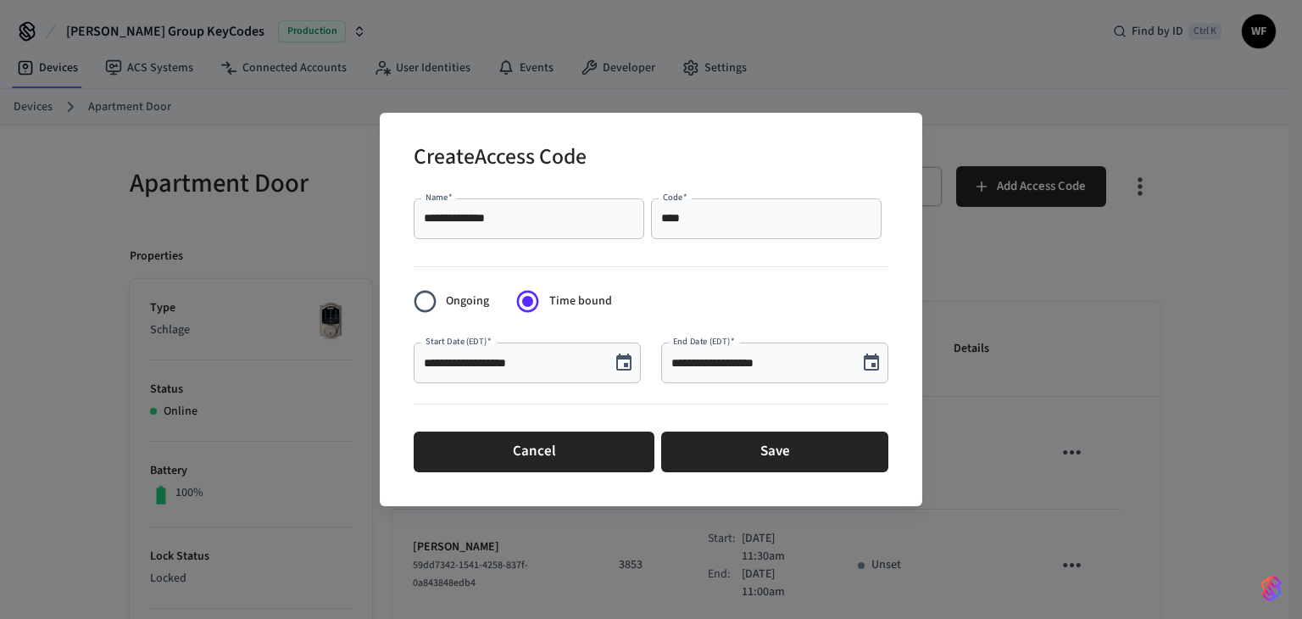
click at [744, 359] on input "**********" at bounding box center [759, 362] width 176 height 17
click at [880, 363] on icon "Choose date, selected date is Sep 10, 2025" at bounding box center [871, 363] width 20 height 20
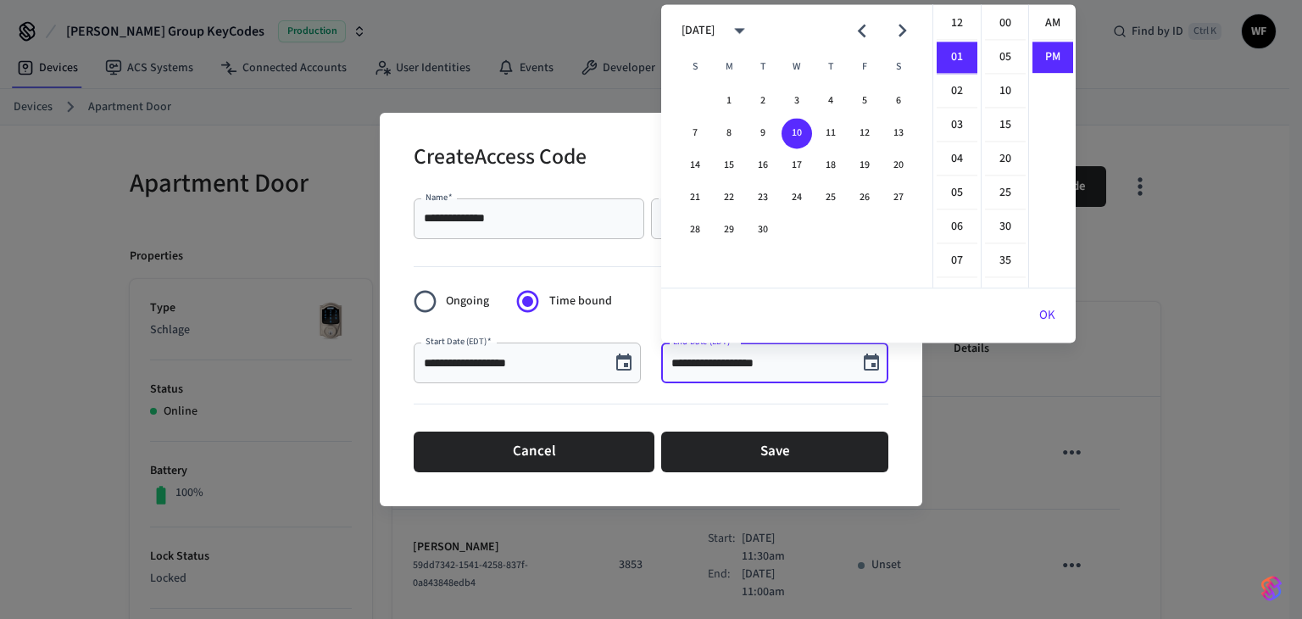
scroll to position [31, 0]
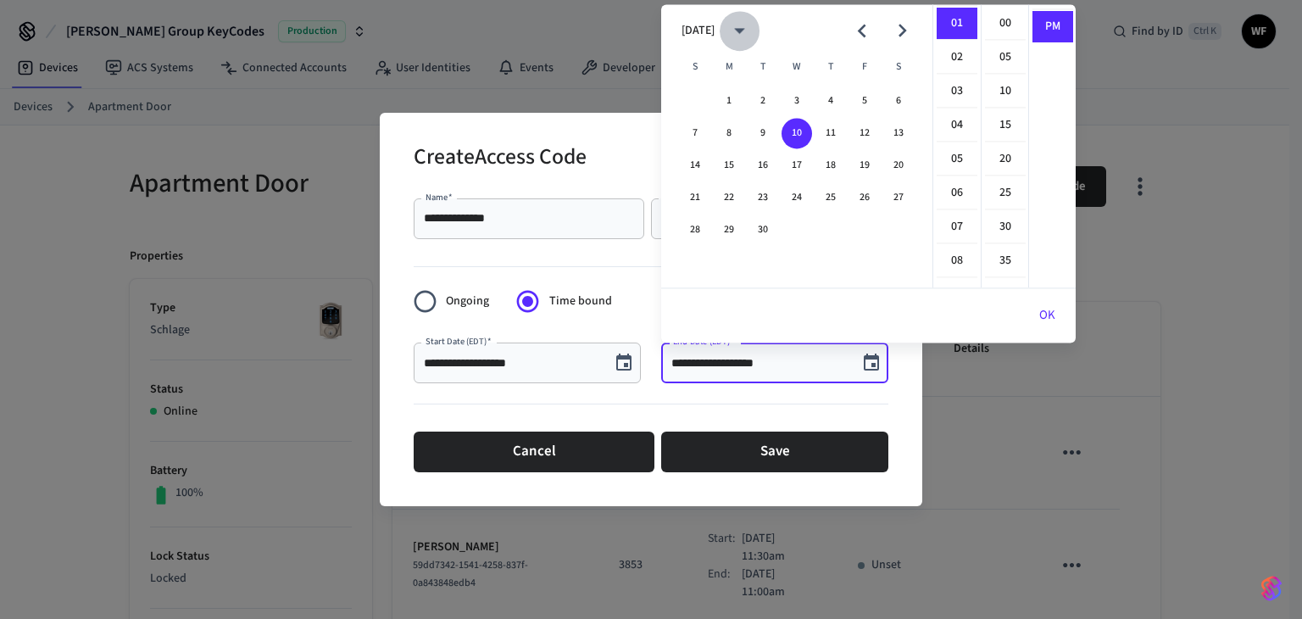
click at [759, 23] on button "calendar view is open, switch to year view" at bounding box center [740, 31] width 40 height 40
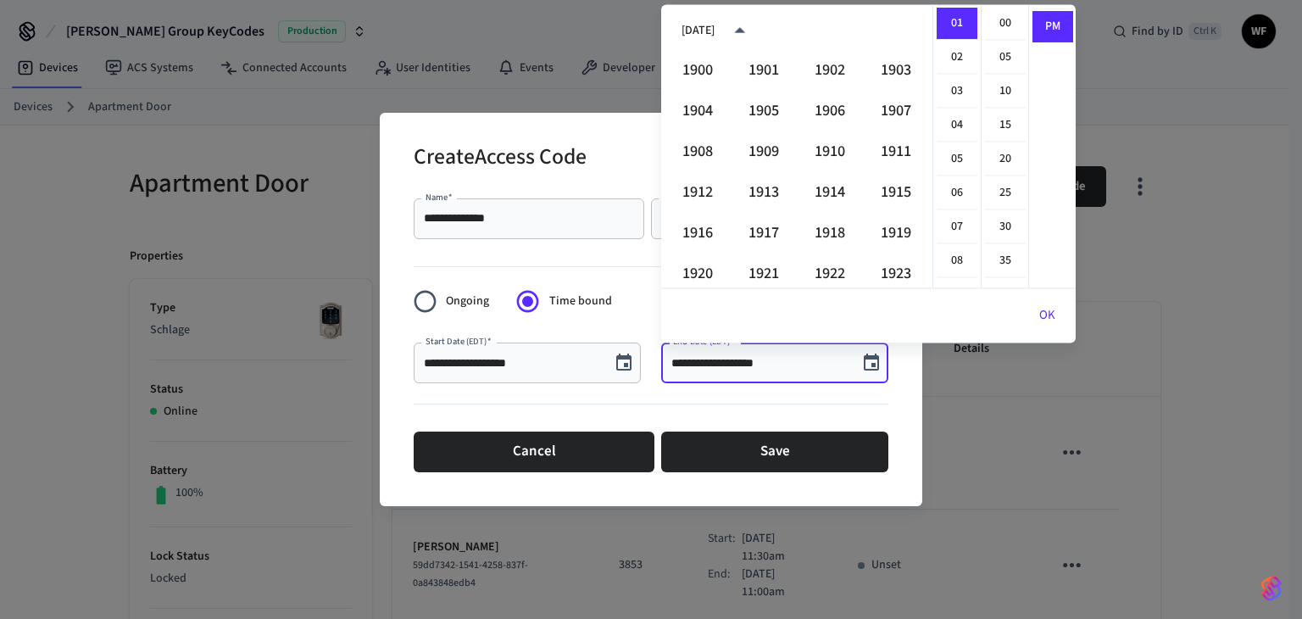
scroll to position [1163, 0]
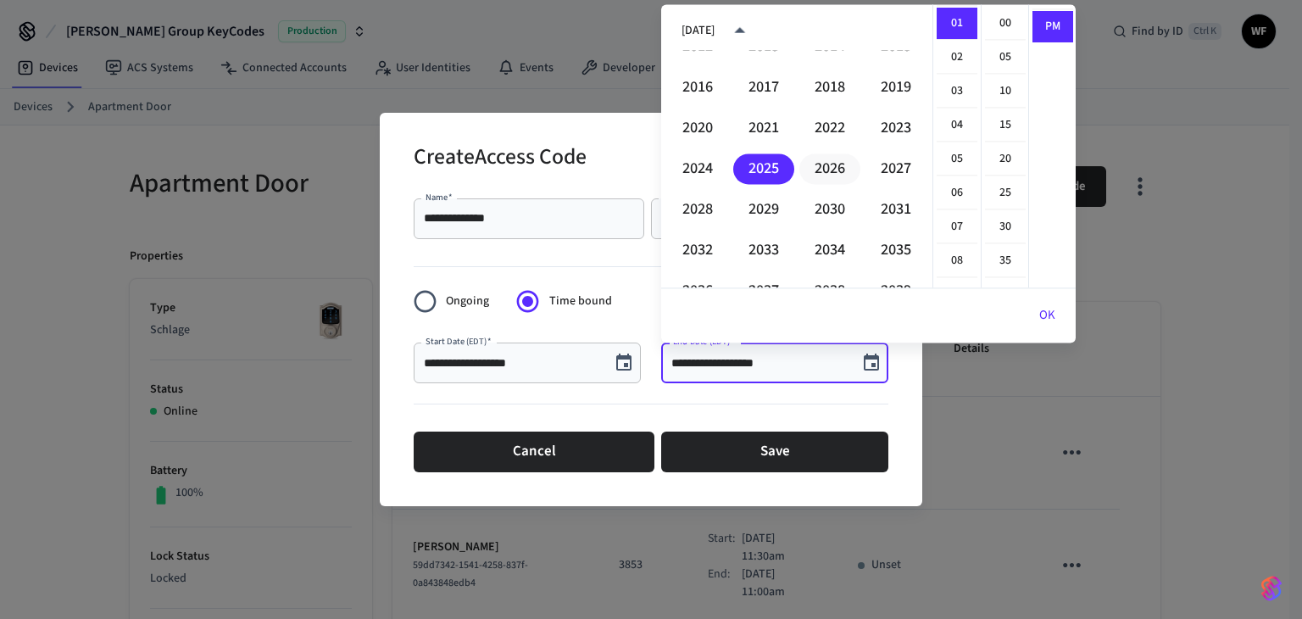
click at [831, 170] on button "2026" at bounding box center [829, 168] width 61 height 31
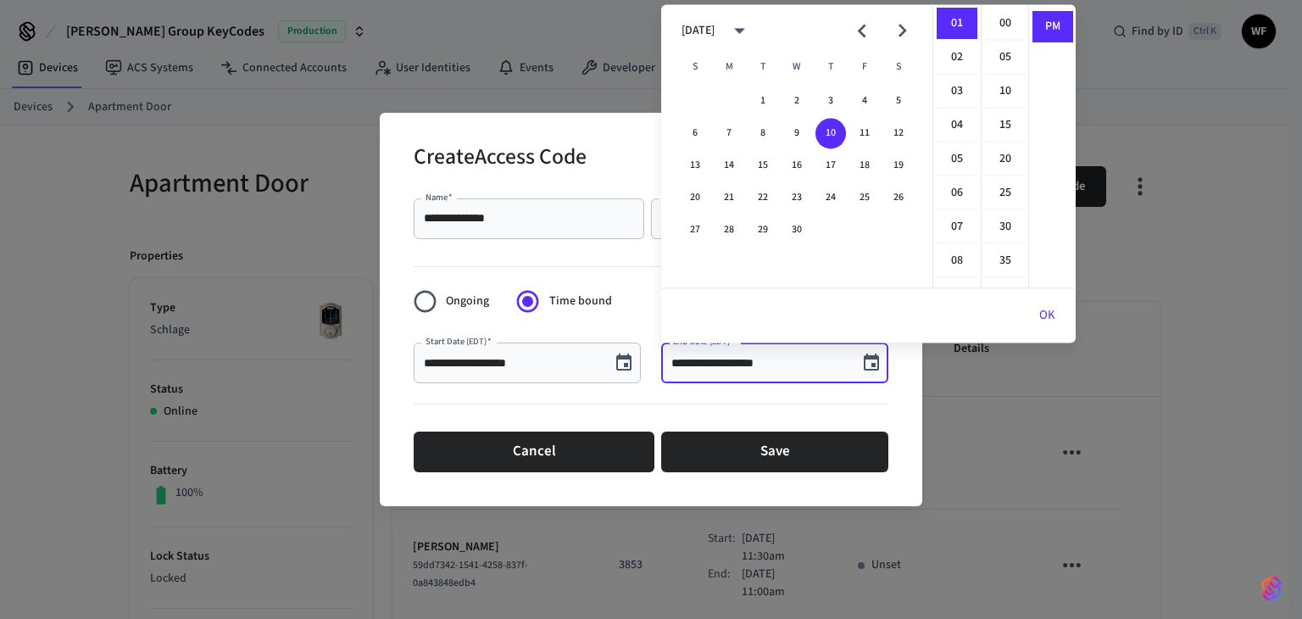
click at [853, 18] on icon "Previous month" at bounding box center [861, 31] width 26 height 26
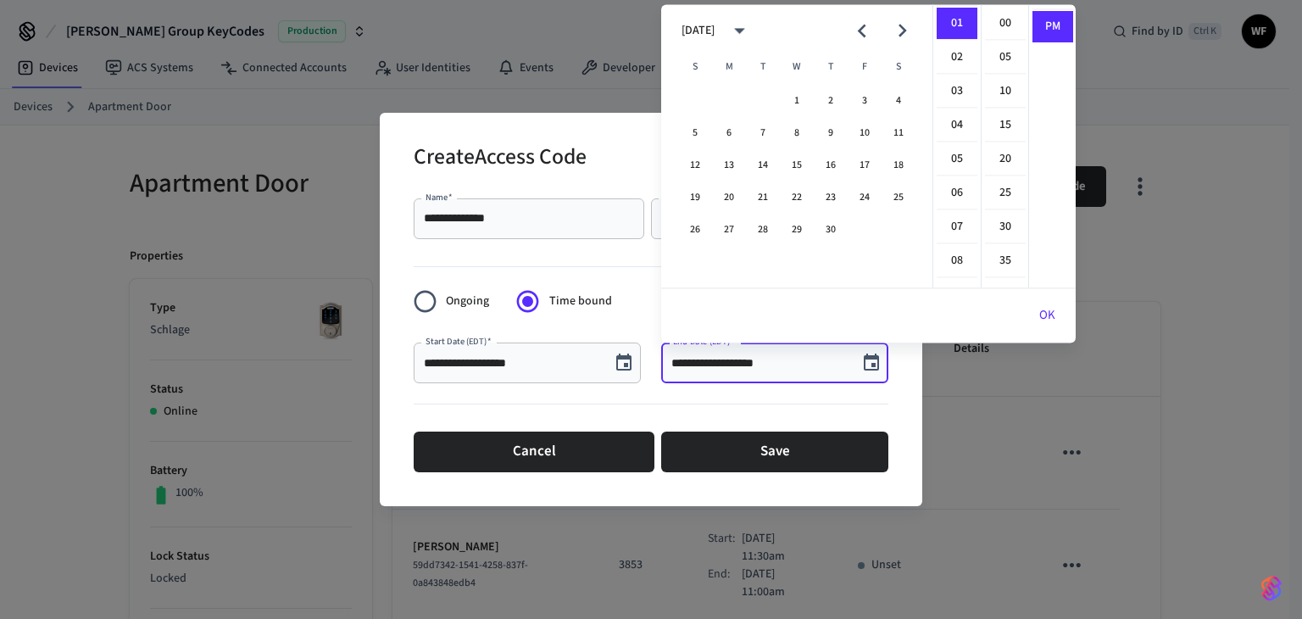
click at [853, 18] on icon "Previous month" at bounding box center [861, 31] width 26 height 26
click at [698, 131] on button "4" at bounding box center [695, 133] width 31 height 31
click at [959, 92] on li "11" at bounding box center [957, 107] width 41 height 31
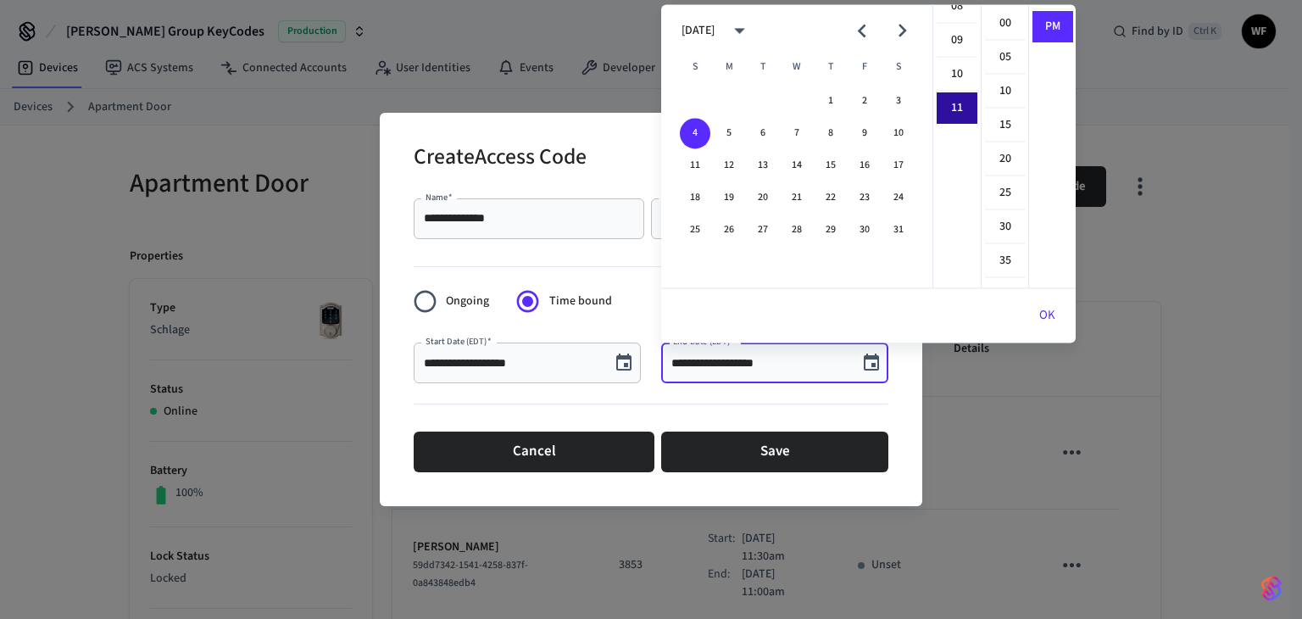
scroll to position [368, 0]
click at [1000, 29] on li "00" at bounding box center [1005, 24] width 41 height 32
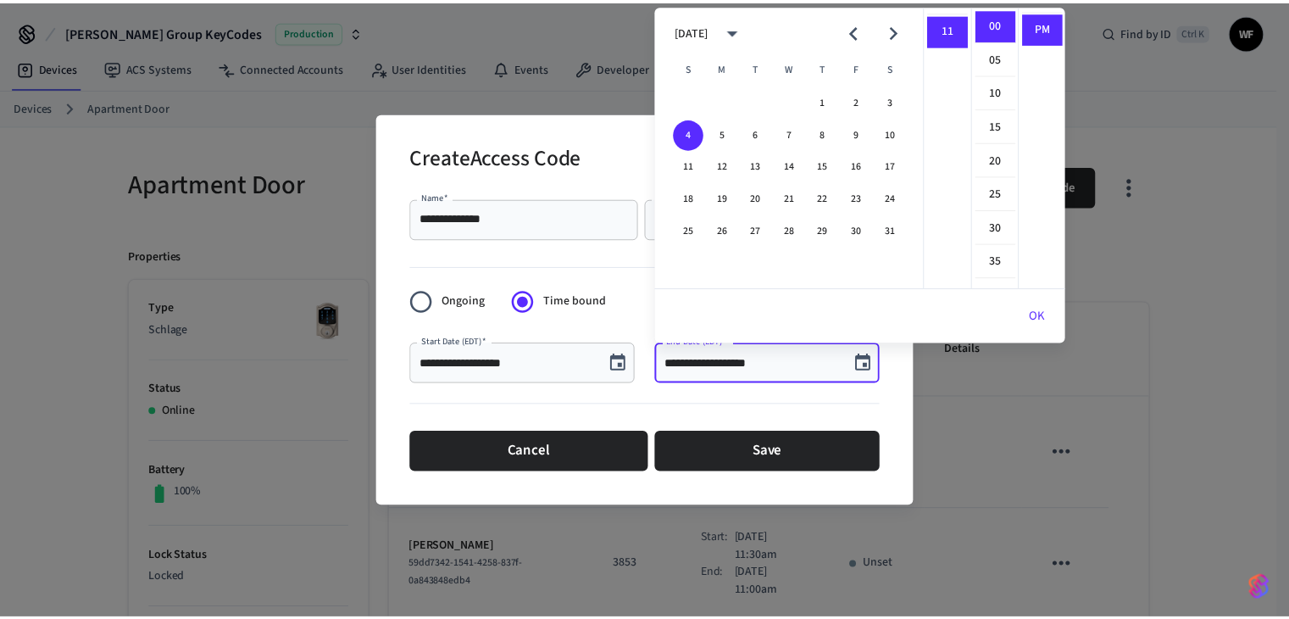
scroll to position [0, 0]
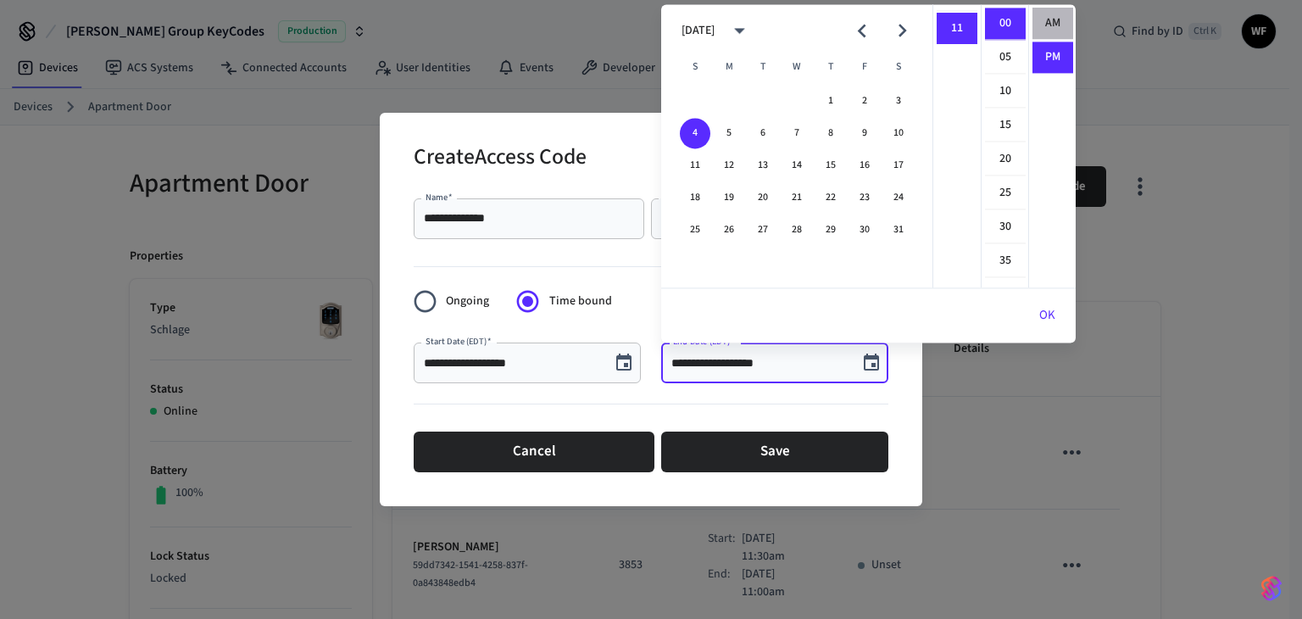
click at [1052, 29] on li "AM" at bounding box center [1052, 24] width 41 height 32
type input "**********"
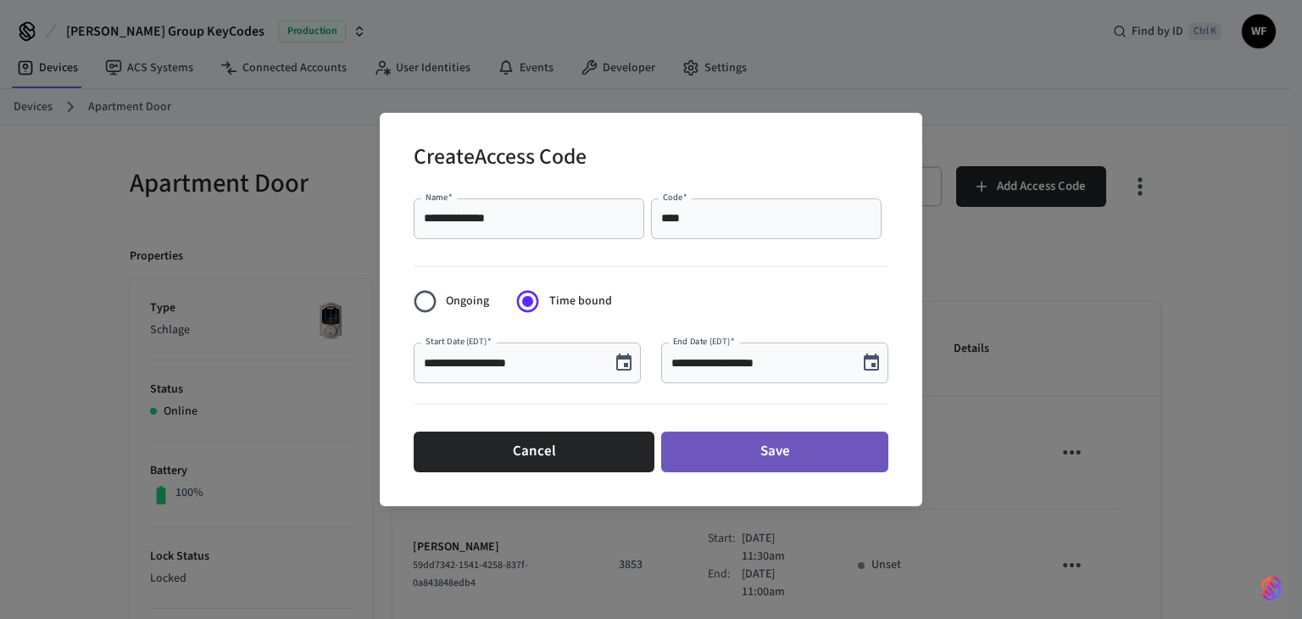
click at [759, 442] on button "Save" at bounding box center [774, 451] width 227 height 41
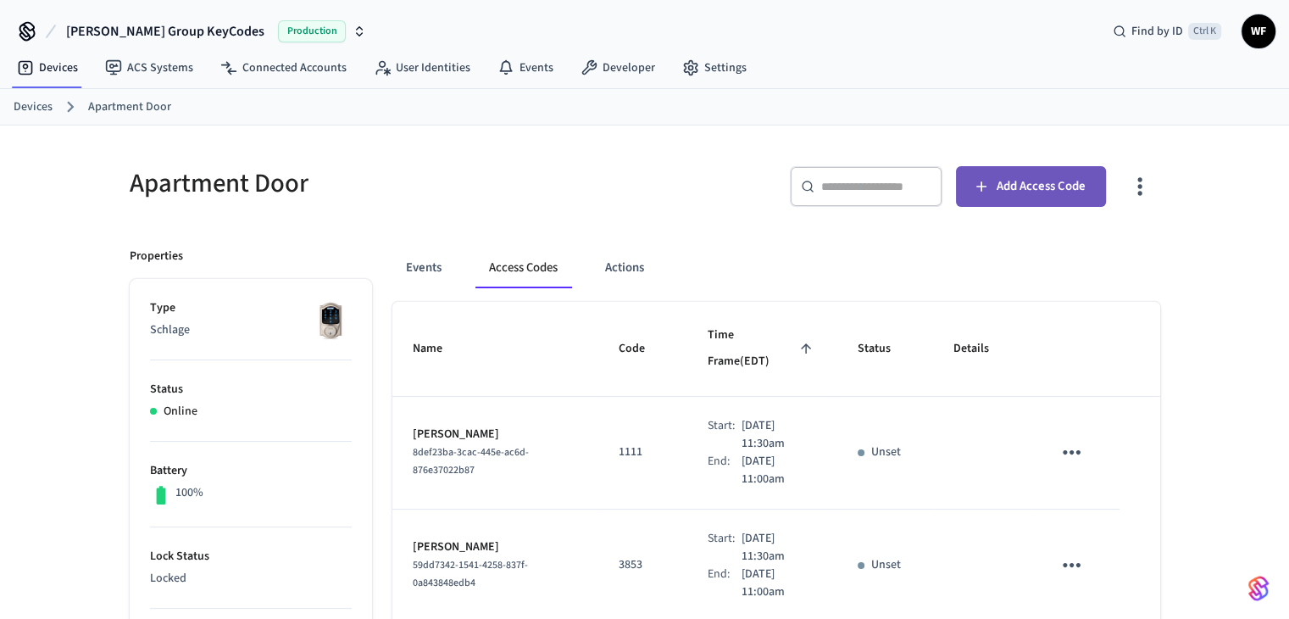
click at [1032, 201] on button "Add Access Code" at bounding box center [1031, 186] width 150 height 41
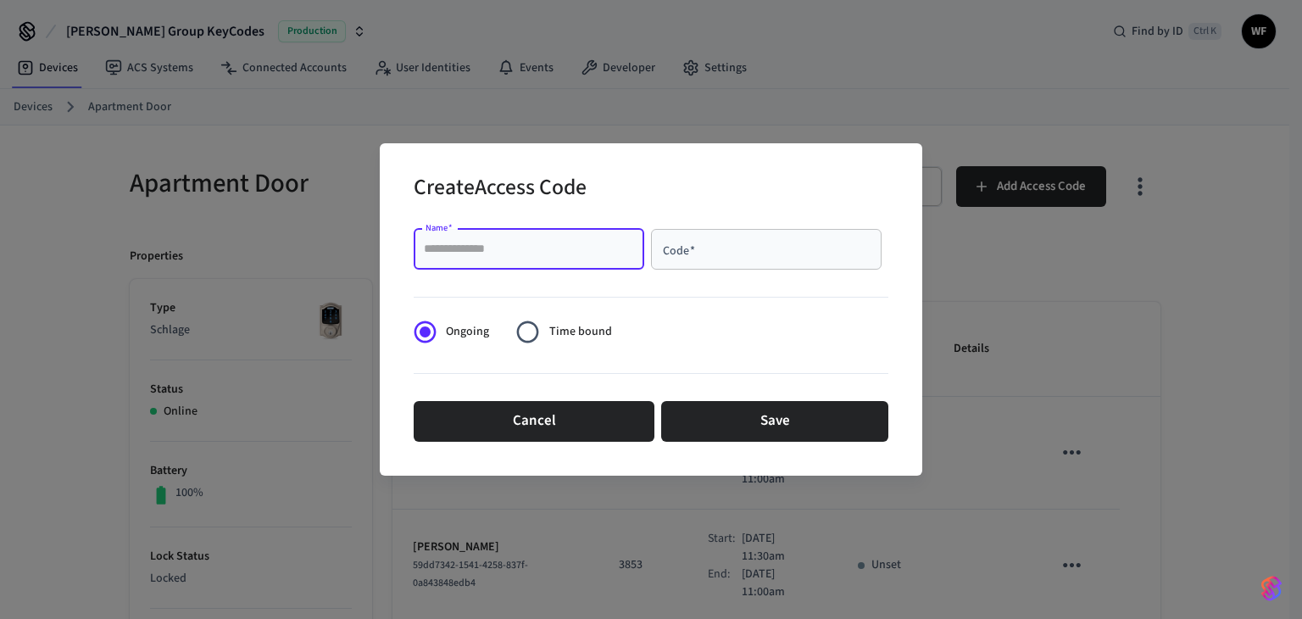
click at [471, 245] on input "Name   *" at bounding box center [529, 249] width 210 height 17
type input "**********"
click at [681, 253] on input "Code   *" at bounding box center [766, 249] width 210 height 17
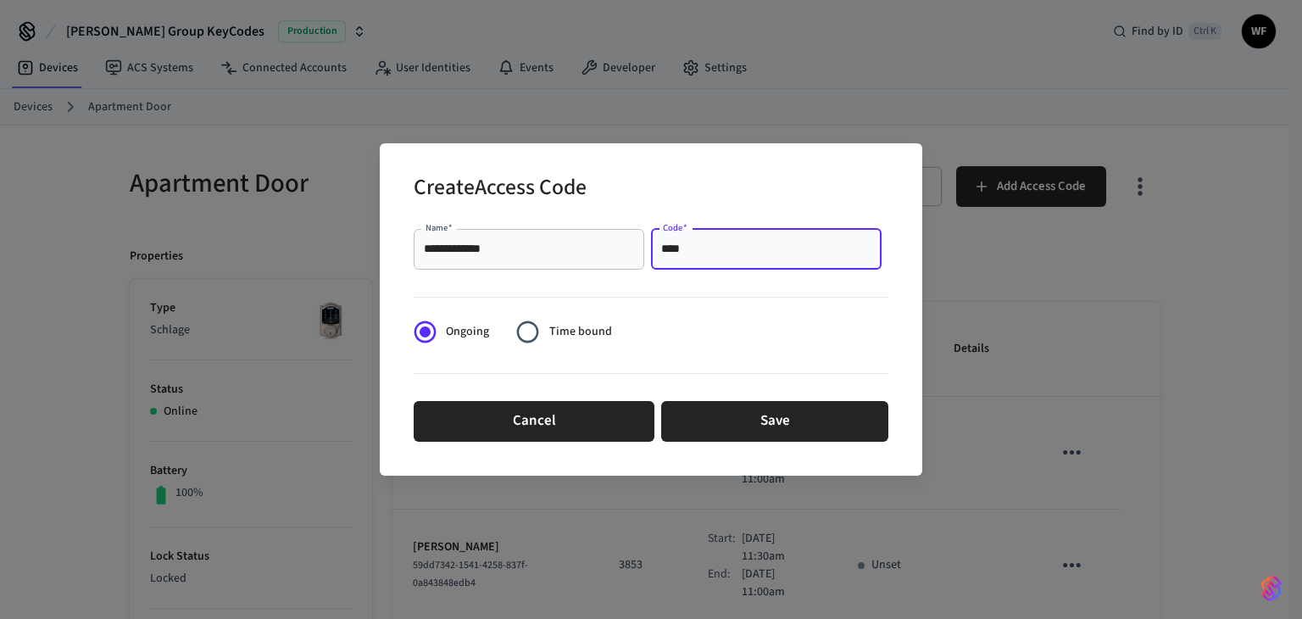
type input "****"
click at [552, 331] on span "Time bound" at bounding box center [580, 332] width 63 height 18
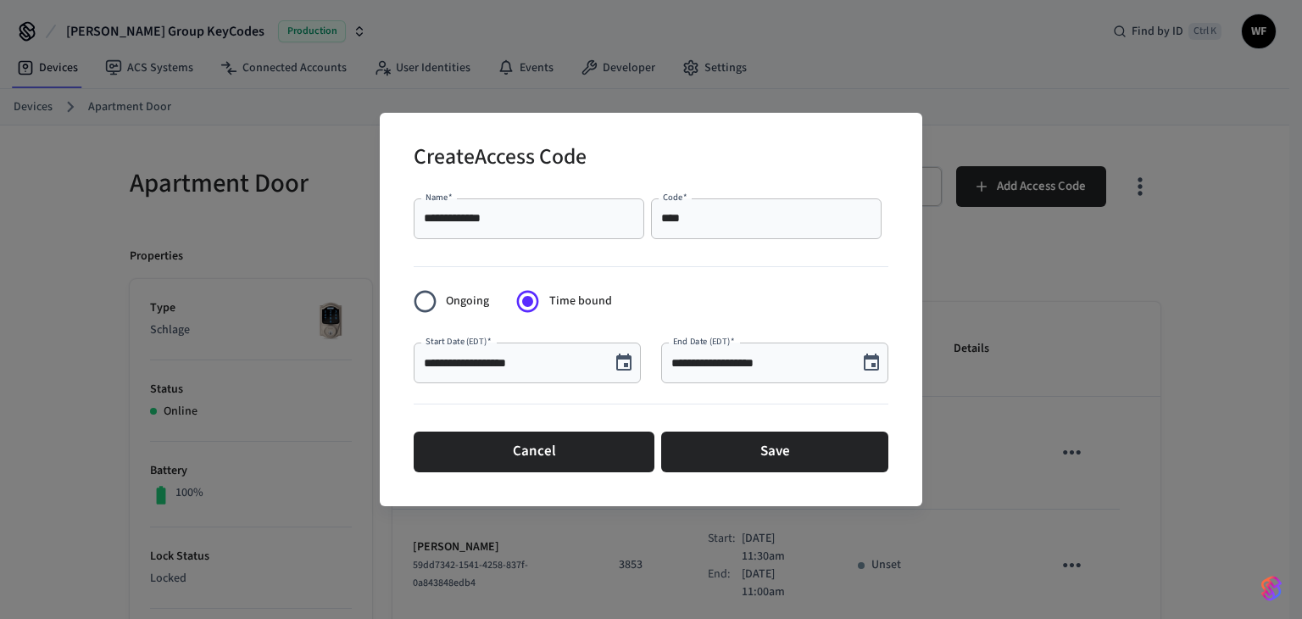
click at [624, 362] on icon "Choose date, selected date is Sep 10, 2025" at bounding box center [624, 363] width 20 height 20
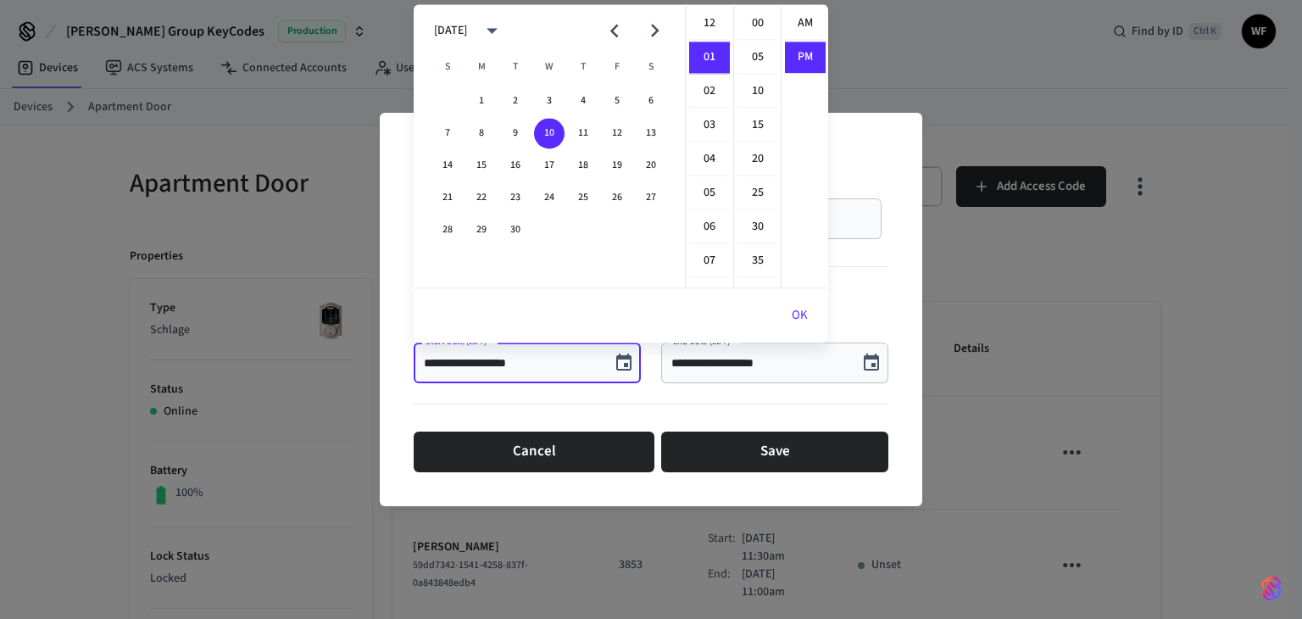
scroll to position [31, 0]
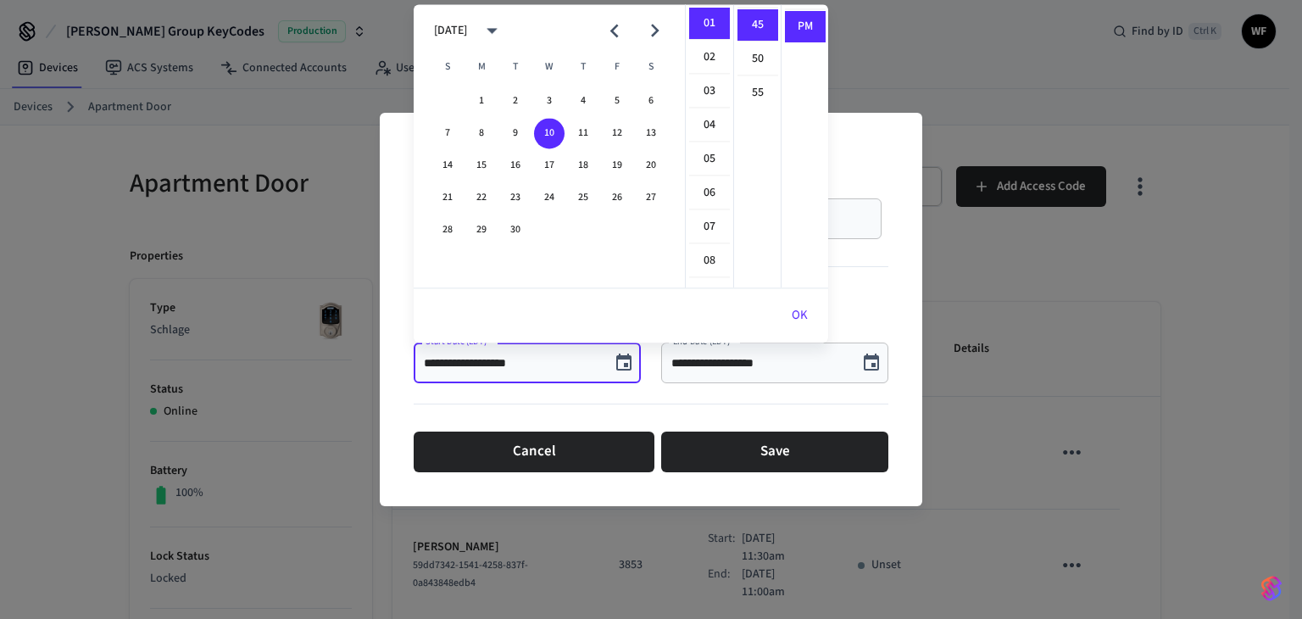
click at [505, 25] on icon "calendar view is open, switch to year view" at bounding box center [492, 31] width 26 height 26
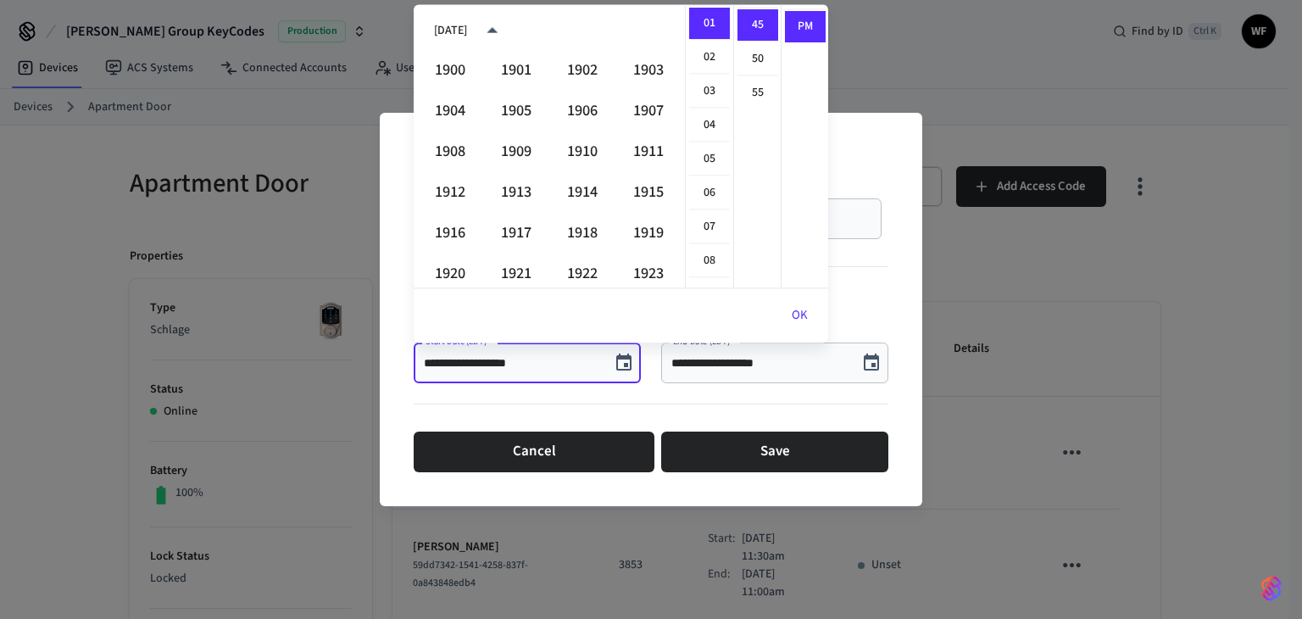
scroll to position [1163, 0]
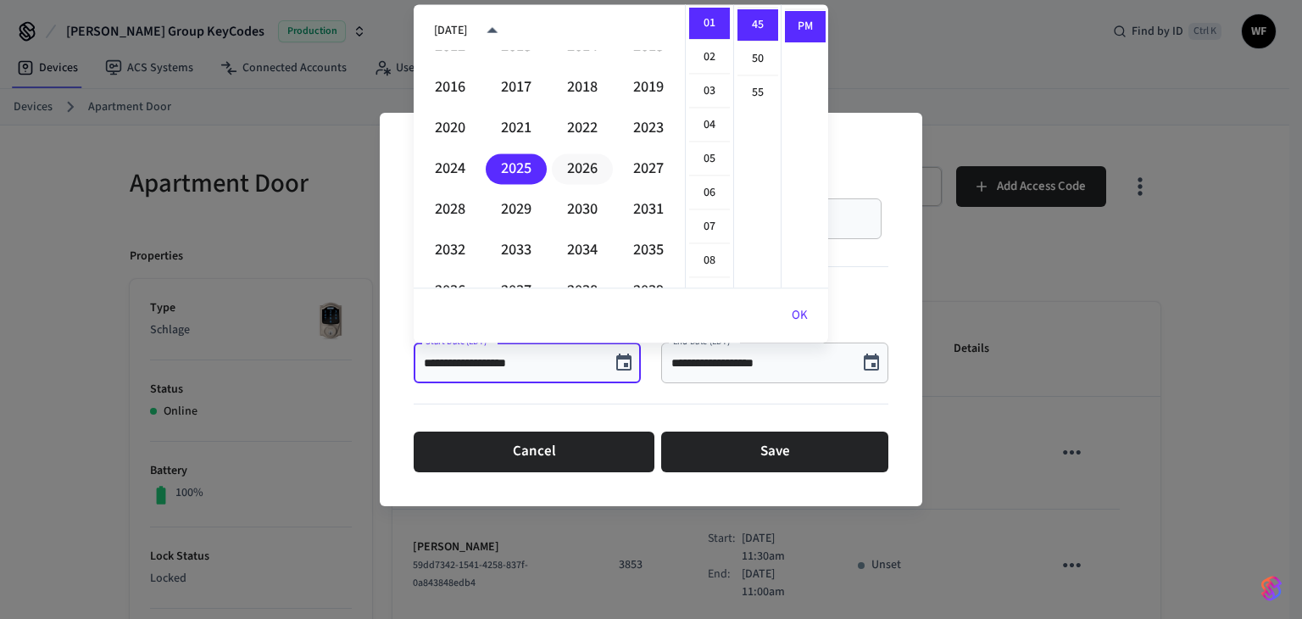
click at [566, 161] on button "2026" at bounding box center [582, 168] width 61 height 31
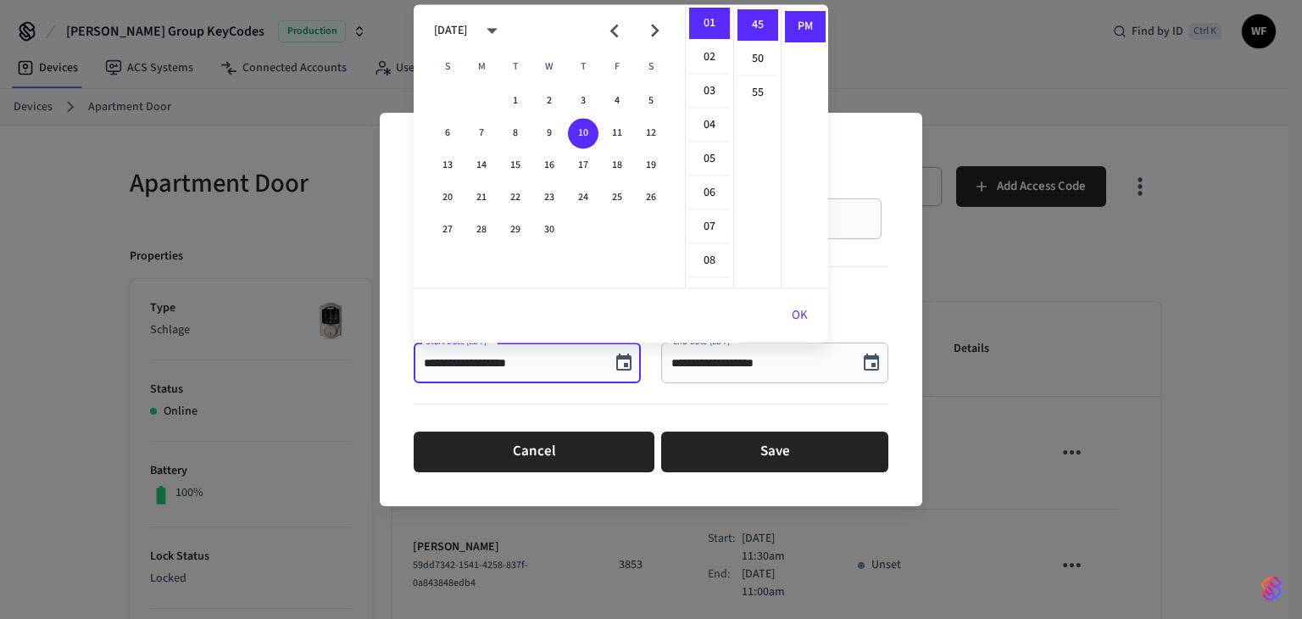
click at [614, 25] on icon "Previous month" at bounding box center [614, 32] width 8 height 14
click at [587, 188] on button "21" at bounding box center [583, 197] width 31 height 31
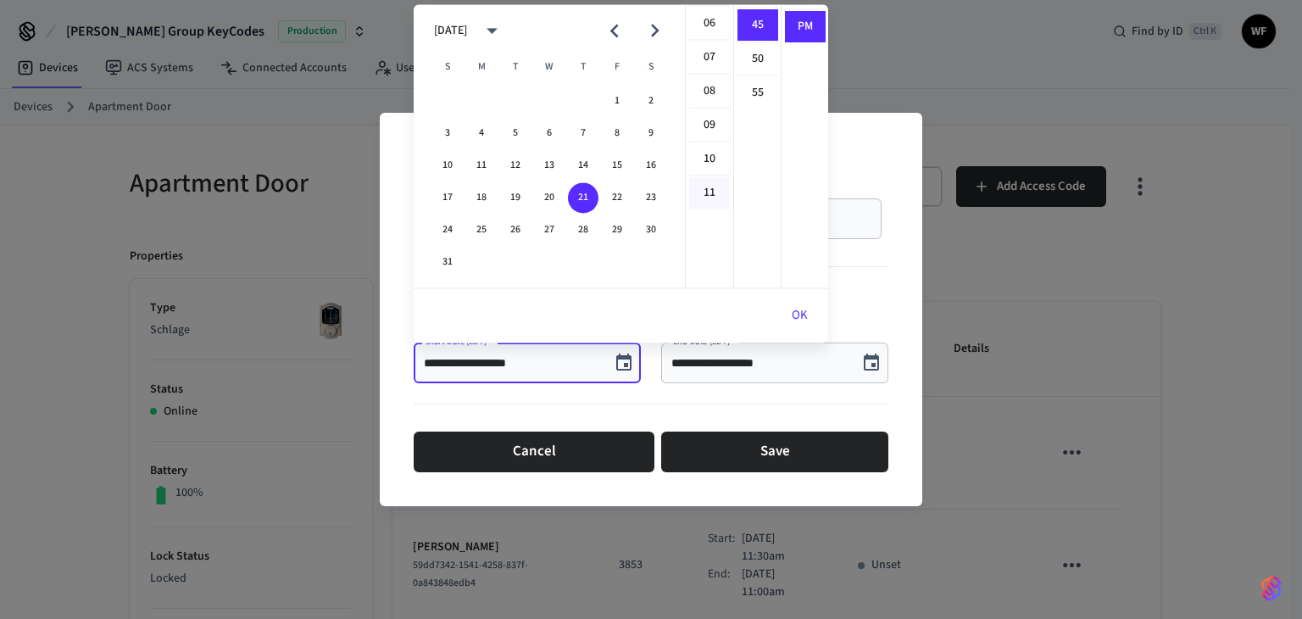
click at [704, 188] on li "11" at bounding box center [709, 192] width 41 height 31
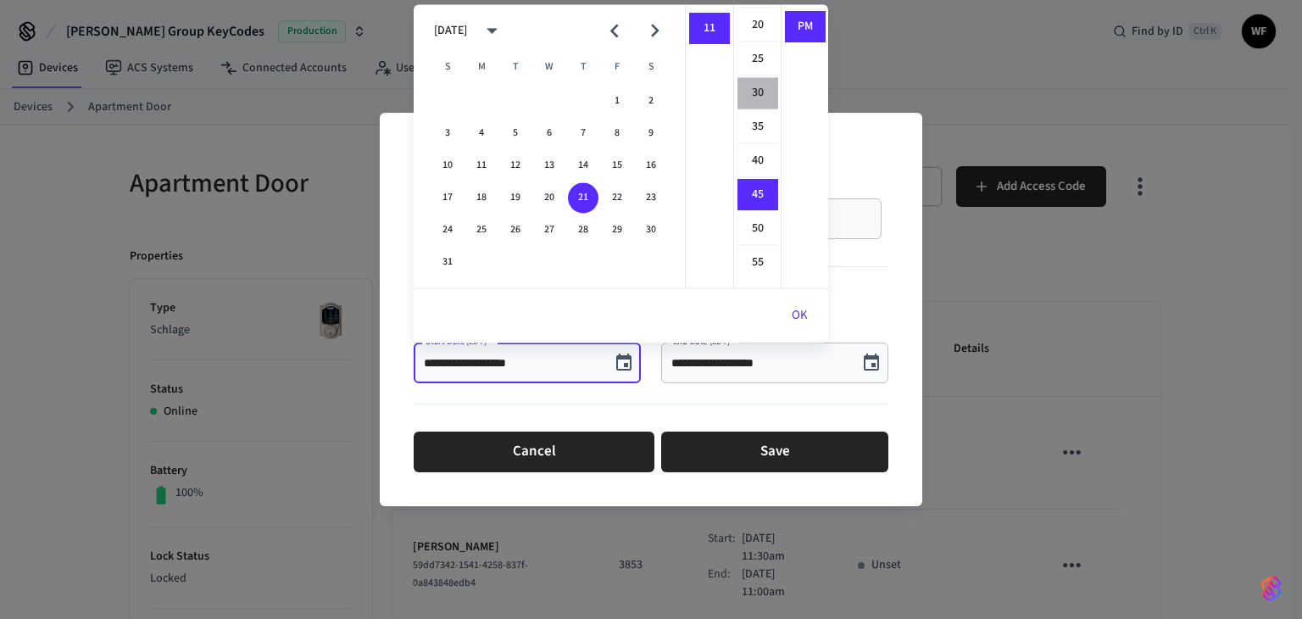
click at [747, 92] on li "30" at bounding box center [757, 93] width 41 height 32
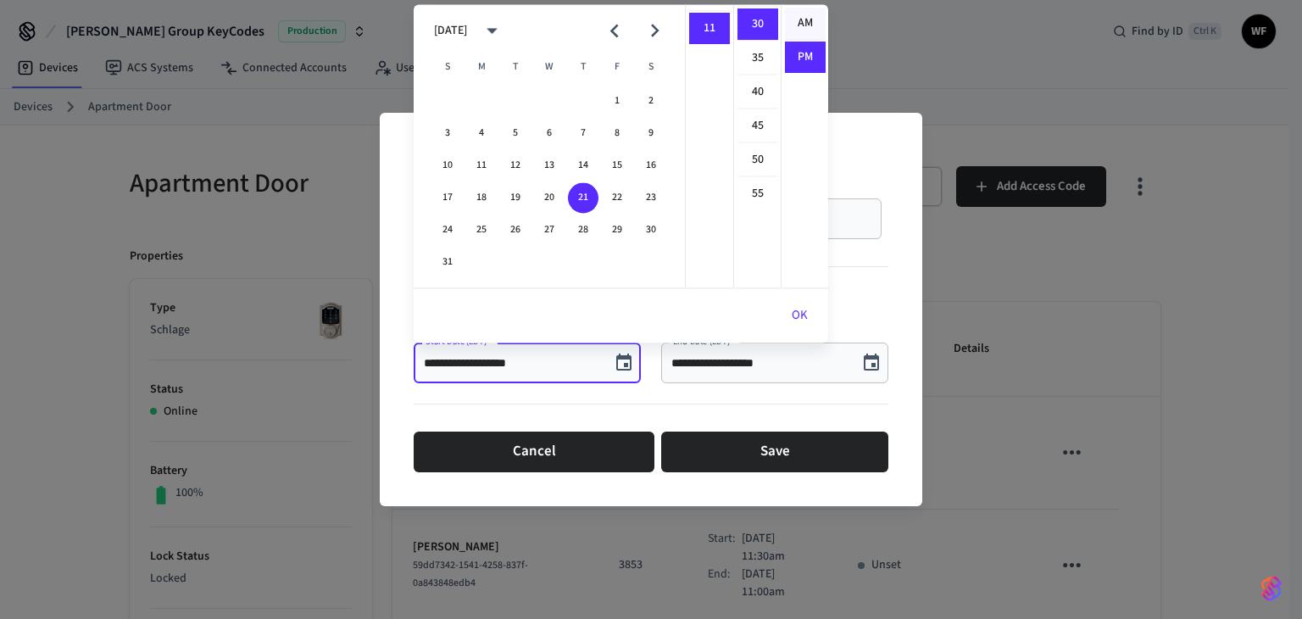
click at [797, 29] on li "AM" at bounding box center [805, 24] width 41 height 32
type input "**********"
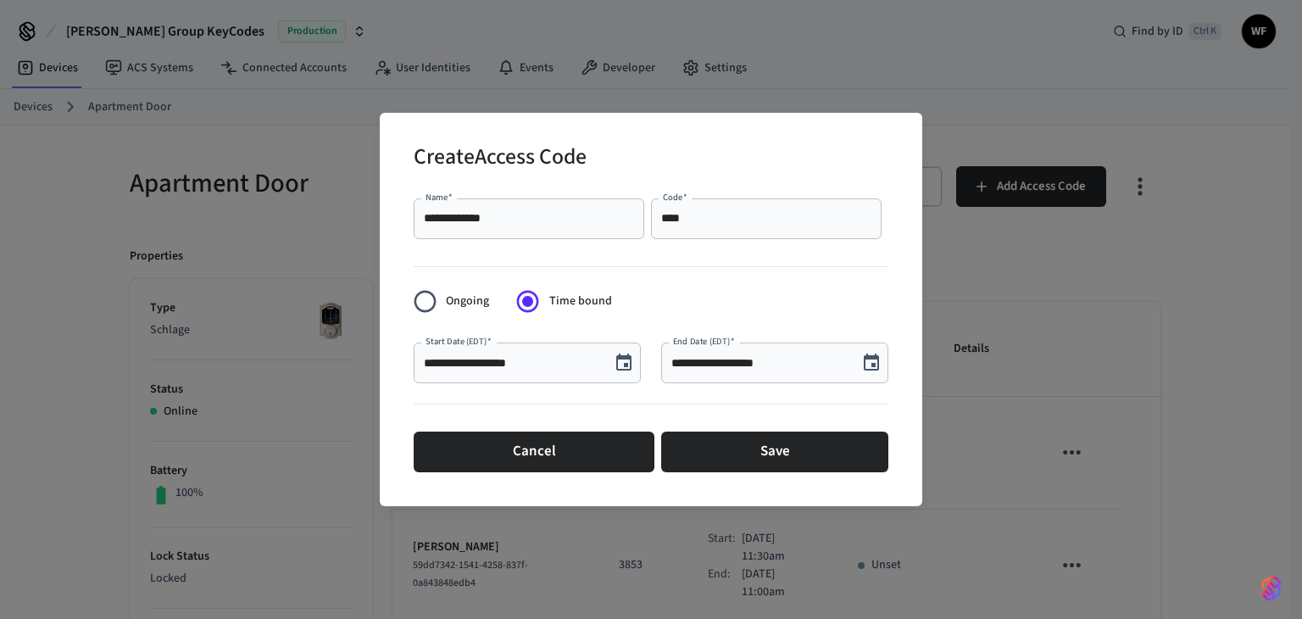
click at [810, 353] on div "**********" at bounding box center [774, 362] width 227 height 41
click at [875, 364] on icon "Choose date, selected date is Sep 10, 2025" at bounding box center [871, 361] width 15 height 17
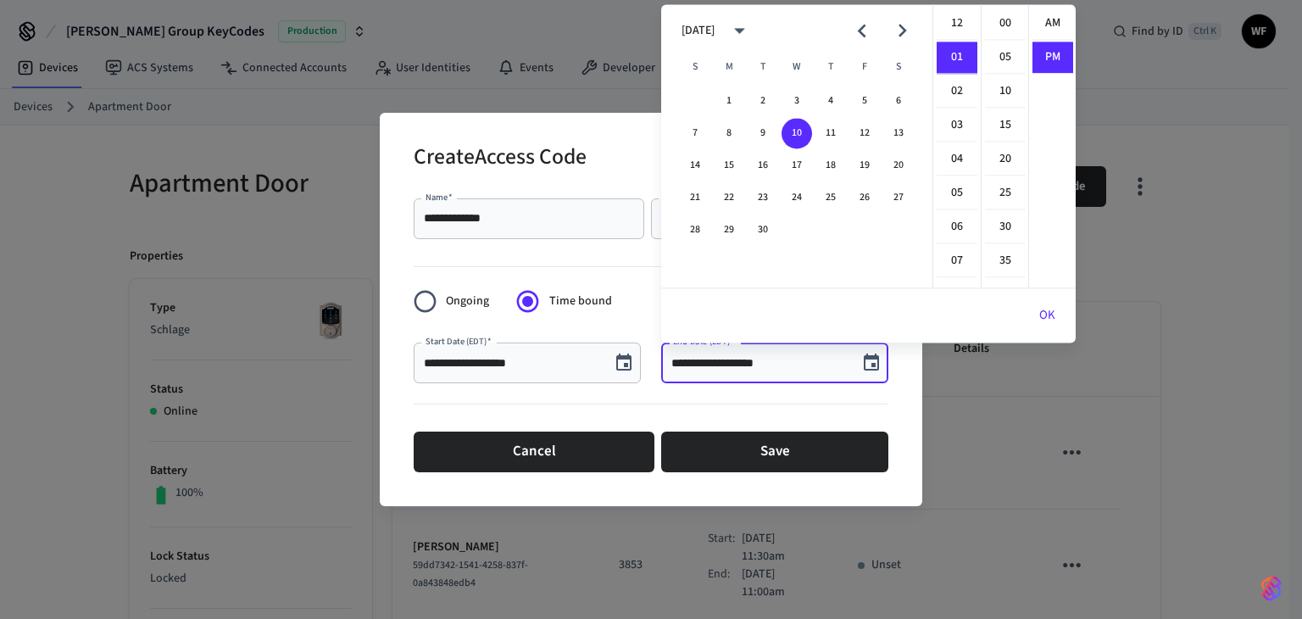
scroll to position [31, 0]
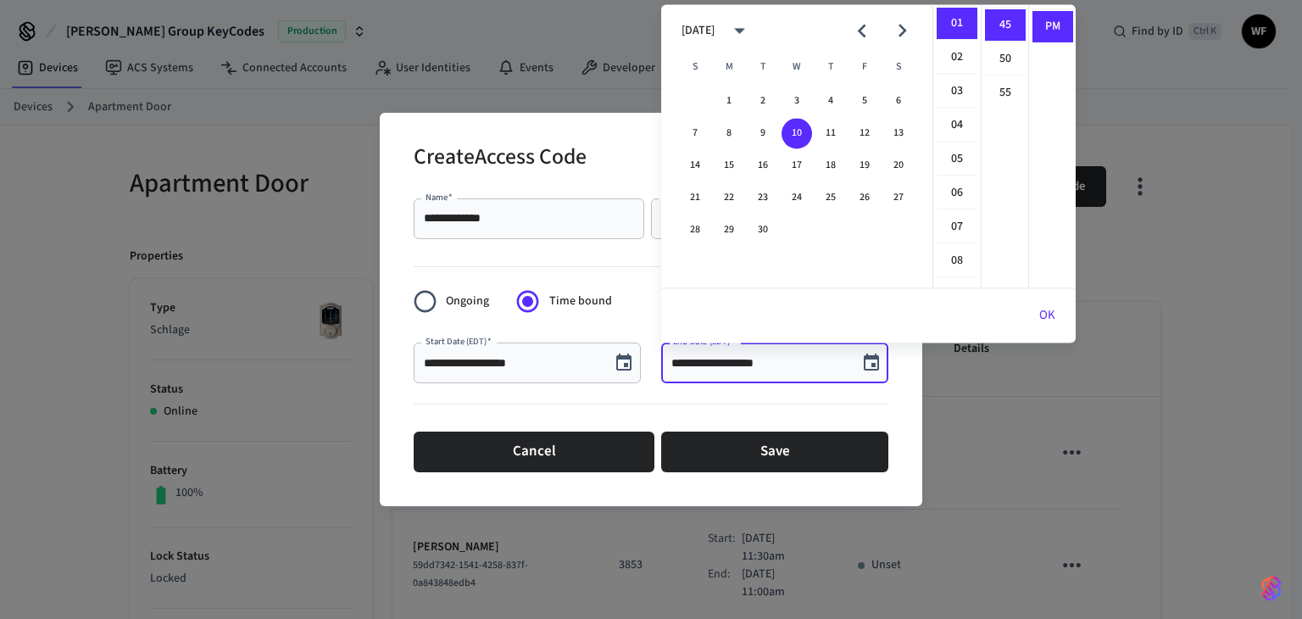
click at [855, 30] on icon "Previous month" at bounding box center [861, 31] width 26 height 26
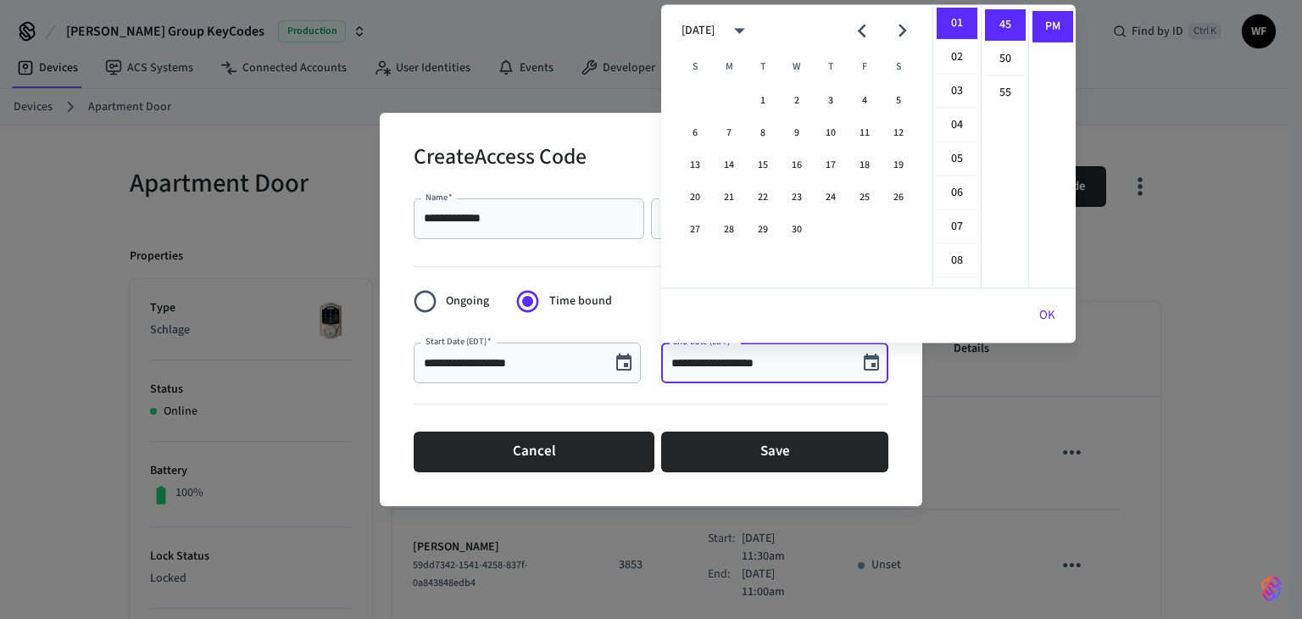
click at [898, 28] on icon "Next month" at bounding box center [902, 31] width 26 height 26
click at [742, 30] on icon "calendar view is open, switch to year view" at bounding box center [739, 31] width 26 height 26
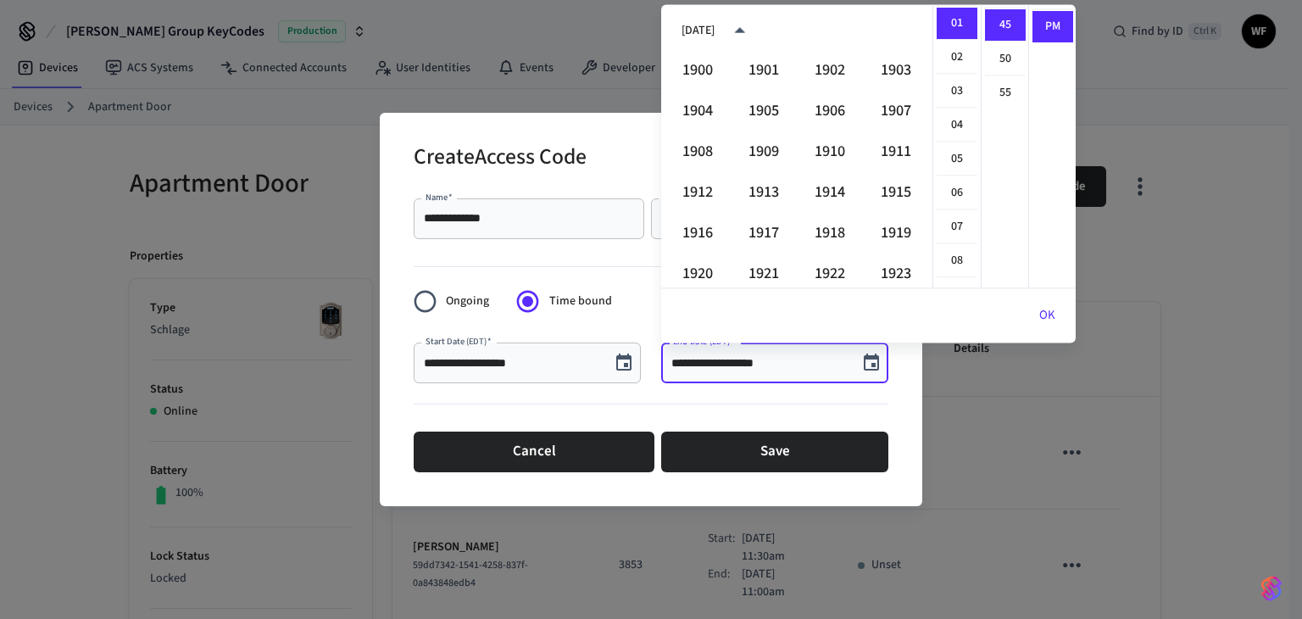
scroll to position [1163, 0]
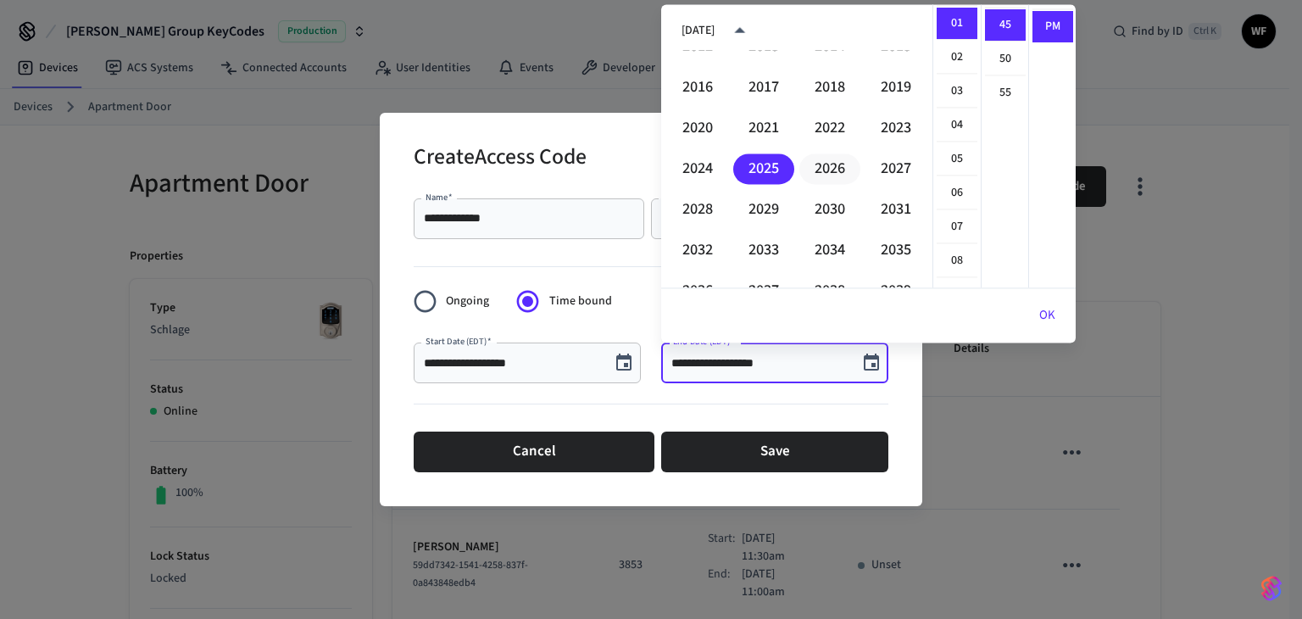
click at [832, 161] on button "2026" at bounding box center [829, 168] width 61 height 31
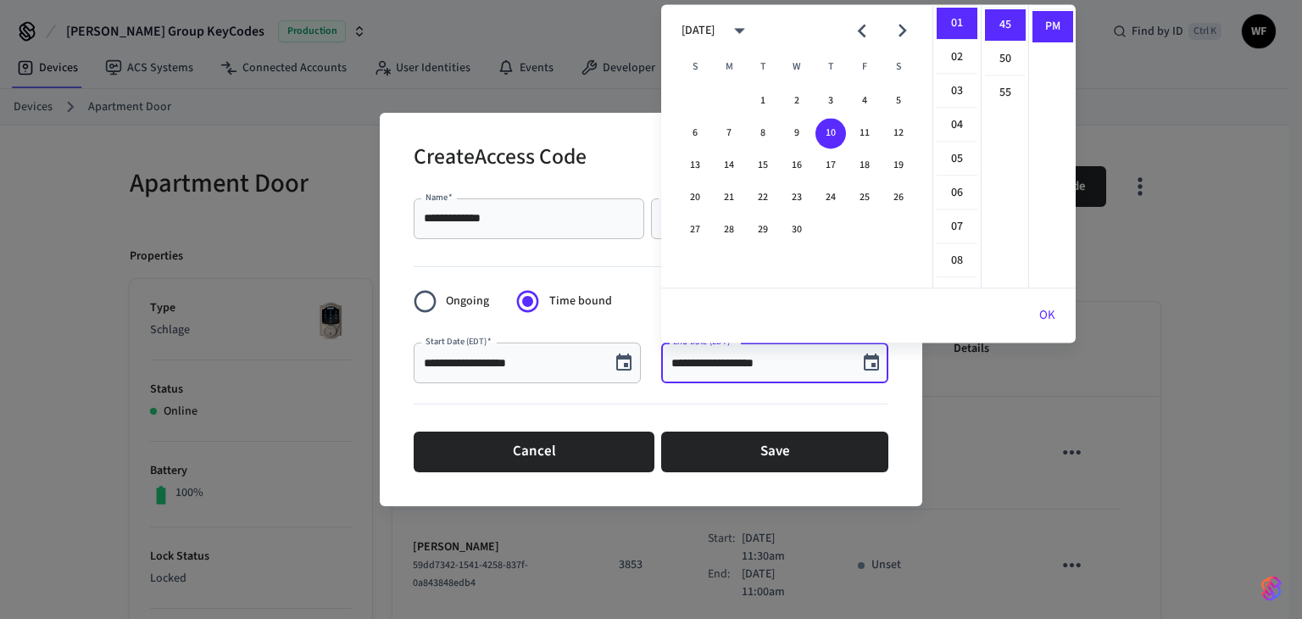
click at [862, 25] on icon "Previous month" at bounding box center [861, 31] width 26 height 26
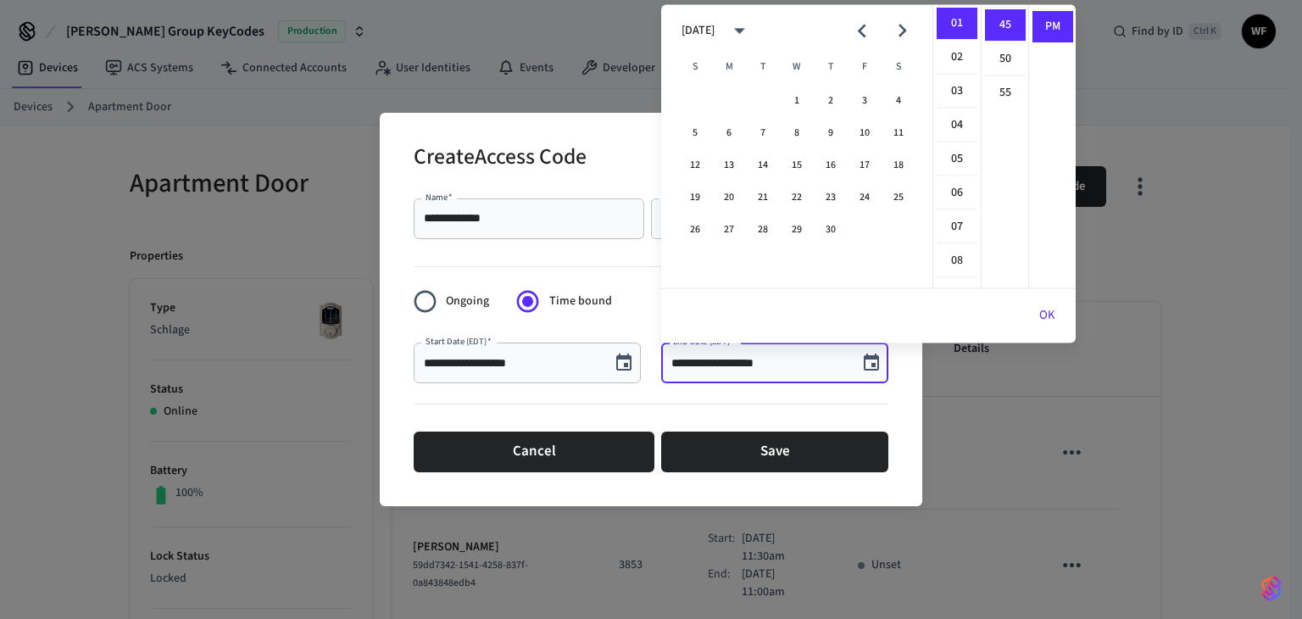
click at [904, 25] on icon "Next month" at bounding box center [902, 31] width 26 height 26
click at [688, 220] on button "24" at bounding box center [695, 229] width 31 height 31
click at [959, 108] on li "11" at bounding box center [957, 107] width 41 height 31
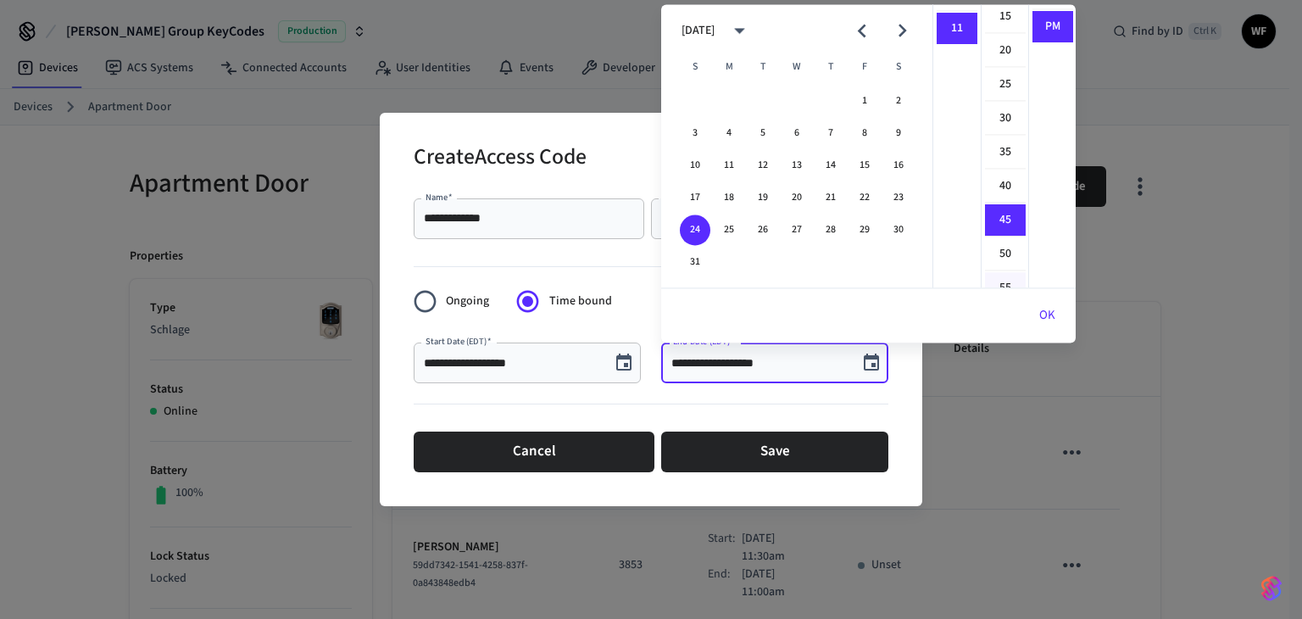
scroll to position [0, 0]
click at [1002, 30] on li "00" at bounding box center [1005, 24] width 41 height 32
click at [1046, 13] on li "AM" at bounding box center [1052, 24] width 41 height 32
type input "**********"
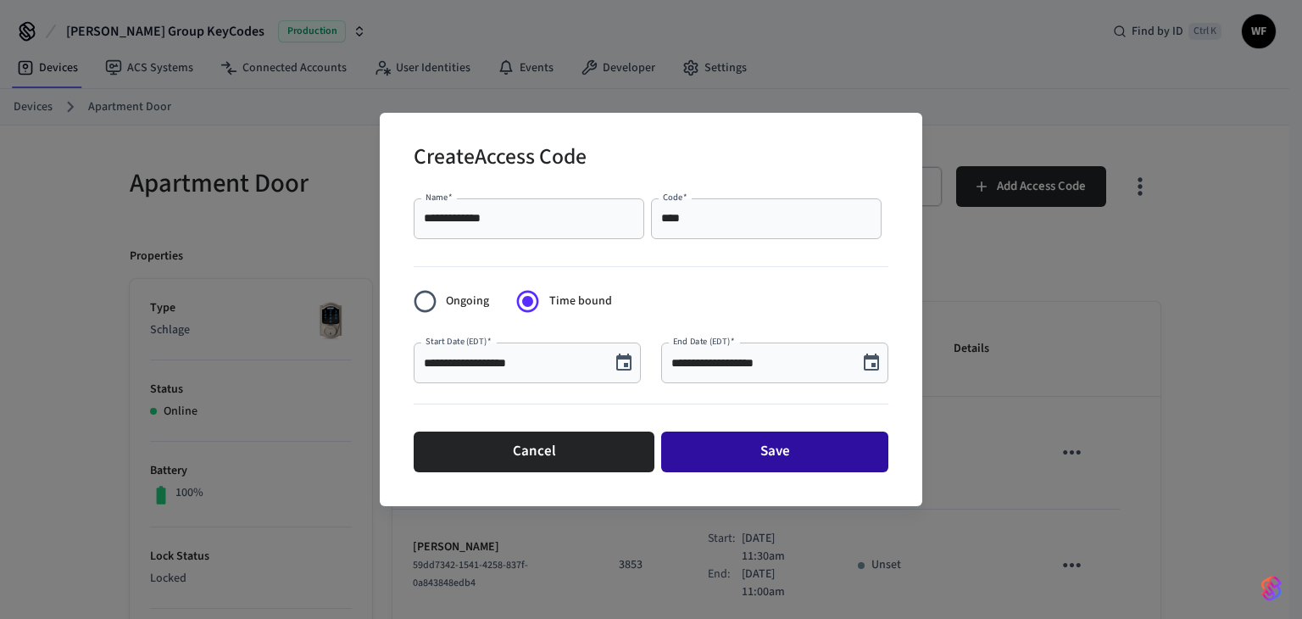
click at [753, 454] on button "Save" at bounding box center [774, 451] width 227 height 41
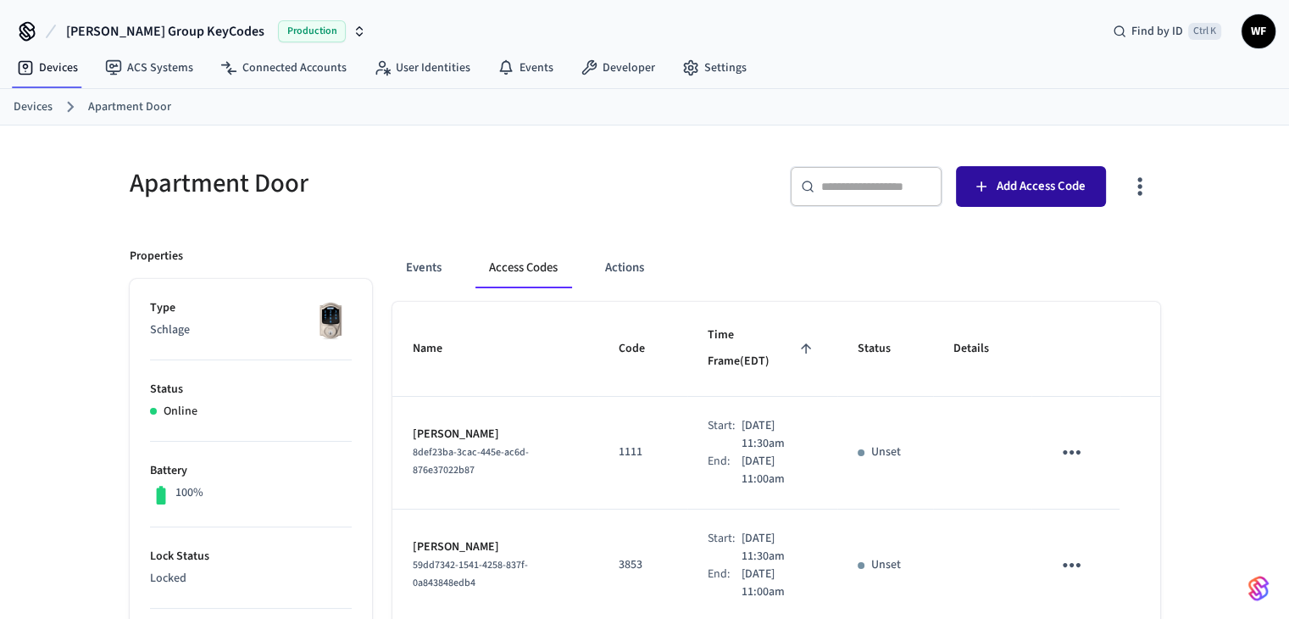
click at [1014, 192] on span "Add Access Code" at bounding box center [1041, 186] width 89 height 22
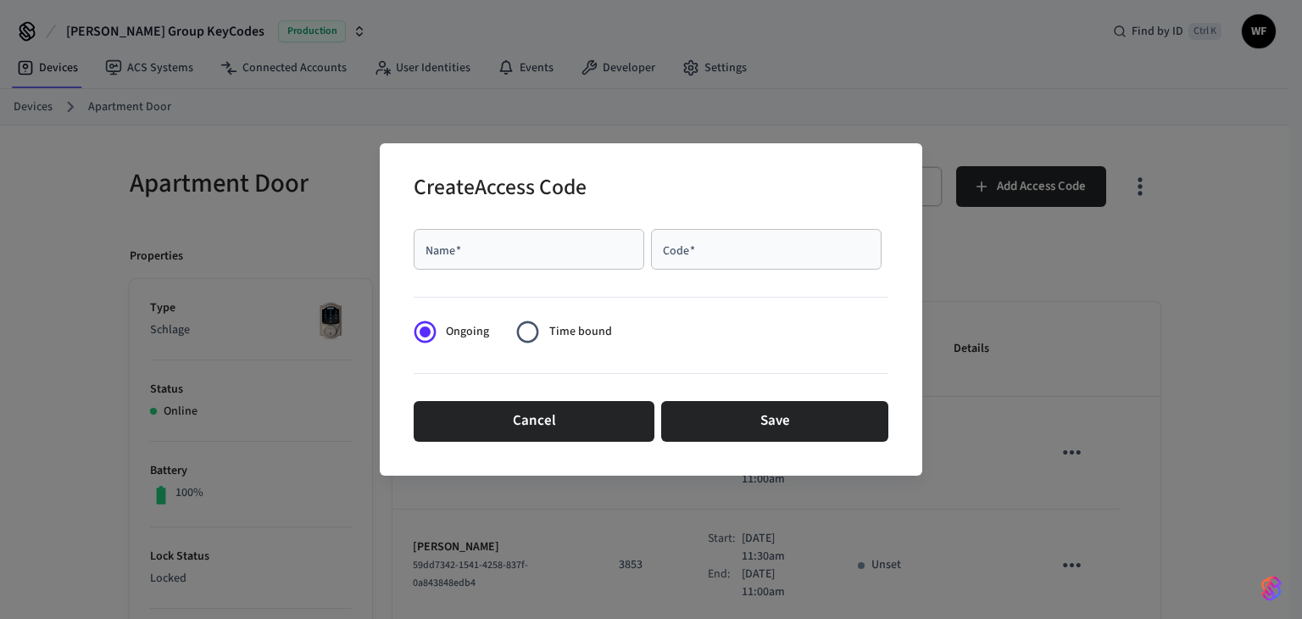
click at [571, 259] on div "Name   *" at bounding box center [529, 249] width 231 height 41
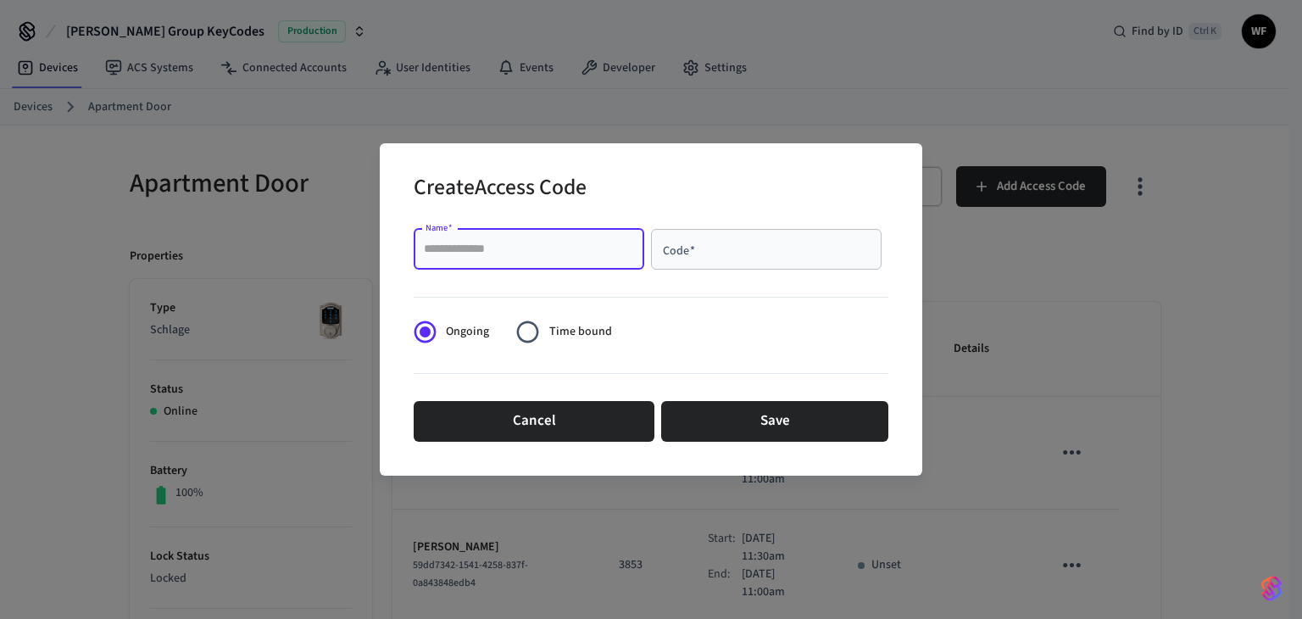
drag, startPoint x: 571, startPoint y: 259, endPoint x: 470, endPoint y: 245, distance: 101.8
click at [470, 245] on input "Name   *" at bounding box center [529, 249] width 210 height 17
paste input "**********"
type input "**********"
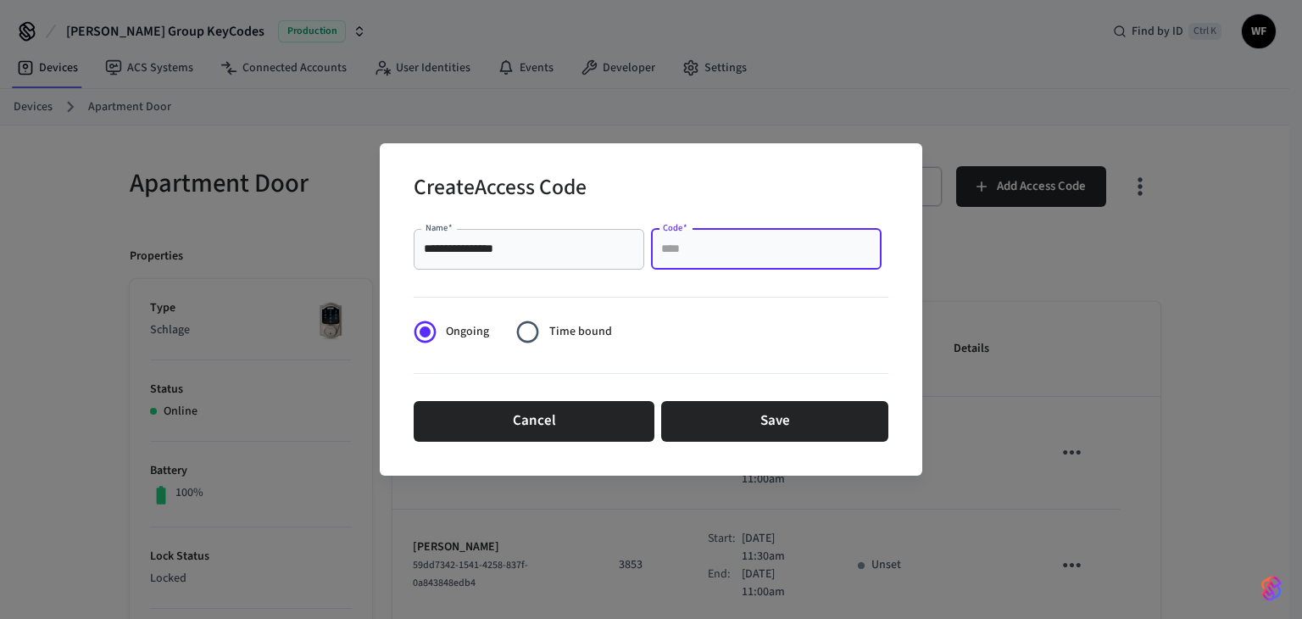
click at [739, 254] on input "Code   *" at bounding box center [766, 249] width 210 height 17
type input "****"
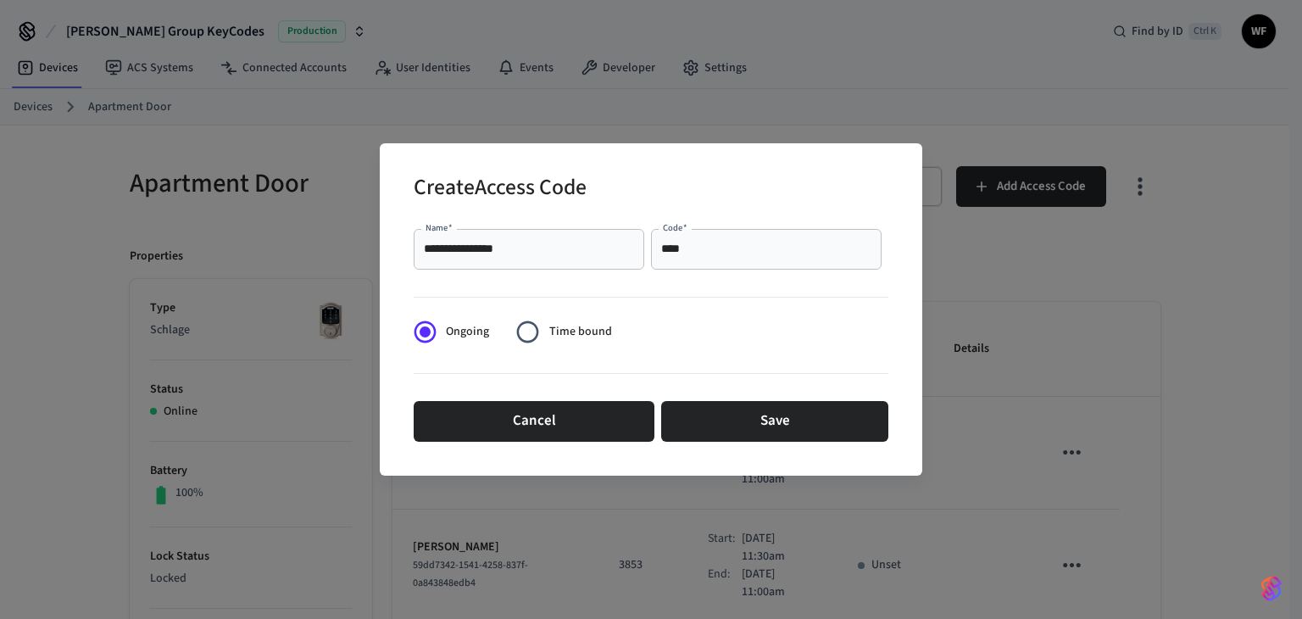
click at [709, 314] on form "**********" at bounding box center [651, 335] width 475 height 226
click at [570, 330] on span "Time bound" at bounding box center [580, 332] width 63 height 18
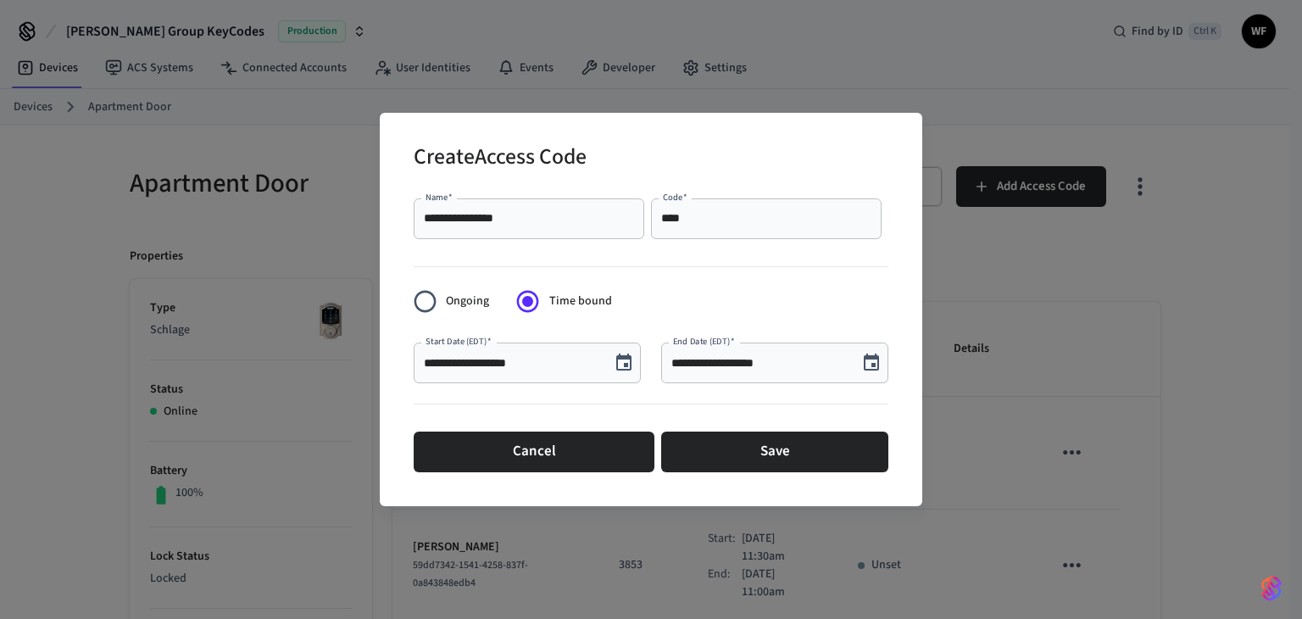
click at [640, 364] on button "Choose date, selected date is Sep 10, 2025" at bounding box center [624, 363] width 34 height 34
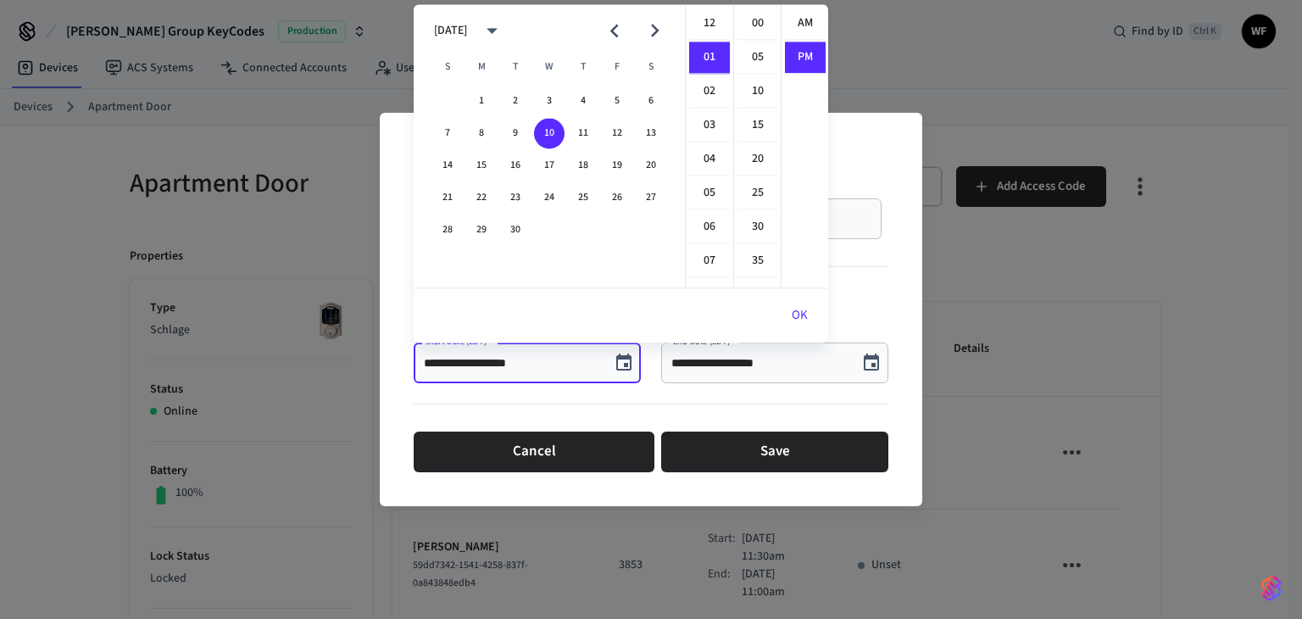
scroll to position [31, 0]
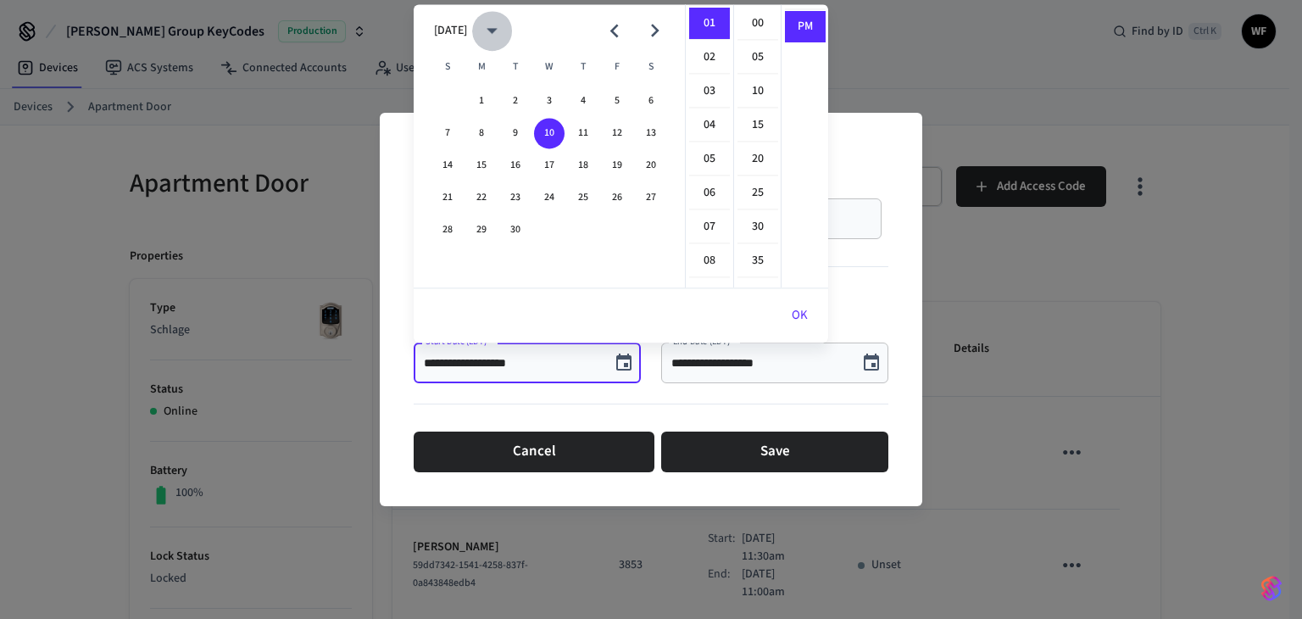
click at [505, 29] on icon "calendar view is open, switch to year view" at bounding box center [492, 31] width 26 height 26
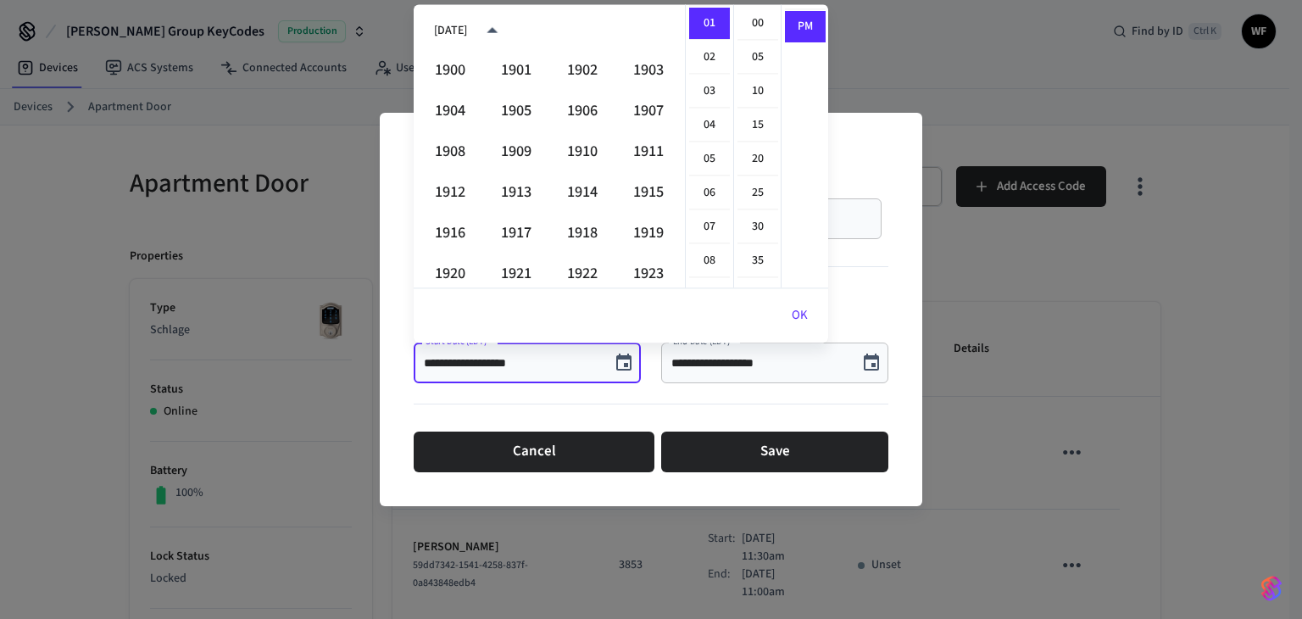
scroll to position [1163, 0]
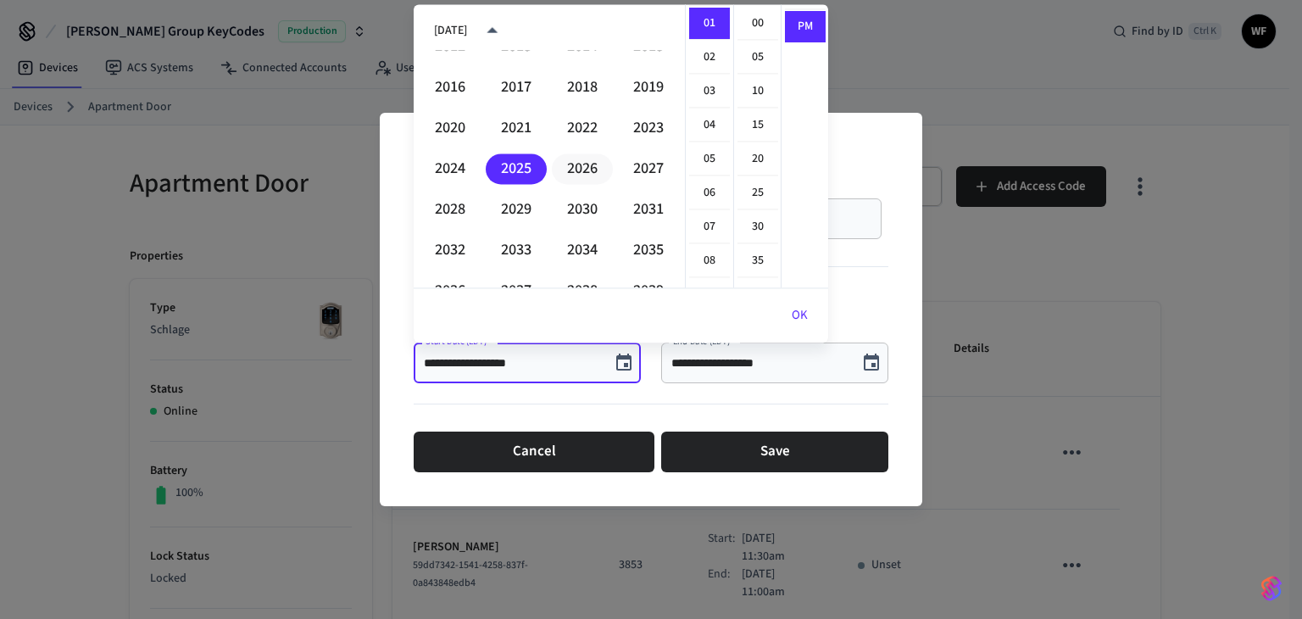
click at [557, 156] on button "2026" at bounding box center [582, 168] width 61 height 31
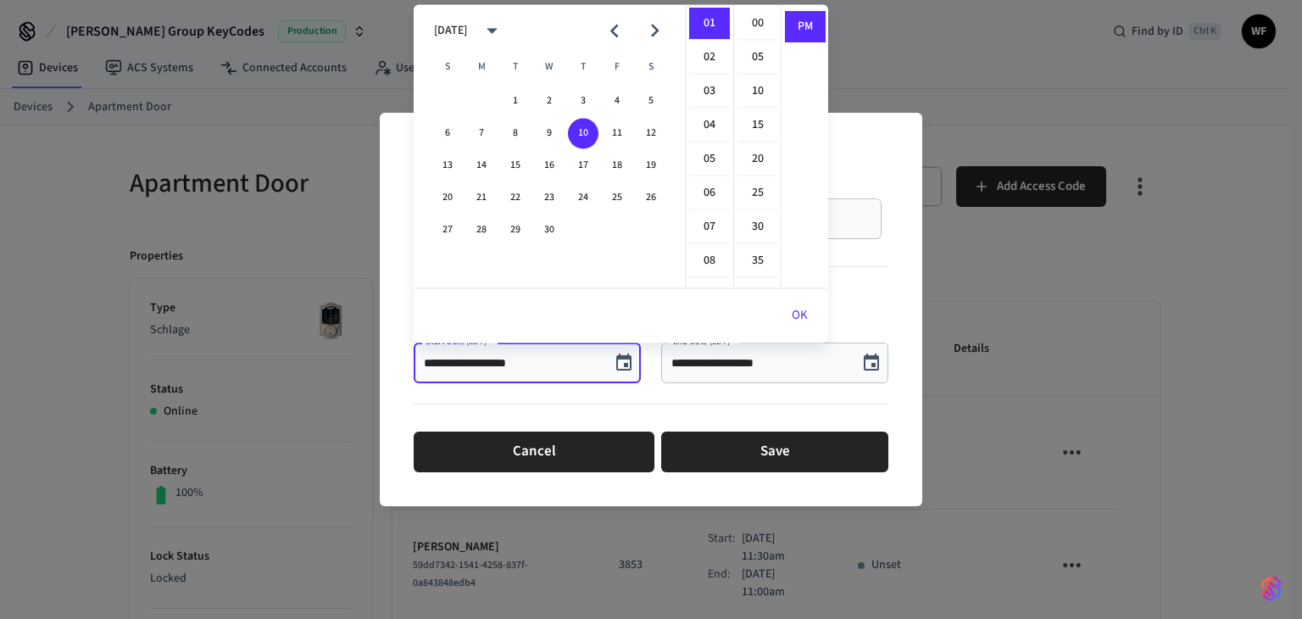
click at [611, 18] on icon "Previous month" at bounding box center [614, 31] width 26 height 26
click at [622, 163] on button "14" at bounding box center [617, 165] width 31 height 31
click at [705, 97] on li "11" at bounding box center [709, 107] width 41 height 31
click at [757, 59] on li "30" at bounding box center [757, 58] width 41 height 32
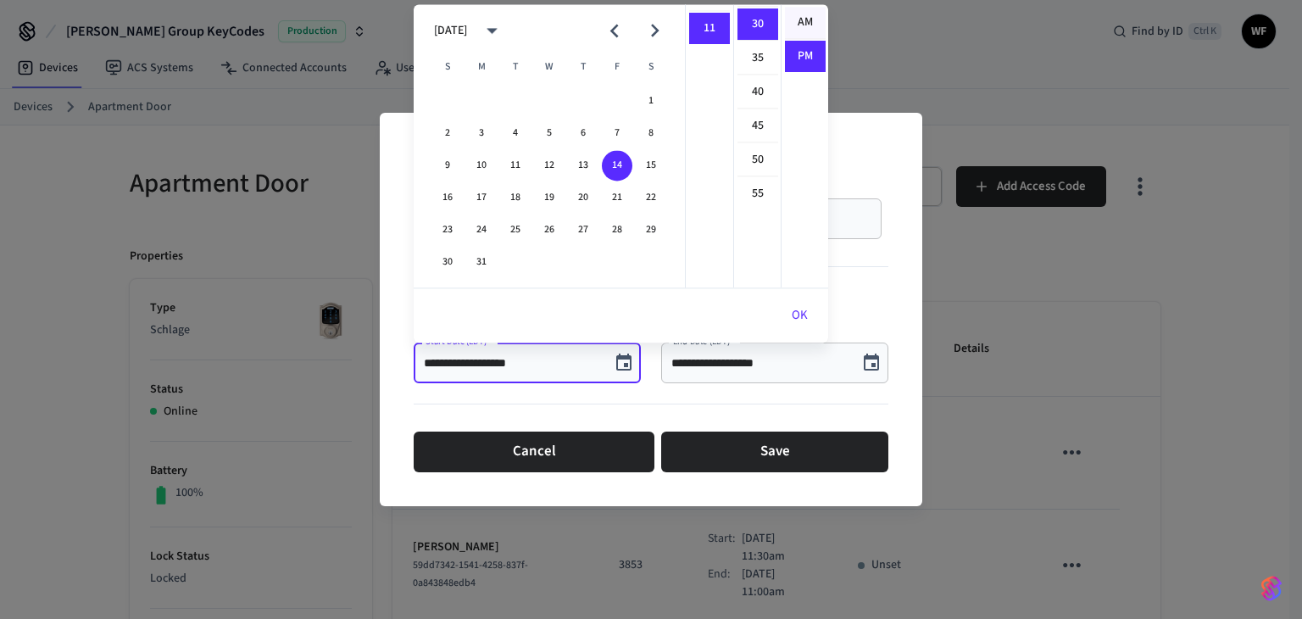
scroll to position [0, 0]
click at [799, 22] on li "AM" at bounding box center [805, 24] width 41 height 32
type input "**********"
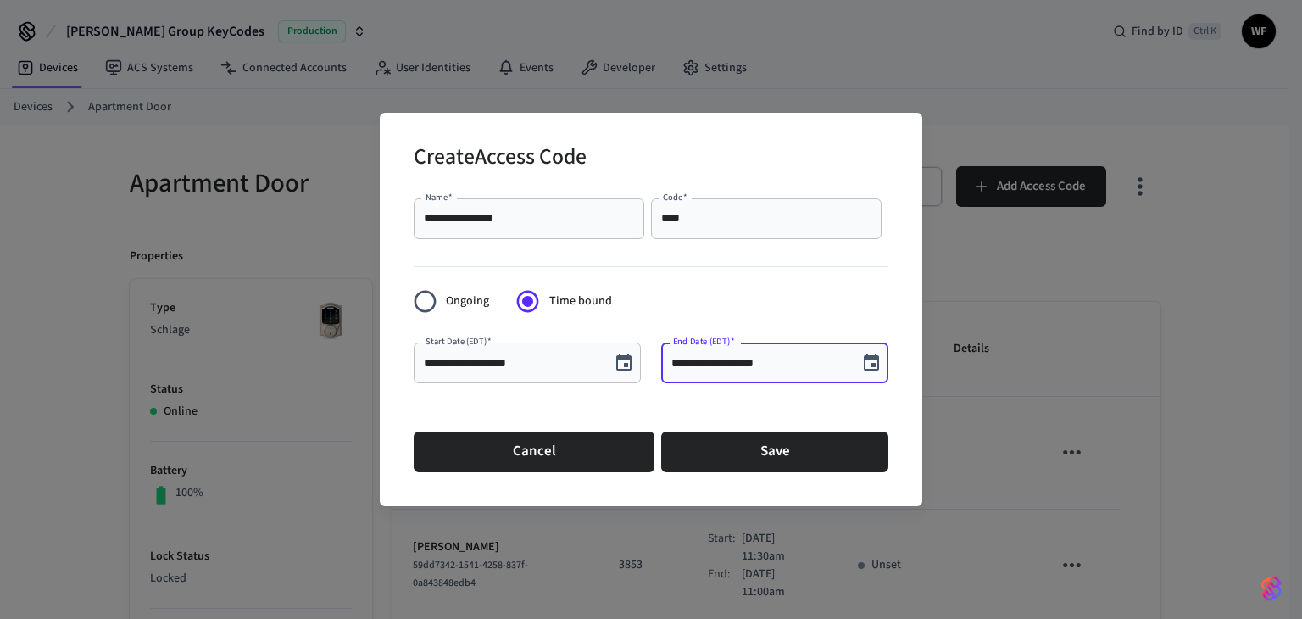
click at [762, 366] on input "**********" at bounding box center [759, 362] width 176 height 17
click at [868, 360] on icon "Choose date, selected date is Sep 10, 2025" at bounding box center [871, 363] width 20 height 20
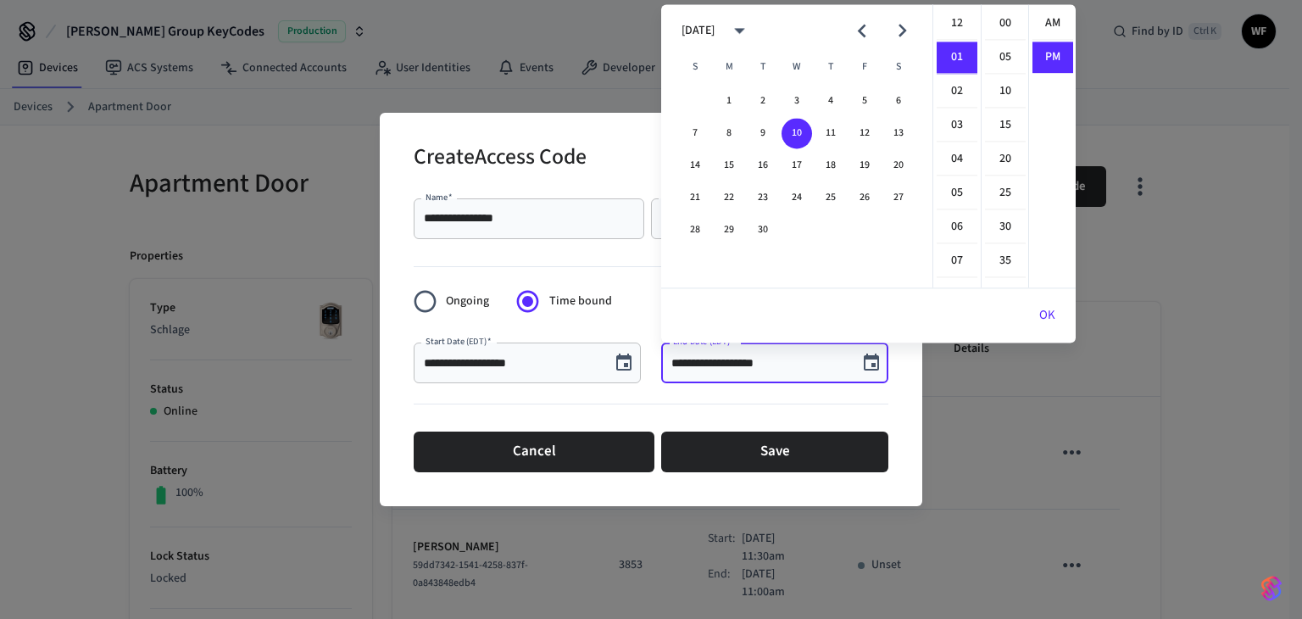
scroll to position [31, 0]
click at [874, 36] on icon "Previous month" at bounding box center [861, 31] width 26 height 26
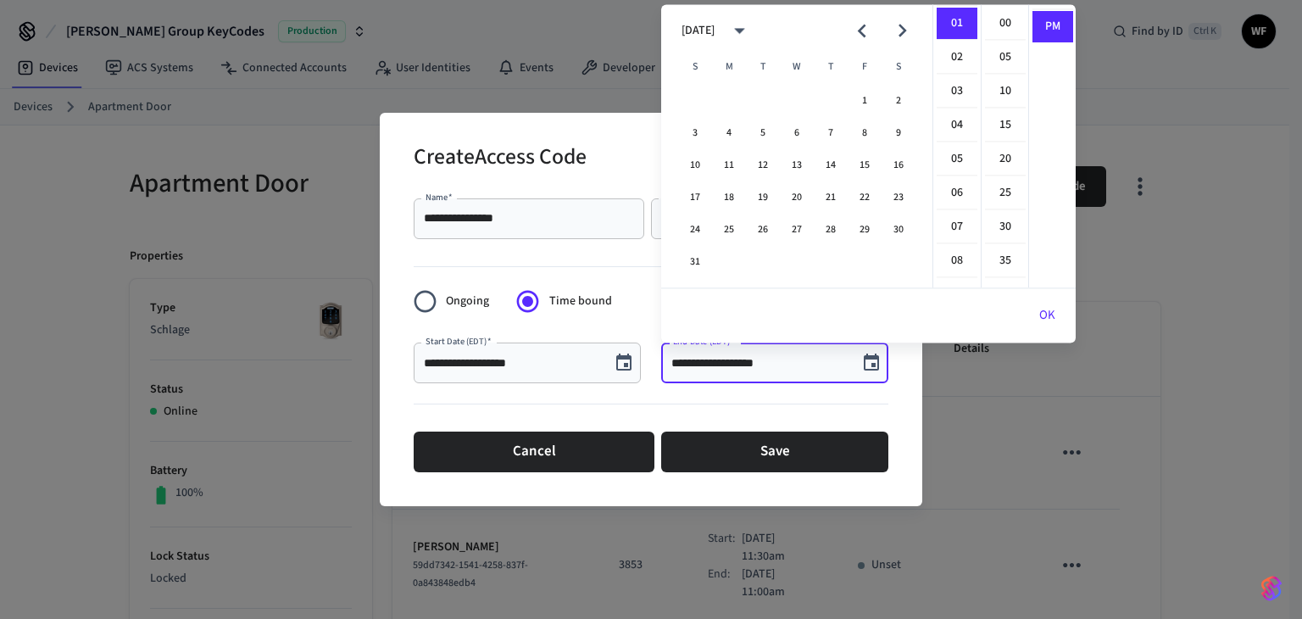
click at [753, 18] on icon "calendar view is open, switch to year view" at bounding box center [739, 31] width 26 height 26
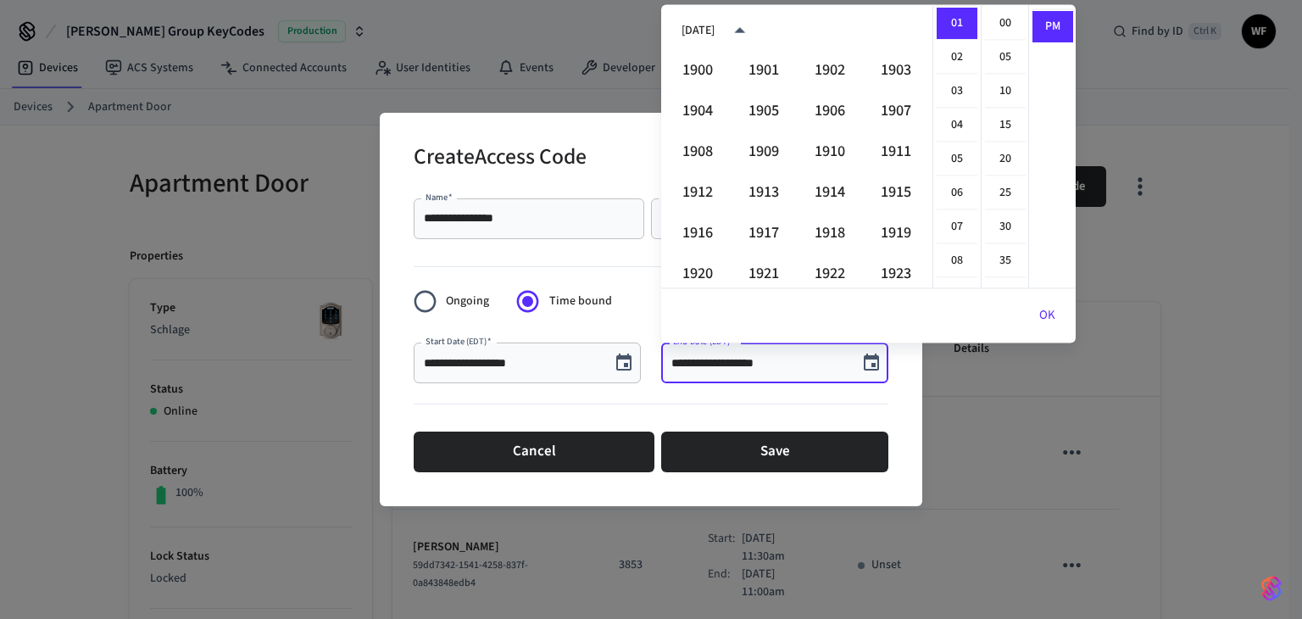
scroll to position [1163, 0]
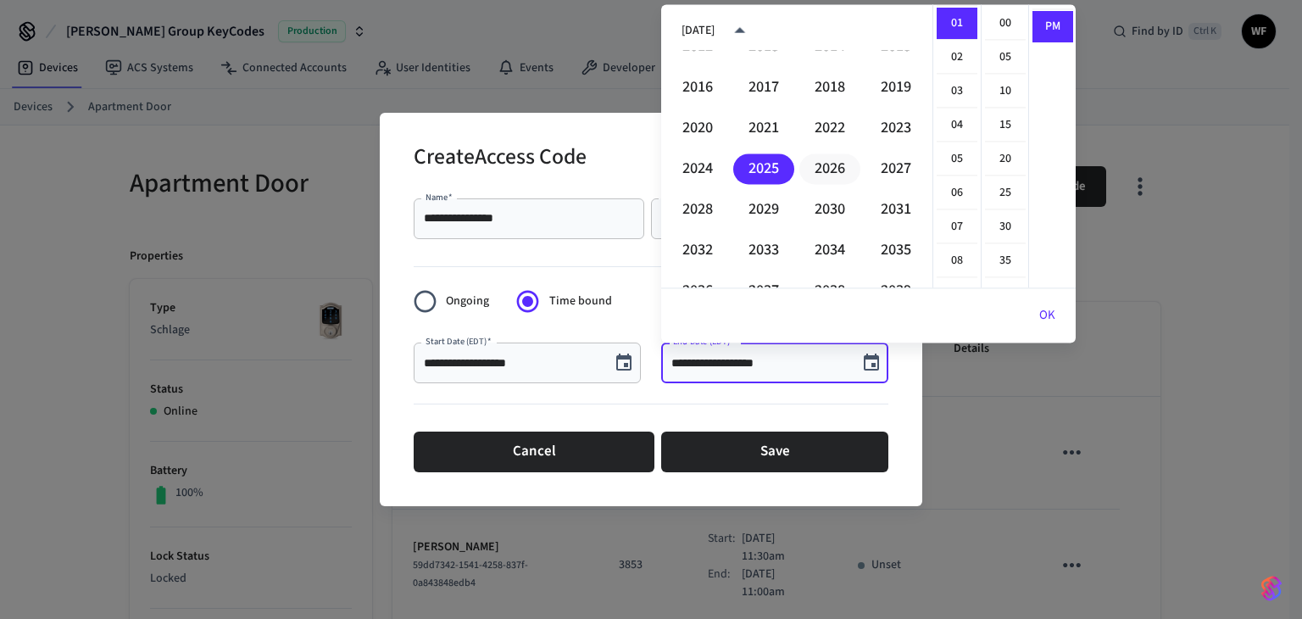
click at [825, 157] on button "2026" at bounding box center [829, 168] width 61 height 31
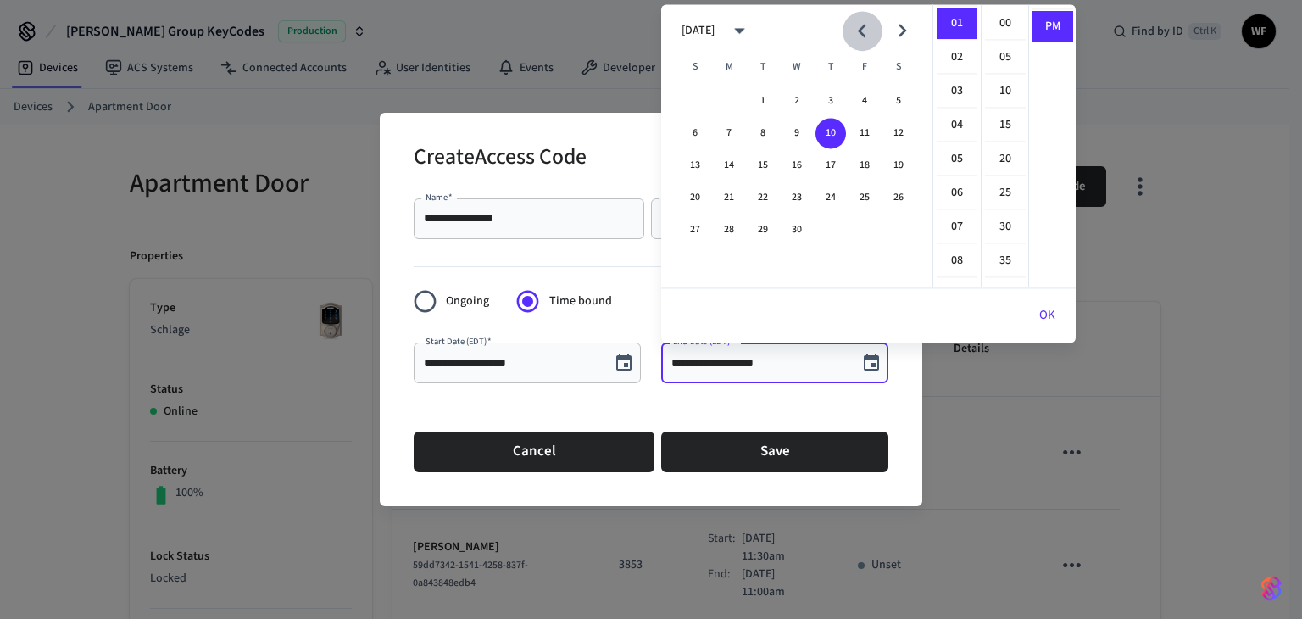
click at [872, 28] on icon "Previous month" at bounding box center [861, 31] width 26 height 26
click at [705, 193] on button "16" at bounding box center [695, 197] width 31 height 31
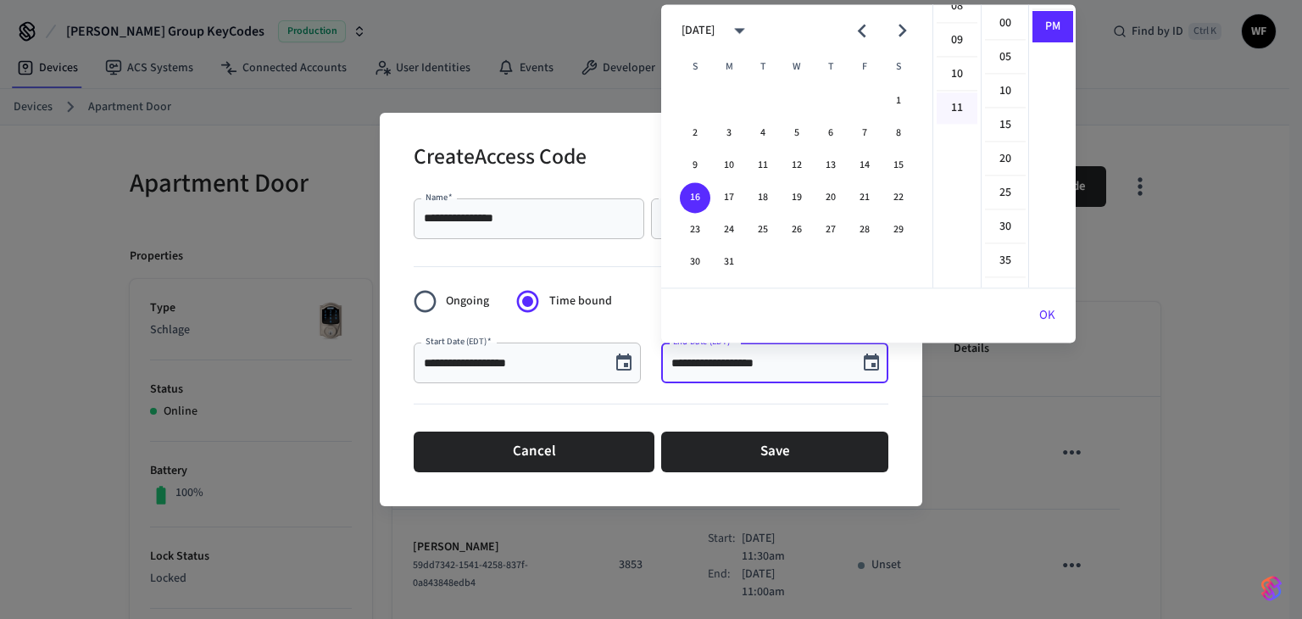
click at [949, 99] on li "11" at bounding box center [957, 107] width 41 height 31
click at [1004, 18] on li "00" at bounding box center [1005, 24] width 41 height 32
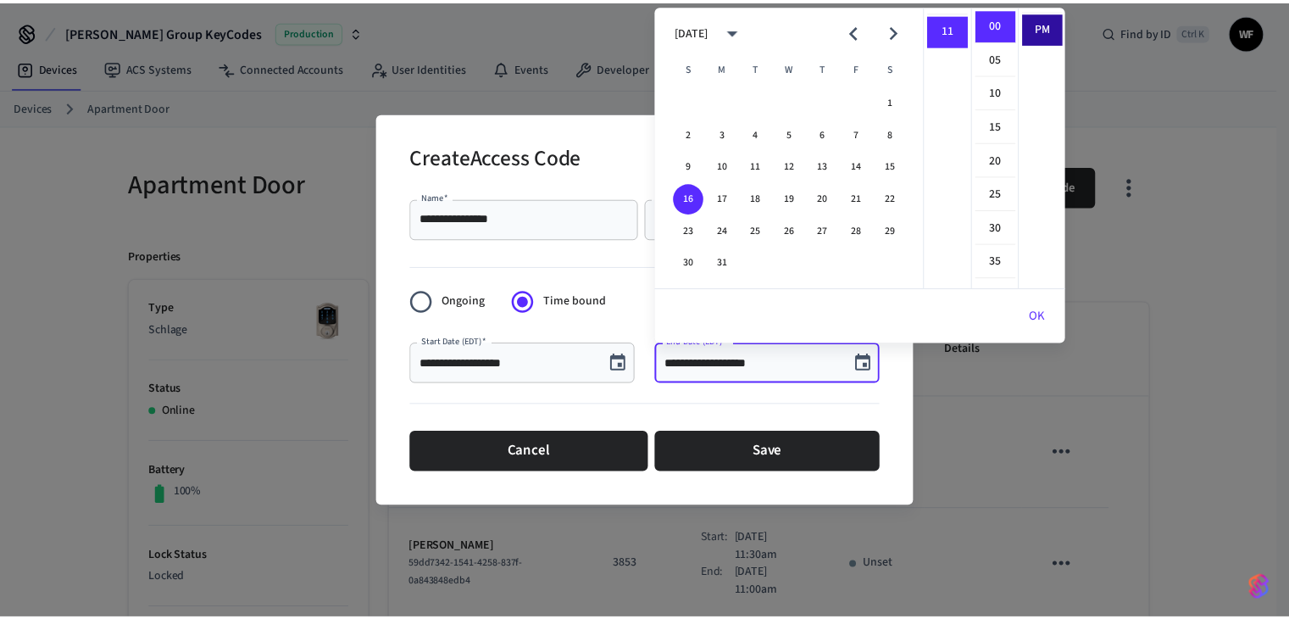
scroll to position [0, 0]
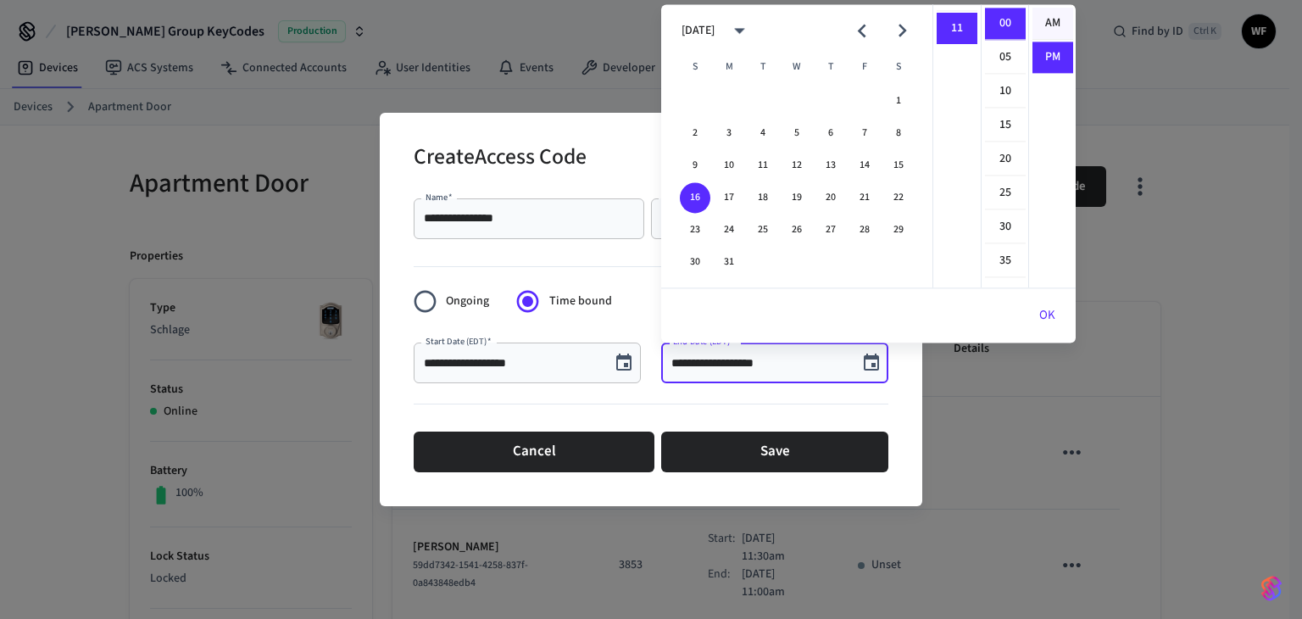
click at [1042, 19] on li "AM" at bounding box center [1052, 24] width 41 height 32
type input "**********"
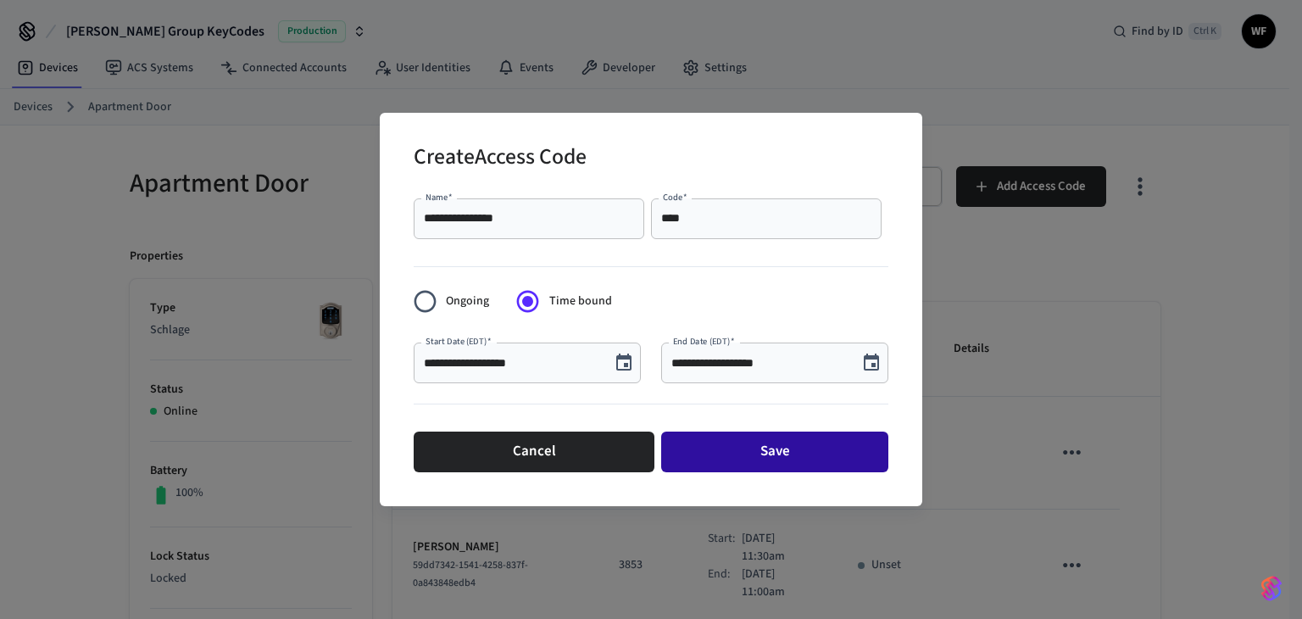
click at [749, 439] on button "Save" at bounding box center [774, 451] width 227 height 41
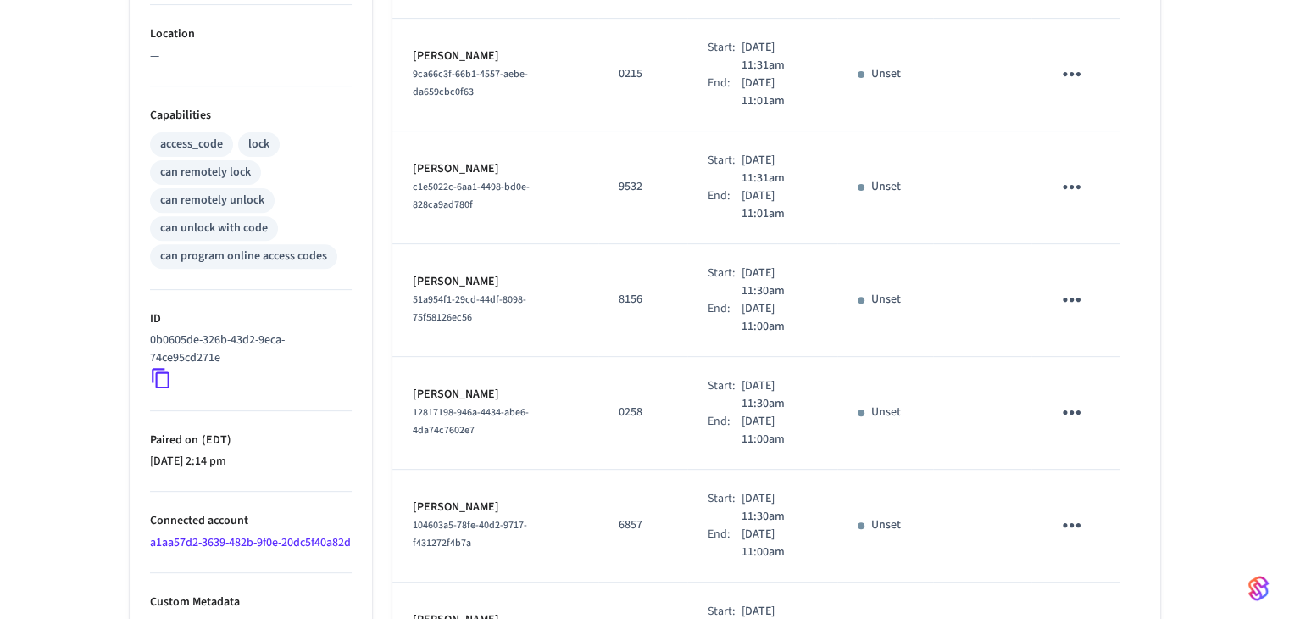
scroll to position [959, 0]
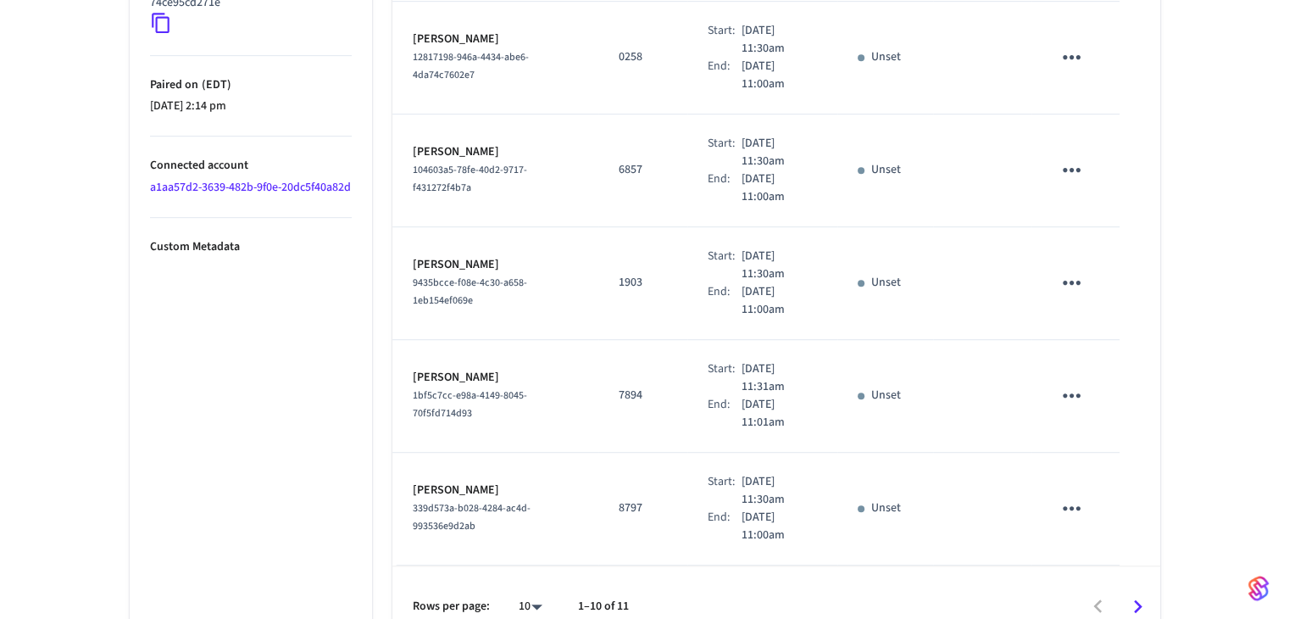
click at [1149, 593] on icon "Go to next page" at bounding box center [1138, 606] width 26 height 26
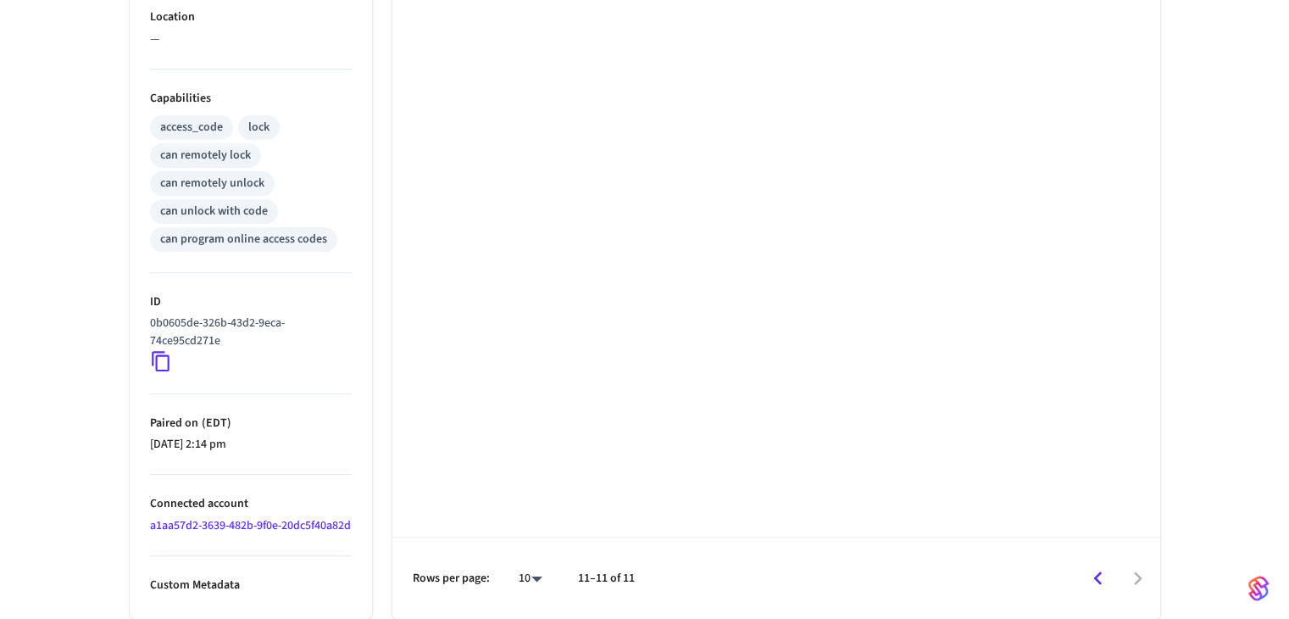
scroll to position [637, 0]
click at [1098, 574] on icon "Go to previous page" at bounding box center [1097, 578] width 8 height 14
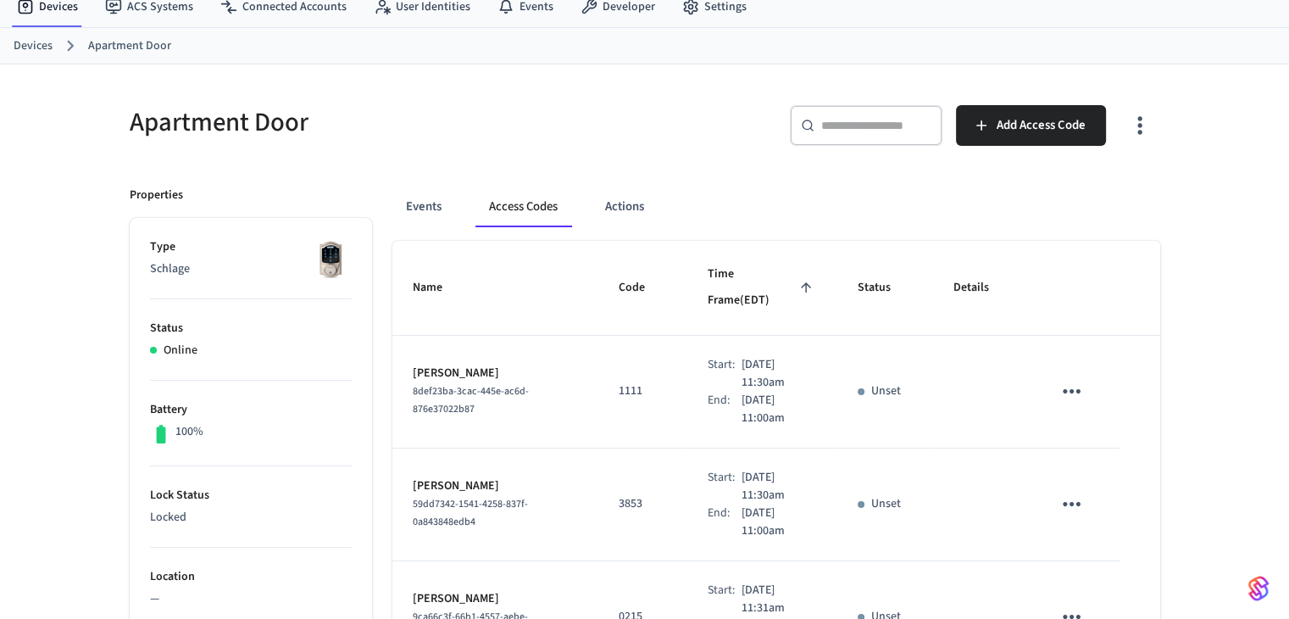
scroll to position [254, 0]
